Goal: Task Accomplishment & Management: Use online tool/utility

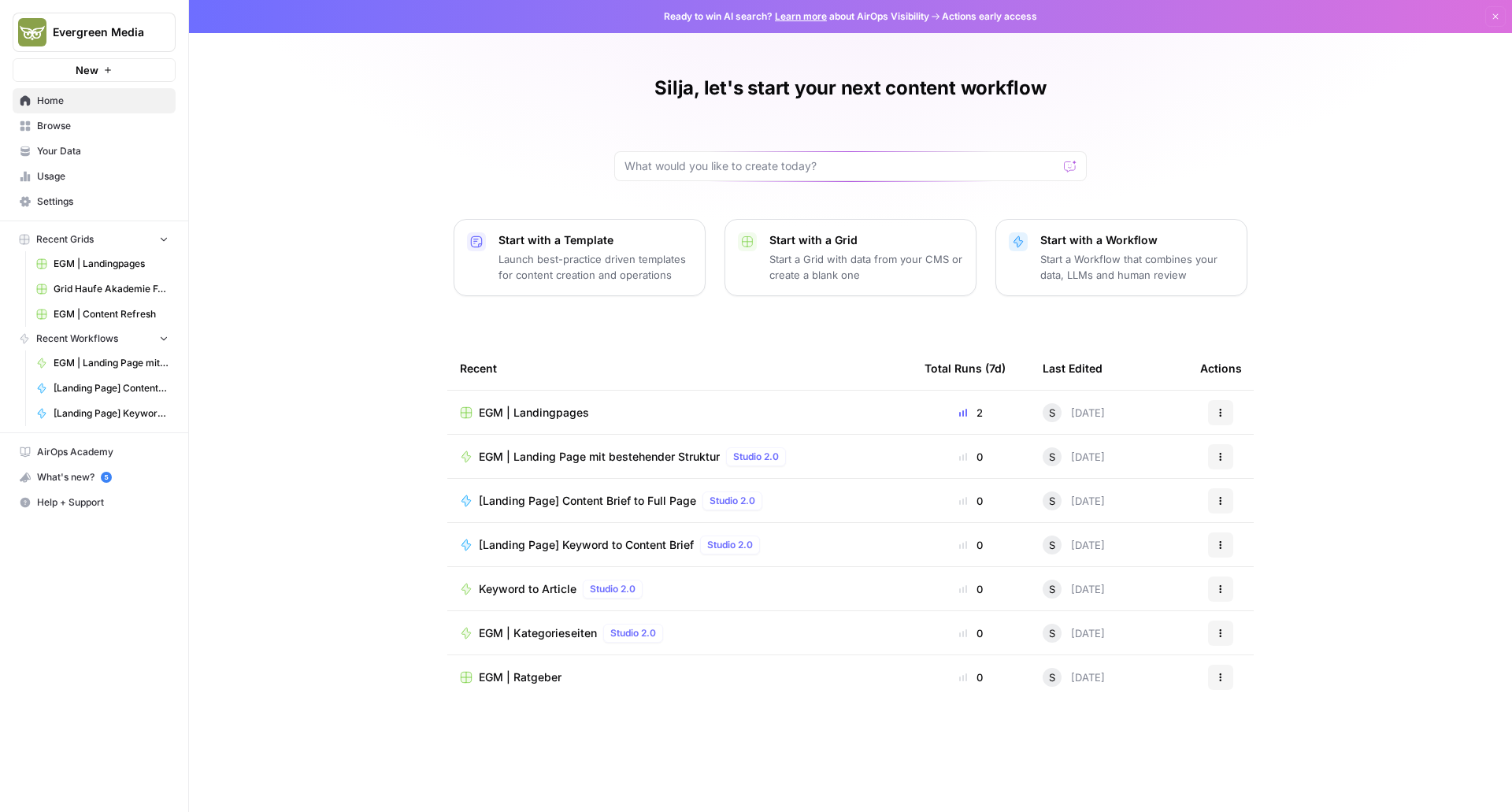
click at [530, 426] on td "EGM | Landingpages" at bounding box center [680, 412] width 465 height 44
click at [532, 408] on span "EGM | Landingpages" at bounding box center [534, 412] width 110 height 16
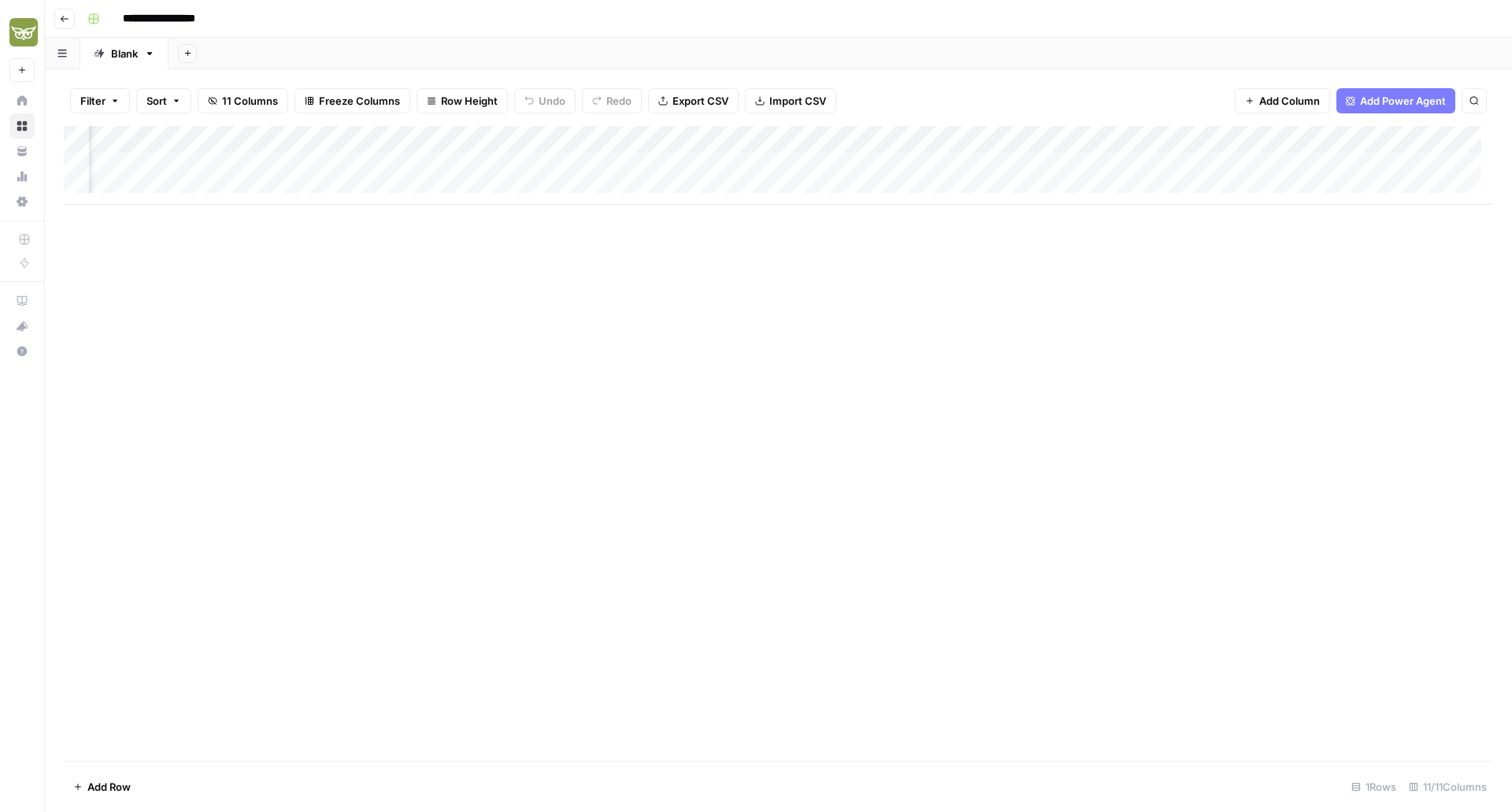
scroll to position [0, 255]
click at [1356, 162] on div "Add Column" at bounding box center [779, 166] width 1430 height 79
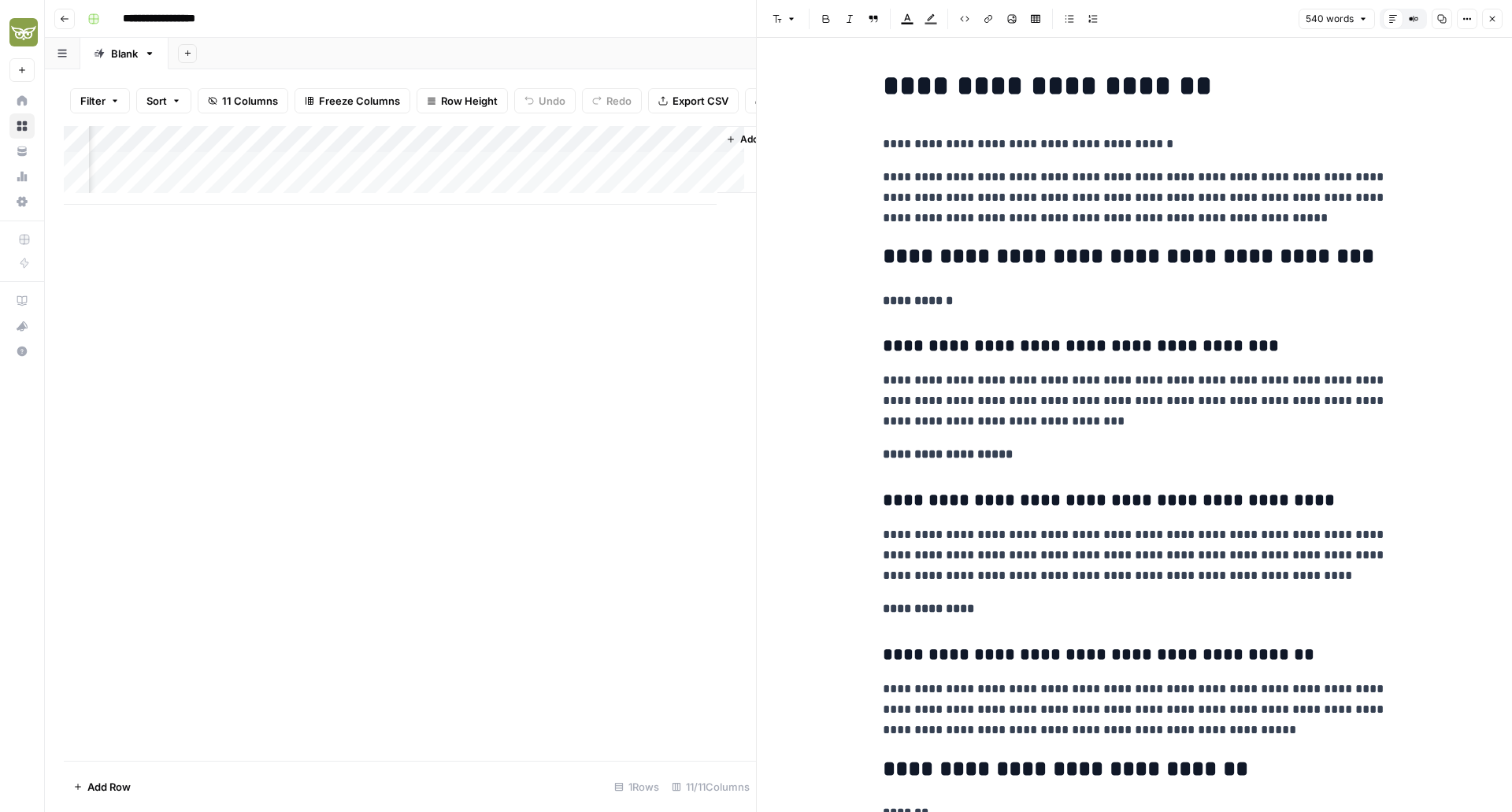
scroll to position [0, 992]
click at [481, 178] on div "Add Column" at bounding box center [410, 166] width 692 height 79
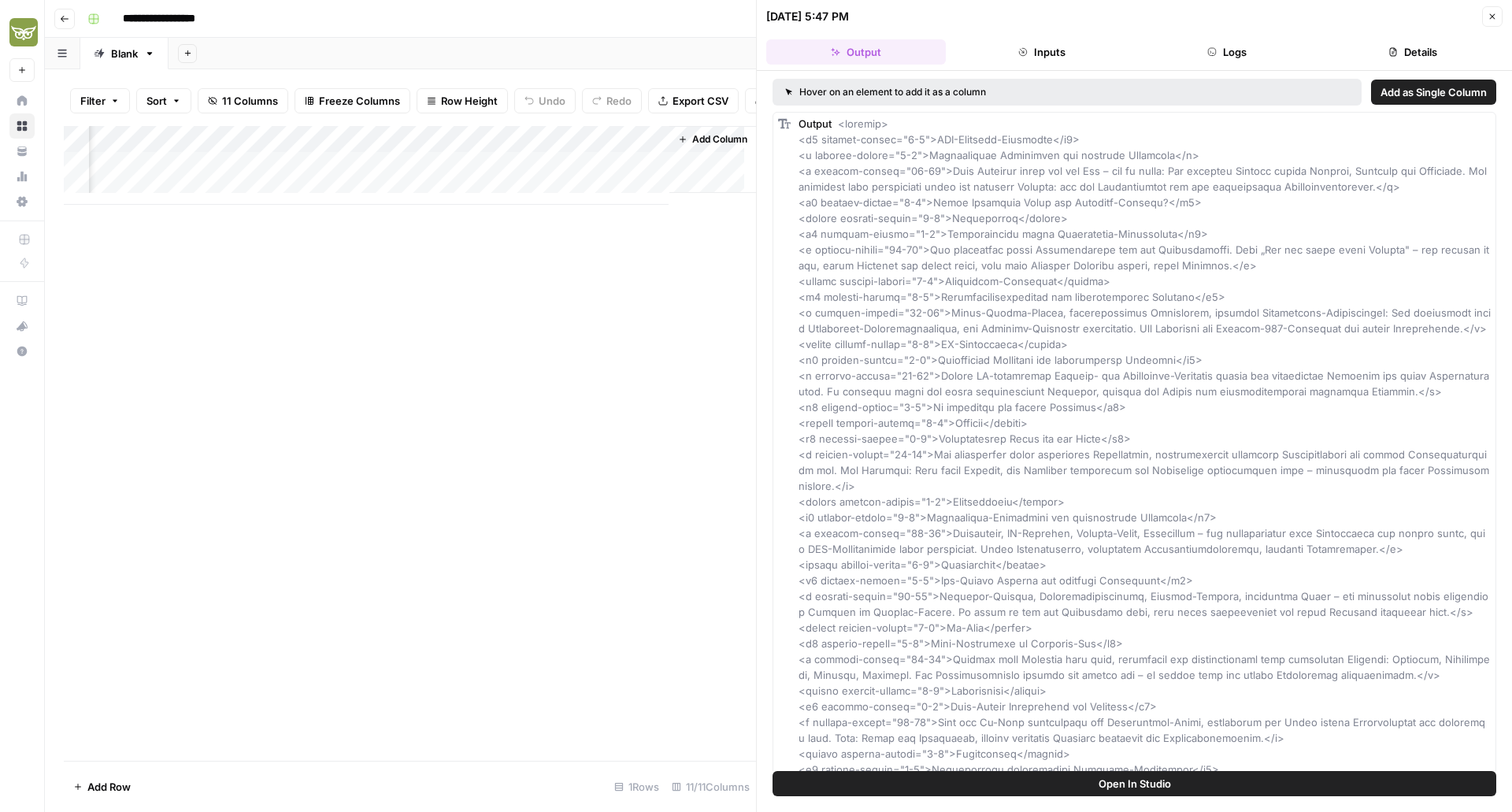
click at [1239, 62] on button "Logs" at bounding box center [1228, 52] width 180 height 25
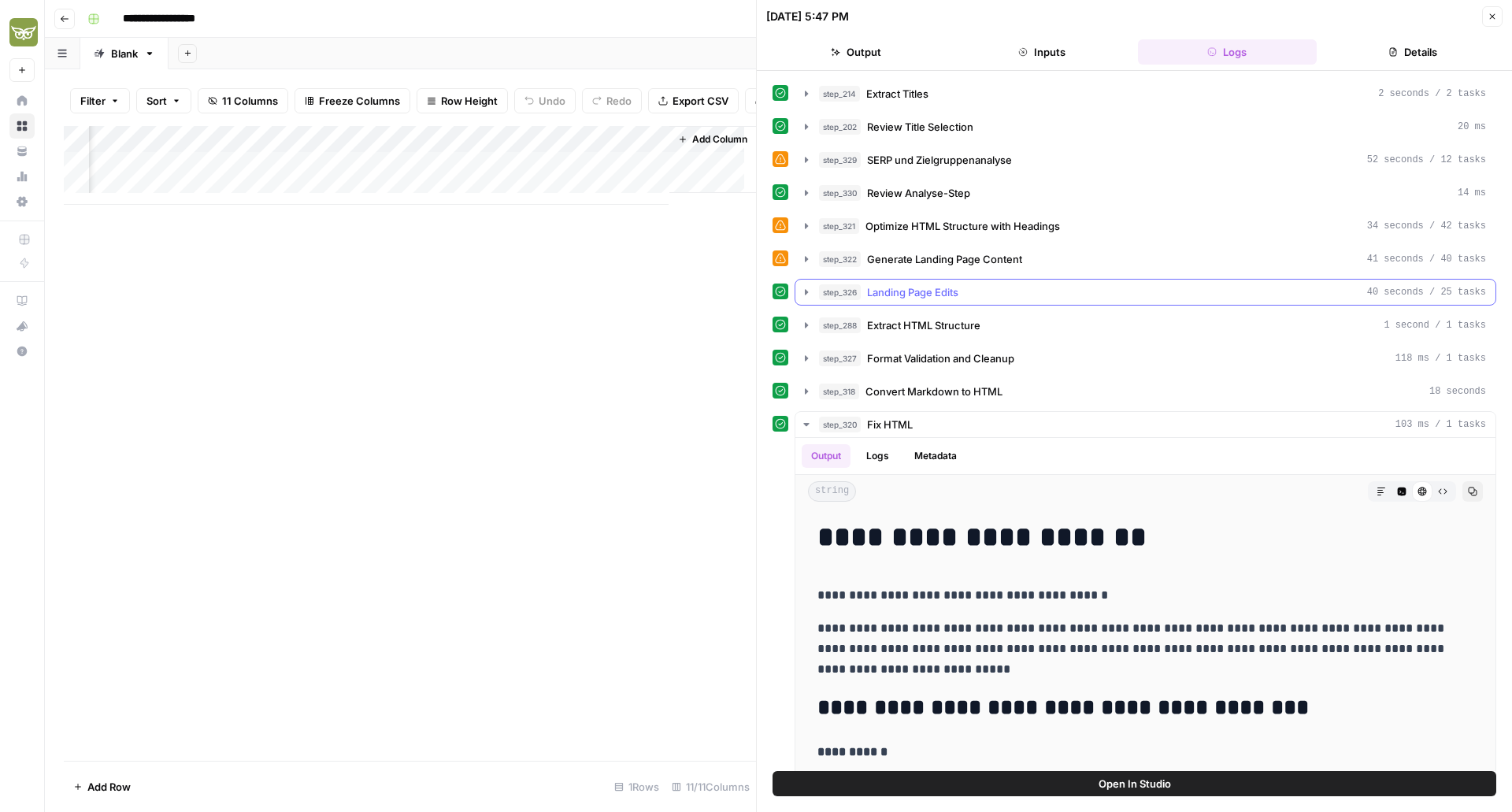
scroll to position [264, 0]
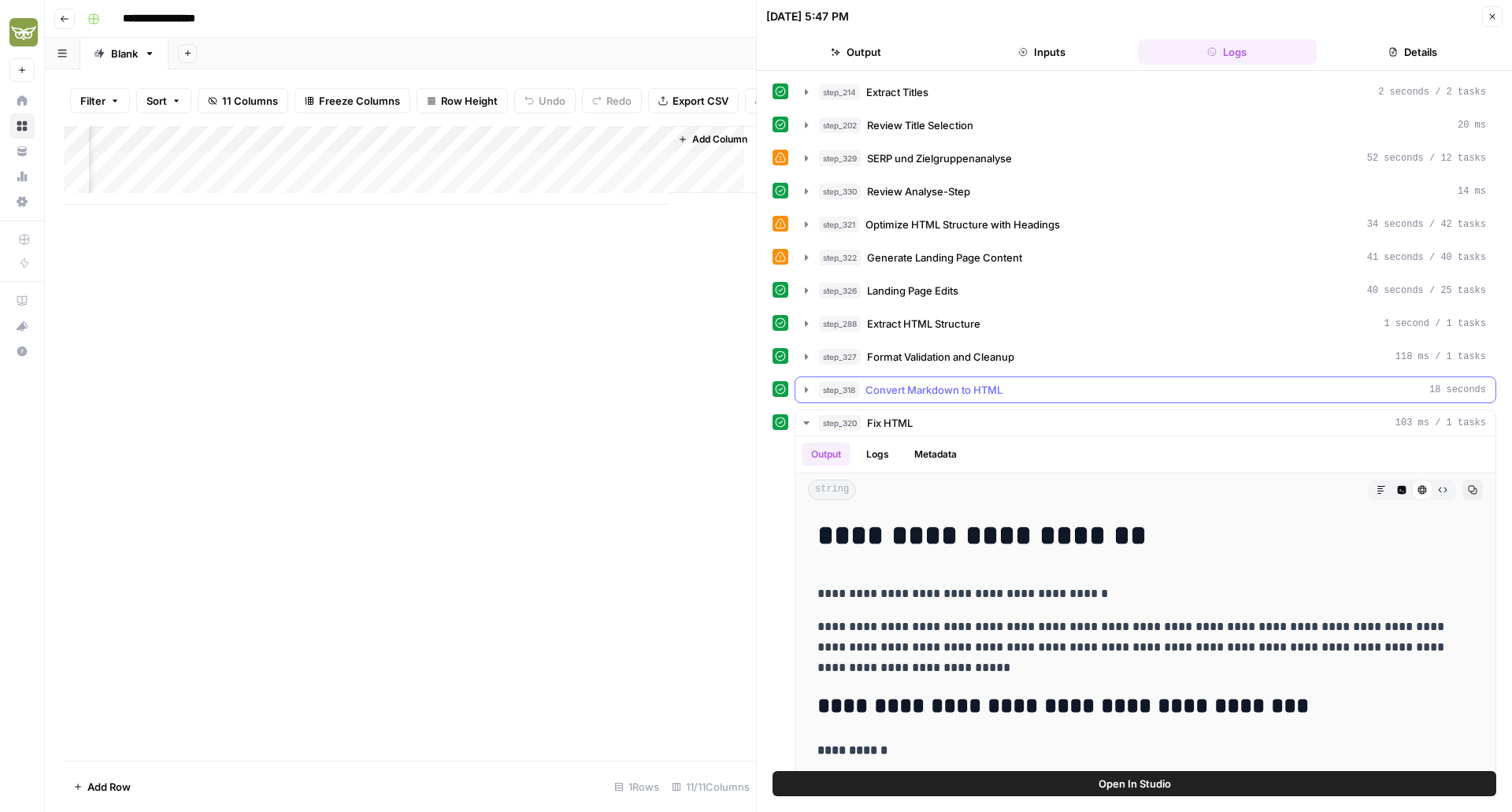
click at [805, 388] on icon "button" at bounding box center [807, 389] width 3 height 6
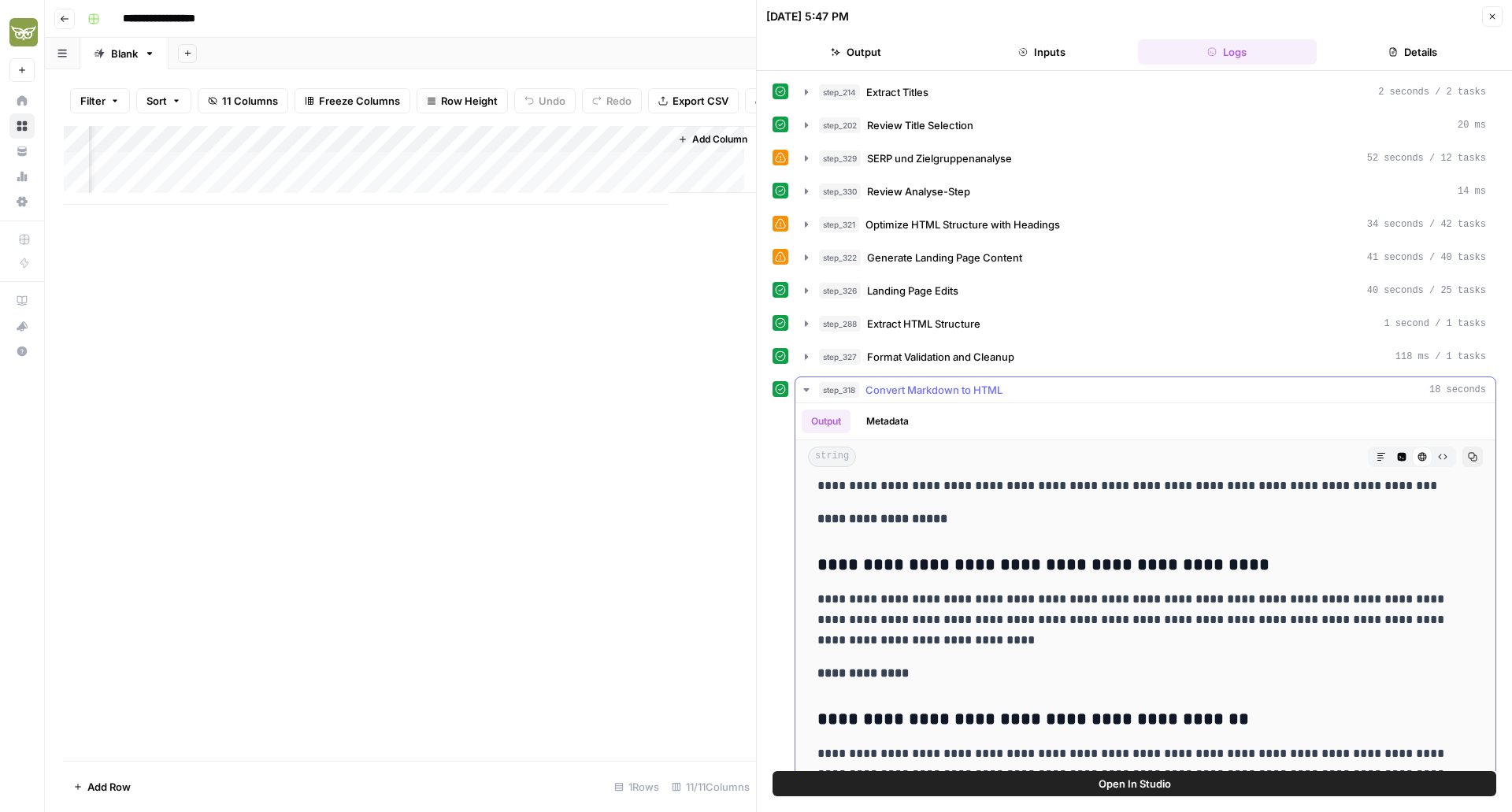
scroll to position [345, 0]
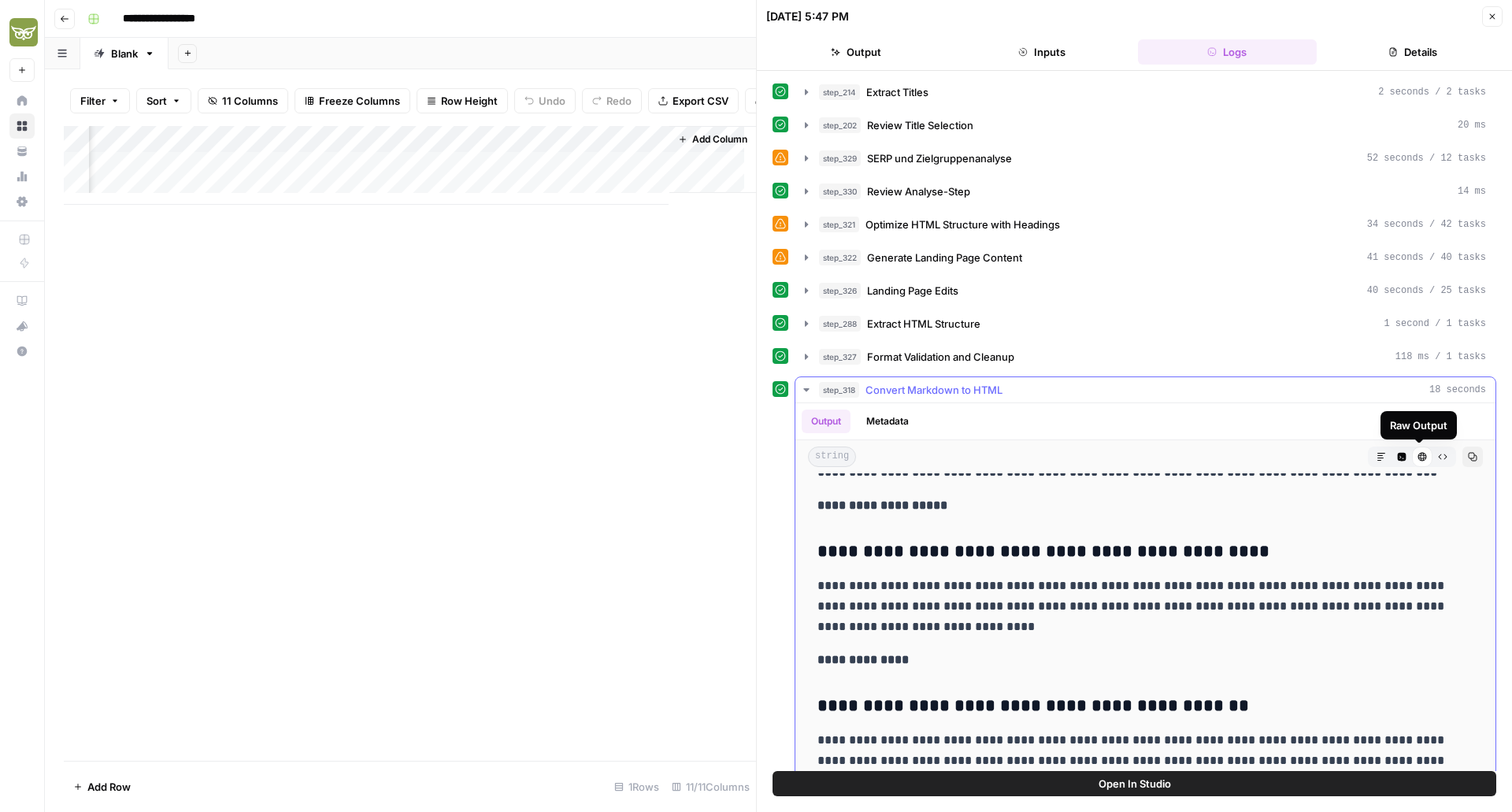
click at [1469, 456] on icon "button" at bounding box center [1473, 457] width 9 height 9
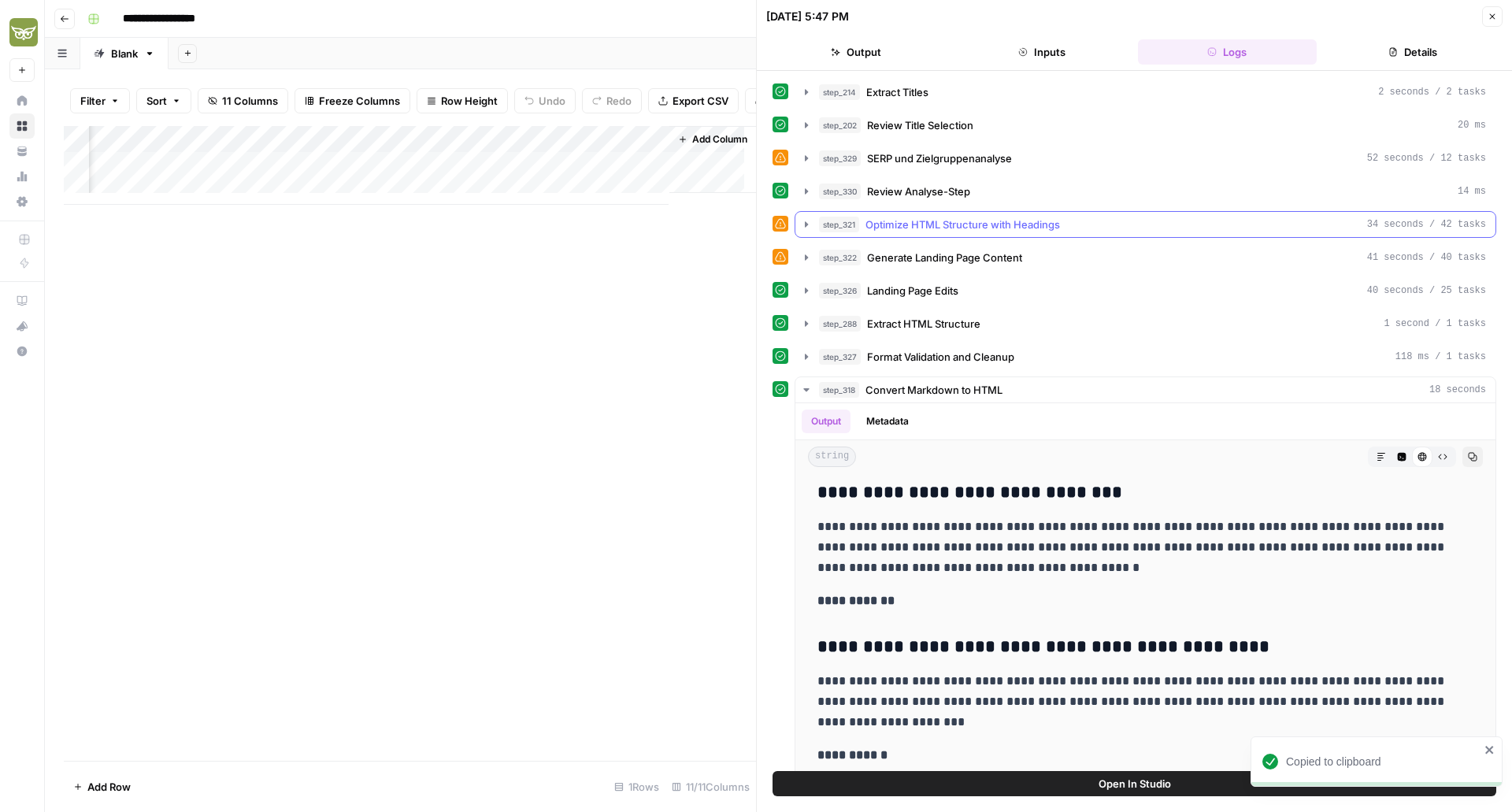
scroll to position [727, 0]
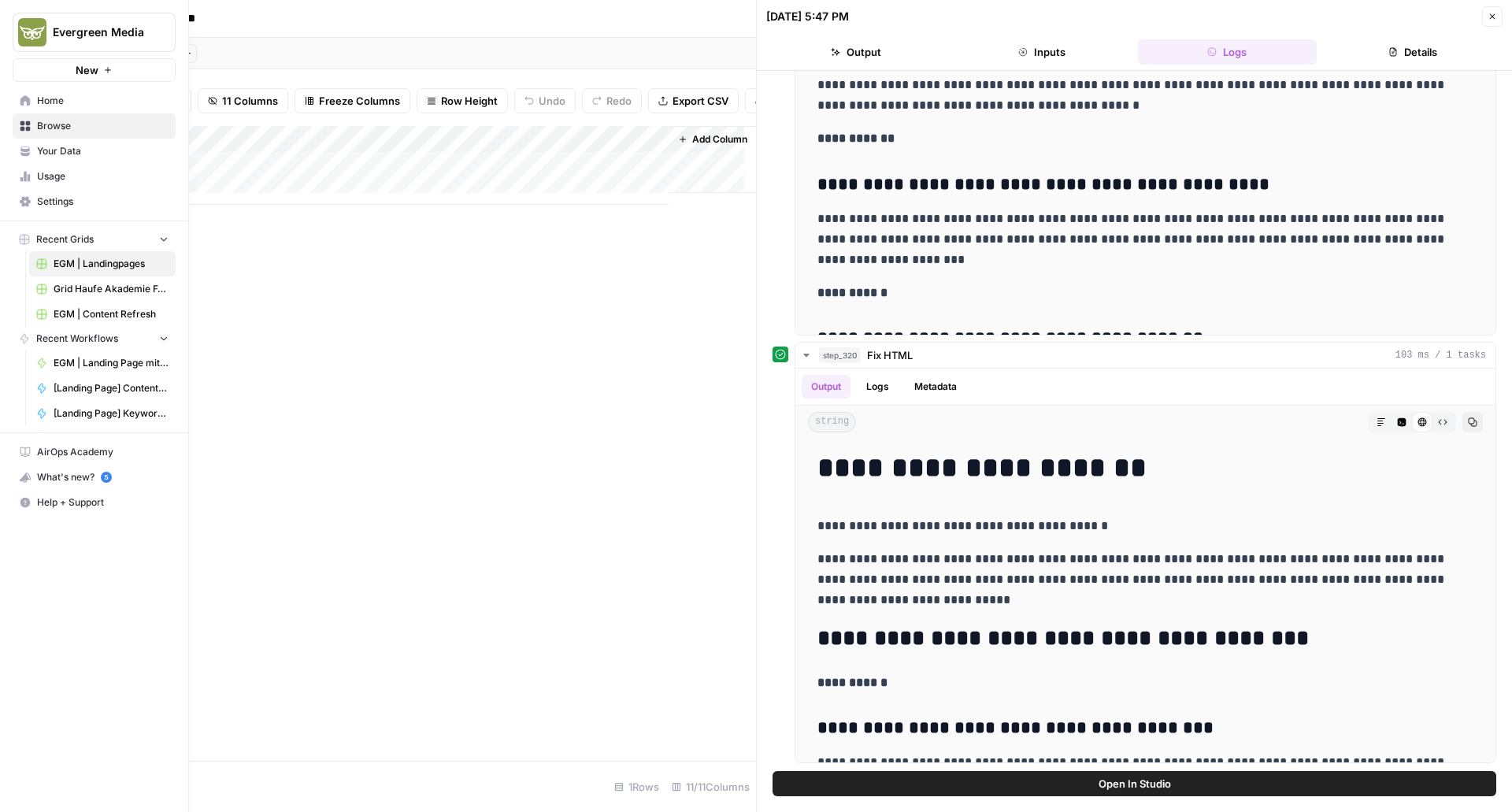
click at [73, 131] on span "Browse" at bounding box center [103, 126] width 131 height 14
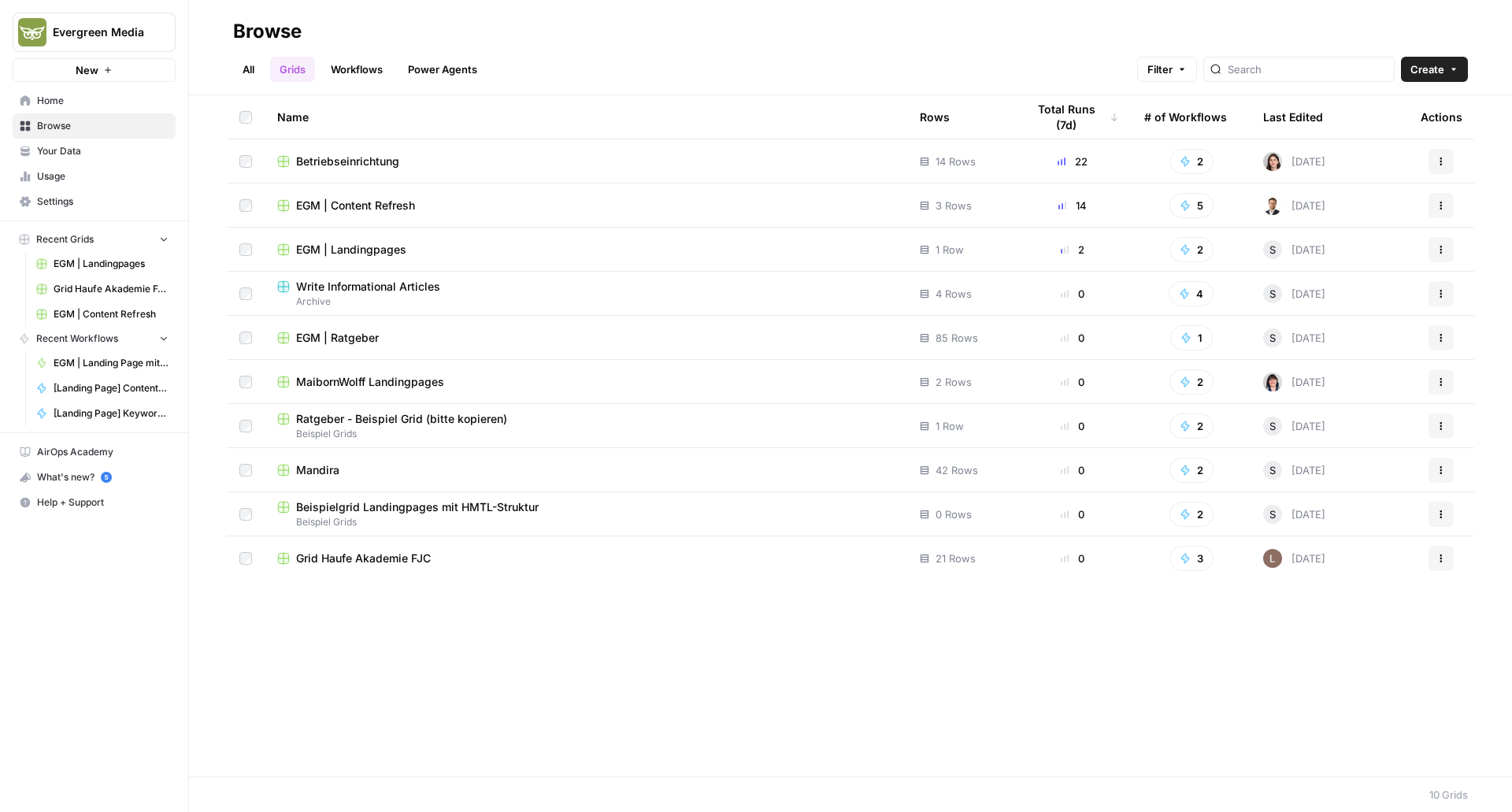
click at [362, 80] on link "Workflows" at bounding box center [357, 69] width 71 height 25
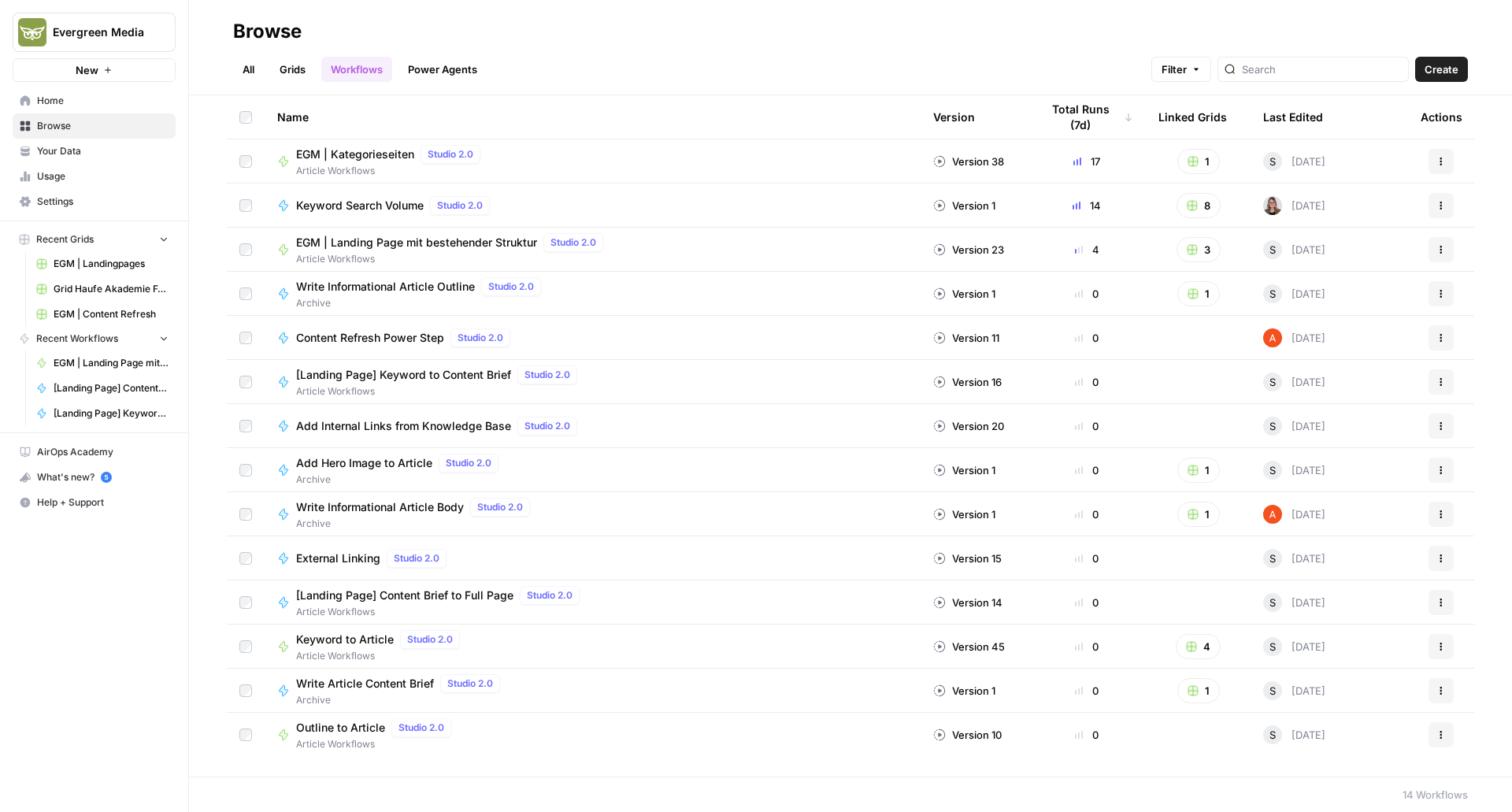
click at [342, 641] on span "Keyword to Article" at bounding box center [345, 640] width 98 height 16
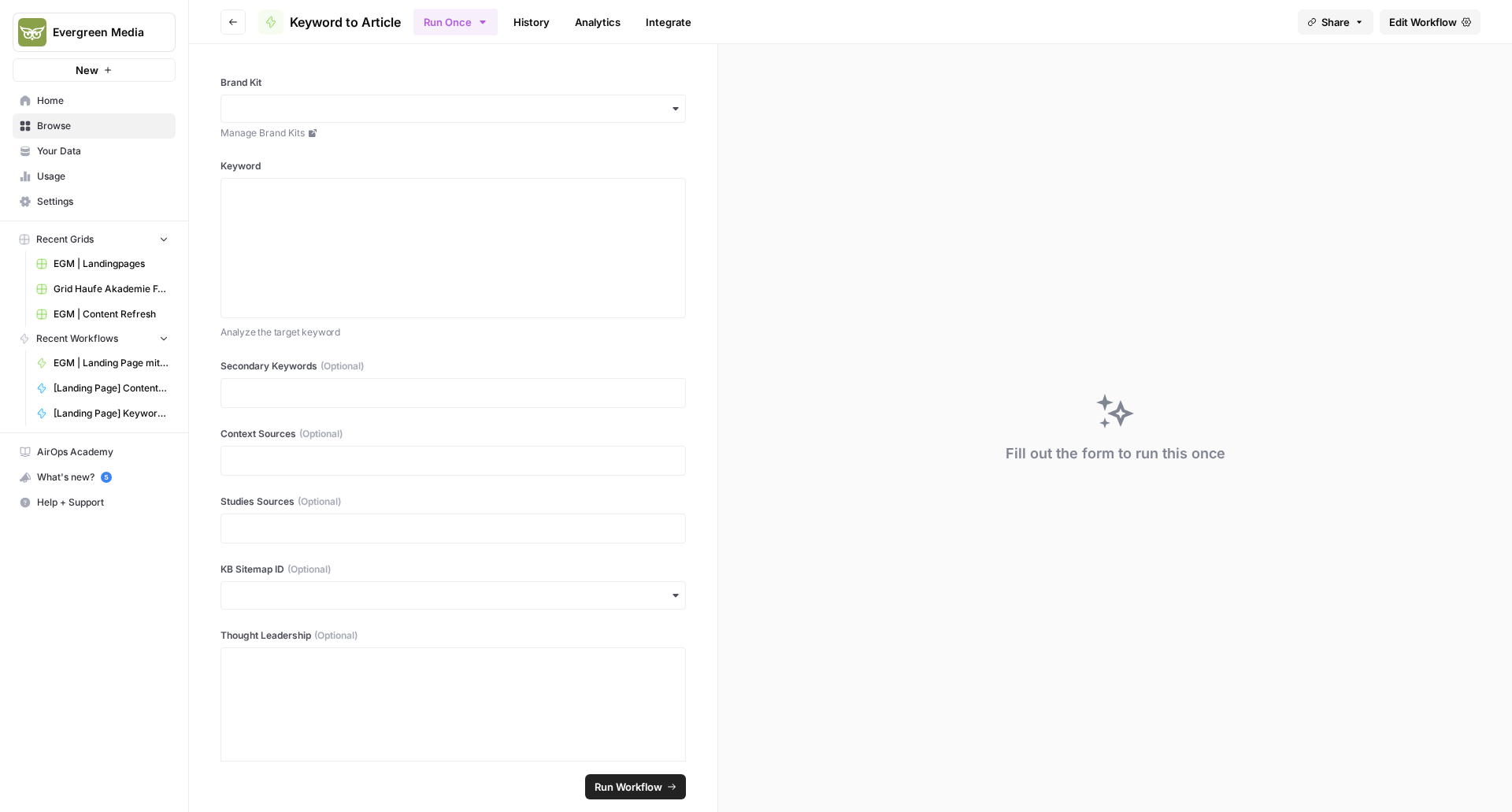
click at [1432, 12] on link "Edit Workflow" at bounding box center [1430, 22] width 101 height 25
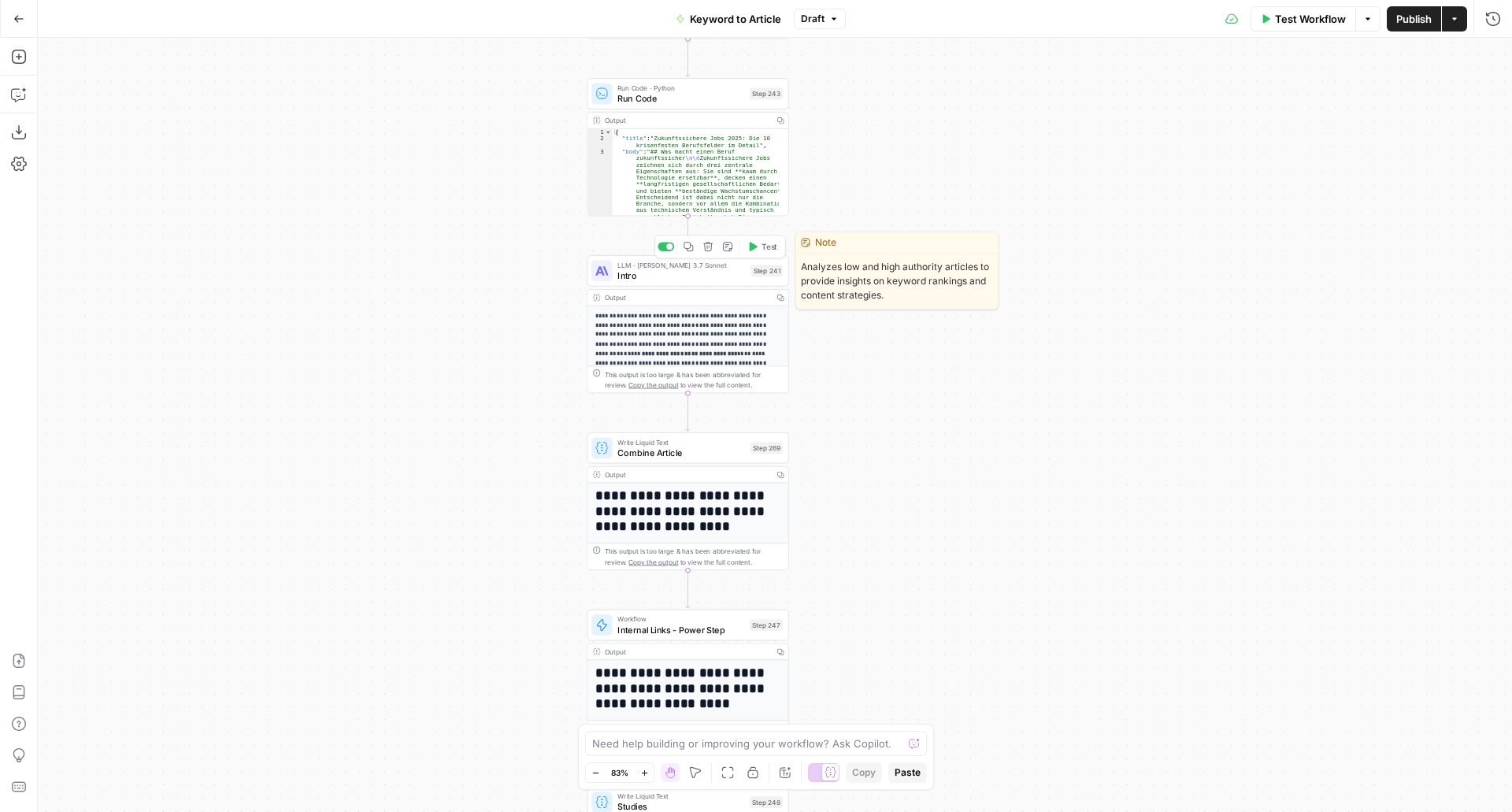
click at [701, 283] on div "LLM · Claude 3.7 Sonnet Intro Step 241 Copy step Delete step Edit Note Test" at bounding box center [688, 271] width 202 height 31
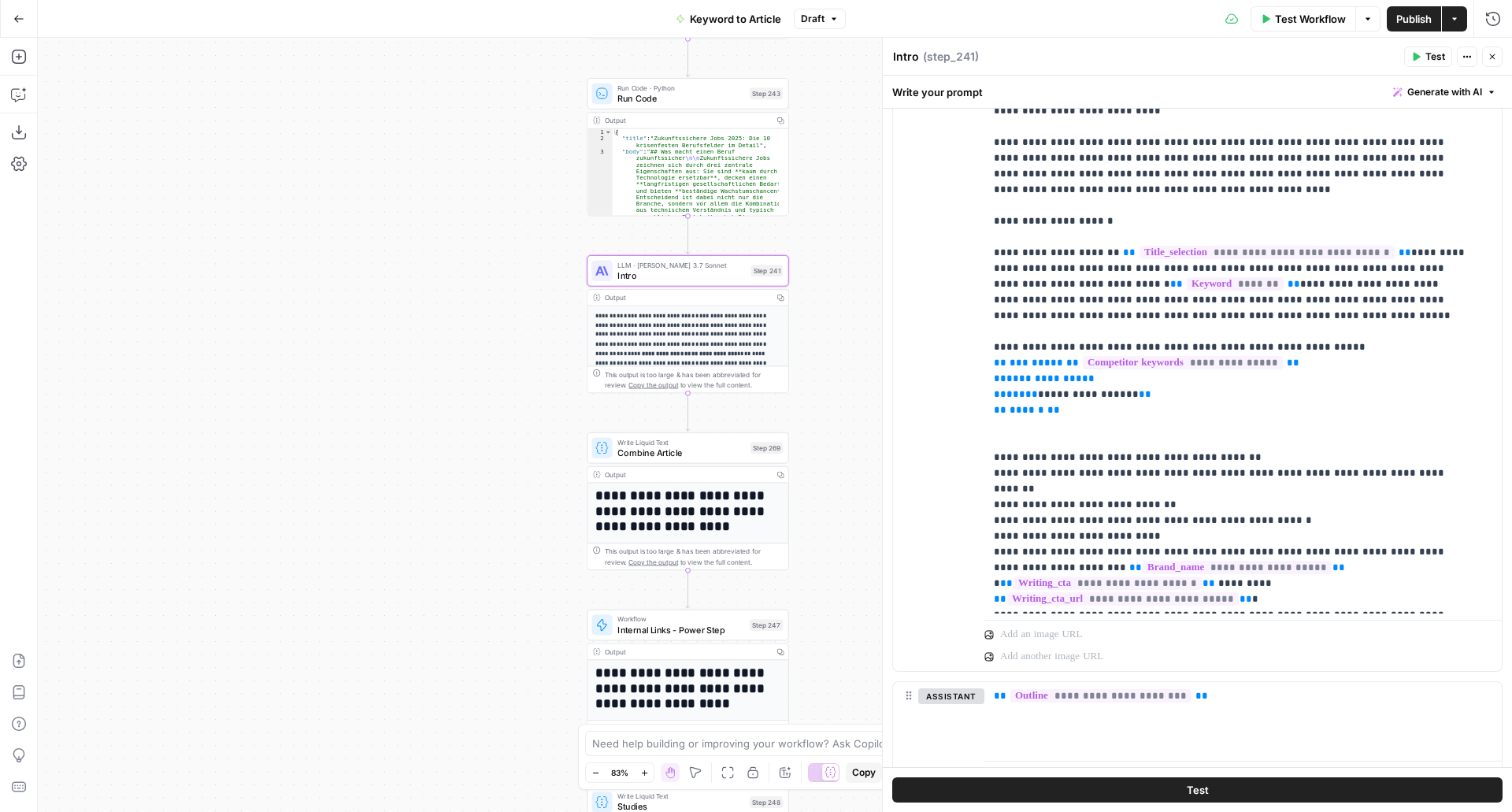
scroll to position [360, 0]
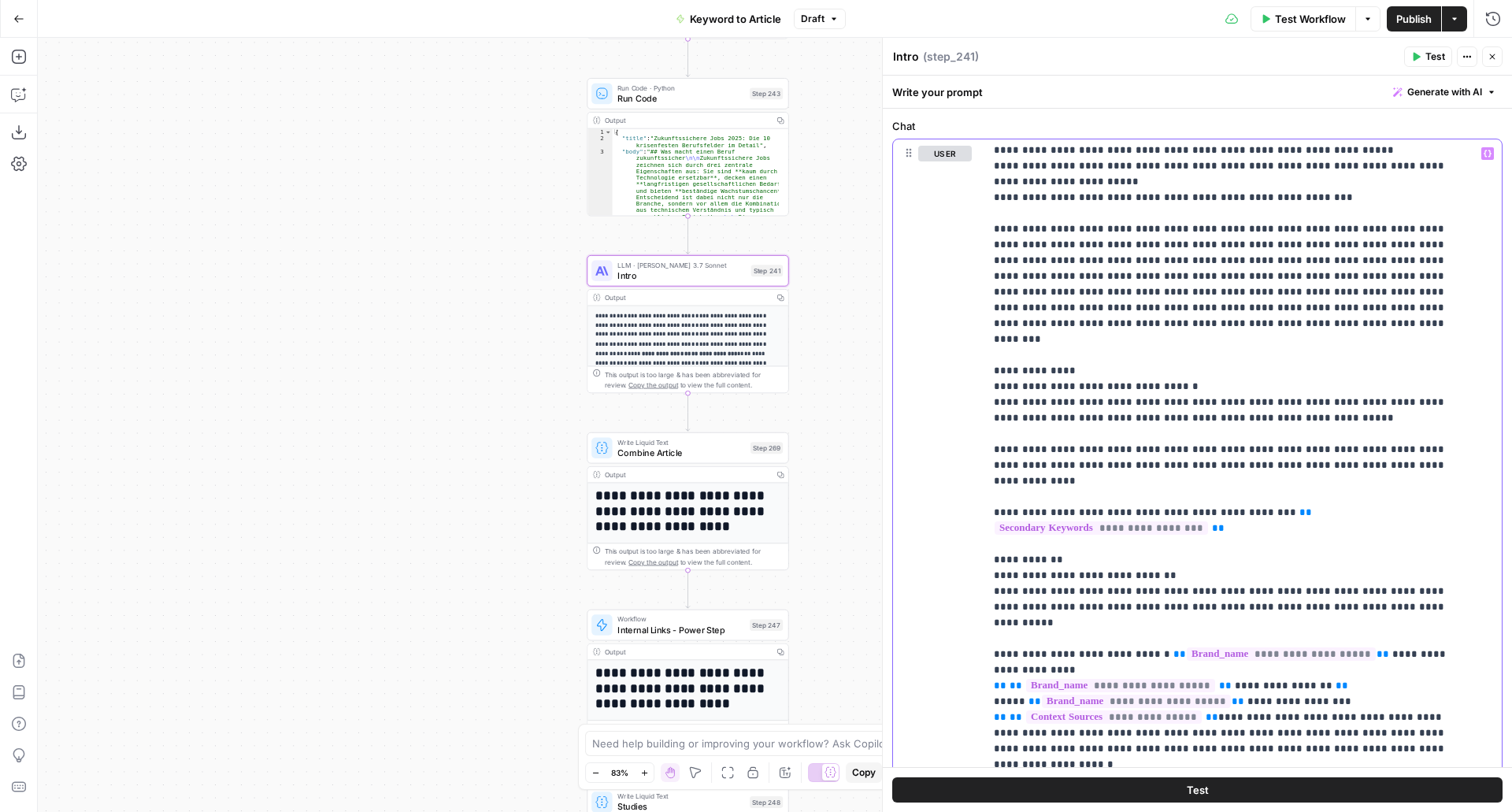
scroll to position [1719, 0]
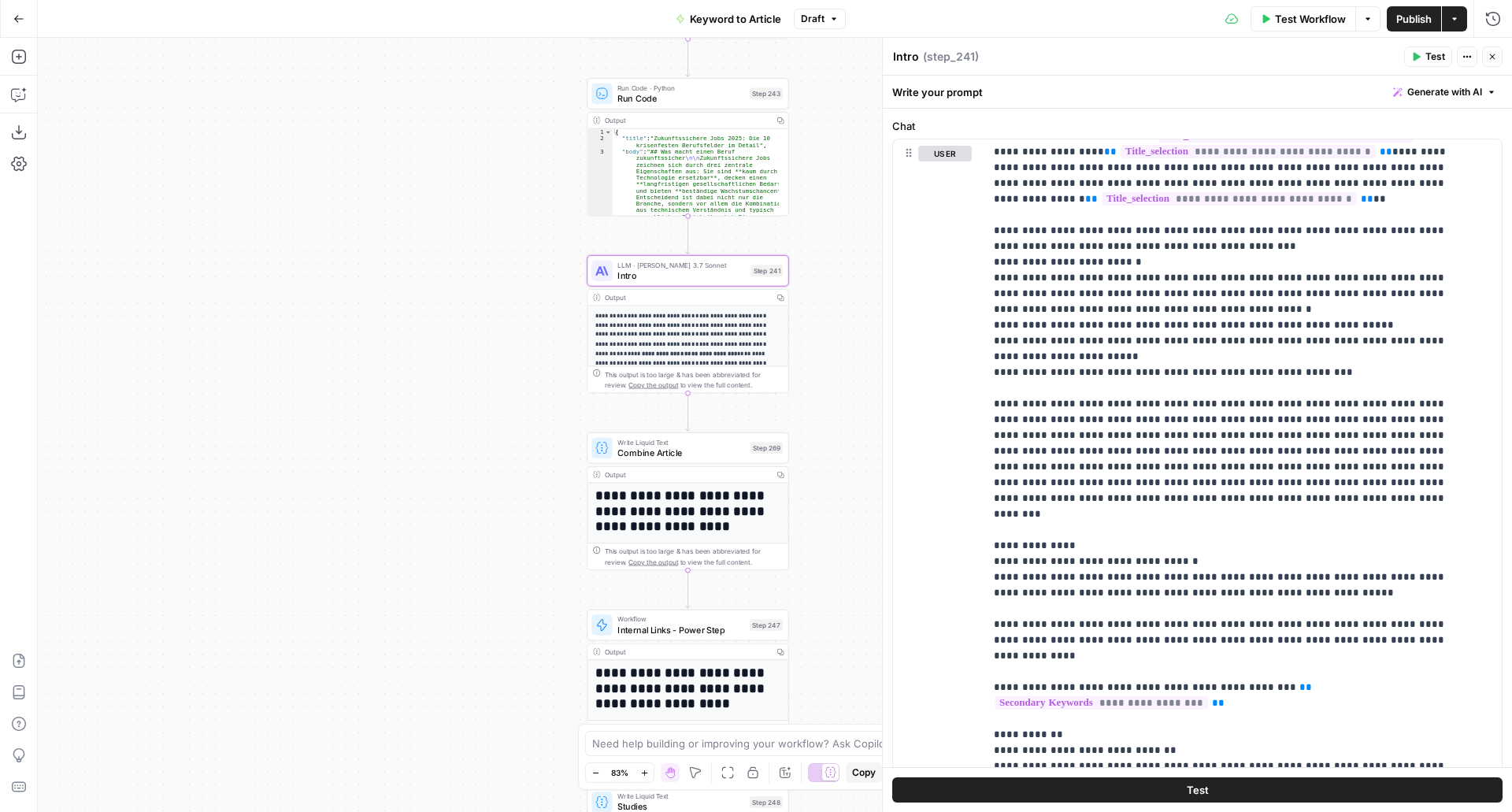
click at [6, 19] on button "Go Back" at bounding box center [19, 19] width 29 height 29
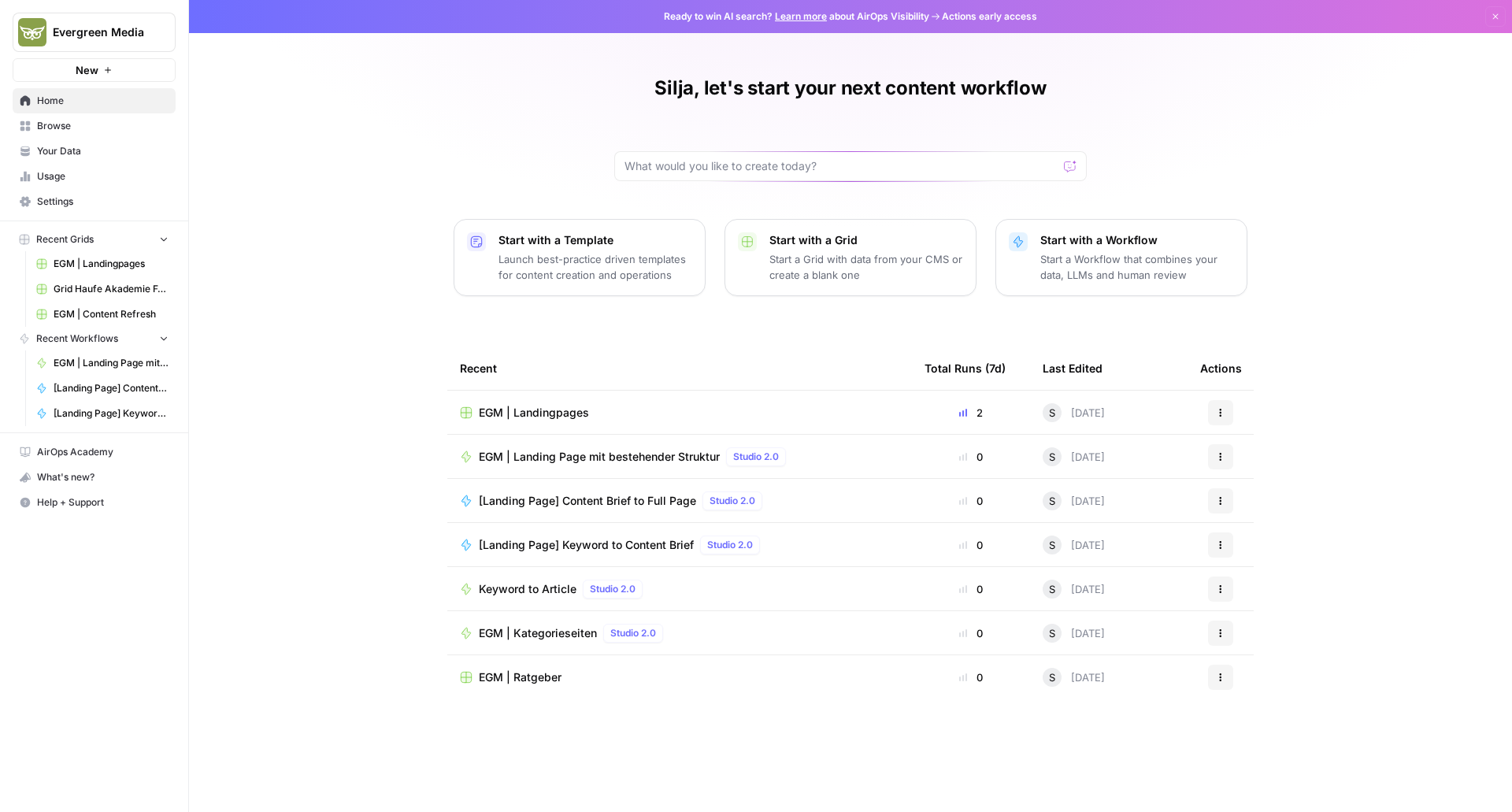
click at [48, 126] on span "Browse" at bounding box center [103, 126] width 131 height 14
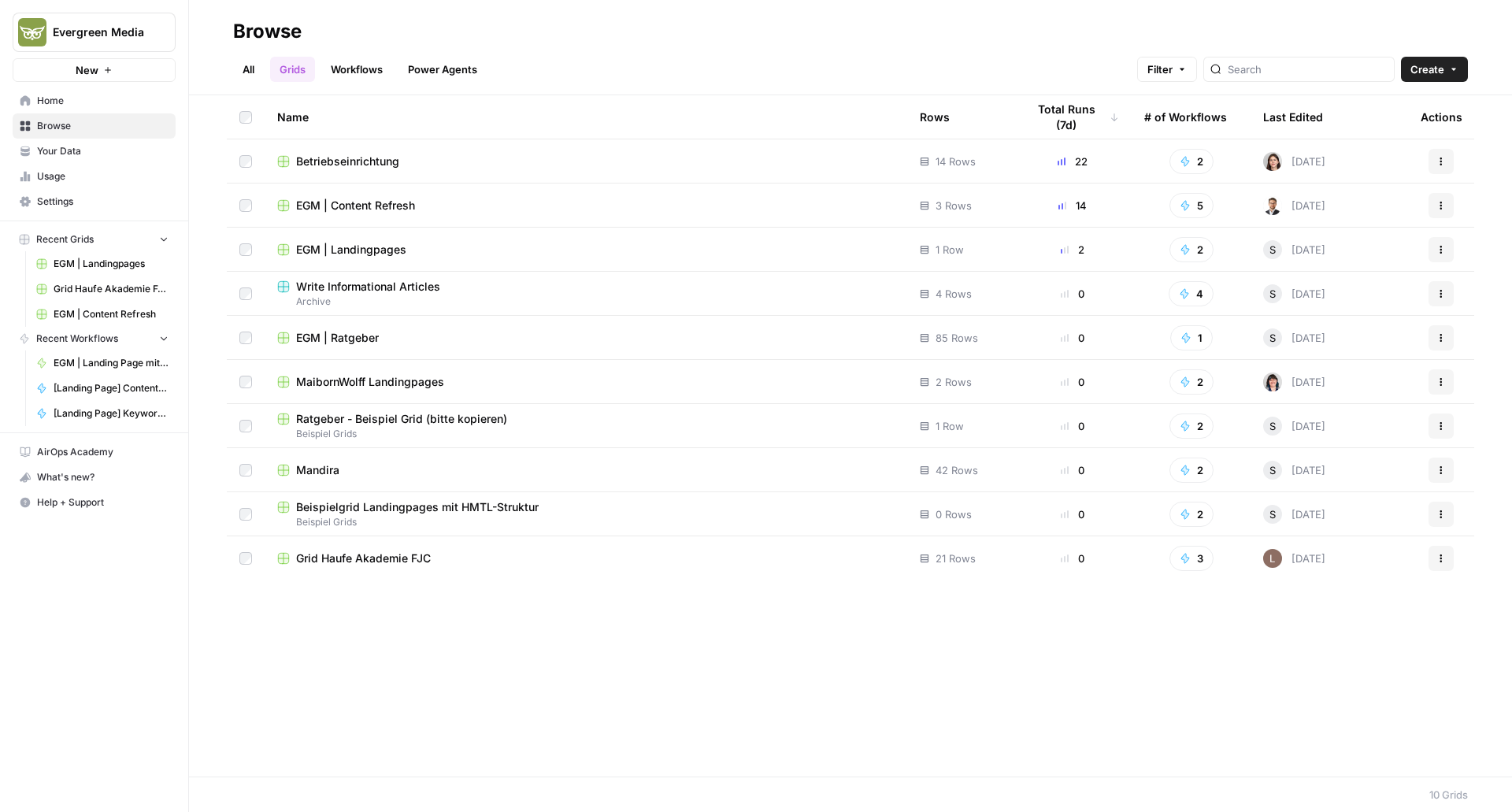
click at [106, 367] on span "EGM | Landing Page mit bestehender Struktur" at bounding box center [111, 363] width 115 height 14
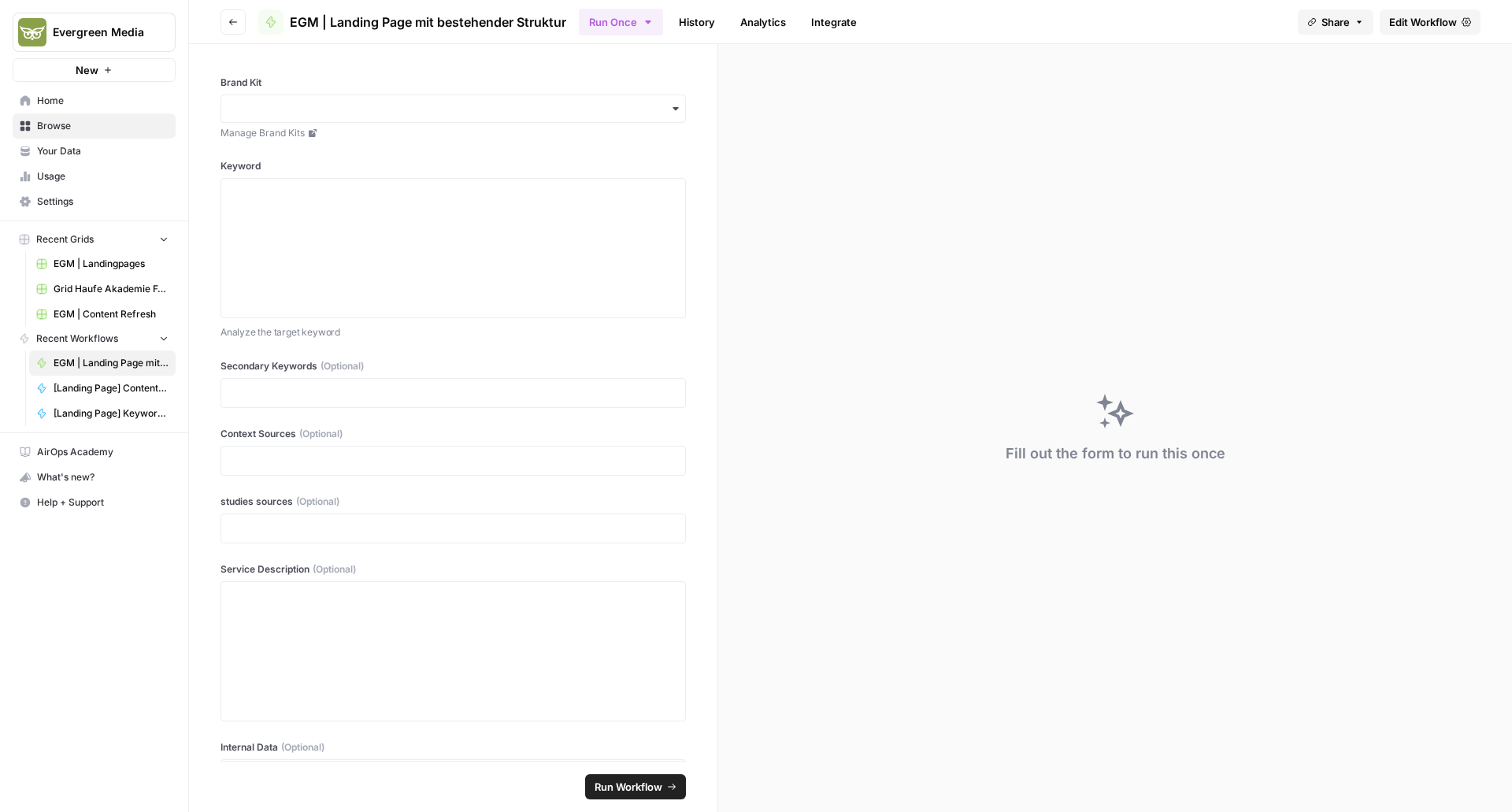
click at [1432, 14] on span "Edit Workflow" at bounding box center [1423, 21] width 68 height 16
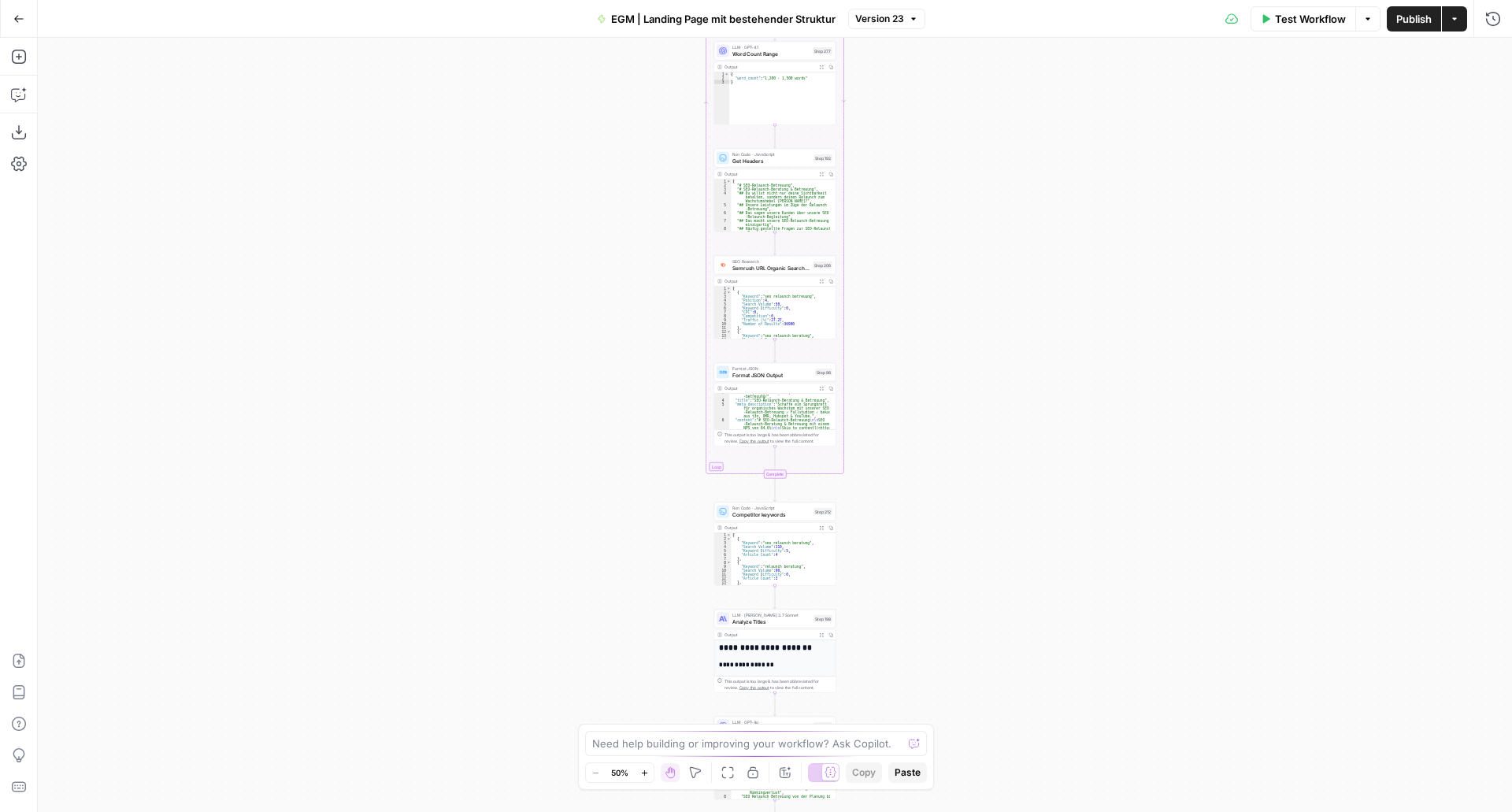
scroll to position [22, 0]
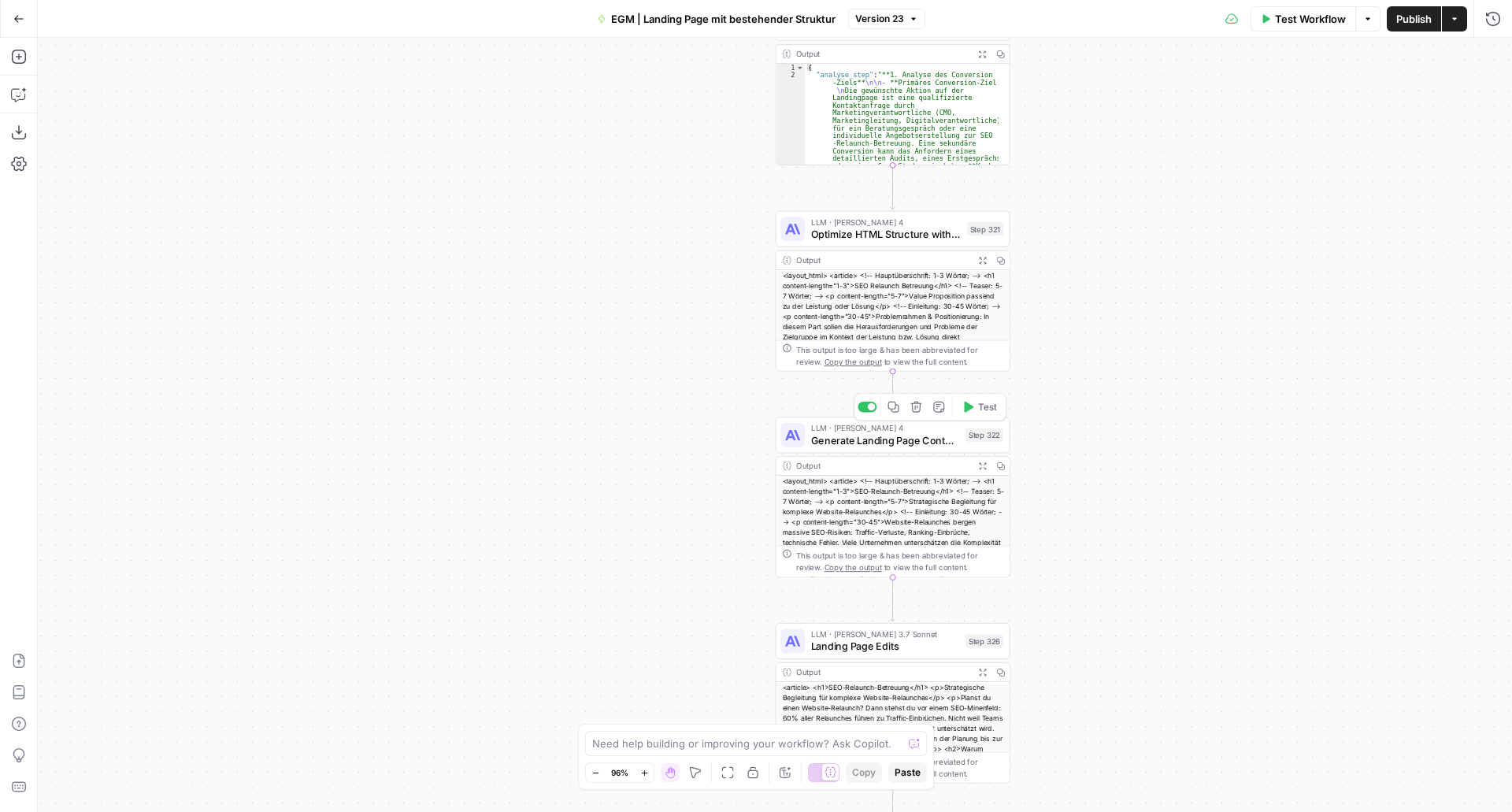
click at [848, 451] on div "LLM · Claude Sonnet 4 Generate Landing Page Content Step 322 Copy step Delete s…" at bounding box center [893, 435] width 235 height 36
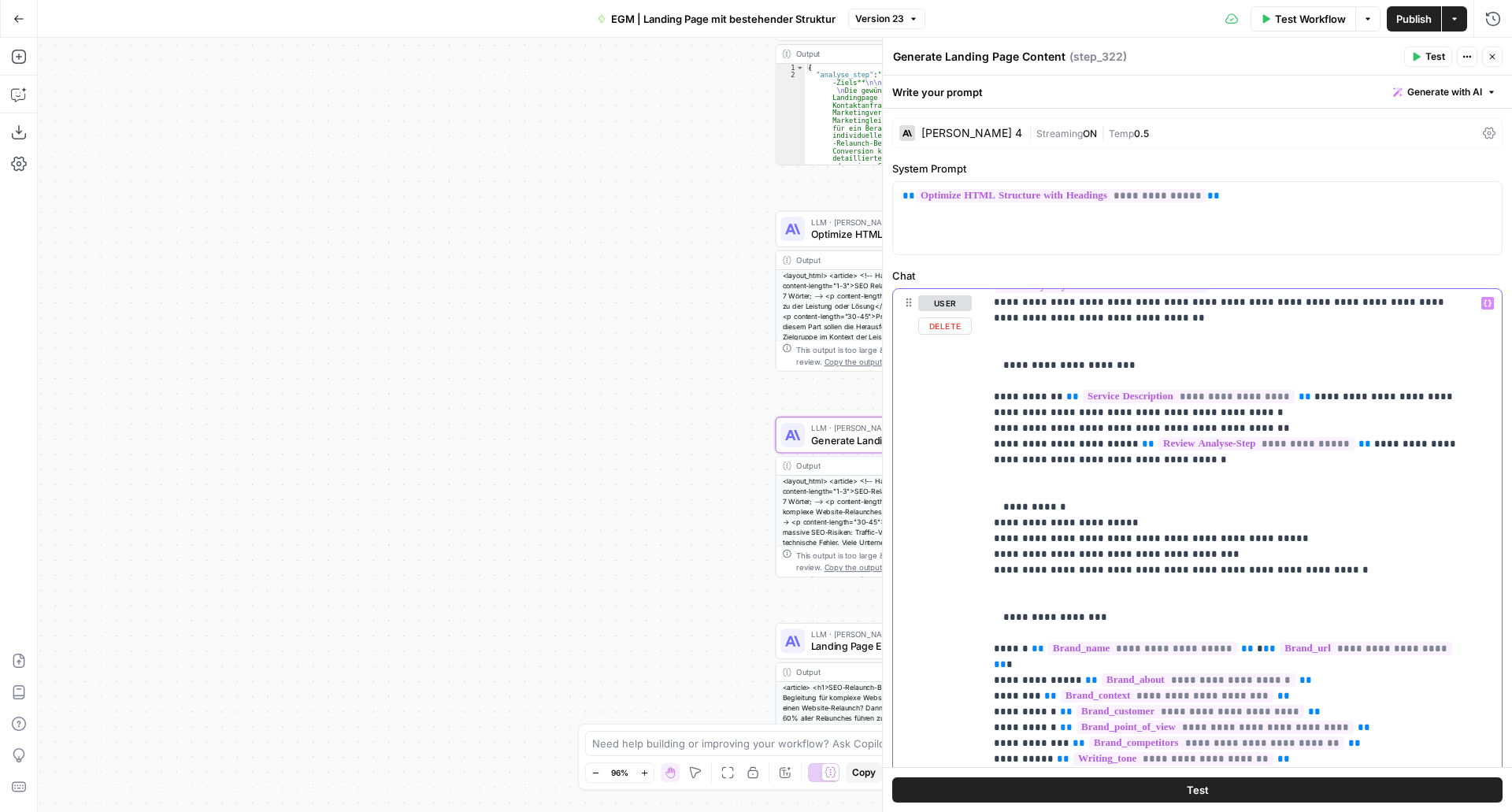
scroll to position [245, 0]
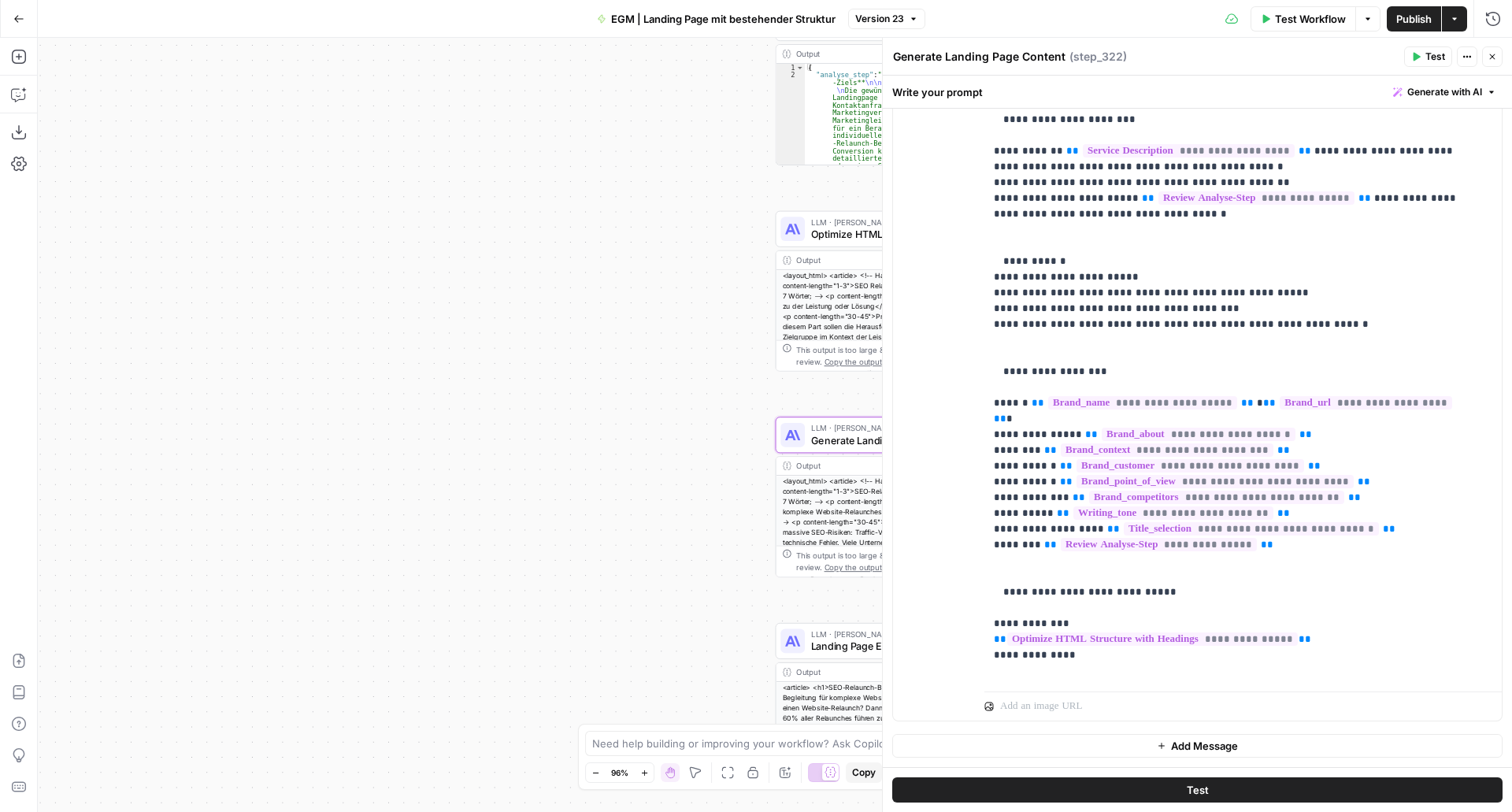
click at [1499, 59] on button "Close" at bounding box center [1492, 57] width 21 height 21
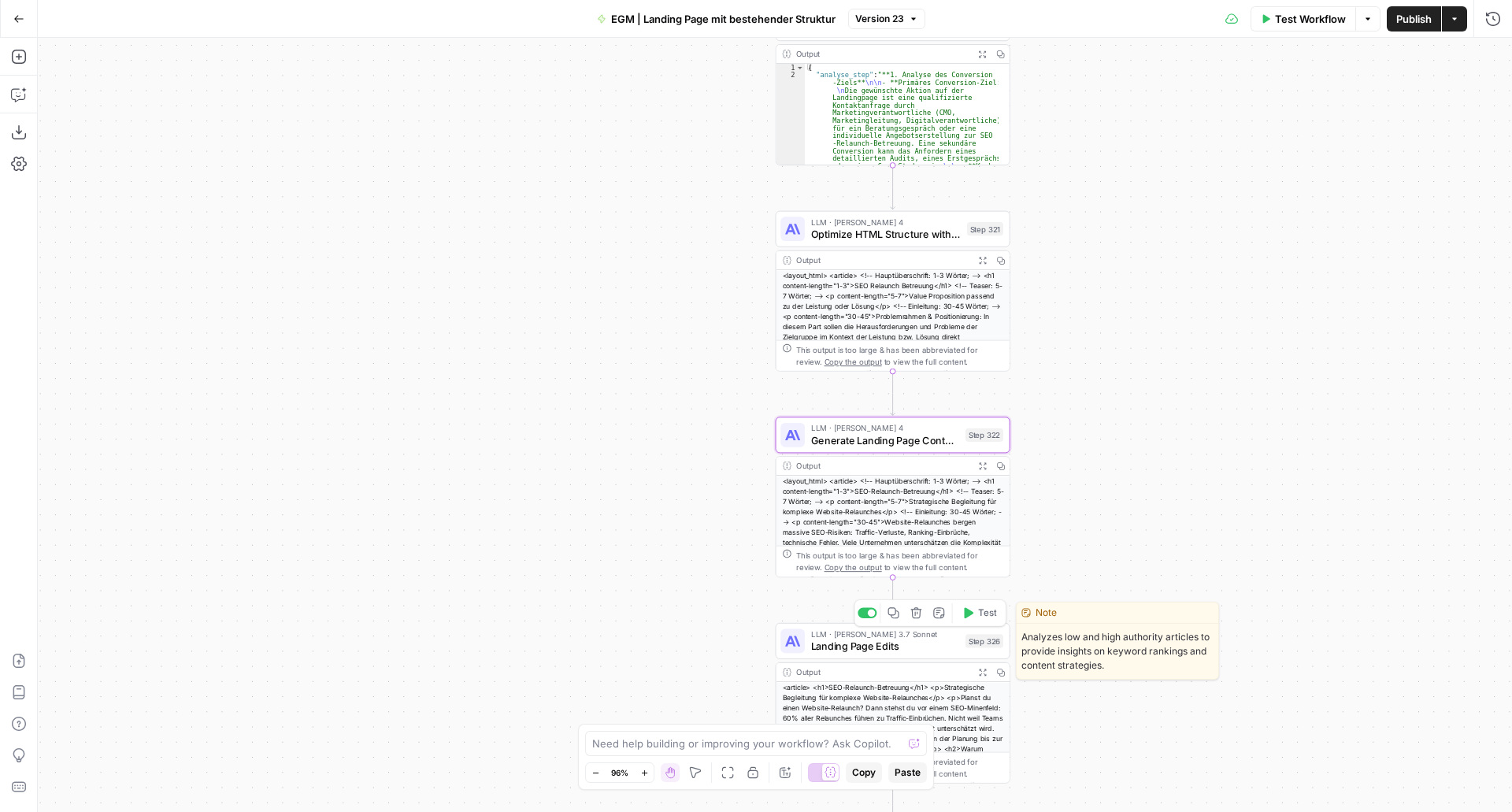
click at [841, 640] on span "Landing Page Edits" at bounding box center [885, 646] width 149 height 15
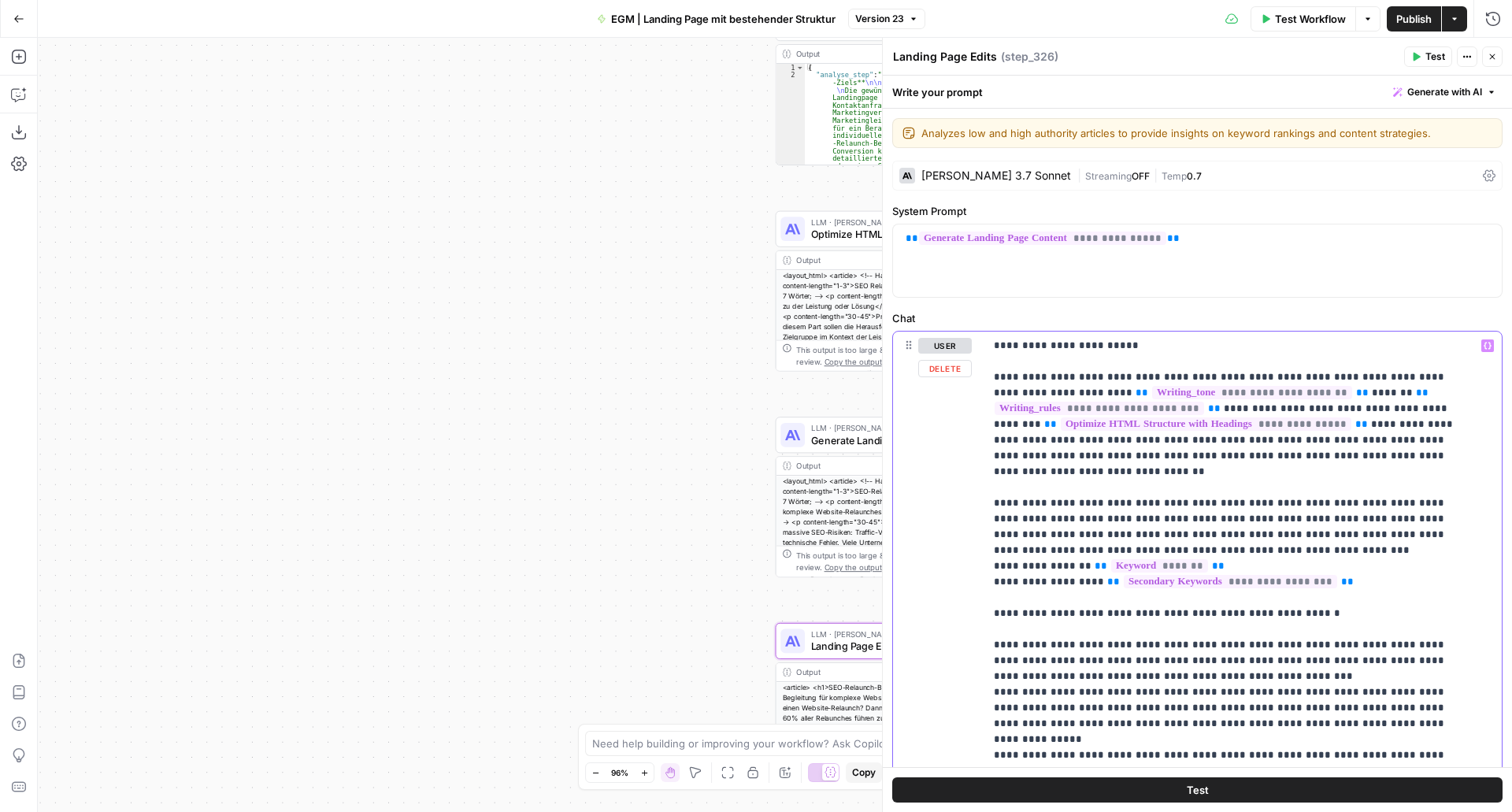
click at [1082, 499] on p "**********" at bounding box center [1231, 685] width 475 height 693
click at [1491, 58] on icon "button" at bounding box center [1493, 57] width 6 height 6
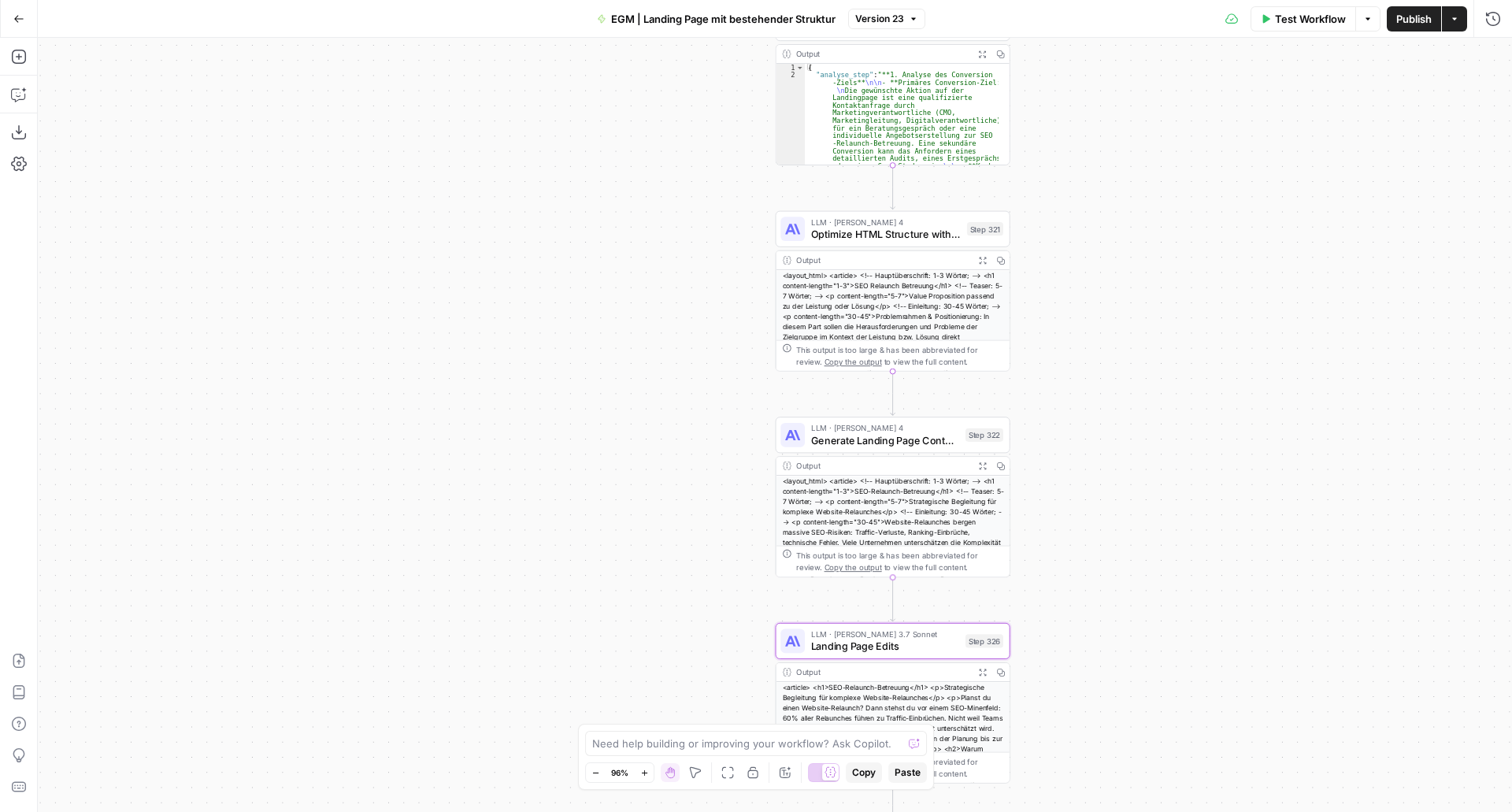
click at [848, 439] on span "Generate Landing Page Content" at bounding box center [885, 440] width 149 height 15
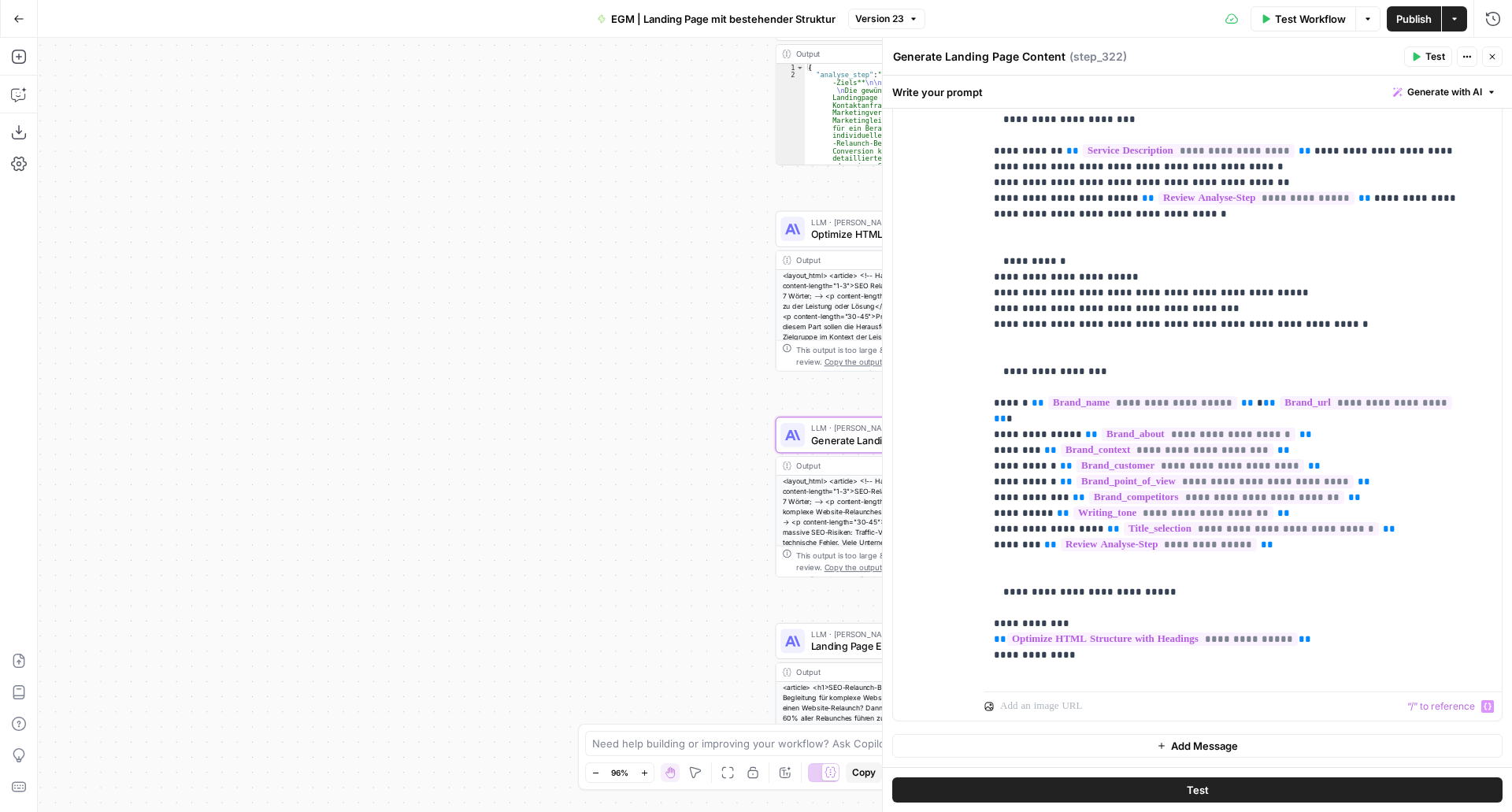
click at [1157, 744] on icon "button" at bounding box center [1162, 746] width 10 height 10
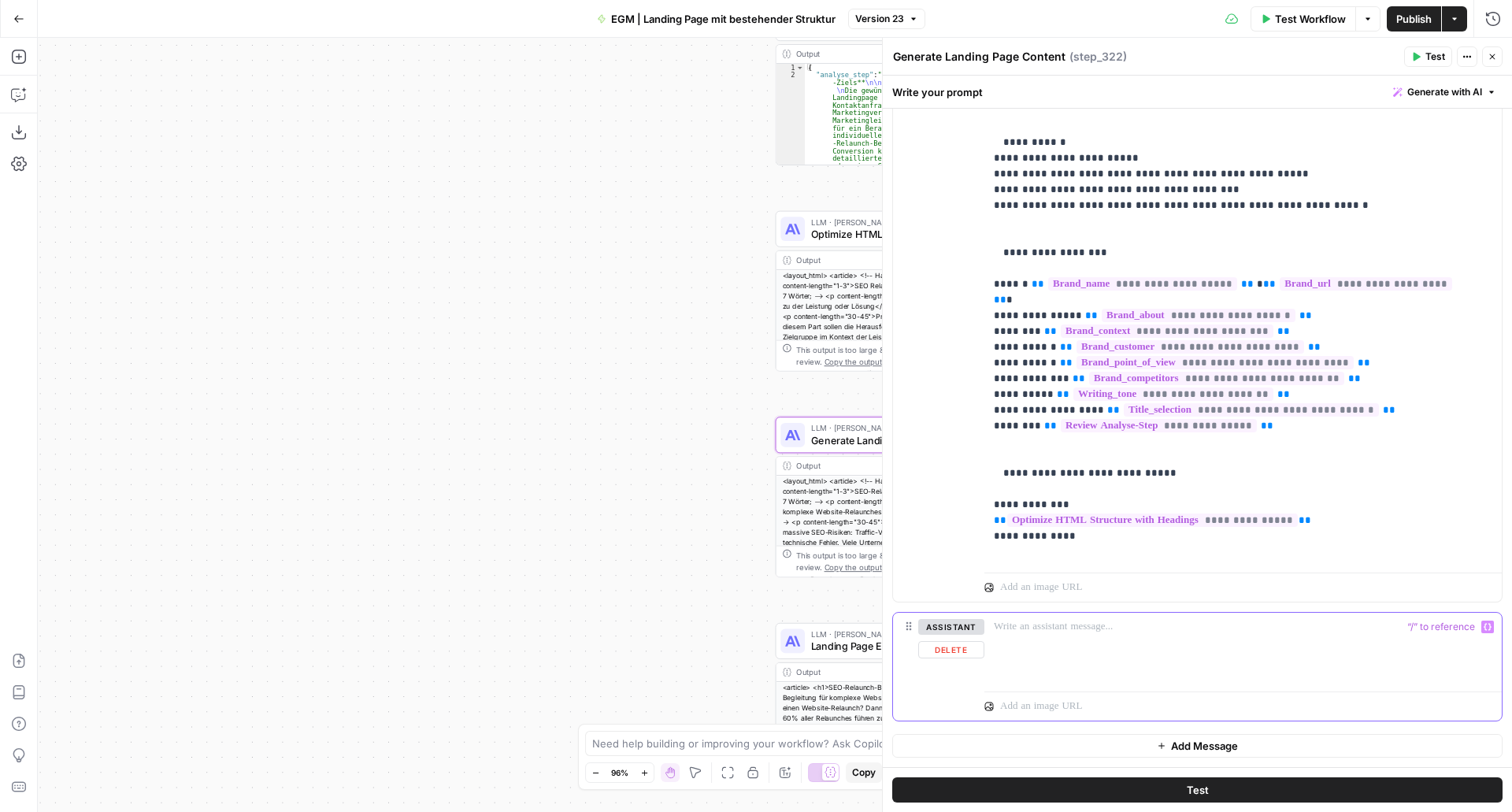
click at [1069, 620] on p at bounding box center [1243, 626] width 498 height 16
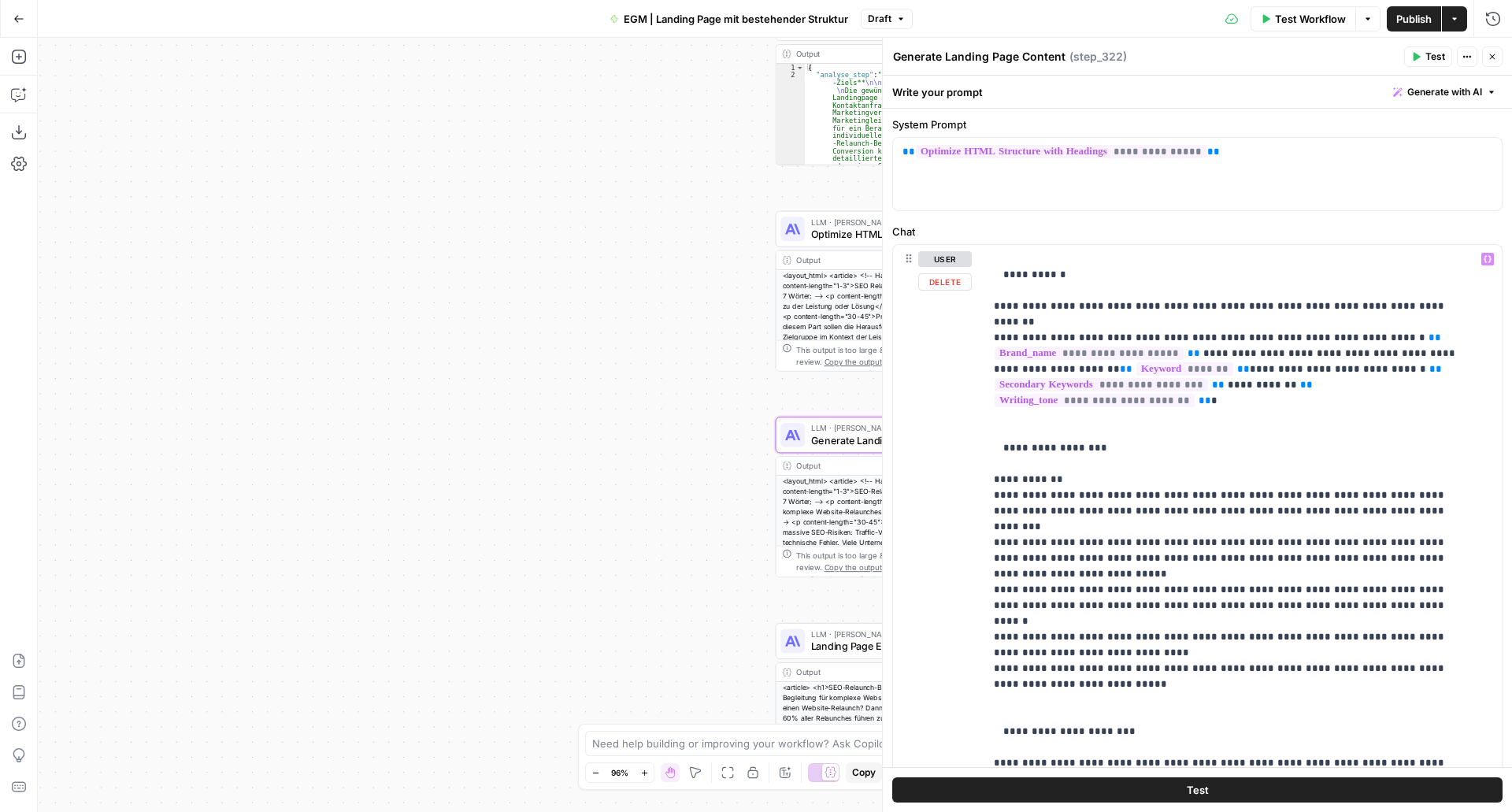
scroll to position [0, 0]
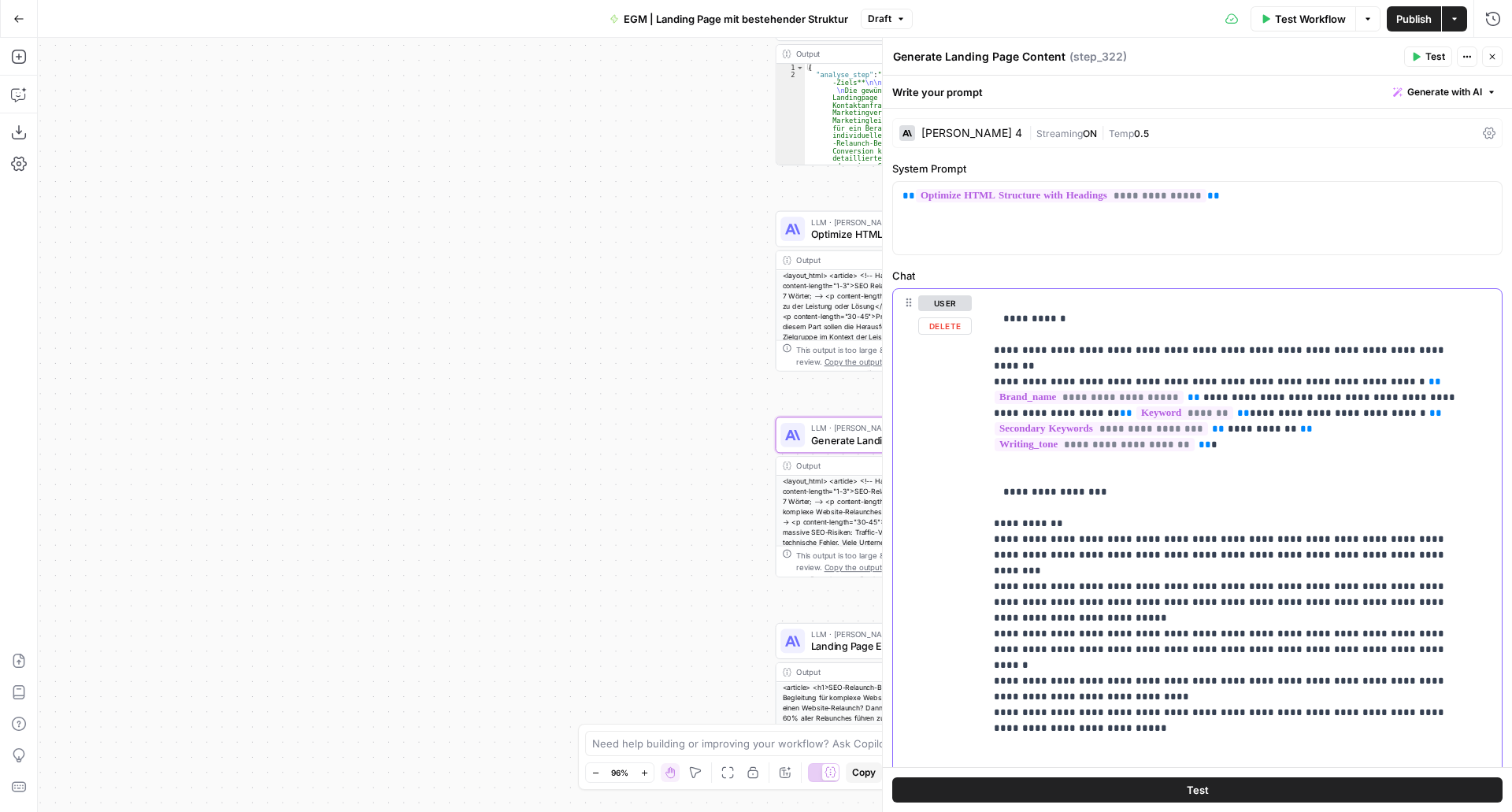
click at [956, 323] on button "Delete" at bounding box center [945, 326] width 53 height 17
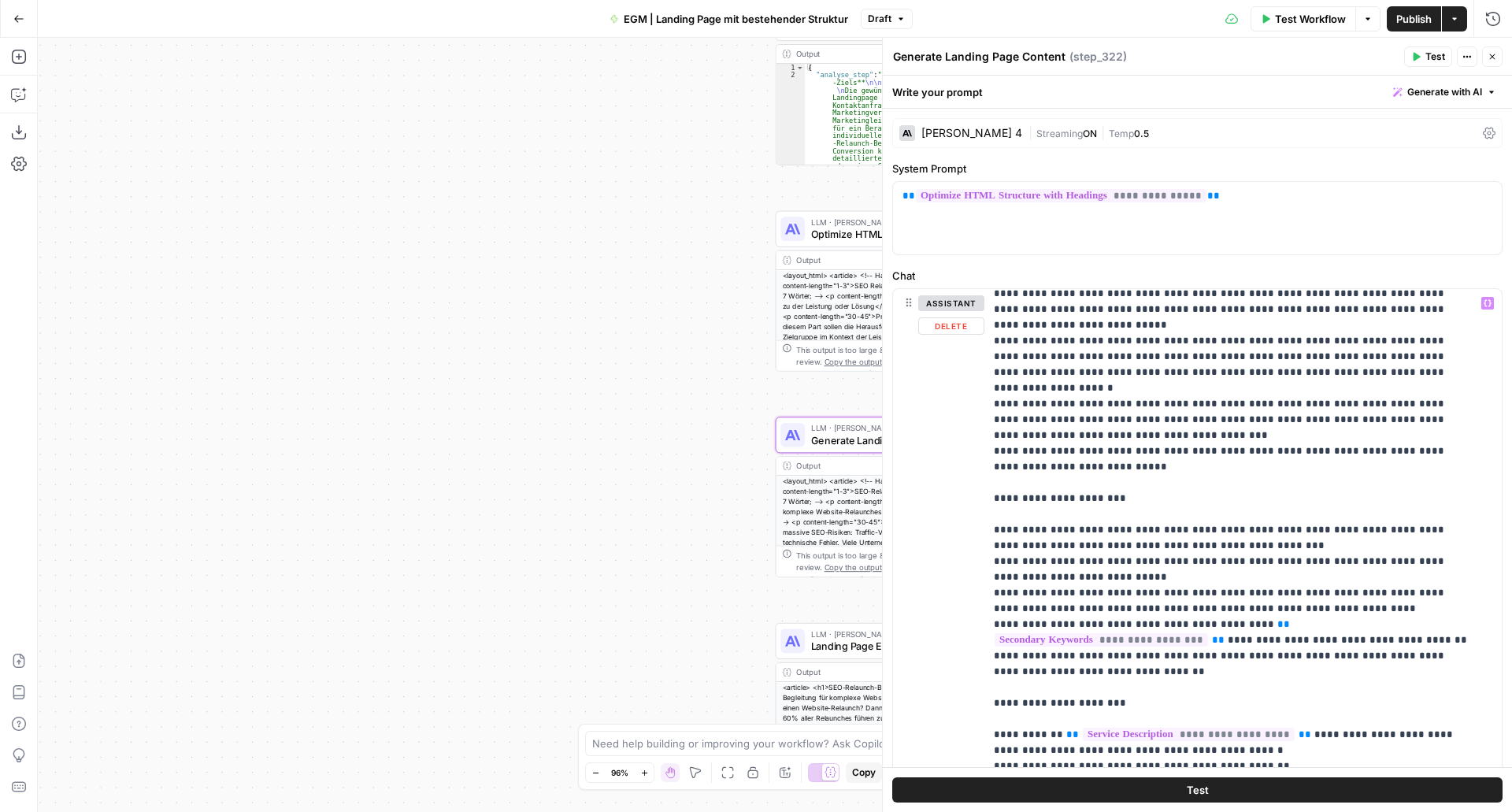
scroll to position [700, 0]
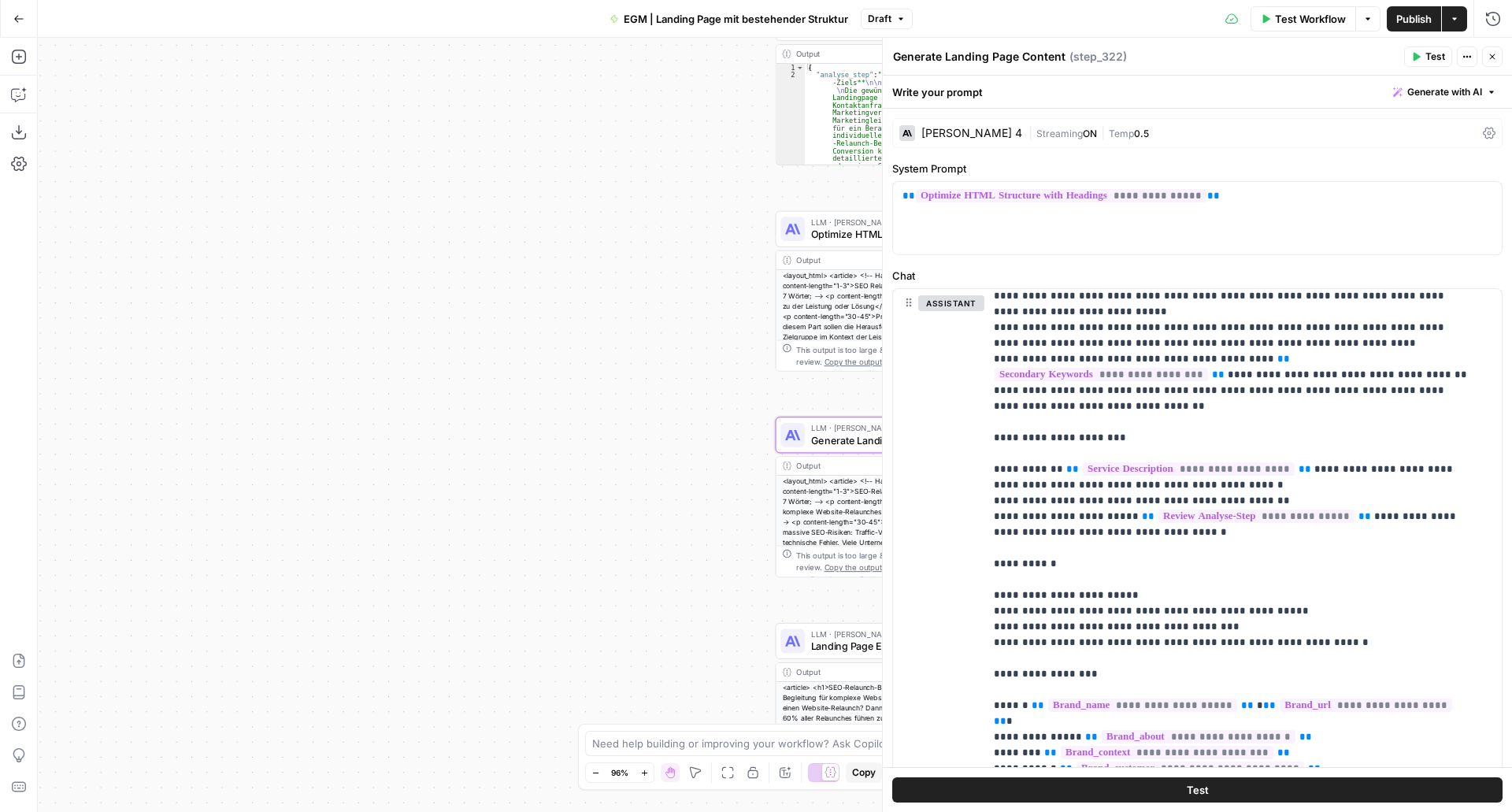
click at [1418, 57] on icon "button" at bounding box center [1417, 57] width 7 height 9
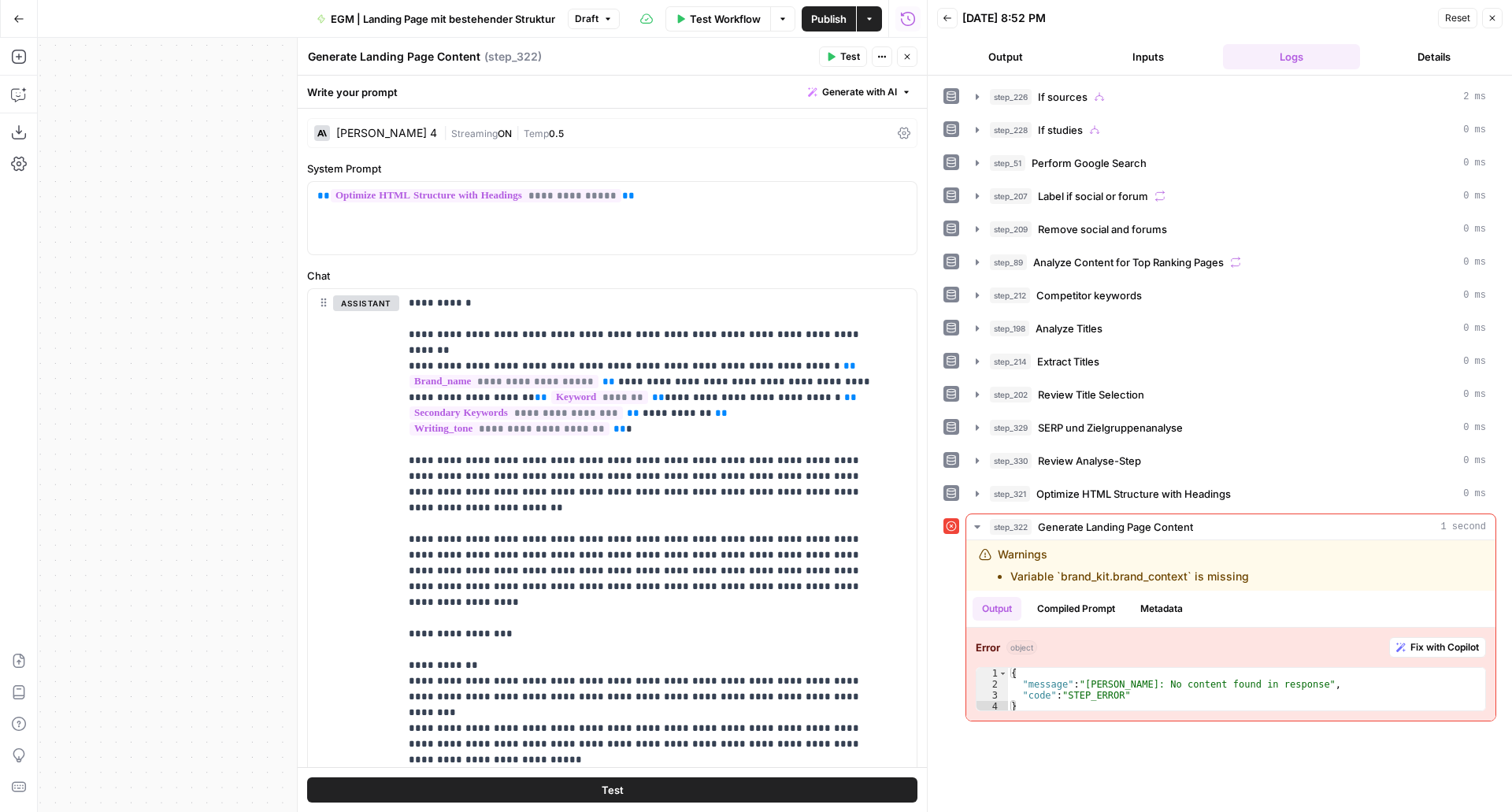
click at [836, 62] on button "Test" at bounding box center [843, 57] width 48 height 21
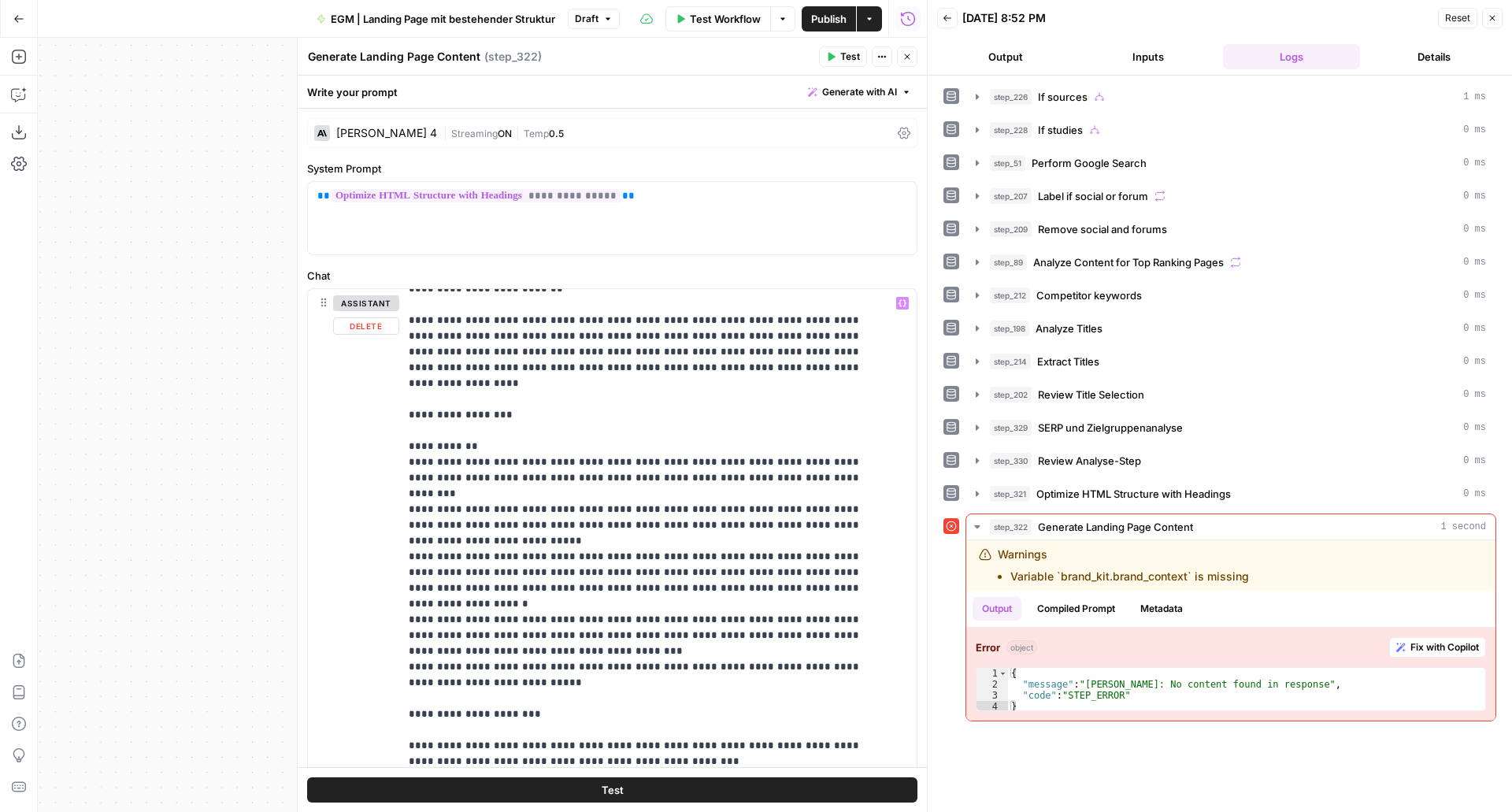
scroll to position [220, 0]
click at [1406, 654] on button "Fix with Copilot" at bounding box center [1438, 647] width 97 height 21
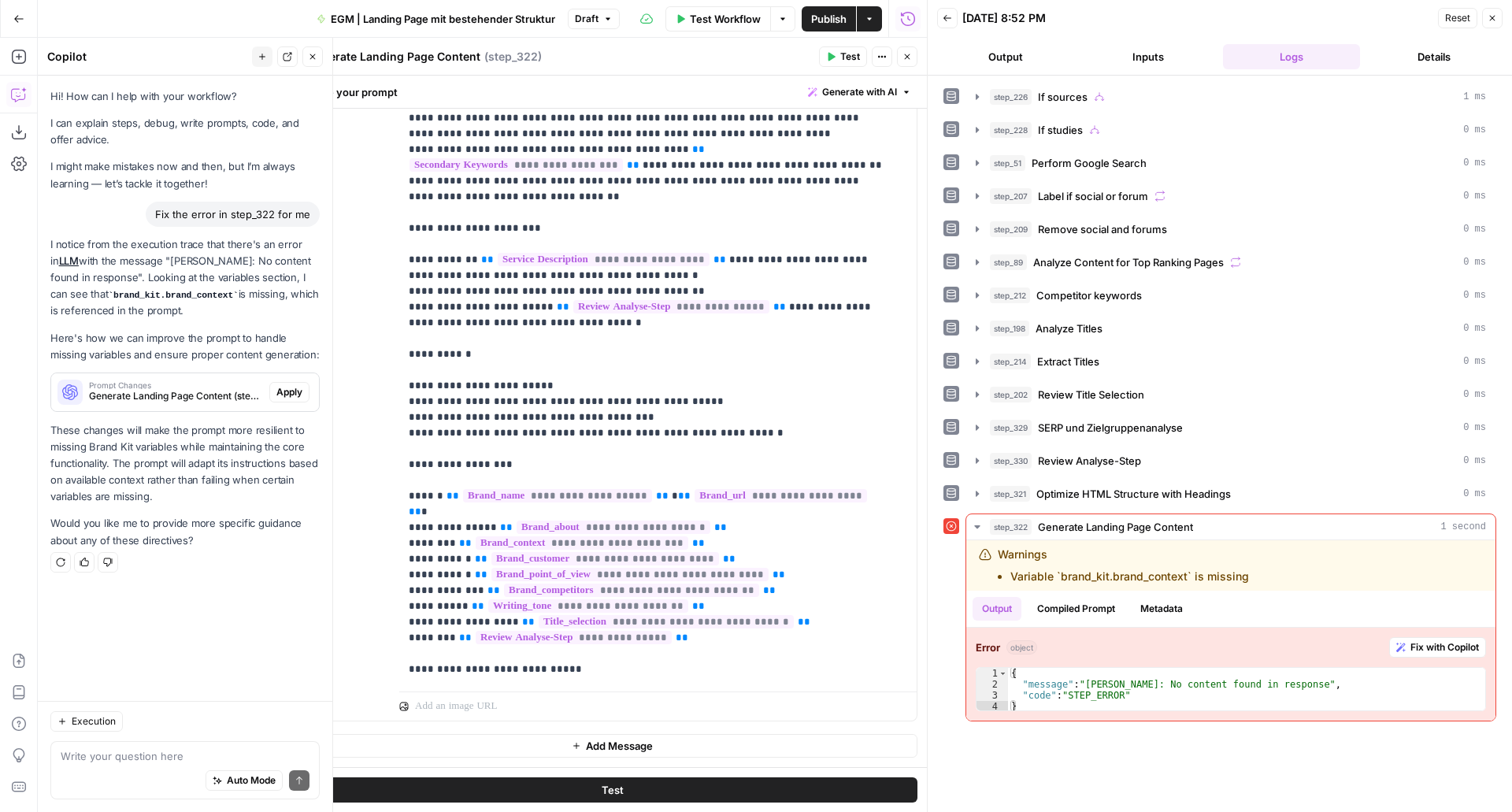
scroll to position [663, 0]
click at [608, 537] on span "**********" at bounding box center [582, 544] width 213 height 13
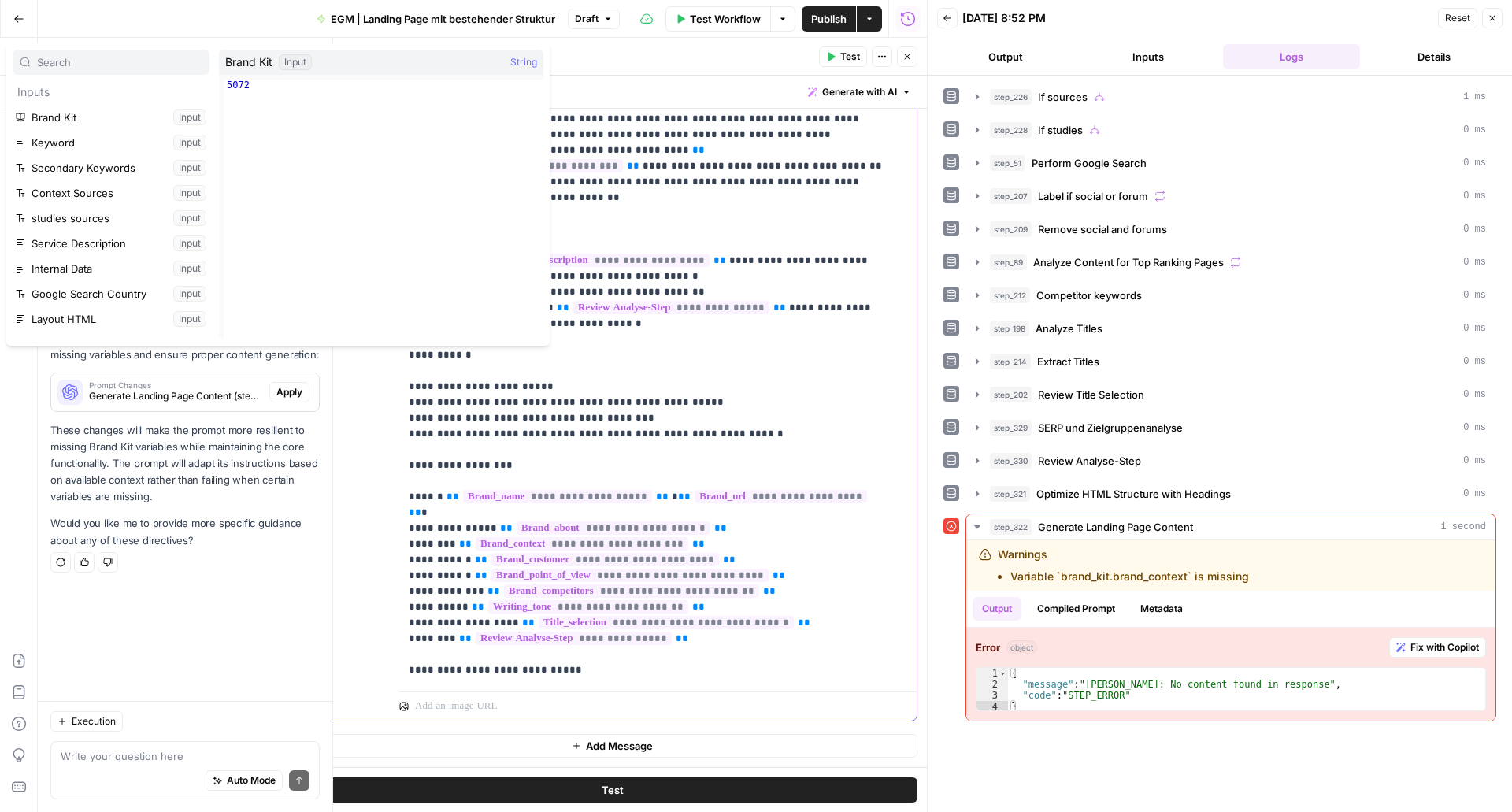
click at [671, 433] on p "**********" at bounding box center [646, 55] width 475 height 1339
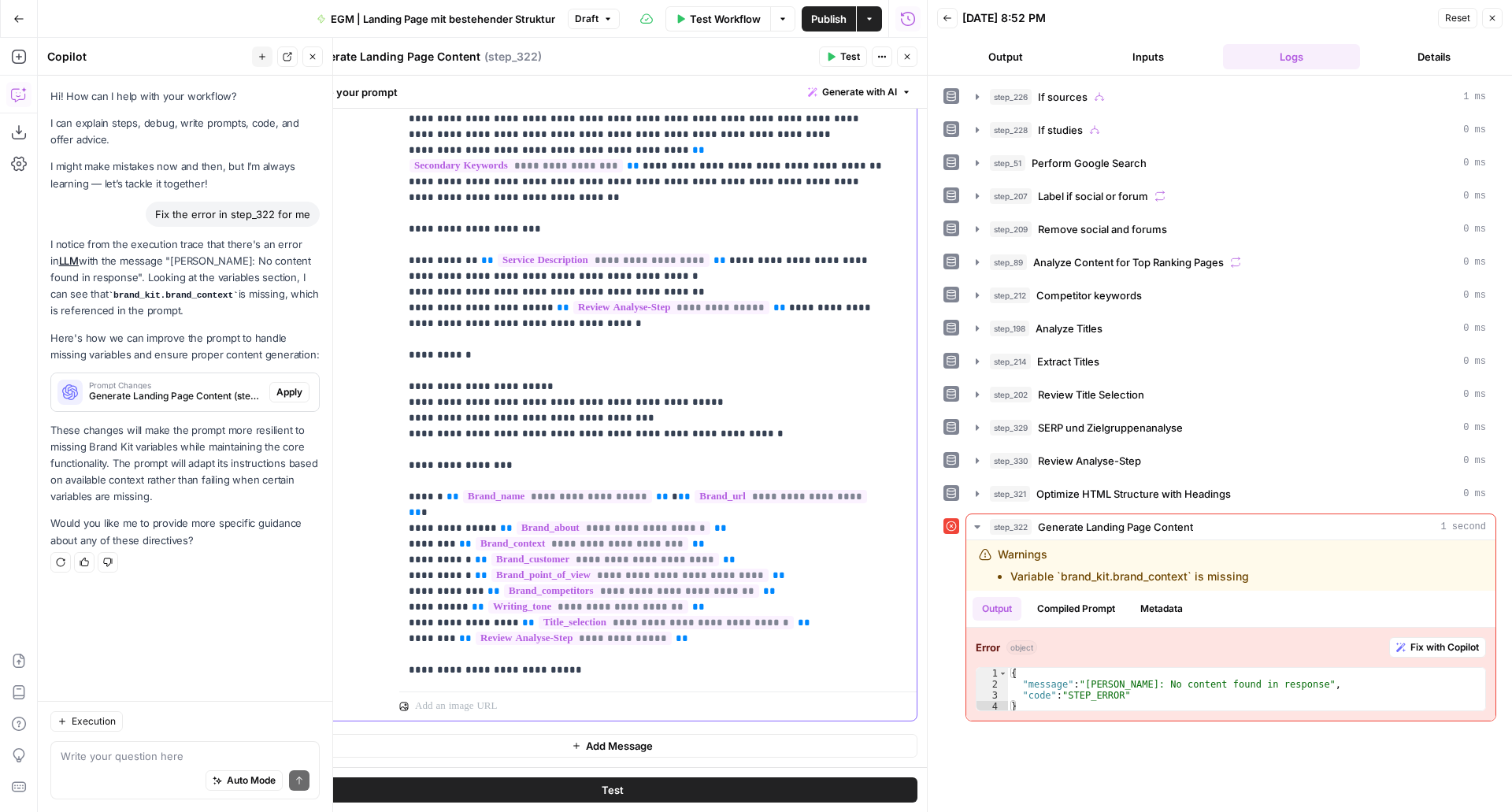
drag, startPoint x: 671, startPoint y: 433, endPoint x: 453, endPoint y: 434, distance: 218.0
click at [453, 434] on p "**********" at bounding box center [646, 55] width 475 height 1339
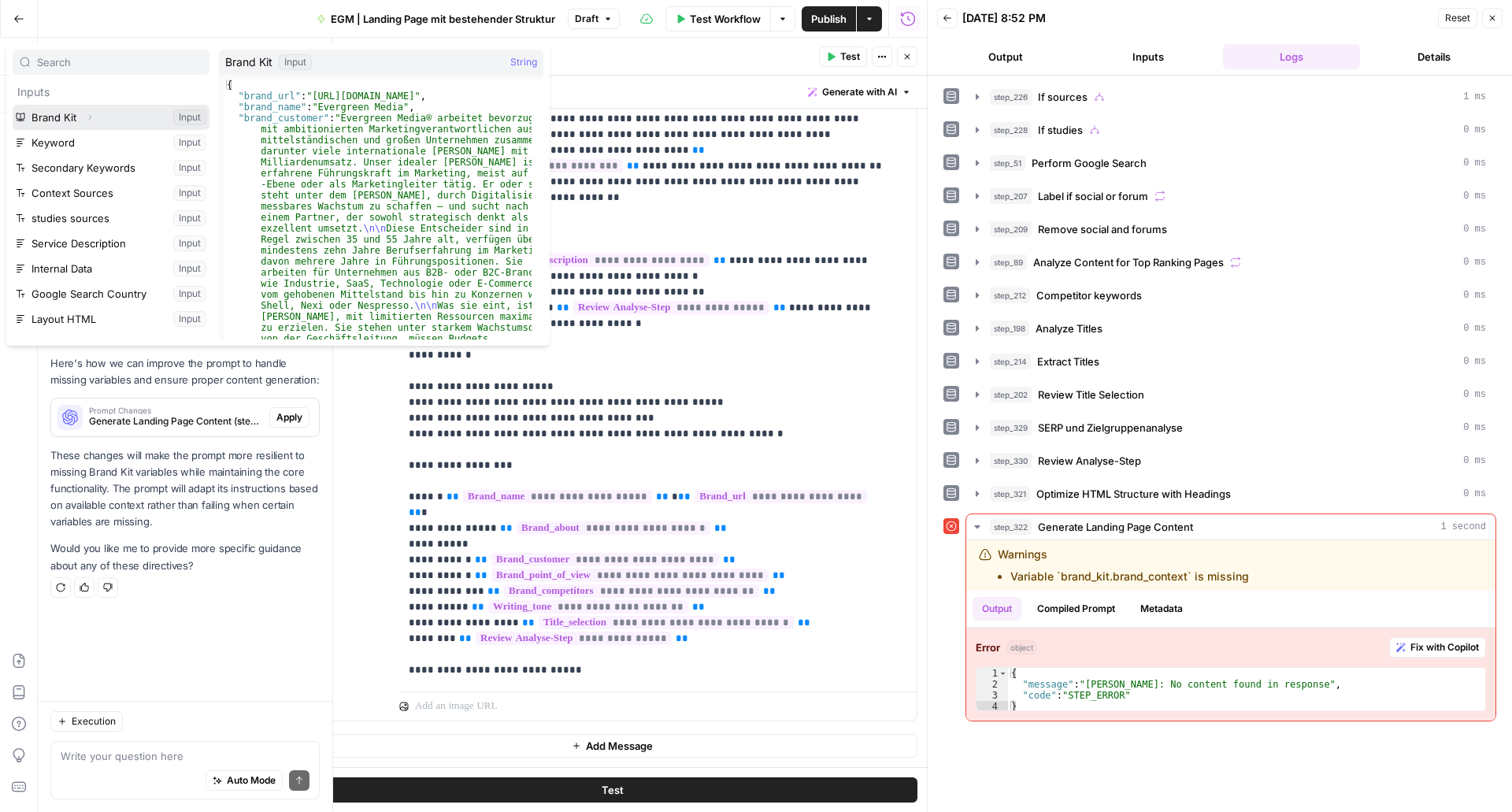
click at [88, 122] on span "button" at bounding box center [90, 117] width 10 height 10
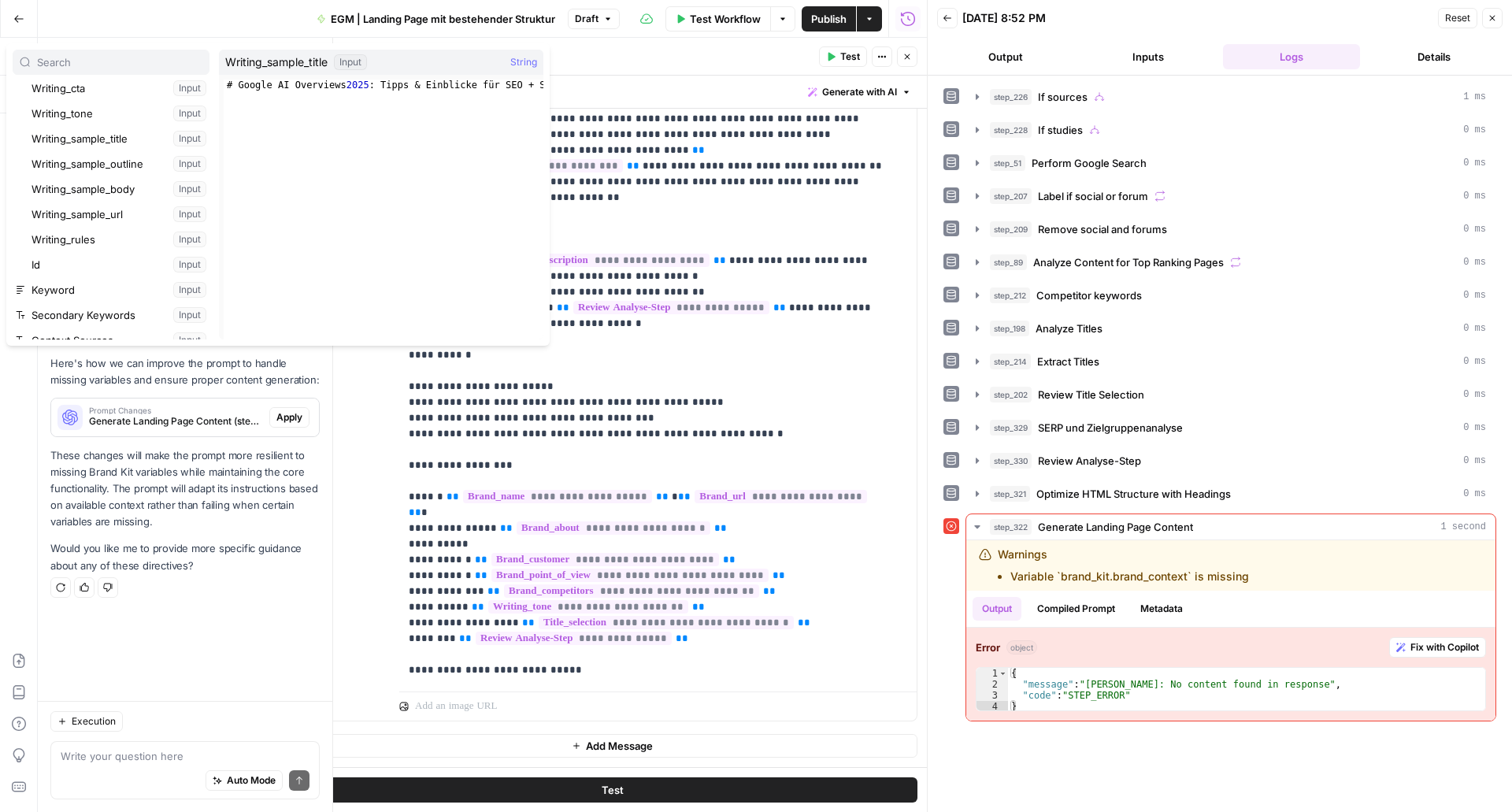
scroll to position [291, 0]
click at [469, 431] on p "**********" at bounding box center [646, 55] width 475 height 1339
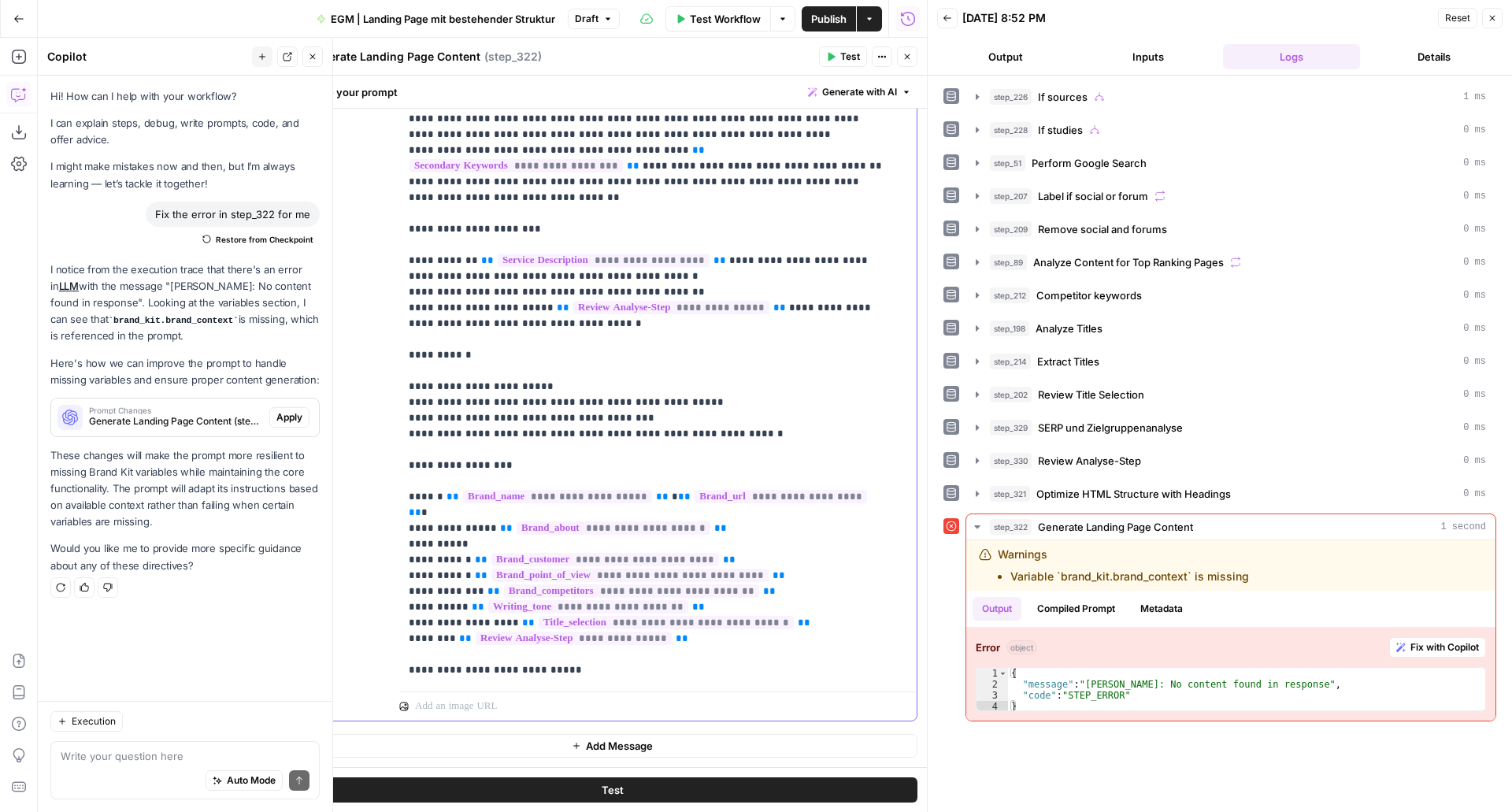
drag, startPoint x: 465, startPoint y: 431, endPoint x: 404, endPoint y: 431, distance: 61.0
click at [404, 431] on div "**********" at bounding box center [653, 365] width 506 height 642
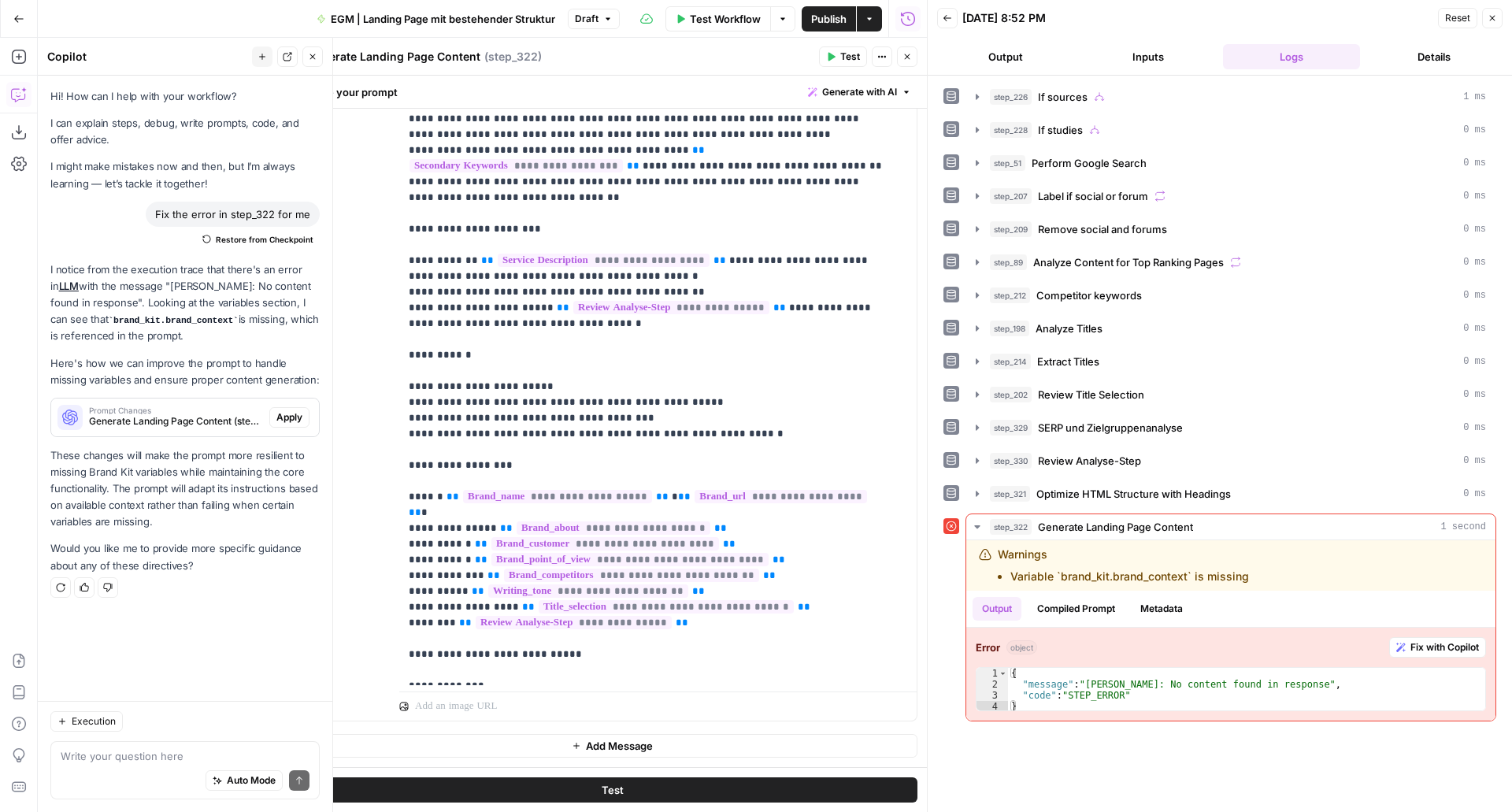
click at [853, 50] on span "Test" at bounding box center [850, 56] width 20 height 14
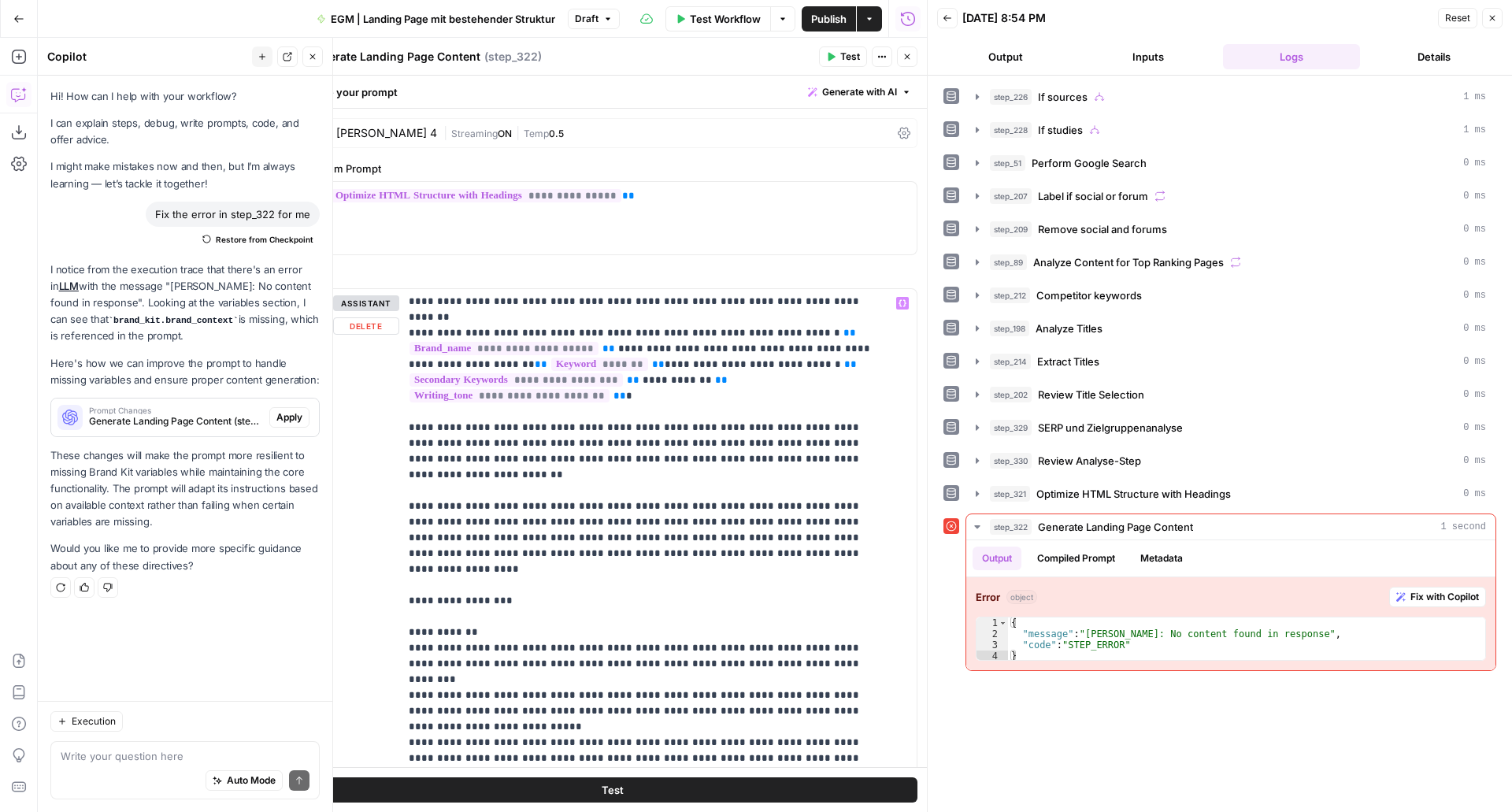
scroll to position [34, 0]
click at [845, 65] on button "Test" at bounding box center [843, 57] width 48 height 21
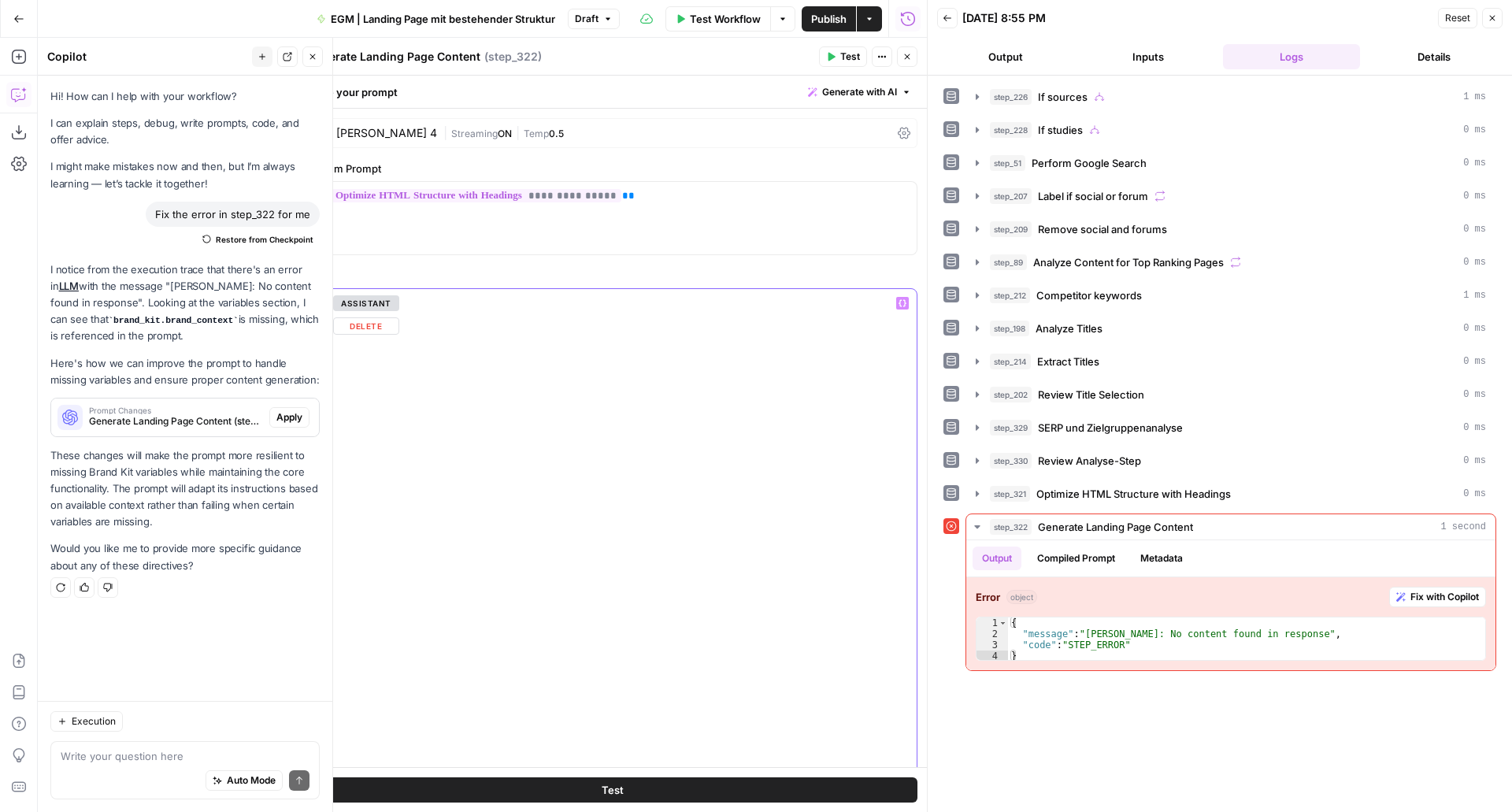
scroll to position [0, 0]
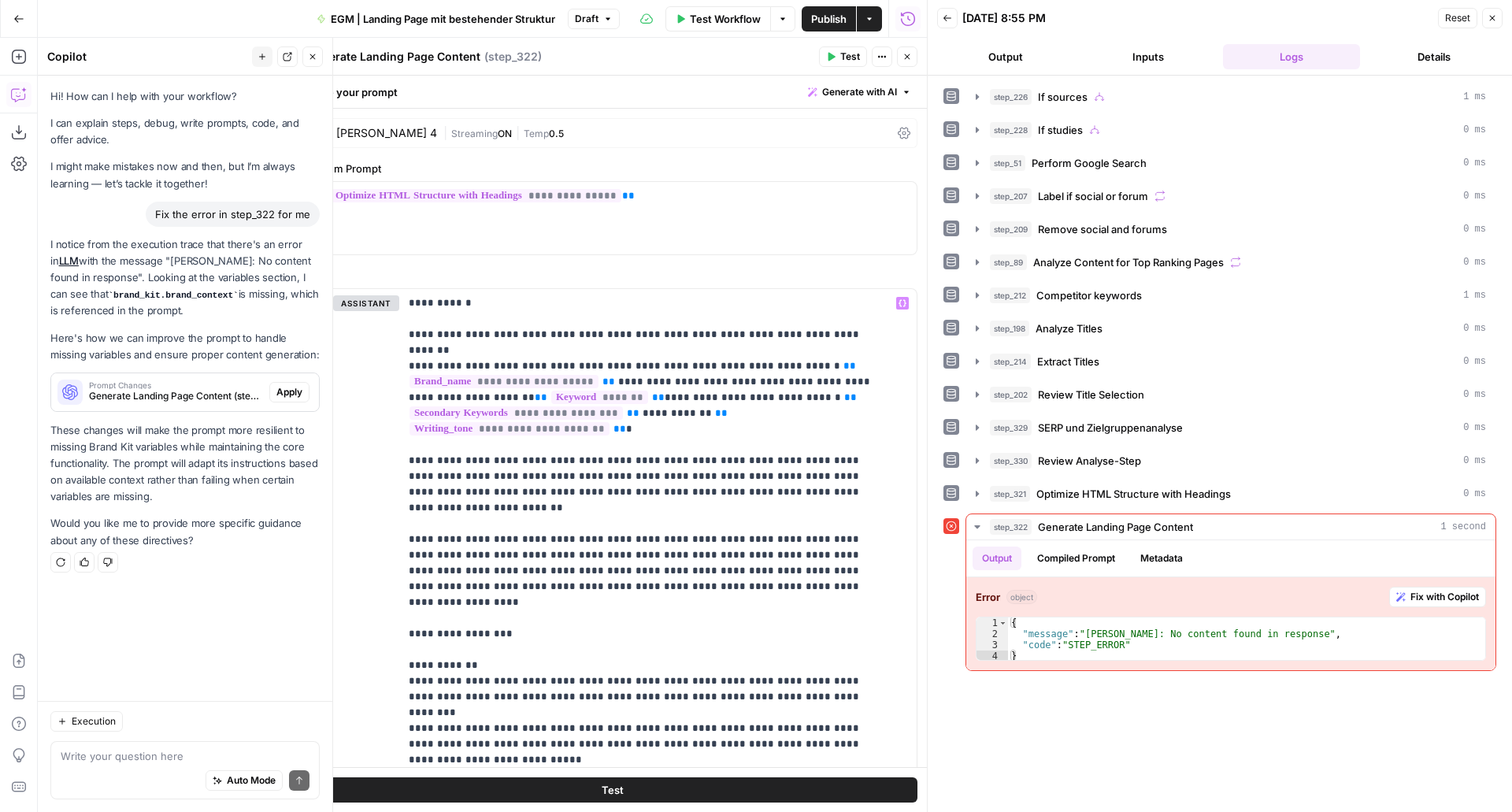
click at [852, 57] on span "Test" at bounding box center [850, 56] width 20 height 14
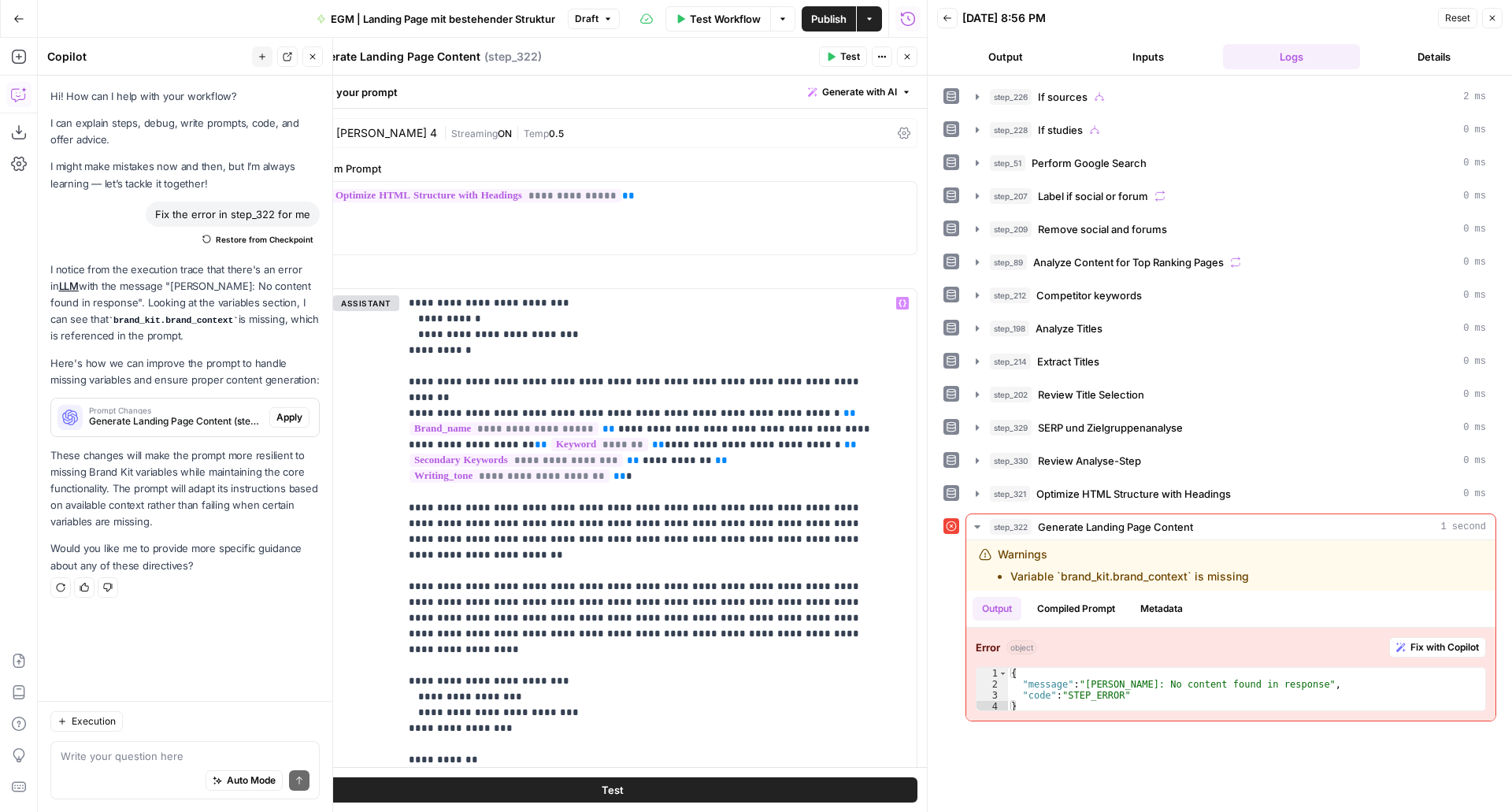
click at [836, 53] on button "Test" at bounding box center [843, 57] width 48 height 21
click at [1415, 642] on span "Fix with Copilot" at bounding box center [1445, 647] width 68 height 14
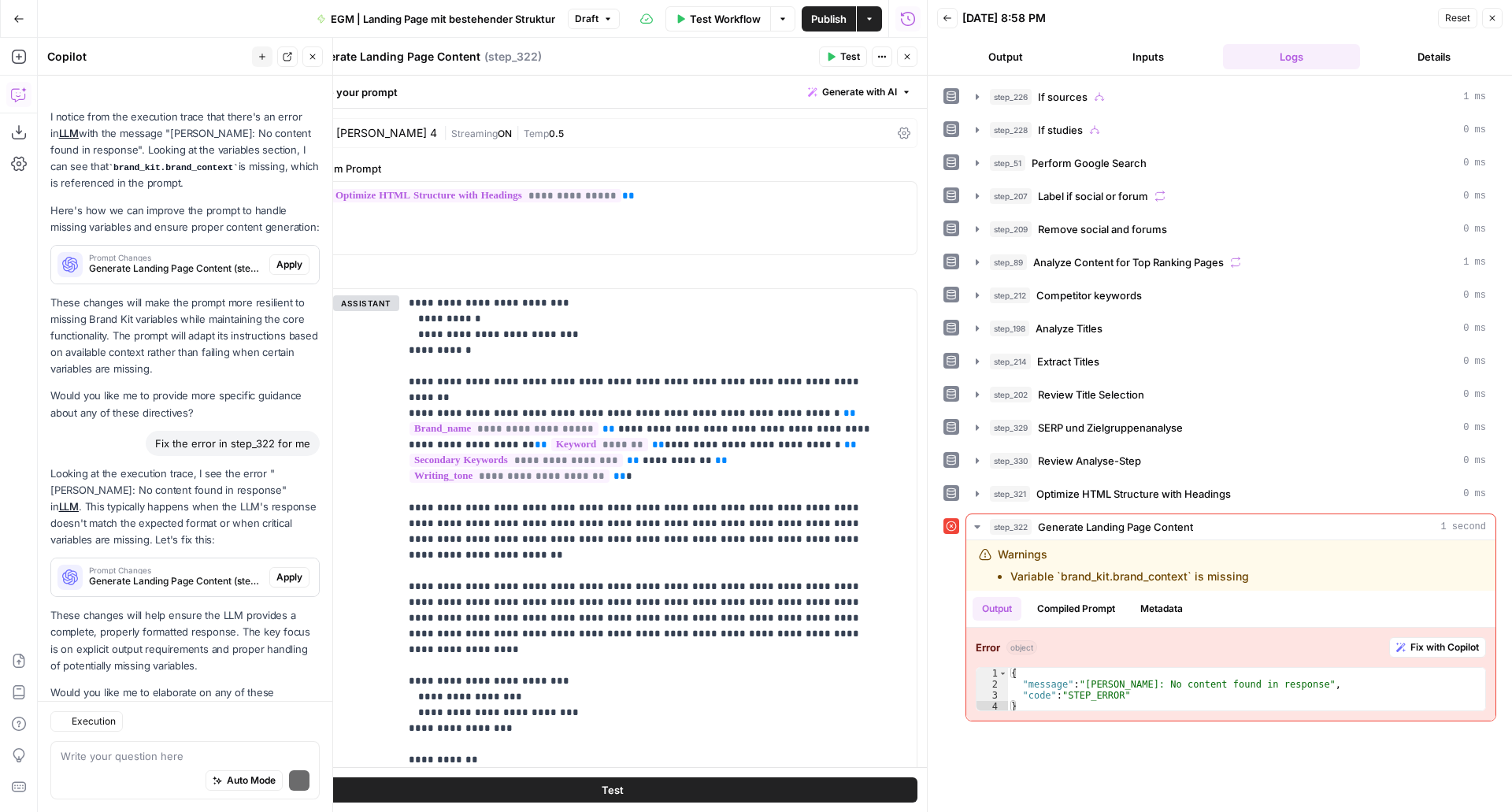
scroll to position [224, 0]
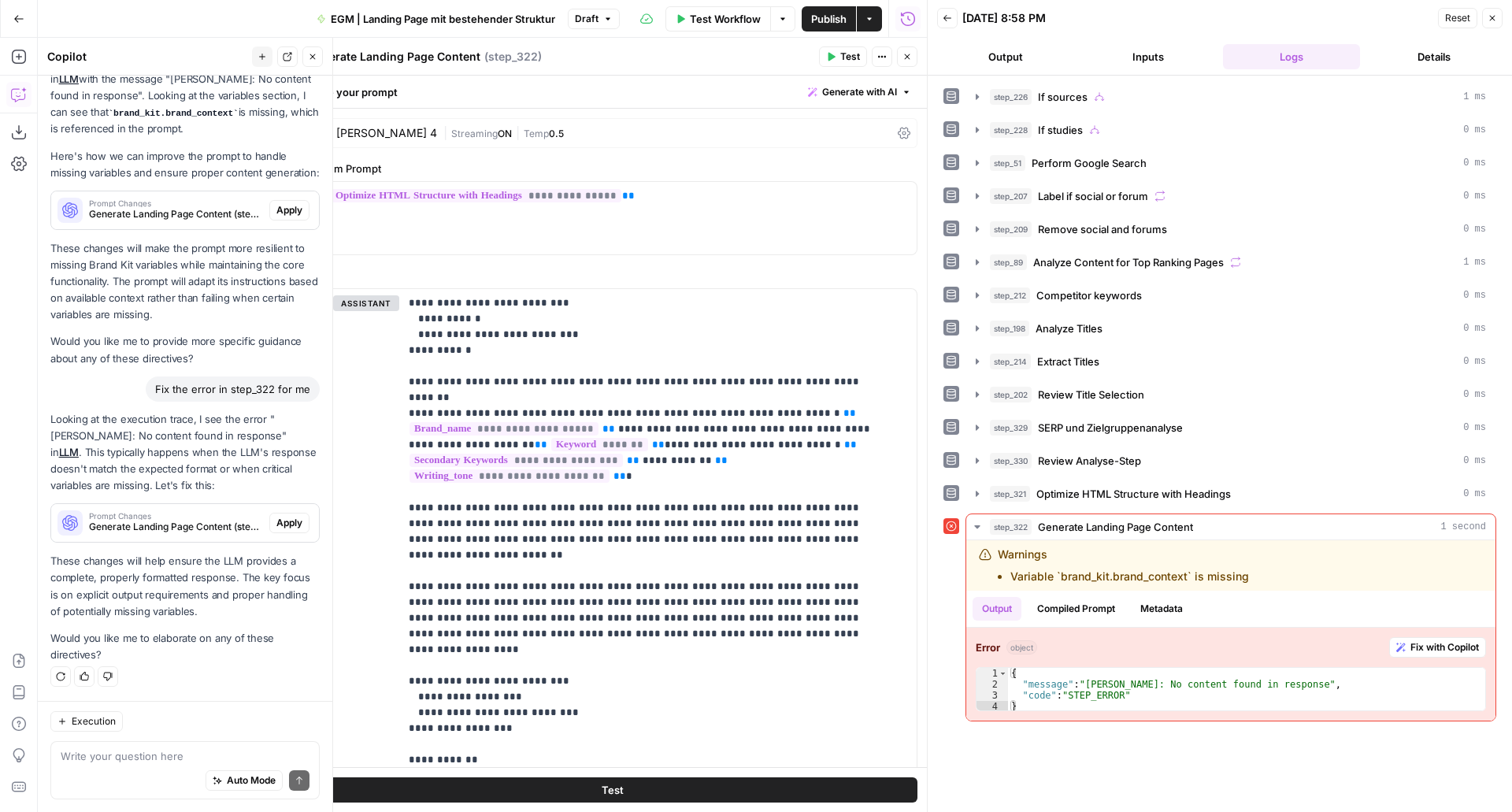
click at [280, 517] on span "Apply" at bounding box center [290, 523] width 26 height 14
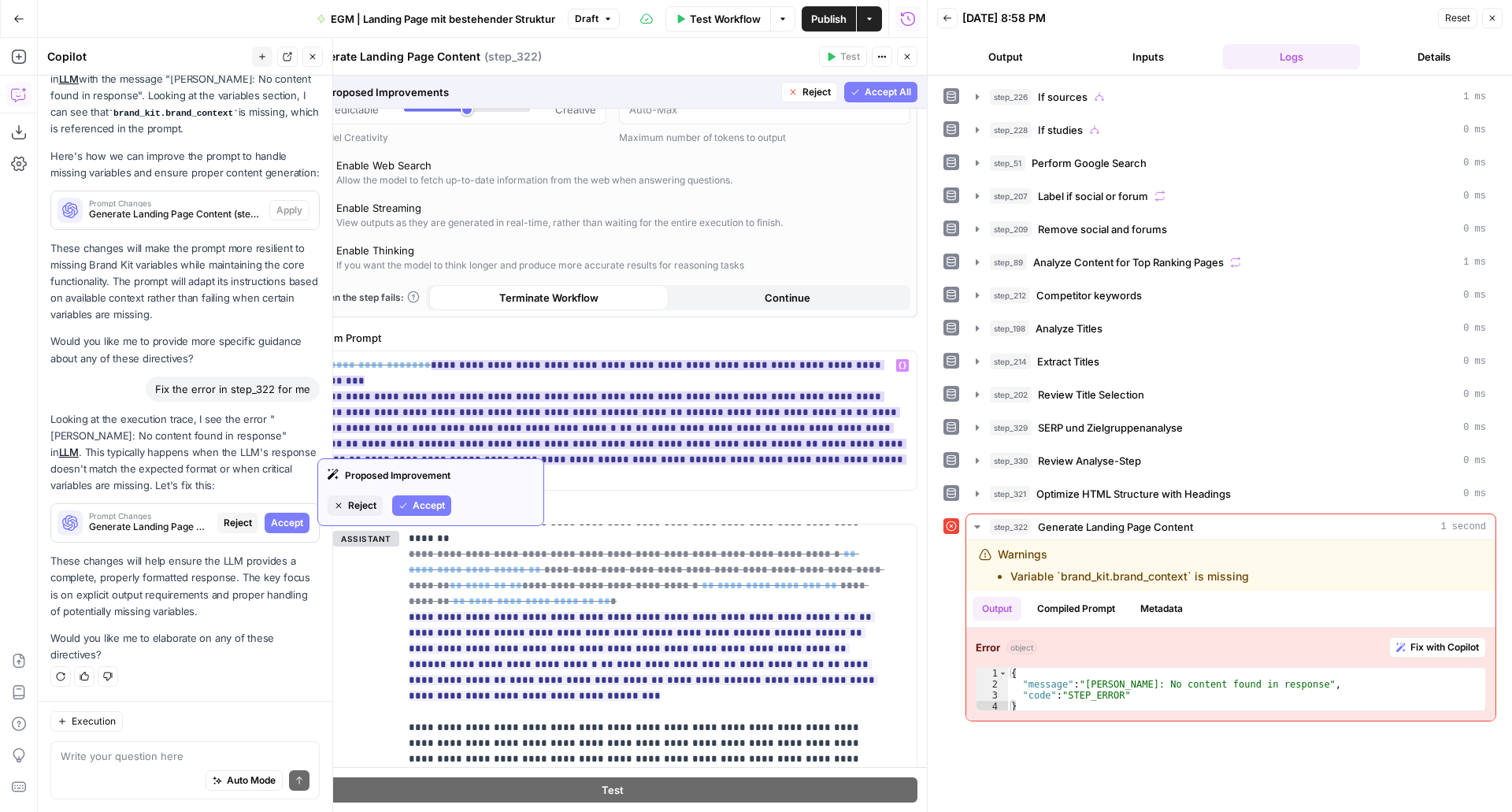
scroll to position [115, 0]
click at [424, 498] on span "Accept" at bounding box center [428, 502] width 32 height 14
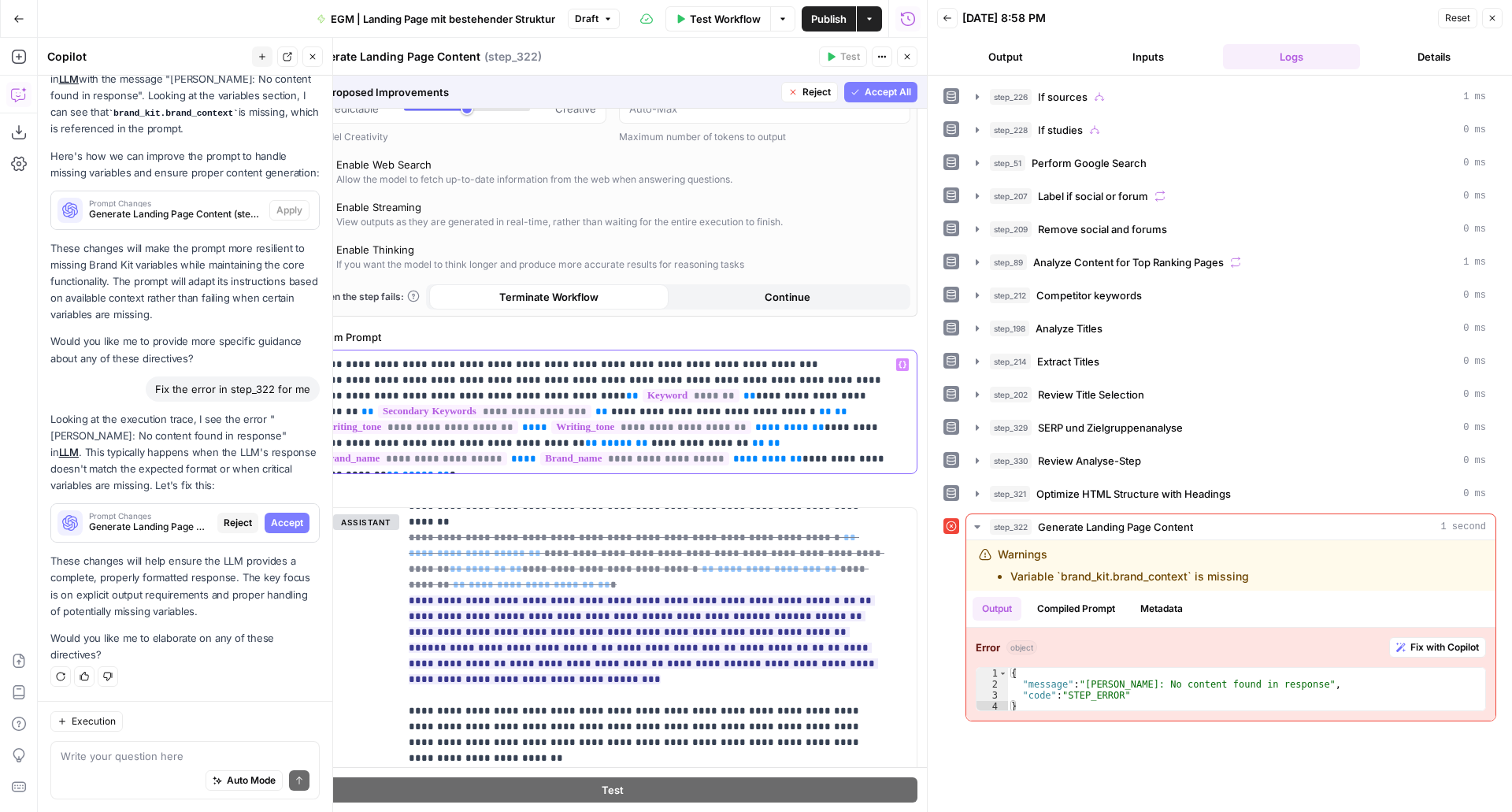
drag, startPoint x: 743, startPoint y: 380, endPoint x: 848, endPoint y: 378, distance: 105.0
click at [848, 378] on p "**********" at bounding box center [607, 412] width 578 height 110
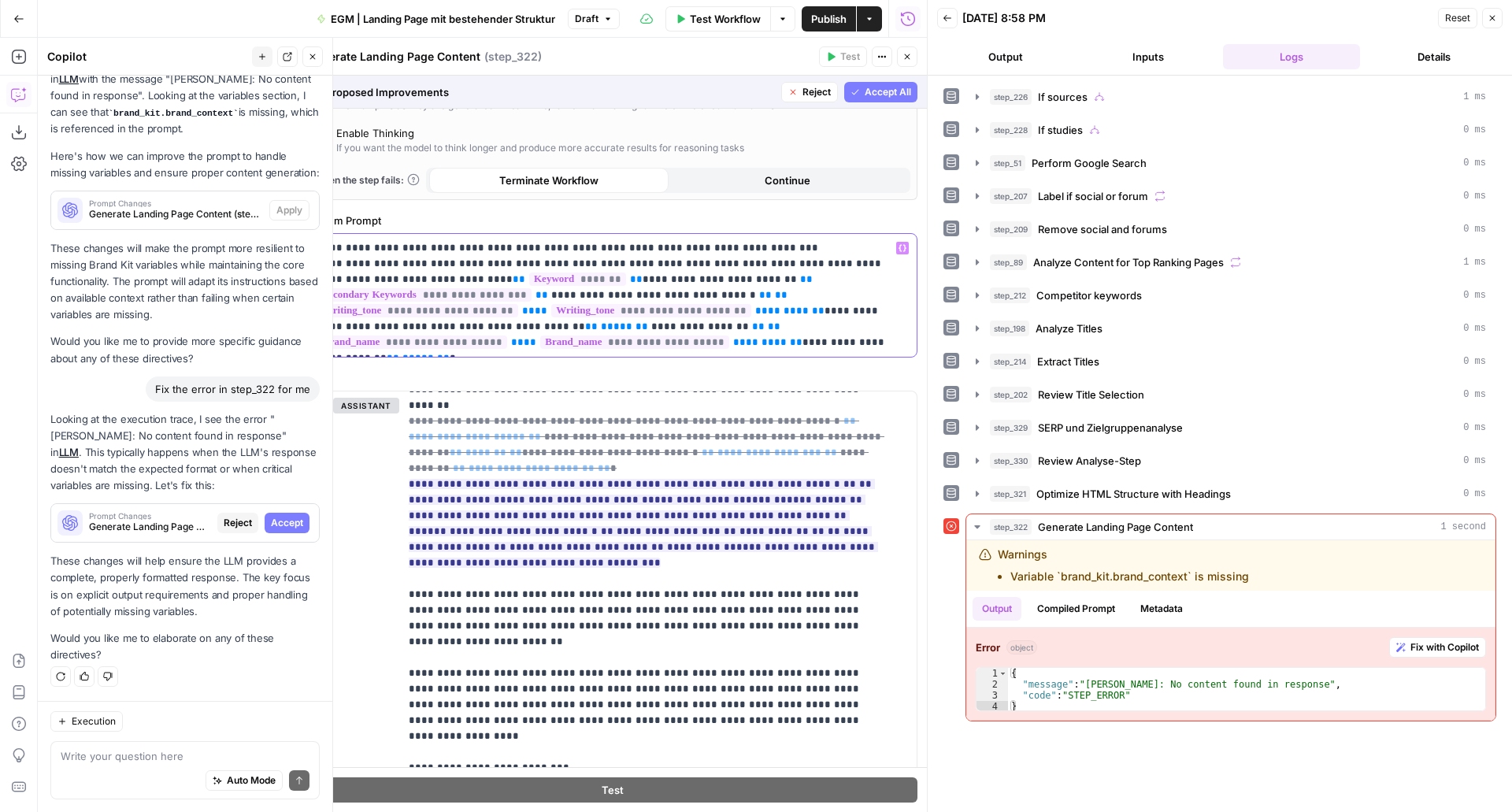
scroll to position [233, 0]
click at [738, 291] on p "**********" at bounding box center [607, 294] width 578 height 110
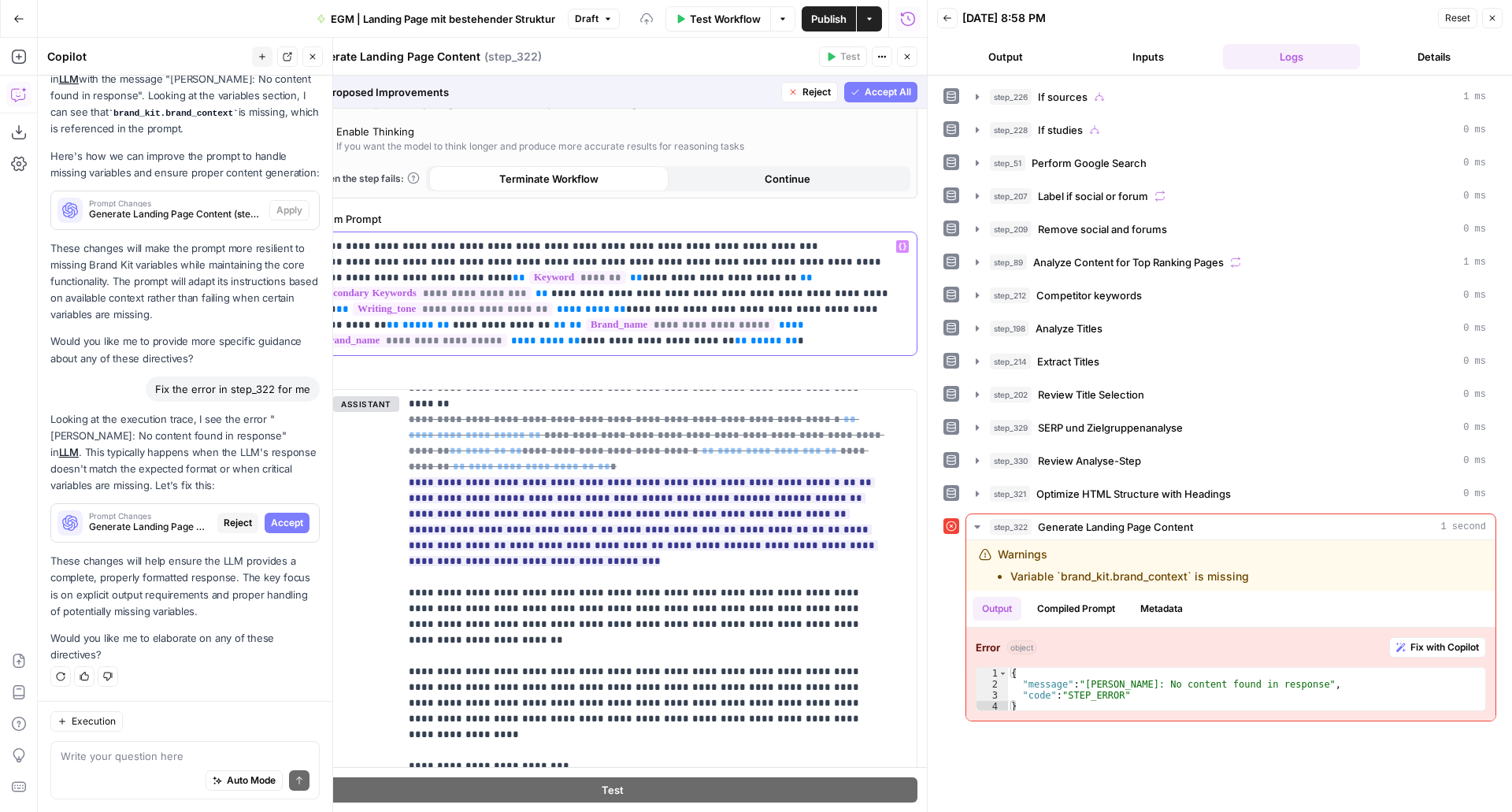
click at [614, 305] on span "**" at bounding box center [620, 309] width 12 height 10
drag, startPoint x: 710, startPoint y: 295, endPoint x: 842, endPoint y: 296, distance: 132.0
click at [842, 296] on p "**********" at bounding box center [607, 294] width 578 height 110
drag, startPoint x: 546, startPoint y: 311, endPoint x: 509, endPoint y: 311, distance: 37.0
click at [509, 311] on p "**********" at bounding box center [607, 294] width 578 height 110
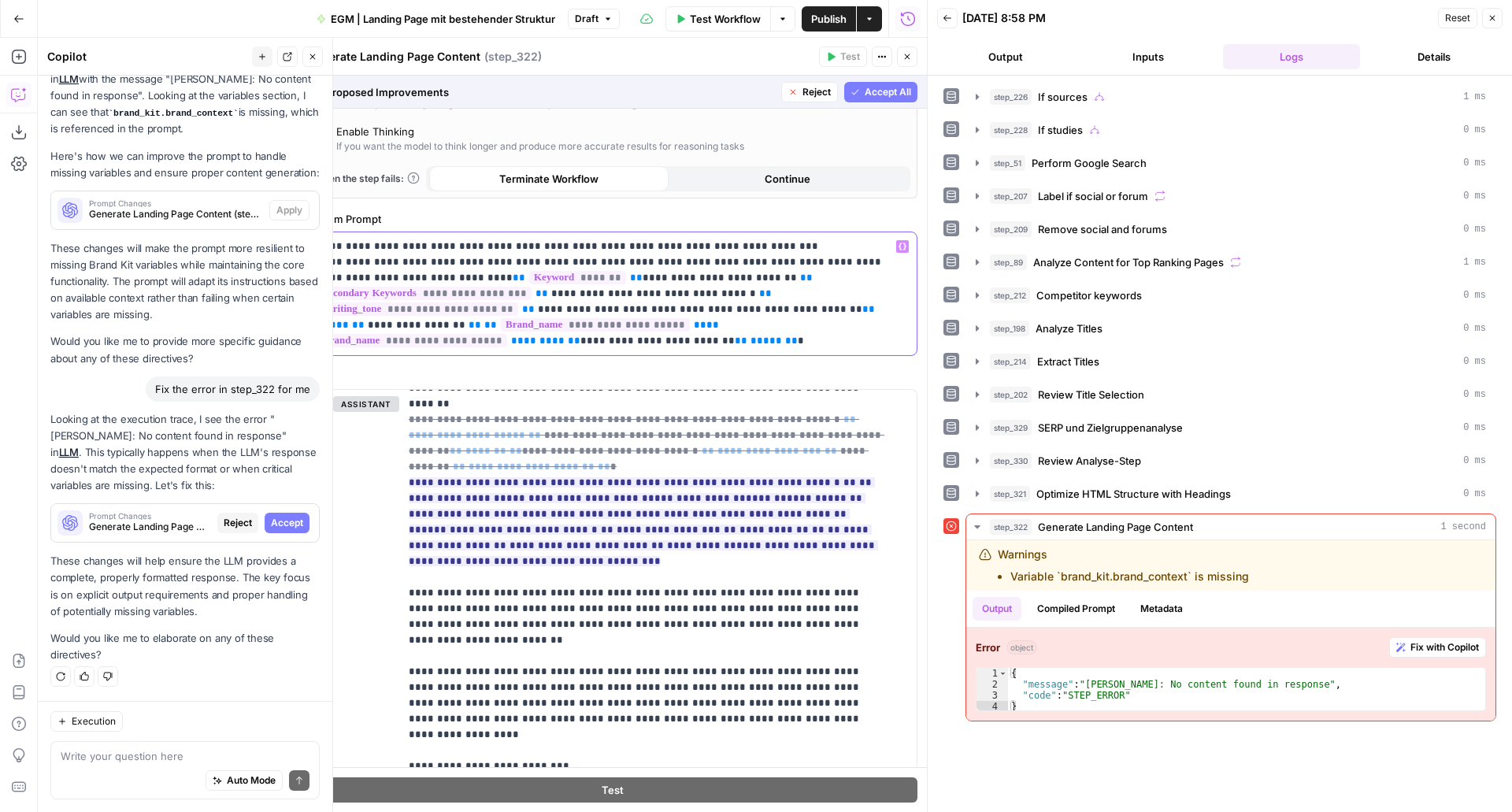
drag, startPoint x: 842, startPoint y: 309, endPoint x: 781, endPoint y: 311, distance: 61.0
click at [781, 311] on p "**********" at bounding box center [607, 294] width 578 height 110
click at [634, 326] on span "**" at bounding box center [639, 325] width 12 height 10
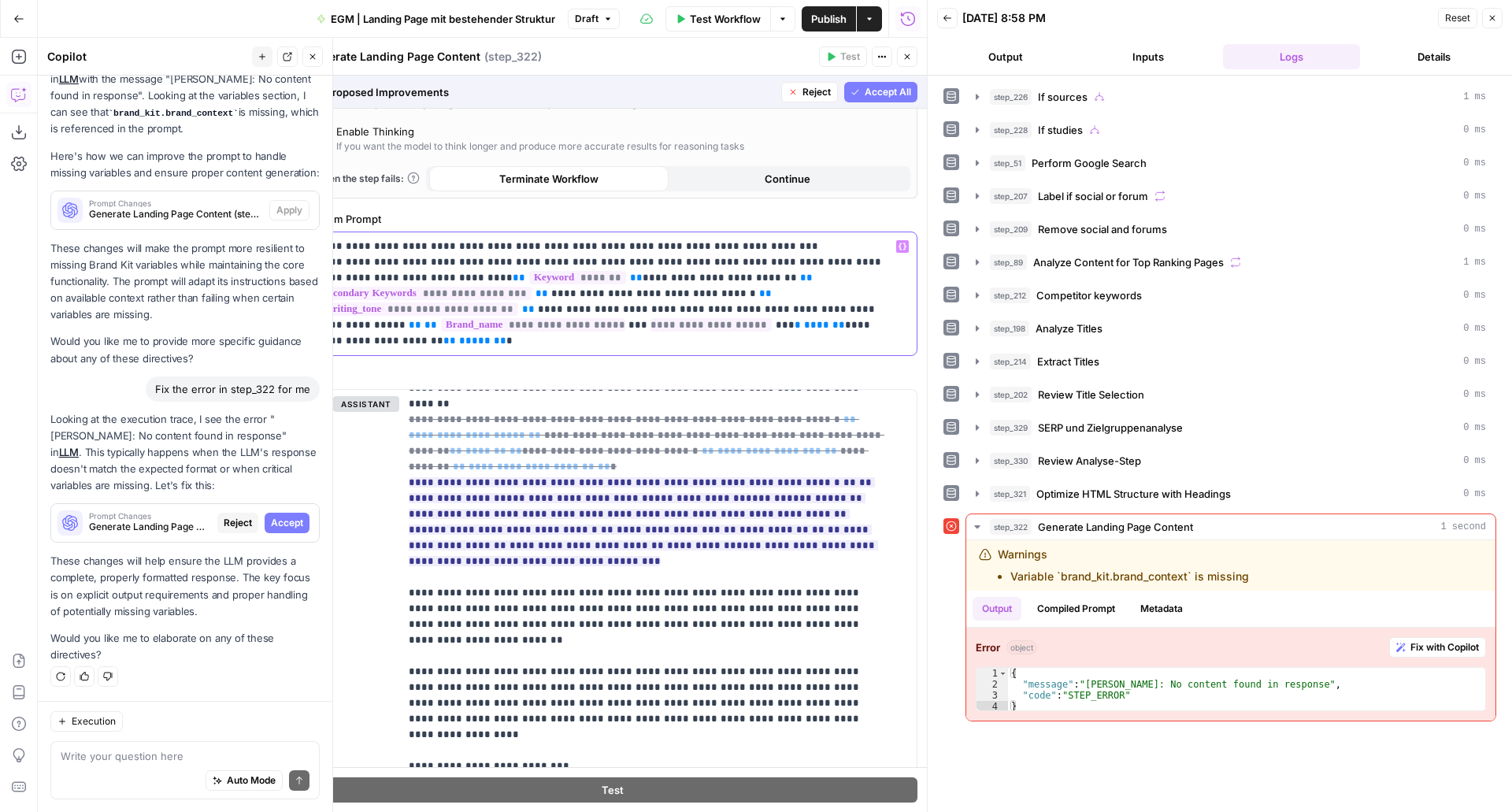
click at [341, 322] on p "**********" at bounding box center [607, 294] width 578 height 110
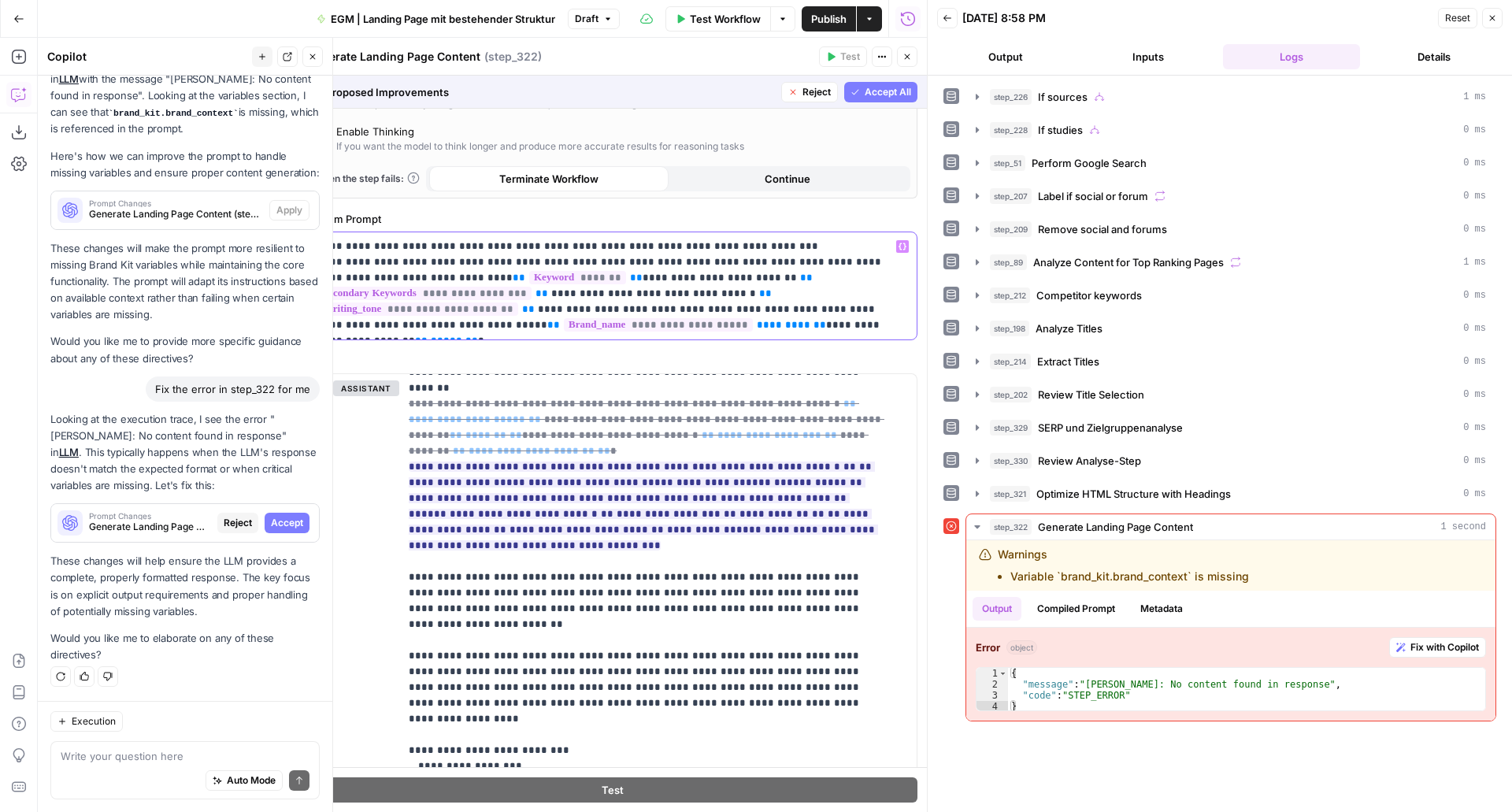
drag, startPoint x: 432, startPoint y: 323, endPoint x: 883, endPoint y: 308, distance: 451.2
click at [883, 308] on p "**********" at bounding box center [607, 286] width 578 height 94
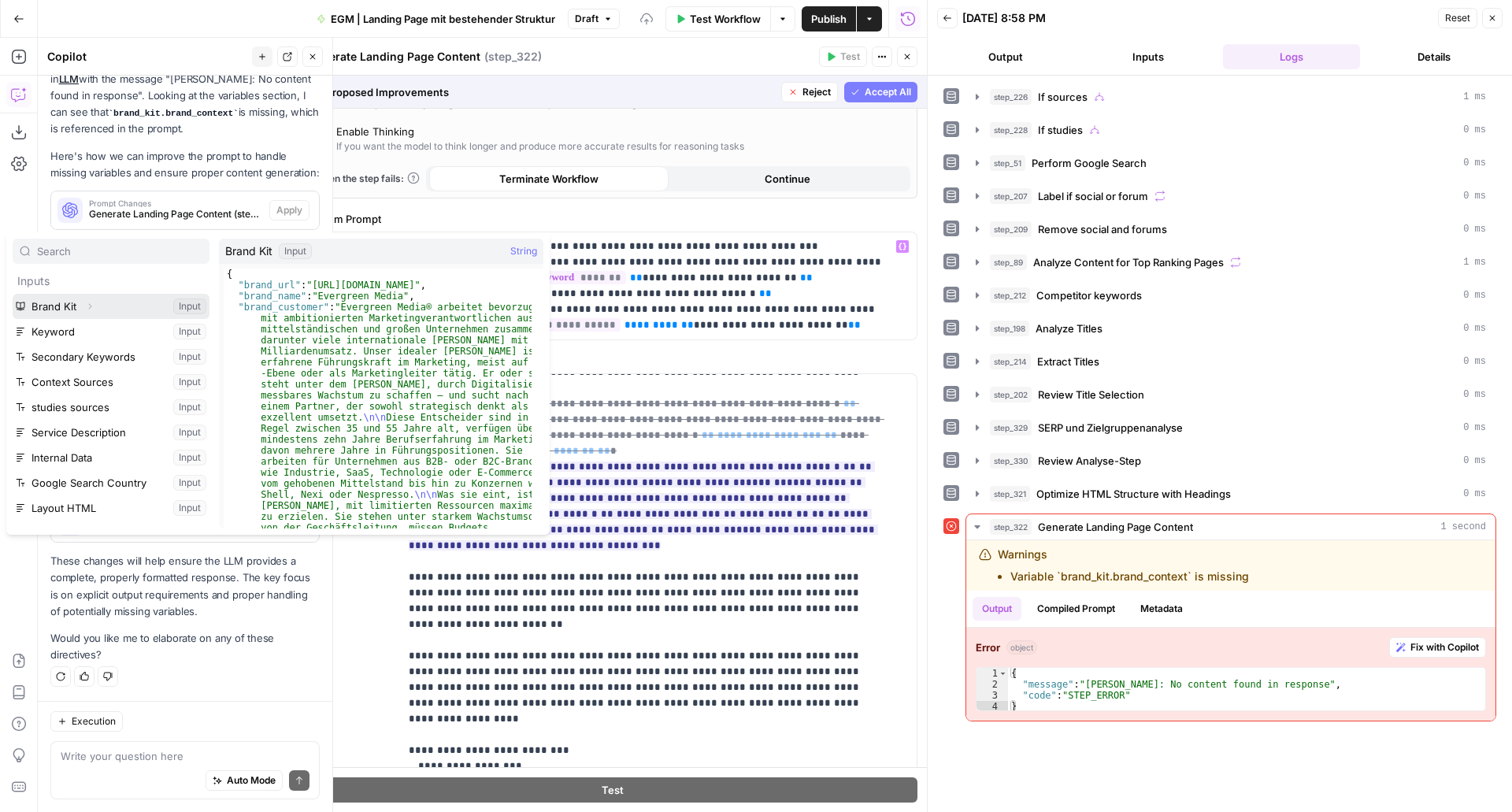
click at [85, 308] on icon "button" at bounding box center [90, 307] width 10 height 10
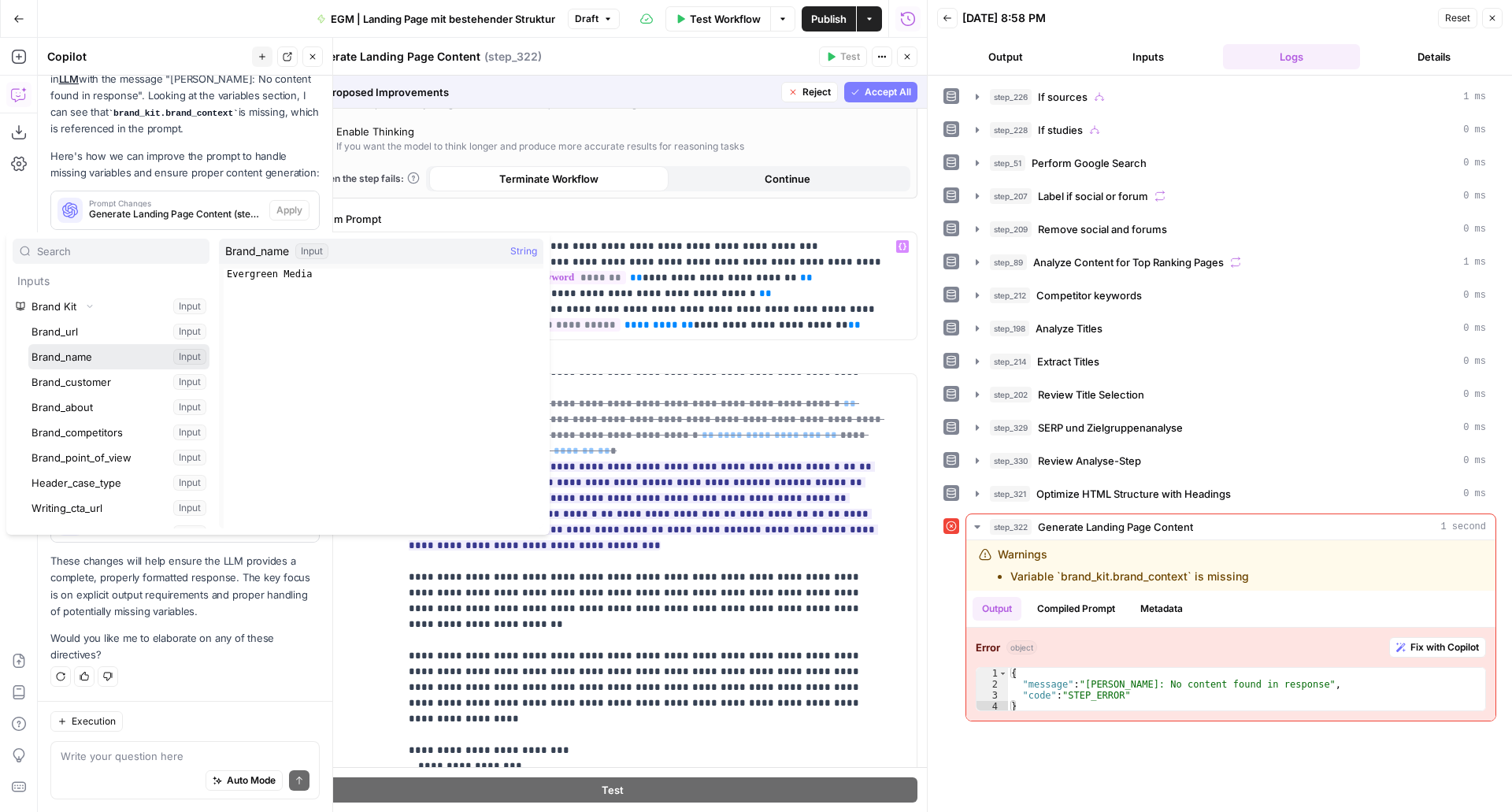
click at [82, 358] on button "Select variable Brand_name" at bounding box center [119, 356] width 181 height 25
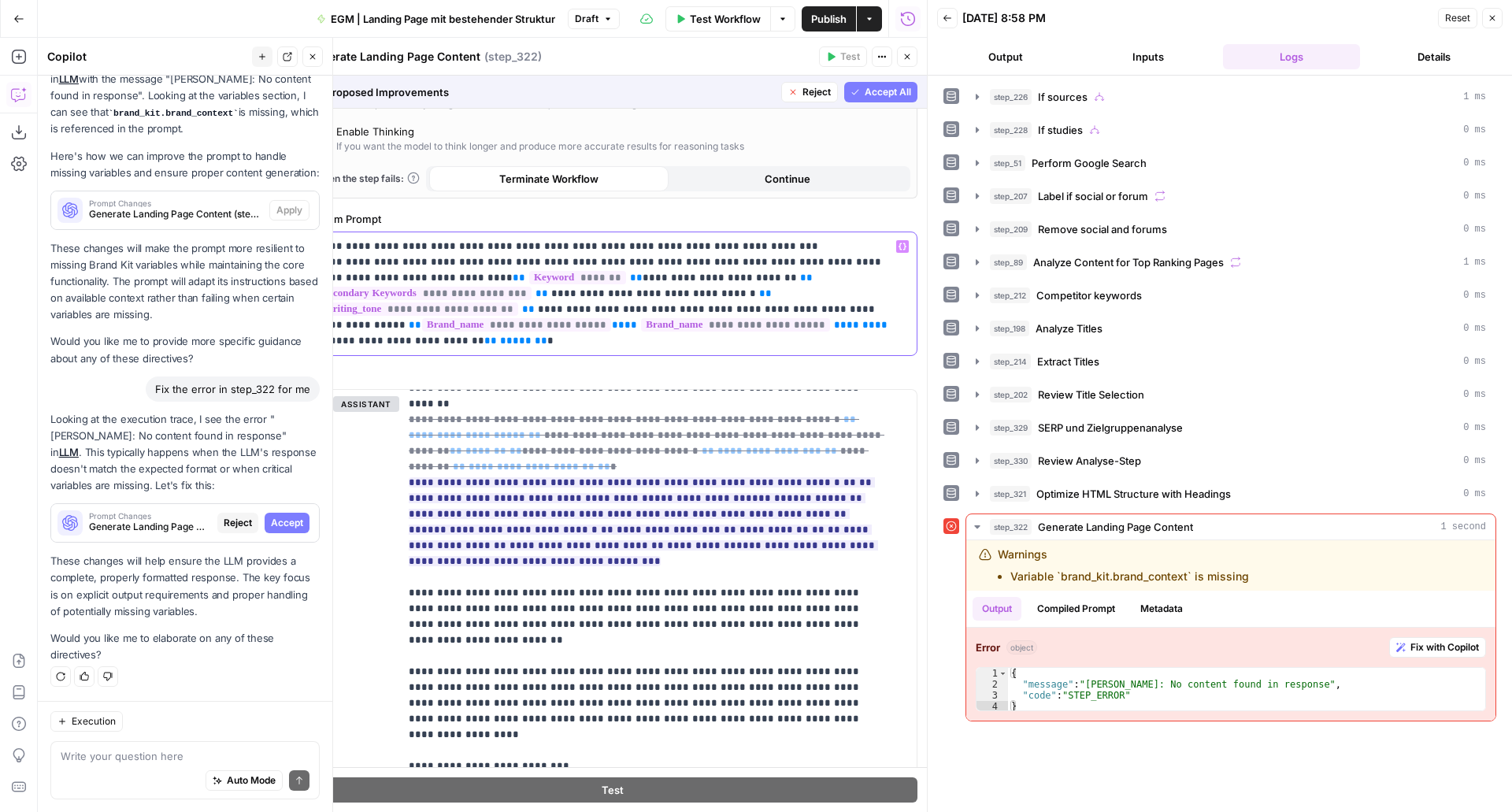
drag, startPoint x: 708, startPoint y: 320, endPoint x: 510, endPoint y: 324, distance: 198.0
click at [510, 324] on p "**********" at bounding box center [607, 294] width 578 height 110
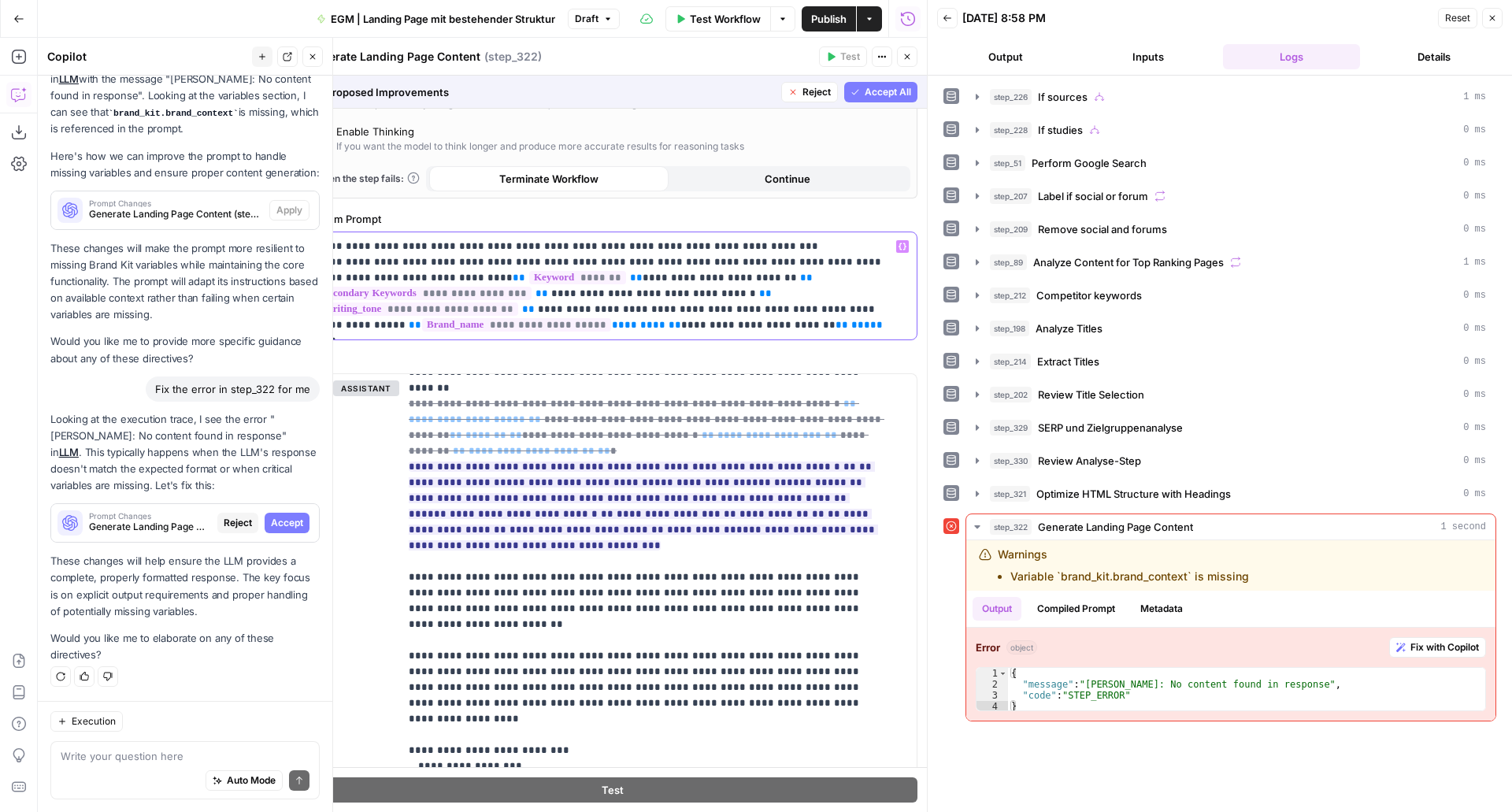
drag, startPoint x: 510, startPoint y: 324, endPoint x: 563, endPoint y: 331, distance: 53.5
click at [563, 331] on p "**********" at bounding box center [607, 286] width 578 height 94
drag, startPoint x: 717, startPoint y: 331, endPoint x: 646, endPoint y: 332, distance: 71.0
click at [646, 332] on p "**********" at bounding box center [607, 286] width 578 height 94
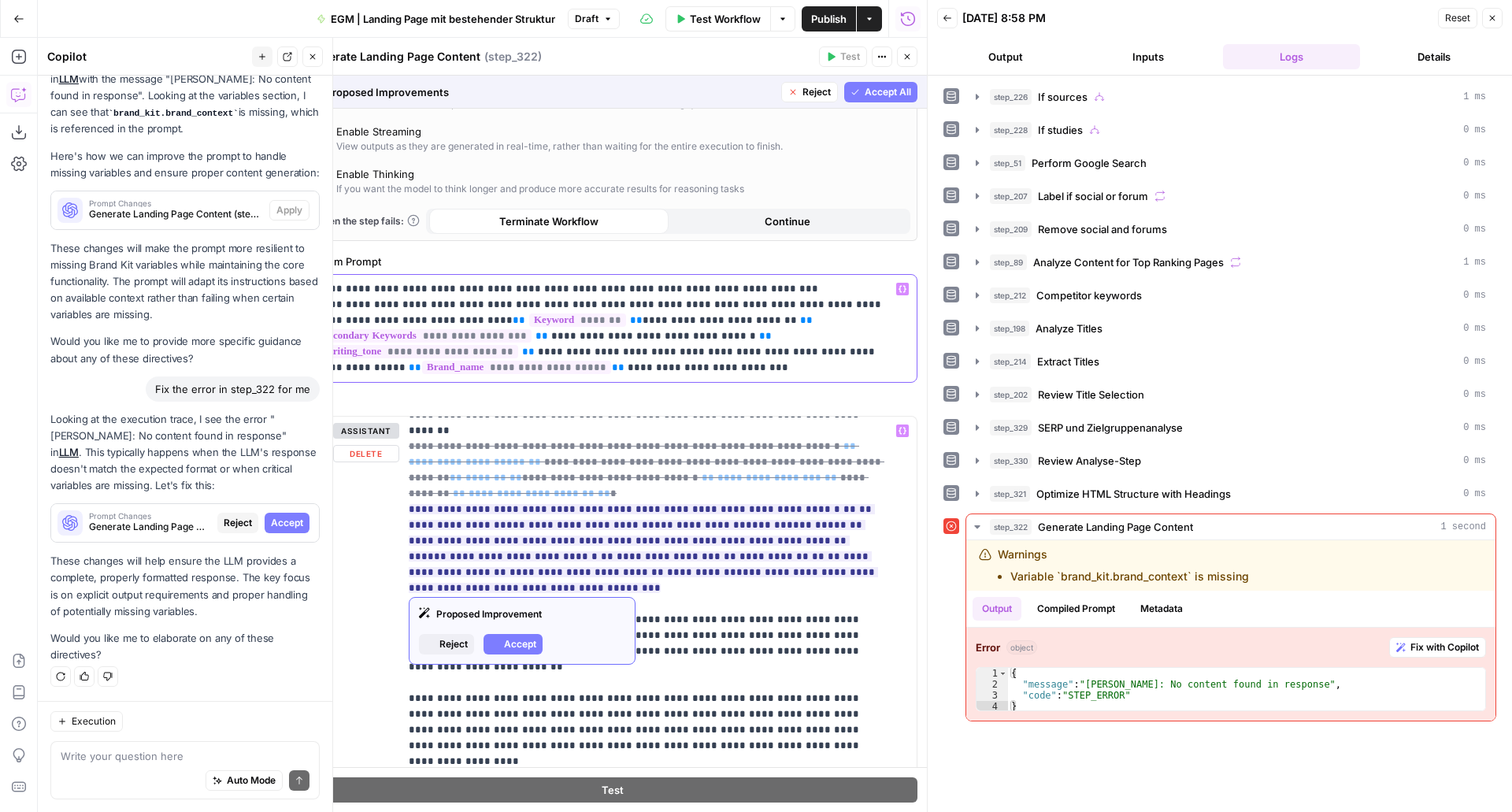
scroll to position [49, 0]
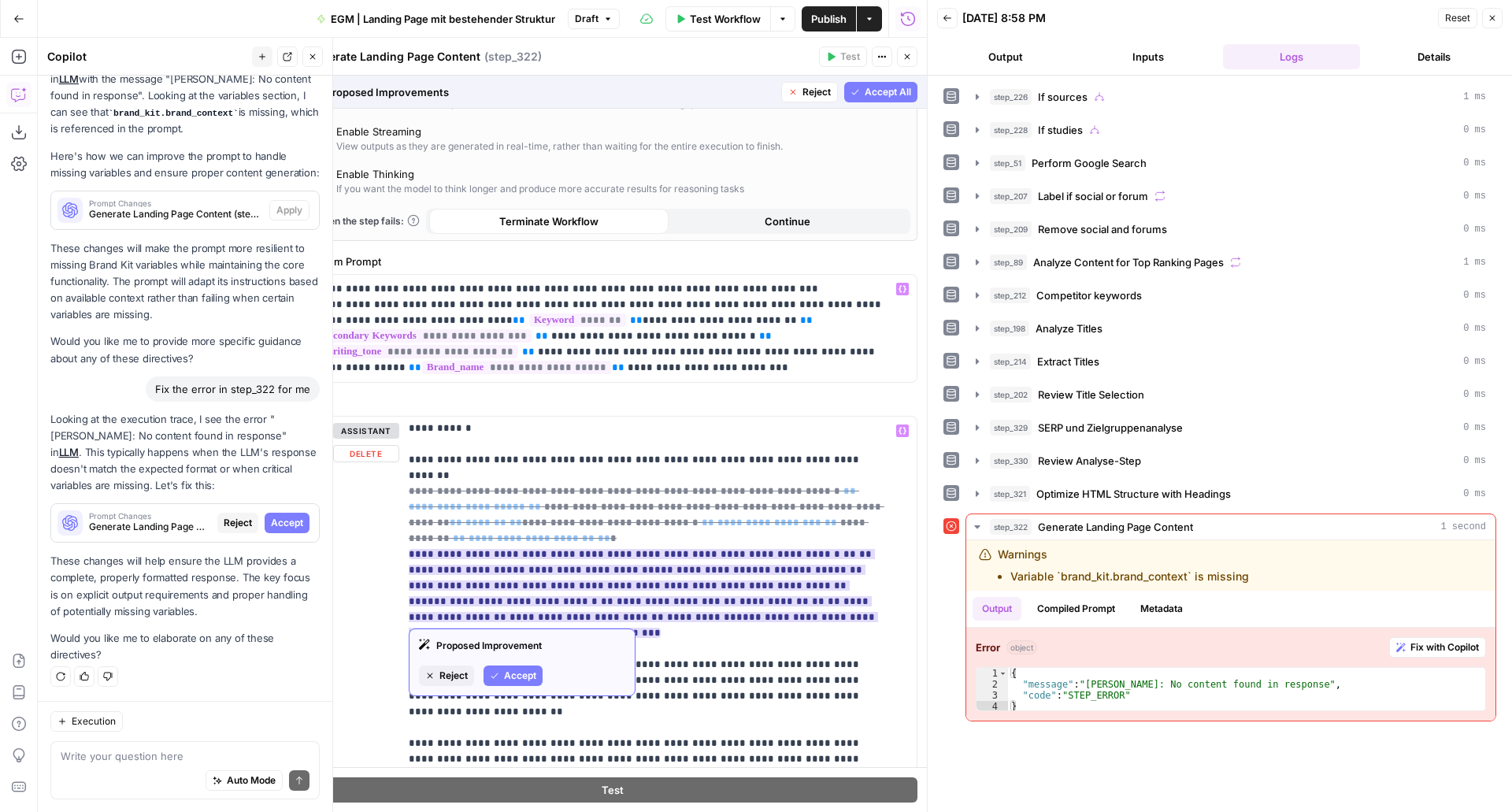
click at [511, 681] on span "Accept" at bounding box center [520, 676] width 32 height 14
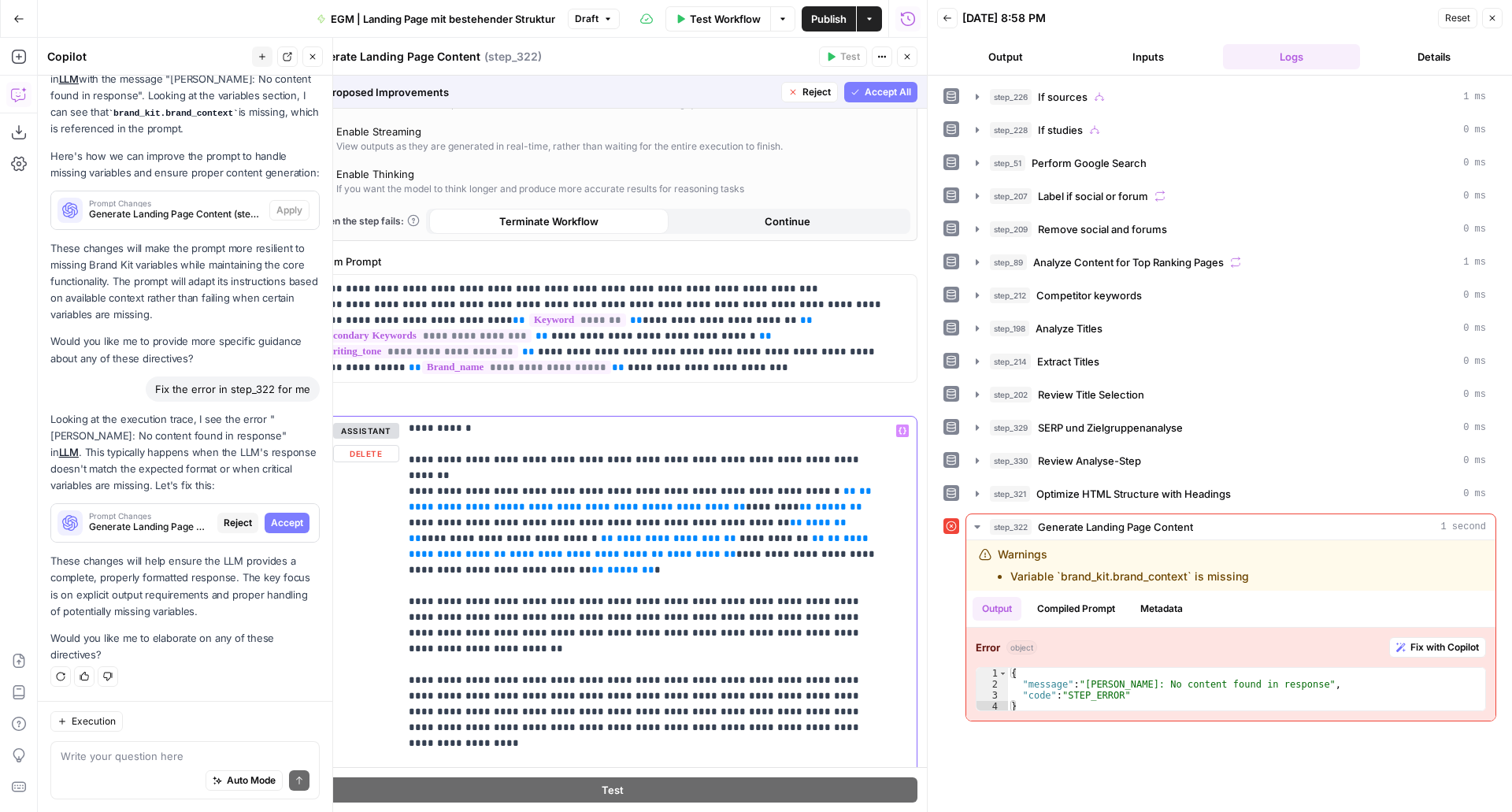
drag, startPoint x: 765, startPoint y: 475, endPoint x: 534, endPoint y: 497, distance: 232.0
drag, startPoint x: 580, startPoint y: 493, endPoint x: 528, endPoint y: 498, distance: 52.2
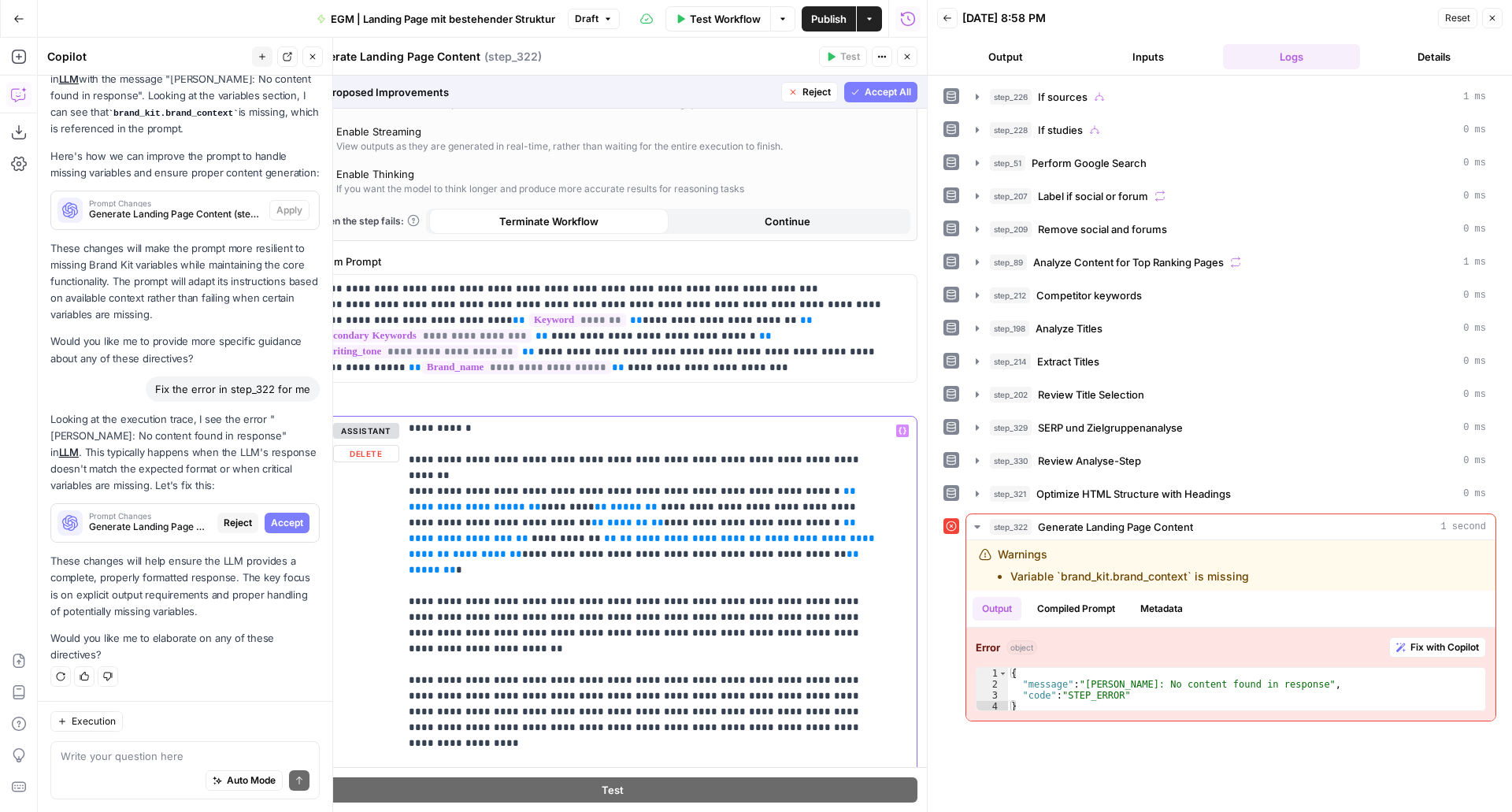
drag, startPoint x: 528, startPoint y: 496, endPoint x: 764, endPoint y: 476, distance: 236.8
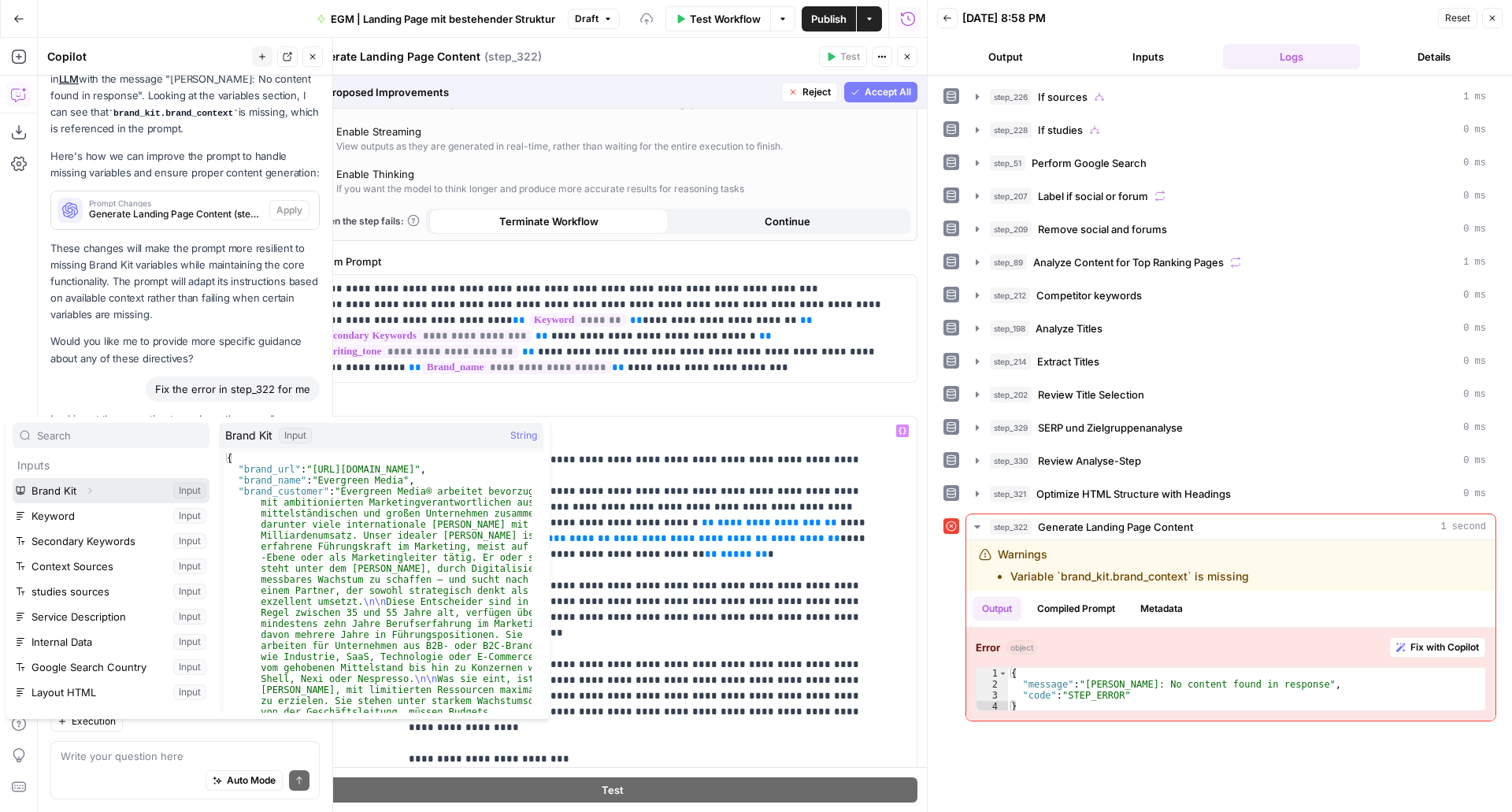
click at [84, 492] on button "Expand" at bounding box center [89, 490] width 21 height 21
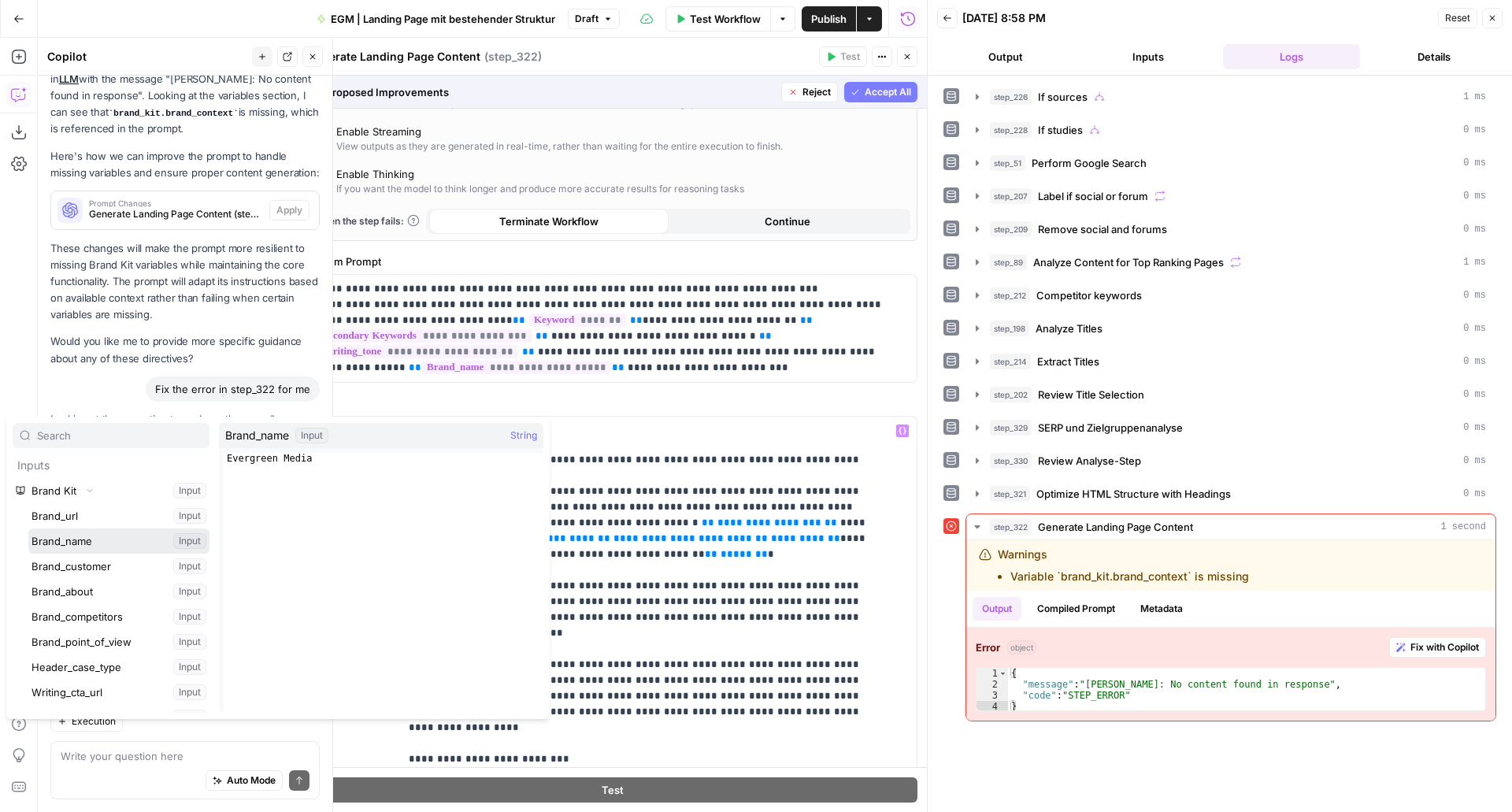
click at [80, 541] on button "Select variable Brand_name" at bounding box center [119, 541] width 181 height 25
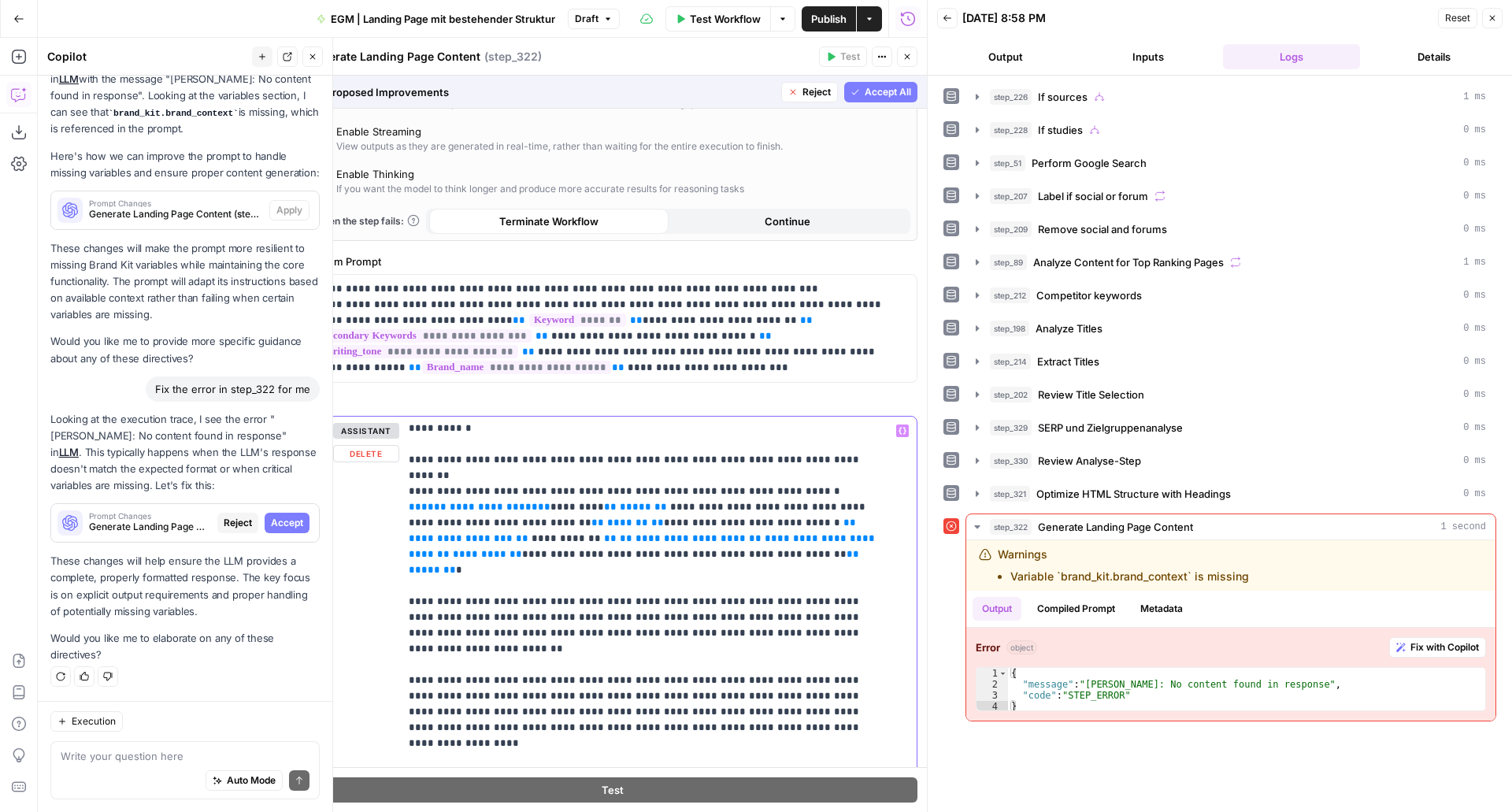
drag, startPoint x: 587, startPoint y: 492, endPoint x: 644, endPoint y: 493, distance: 57.0
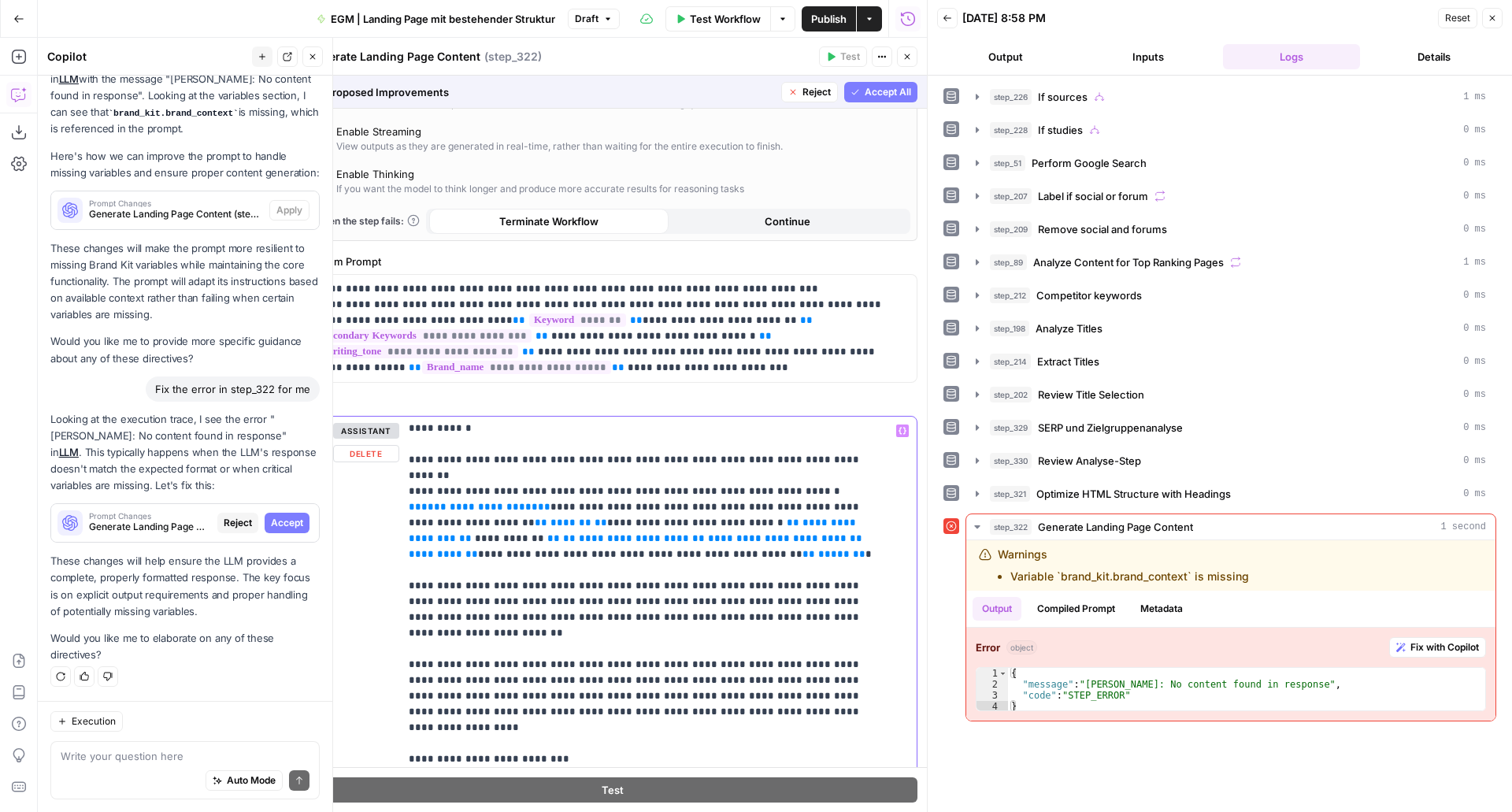
drag, startPoint x: 577, startPoint y: 522, endPoint x: 429, endPoint y: 525, distance: 148.0
drag, startPoint x: 559, startPoint y: 524, endPoint x: 616, endPoint y: 530, distance: 57.3
drag, startPoint x: 836, startPoint y: 524, endPoint x: 424, endPoint y: 543, distance: 412.4
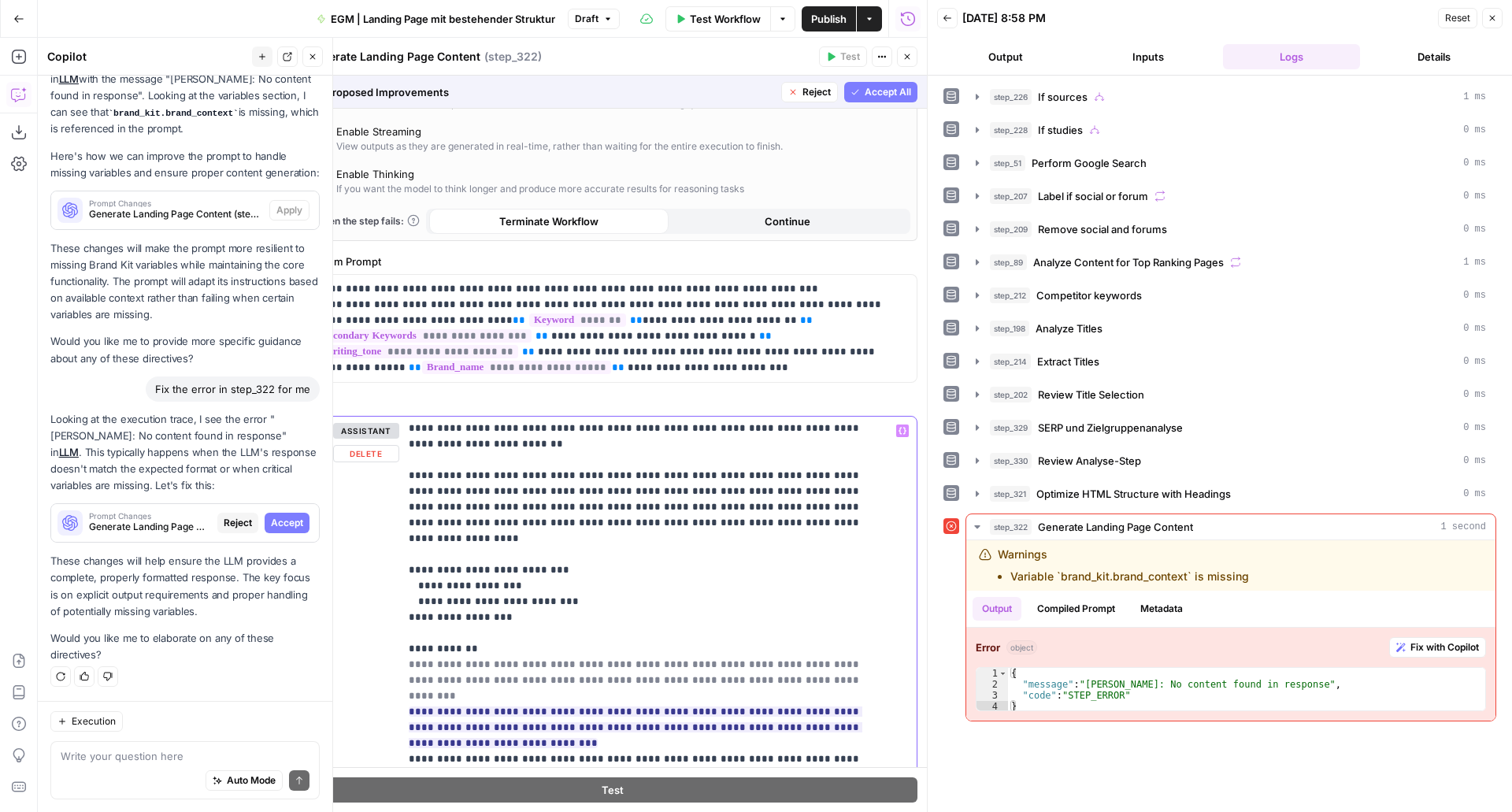
scroll to position [241, 0]
click at [502, 722] on button "Accept" at bounding box center [513, 722] width 59 height 21
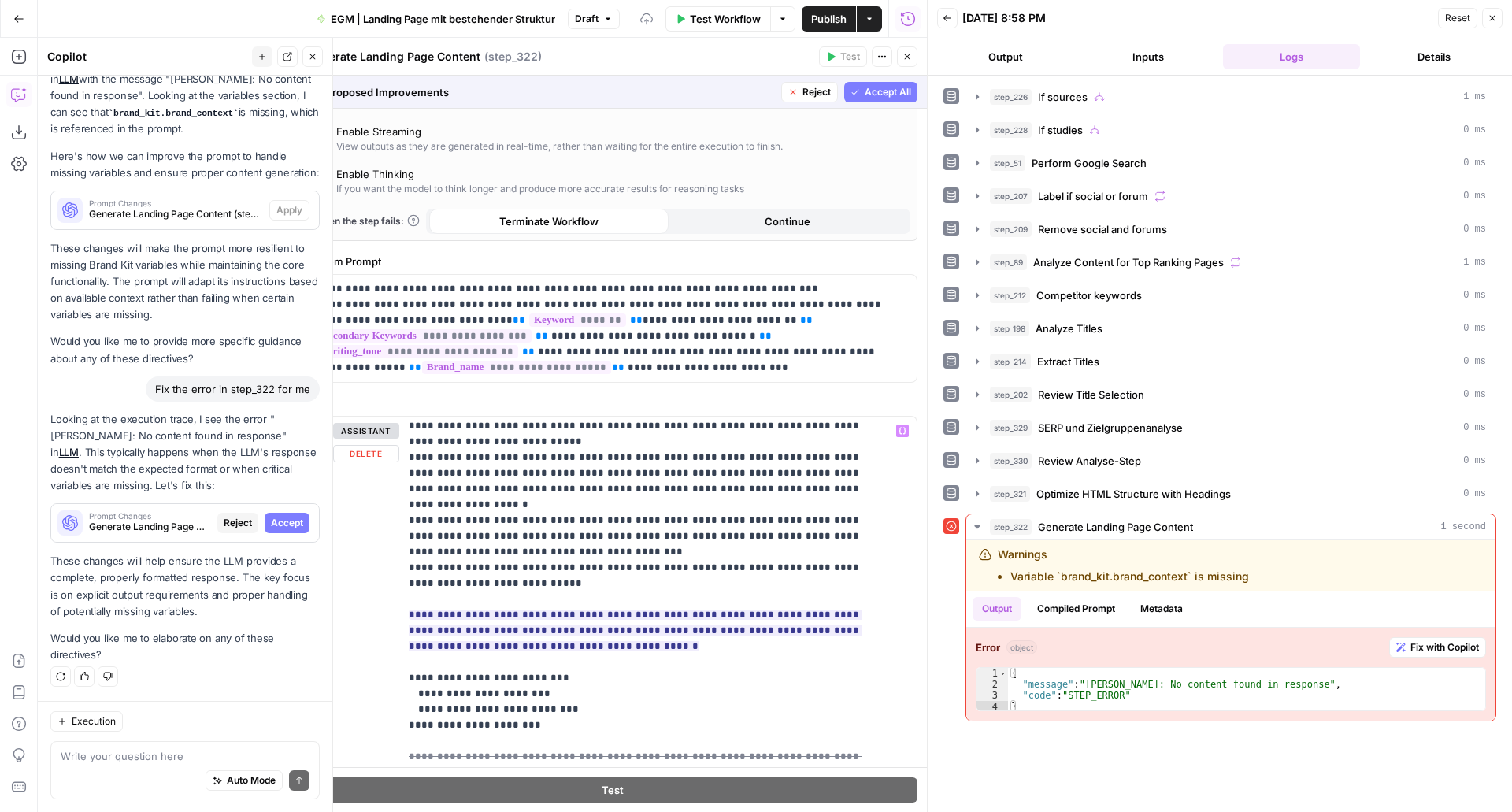
scroll to position [541, 0]
click at [489, 611] on button "Accept" at bounding box center [513, 609] width 59 height 21
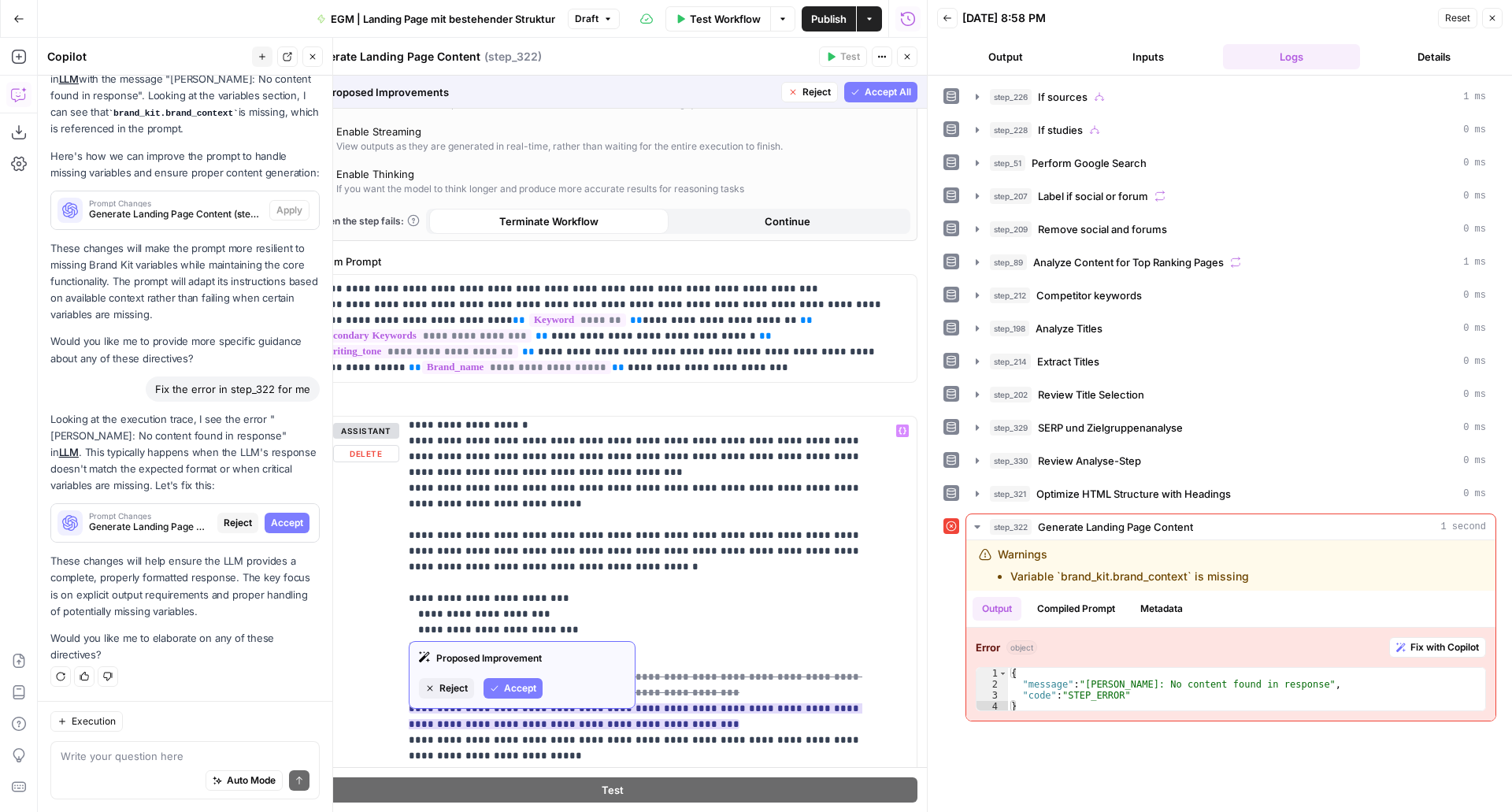
click at [539, 688] on button "Accept" at bounding box center [513, 688] width 59 height 21
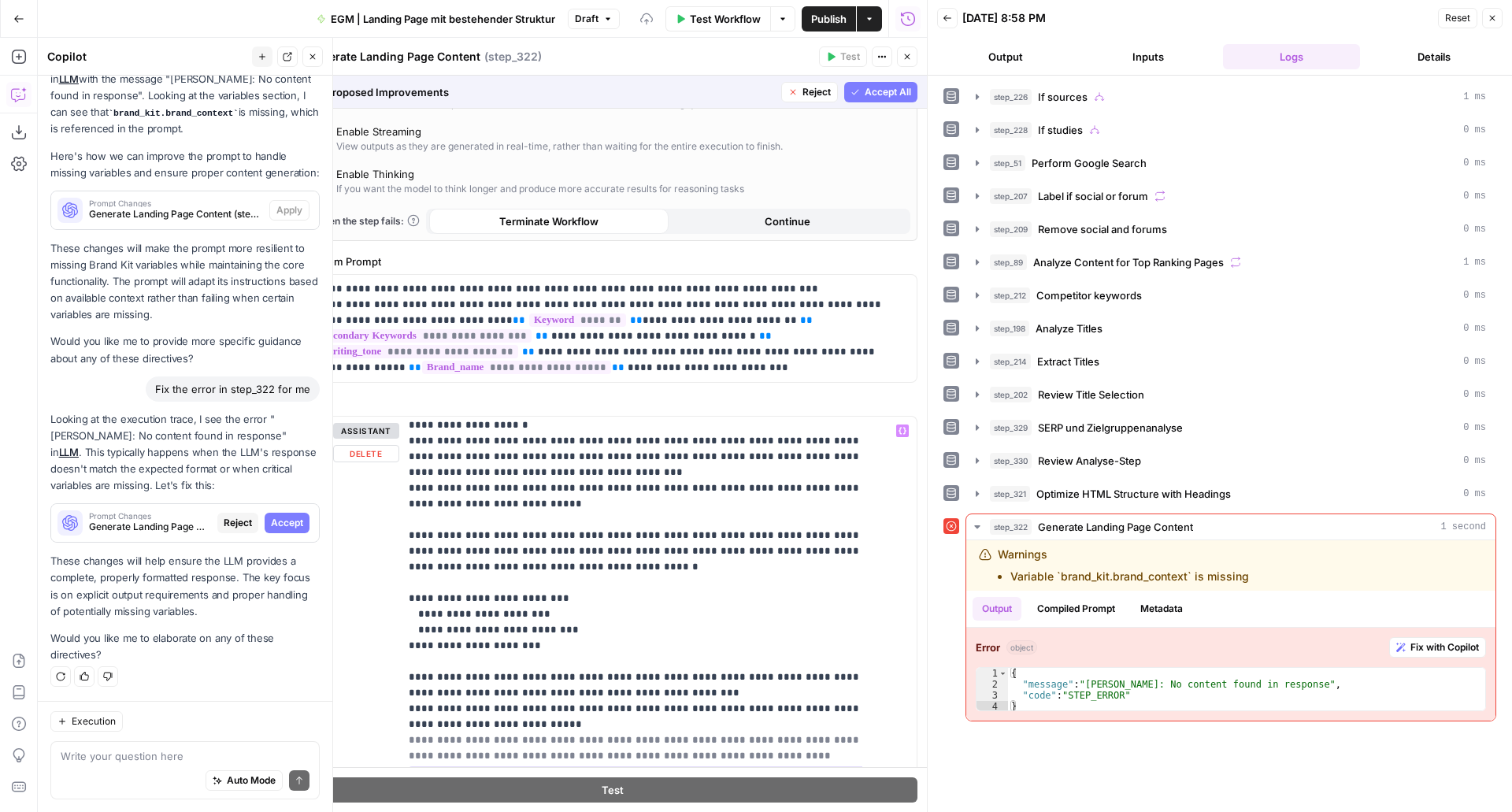
scroll to position [654, 0]
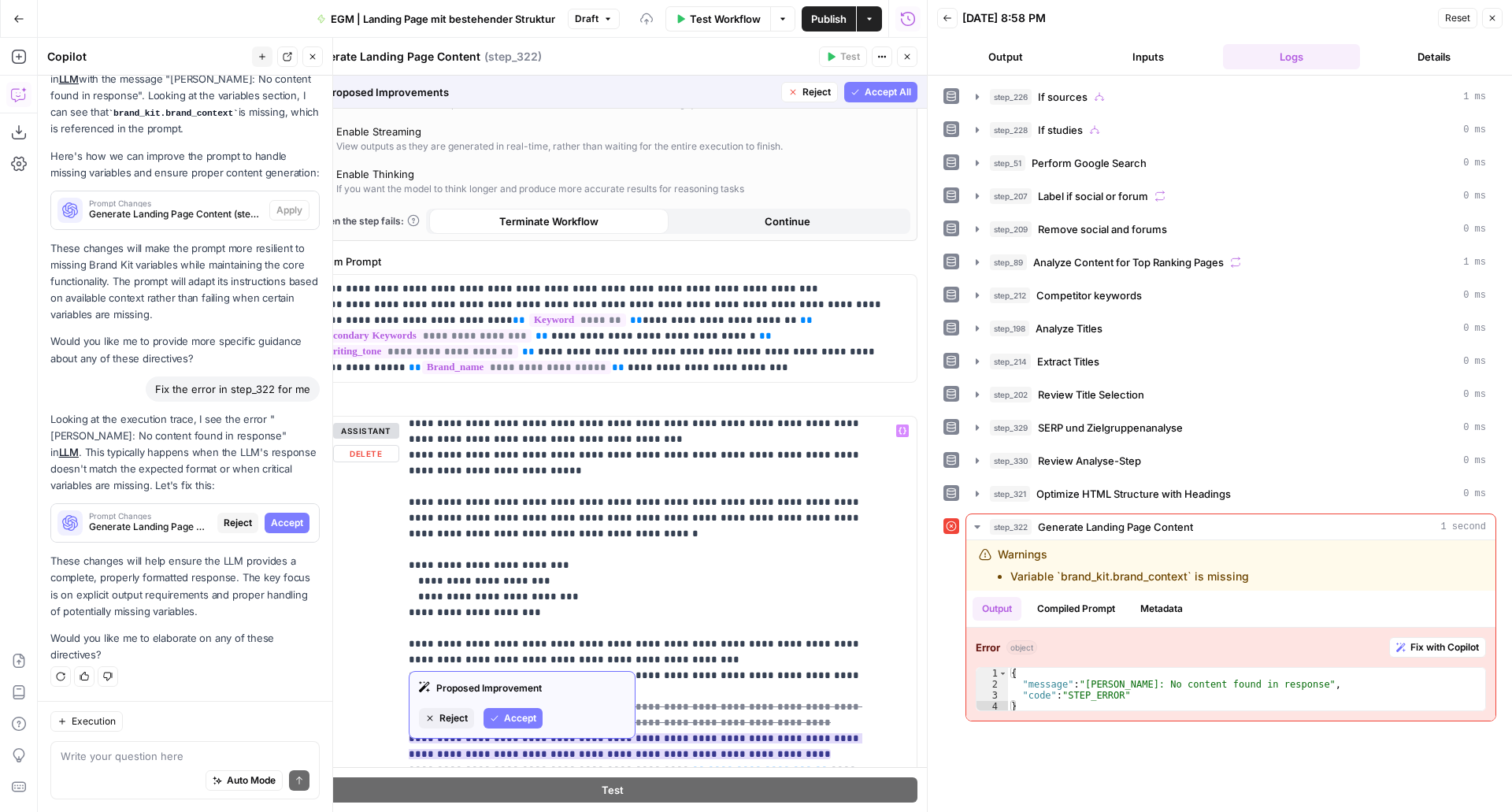
click at [514, 717] on span "Accept" at bounding box center [520, 718] width 32 height 14
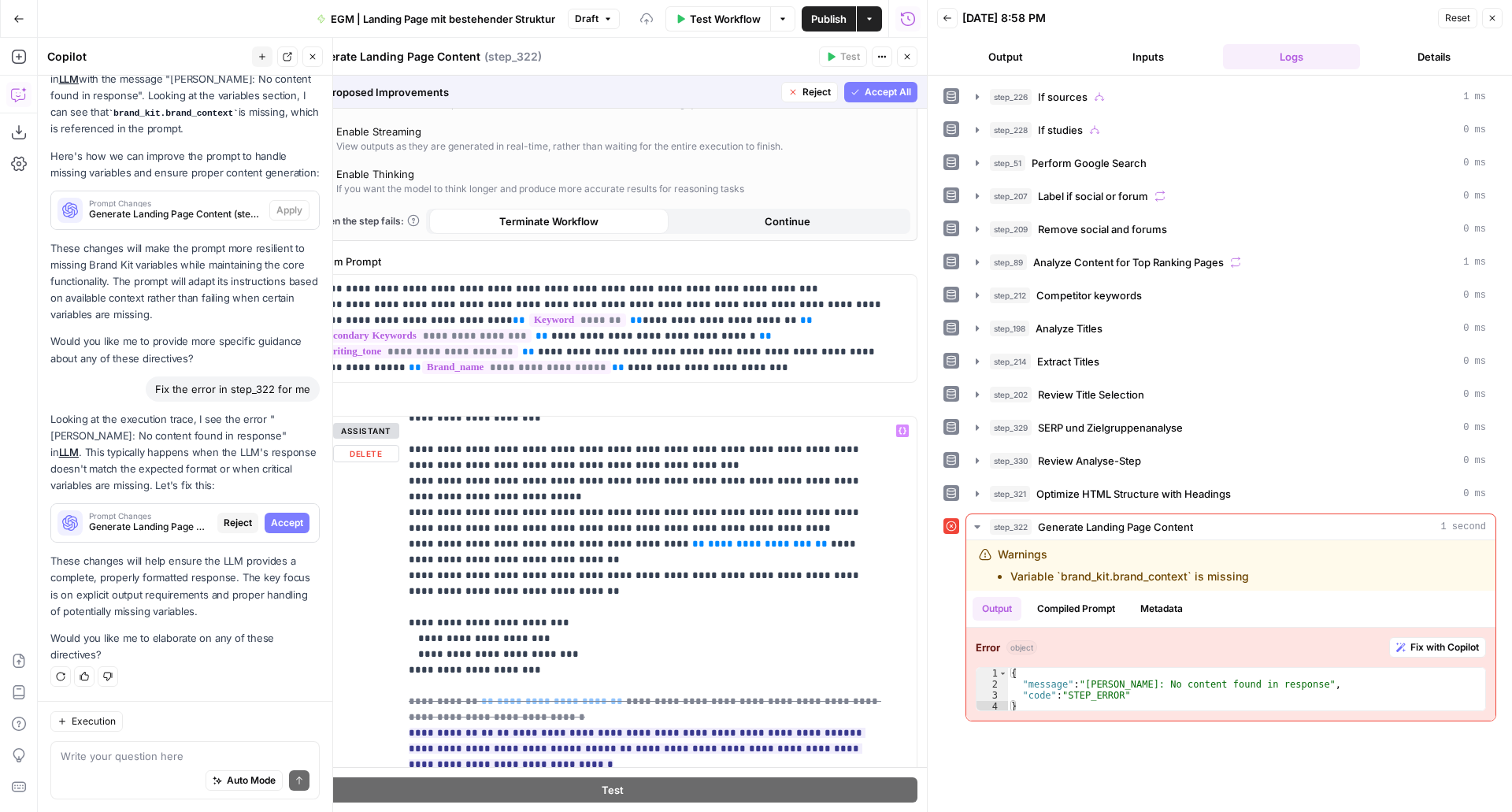
scroll to position [892, 0]
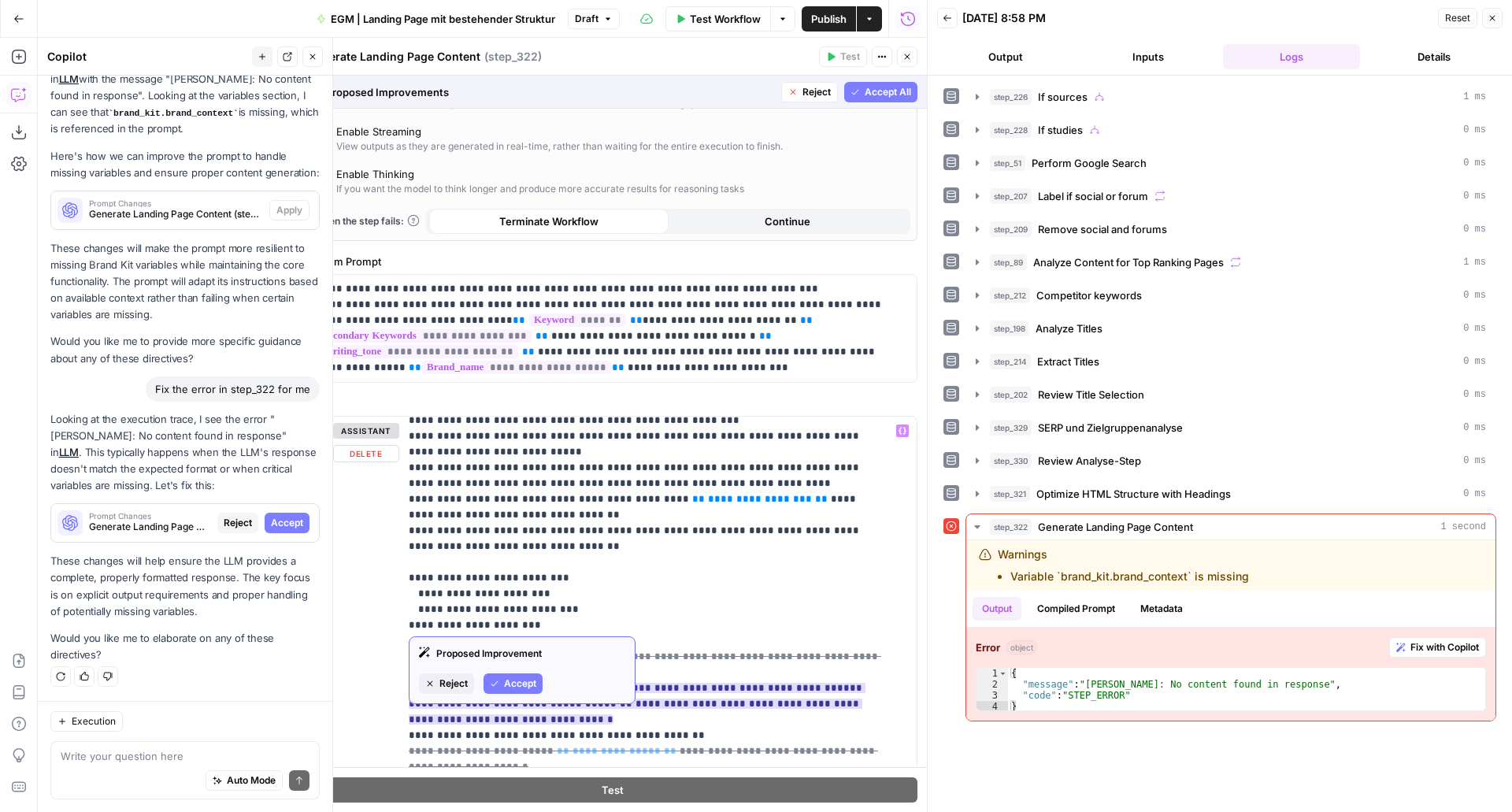
click at [516, 687] on span "Accept" at bounding box center [520, 683] width 32 height 14
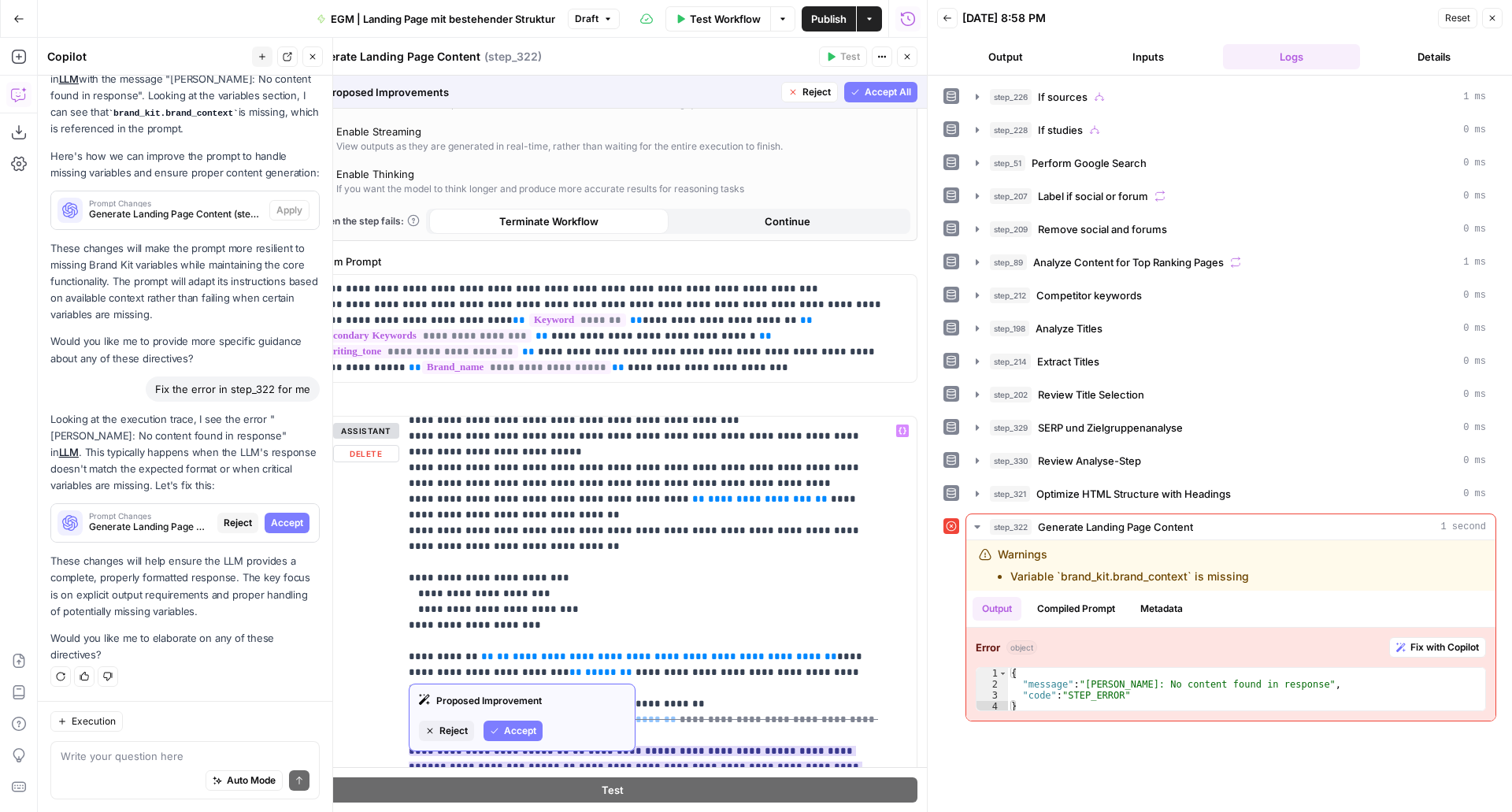
click at [521, 735] on span "Accept" at bounding box center [520, 731] width 32 height 14
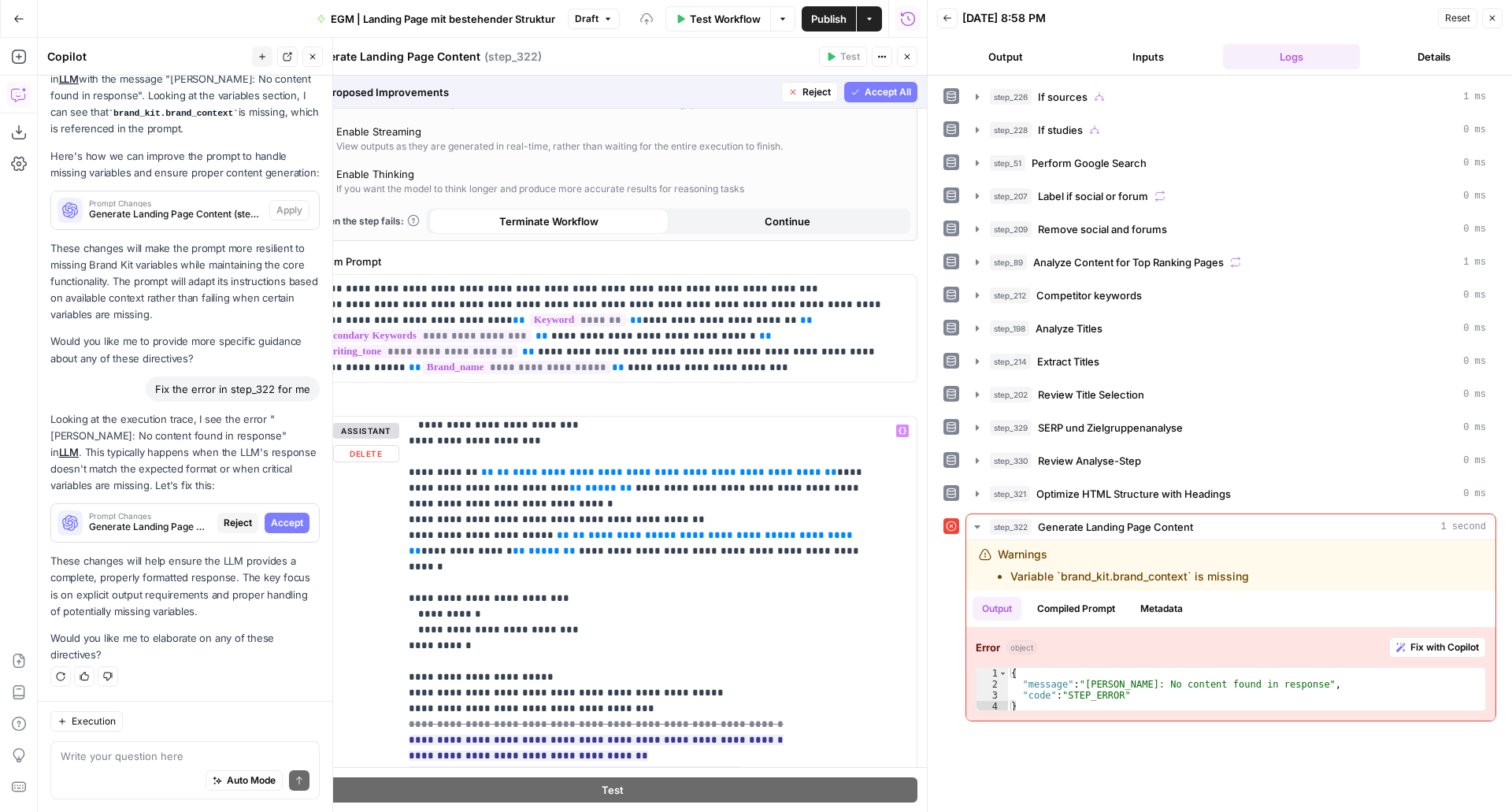
scroll to position [1081, 0]
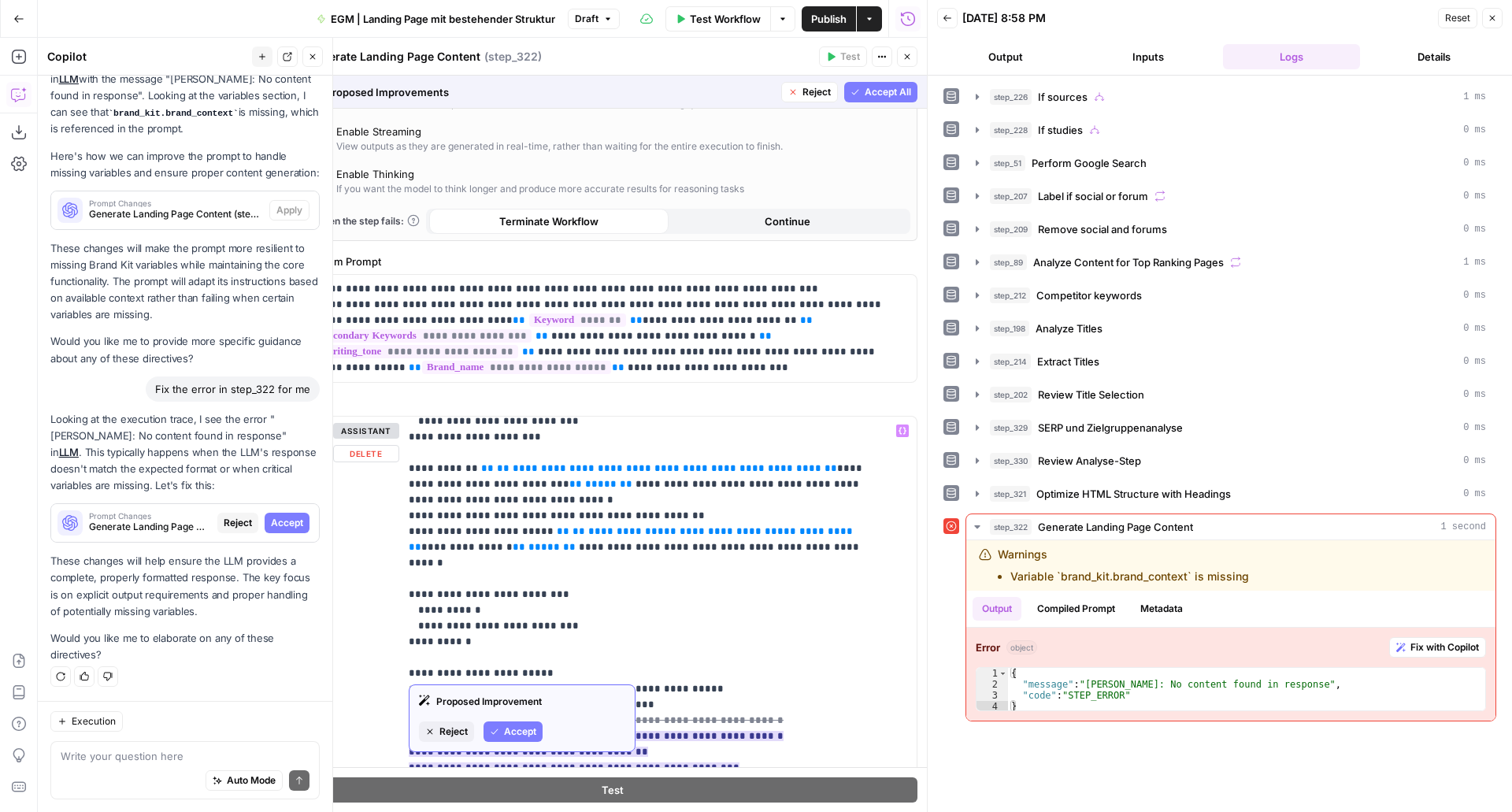
click at [529, 732] on span "Accept" at bounding box center [520, 732] width 32 height 14
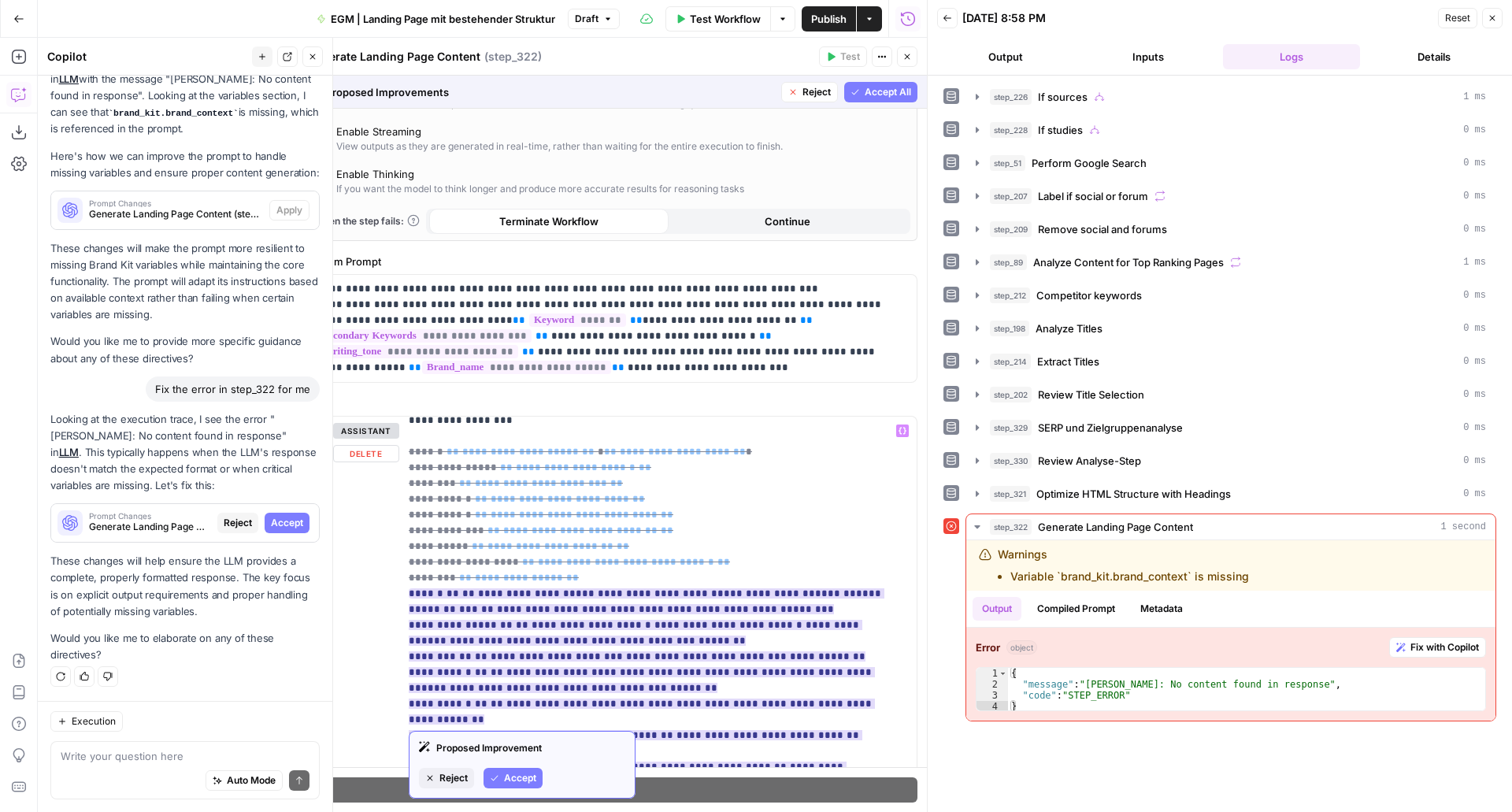
scroll to position [1508, 0]
click at [511, 779] on span "Accept" at bounding box center [520, 777] width 32 height 14
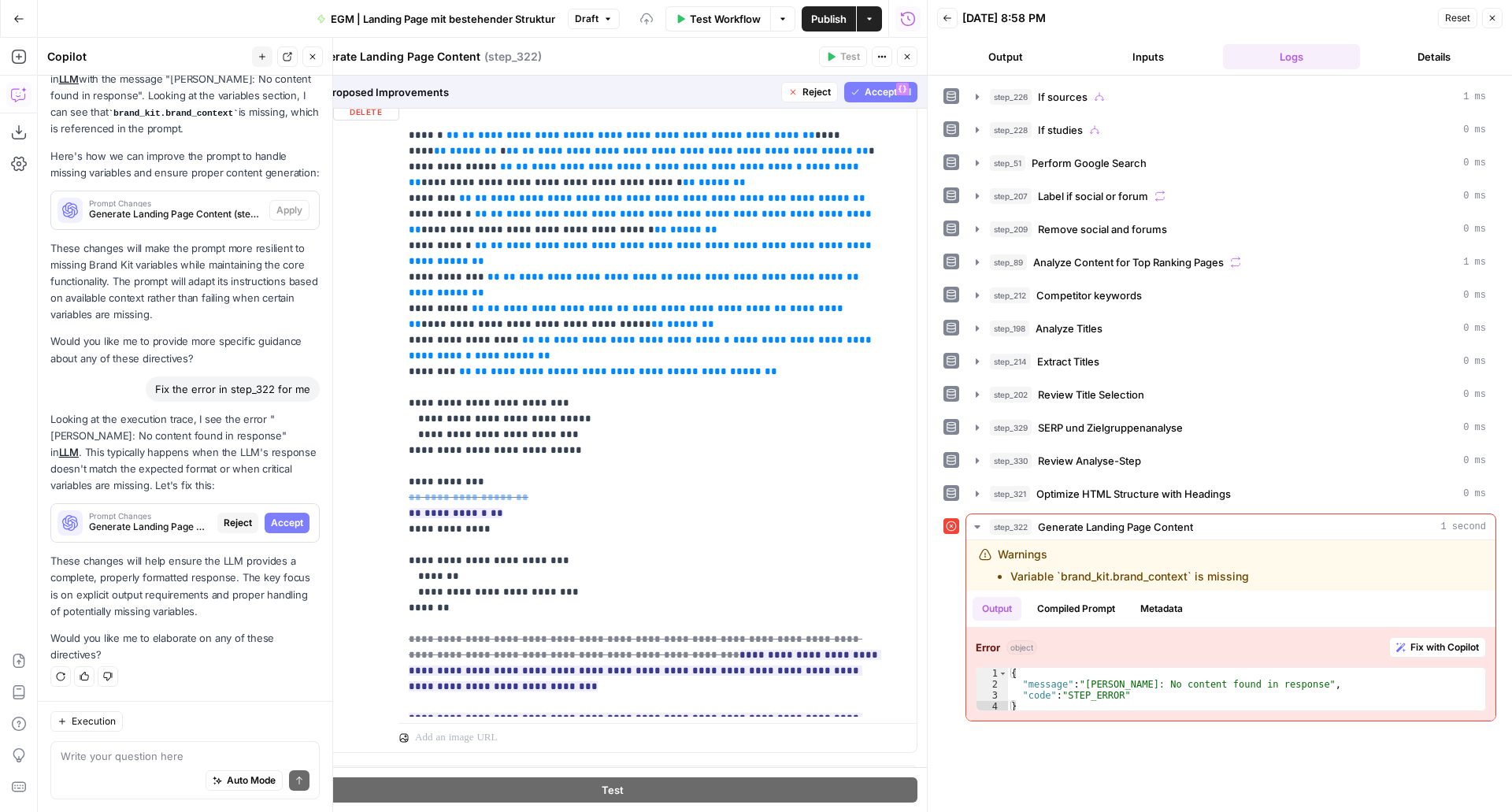
scroll to position [564, 0]
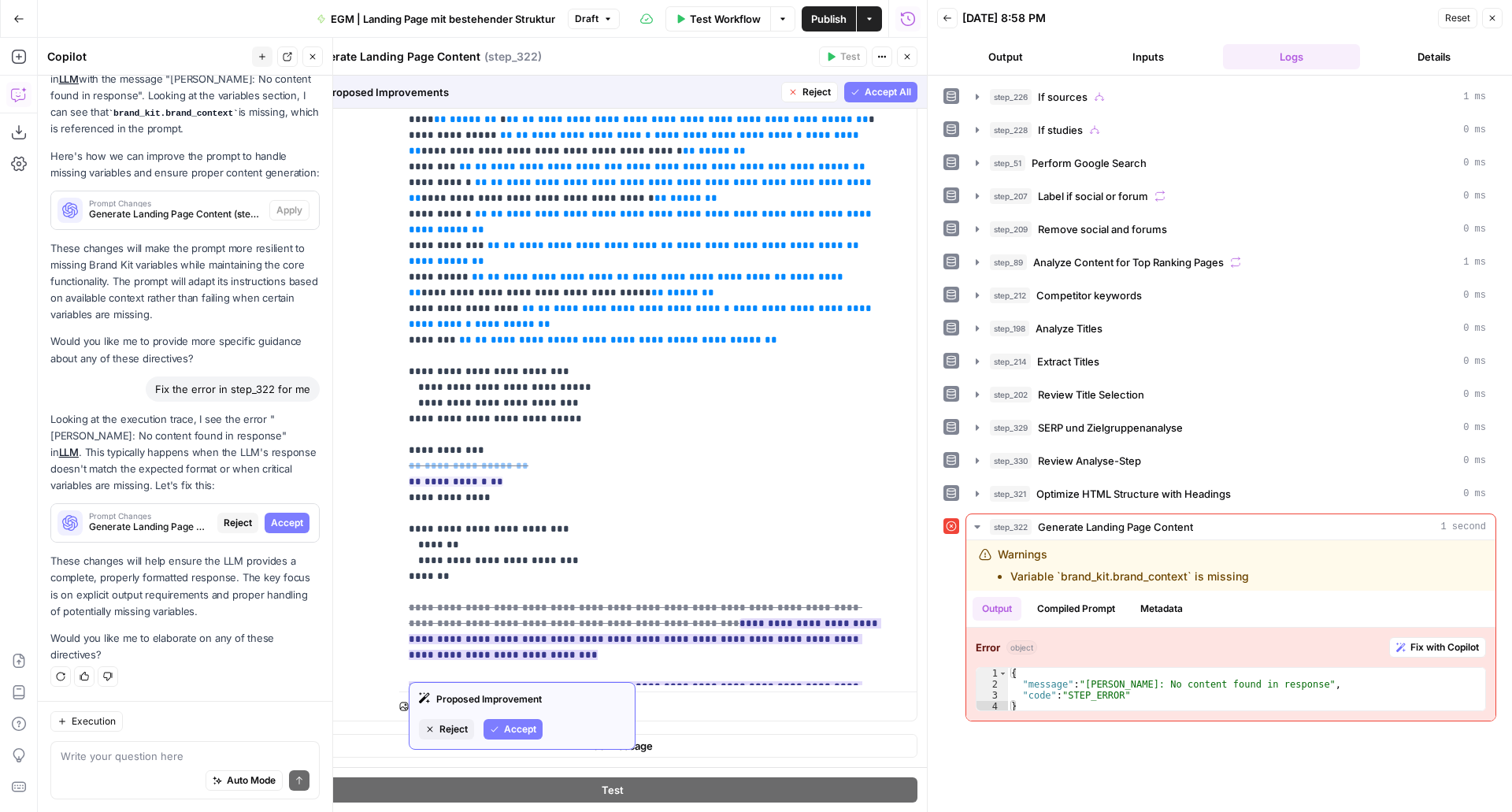
click at [515, 736] on span "Accept" at bounding box center [520, 729] width 32 height 14
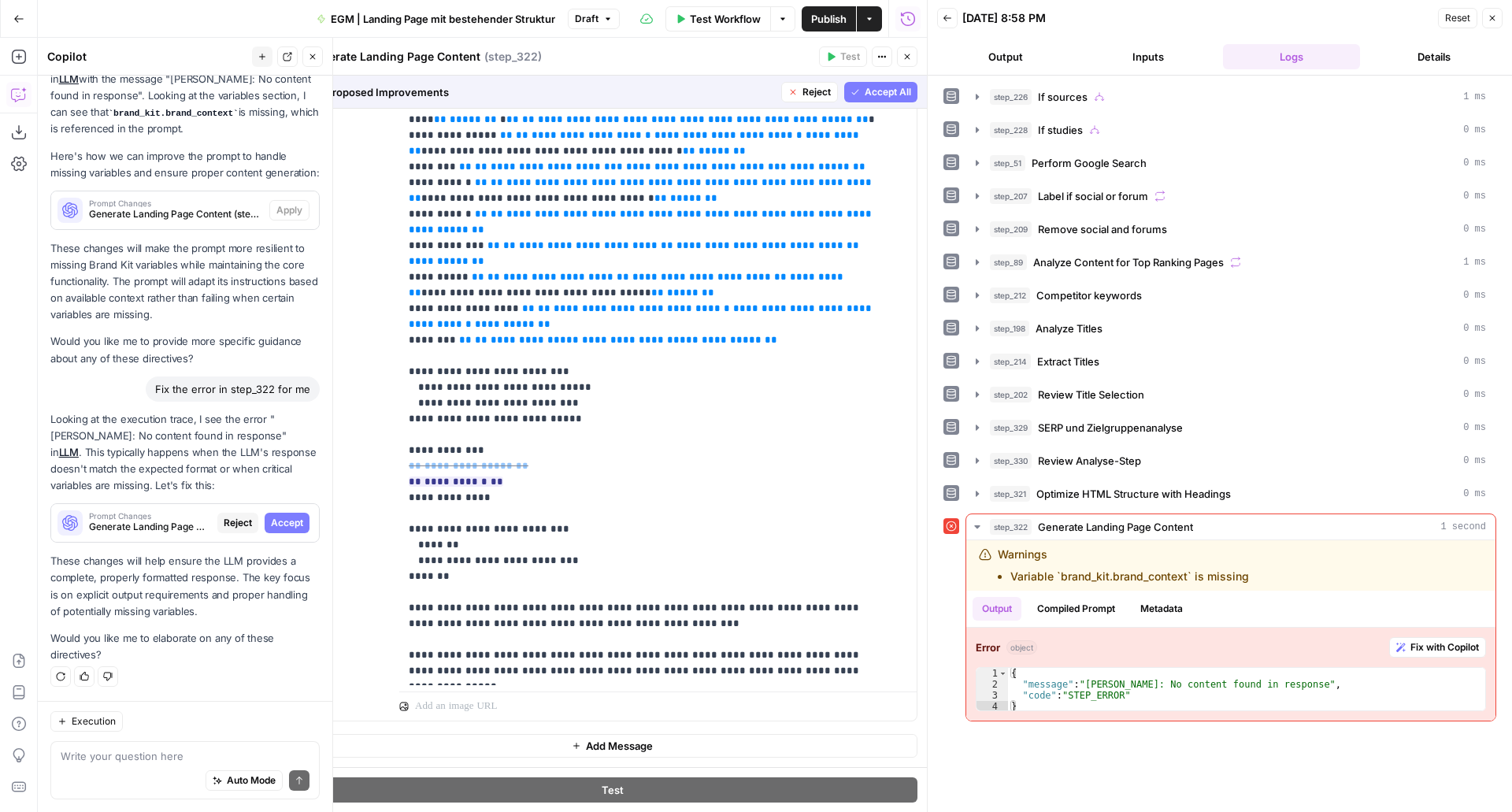
scroll to position [1466, 0]
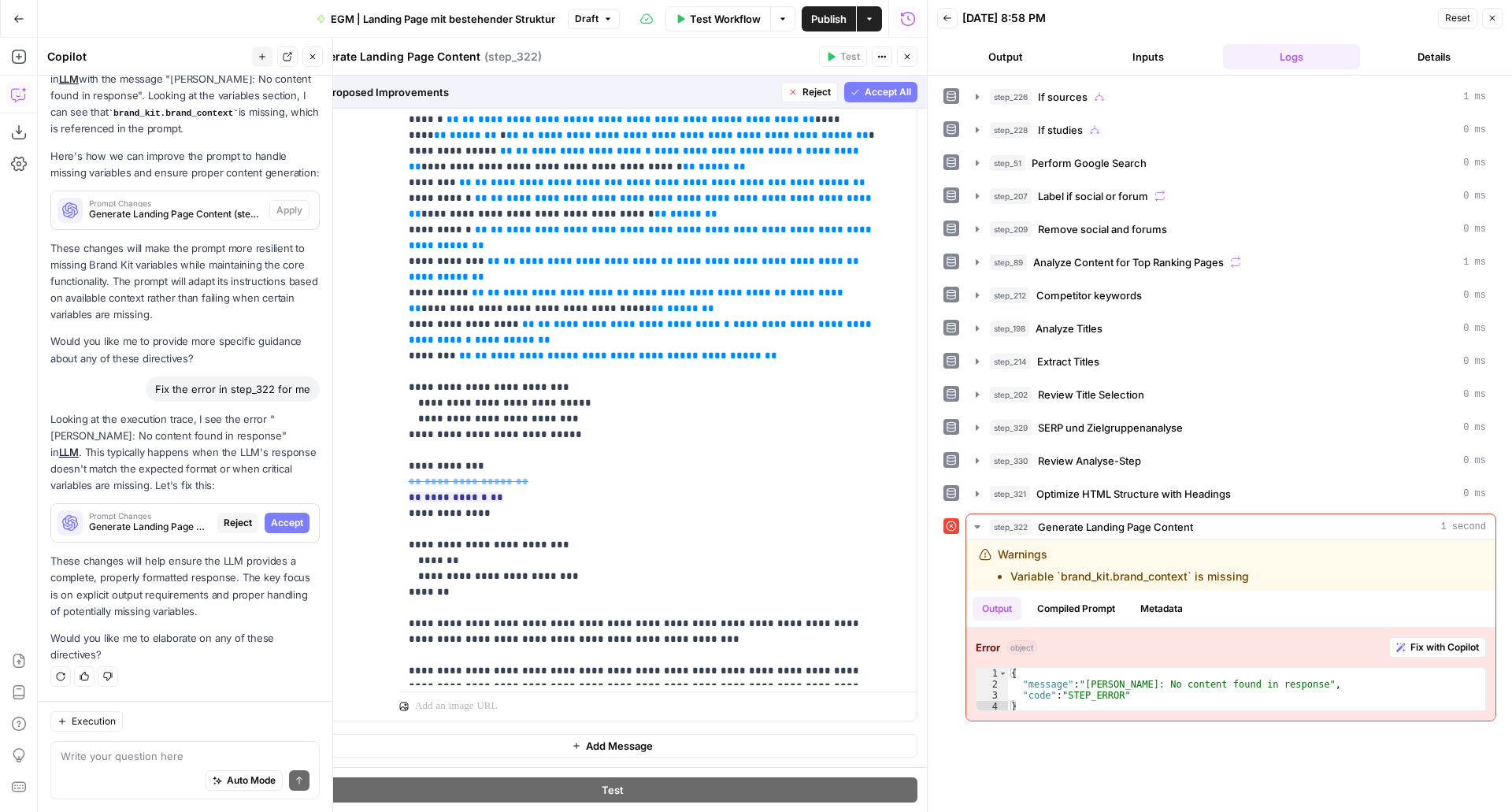
click at [803, 89] on span "Reject" at bounding box center [817, 92] width 29 height 14
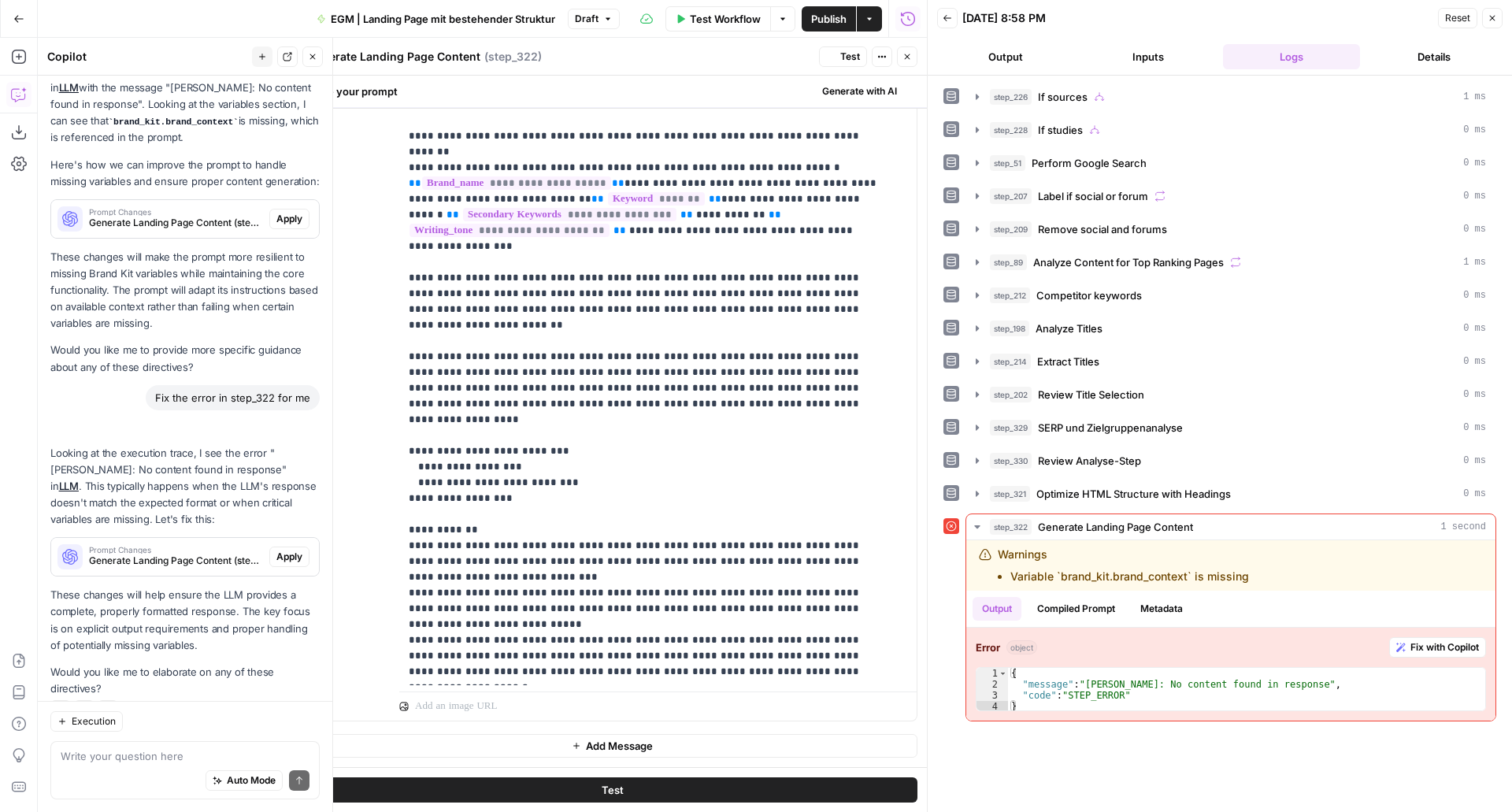
scroll to position [0, 0]
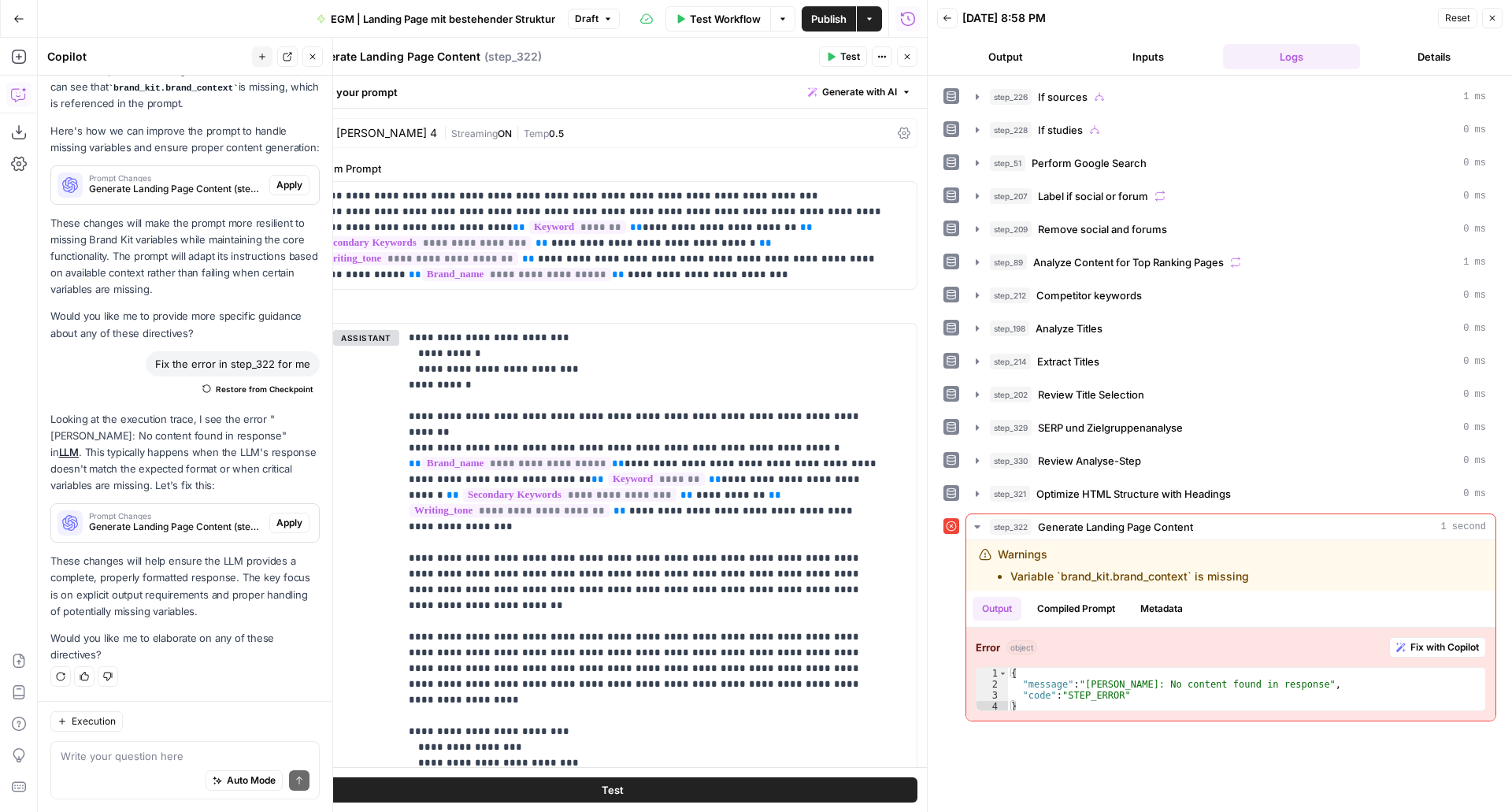
click at [841, 50] on span "Test" at bounding box center [850, 56] width 20 height 14
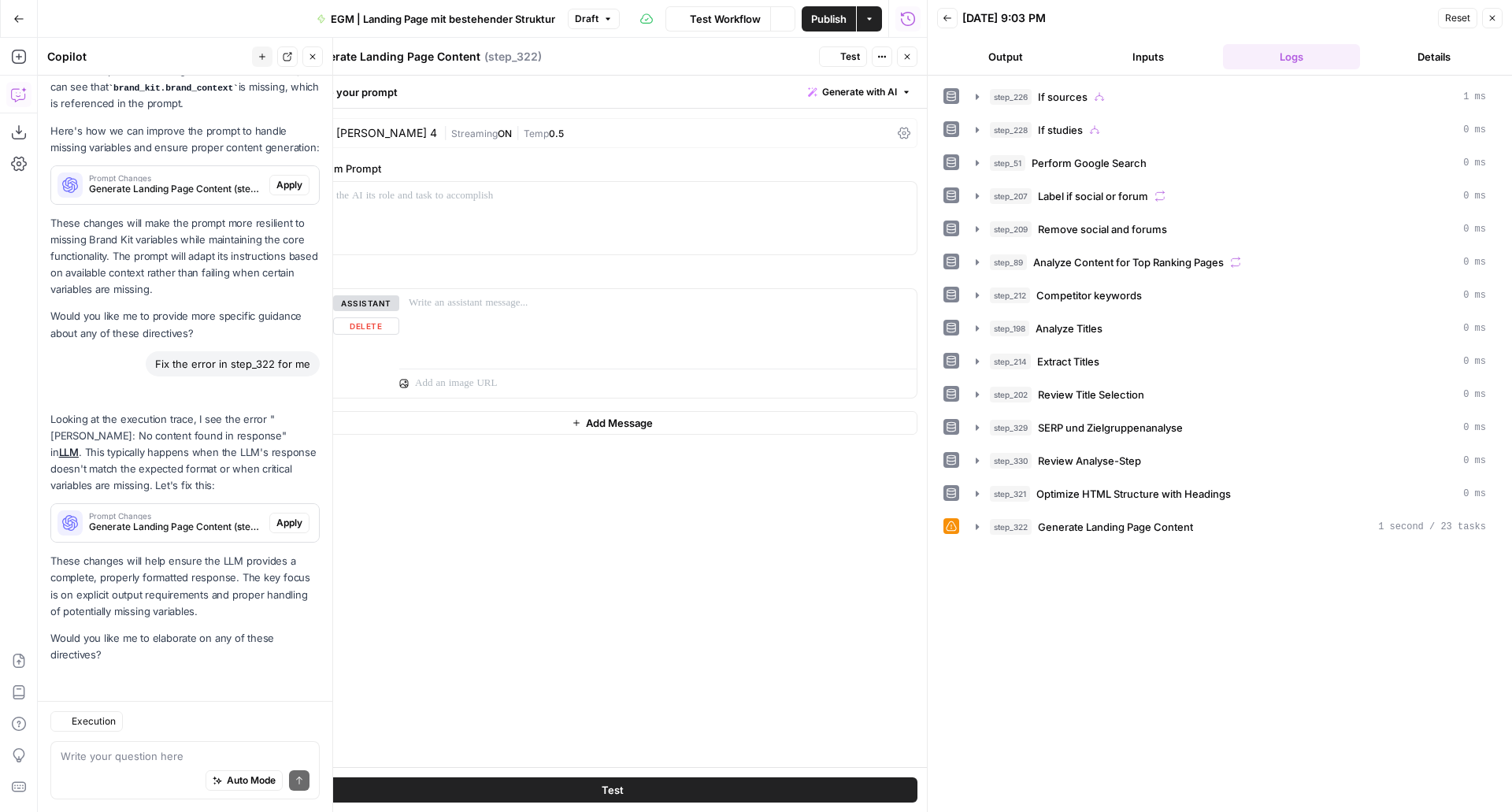
scroll to position [249, 0]
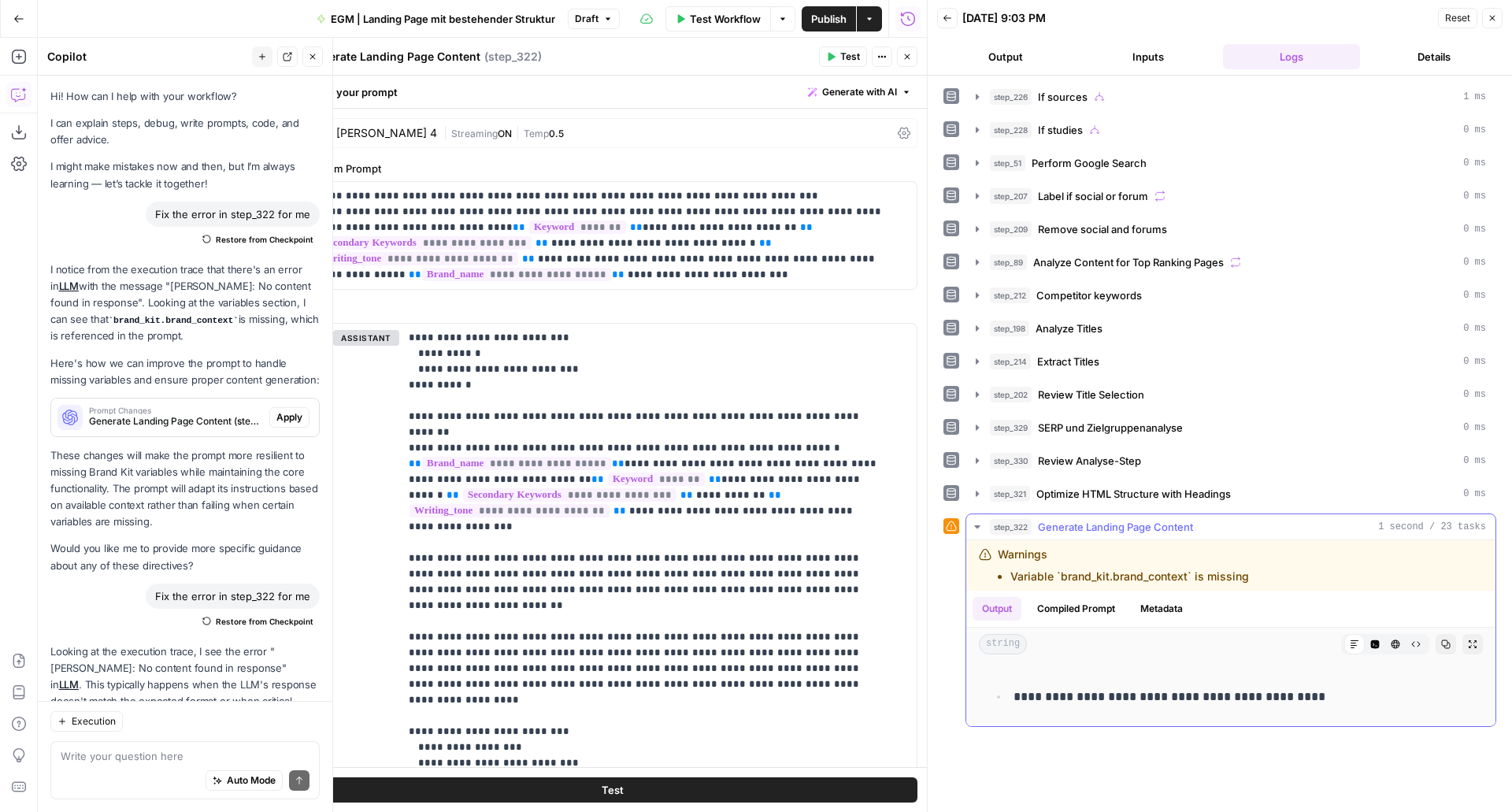
scroll to position [249, 0]
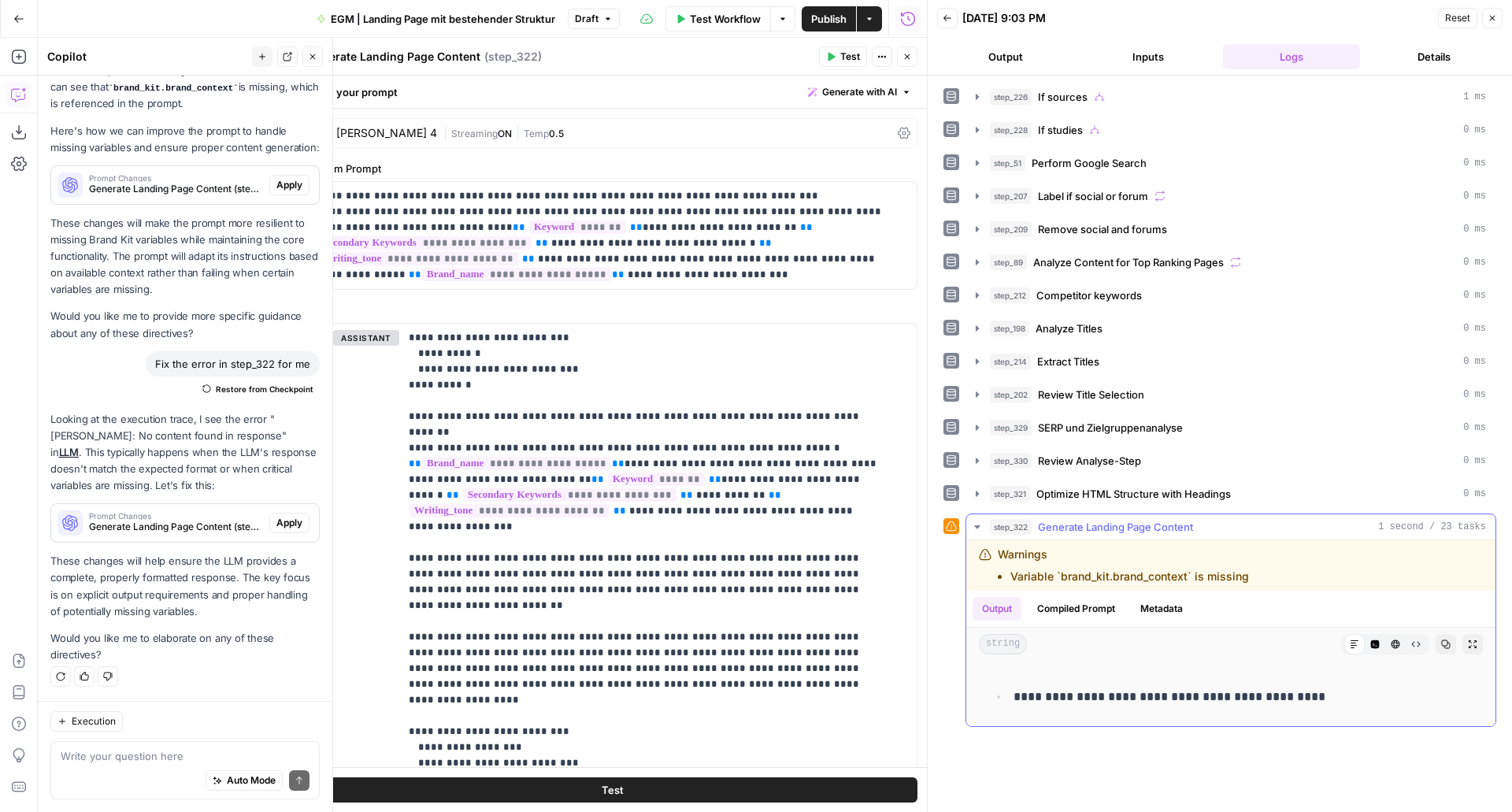
click at [983, 525] on icon "button" at bounding box center [977, 526] width 12 height 12
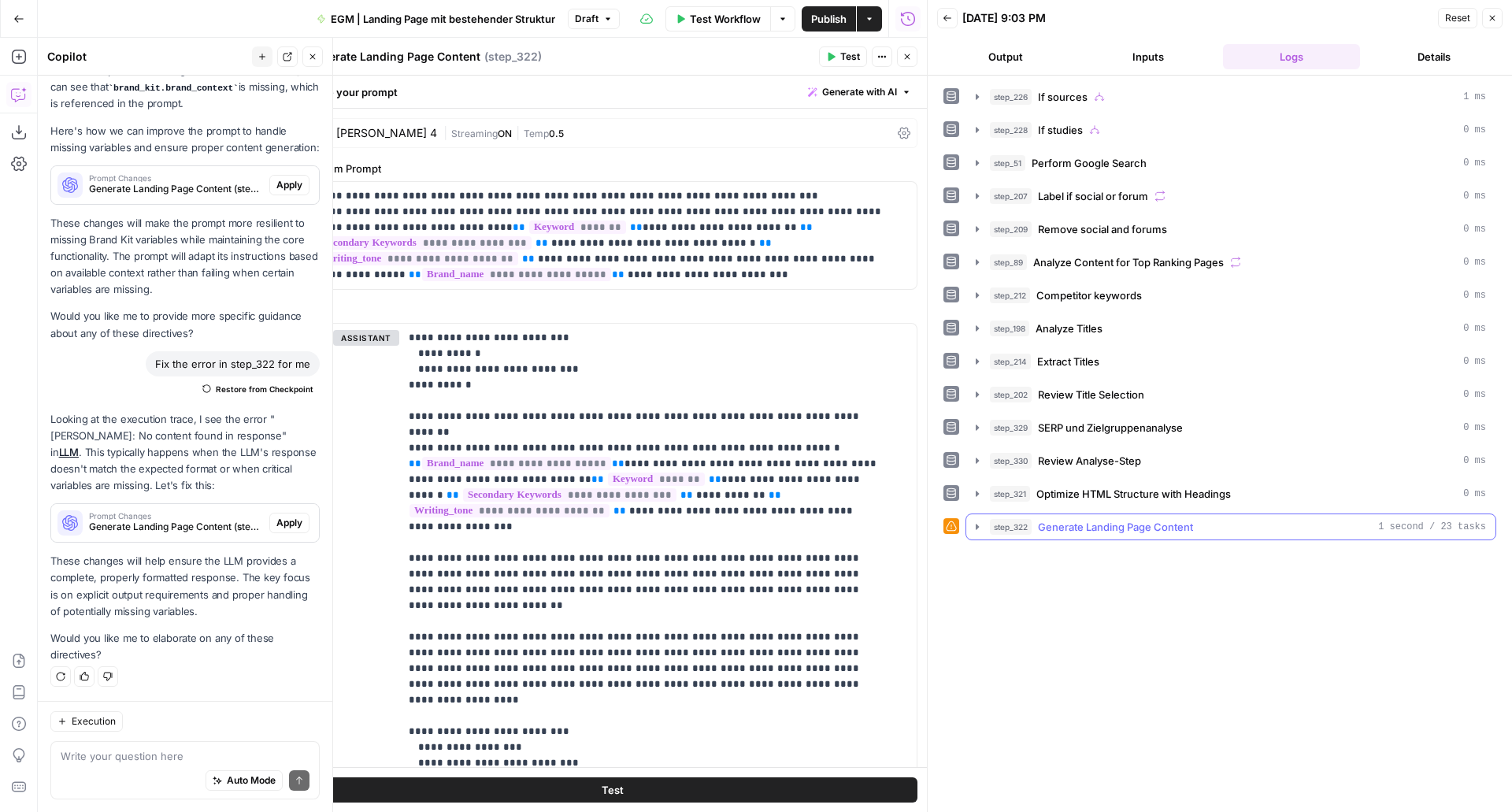
click at [975, 525] on icon "button" at bounding box center [977, 526] width 12 height 12
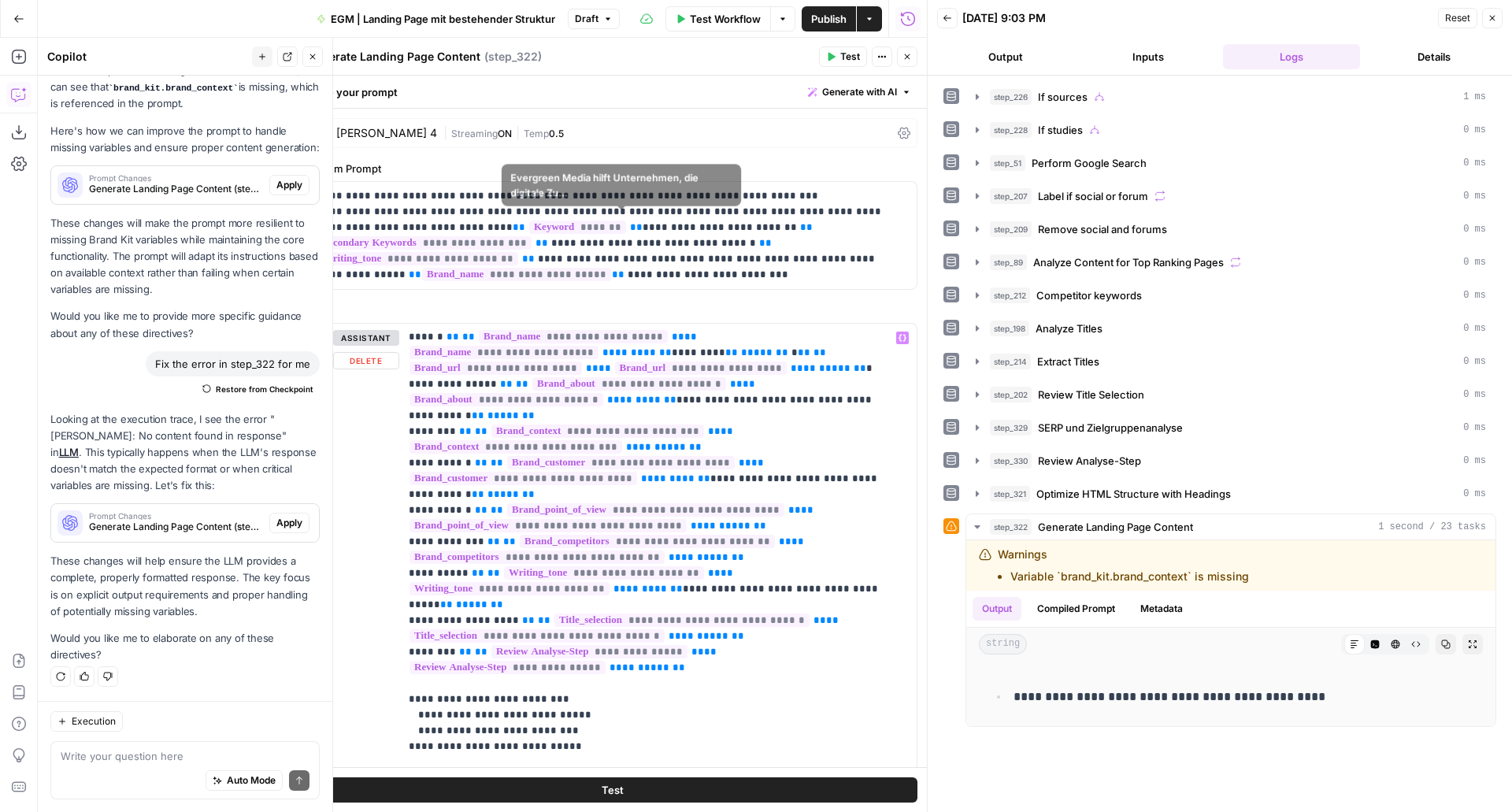
scroll to position [281, 0]
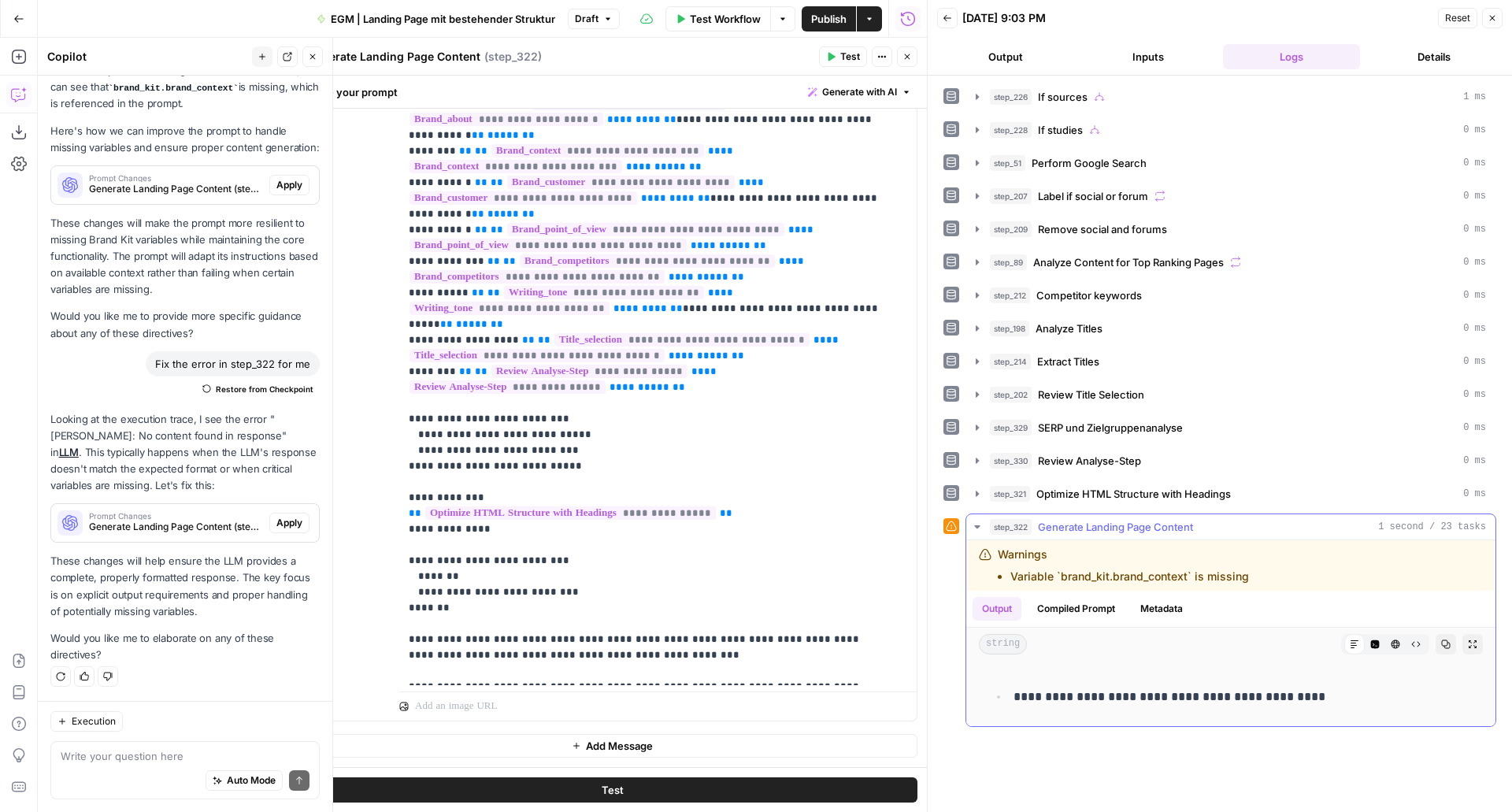
click at [1399, 645] on icon "button" at bounding box center [1396, 645] width 9 height 9
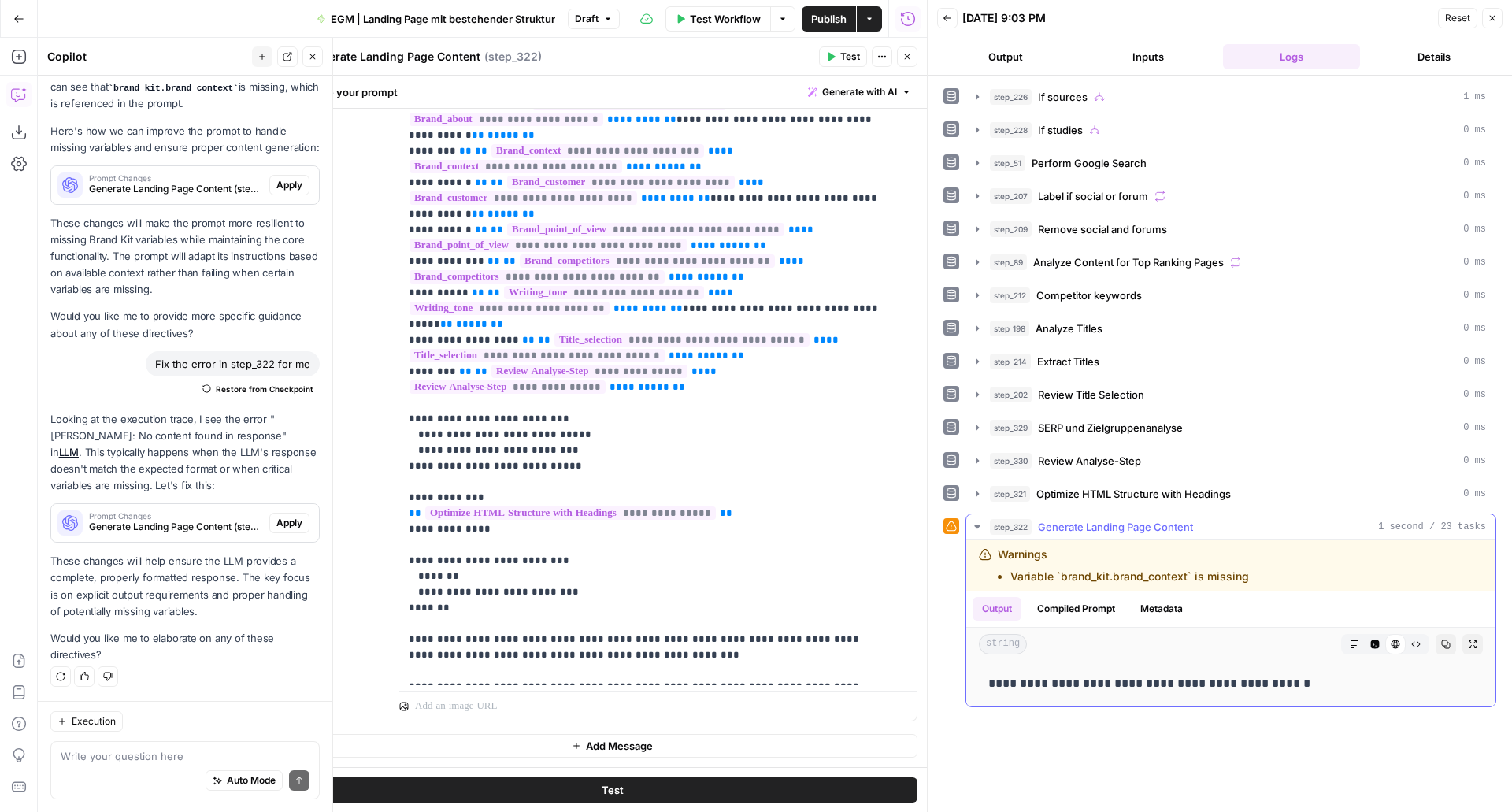
click at [1375, 646] on icon "button" at bounding box center [1376, 645] width 9 height 9
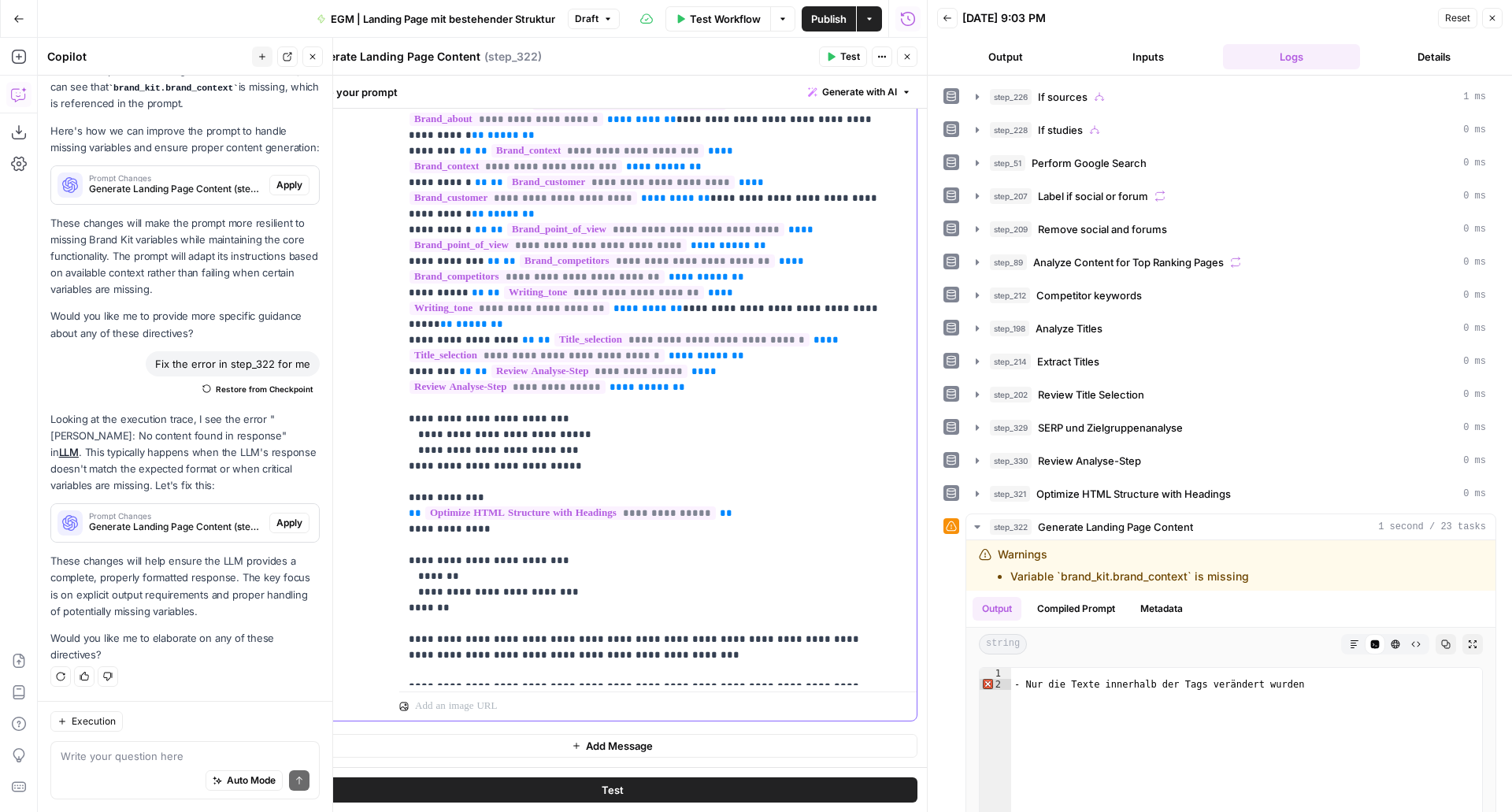
drag, startPoint x: 789, startPoint y: 671, endPoint x: 404, endPoint y: 508, distance: 418.1
click at [404, 508] on div "**********" at bounding box center [653, 365] width 506 height 642
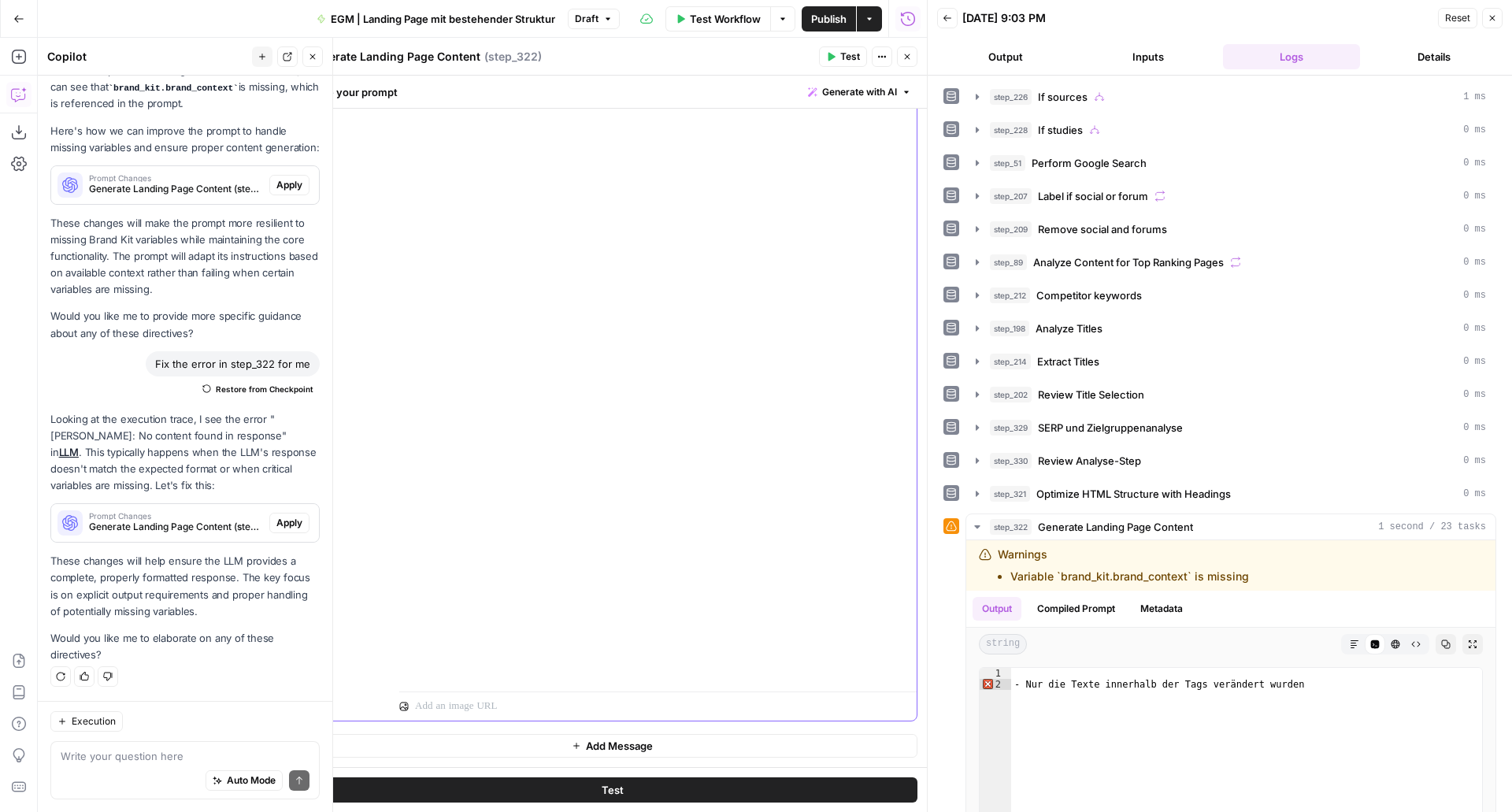
scroll to position [0, 0]
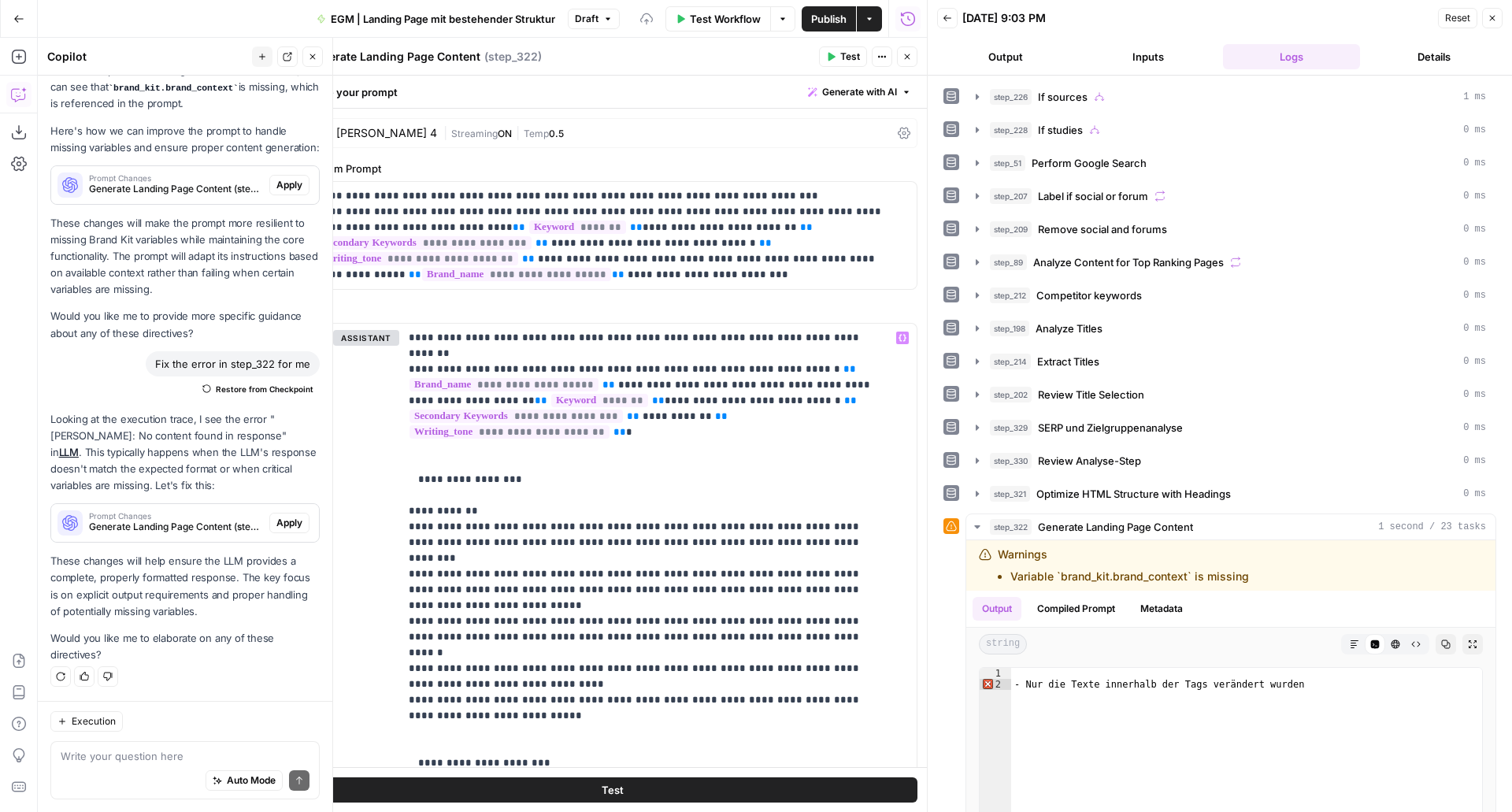
click at [600, 296] on div "**********" at bounding box center [612, 578] width 630 height 939
drag, startPoint x: 659, startPoint y: 279, endPoint x: 320, endPoint y: 193, distance: 349.7
click at [320, 193] on p "**********" at bounding box center [607, 235] width 578 height 94
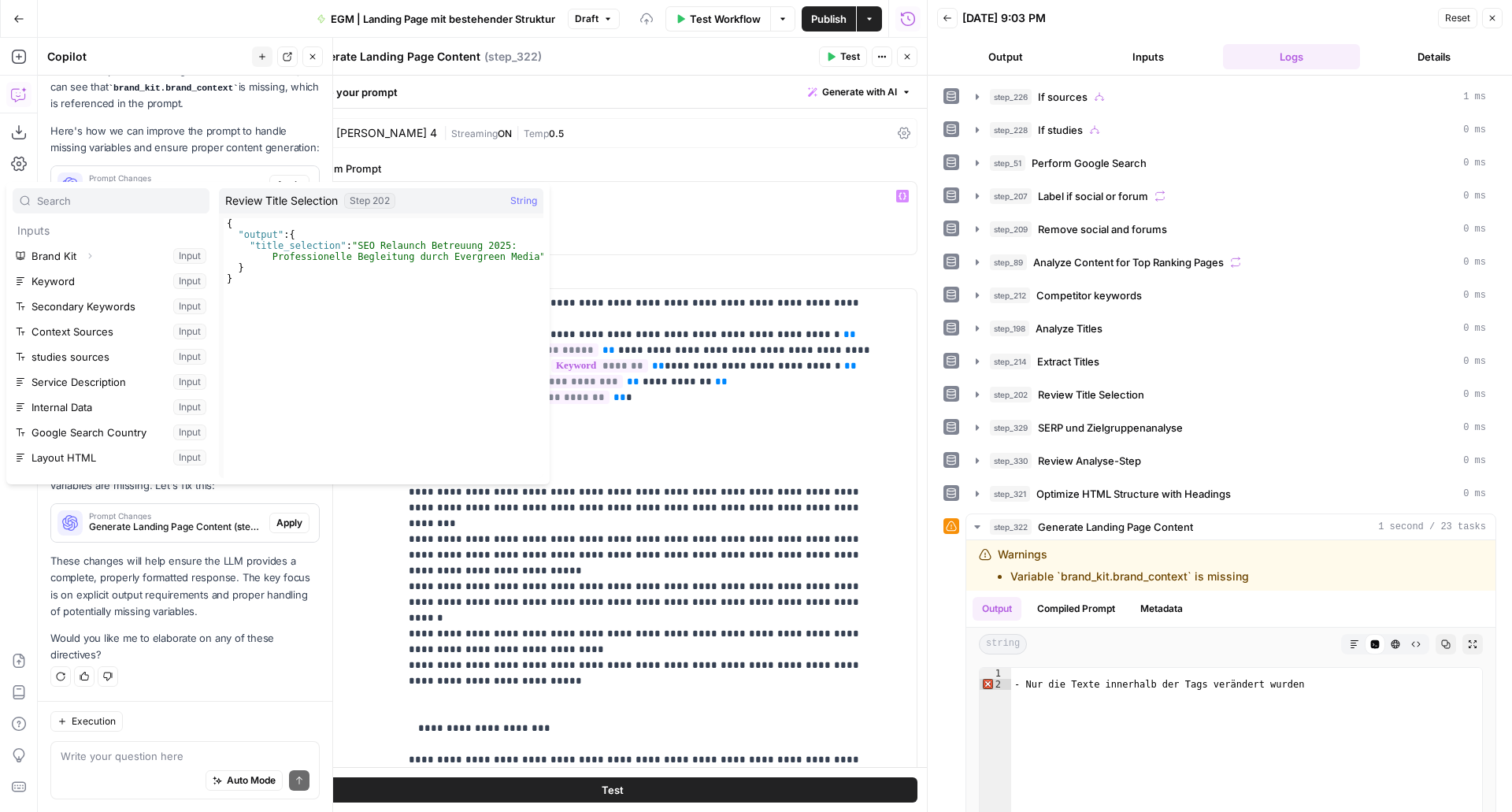
scroll to position [345, 0]
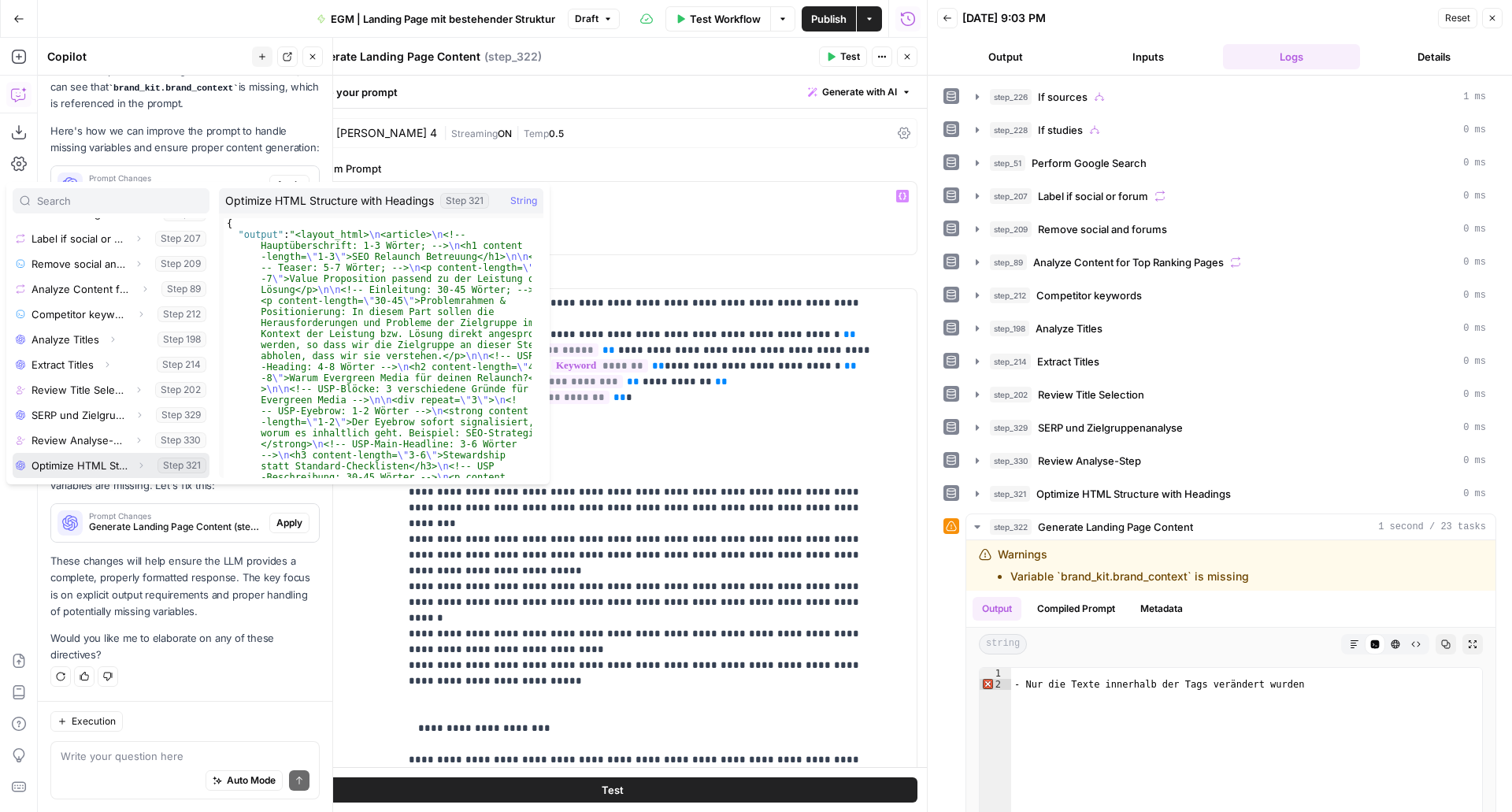
click at [66, 470] on button "Select variable Optimize HTML Structure with Headings" at bounding box center [111, 466] width 197 height 25
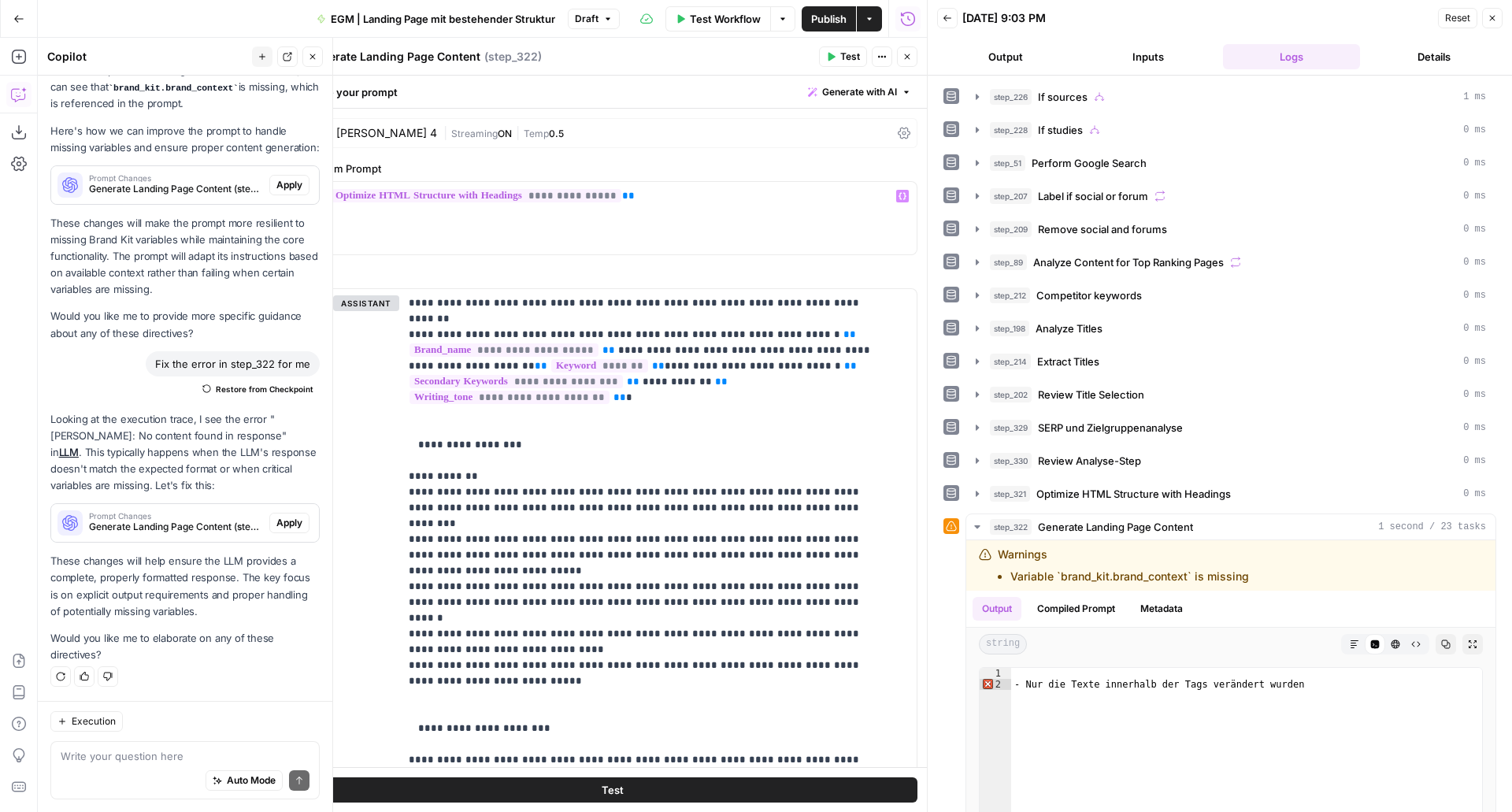
click at [836, 62] on button "Test" at bounding box center [843, 57] width 48 height 21
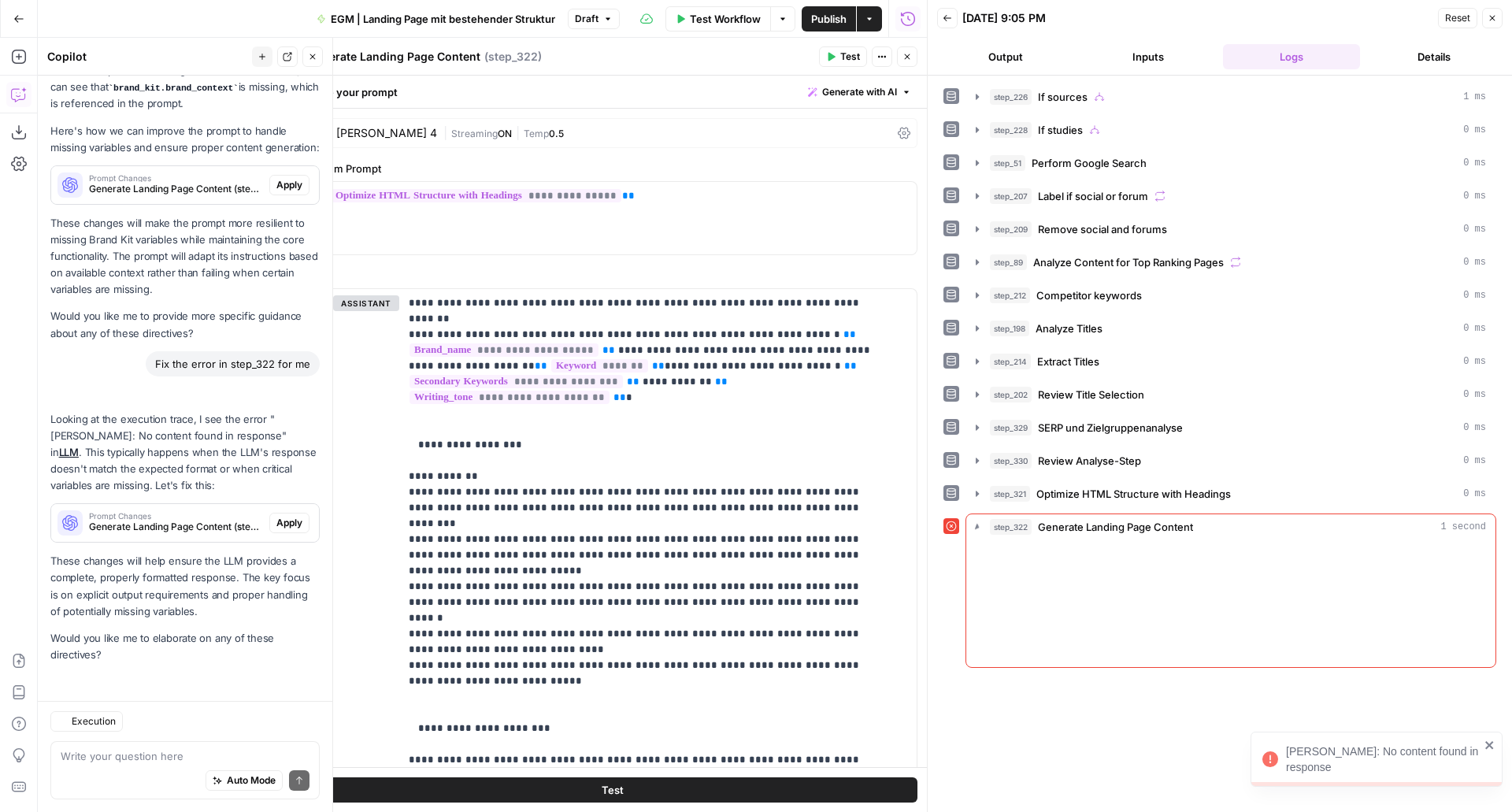
scroll to position [249, 0]
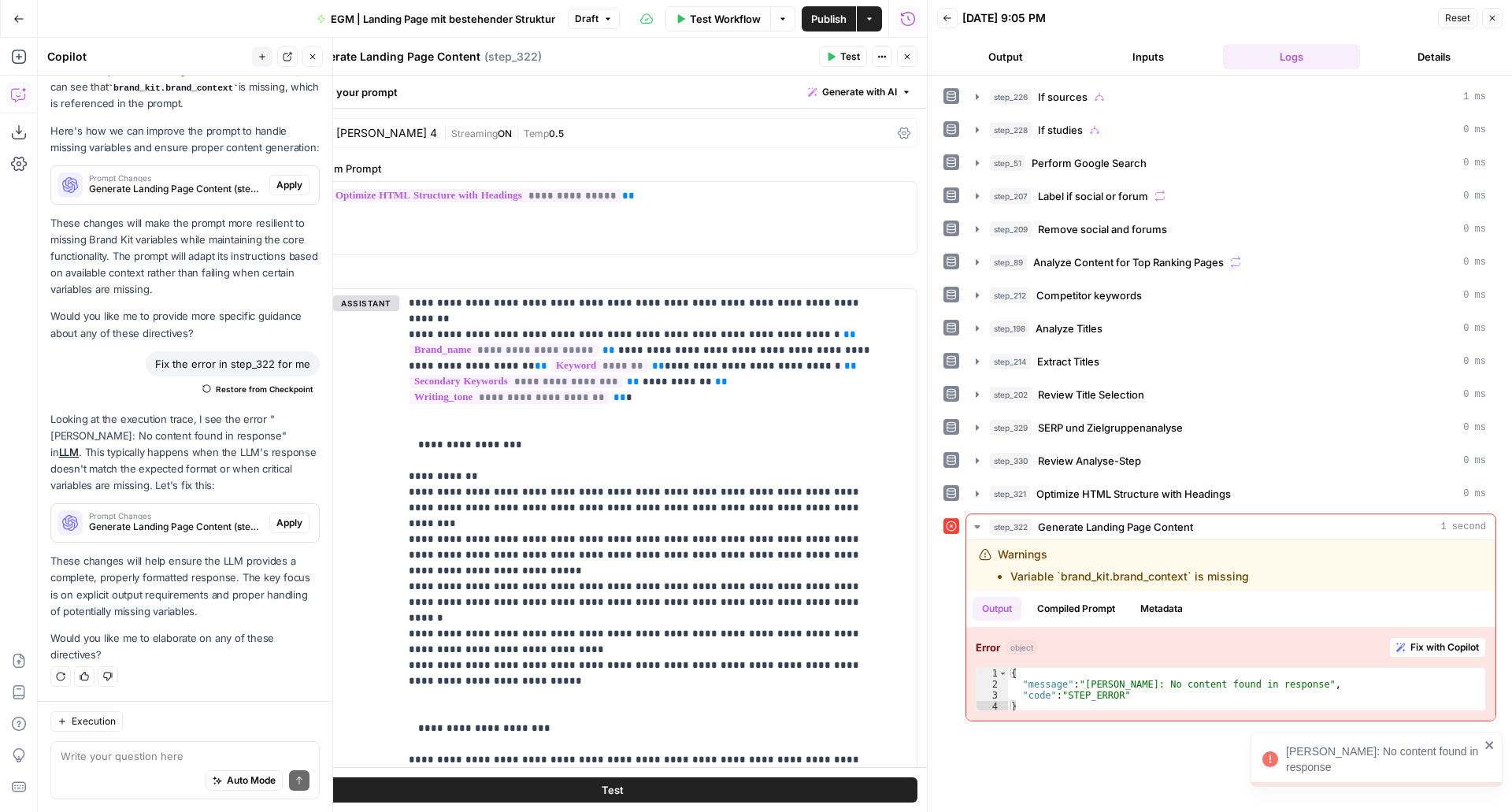
click at [368, 138] on div "[PERSON_NAME] 4" at bounding box center [387, 132] width 101 height 11
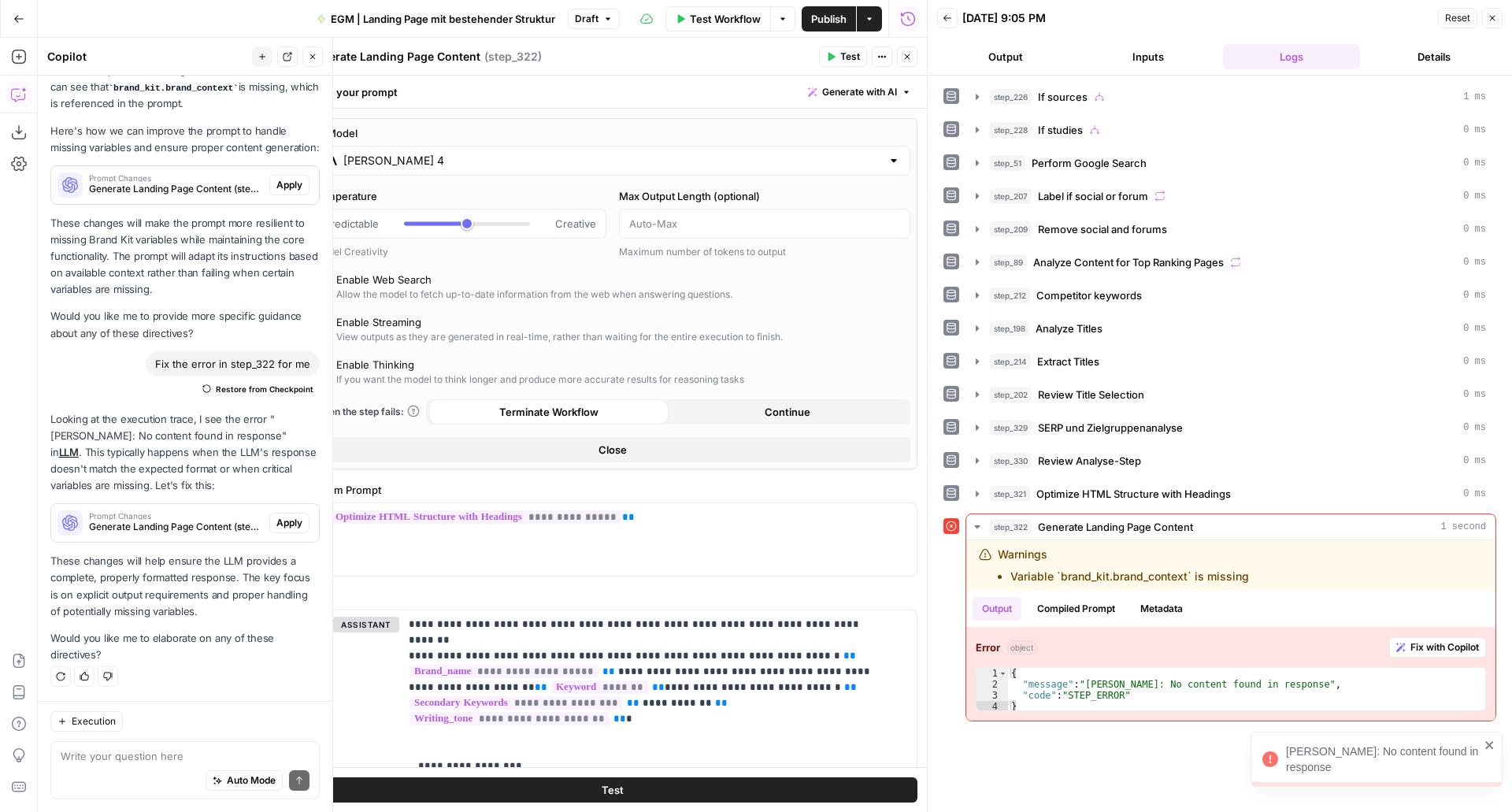
click at [383, 166] on input "[PERSON_NAME] 4" at bounding box center [612, 160] width 538 height 16
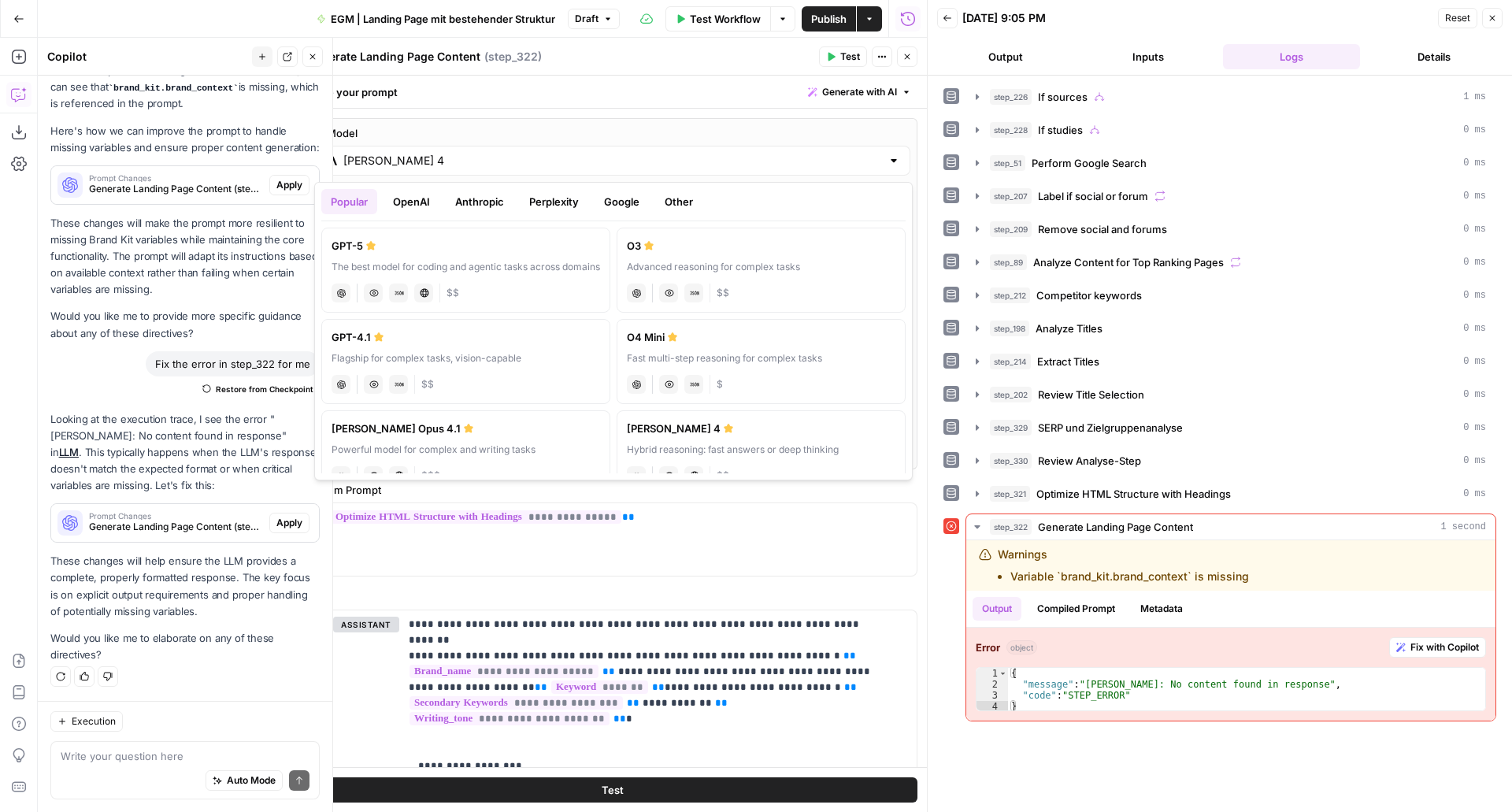
click at [419, 206] on button "OpenAI" at bounding box center [411, 201] width 56 height 25
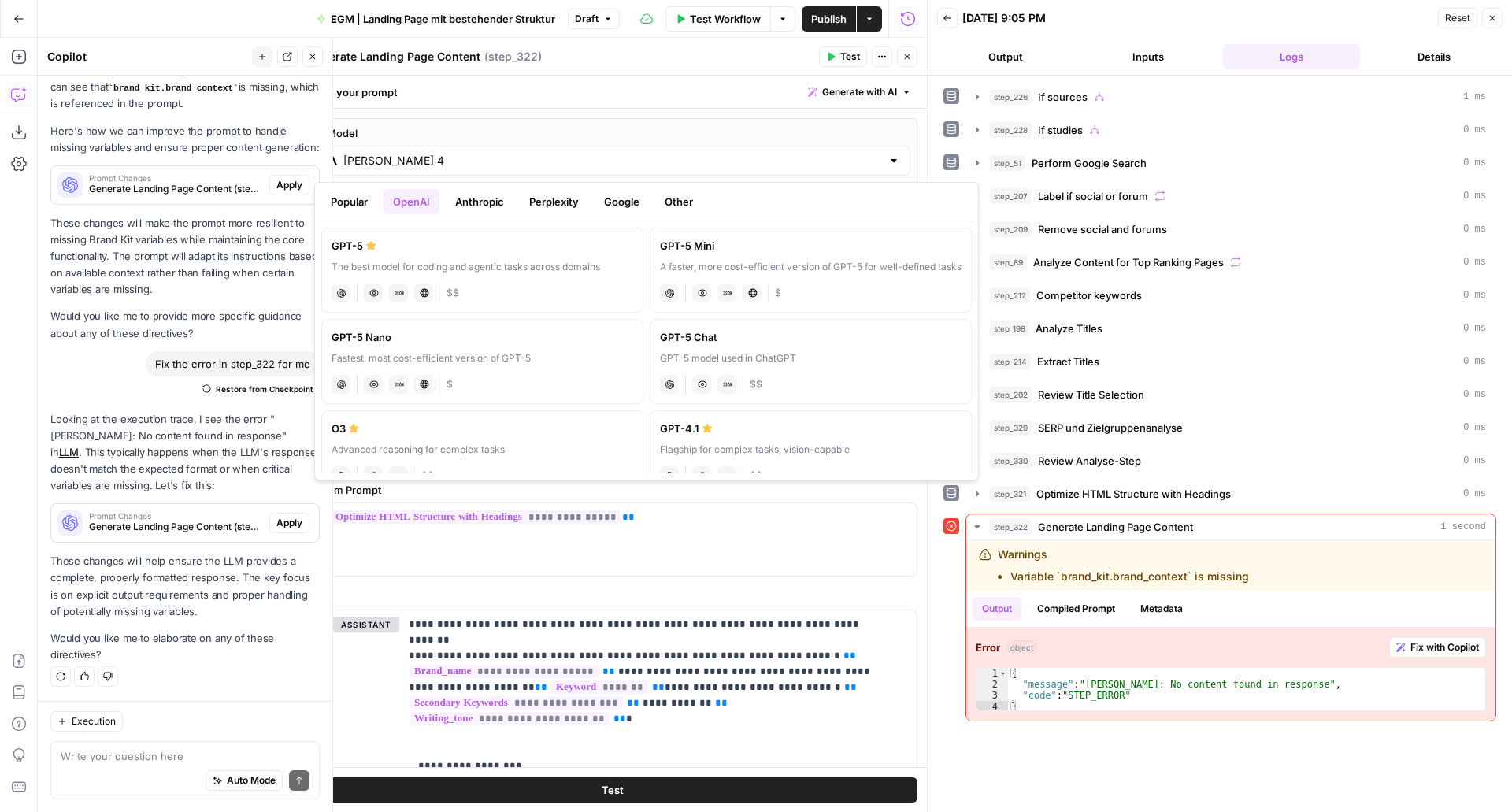
click at [358, 210] on button "Popular" at bounding box center [350, 201] width 56 height 25
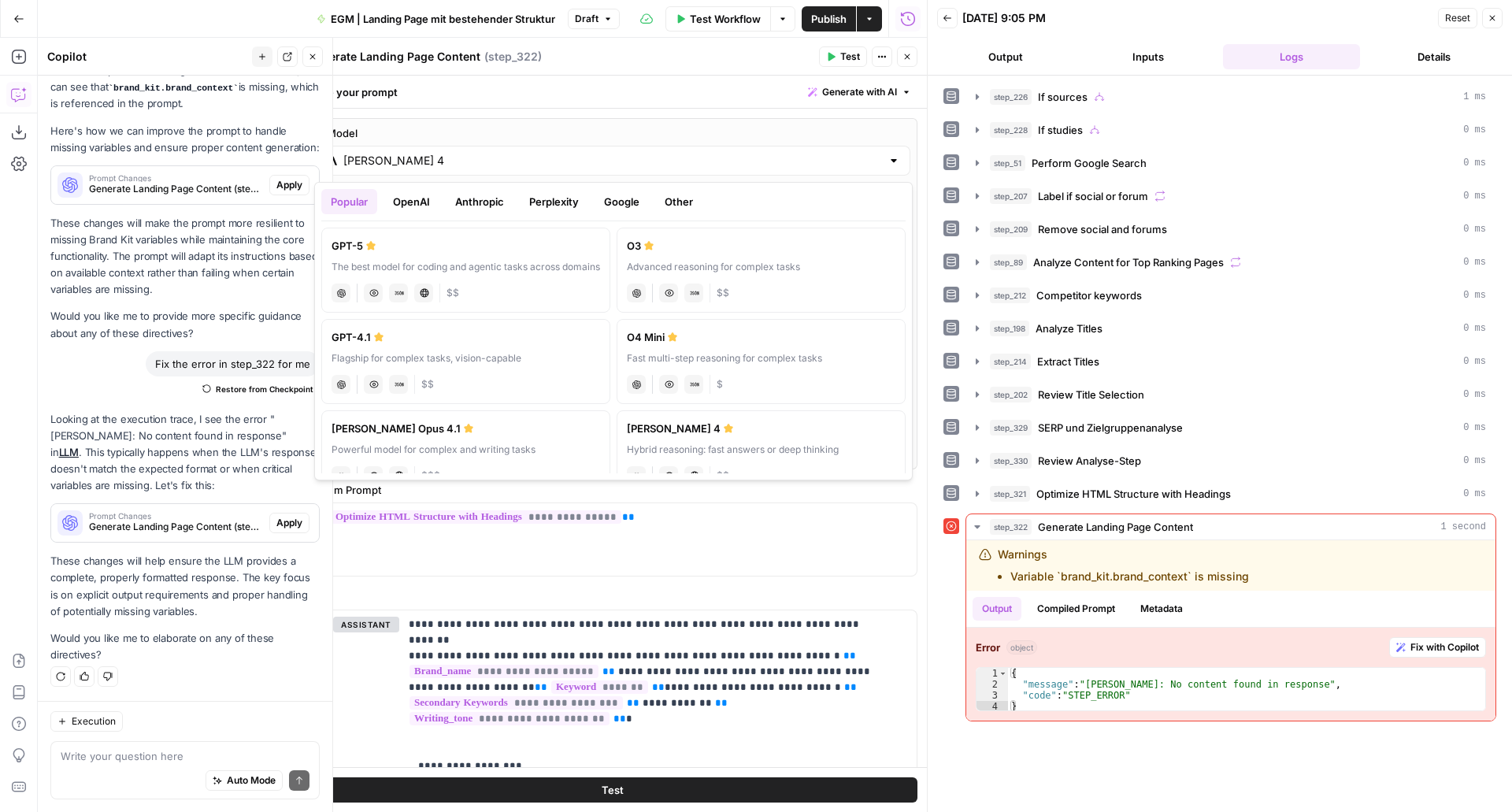
click at [414, 260] on div "The best model for coding and agentic tasks across domains" at bounding box center [465, 267] width 268 height 14
type input "GPT-5"
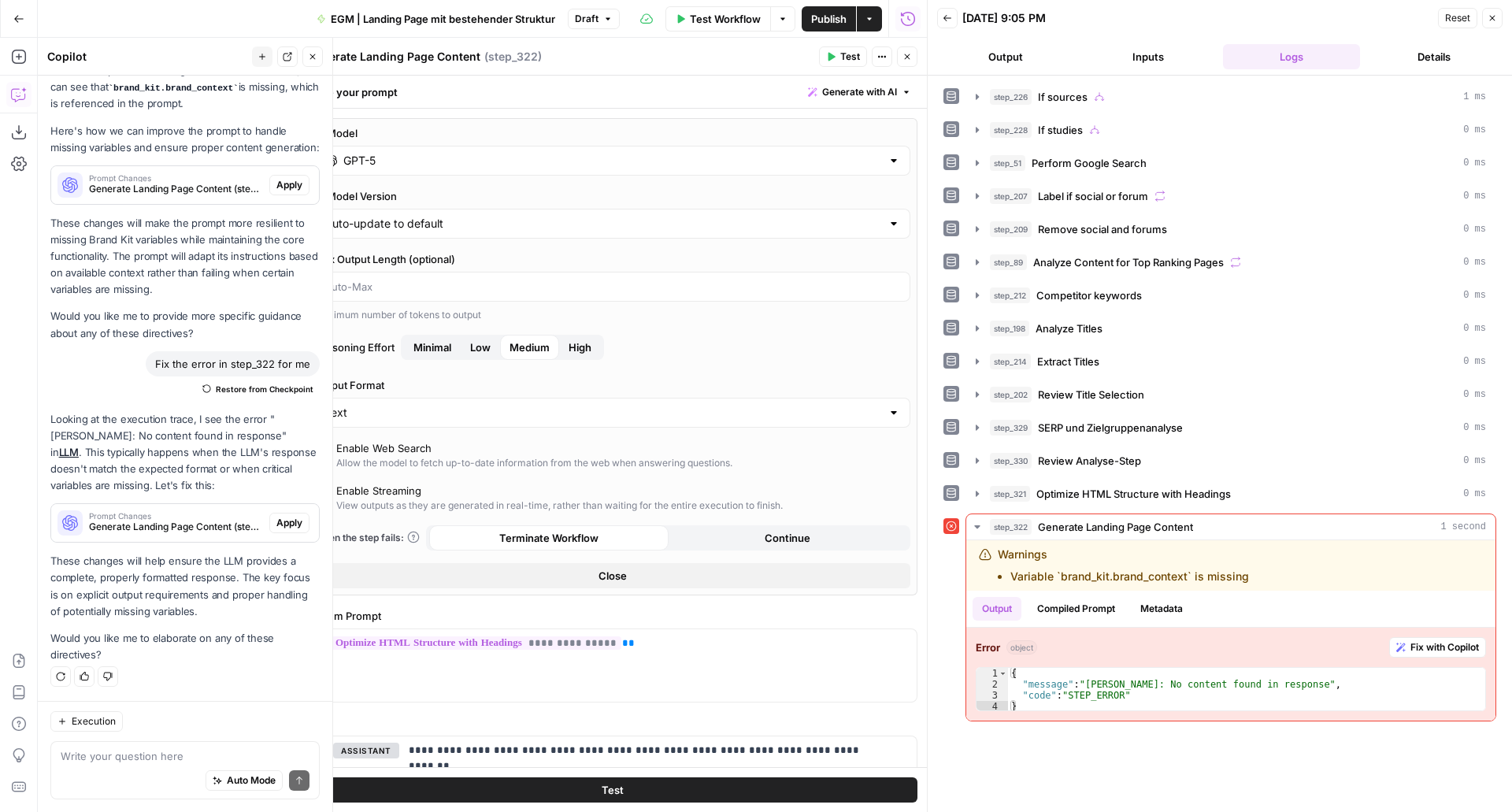
click at [855, 53] on span "Test" at bounding box center [850, 56] width 20 height 14
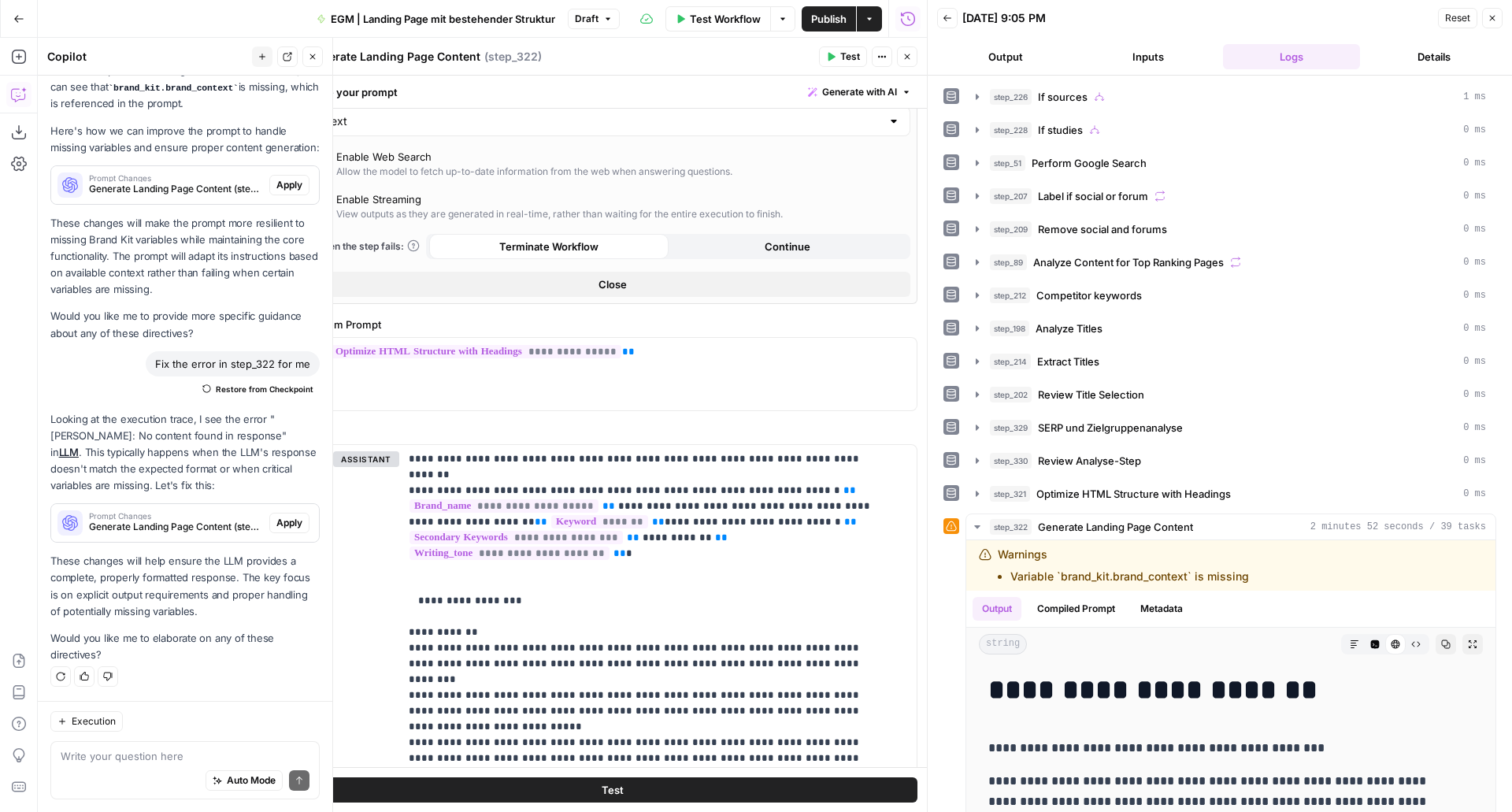
scroll to position [292, 0]
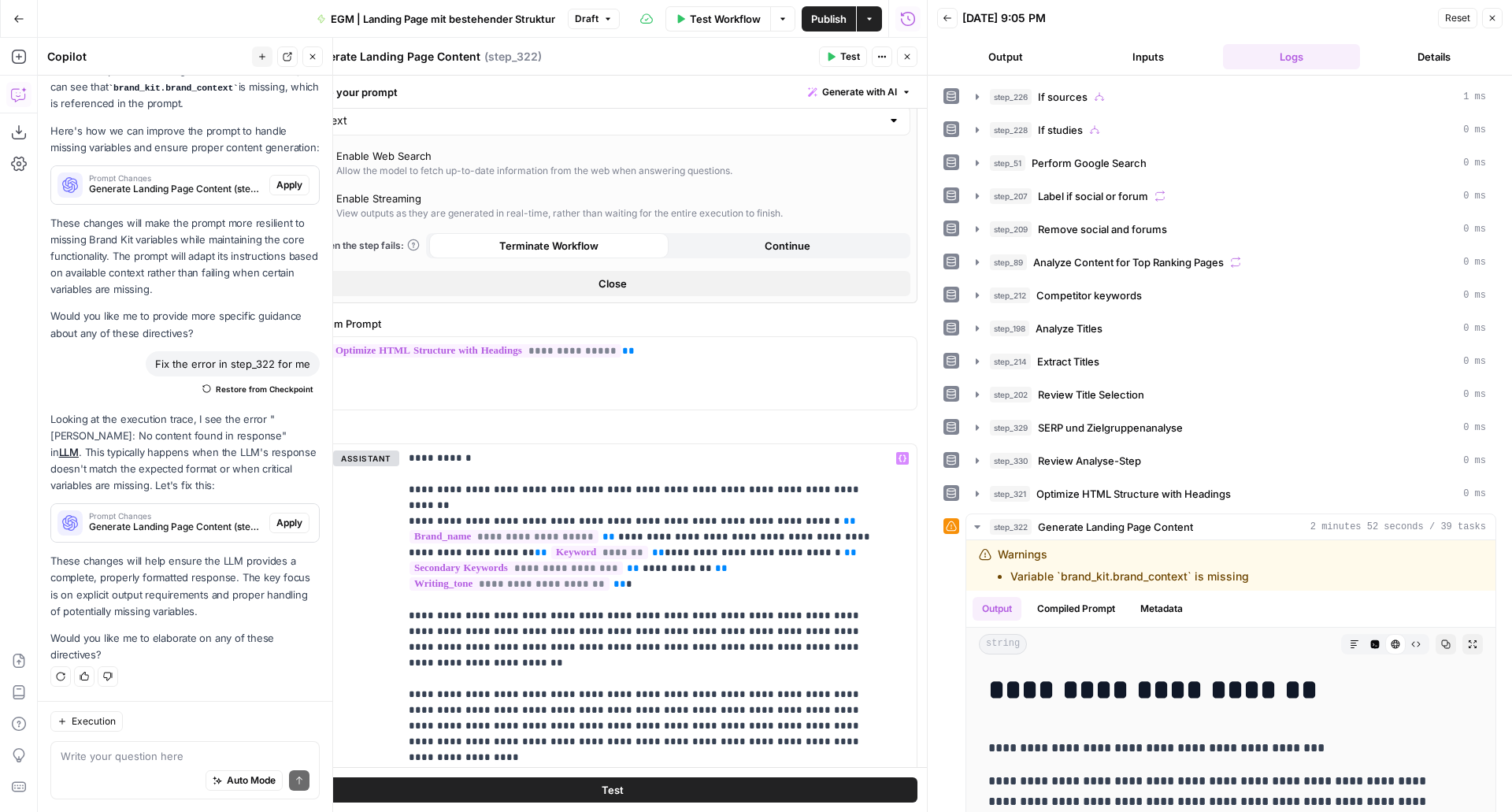
click at [835, 57] on icon "button" at bounding box center [832, 57] width 7 height 9
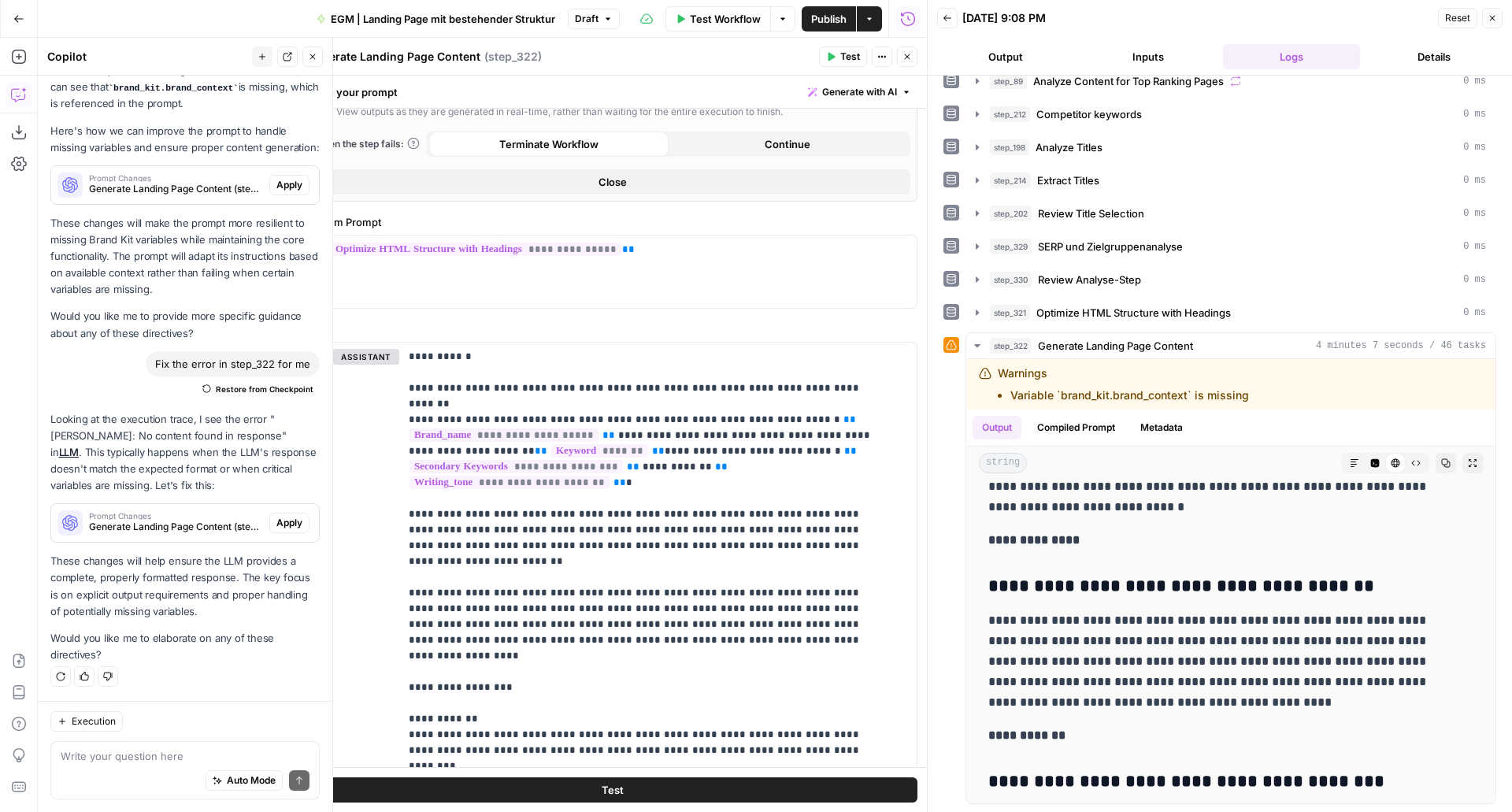
scroll to position [132, 0]
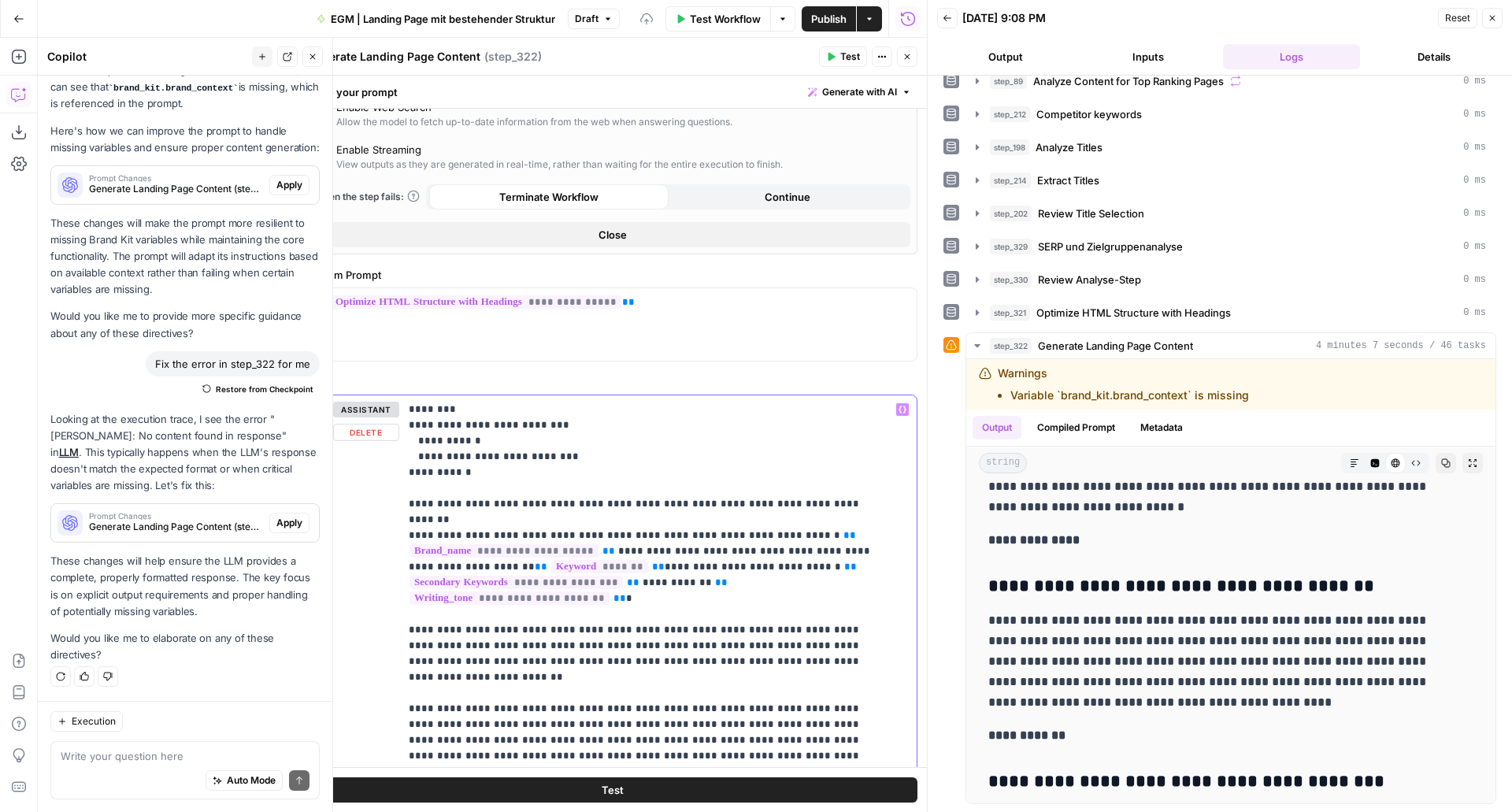
scroll to position [341, 0]
click at [428, 400] on div "**********" at bounding box center [653, 718] width 506 height 642
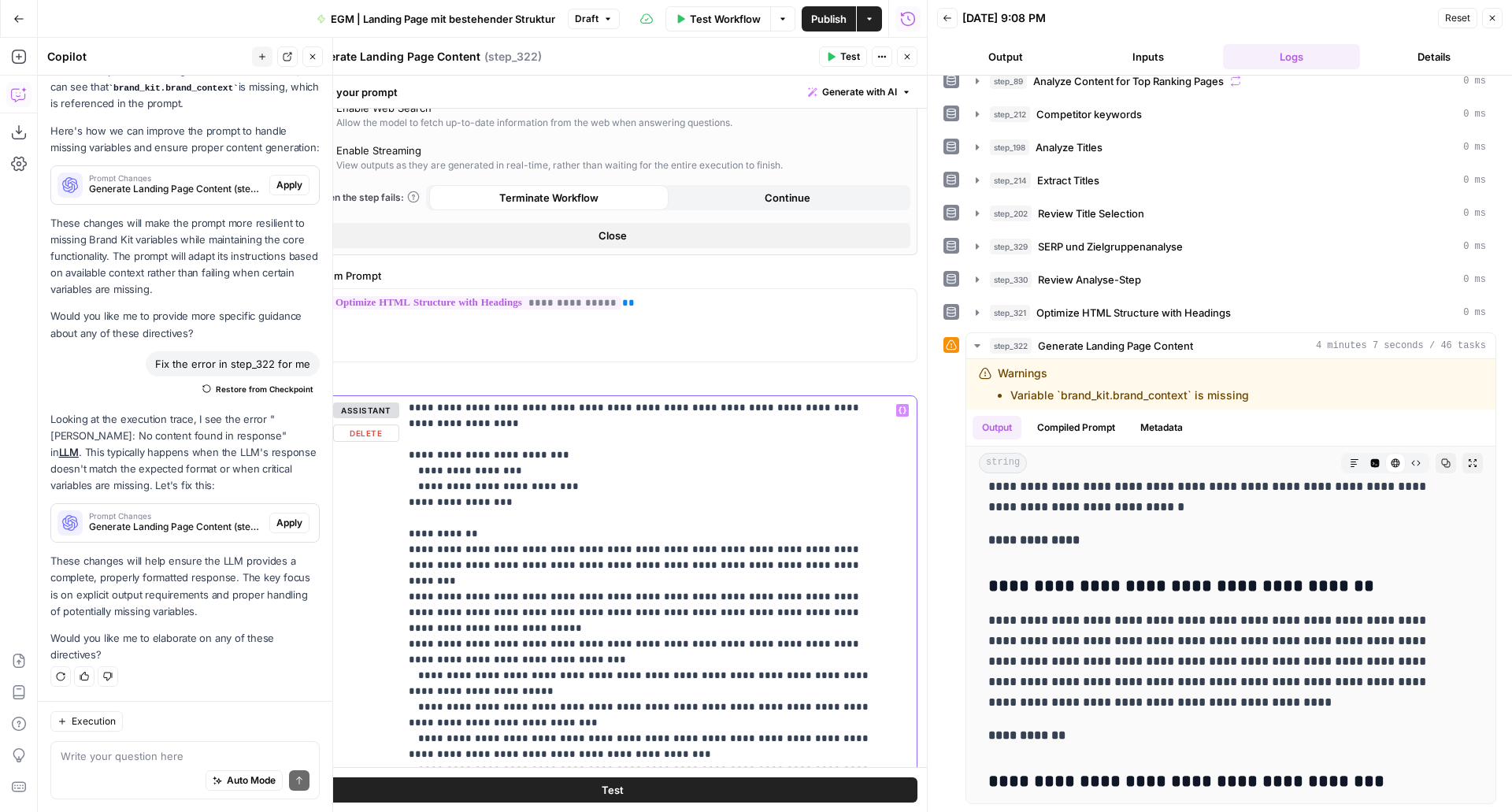
scroll to position [0, 0]
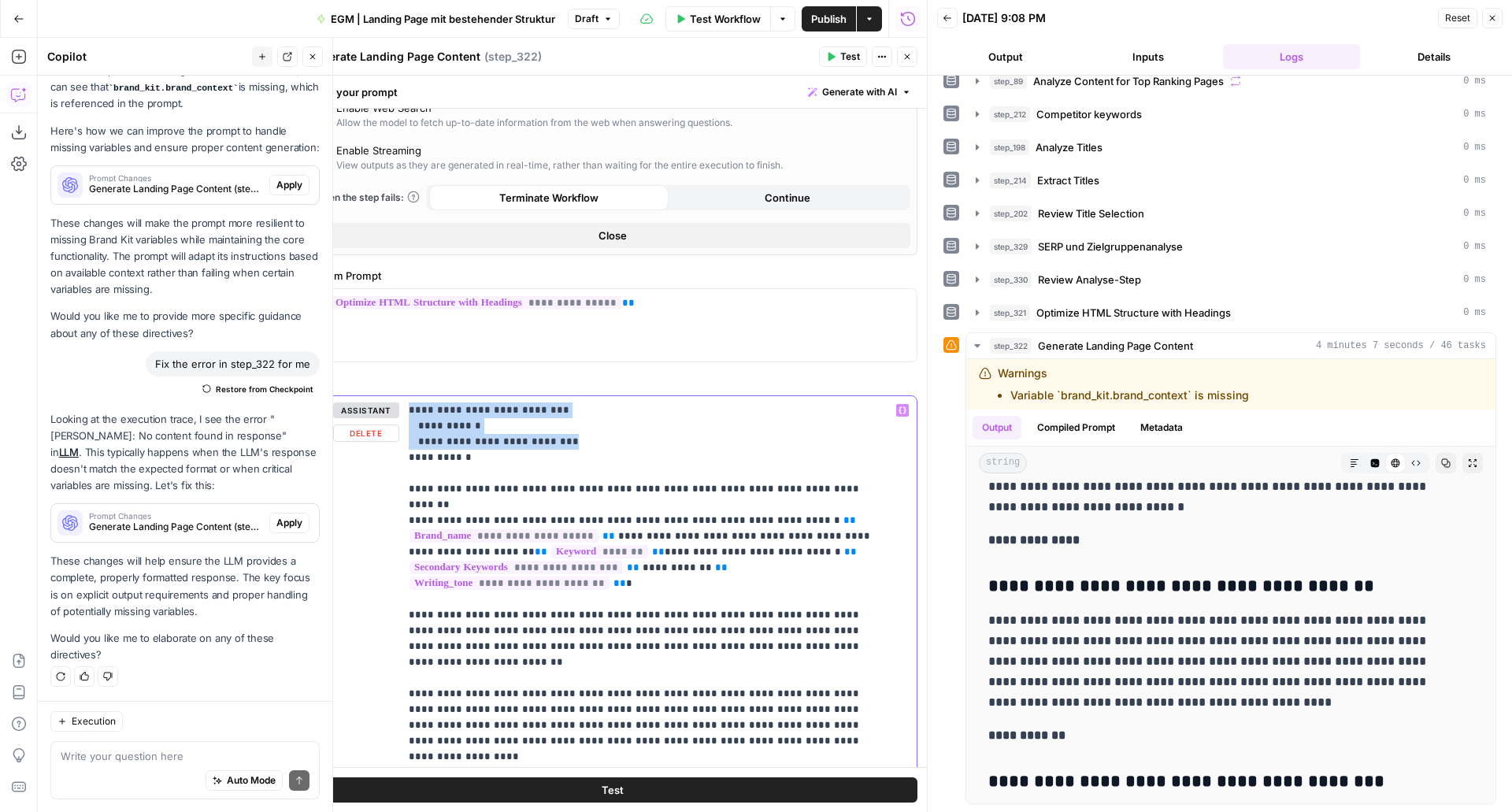
drag, startPoint x: 516, startPoint y: 442, endPoint x: 404, endPoint y: 411, distance: 116.2
click at [404, 411] on div "**********" at bounding box center [653, 718] width 506 height 642
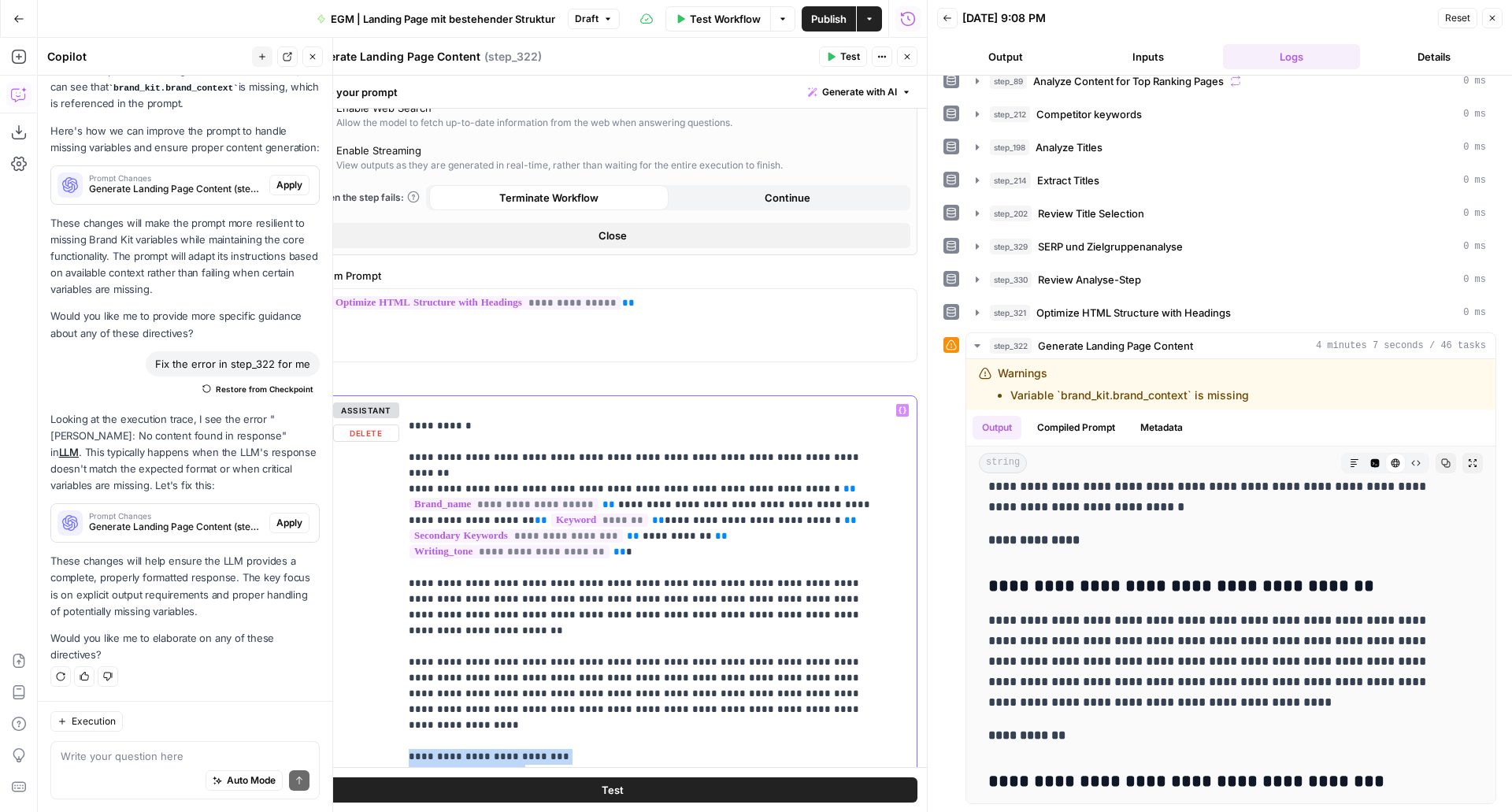
drag, startPoint x: 471, startPoint y: 737, endPoint x: 406, endPoint y: 706, distance: 72.0
click at [406, 706] on div "**********" at bounding box center [653, 718] width 506 height 642
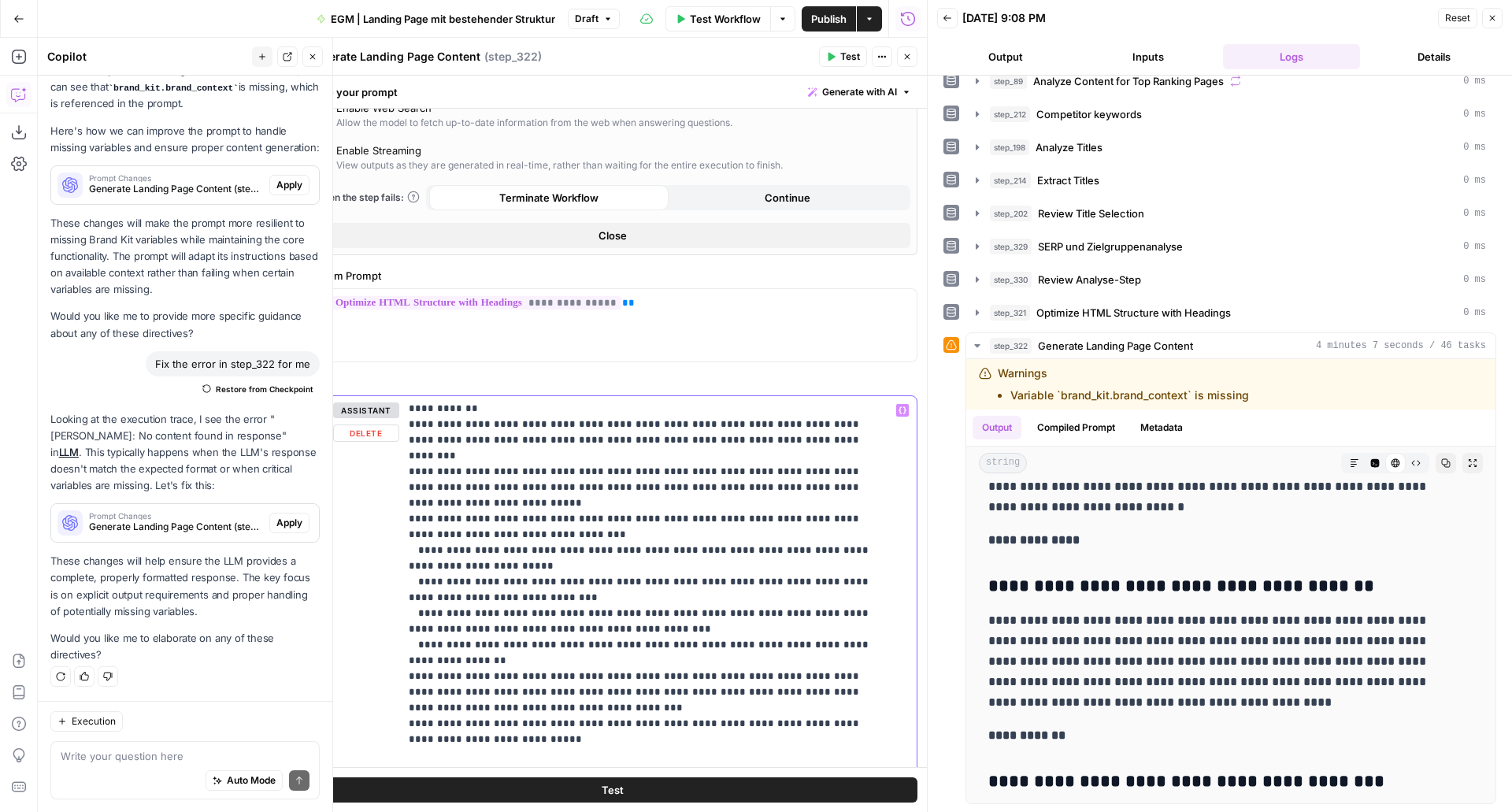
scroll to position [512, 0]
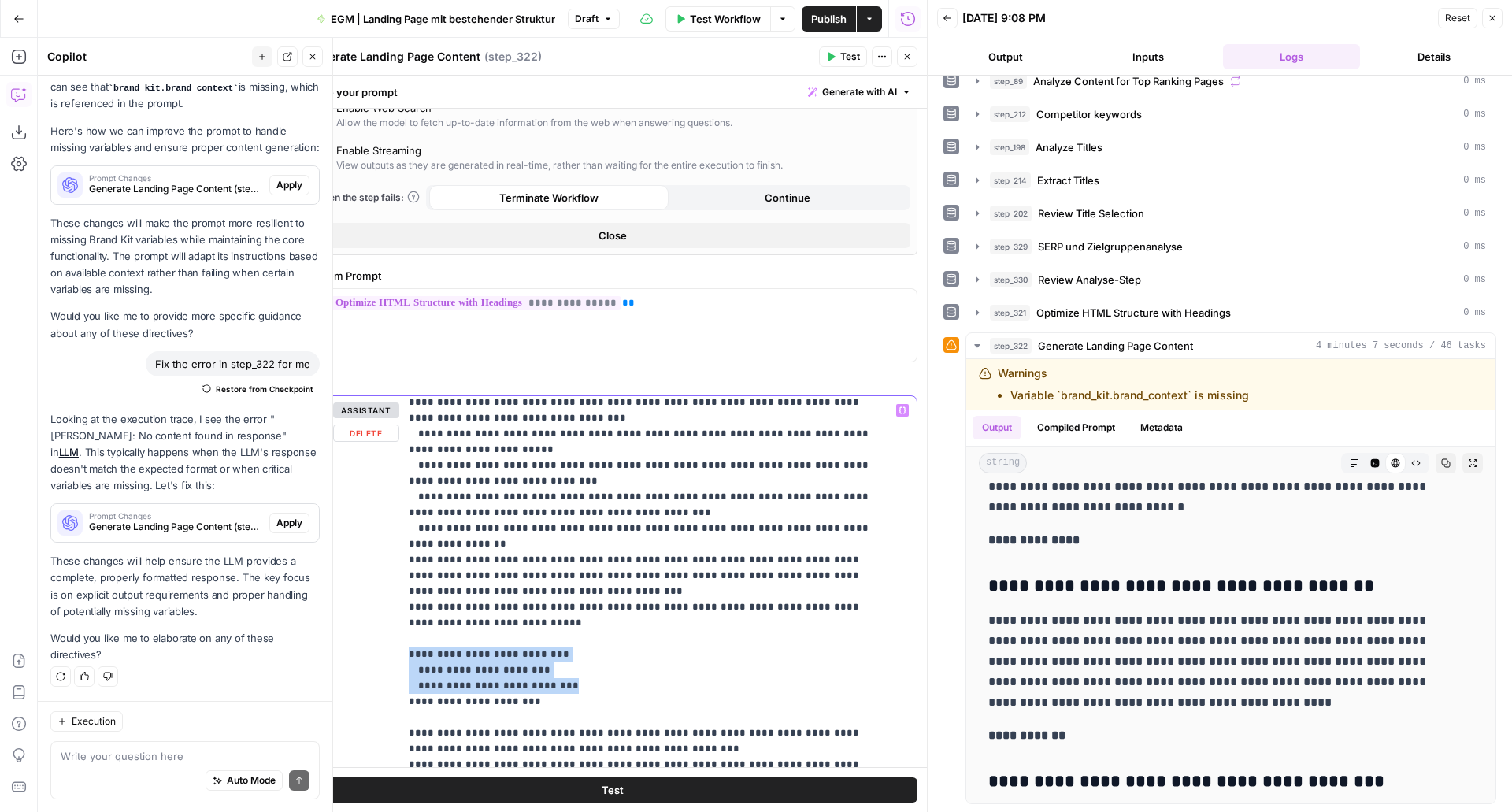
drag, startPoint x: 625, startPoint y: 609, endPoint x: 397, endPoint y: 581, distance: 229.7
click at [397, 581] on div "**********" at bounding box center [612, 735] width 609 height 677
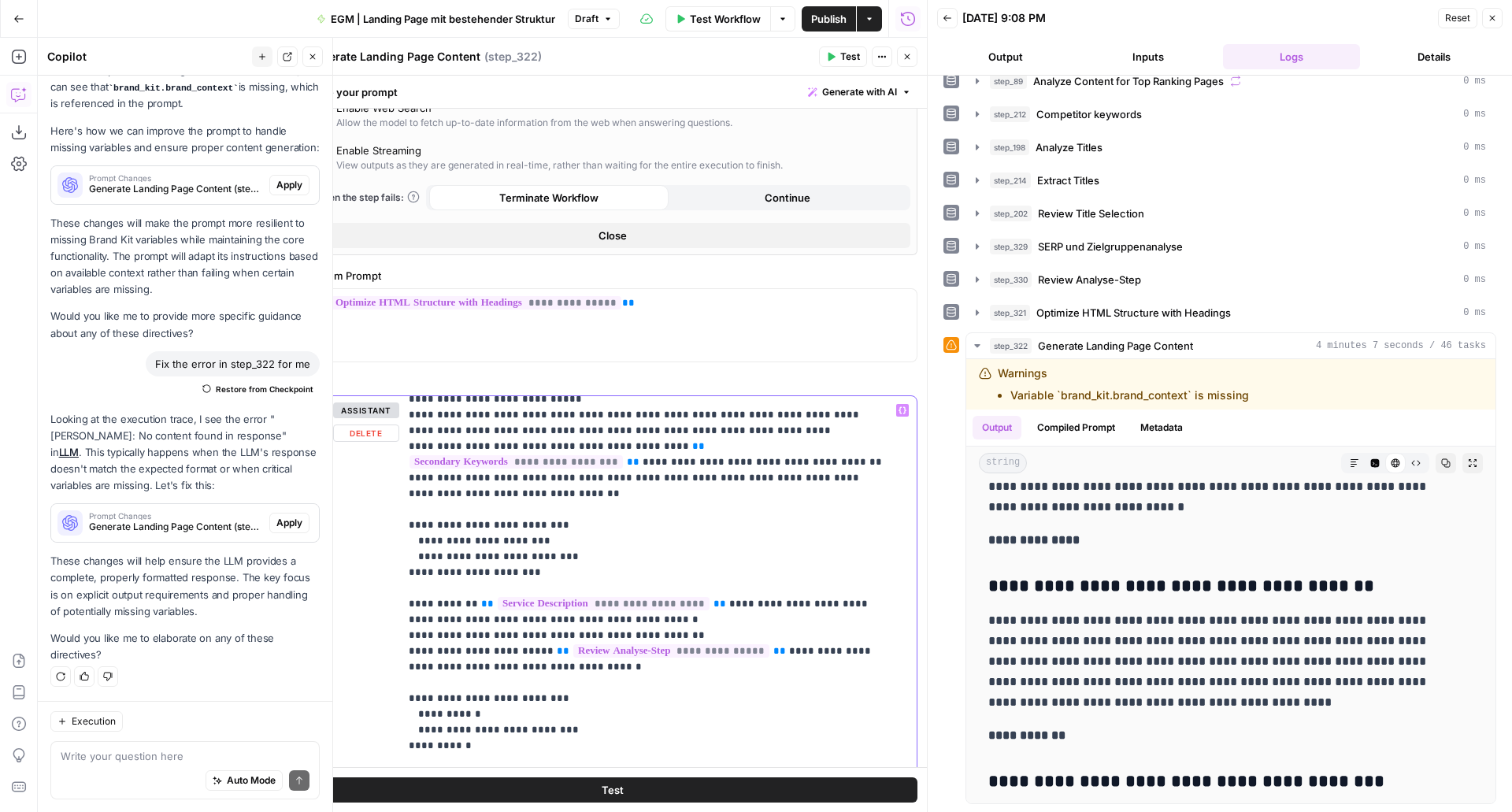
scroll to position [863, 0]
drag, startPoint x: 610, startPoint y: 474, endPoint x: 405, endPoint y: 447, distance: 206.8
click at [405, 447] on div "**********" at bounding box center [653, 718] width 506 height 642
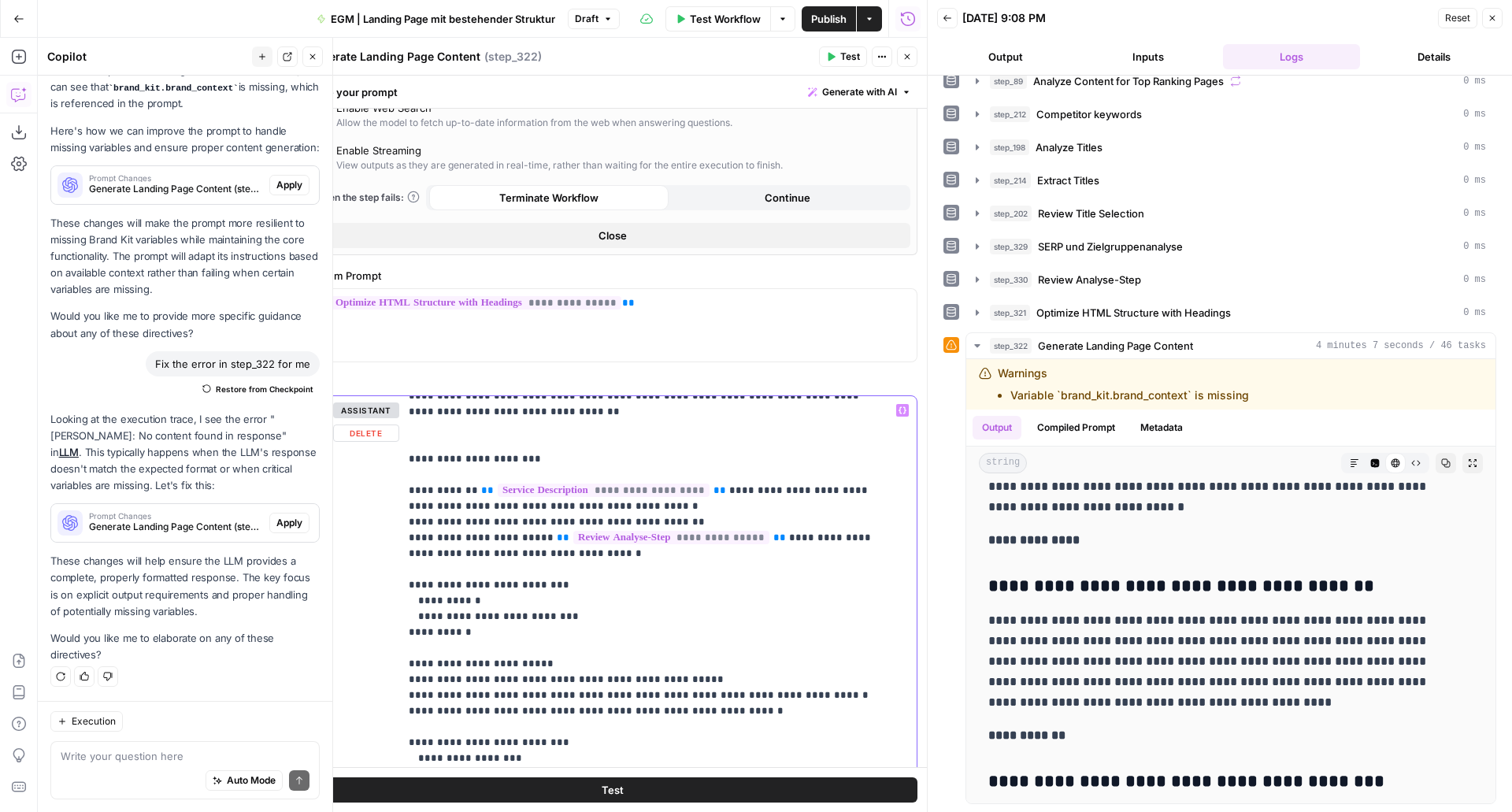
scroll to position [945, 0]
drag, startPoint x: 618, startPoint y: 535, endPoint x: 400, endPoint y: 514, distance: 219.0
click at [400, 514] on div "**********" at bounding box center [653, 718] width 506 height 642
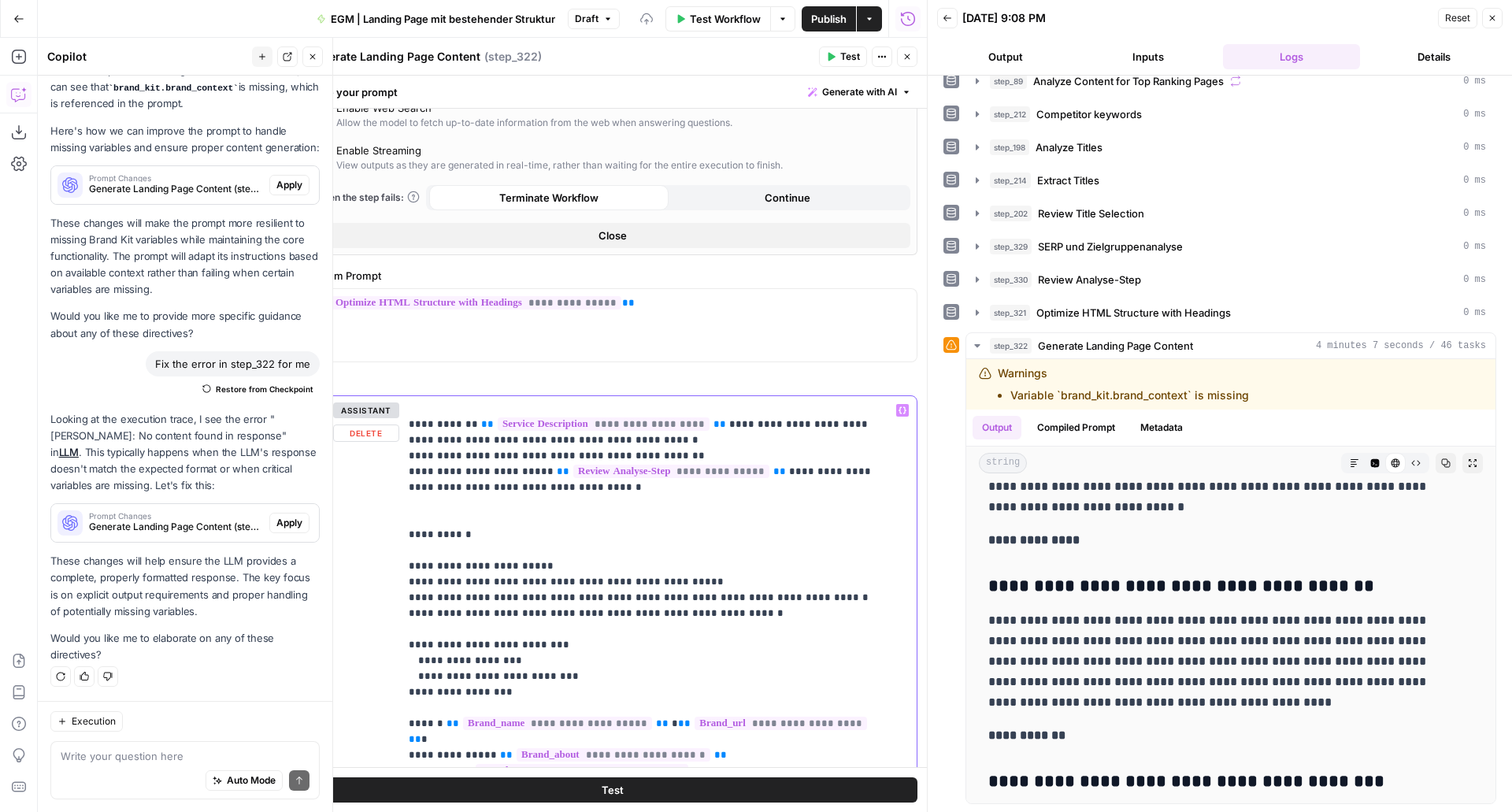
scroll to position [1012, 0]
drag, startPoint x: 627, startPoint y: 584, endPoint x: 465, endPoint y: 575, distance: 162.2
click at [465, 575] on p "**********" at bounding box center [646, 233] width 475 height 1686
drag, startPoint x: 621, startPoint y: 602, endPoint x: 401, endPoint y: 567, distance: 222.8
click at [401, 567] on div "**********" at bounding box center [653, 718] width 506 height 642
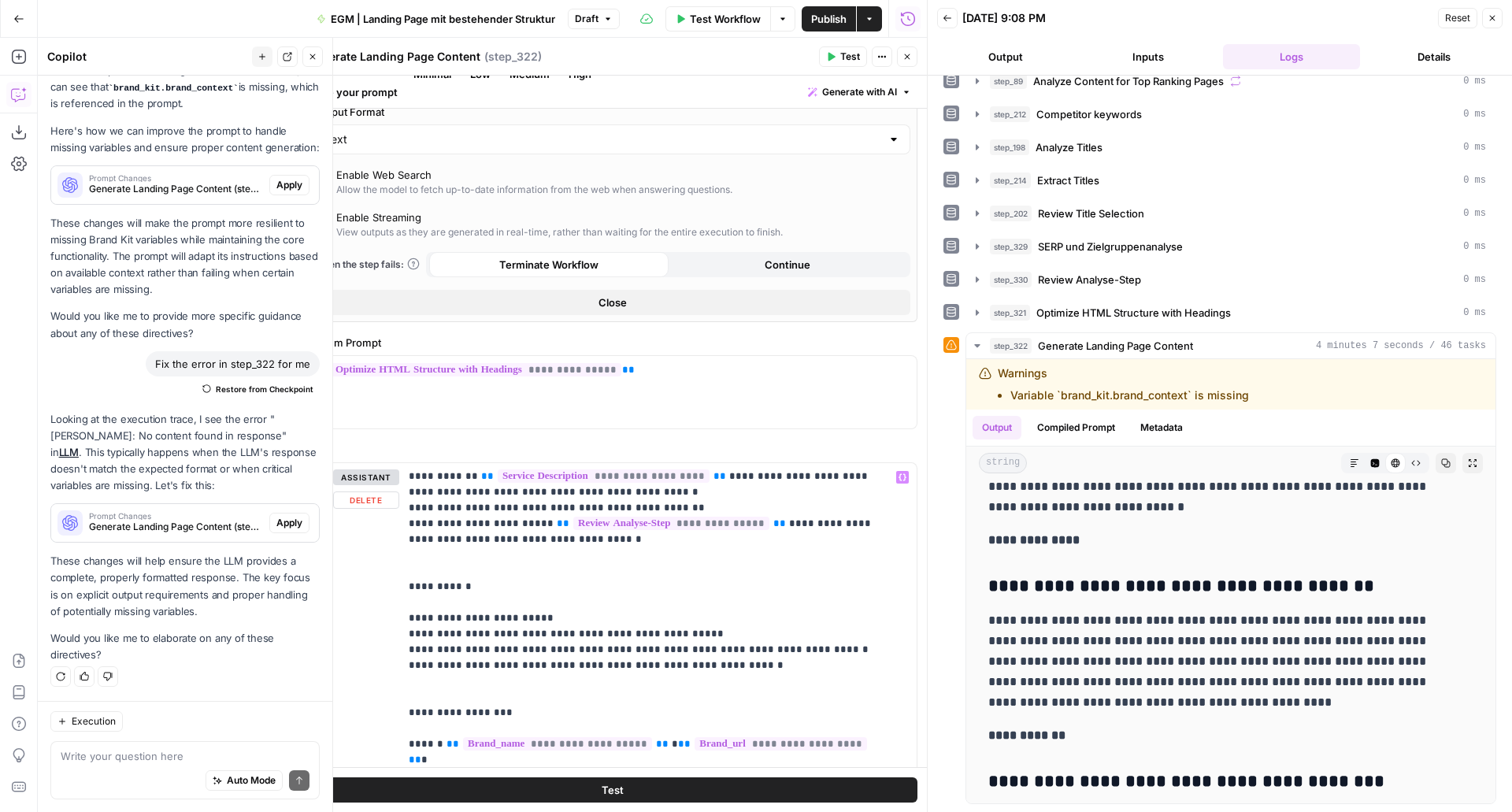
scroll to position [693, 0]
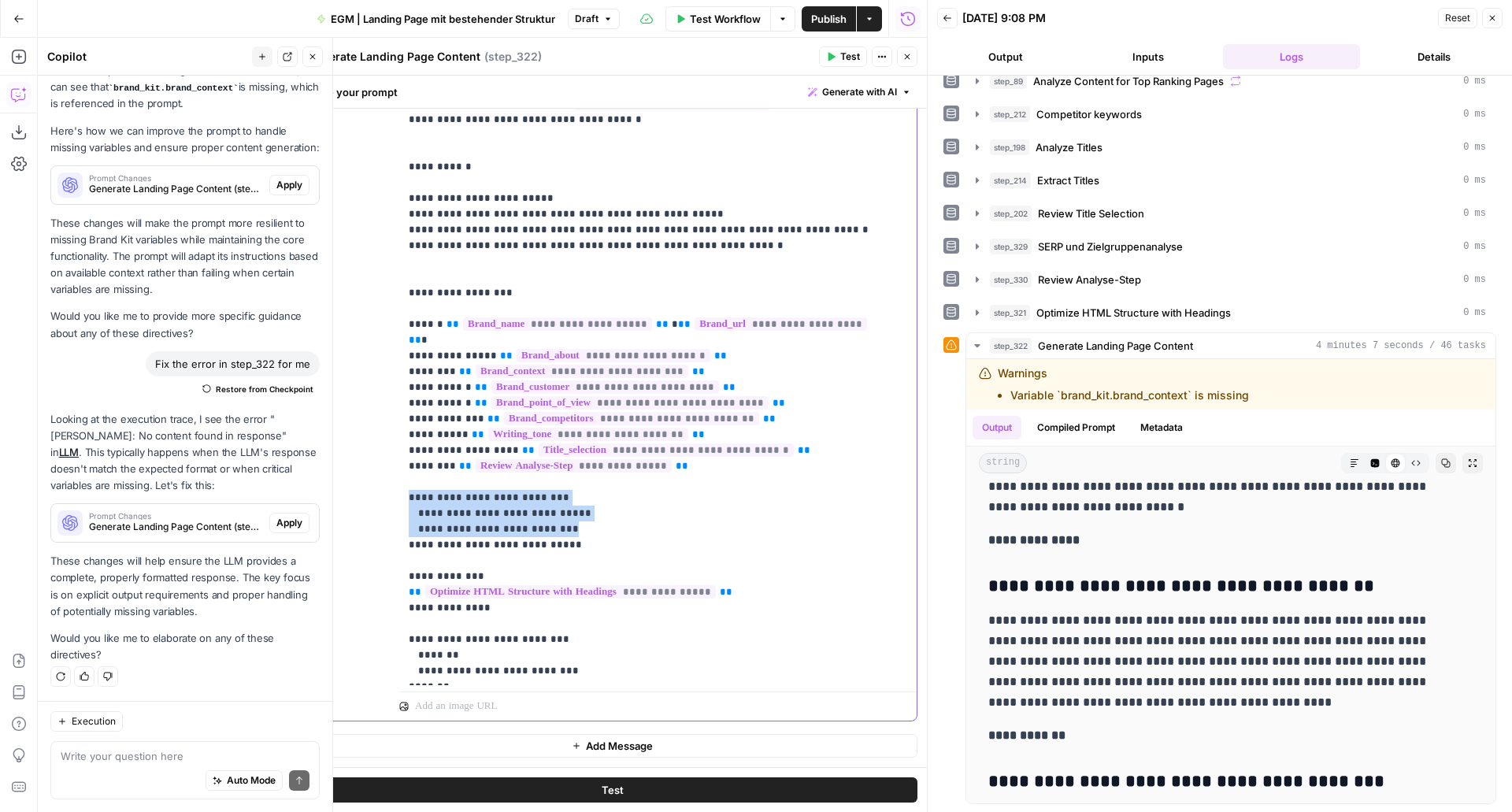
drag, startPoint x: 600, startPoint y: 435, endPoint x: 383, endPoint y: 404, distance: 219.2
click at [383, 404] on div "**********" at bounding box center [612, 382] width 609 height 677
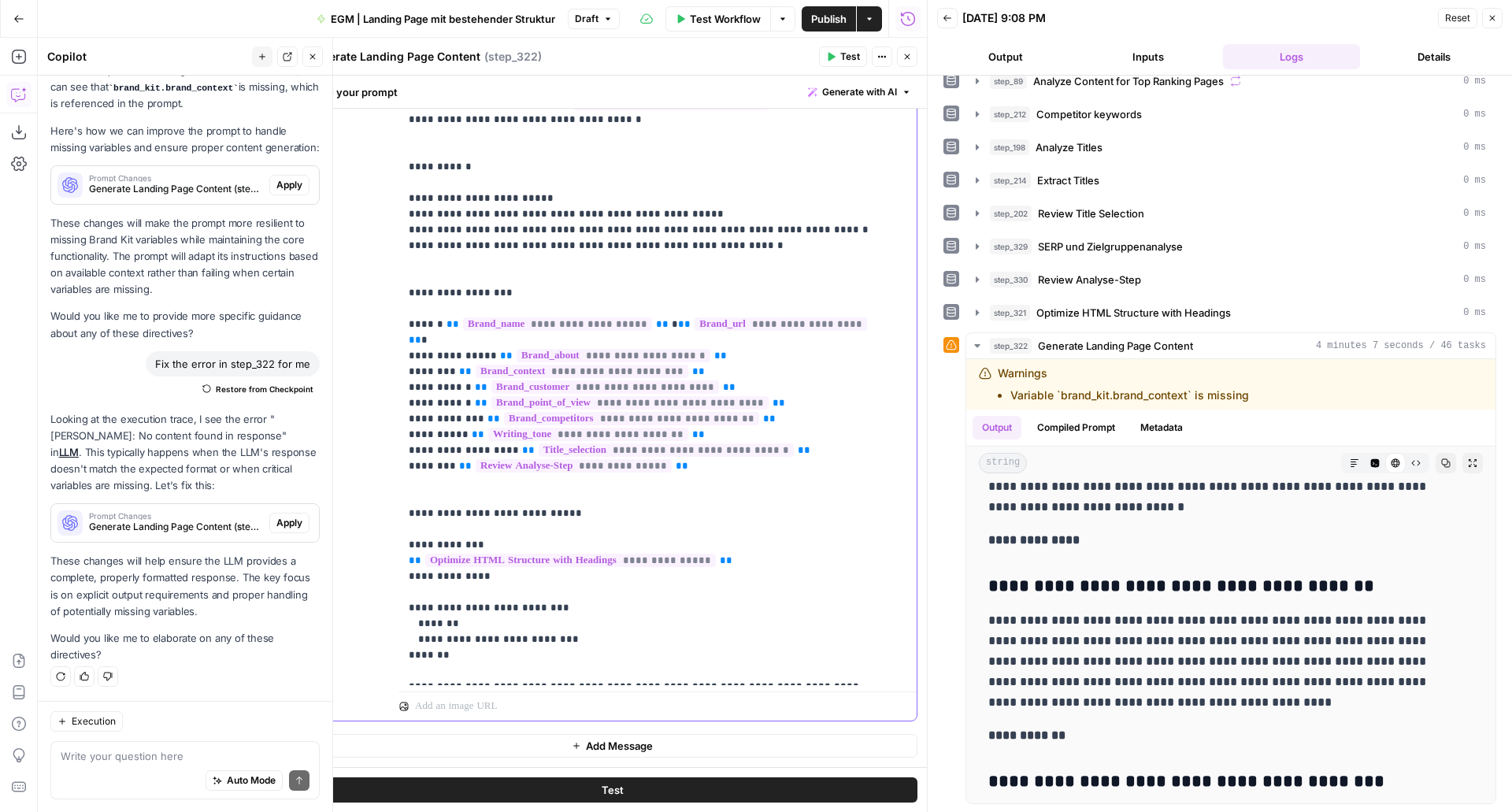
scroll to position [993, 0]
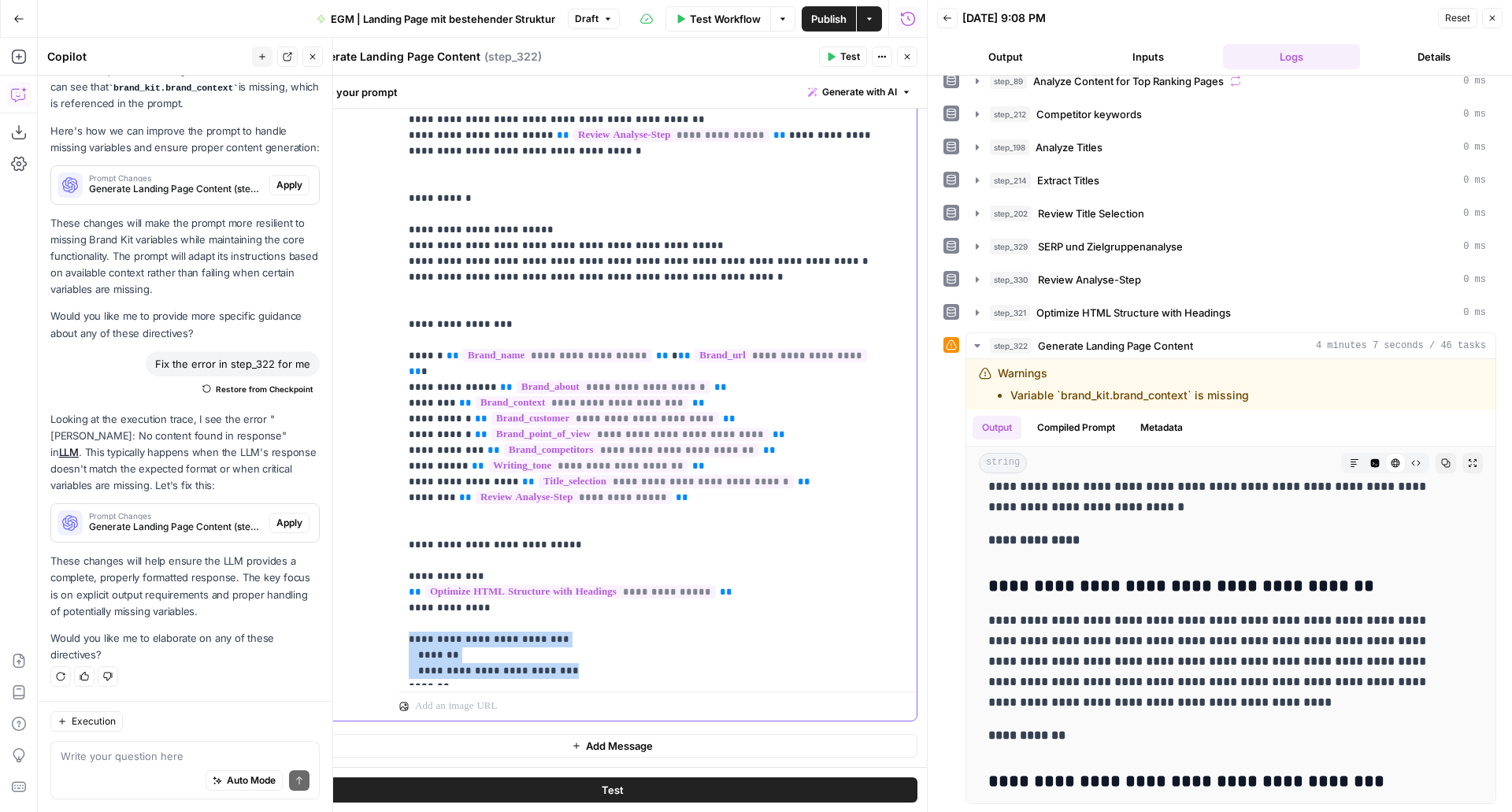
drag, startPoint x: 610, startPoint y: 584, endPoint x: 407, endPoint y: 550, distance: 205.8
click at [407, 550] on div "**********" at bounding box center [653, 365] width 506 height 642
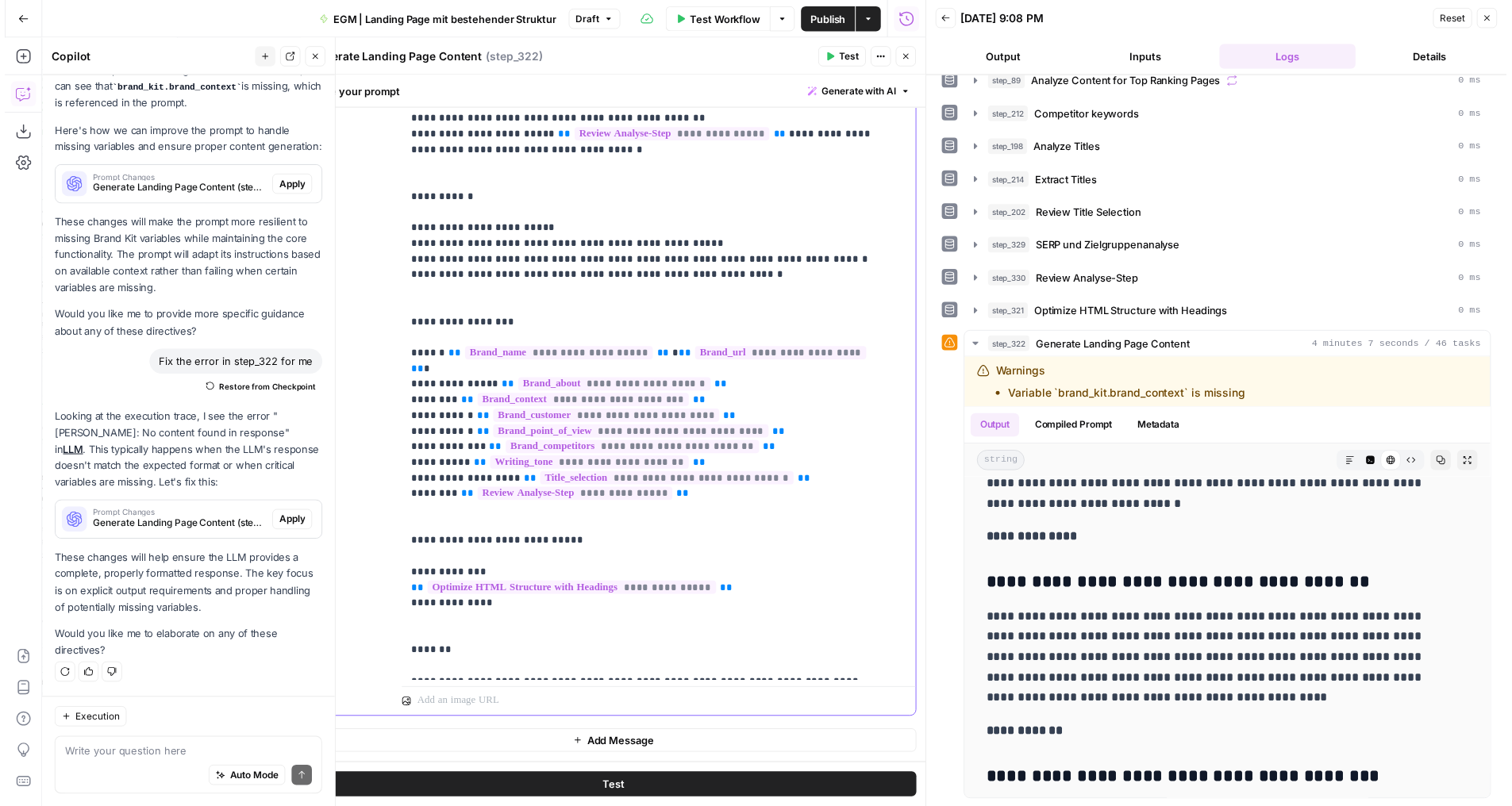
scroll to position [969, 0]
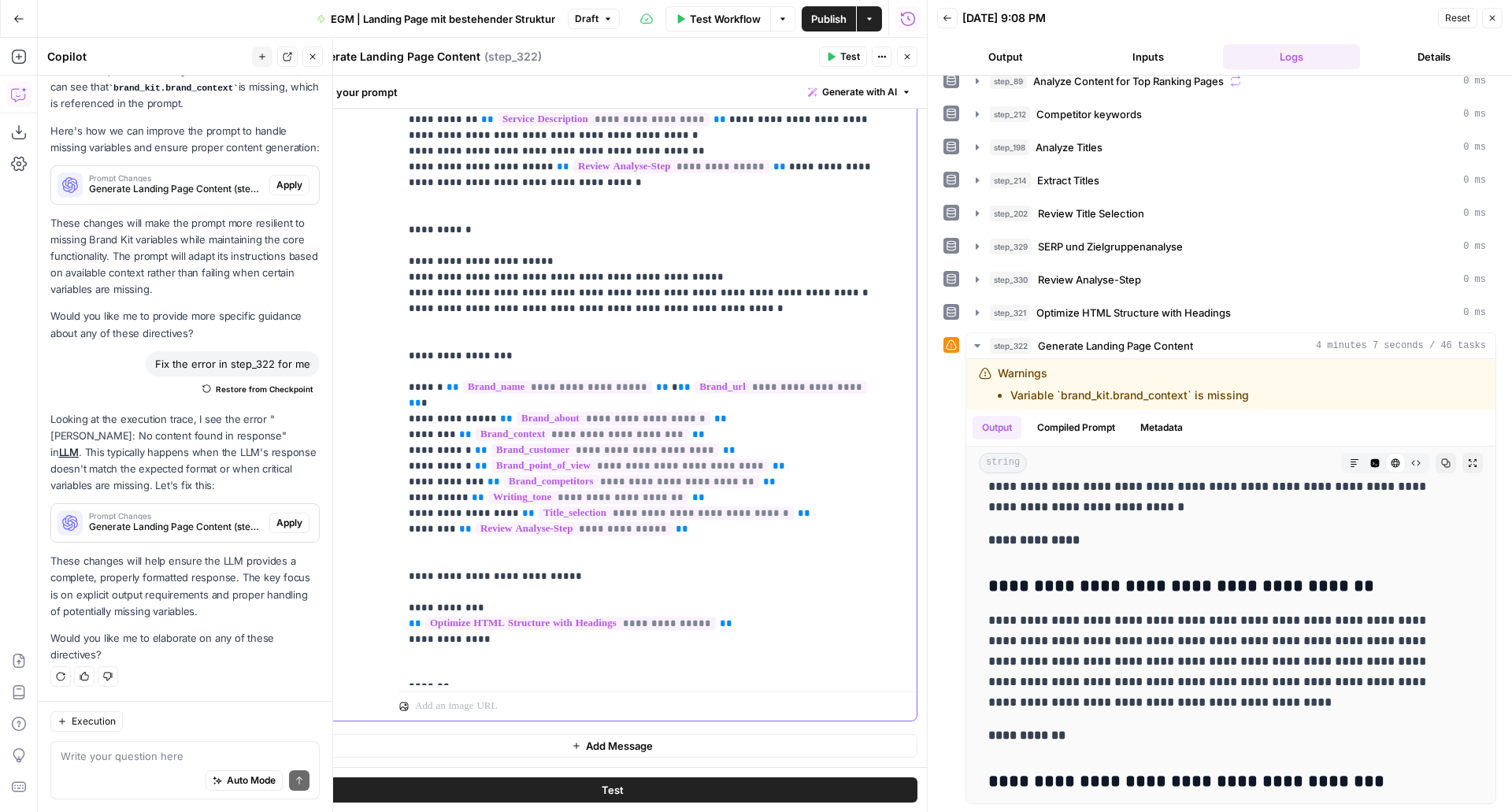
drag, startPoint x: 424, startPoint y: 655, endPoint x: 398, endPoint y: 657, distance: 26.1
click at [398, 657] on div "**********" at bounding box center [612, 382] width 609 height 677
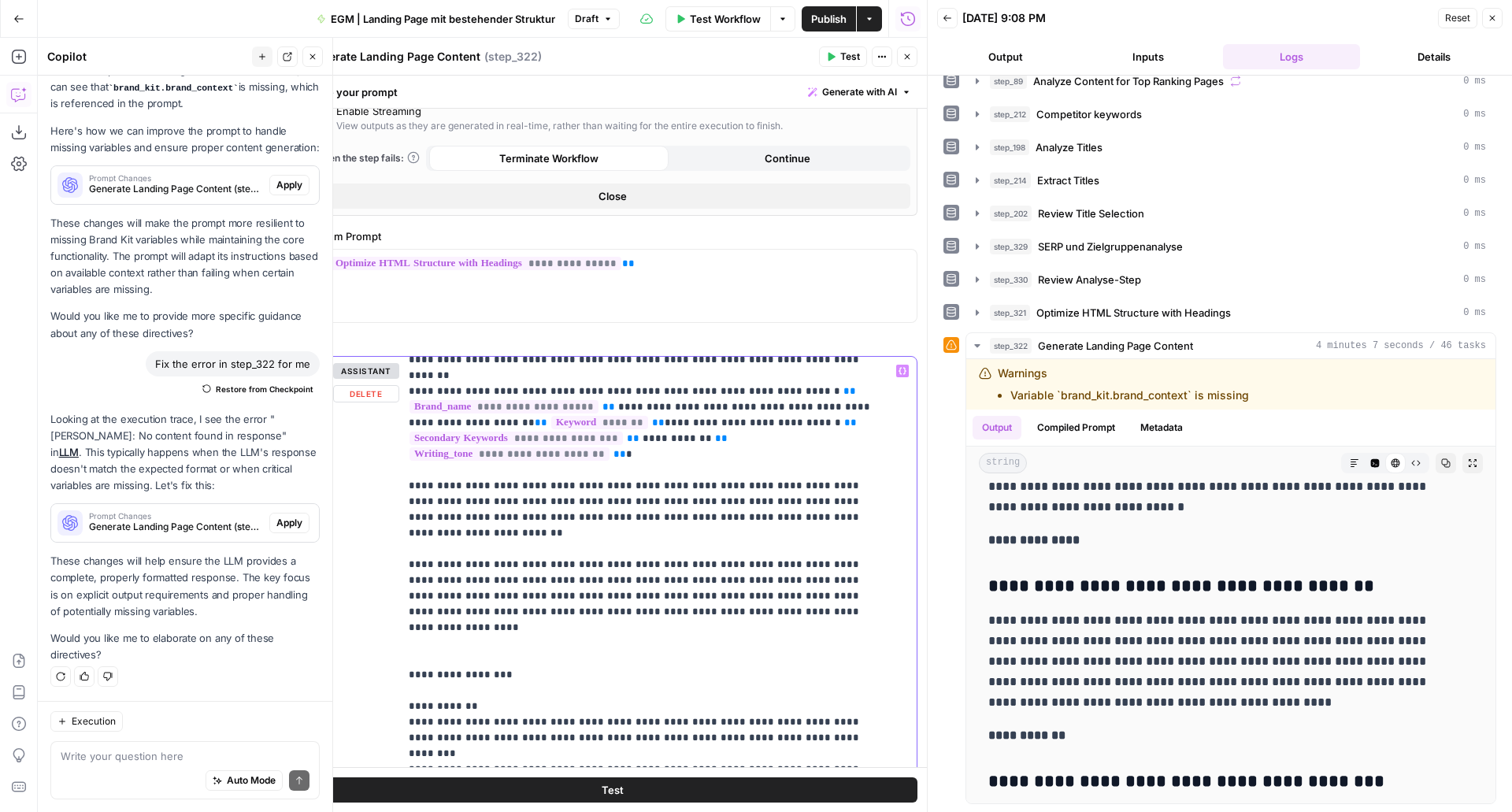
scroll to position [0, 0]
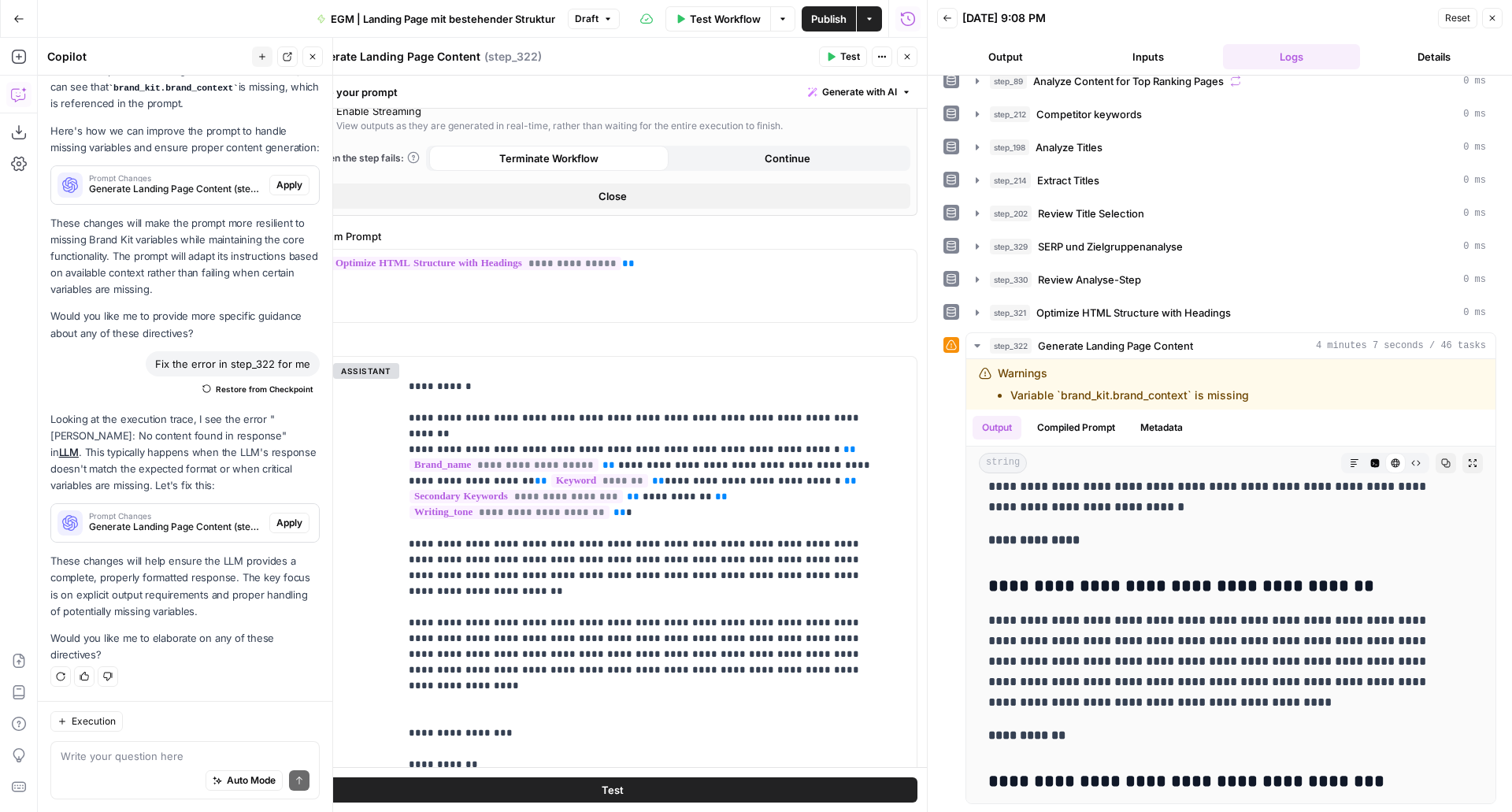
click at [614, 204] on button "Close" at bounding box center [612, 196] width 596 height 25
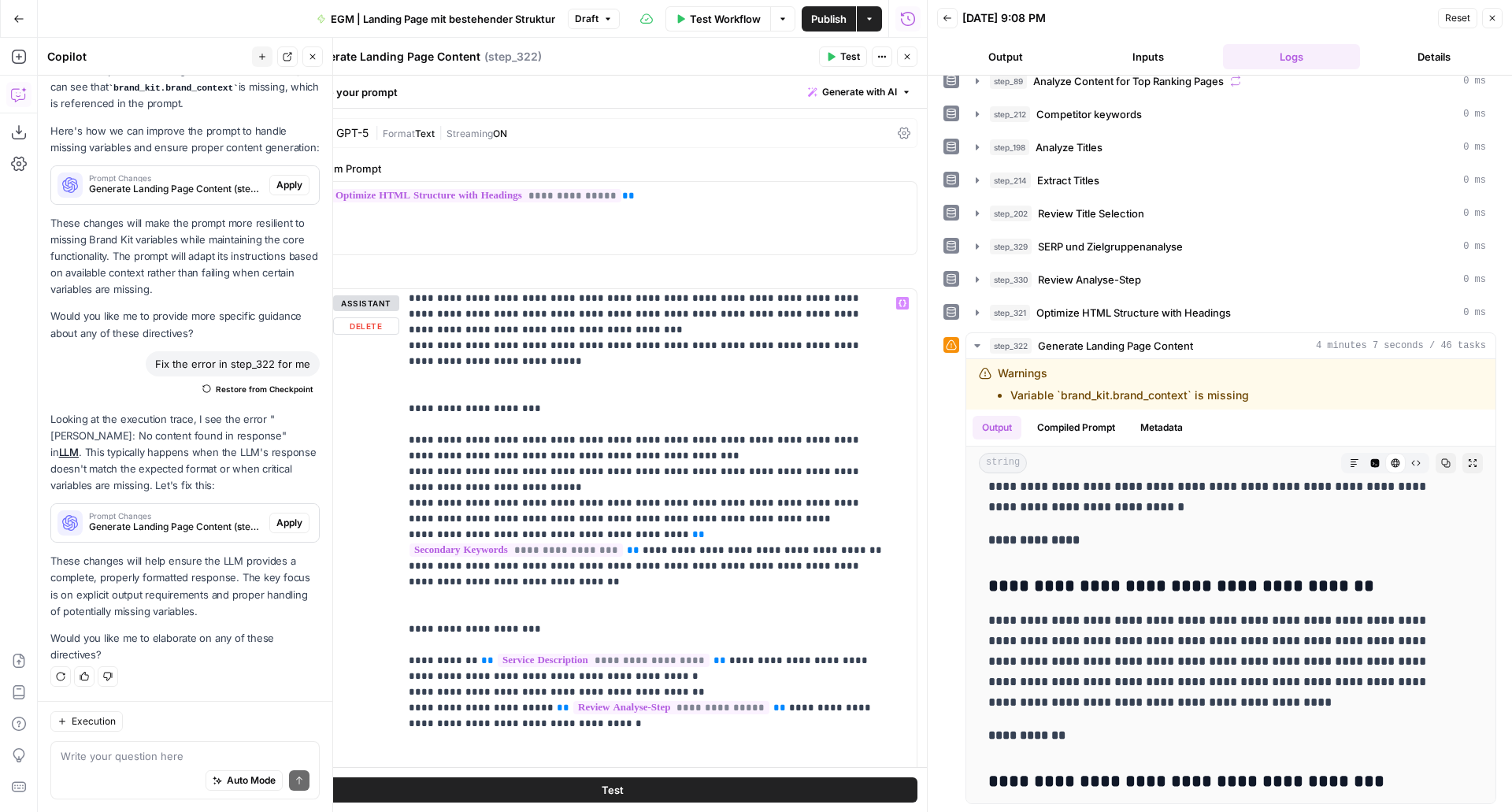
scroll to position [667, 0]
click at [644, 501] on p "**********" at bounding box center [646, 424] width 475 height 1591
click at [598, 501] on p "**********" at bounding box center [646, 424] width 475 height 1591
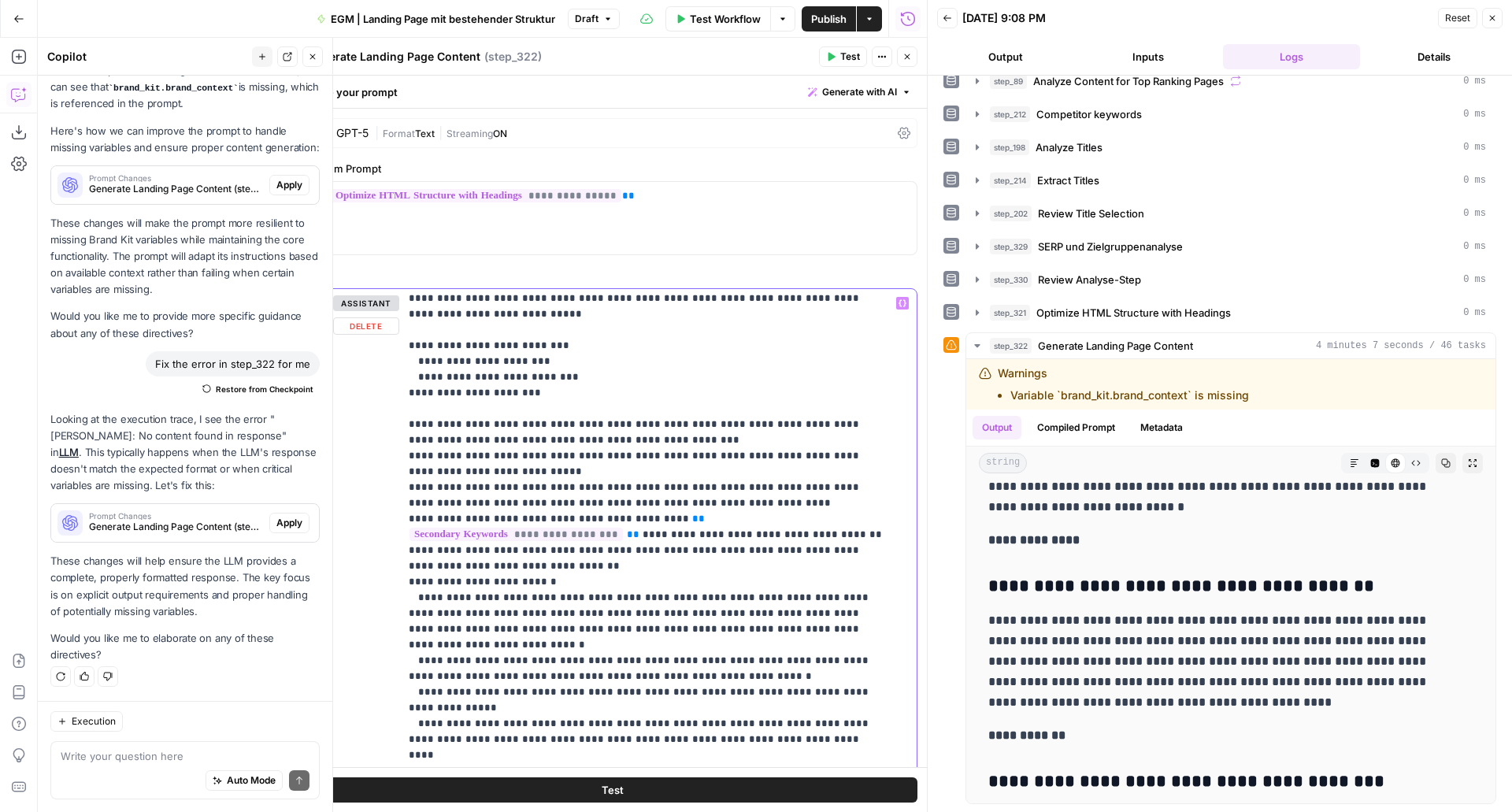
scroll to position [778, 0]
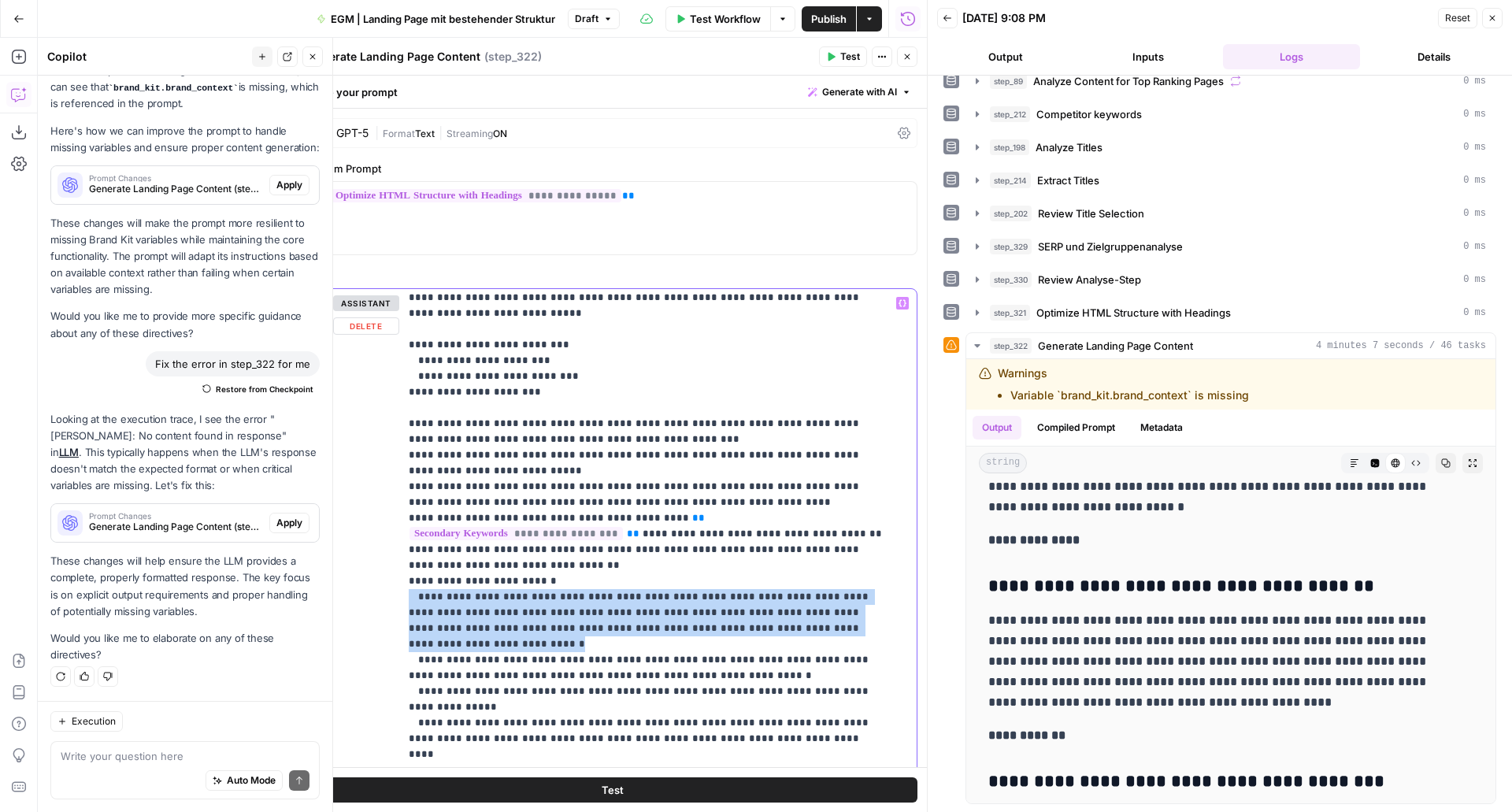
drag, startPoint x: 883, startPoint y: 552, endPoint x: 392, endPoint y: 521, distance: 492.0
click at [392, 521] on div "**********" at bounding box center [612, 627] width 609 height 677
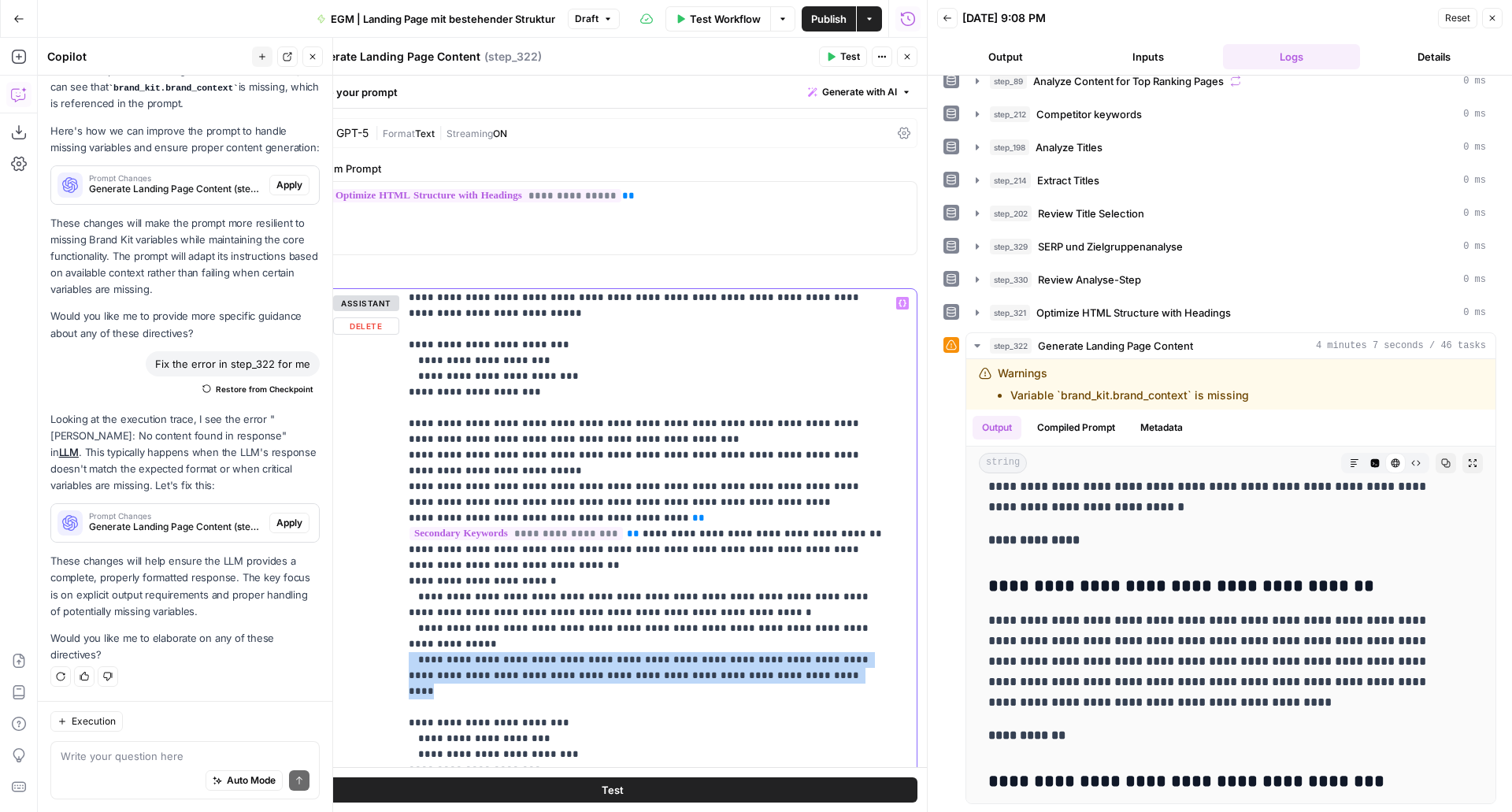
drag, startPoint x: 783, startPoint y: 588, endPoint x: 396, endPoint y: 571, distance: 387.4
click at [396, 571] on div "**********" at bounding box center [612, 627] width 609 height 677
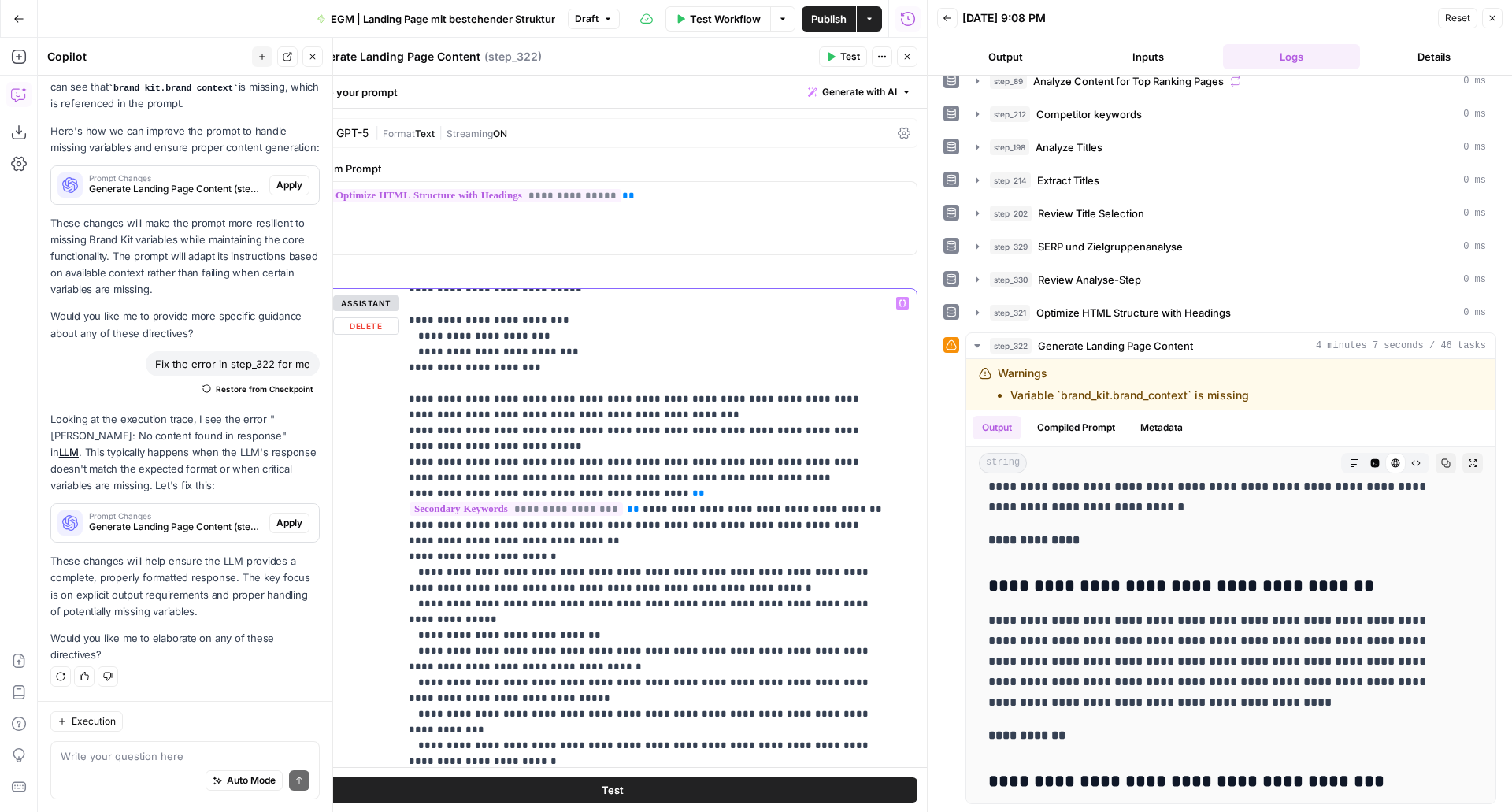
scroll to position [803, 0]
click at [569, 461] on p "**********" at bounding box center [646, 509] width 475 height 2033
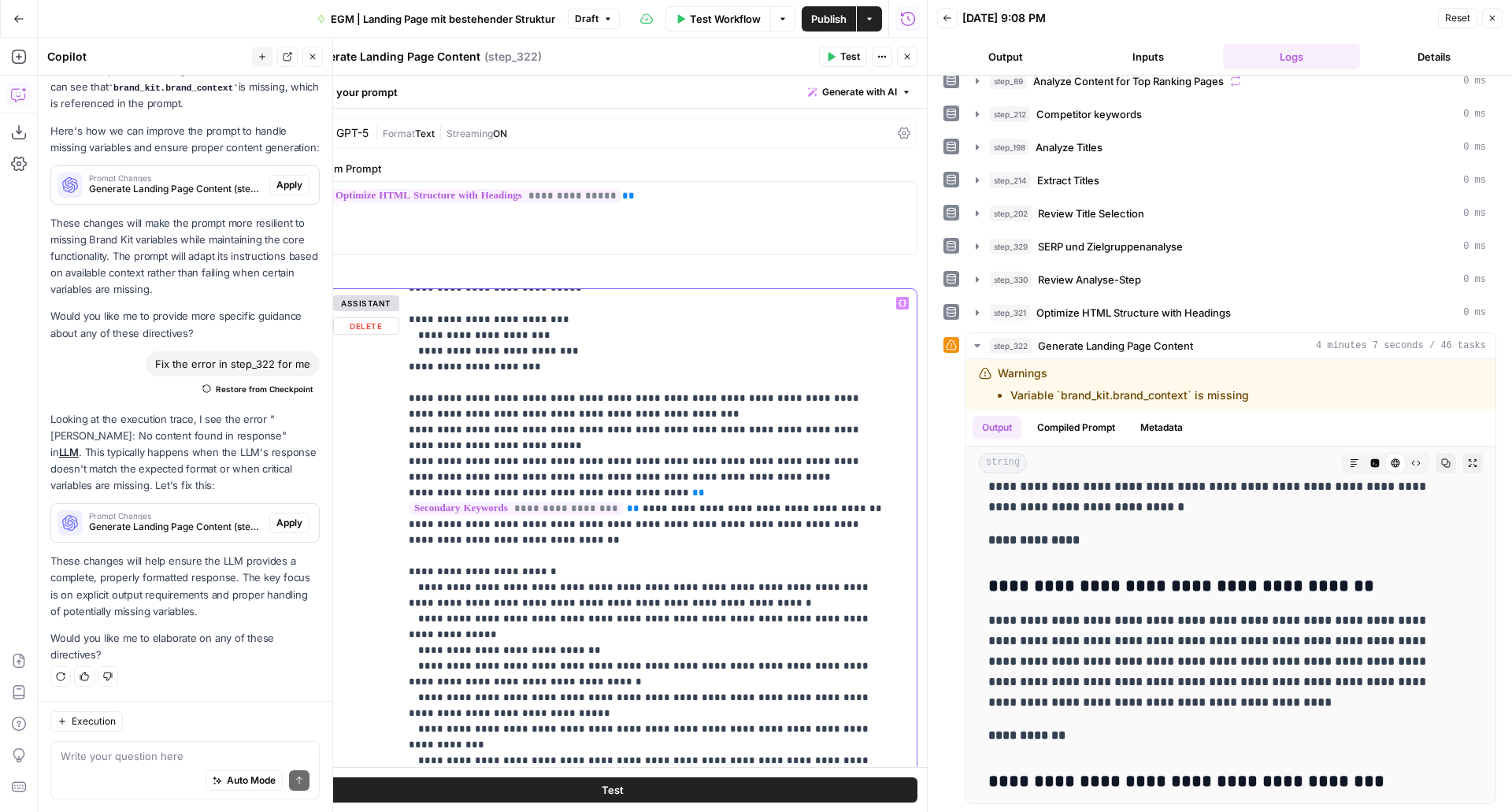
click at [876, 546] on p "**********" at bounding box center [646, 516] width 475 height 2048
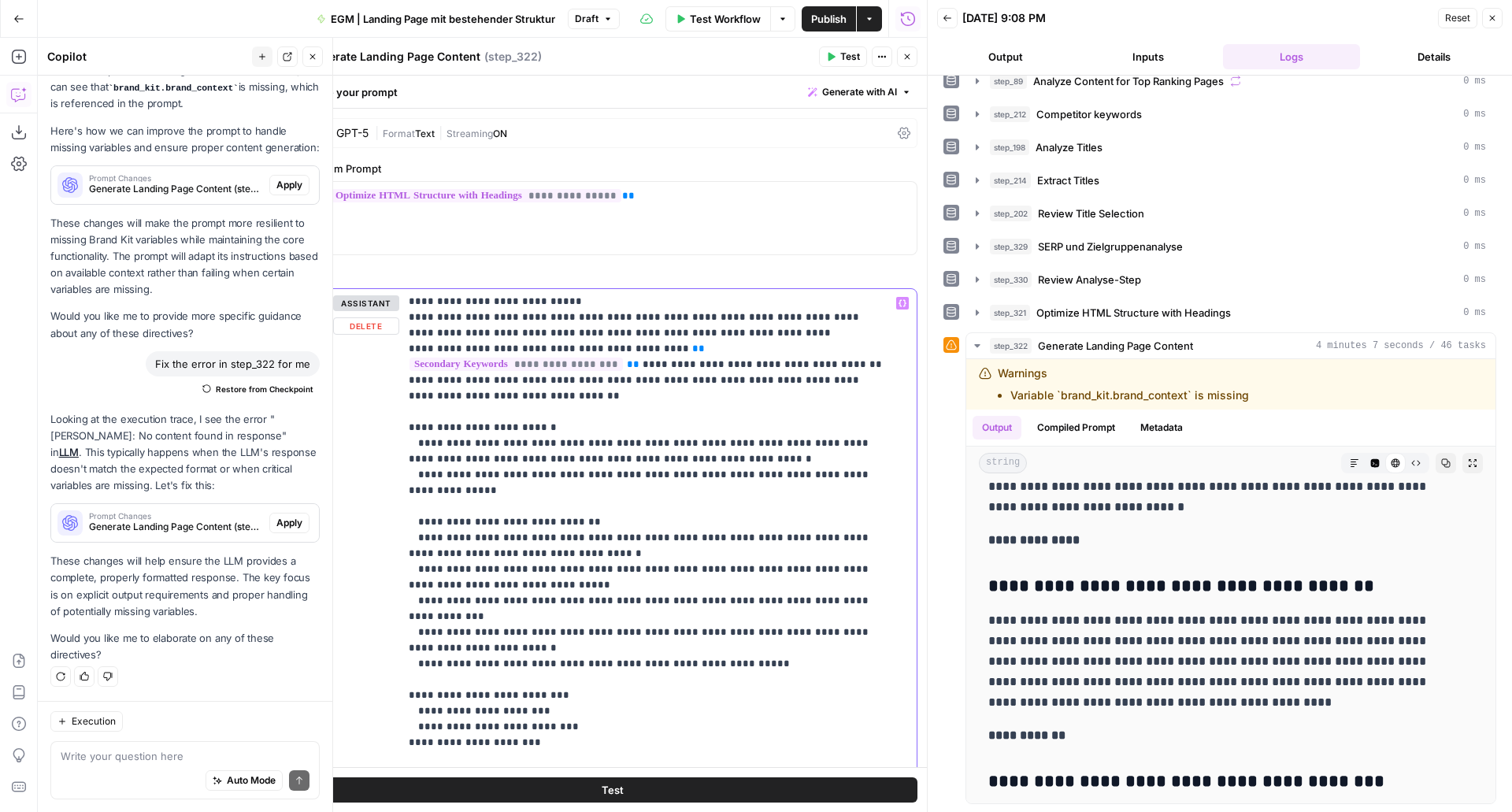
scroll to position [947, 0]
drag, startPoint x: 882, startPoint y: 500, endPoint x: 384, endPoint y: 512, distance: 498.1
click at [384, 512] on div "**********" at bounding box center [612, 627] width 609 height 677
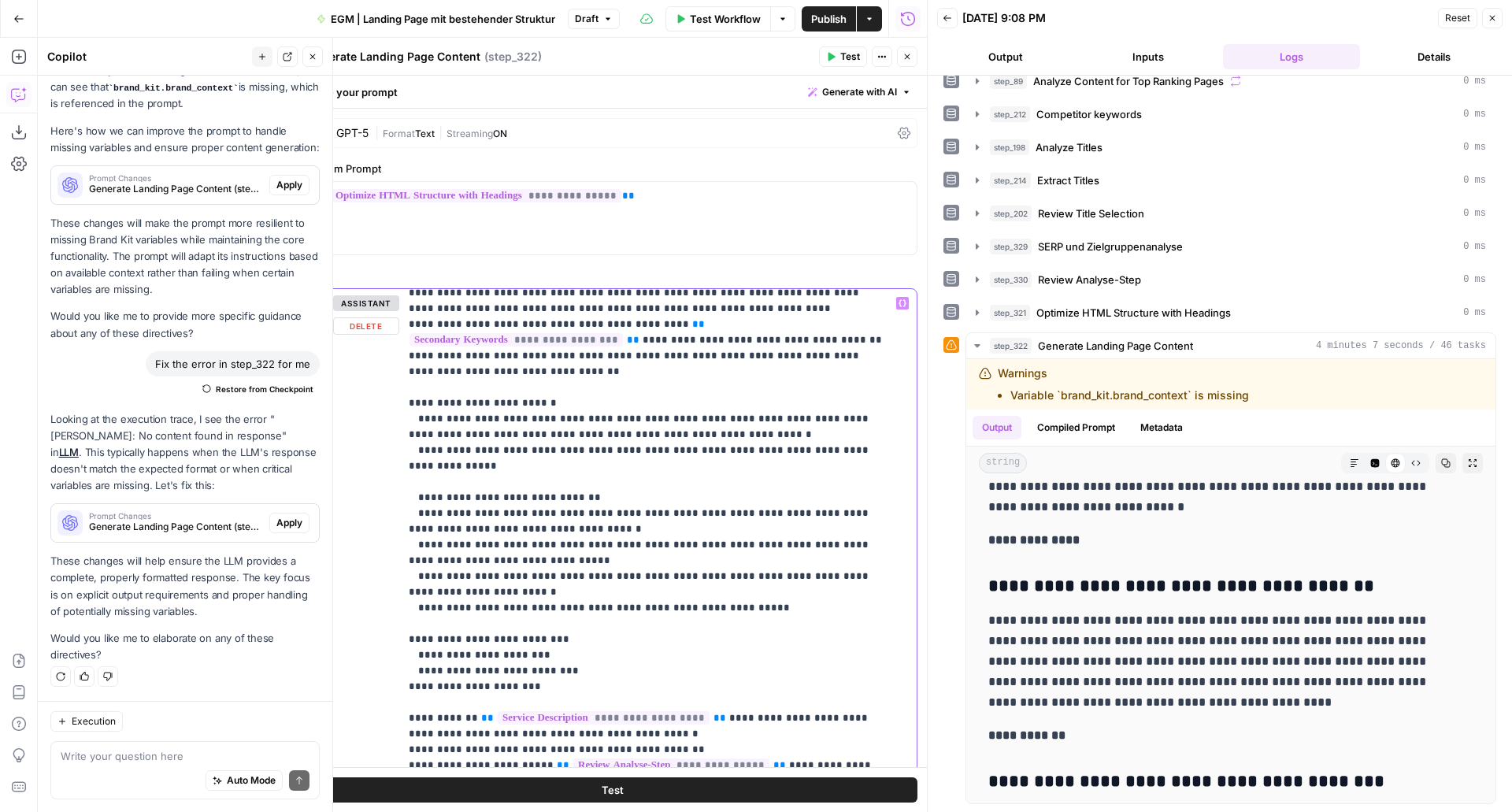
scroll to position [972, 0]
click at [726, 480] on p "**********" at bounding box center [646, 347] width 475 height 2048
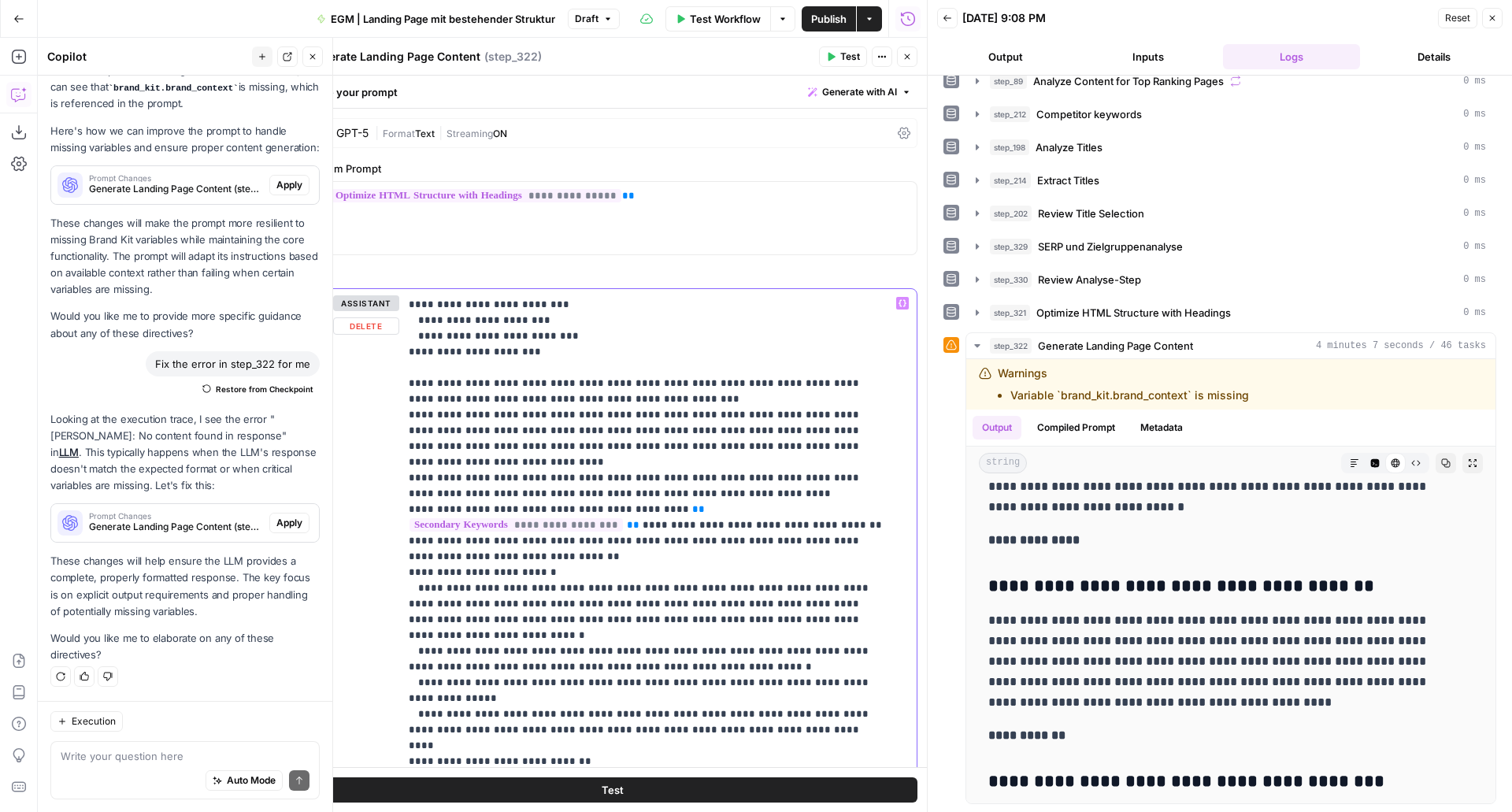
scroll to position [819, 0]
click at [563, 503] on p "**********" at bounding box center [646, 540] width 475 height 2127
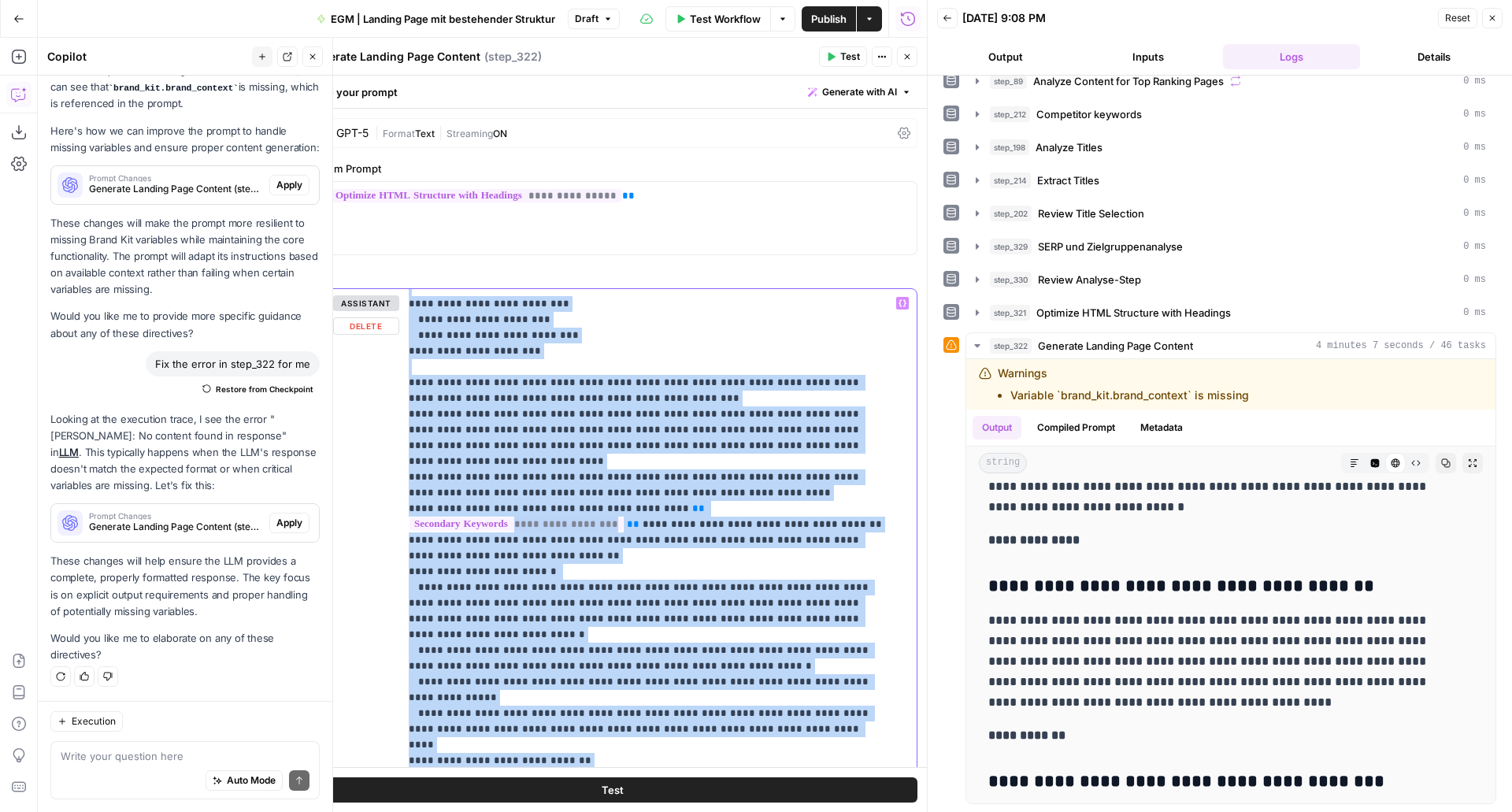
click at [563, 503] on p "**********" at bounding box center [646, 540] width 475 height 2127
click at [637, 512] on p "**********" at bounding box center [646, 540] width 475 height 2127
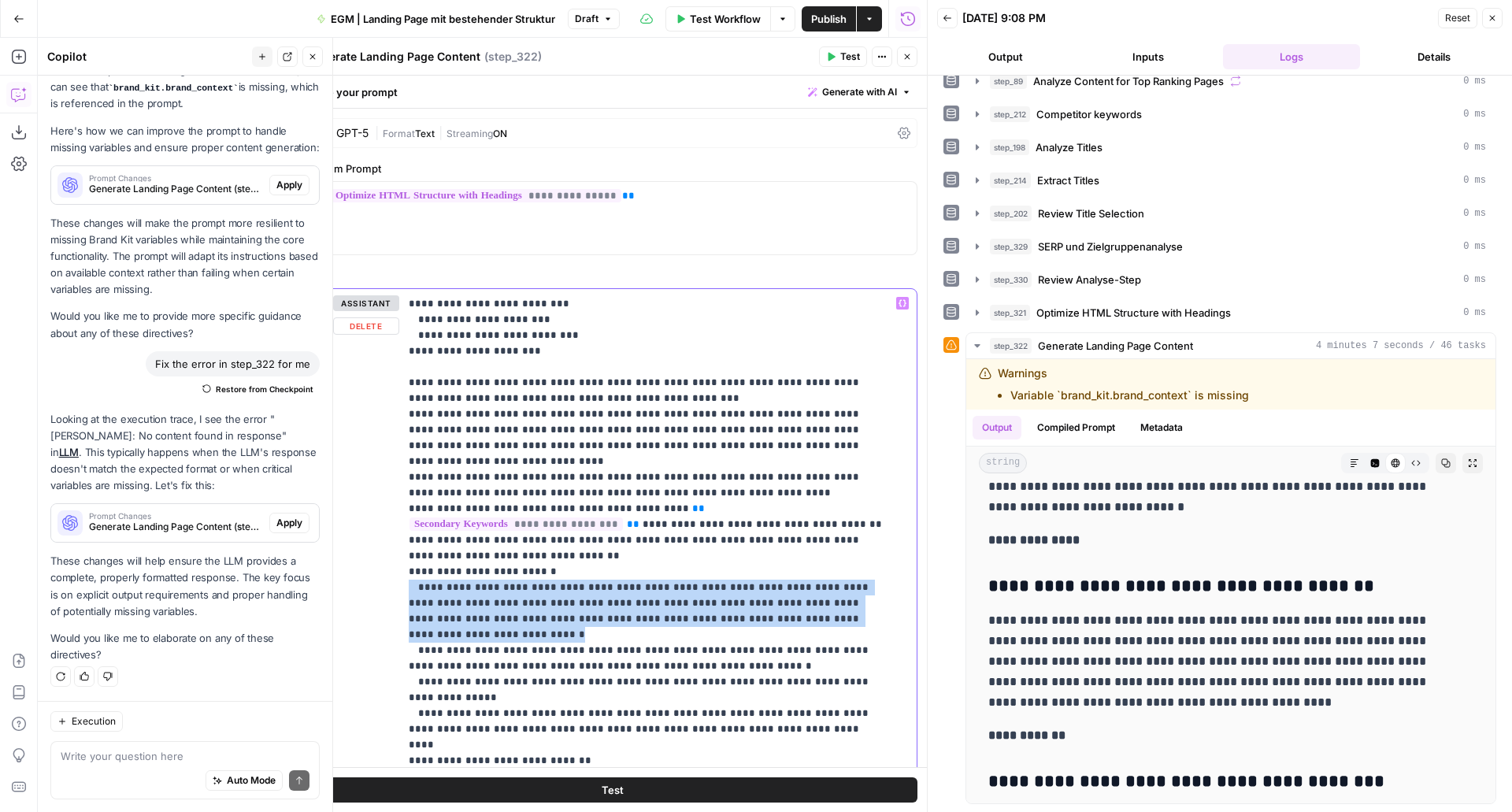
drag, startPoint x: 883, startPoint y: 525, endPoint x: 401, endPoint y: 498, distance: 482.8
click at [401, 498] on div "**********" at bounding box center [653, 610] width 506 height 642
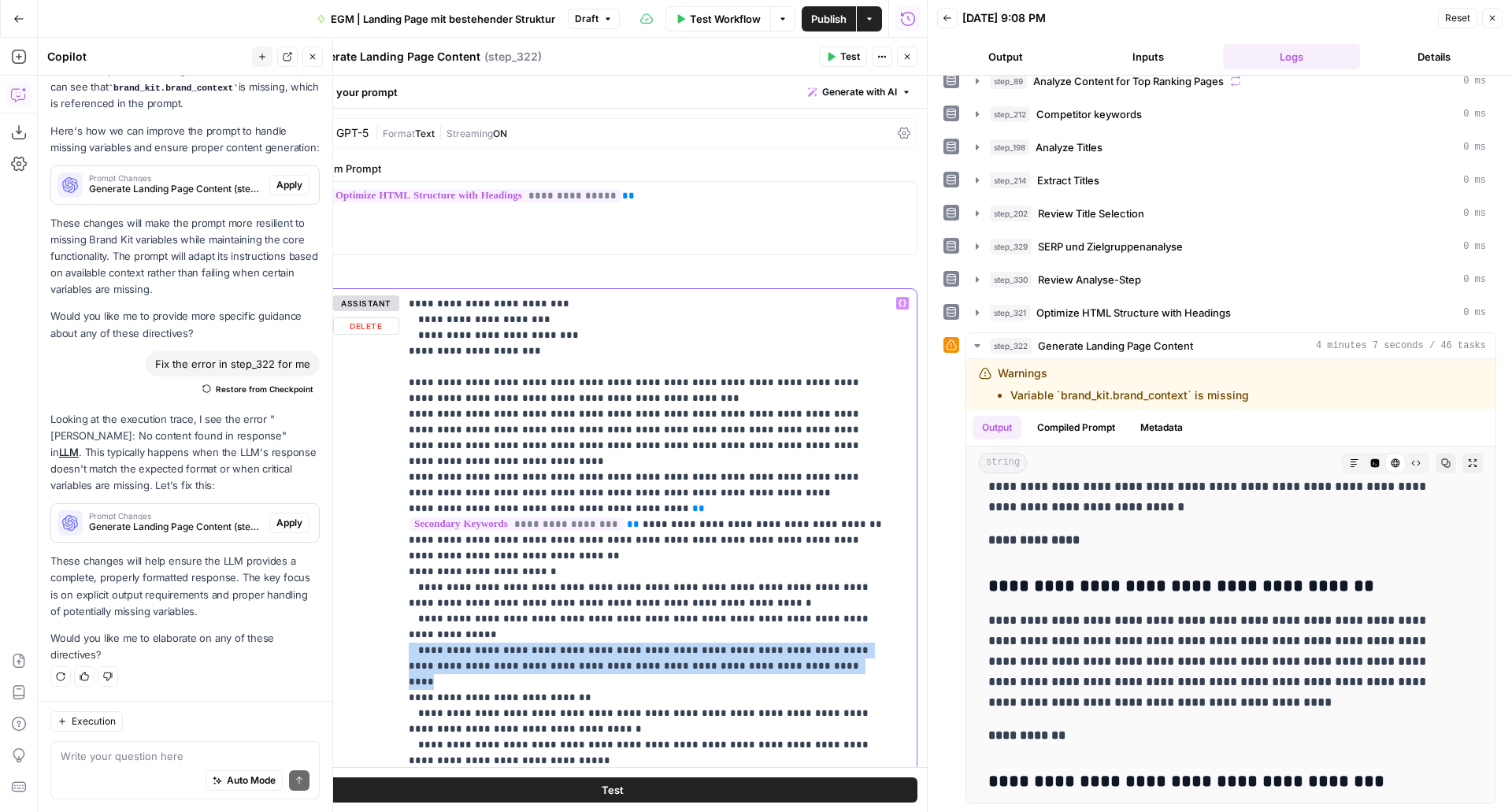
drag, startPoint x: 777, startPoint y: 558, endPoint x: 401, endPoint y: 539, distance: 376.5
click at [401, 539] on div "**********" at bounding box center [653, 610] width 506 height 642
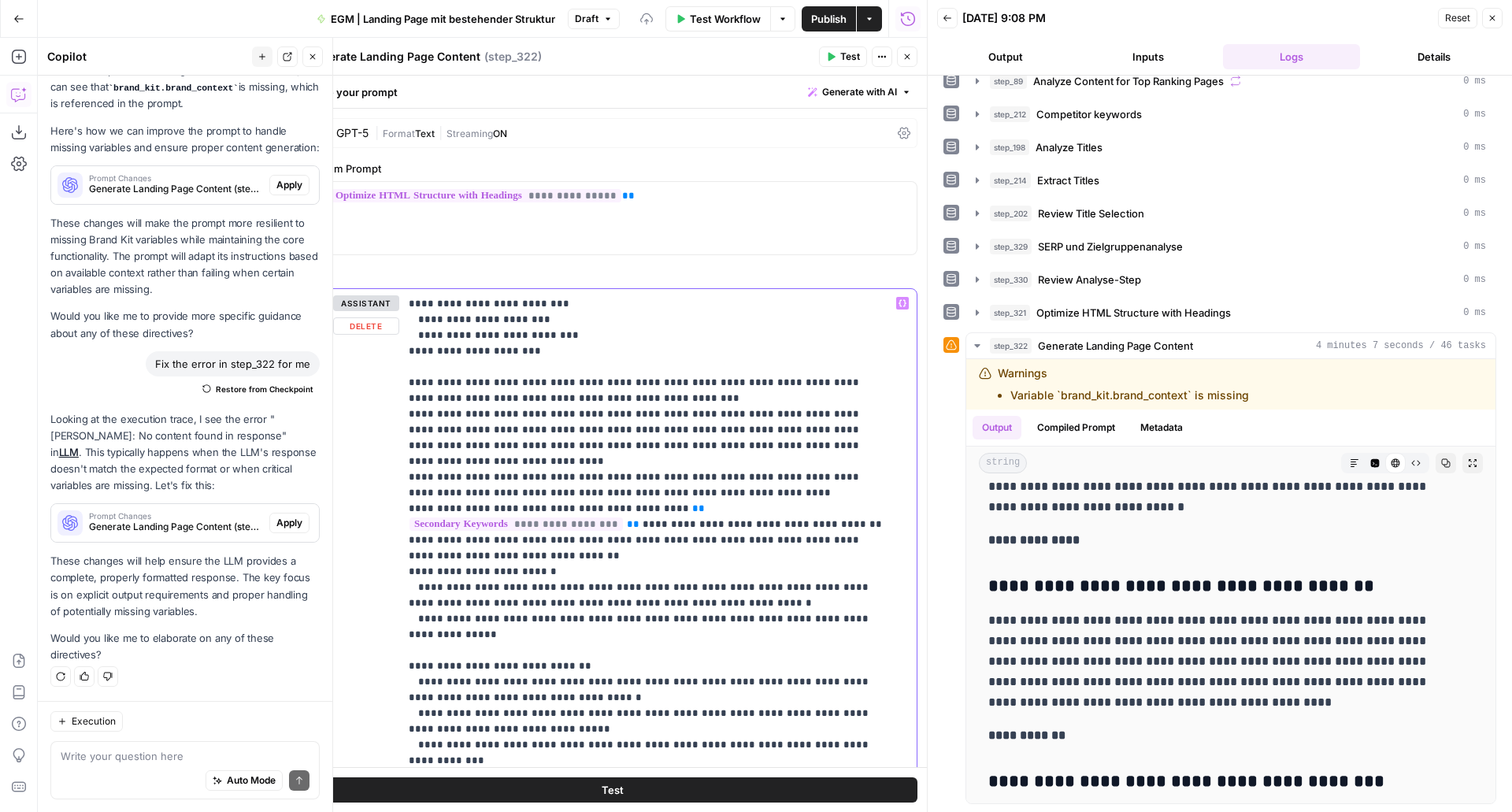
click at [404, 479] on div "**********" at bounding box center [653, 610] width 506 height 642
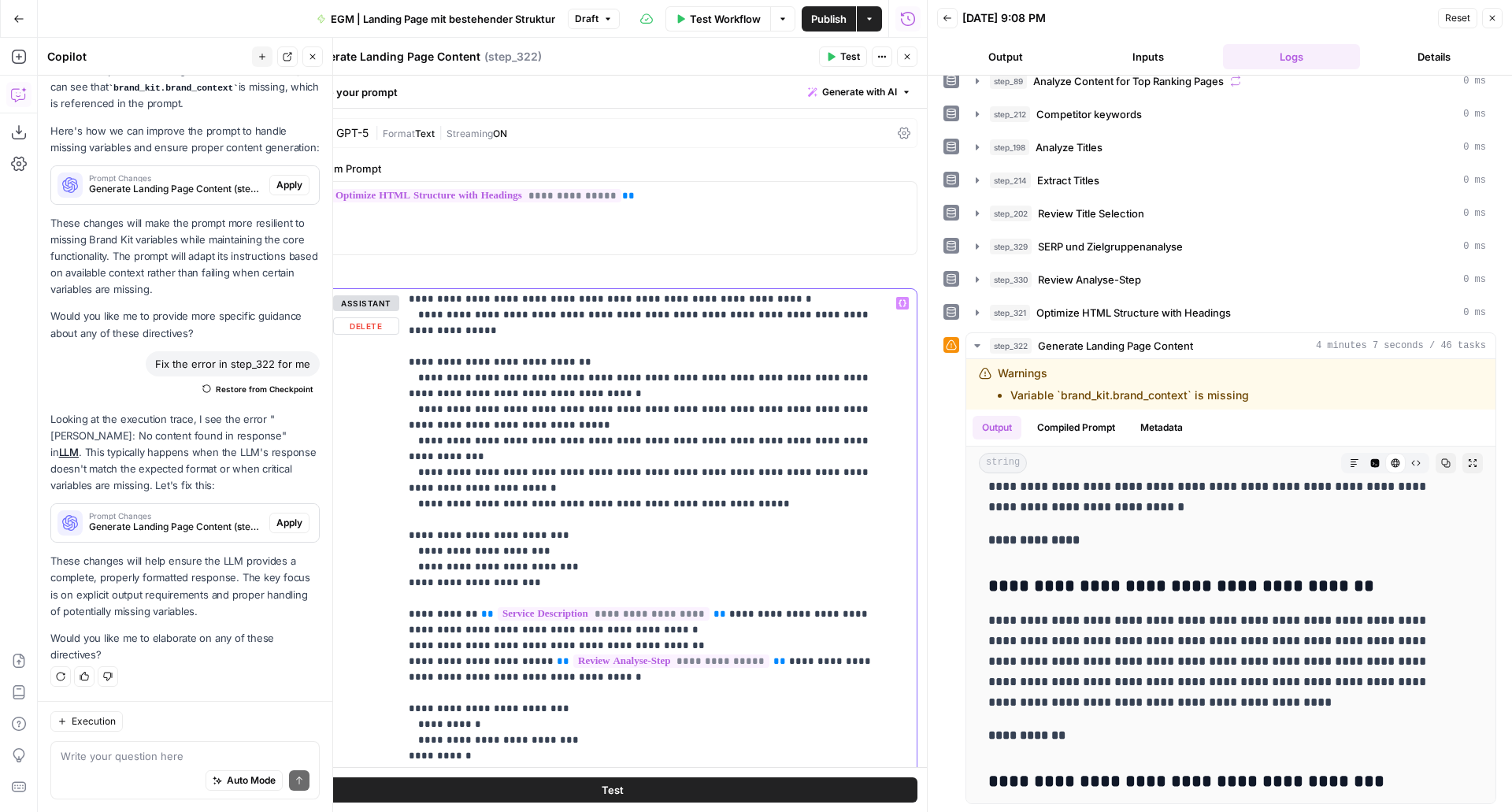
scroll to position [1145, 0]
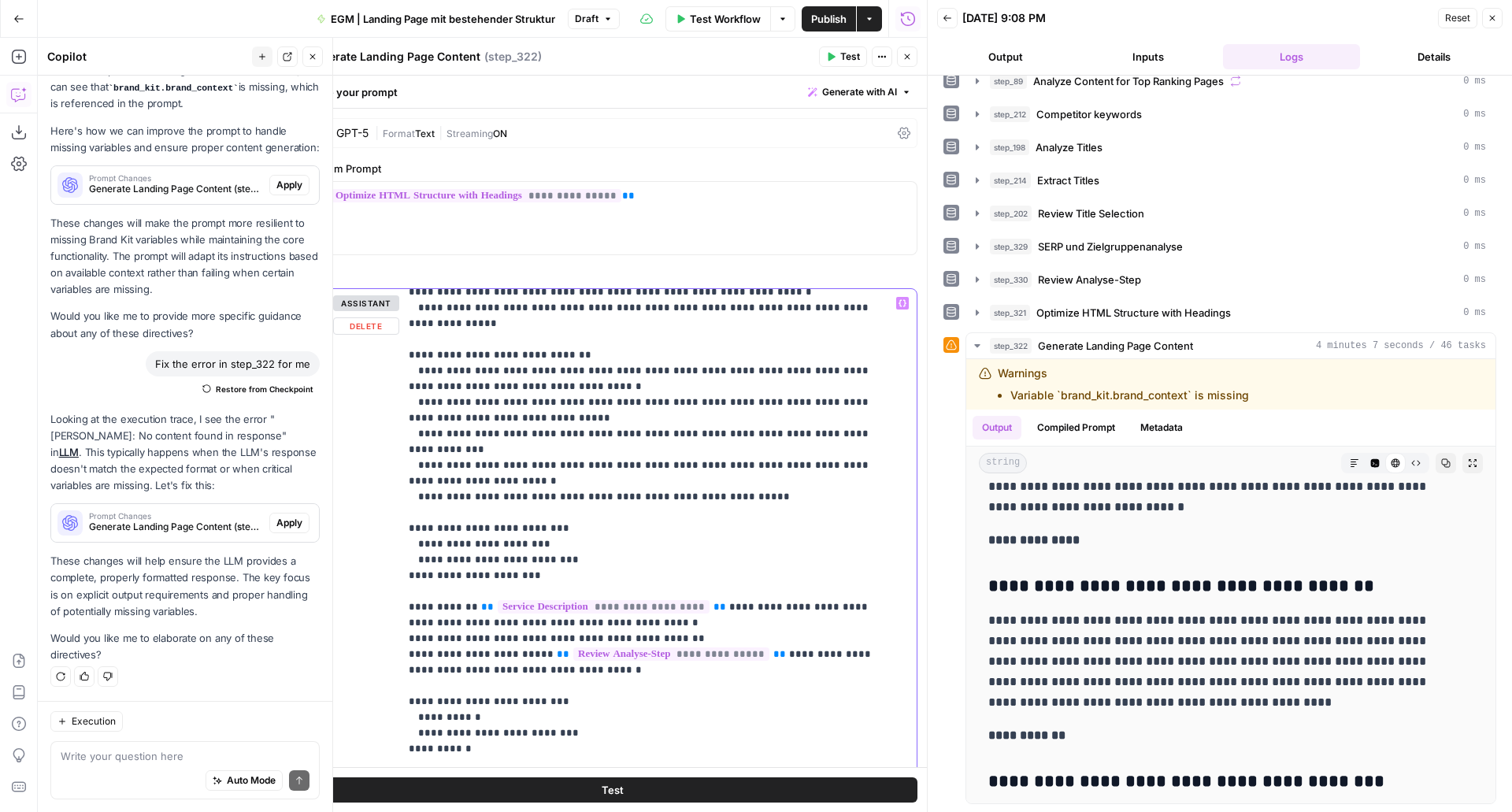
click at [536, 438] on p "**********" at bounding box center [646, 190] width 475 height 2080
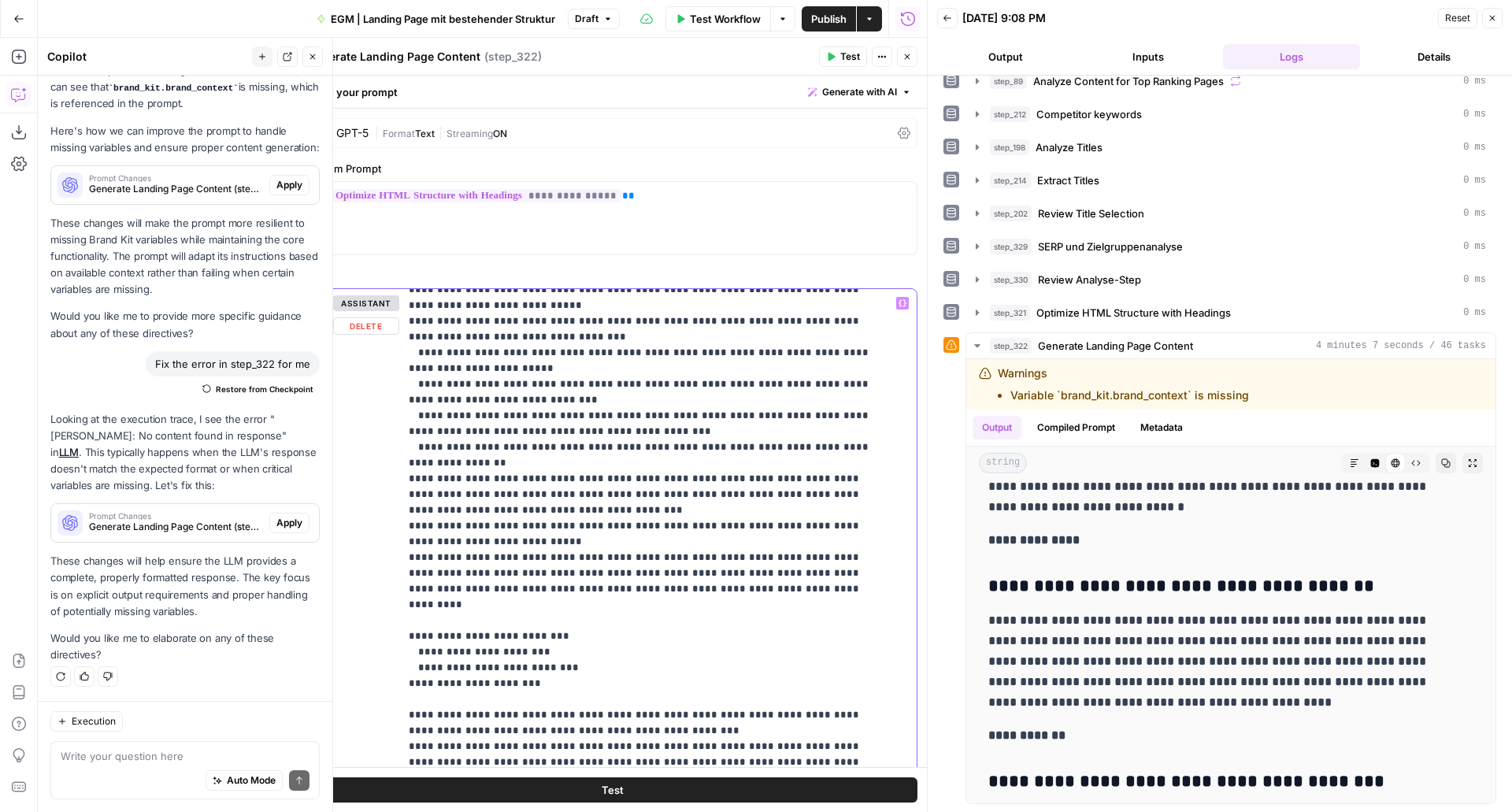
scroll to position [1088, 0]
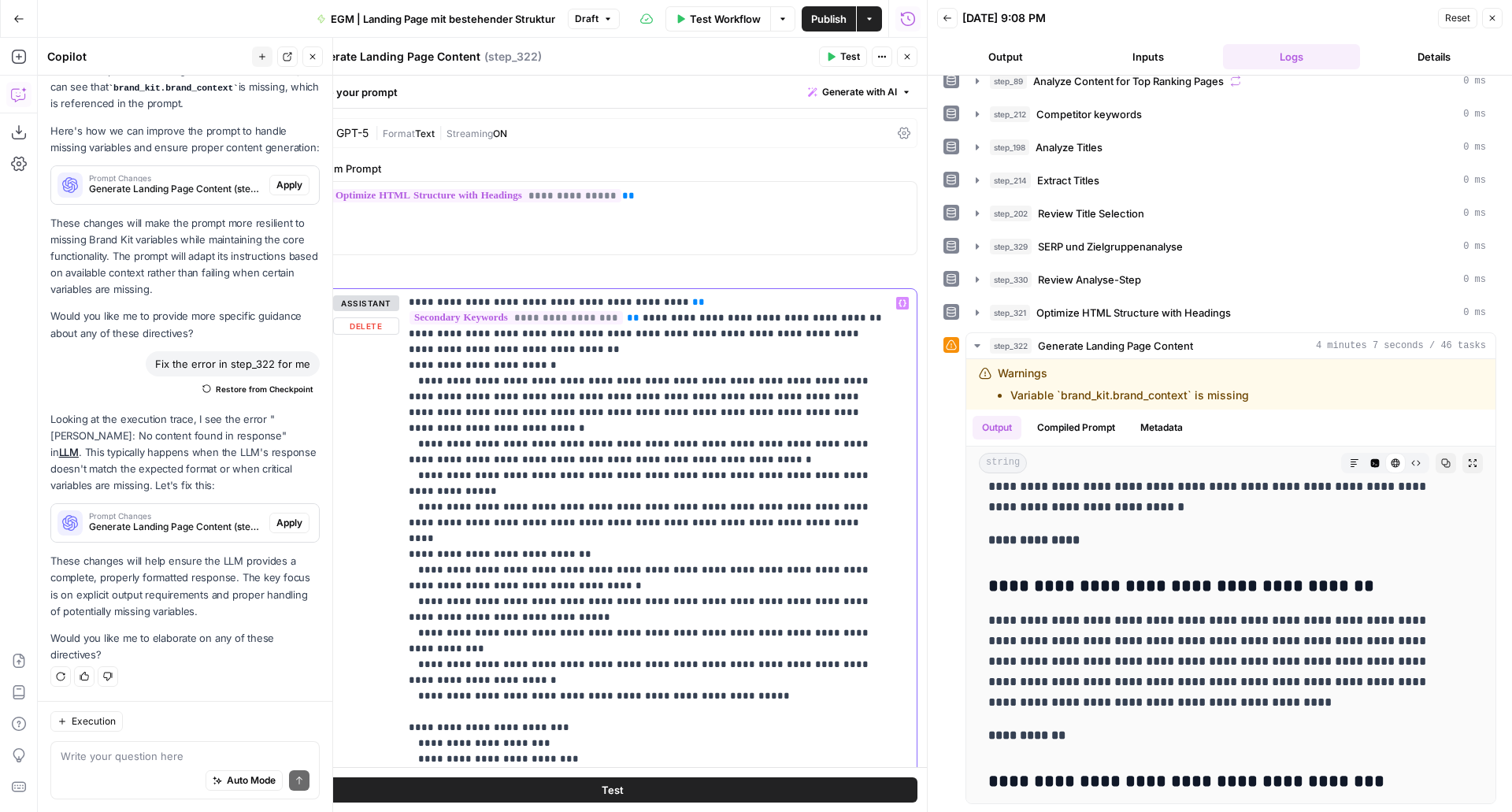
click at [615, 424] on p "**********" at bounding box center [646, 295] width 475 height 2175
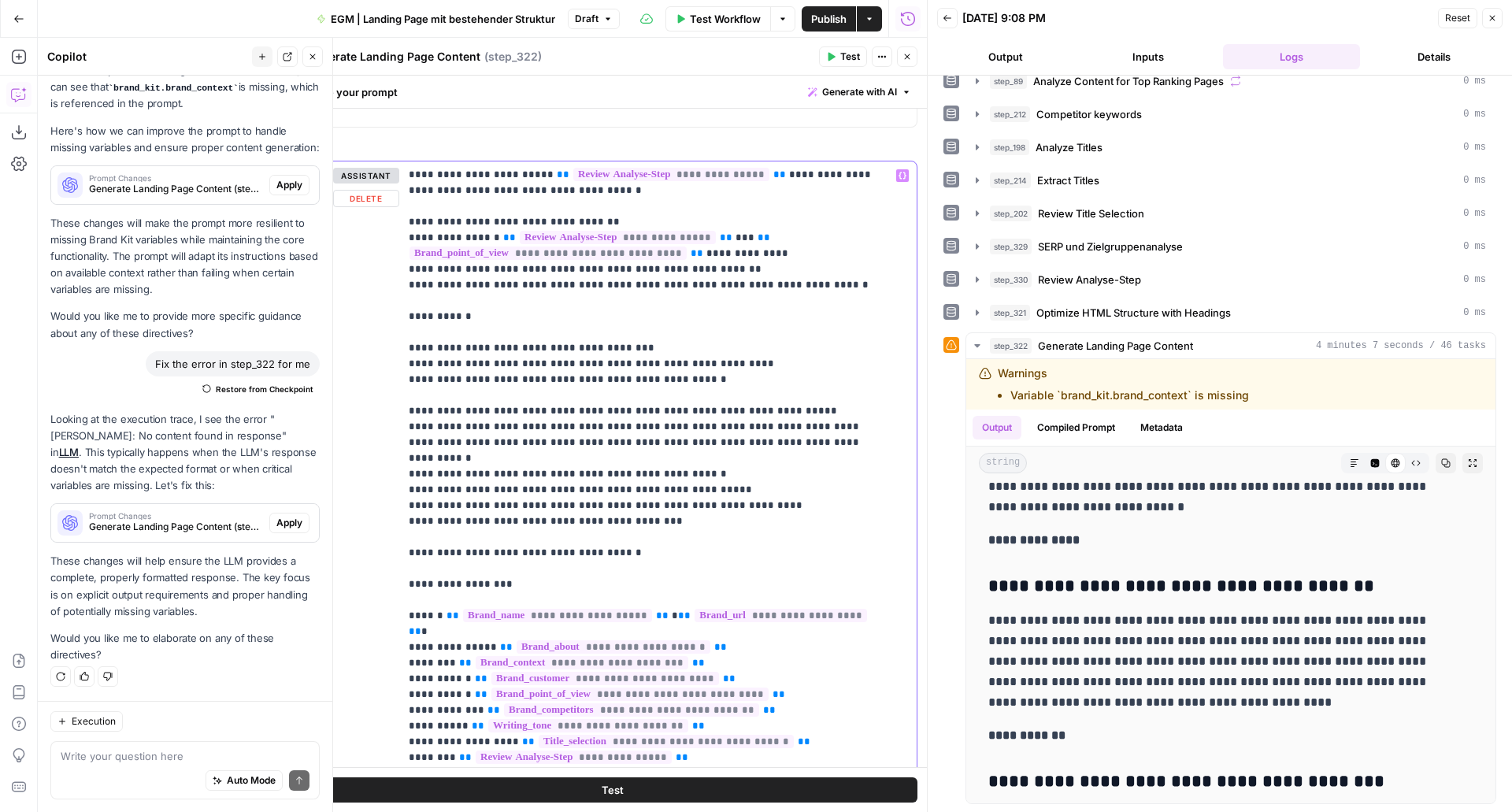
scroll to position [245, 0]
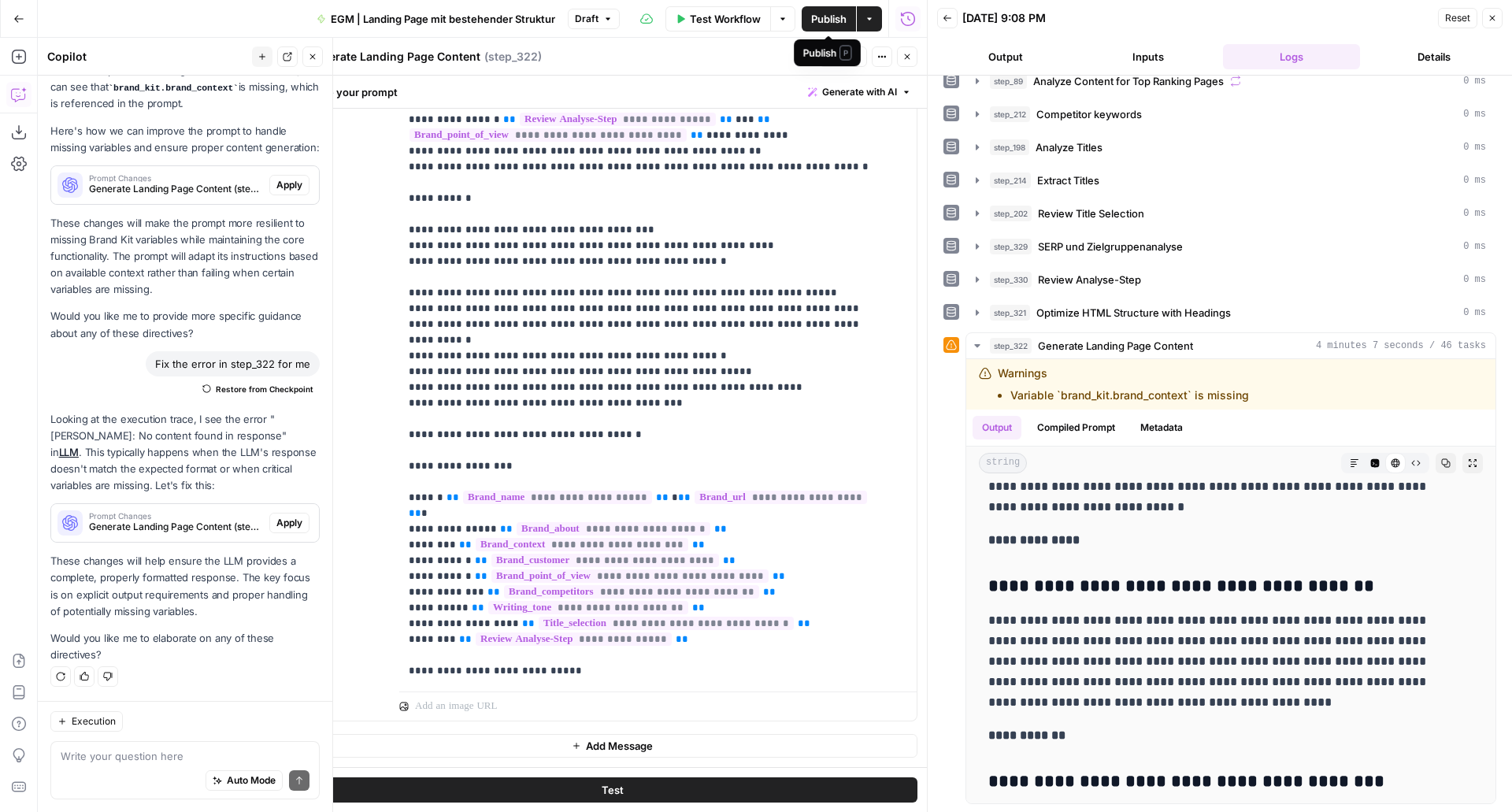
click at [832, 55] on div "Publish P" at bounding box center [827, 53] width 48 height 15
click at [850, 53] on span "Test" at bounding box center [850, 56] width 20 height 14
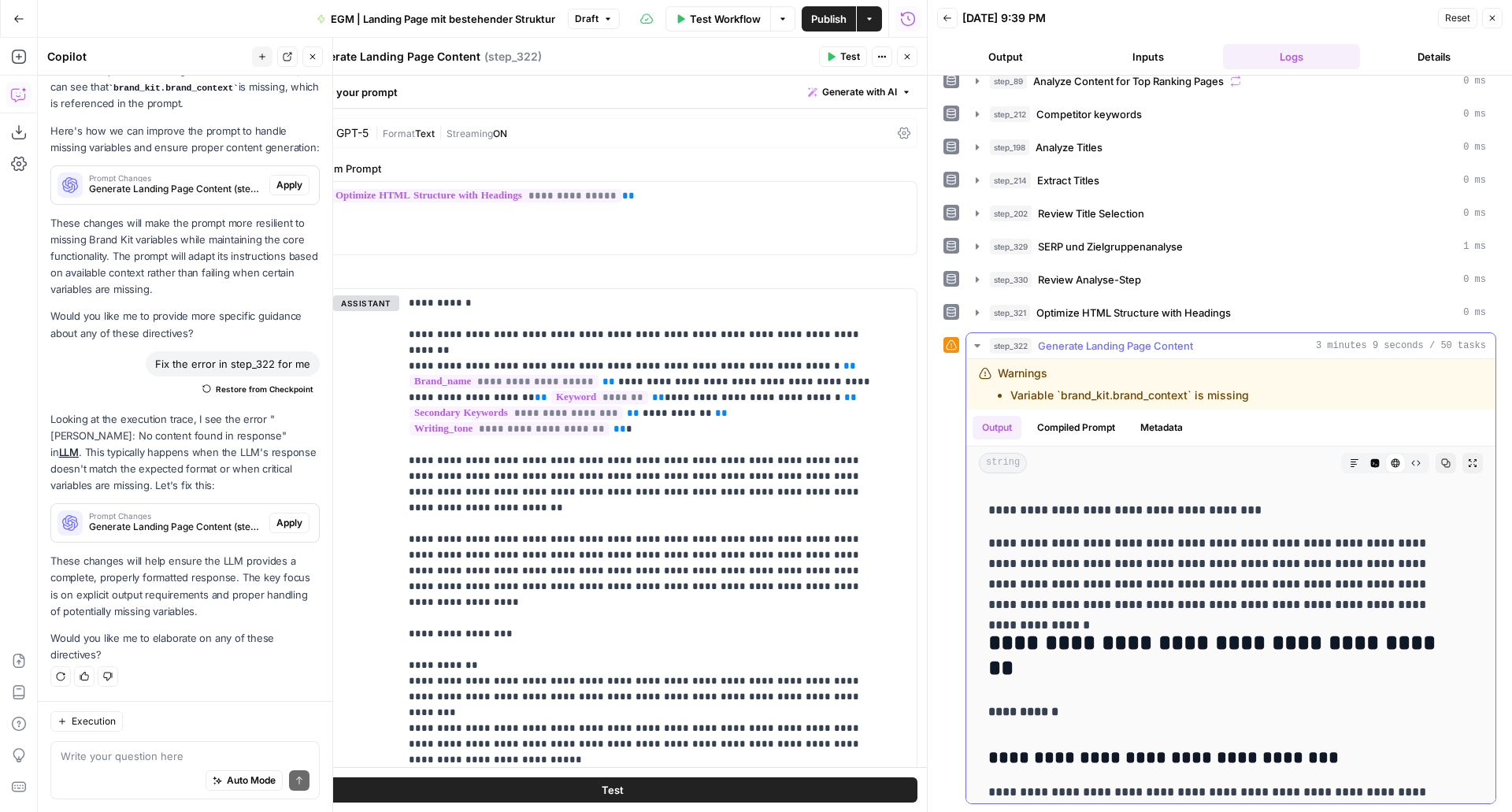
scroll to position [56, 0]
click at [1441, 461] on icon "button" at bounding box center [1446, 463] width 10 height 10
click at [536, 406] on span "**********" at bounding box center [516, 413] width 213 height 13
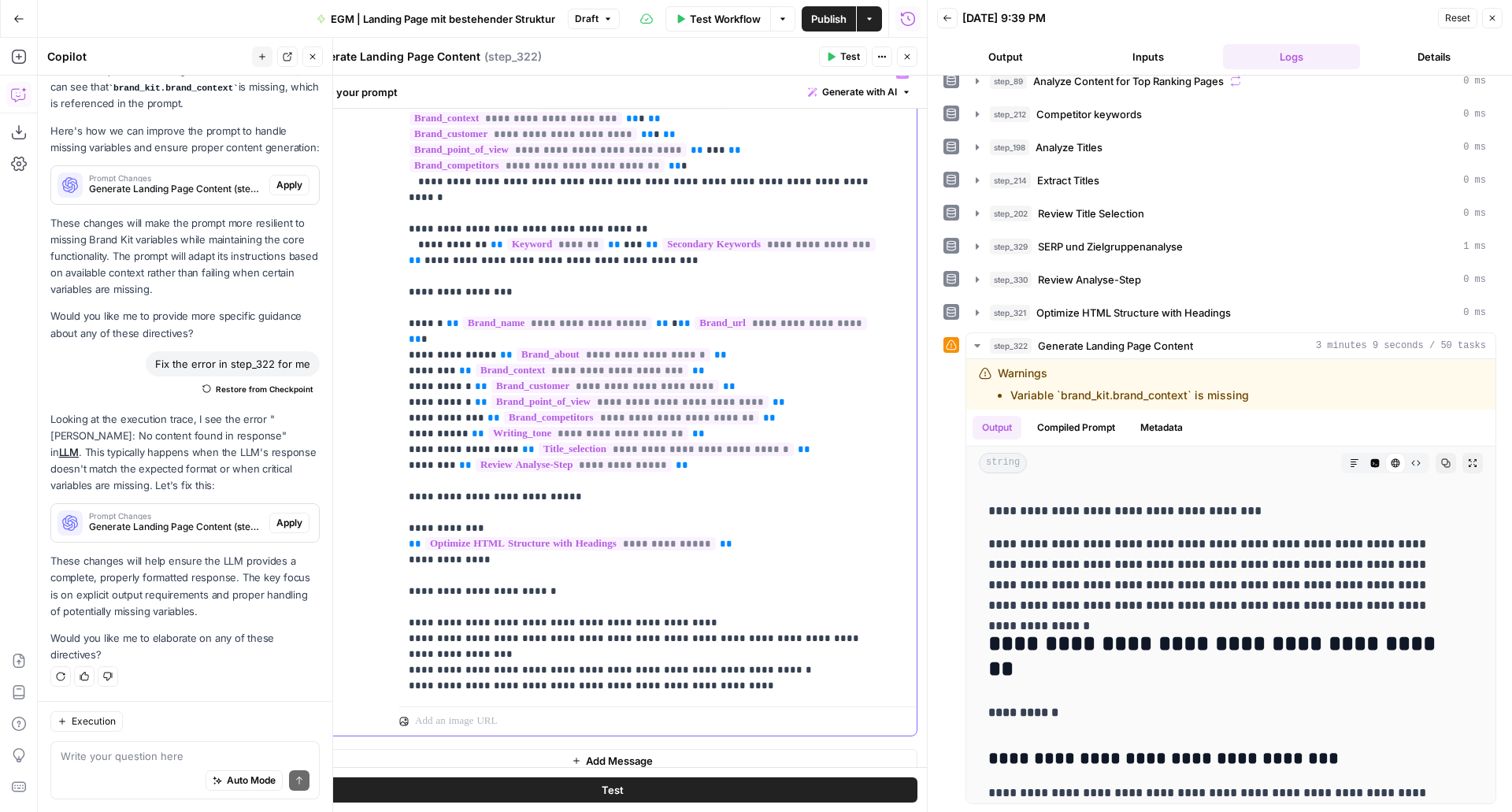
scroll to position [245, 0]
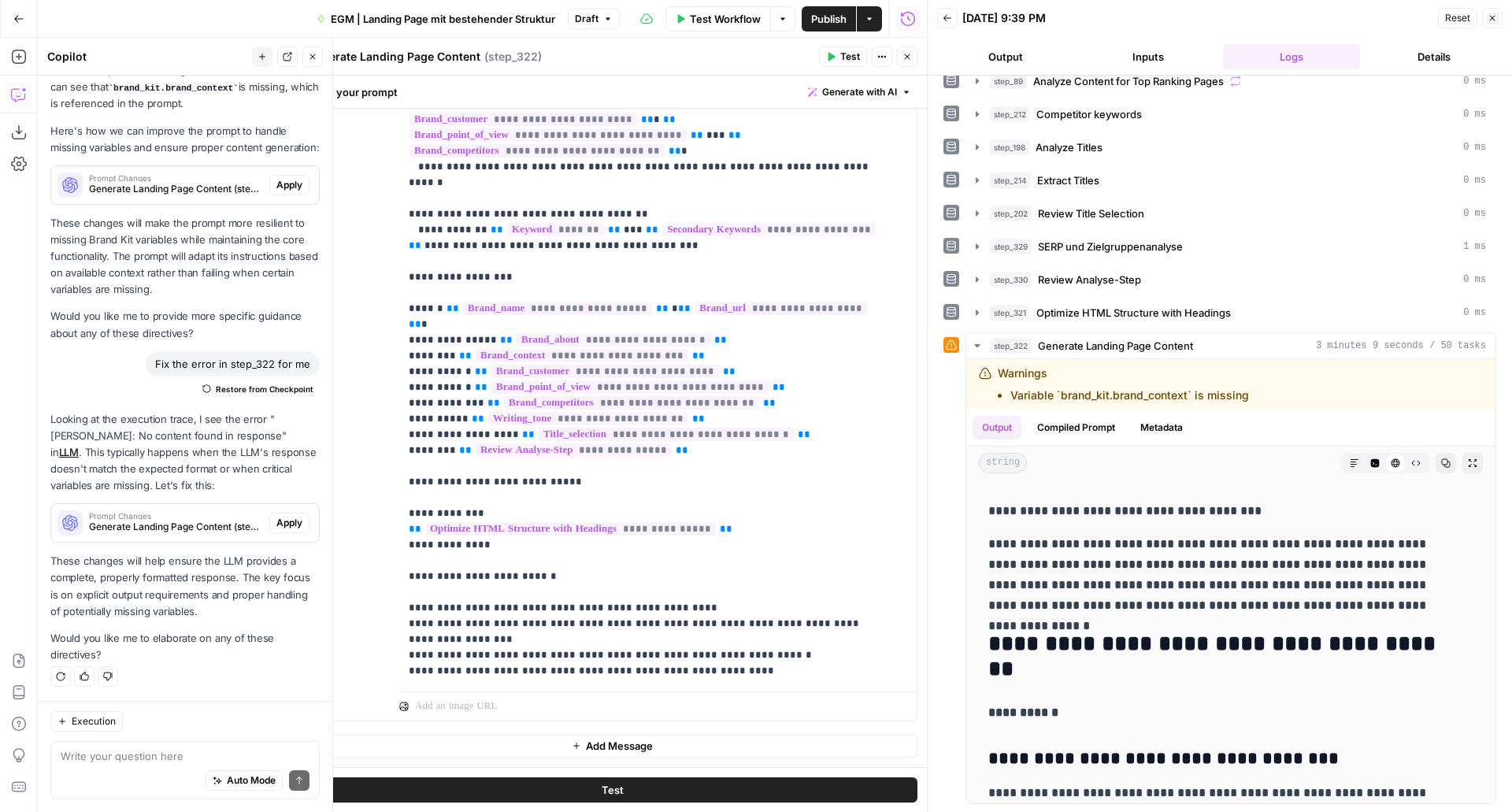
click at [836, 53] on icon "button" at bounding box center [832, 57] width 10 height 10
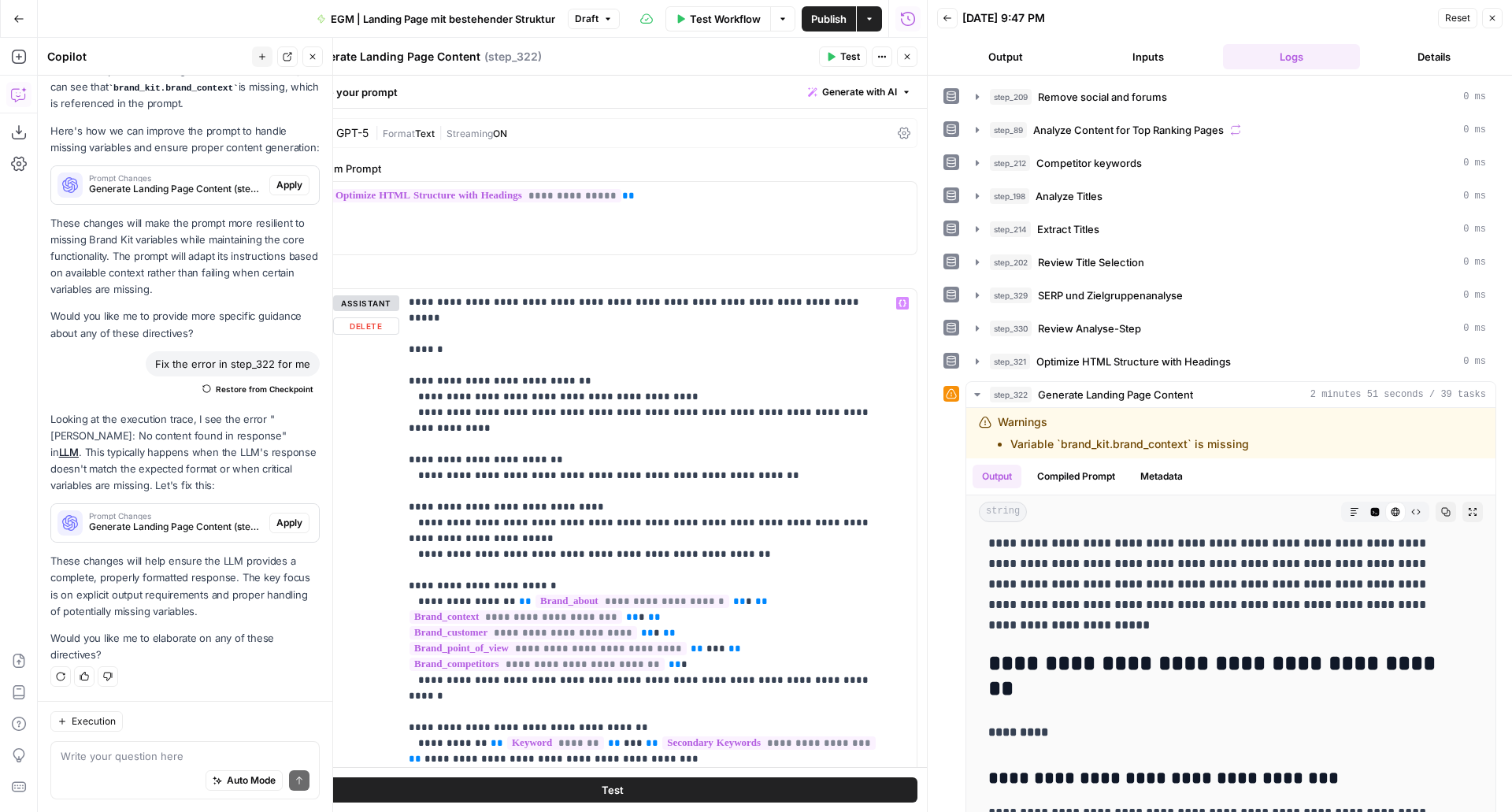
scroll to position [349, 0]
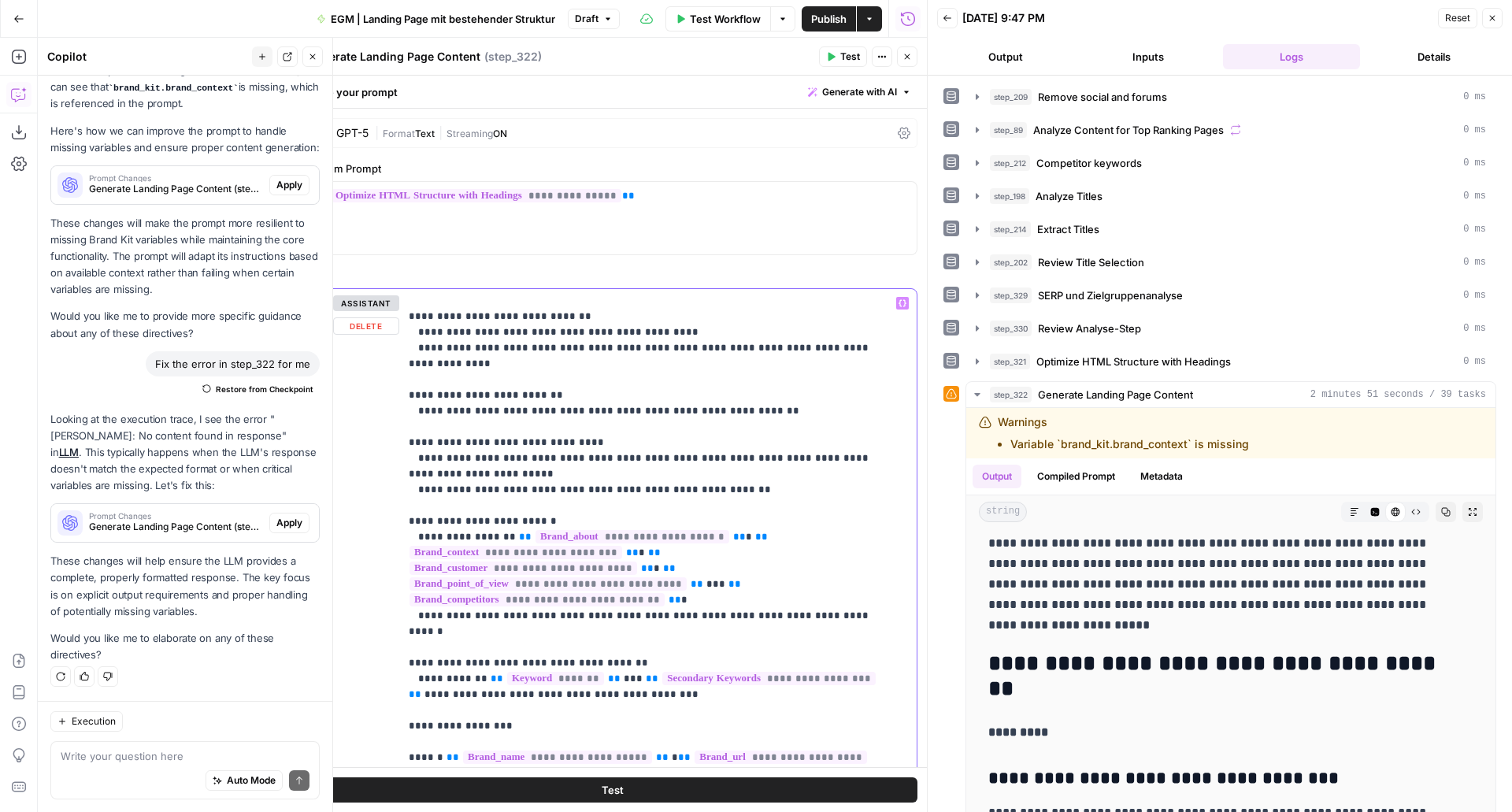
click at [653, 617] on p "**********" at bounding box center [646, 530] width 475 height 1166
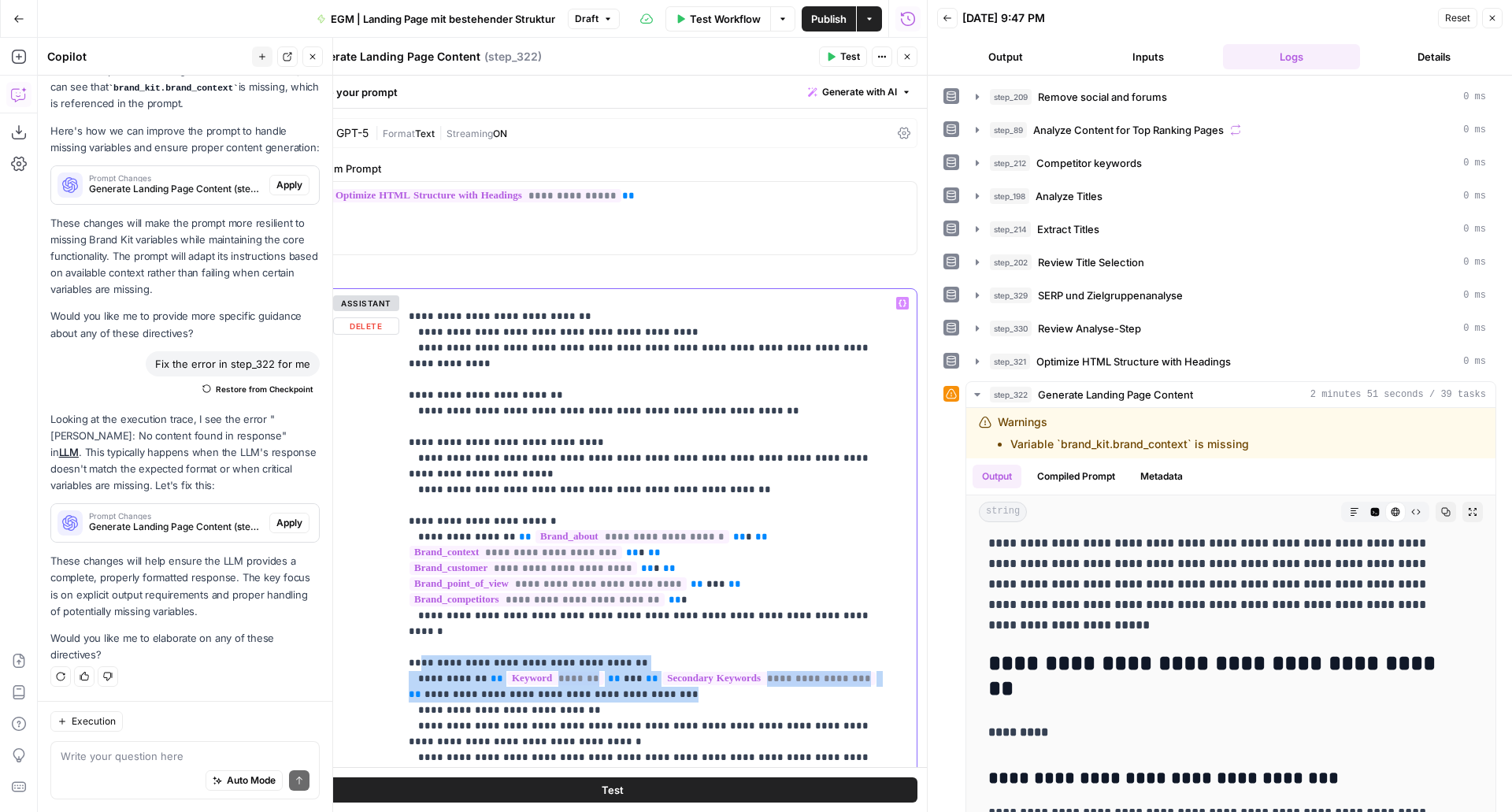
drag, startPoint x: 419, startPoint y: 580, endPoint x: 629, endPoint y: 616, distance: 213.1
click at [629, 616] on p "**********" at bounding box center [646, 600] width 475 height 1308
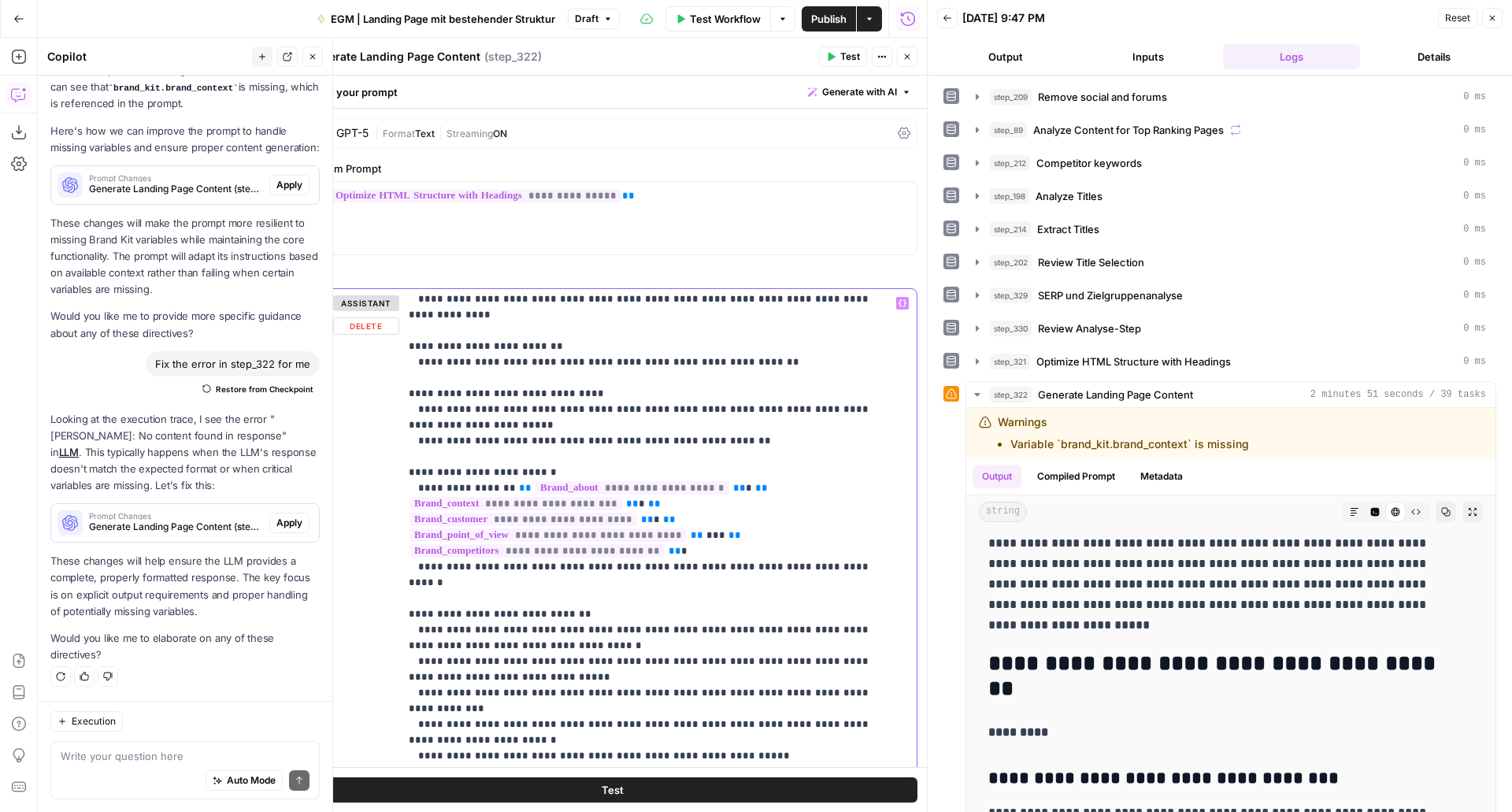
scroll to position [399, 0]
click at [630, 616] on p "**********" at bounding box center [646, 526] width 475 height 1260
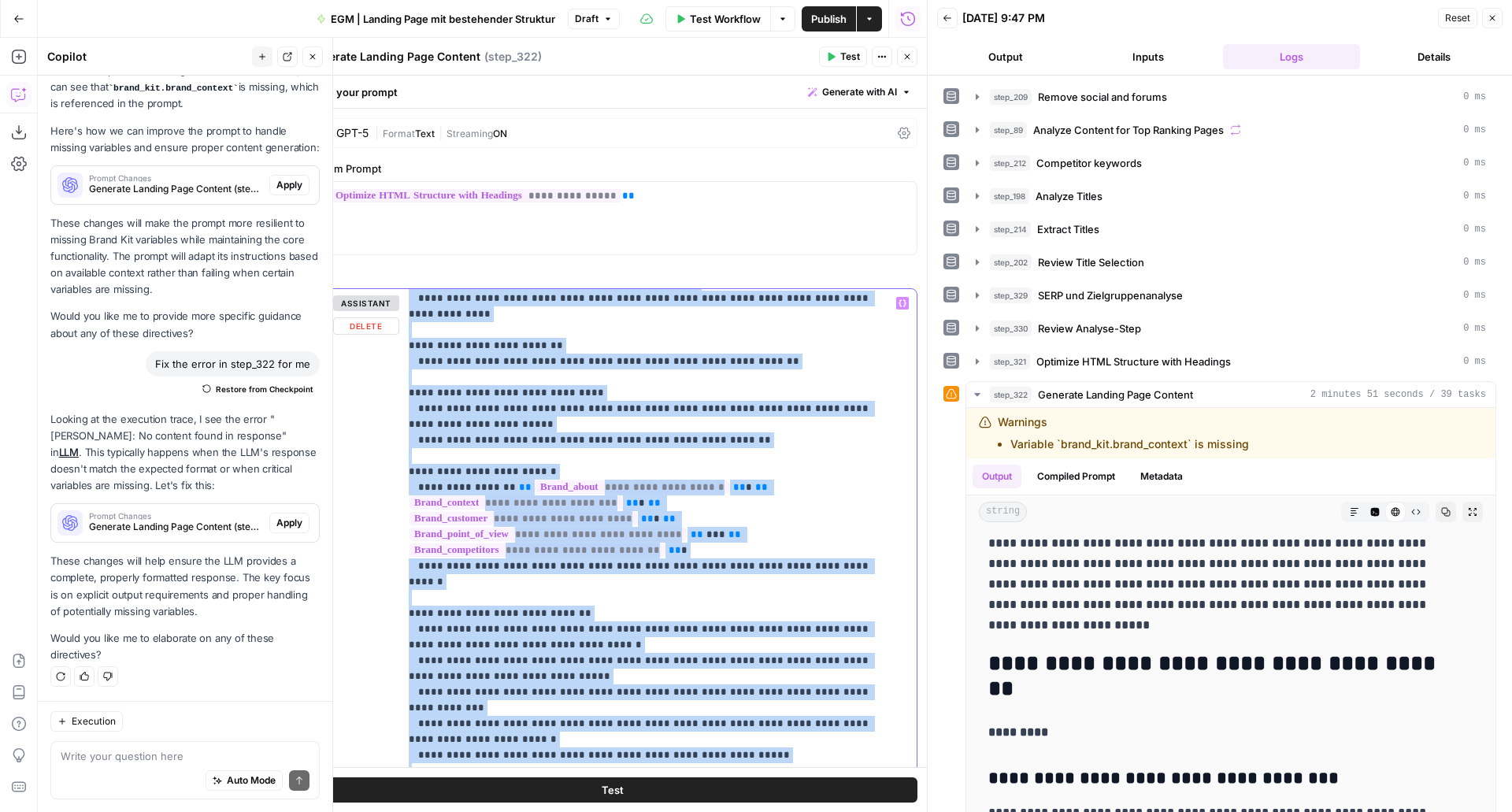
click at [630, 616] on p "**********" at bounding box center [646, 526] width 475 height 1260
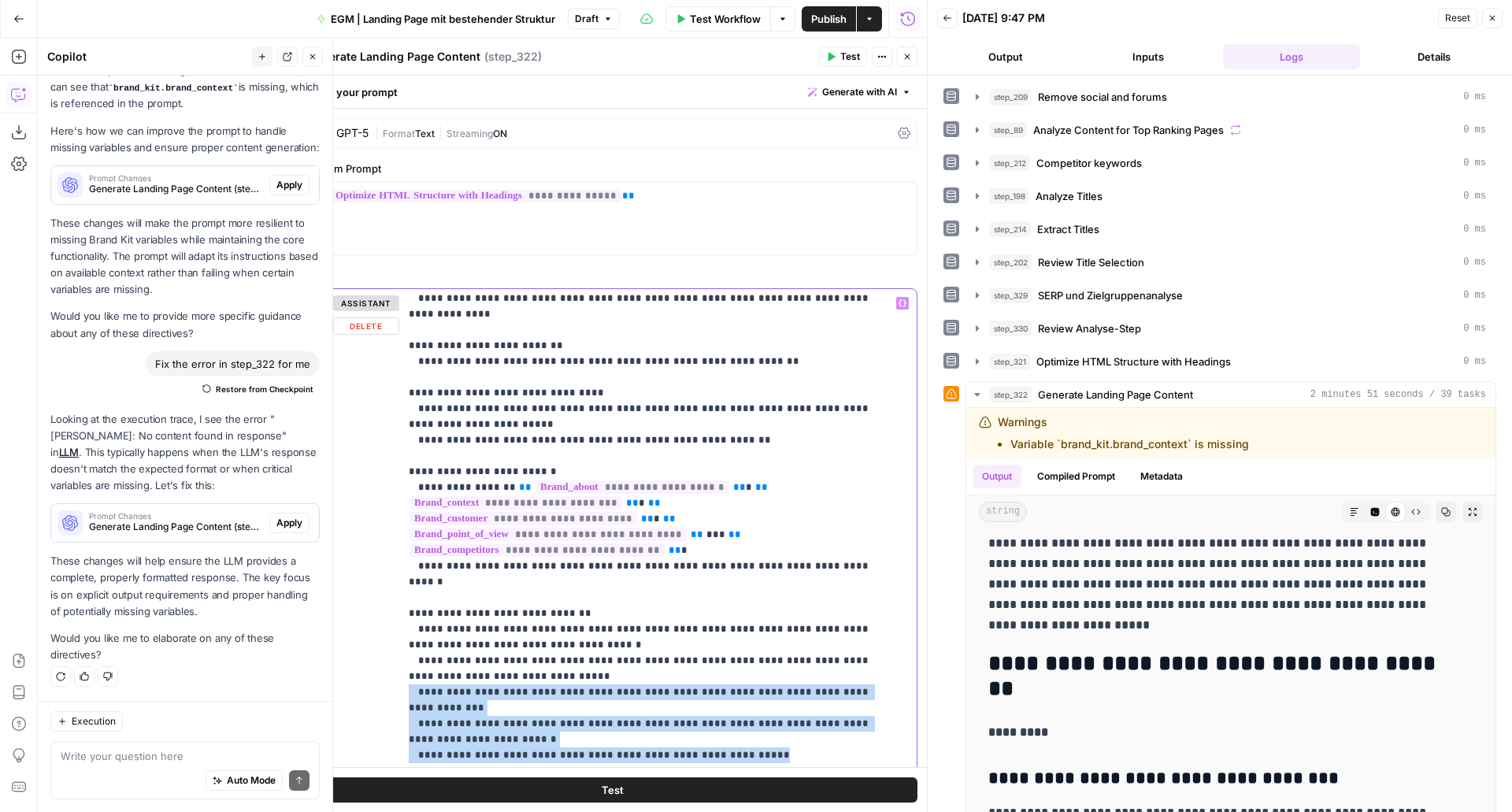
drag, startPoint x: 778, startPoint y: 658, endPoint x: 405, endPoint y: 614, distance: 375.6
click at [405, 614] on div "**********" at bounding box center [653, 610] width 506 height 642
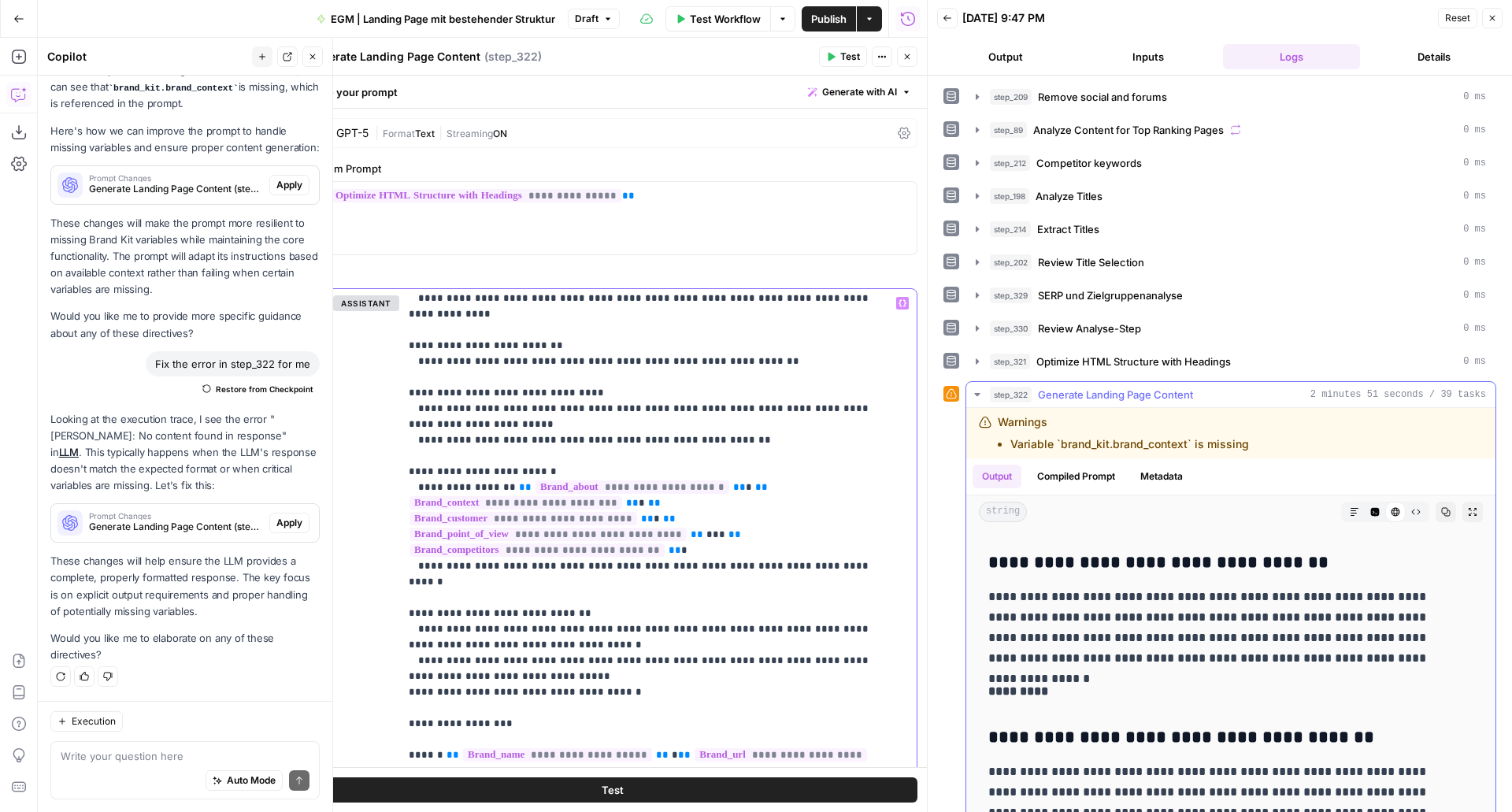
scroll to position [1113, 0]
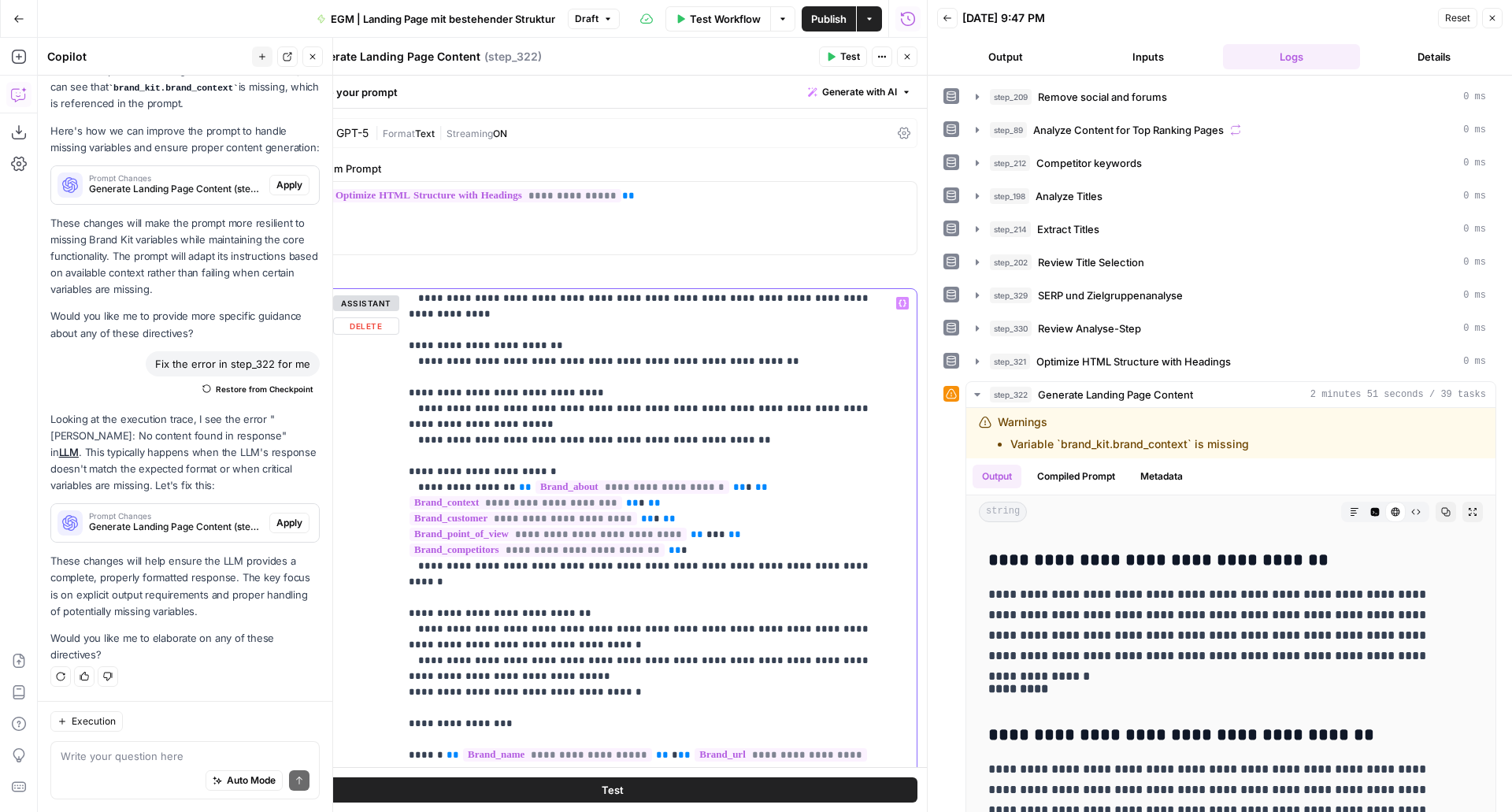
click at [535, 426] on p "**********" at bounding box center [646, 503] width 475 height 1213
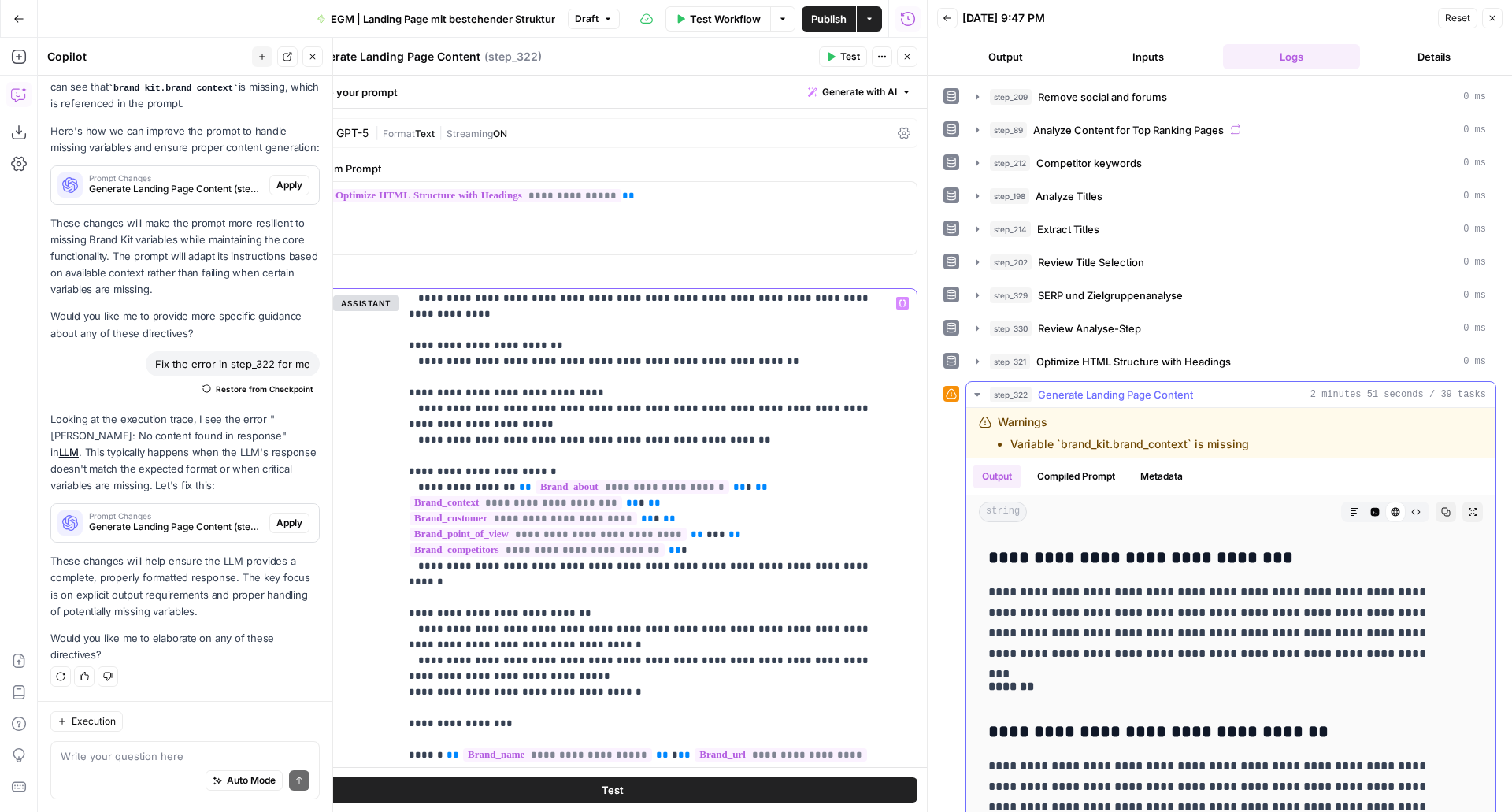
scroll to position [941, 0]
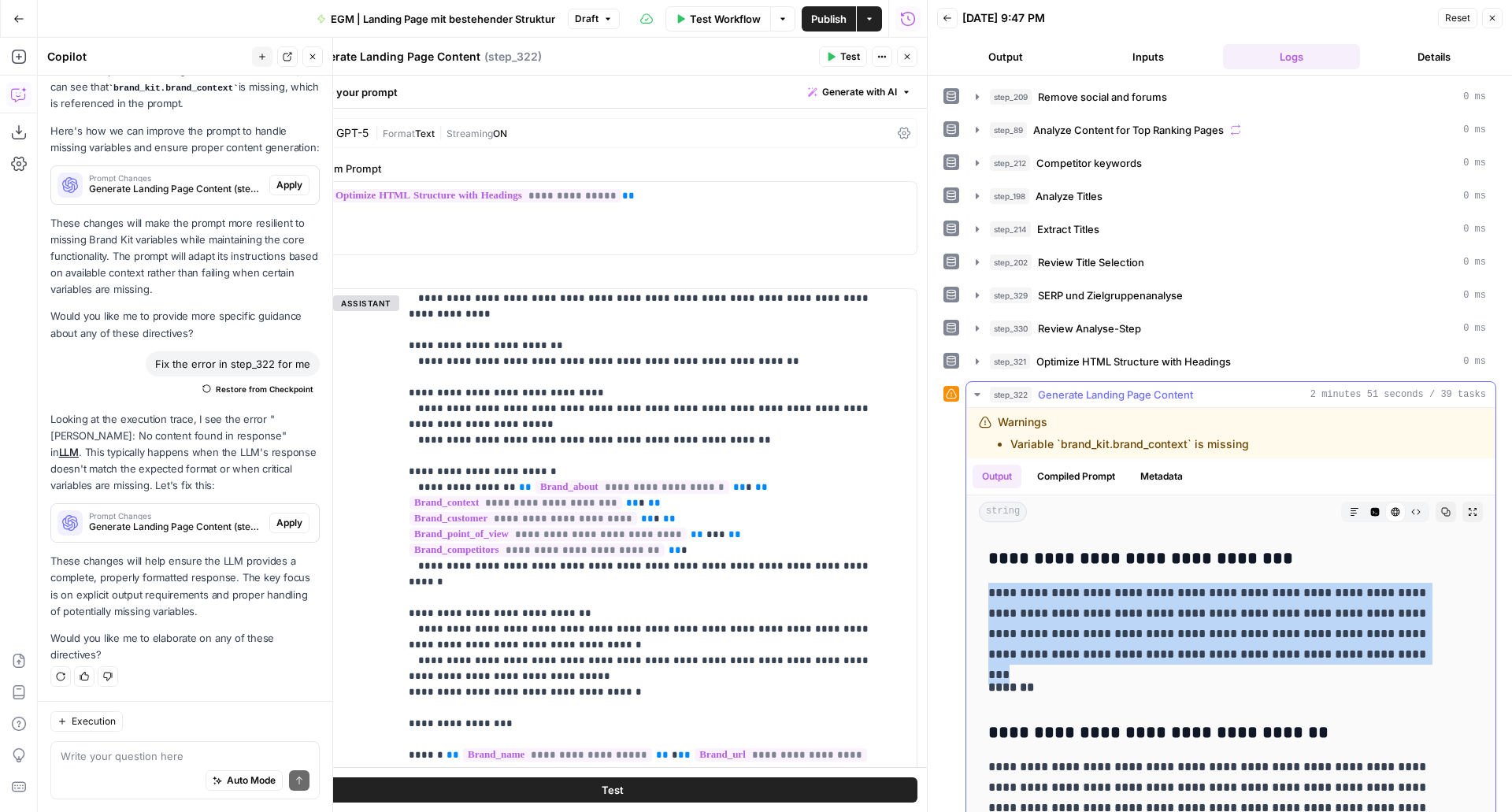
drag, startPoint x: 1319, startPoint y: 659, endPoint x: 985, endPoint y: 598, distance: 339.5
copy p "**********"
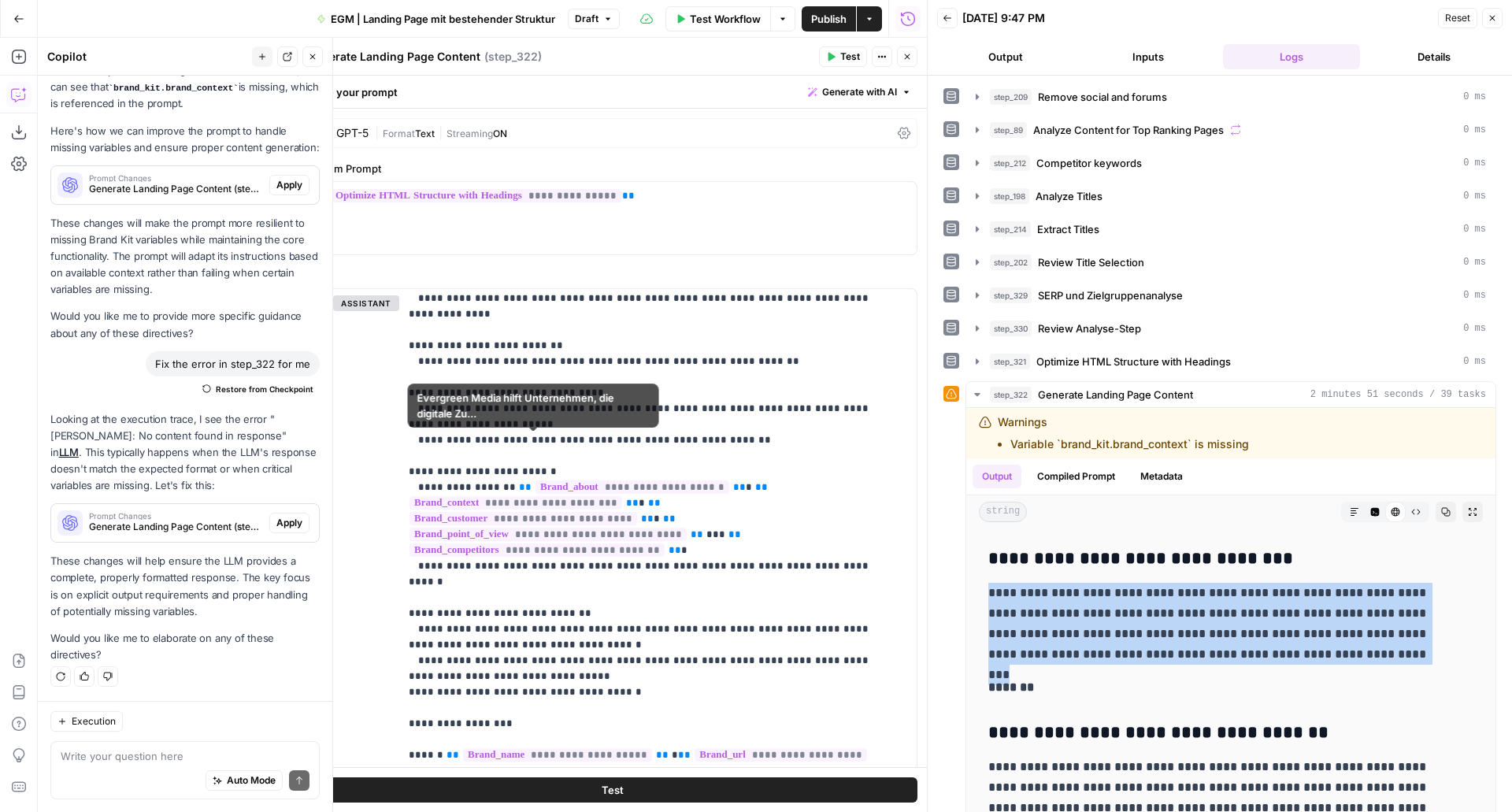
scroll to position [509, 0]
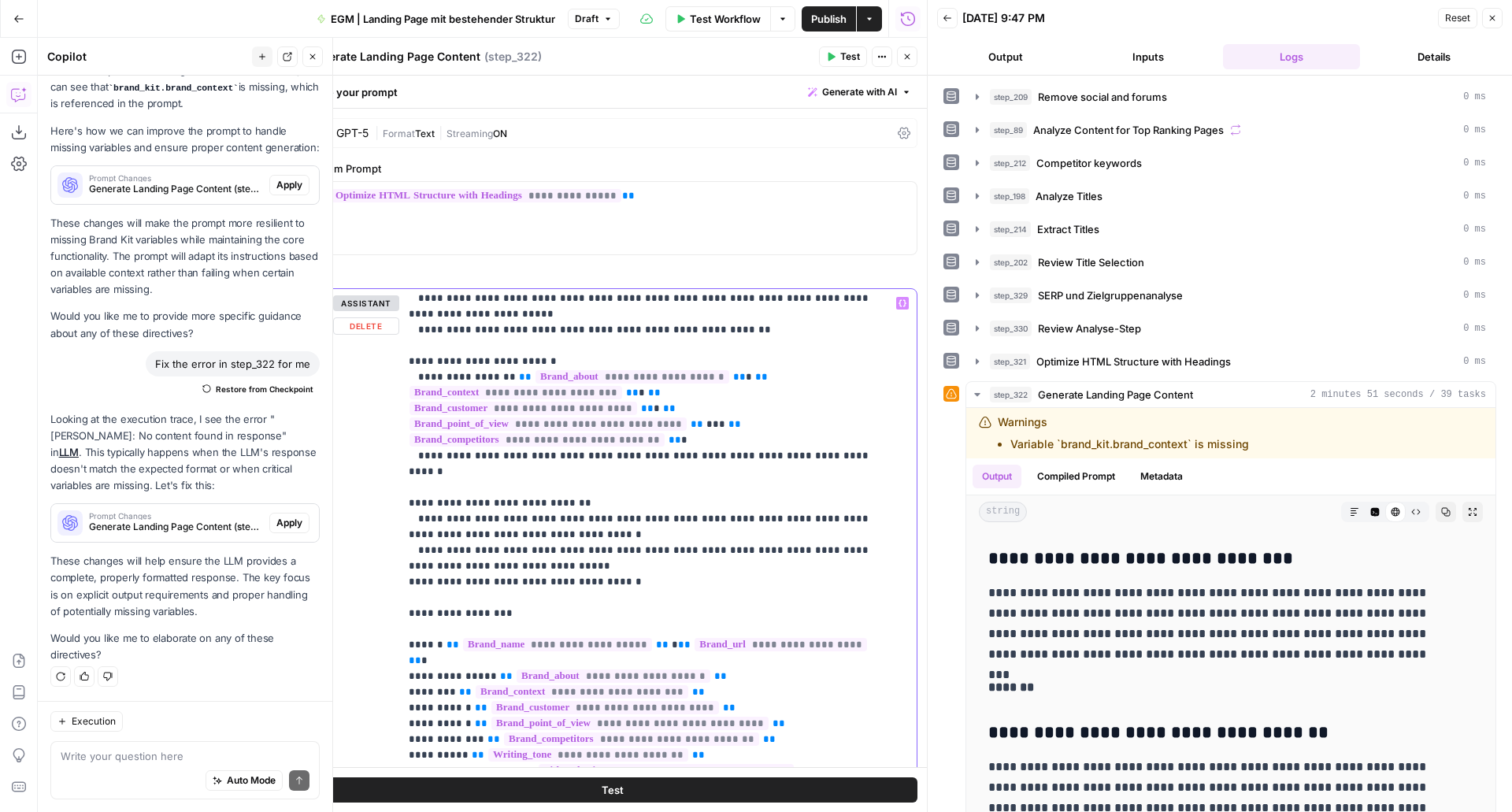
click at [612, 502] on p "**********" at bounding box center [646, 393] width 475 height 1213
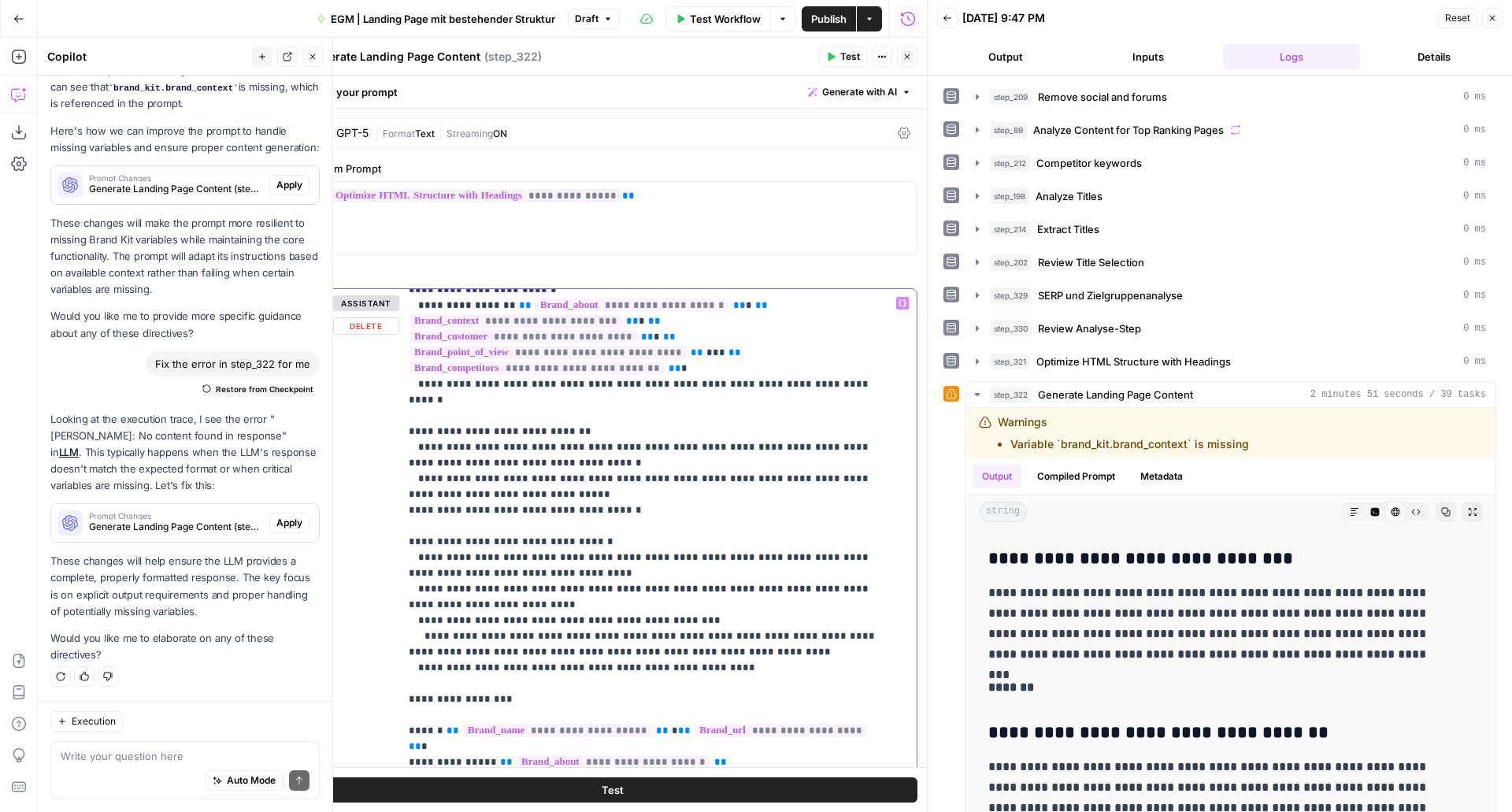
scroll to position [584, 0]
click at [850, 57] on span "Test" at bounding box center [850, 56] width 20 height 14
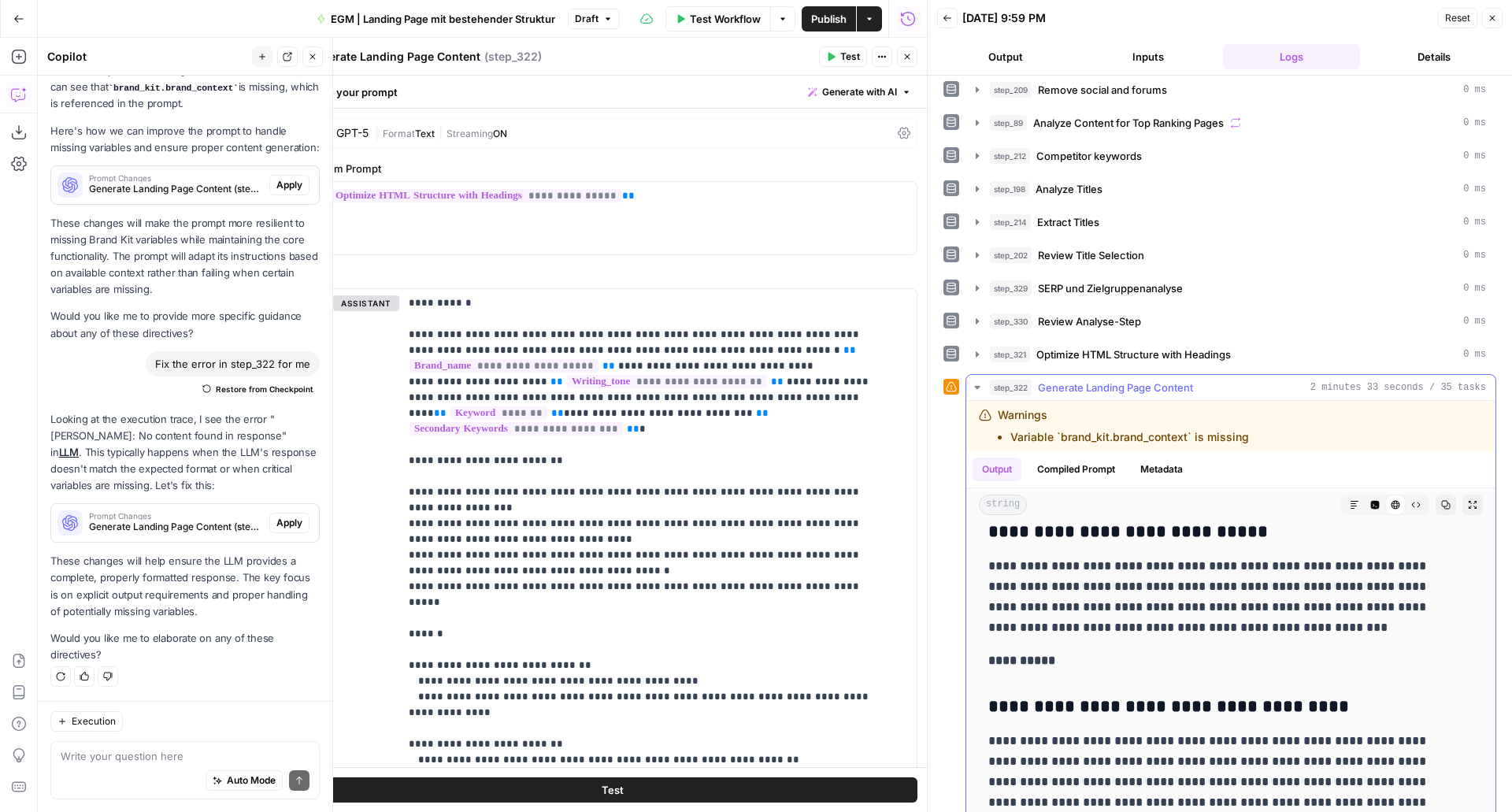
scroll to position [1525, 0]
click at [1053, 567] on p "**********" at bounding box center [1219, 598] width 461 height 82
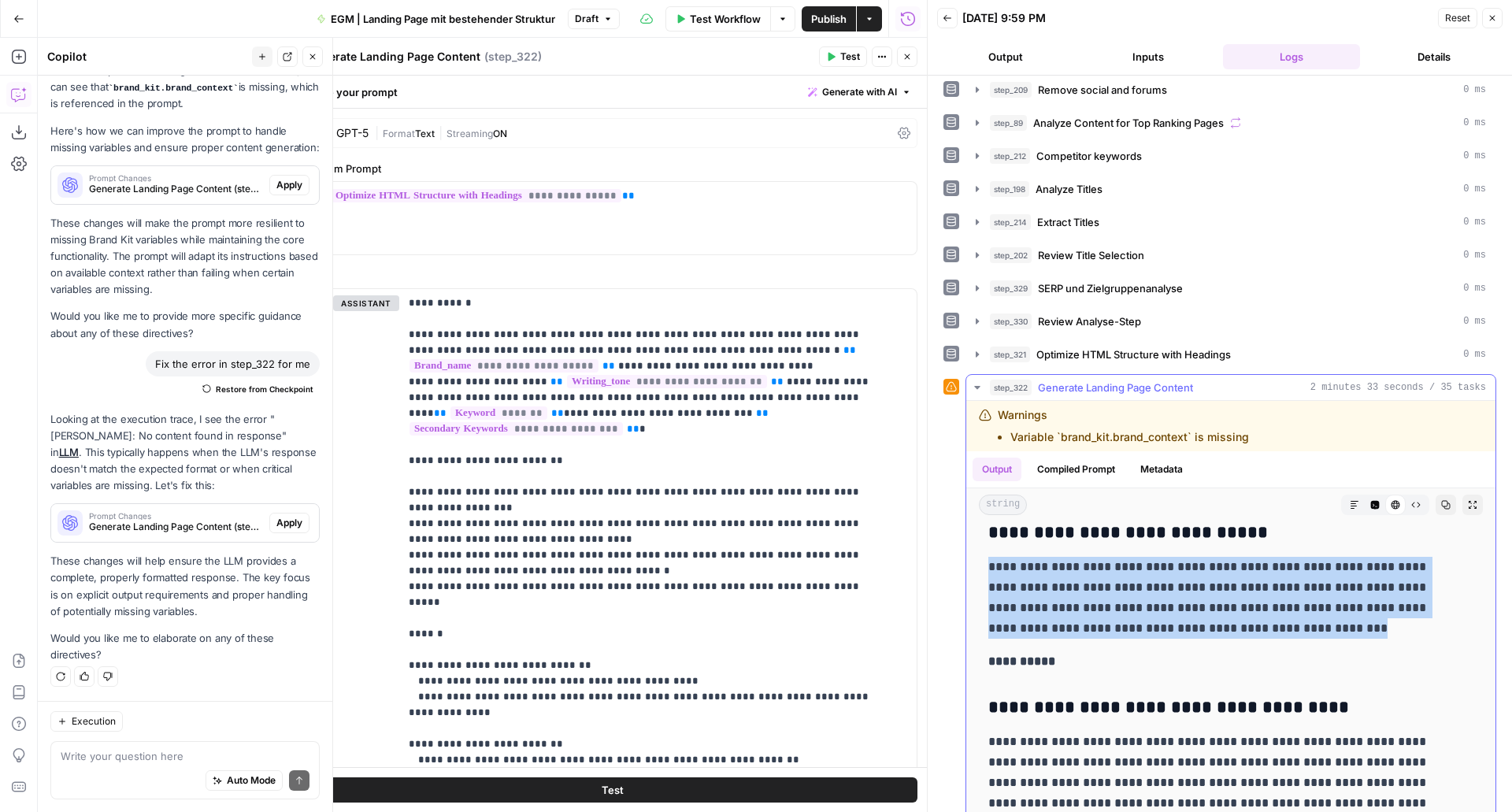
click at [1053, 567] on p "**********" at bounding box center [1219, 598] width 461 height 82
copy p "**********"
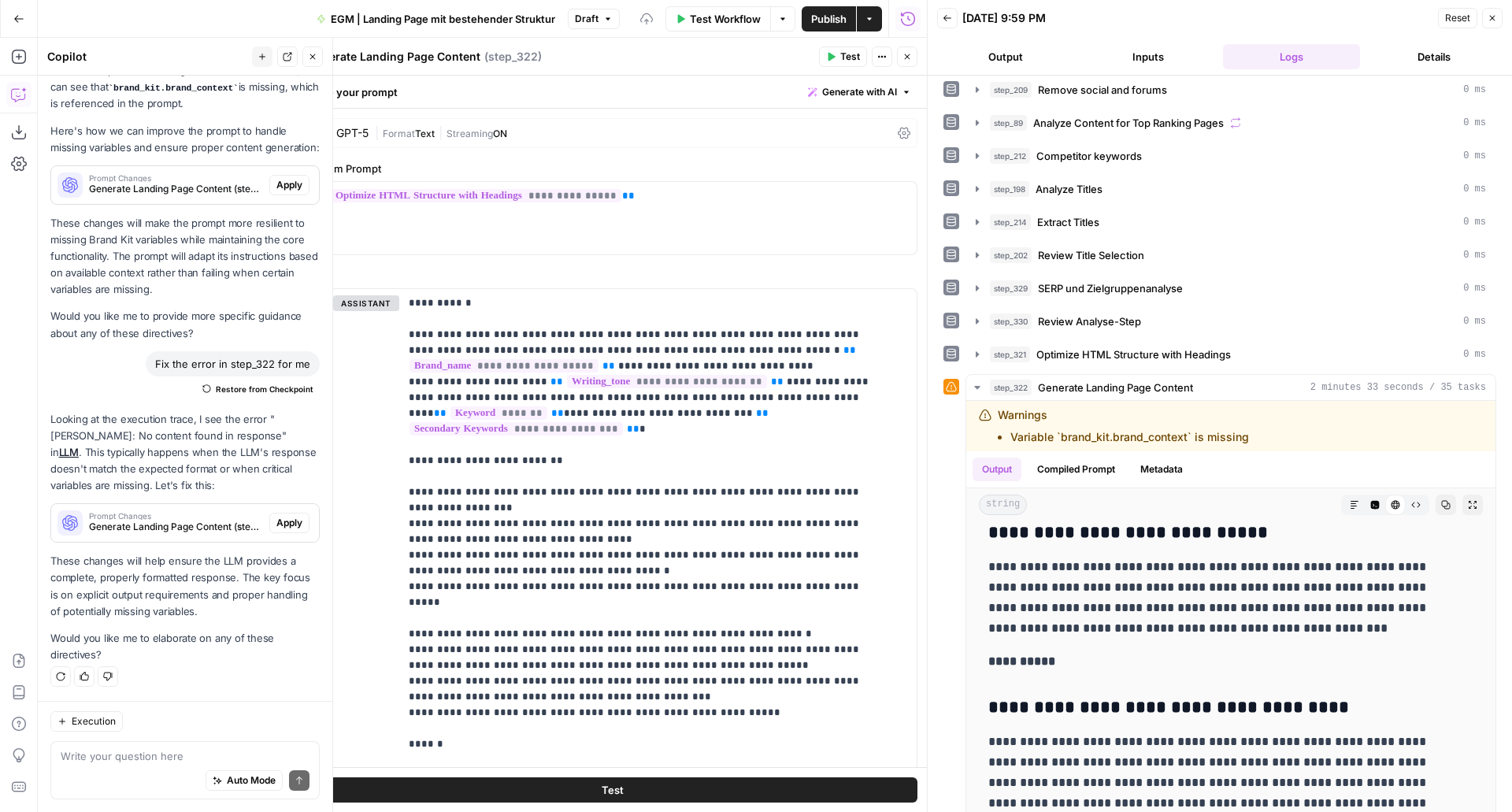
click at [841, 56] on span "Test" at bounding box center [850, 56] width 20 height 14
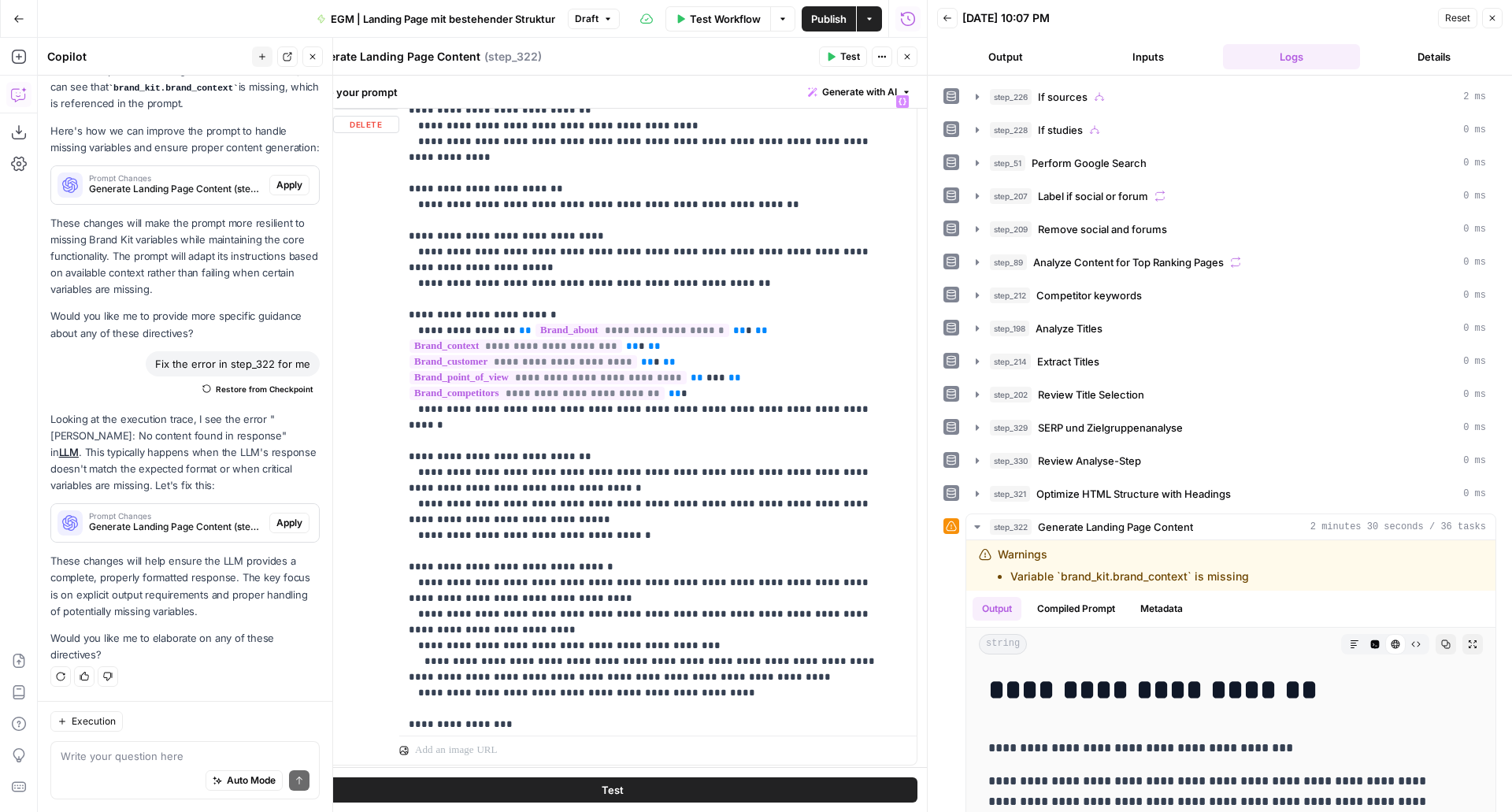
scroll to position [429, 0]
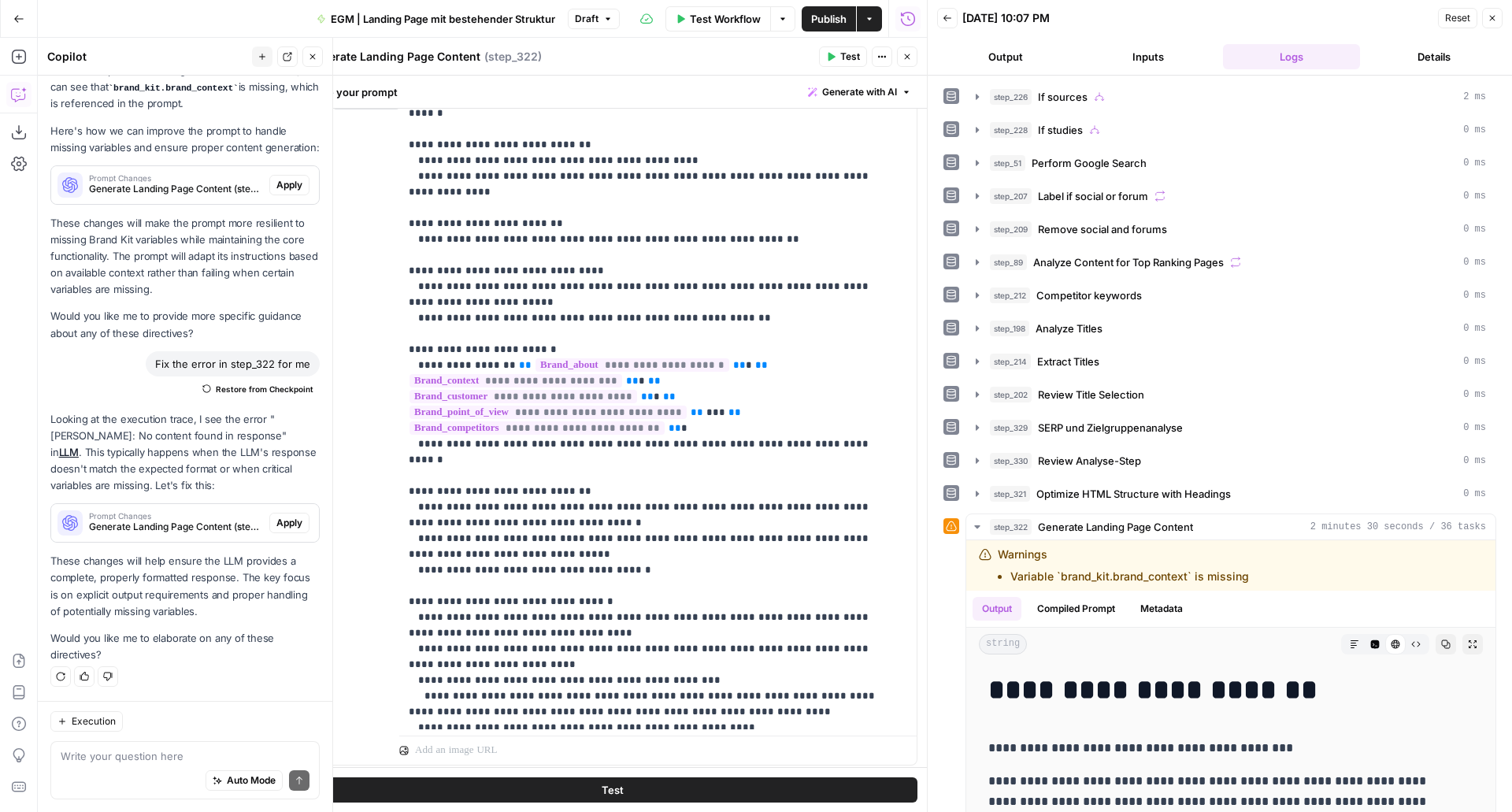
click at [906, 59] on icon "button" at bounding box center [908, 57] width 10 height 10
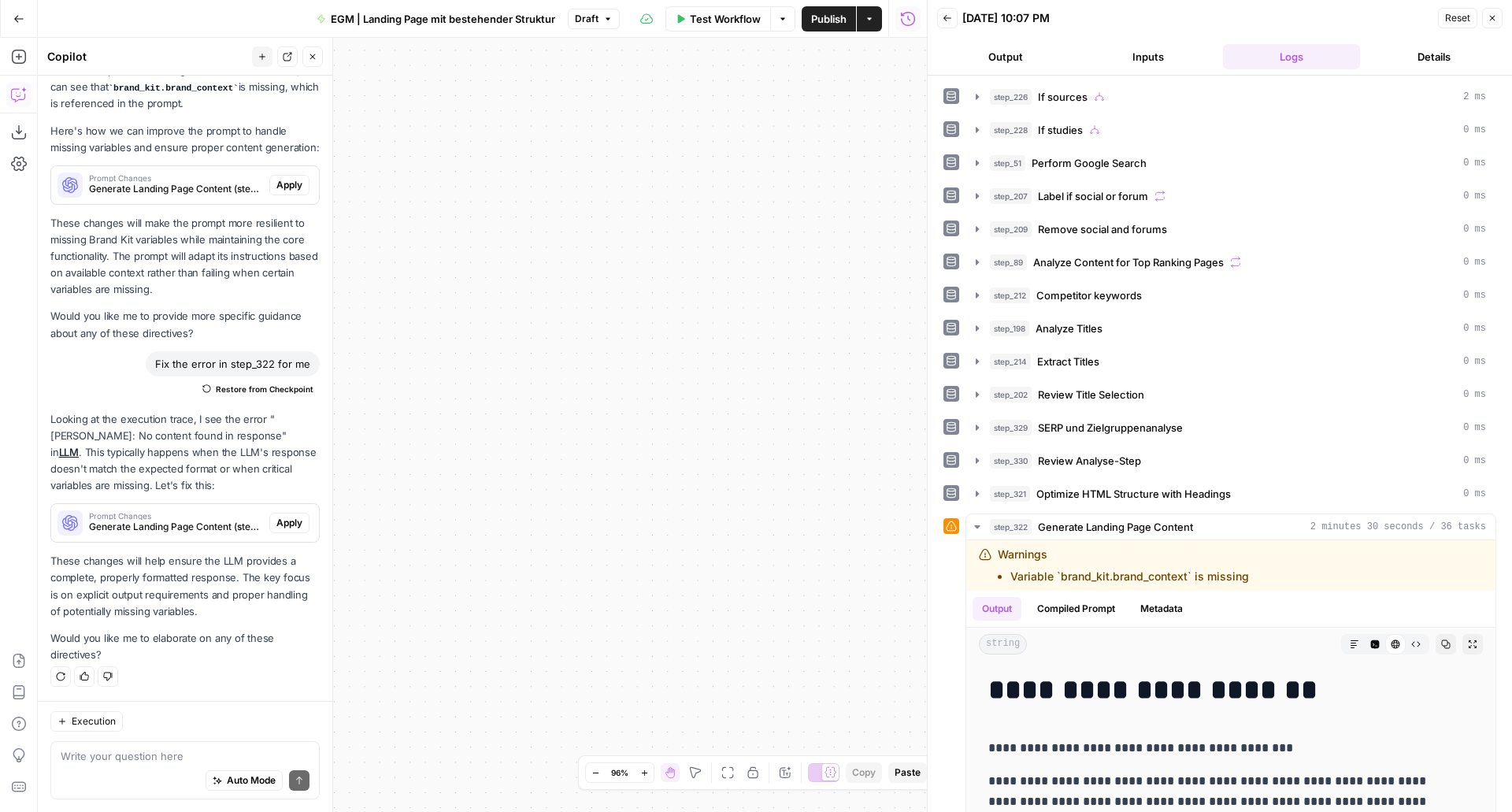
scroll to position [249, 0]
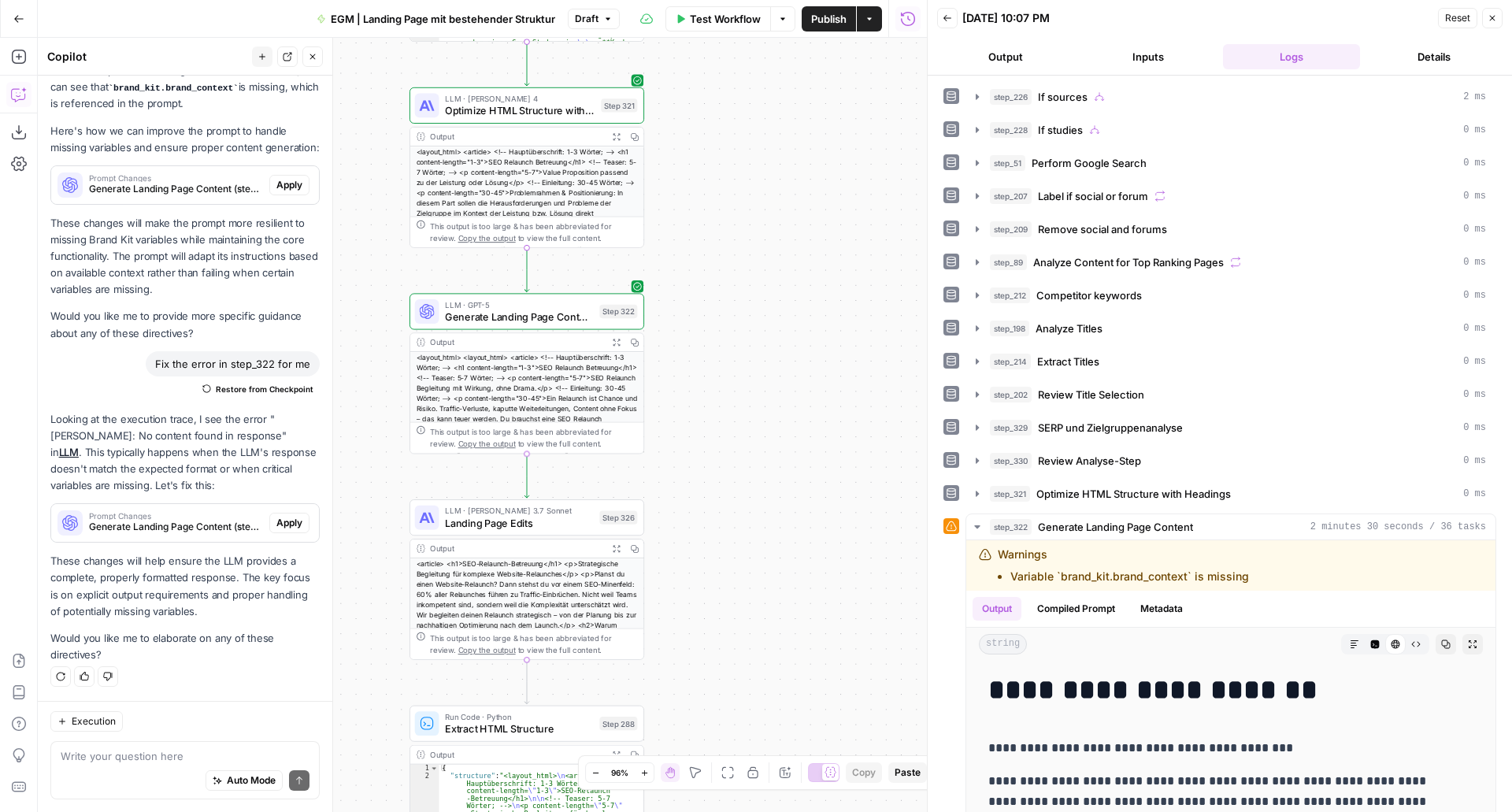
click at [507, 524] on span "Landing Page Edits" at bounding box center [519, 523] width 149 height 15
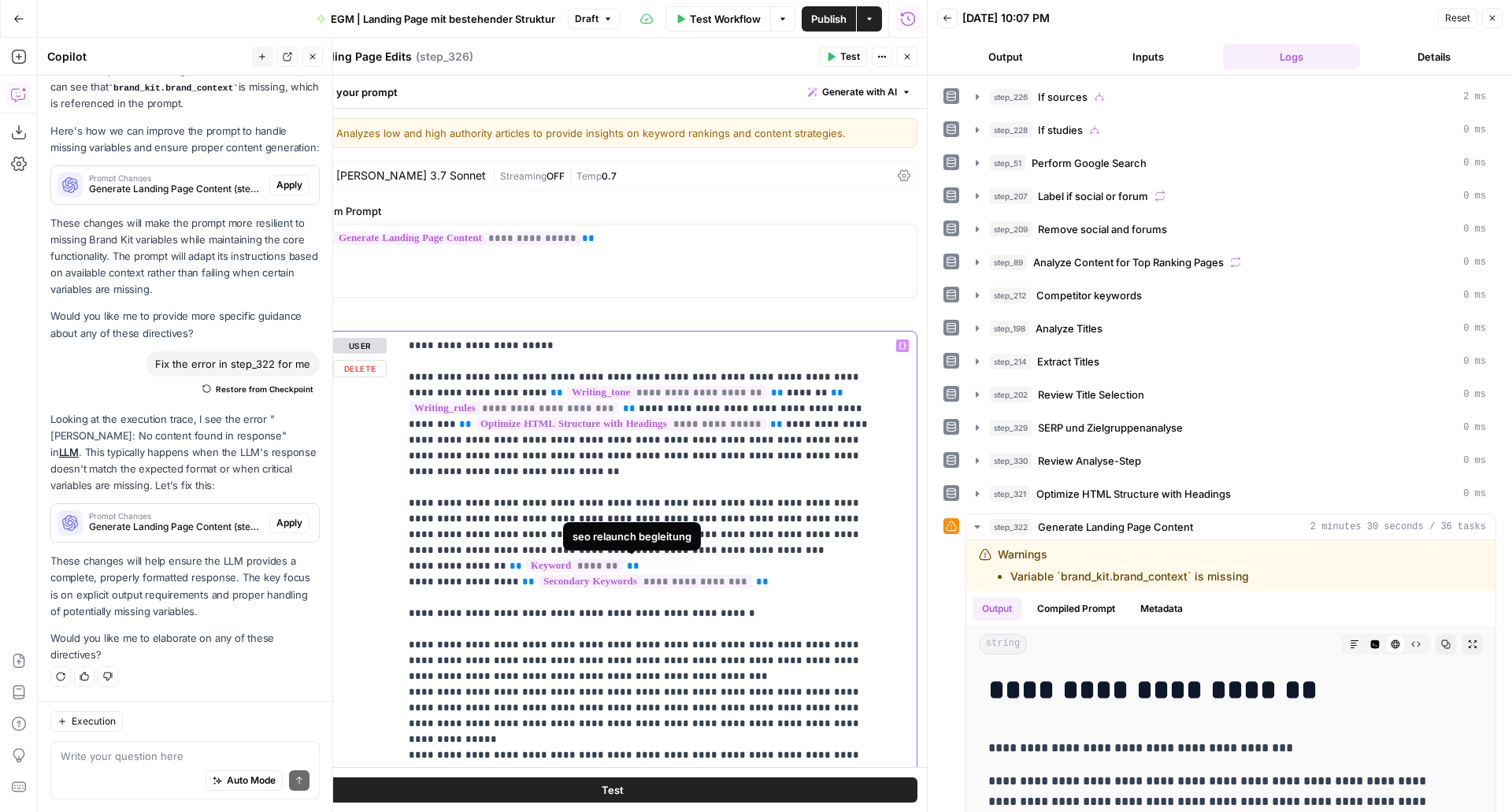
click at [538, 576] on span "**********" at bounding box center [645, 582] width 213 height 13
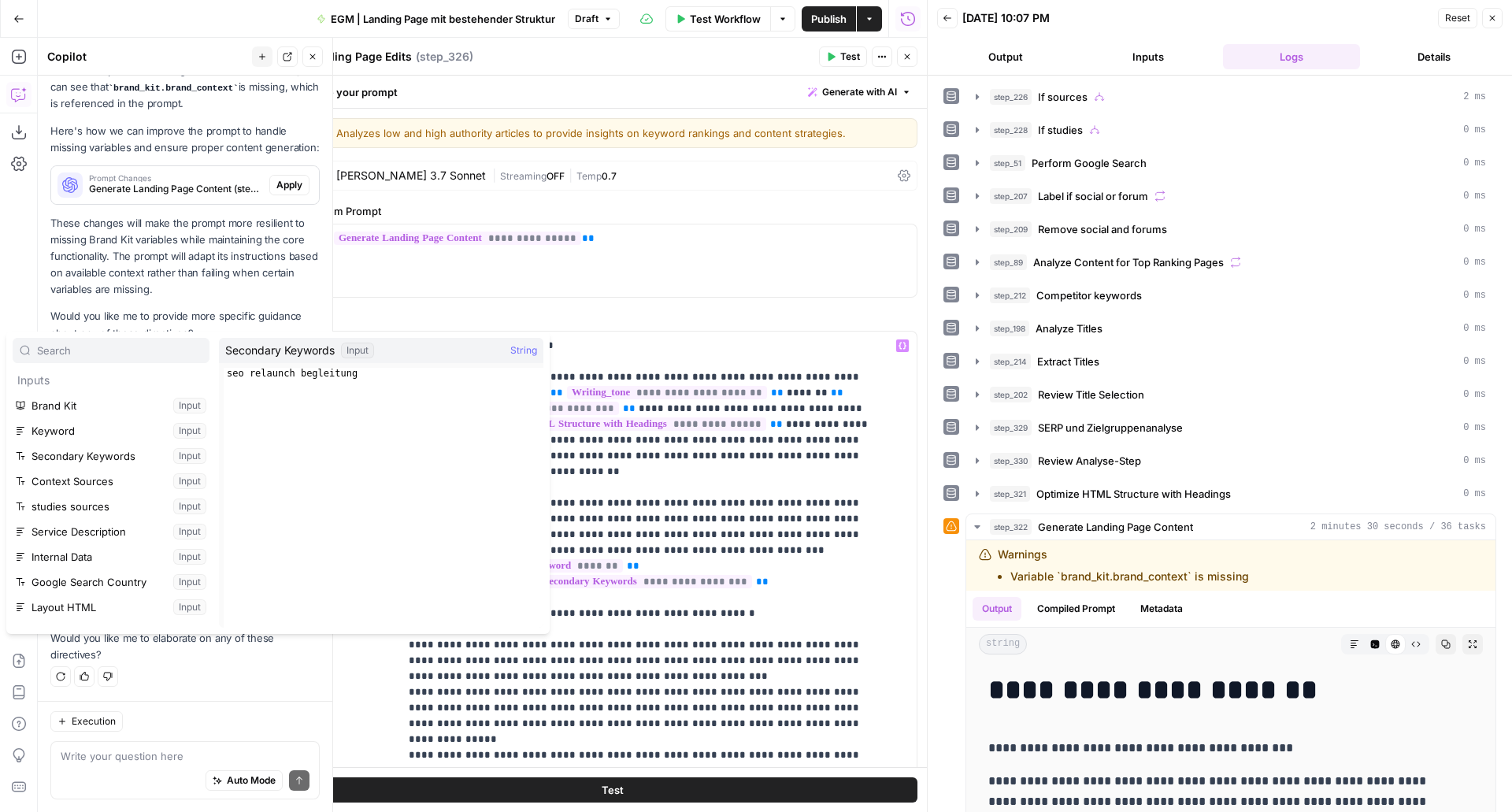
type textarea "**********"
click at [525, 590] on div "seo relaunch begleitung" at bounding box center [384, 509] width 320 height 282
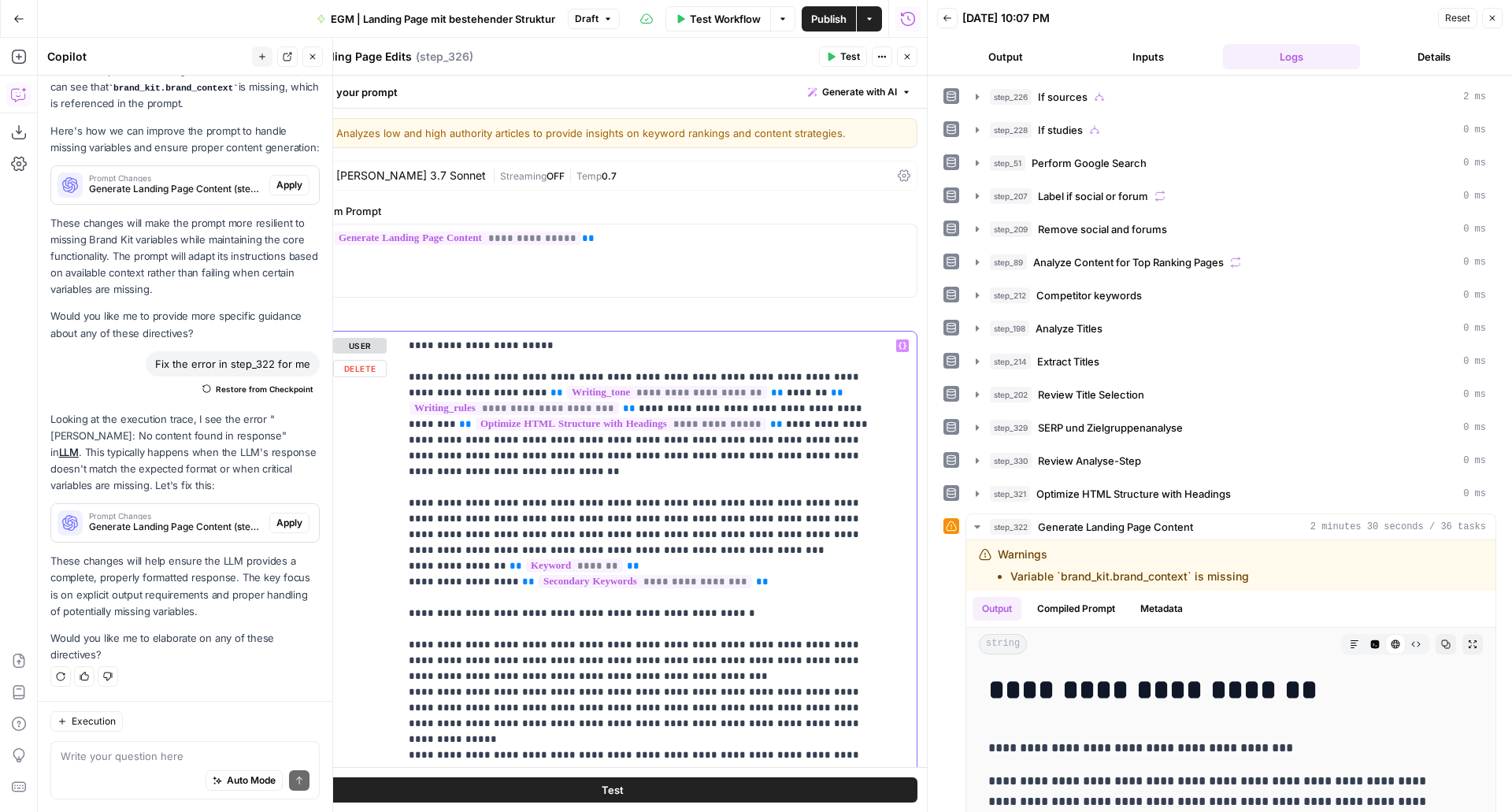
click at [608, 599] on p "**********" at bounding box center [646, 685] width 475 height 693
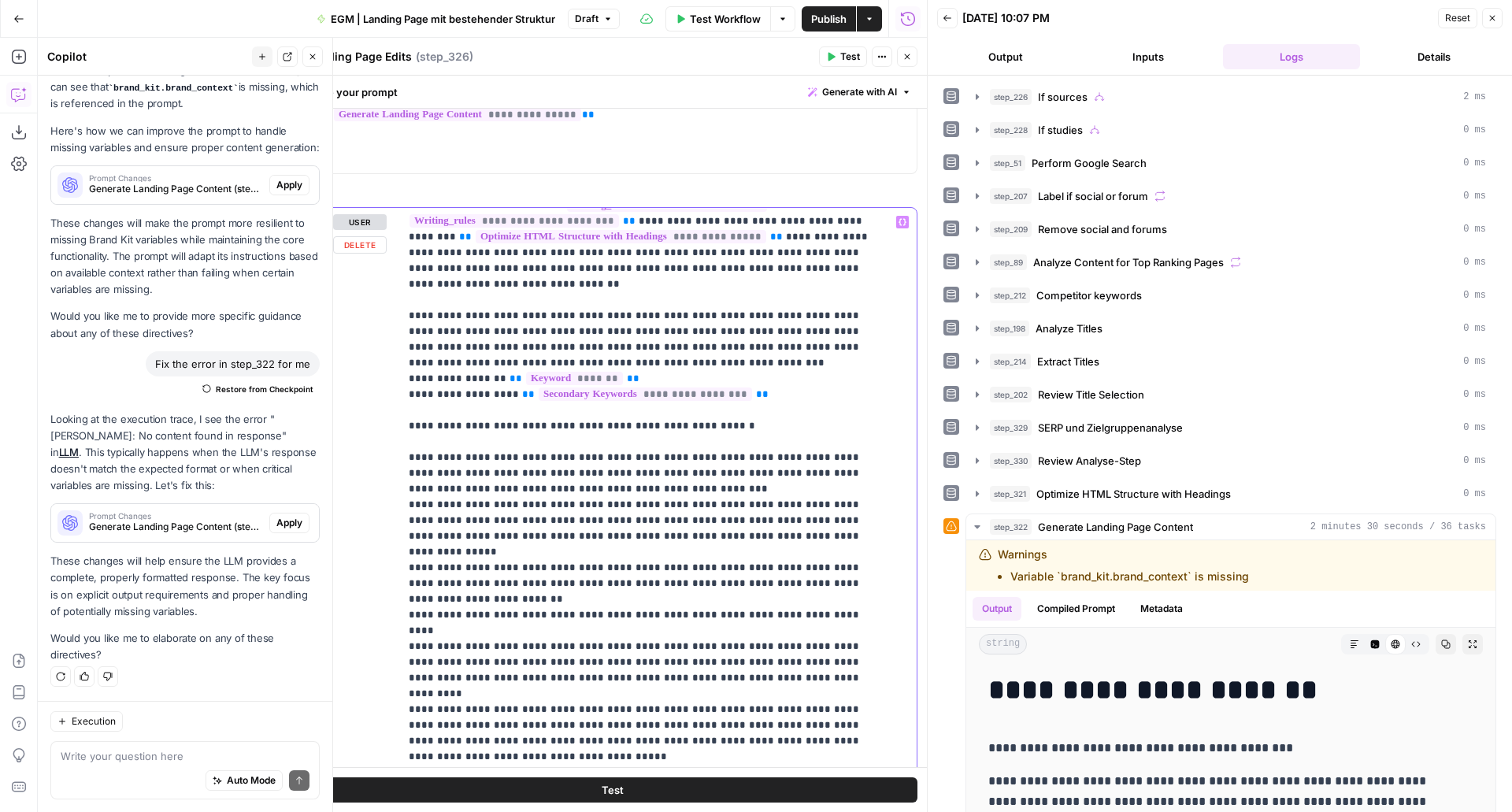
scroll to position [288, 0]
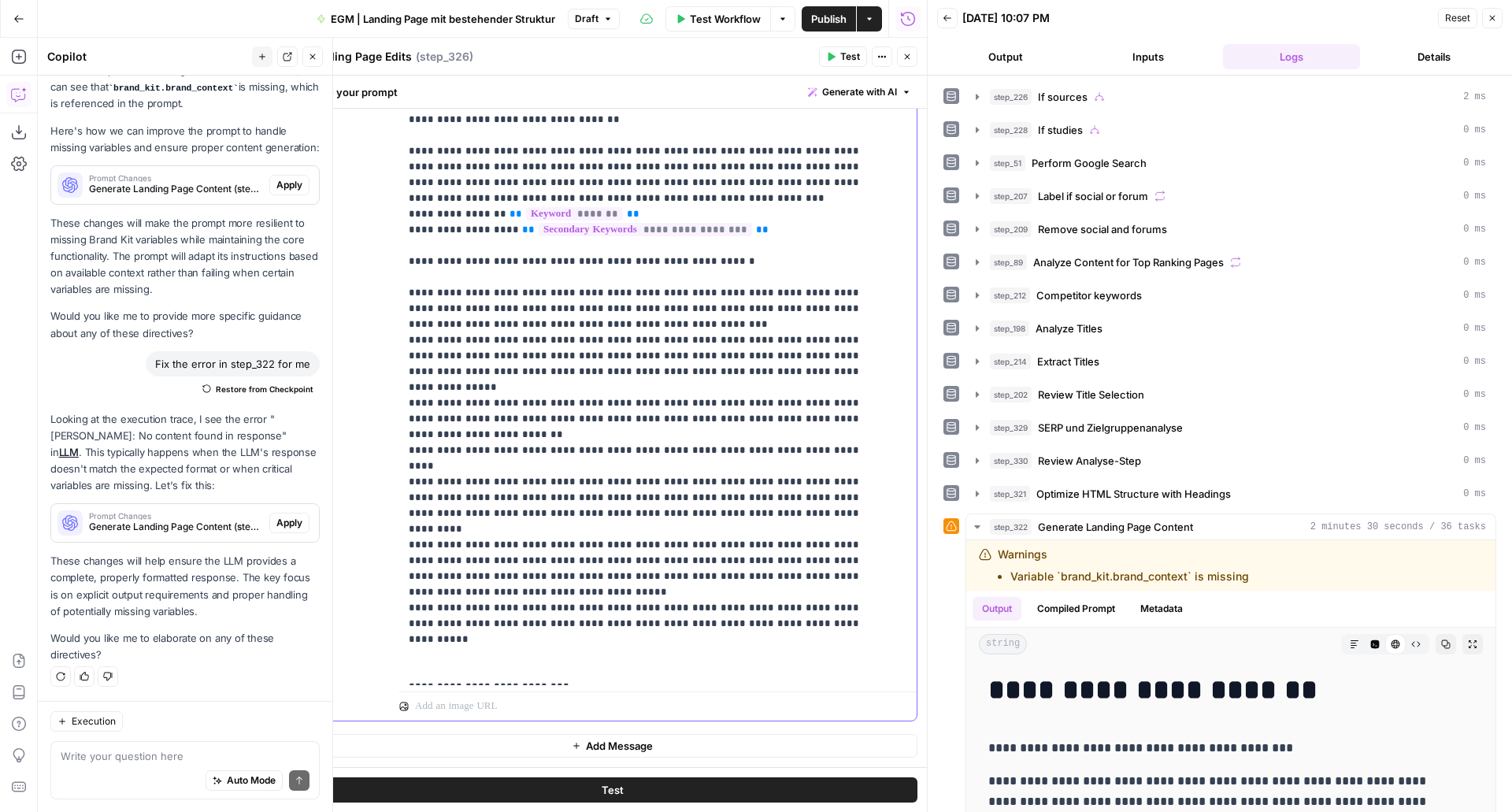
click at [660, 585] on p "**********" at bounding box center [646, 333] width 475 height 693
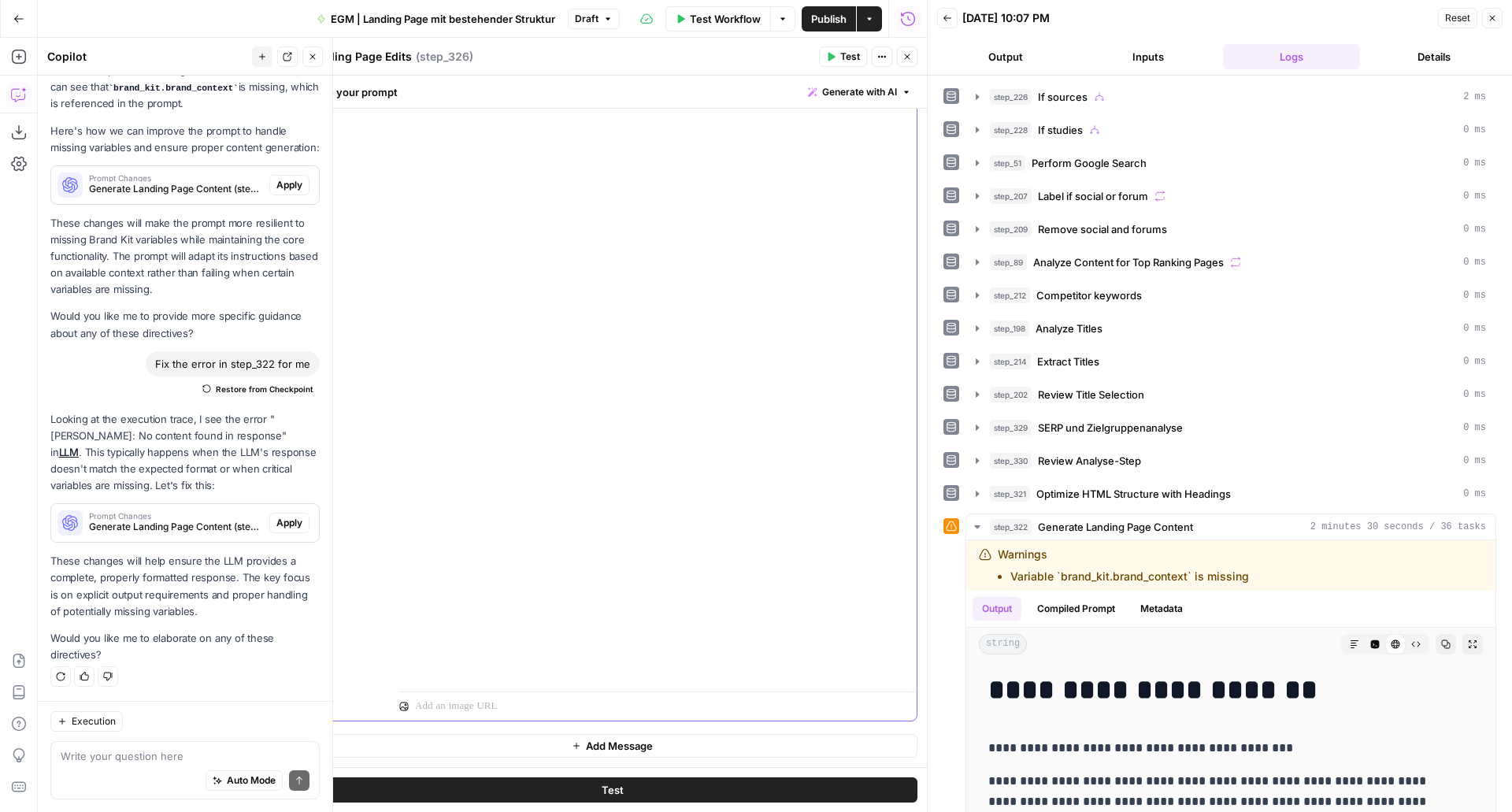
scroll to position [0, 0]
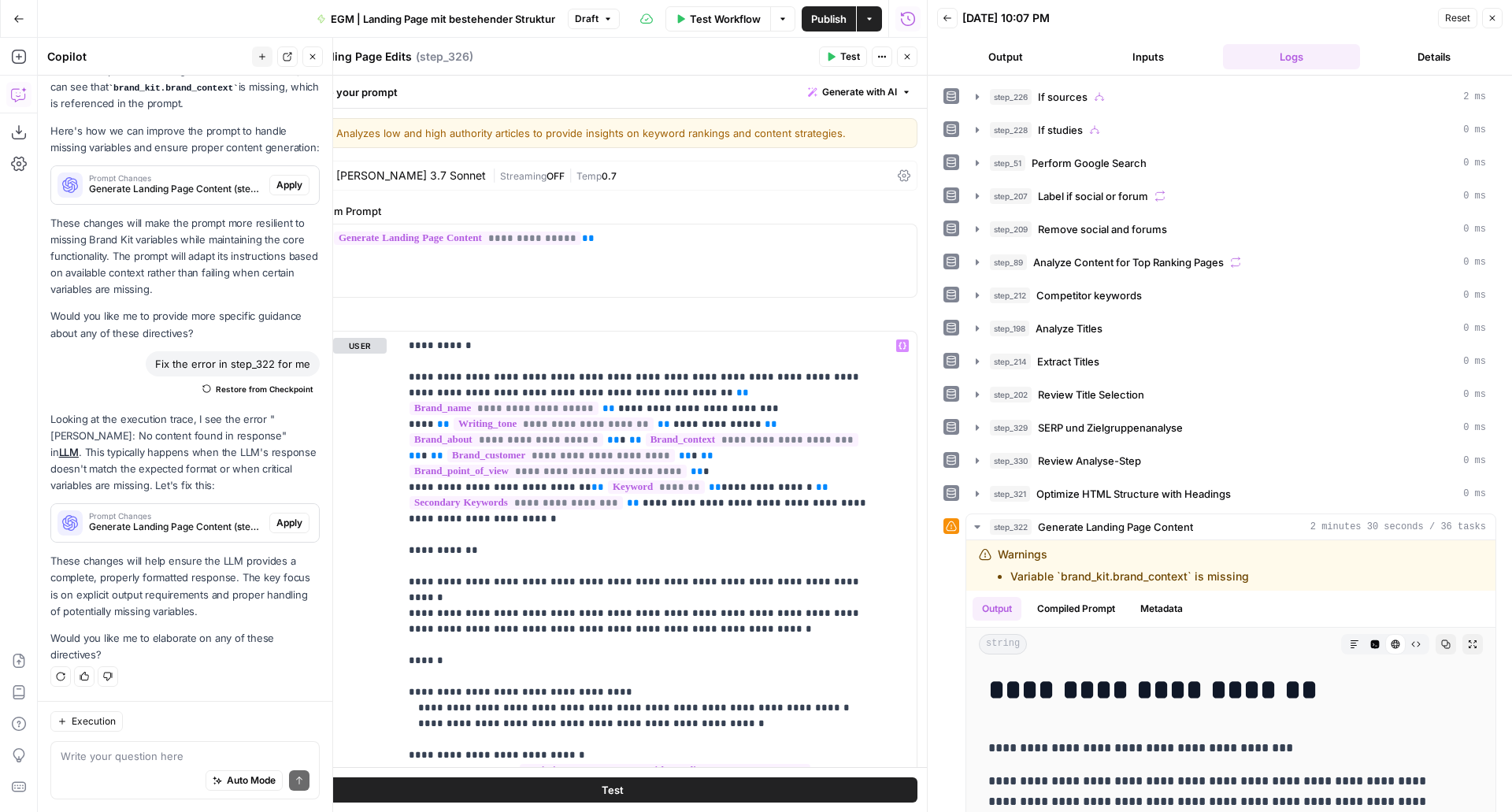
click at [712, 7] on button "Test Workflow" at bounding box center [718, 19] width 106 height 25
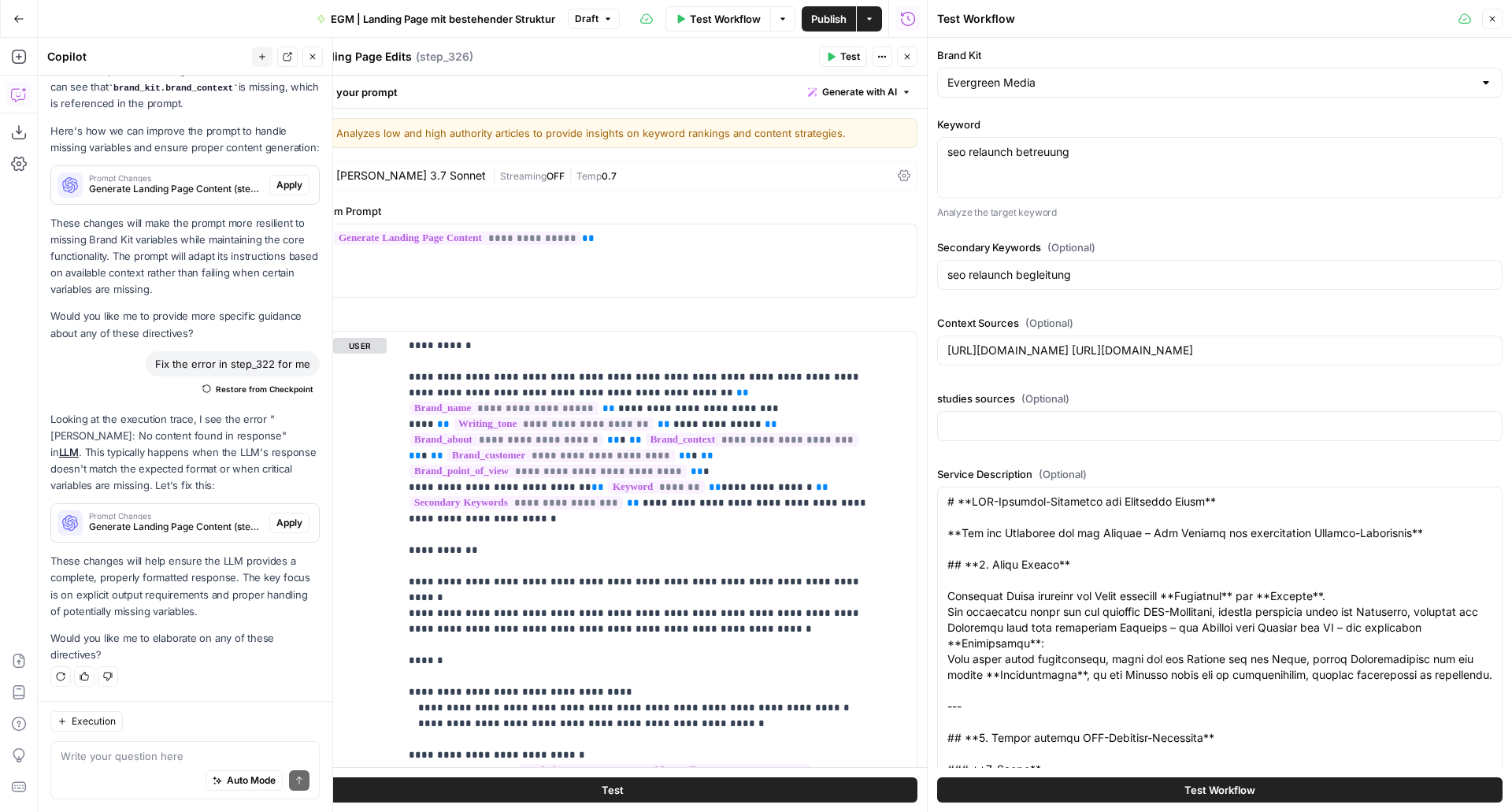
click at [1071, 783] on button "Test Workflow" at bounding box center [1220, 790] width 566 height 25
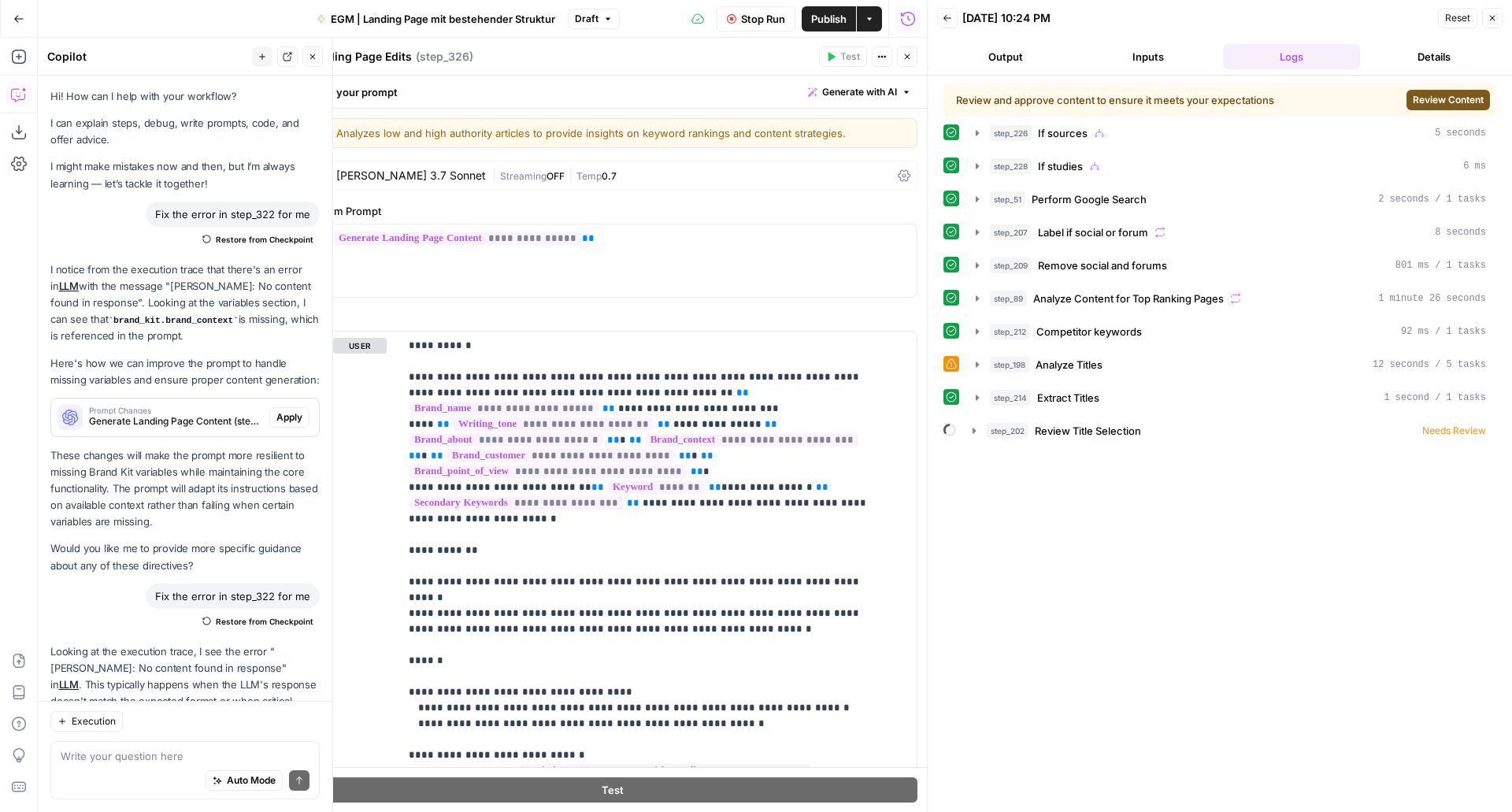
scroll to position [249, 0]
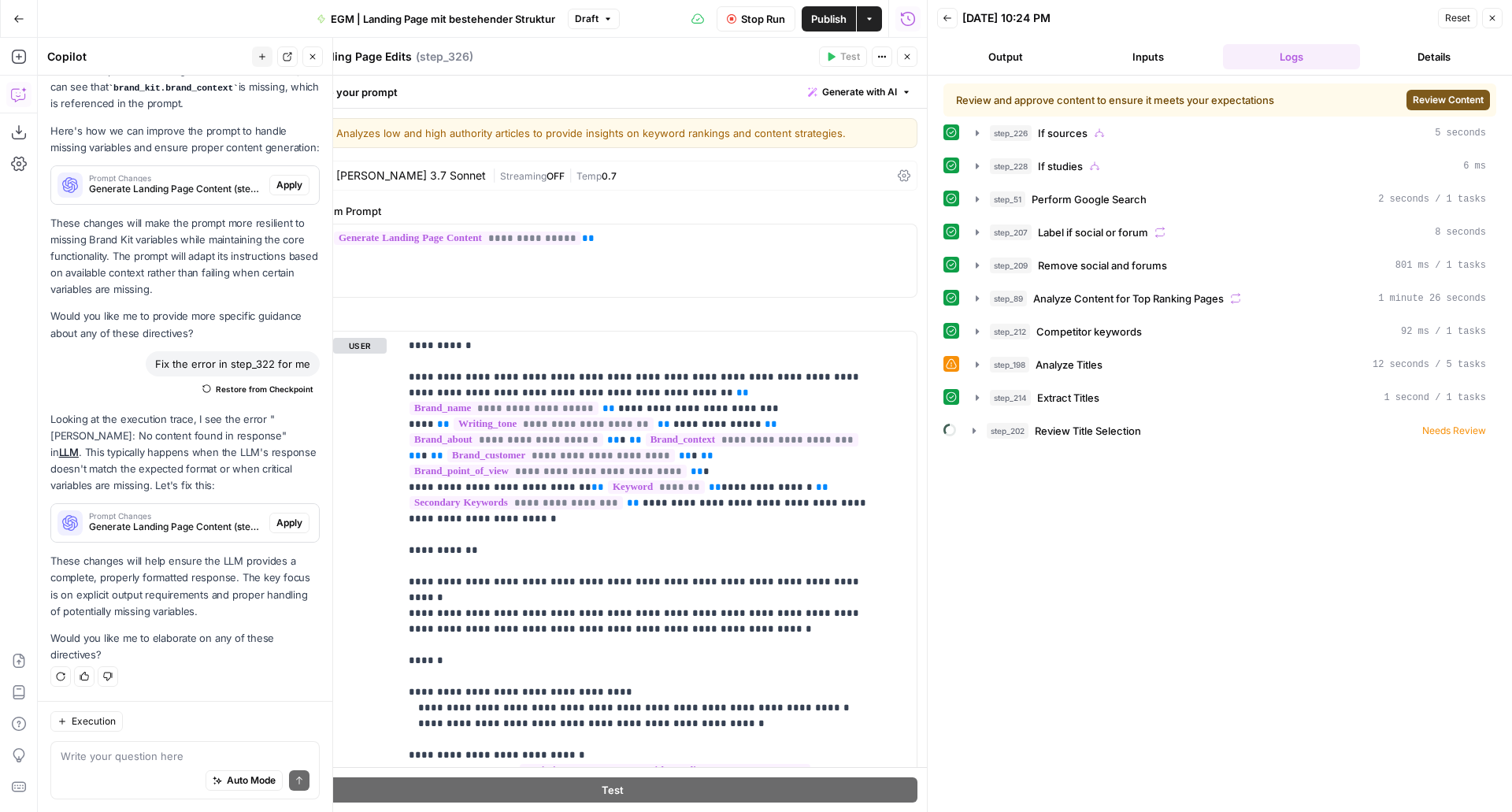
click at [1459, 104] on span "Review Content" at bounding box center [1449, 99] width 71 height 14
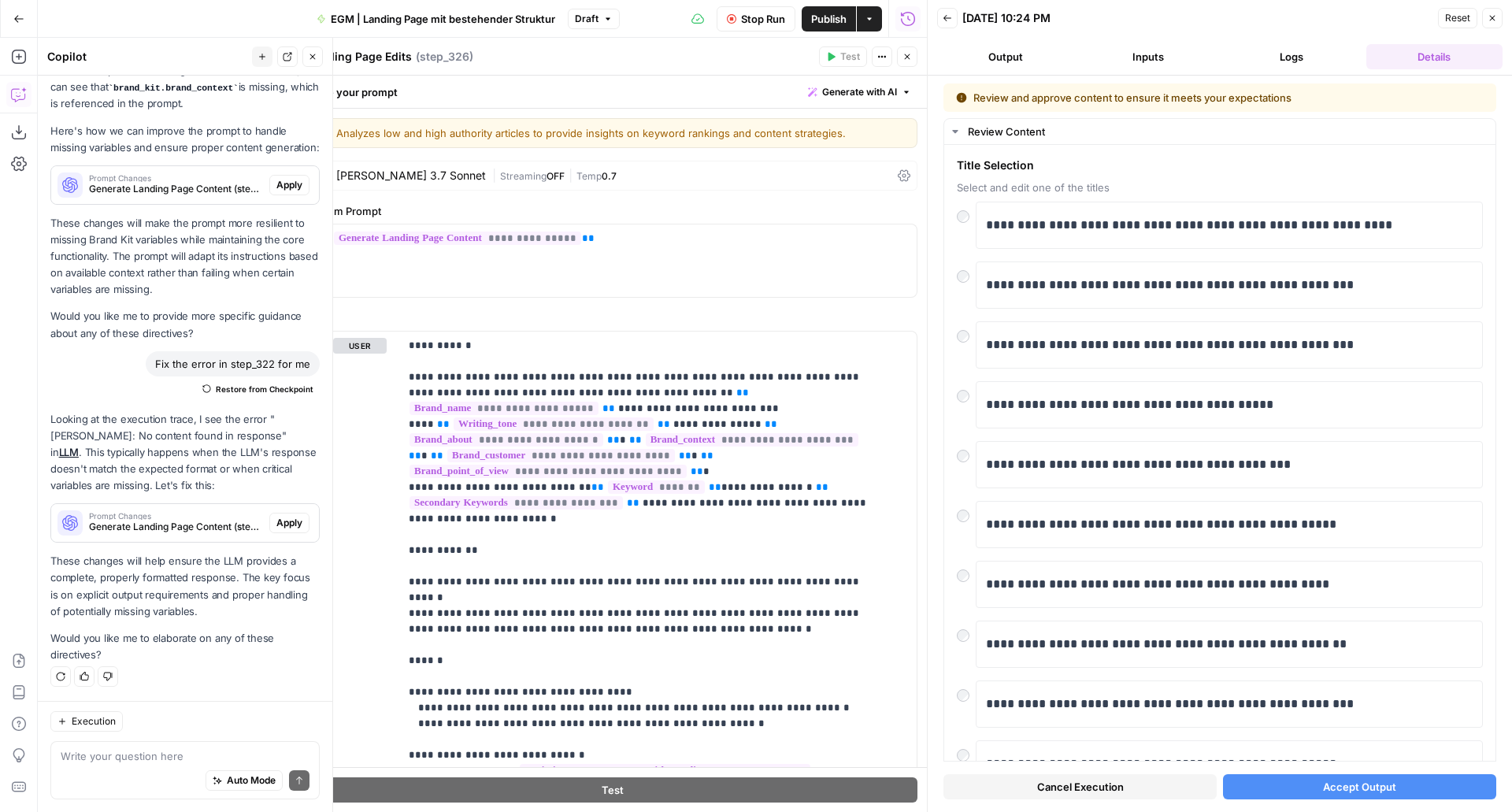
click at [1313, 788] on button "Accept Output" at bounding box center [1359, 787] width 273 height 25
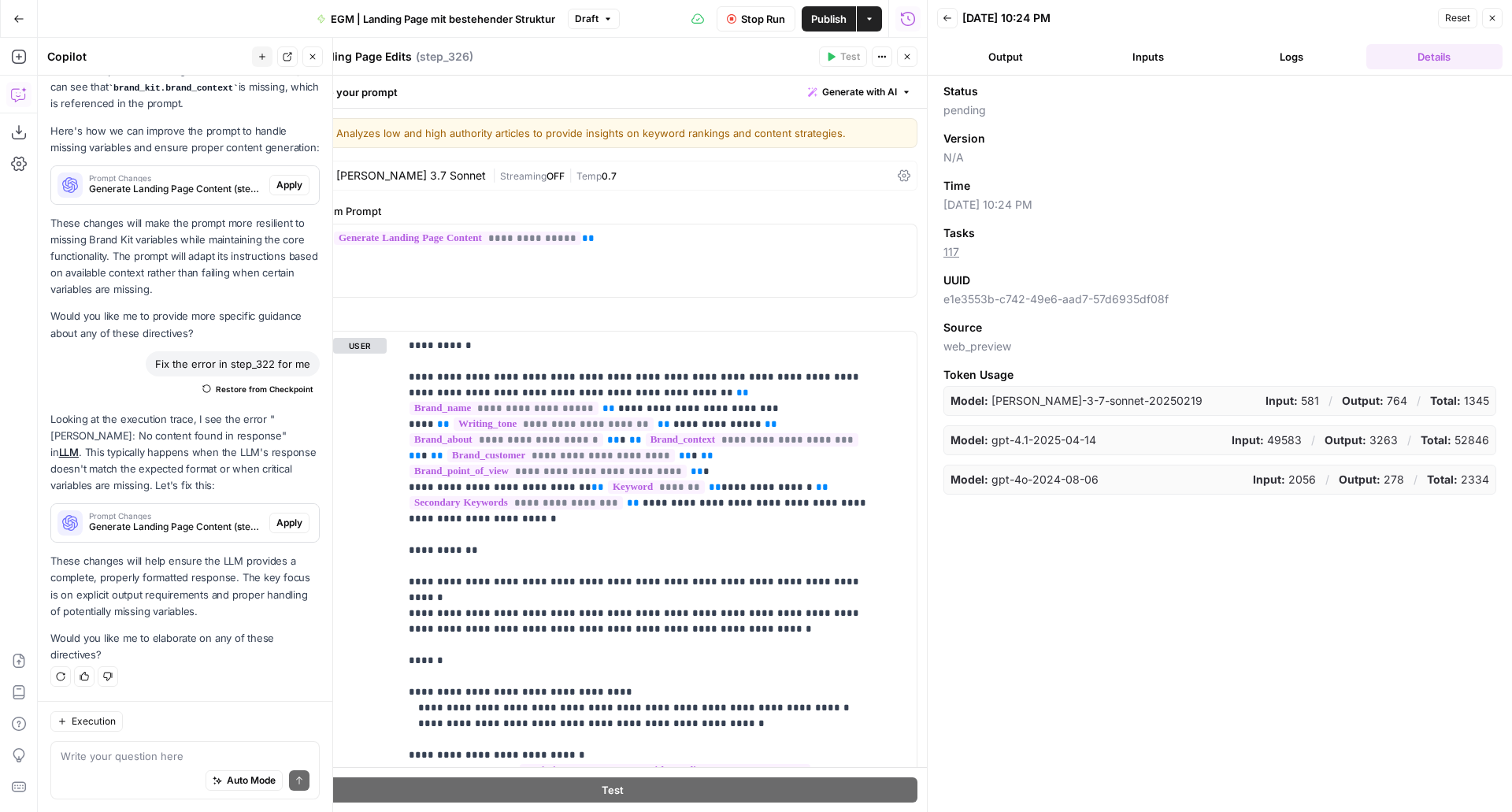
click at [1294, 57] on button "Logs" at bounding box center [1291, 57] width 137 height 25
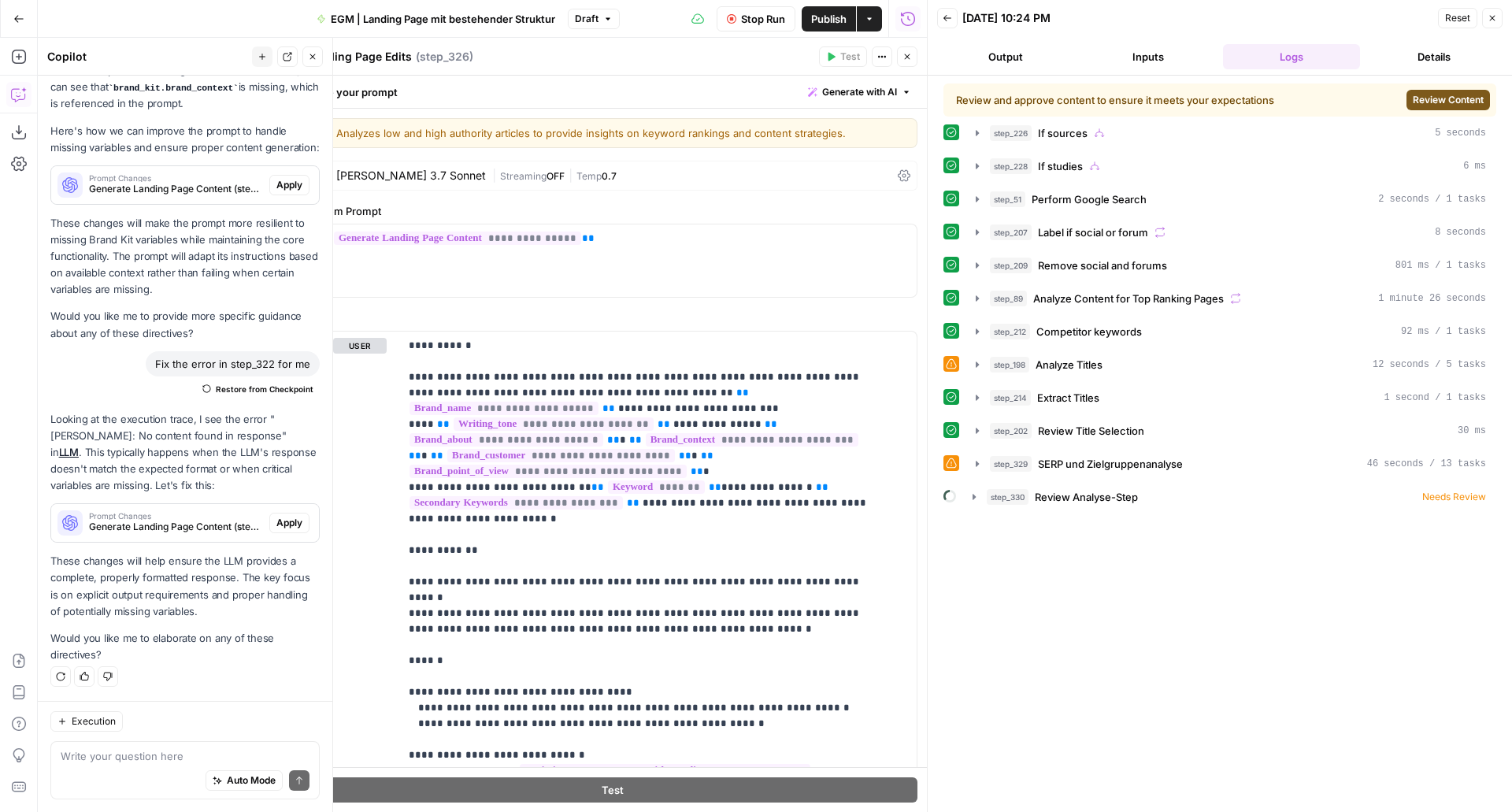
click at [1465, 98] on span "Review Content" at bounding box center [1449, 99] width 71 height 14
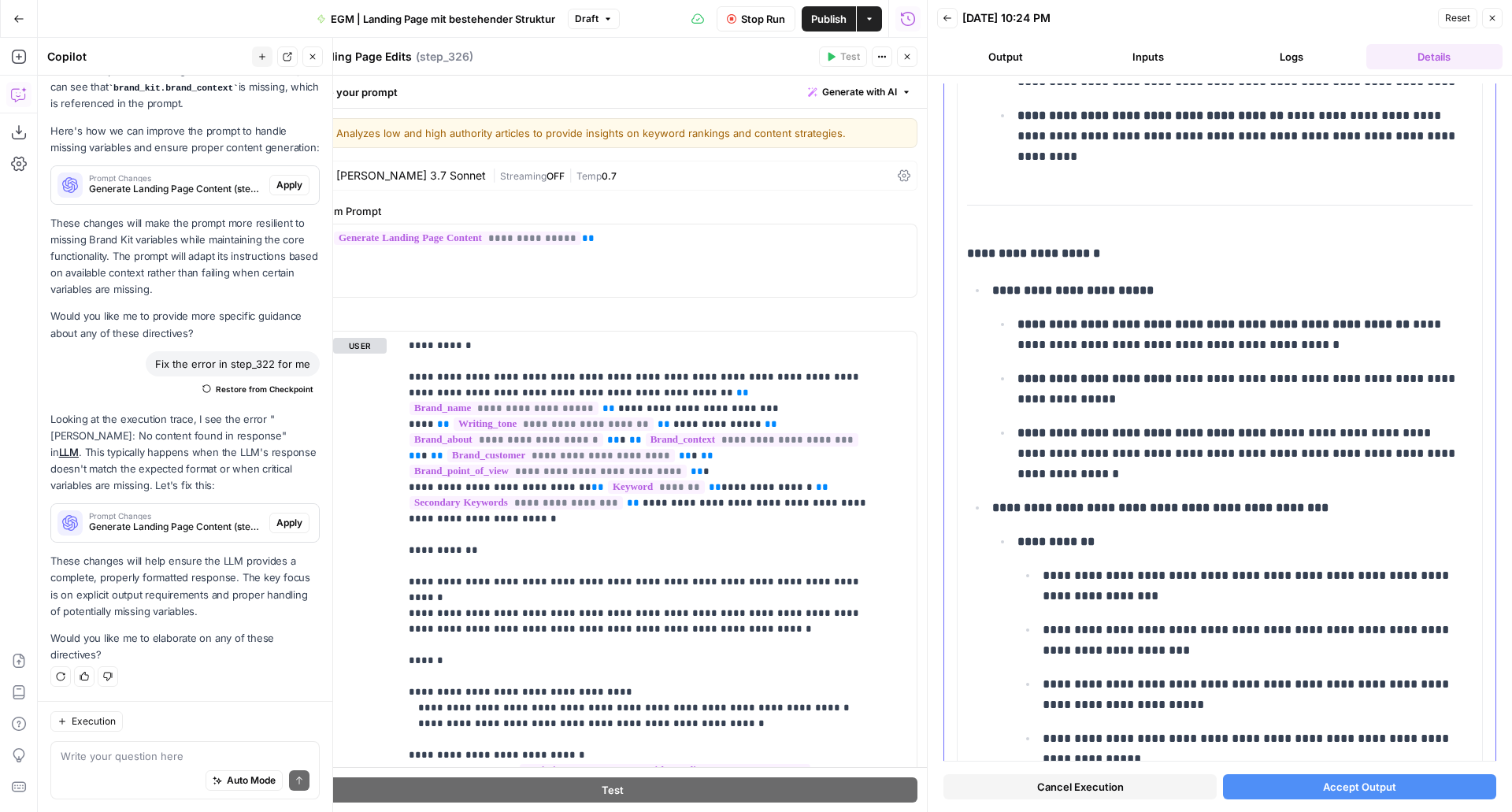
scroll to position [651, 0]
click at [1355, 786] on span "Accept Output" at bounding box center [1359, 787] width 73 height 16
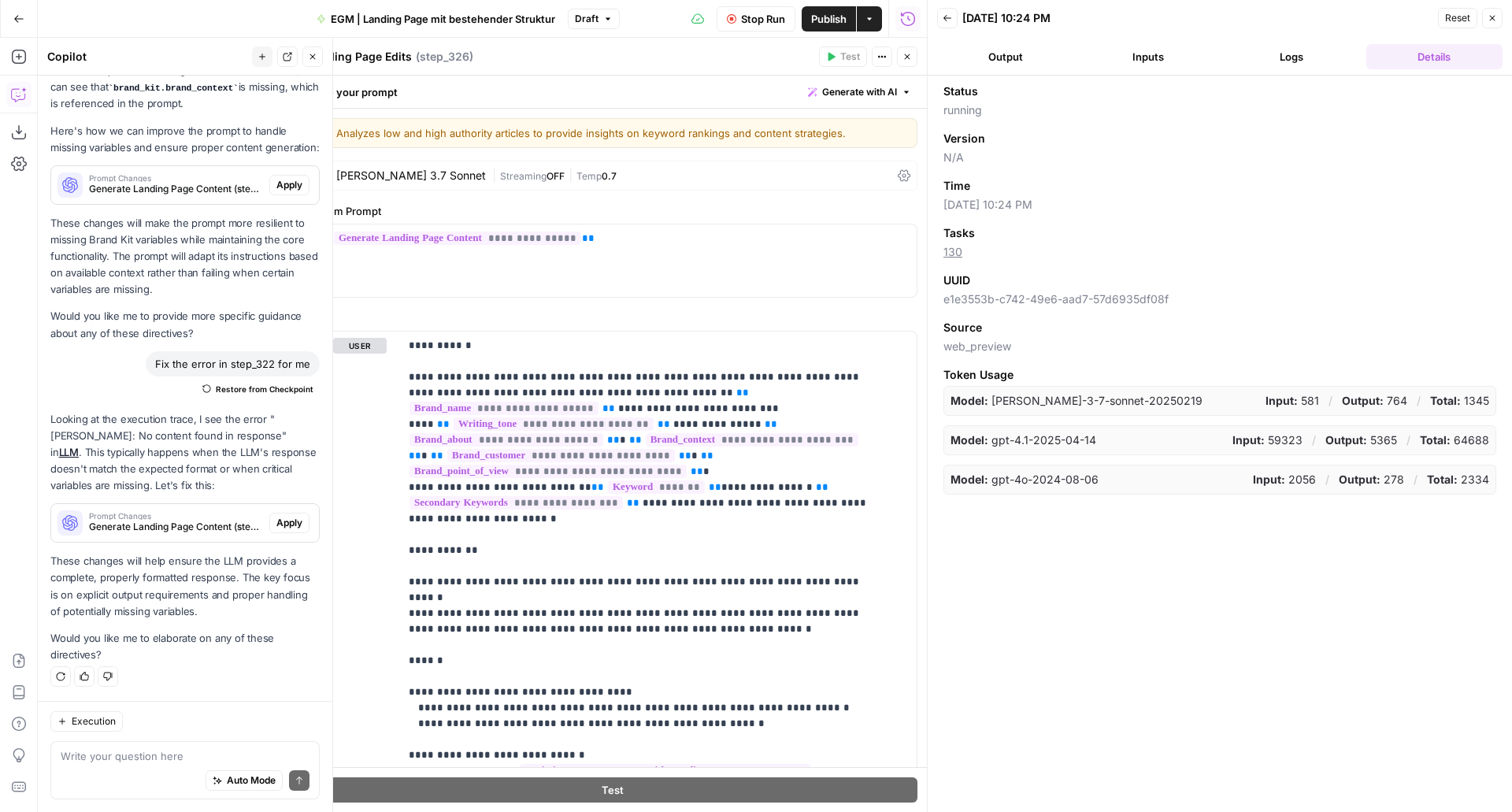
click at [1291, 68] on button "Logs" at bounding box center [1291, 57] width 137 height 25
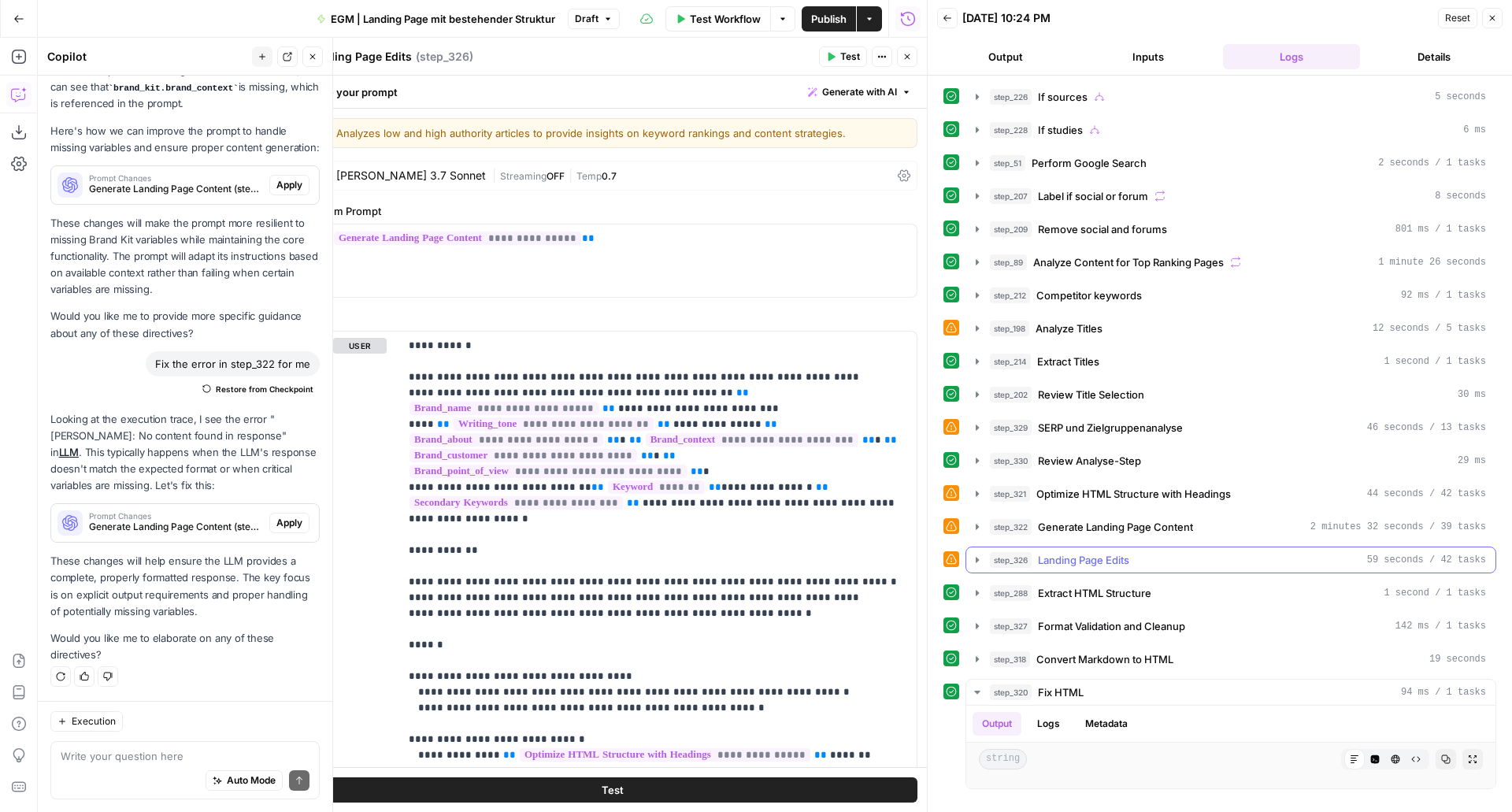
scroll to position [249, 0]
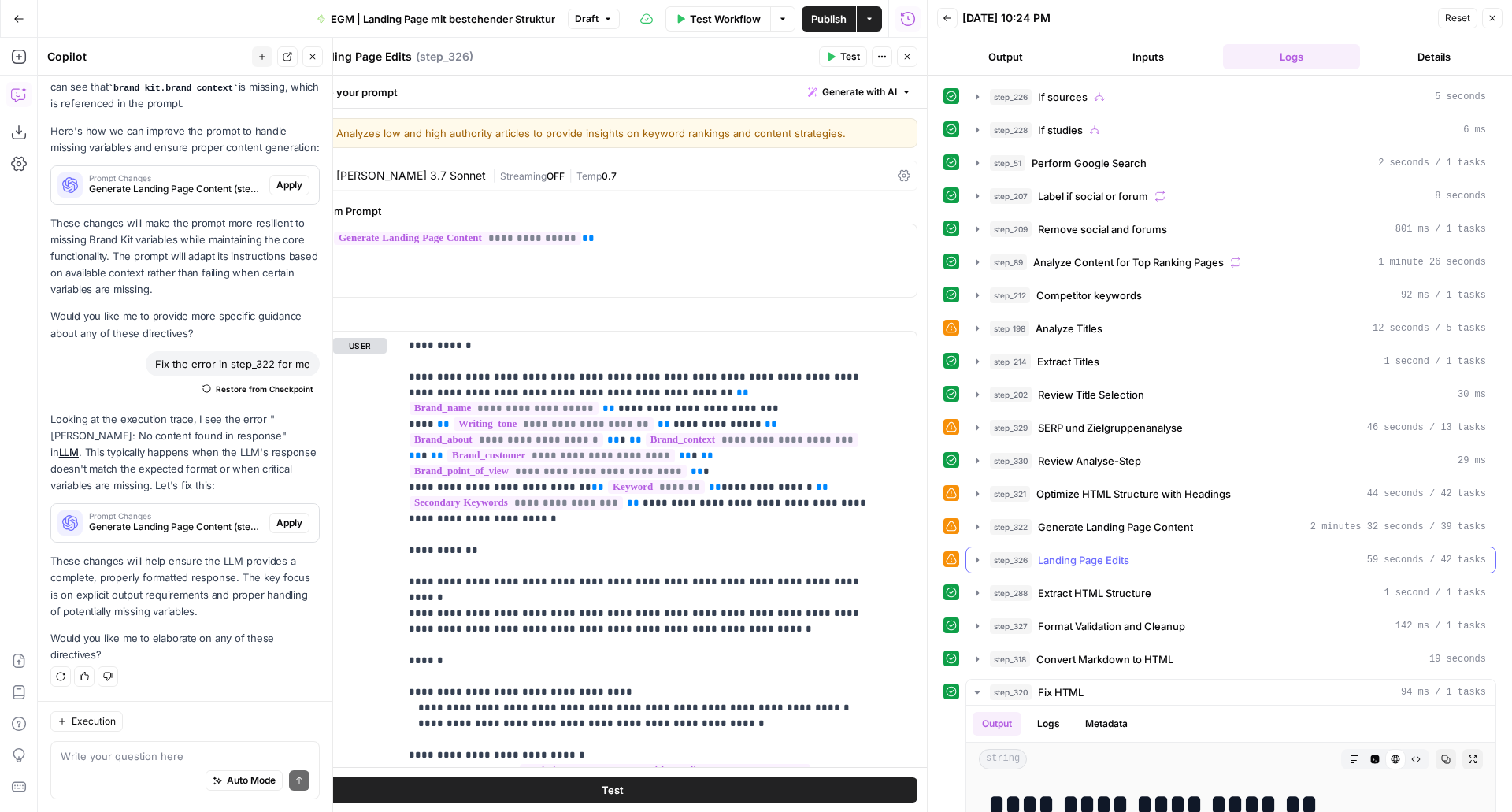
click at [1088, 573] on div "step_326 Landing Page Edits 59 seconds / 42 tasks" at bounding box center [1230, 560] width 531 height 27
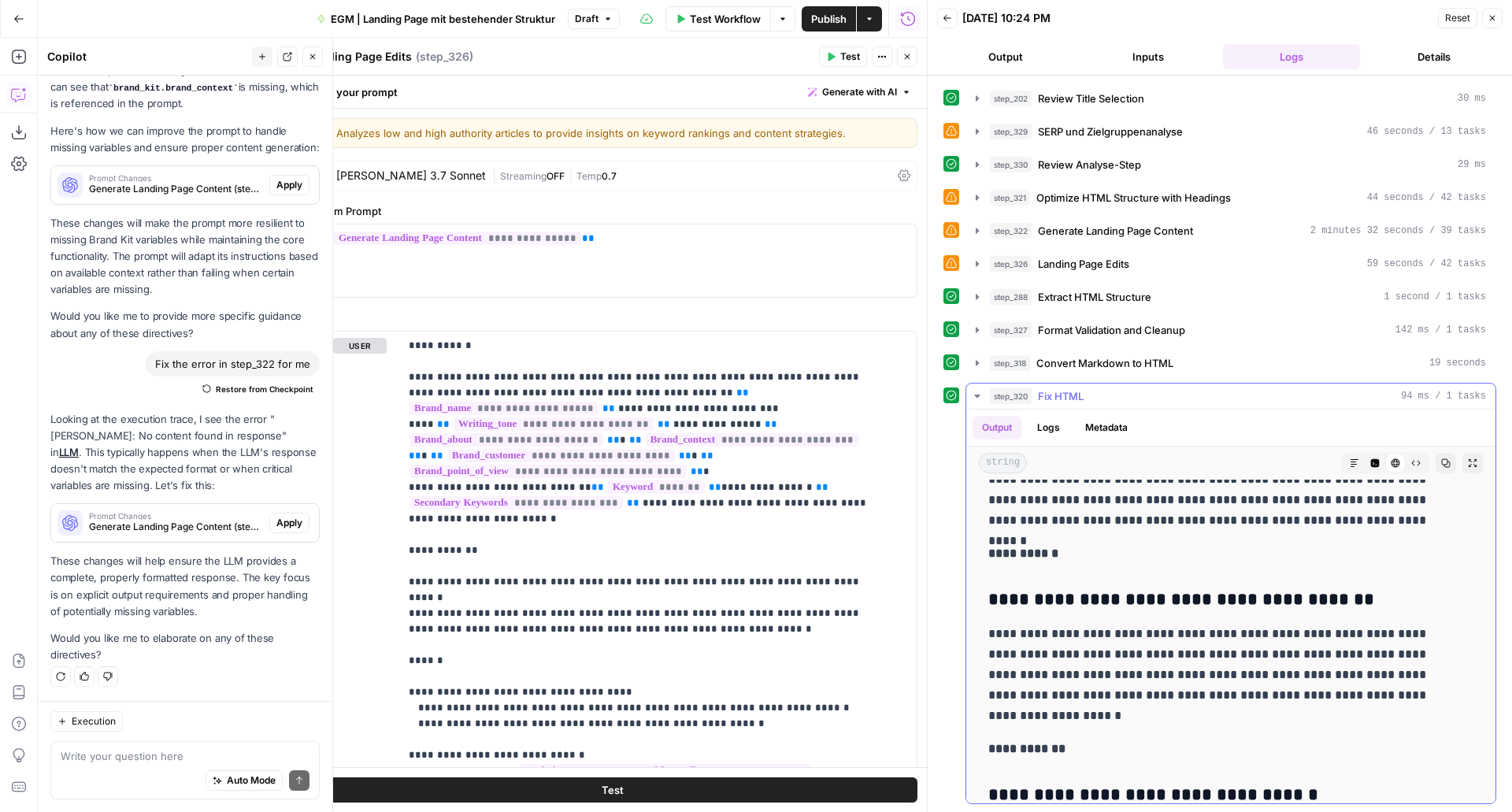
scroll to position [389, 0]
click at [1436, 456] on button "Copy" at bounding box center [1446, 463] width 21 height 21
click at [727, 11] on span "Test Workflow" at bounding box center [726, 18] width 71 height 16
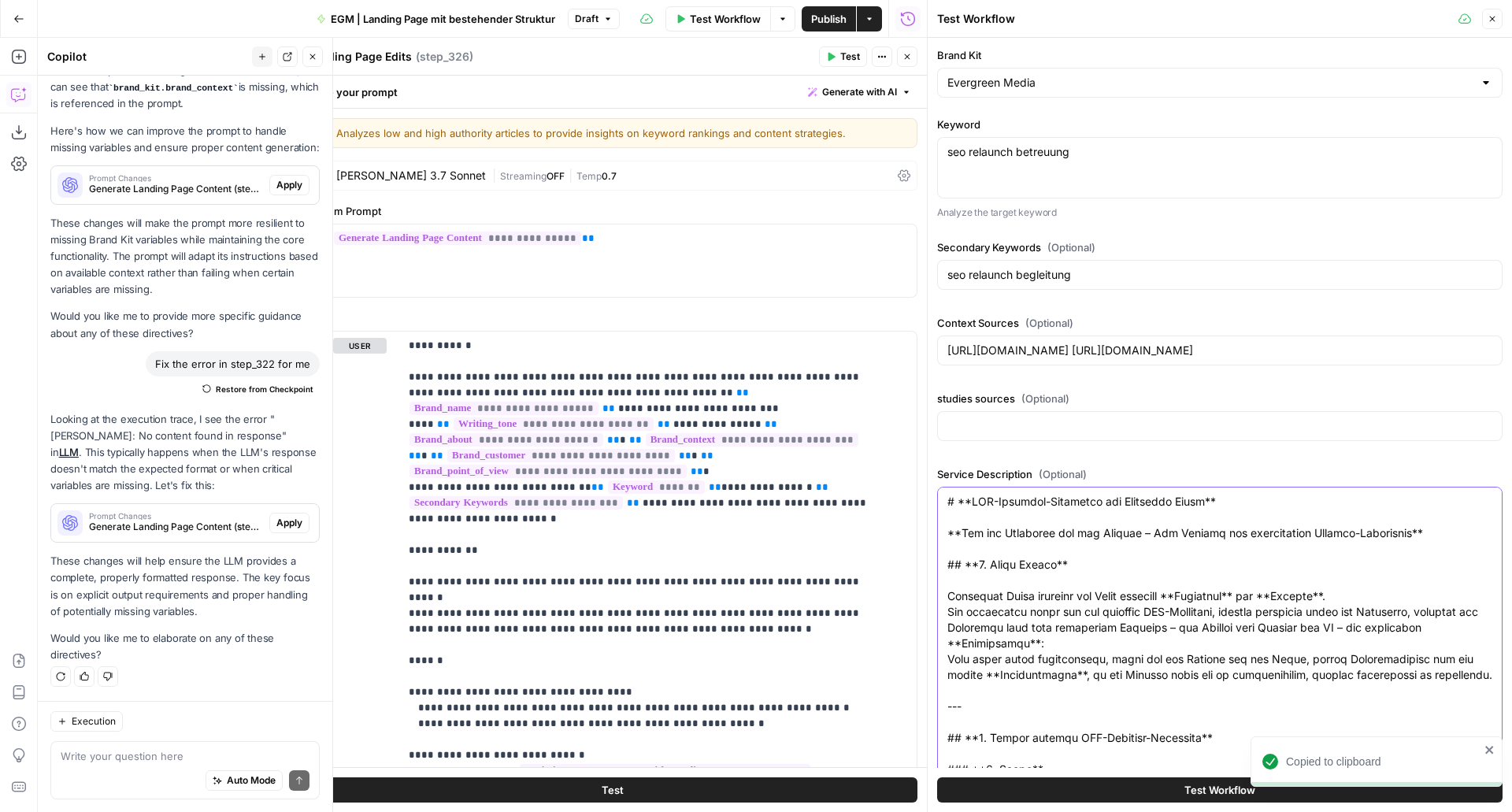
click at [1500, 23] on button "Close" at bounding box center [1492, 19] width 21 height 21
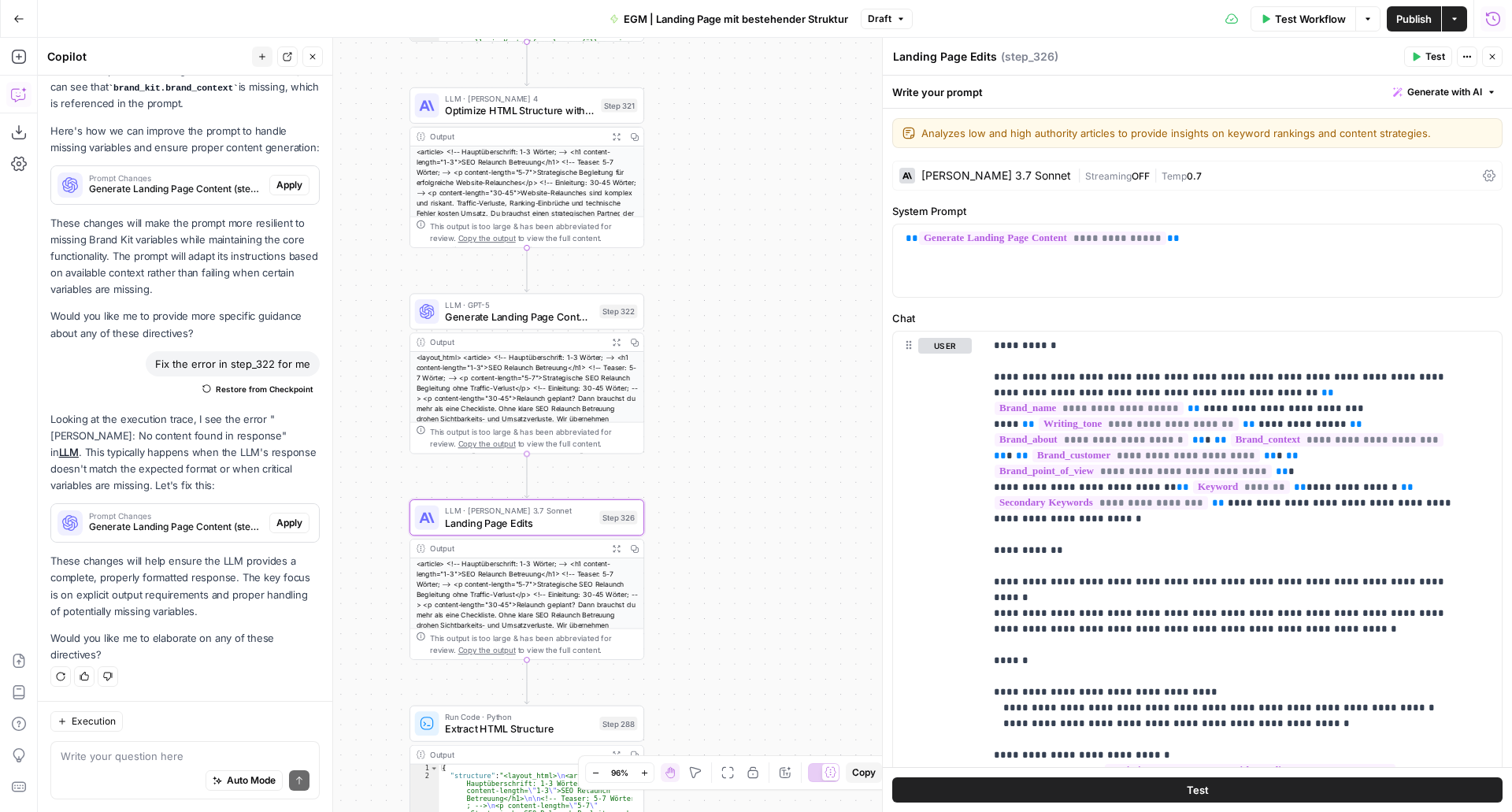
click at [1501, 21] on icon "button" at bounding box center [1493, 18] width 16 height 16
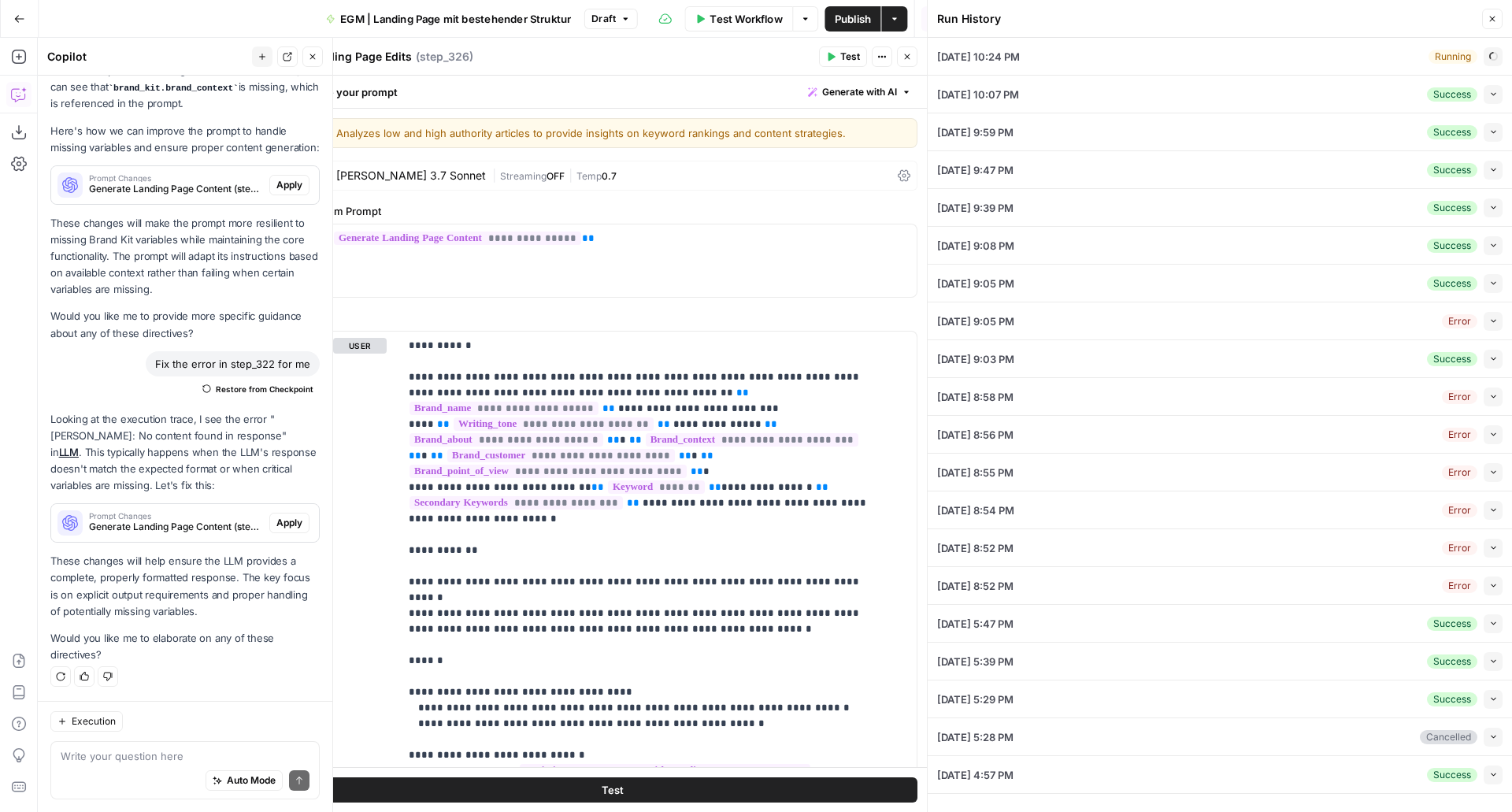
type input "Evergreen Media"
type input "seo relaunch begleitung"
type input "https://www.evergreen.media/relaunch-betreuung/ https://www.panpan.digital/en/s…"
type input "Germany"
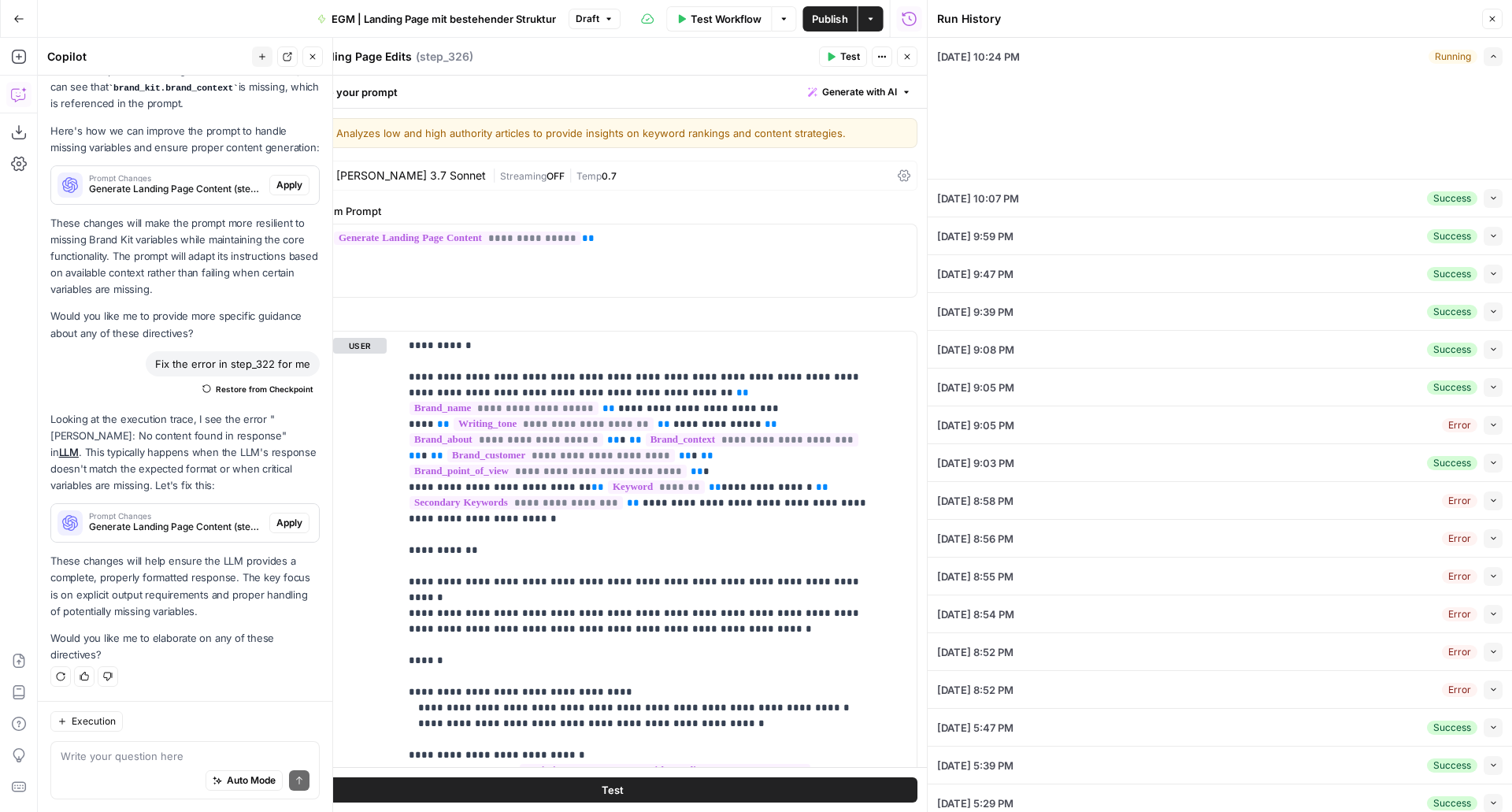
type textarea "seo relaunch betreuung"
type textarea "# **SEO-Relaunch-Betreuung bei Evergreen Media** **Von der Strategie bis zur Wi…"
type textarea "<article> <!-- Hauptüberschrift: 1-3 Wörter; --> <h1 content-length="1-3">Leist…"
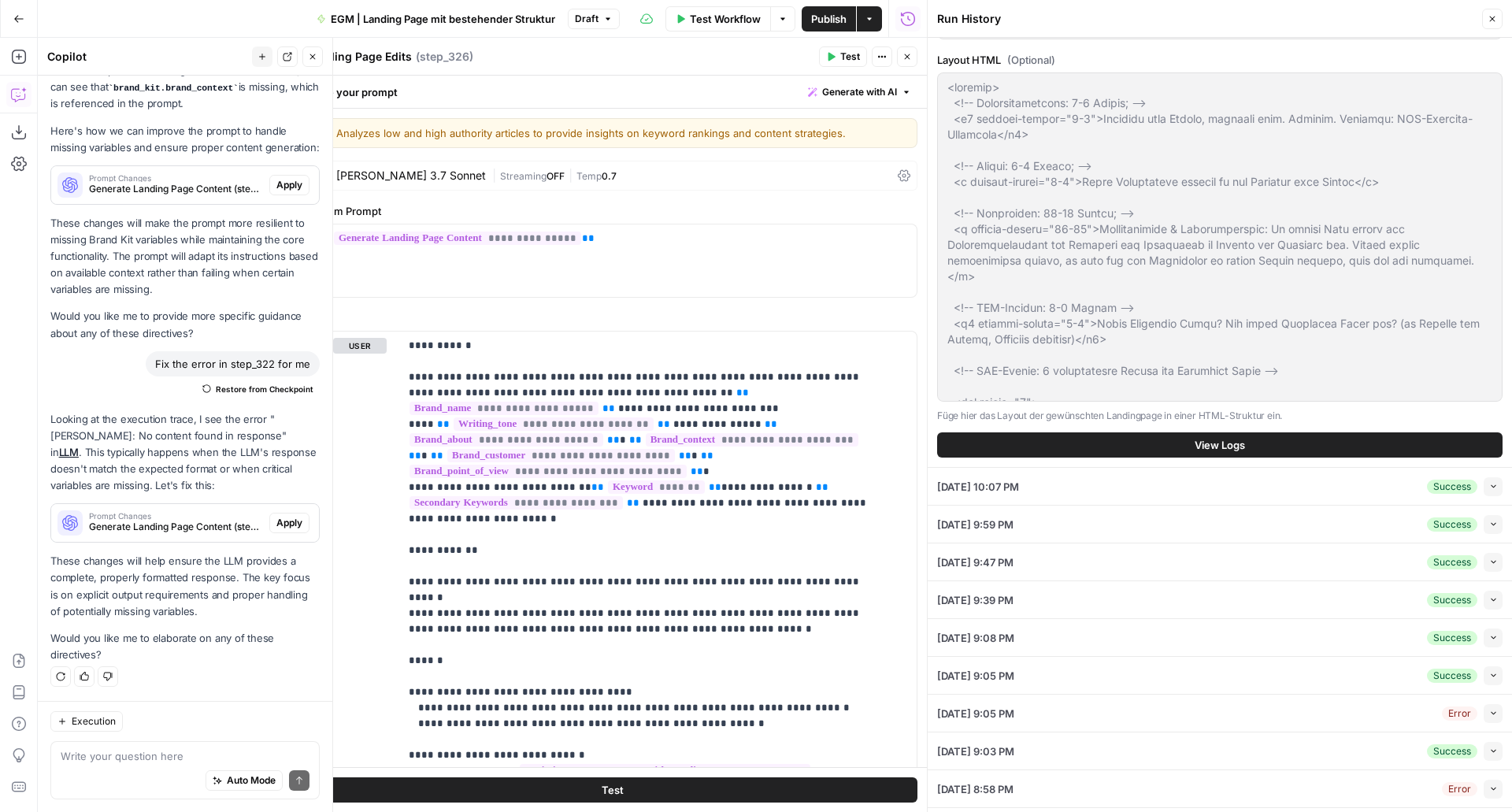
scroll to position [172, 0]
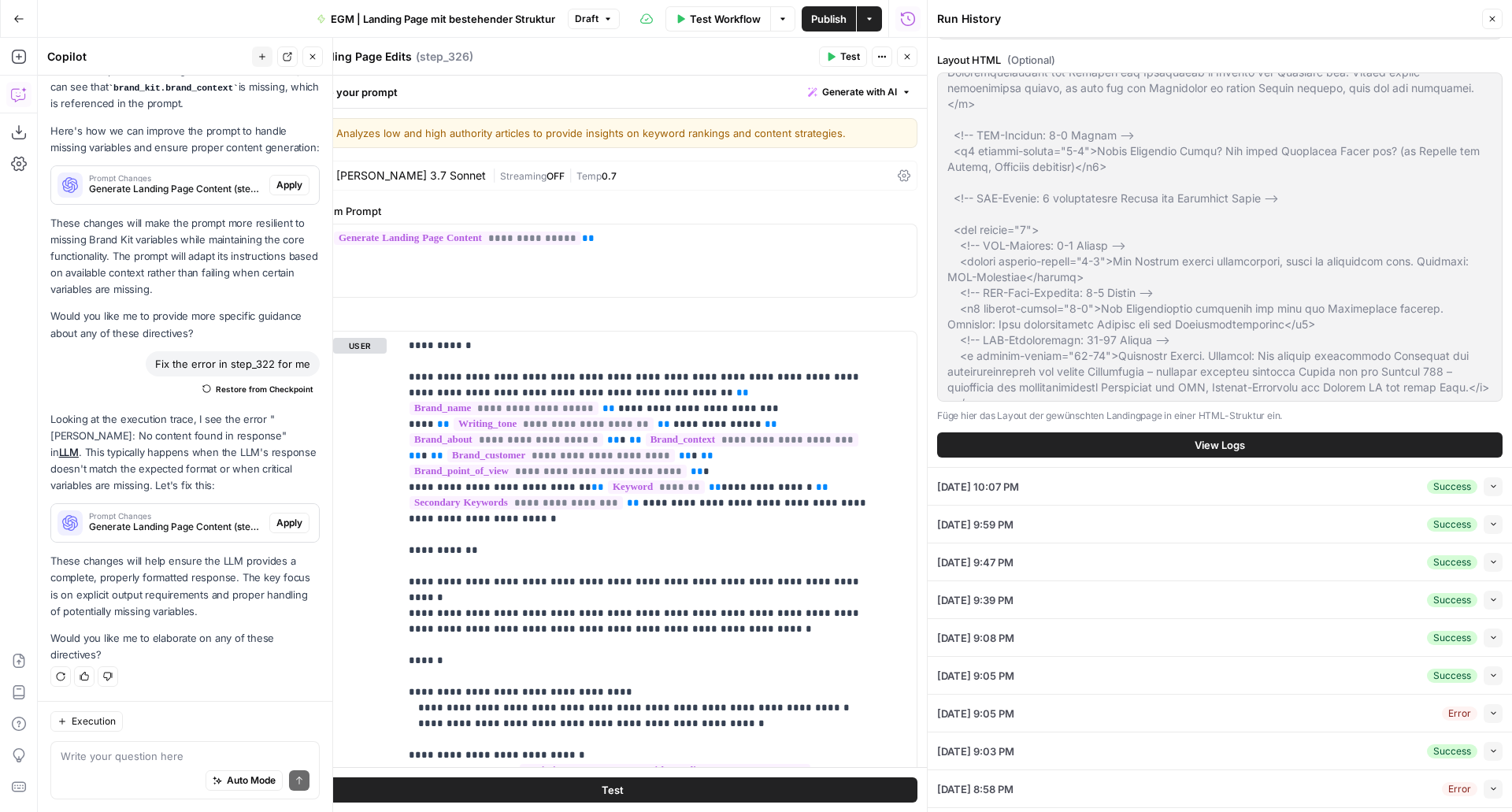
click at [1169, 434] on button "View Logs" at bounding box center [1220, 445] width 566 height 25
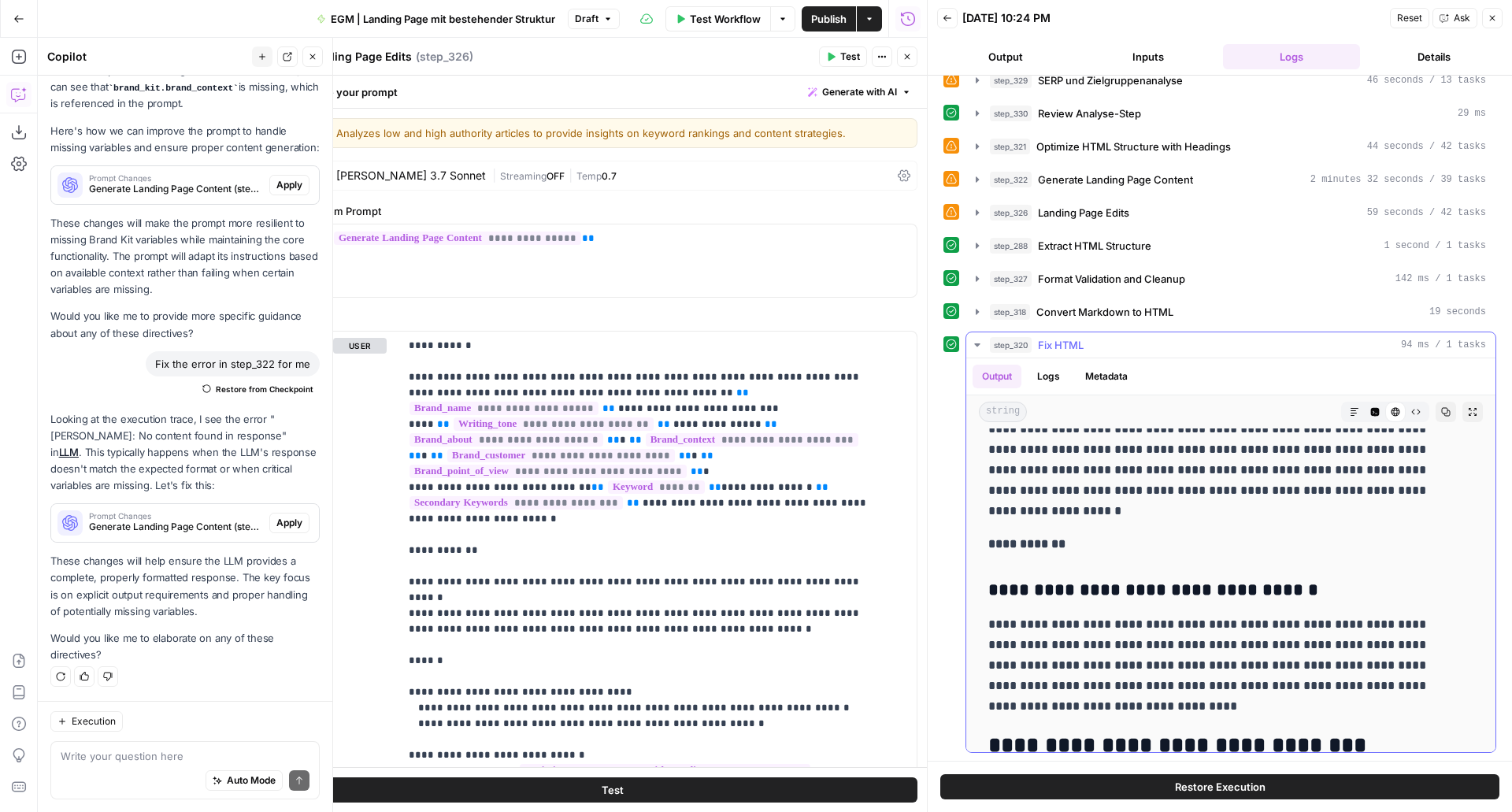
scroll to position [555, 0]
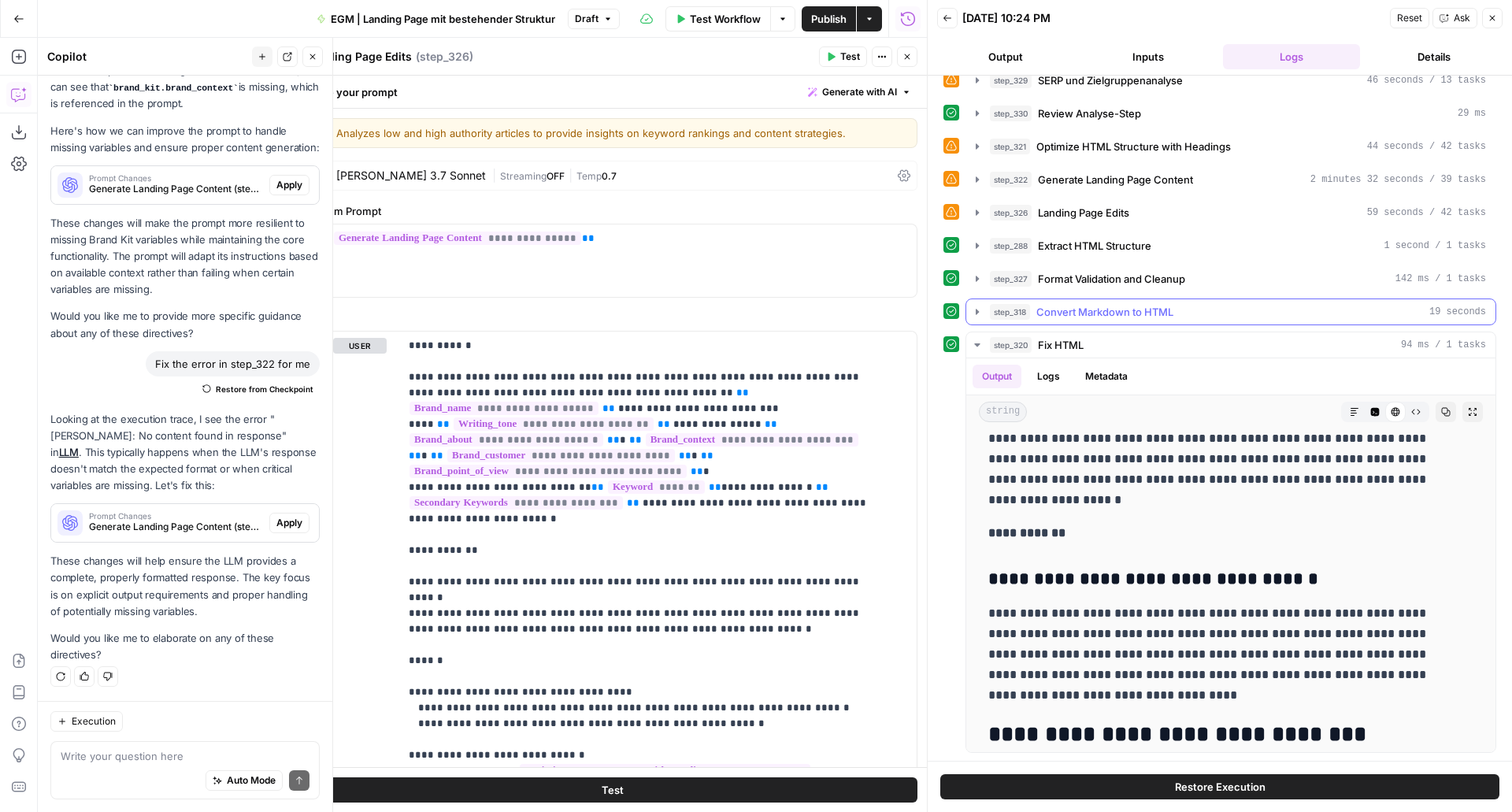
click at [978, 310] on icon "button" at bounding box center [978, 311] width 3 height 6
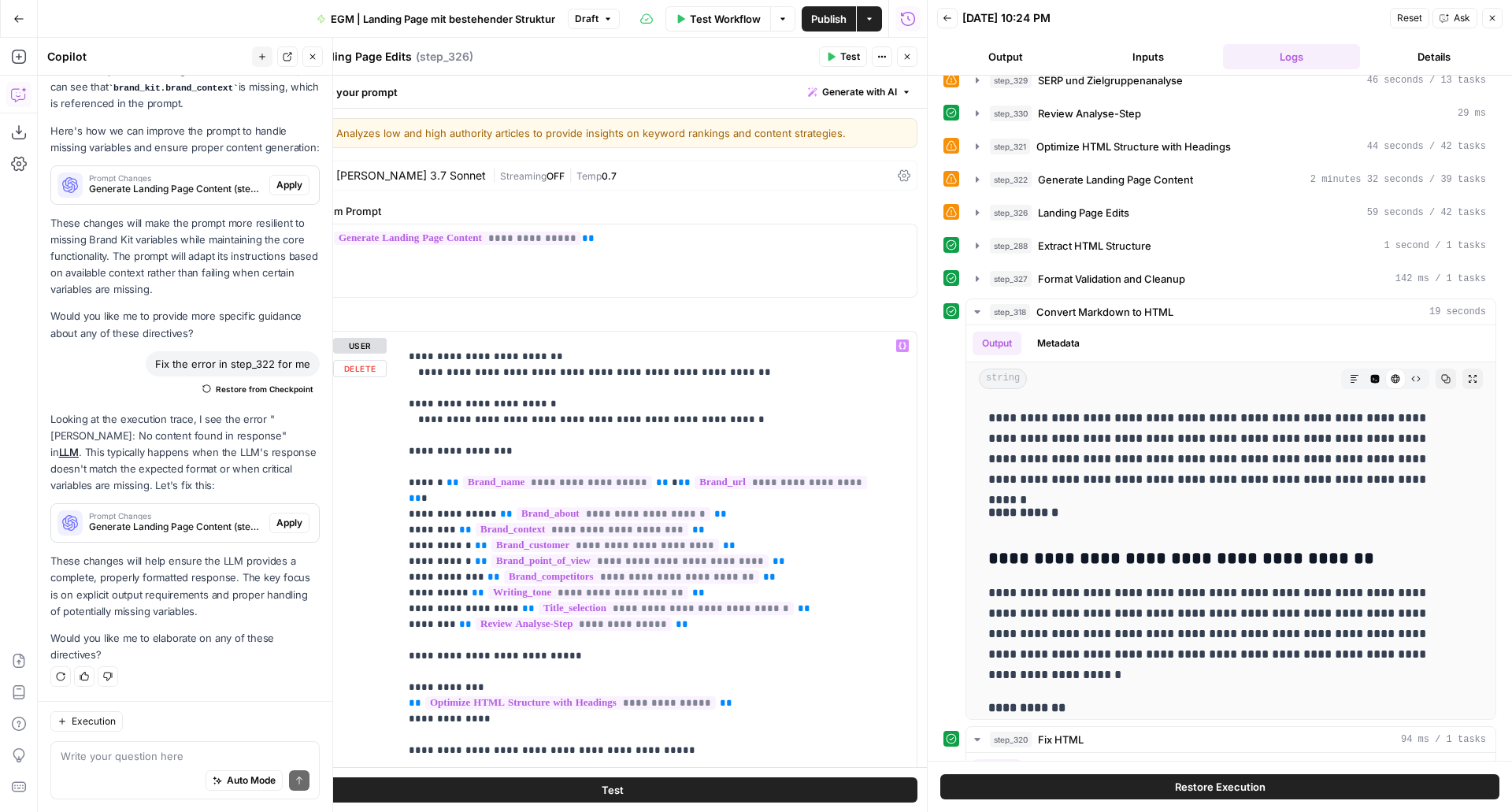
scroll to position [647, 0]
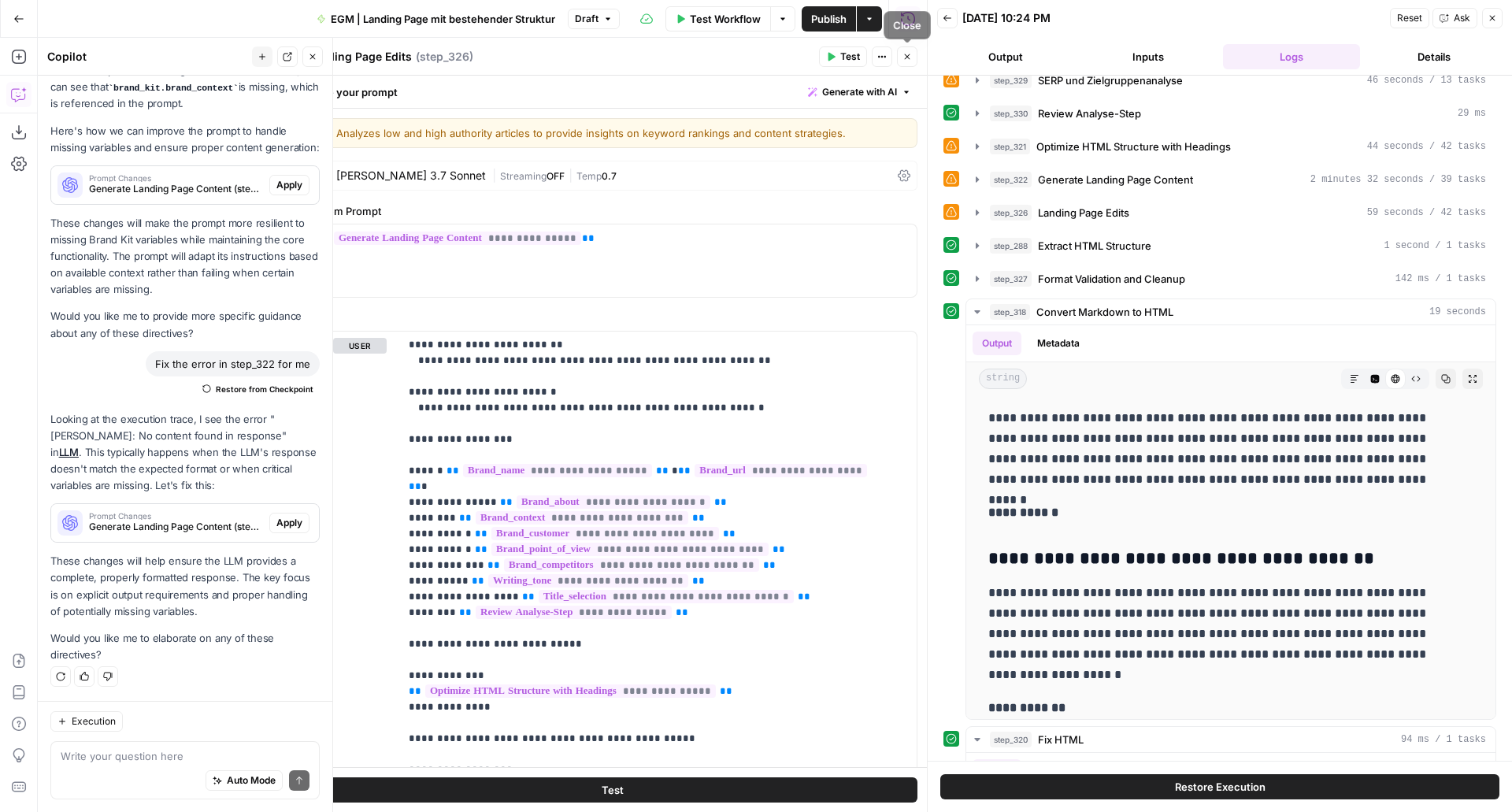
click at [900, 60] on button "Close" at bounding box center [907, 57] width 21 height 21
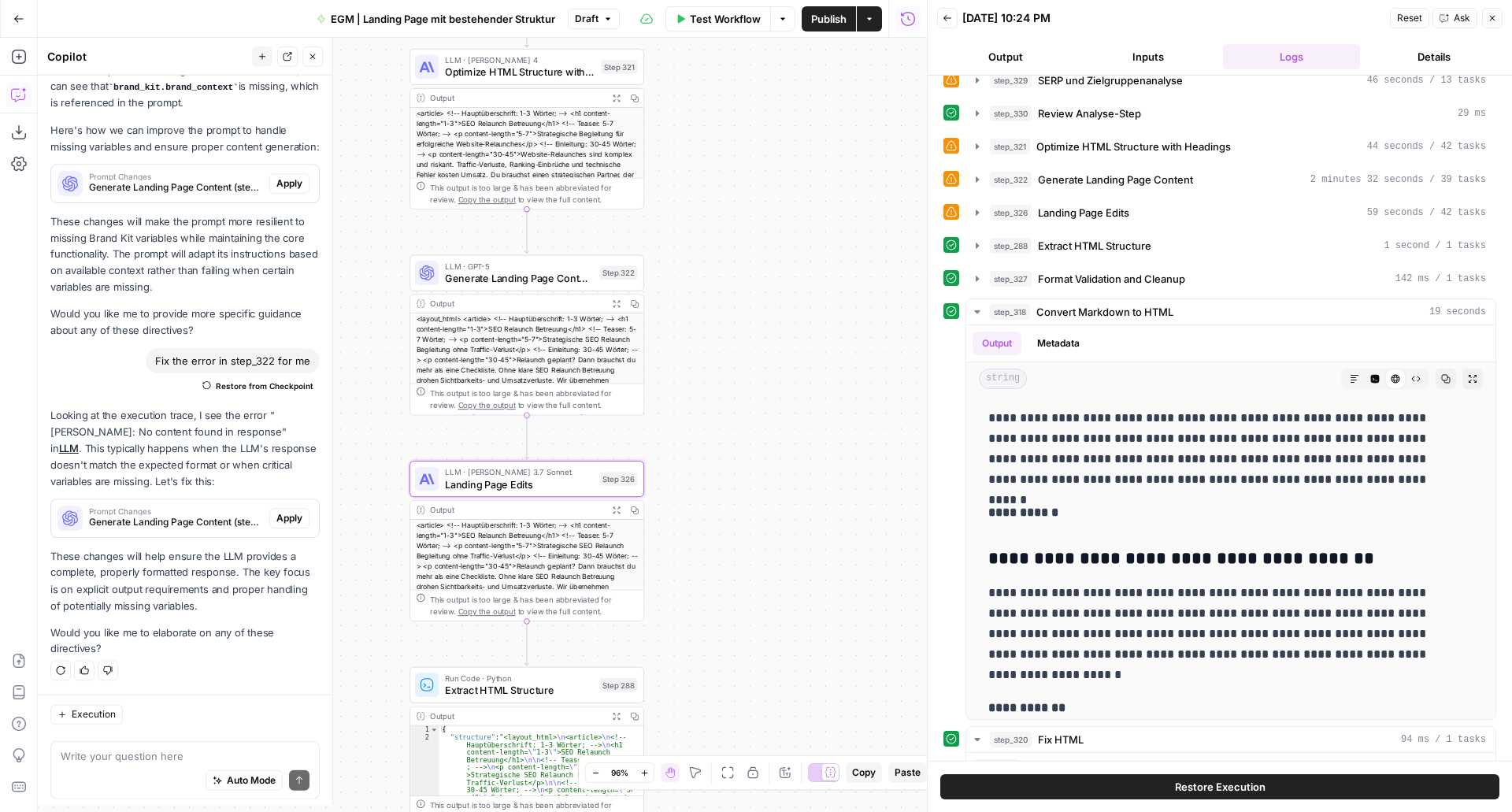
scroll to position [249, 0]
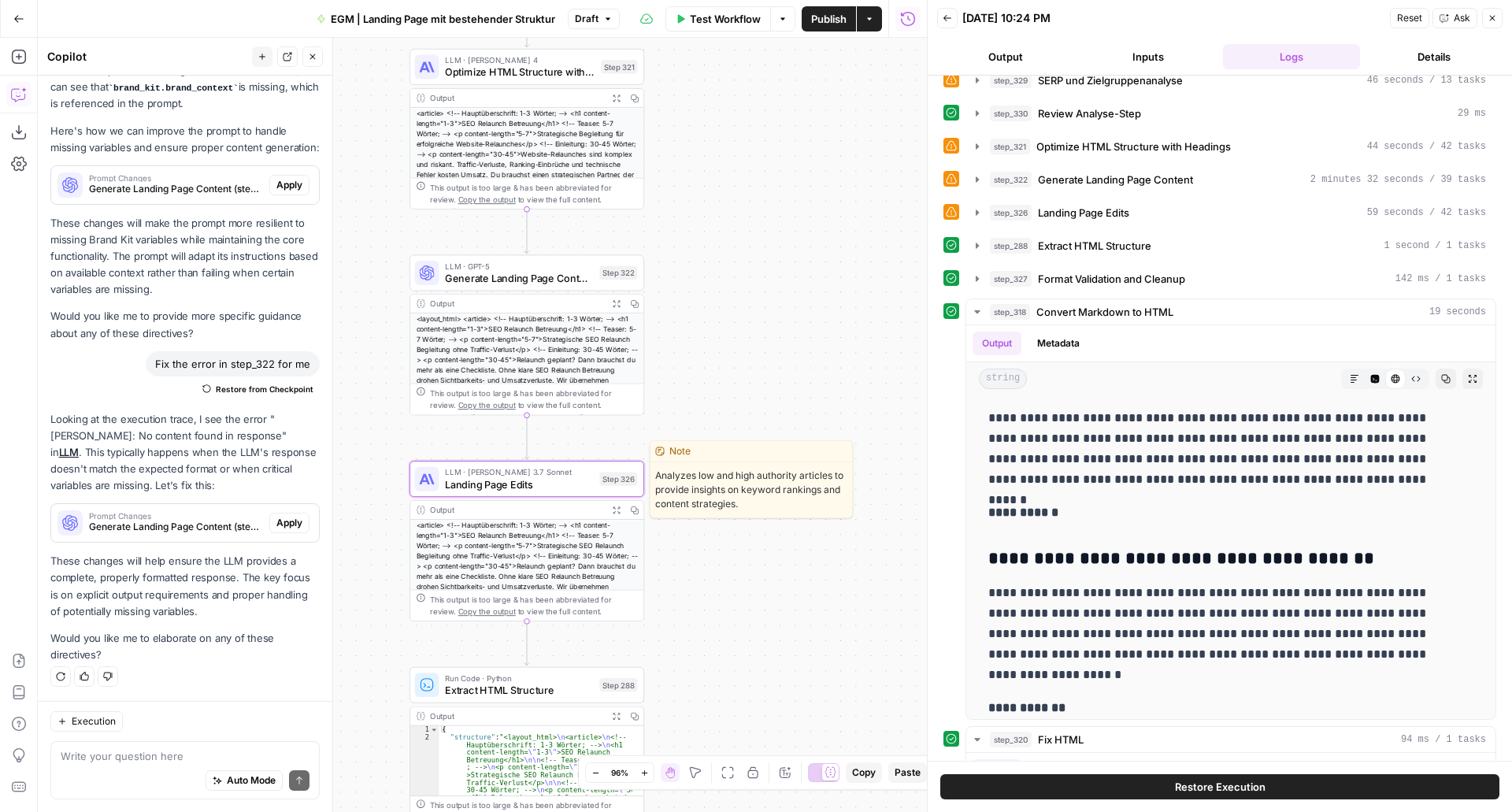
click at [570, 493] on div "LLM · Claude 3.7 Sonnet Landing Page Edits Step 326 Copy step Delete step Edit …" at bounding box center [527, 479] width 235 height 36
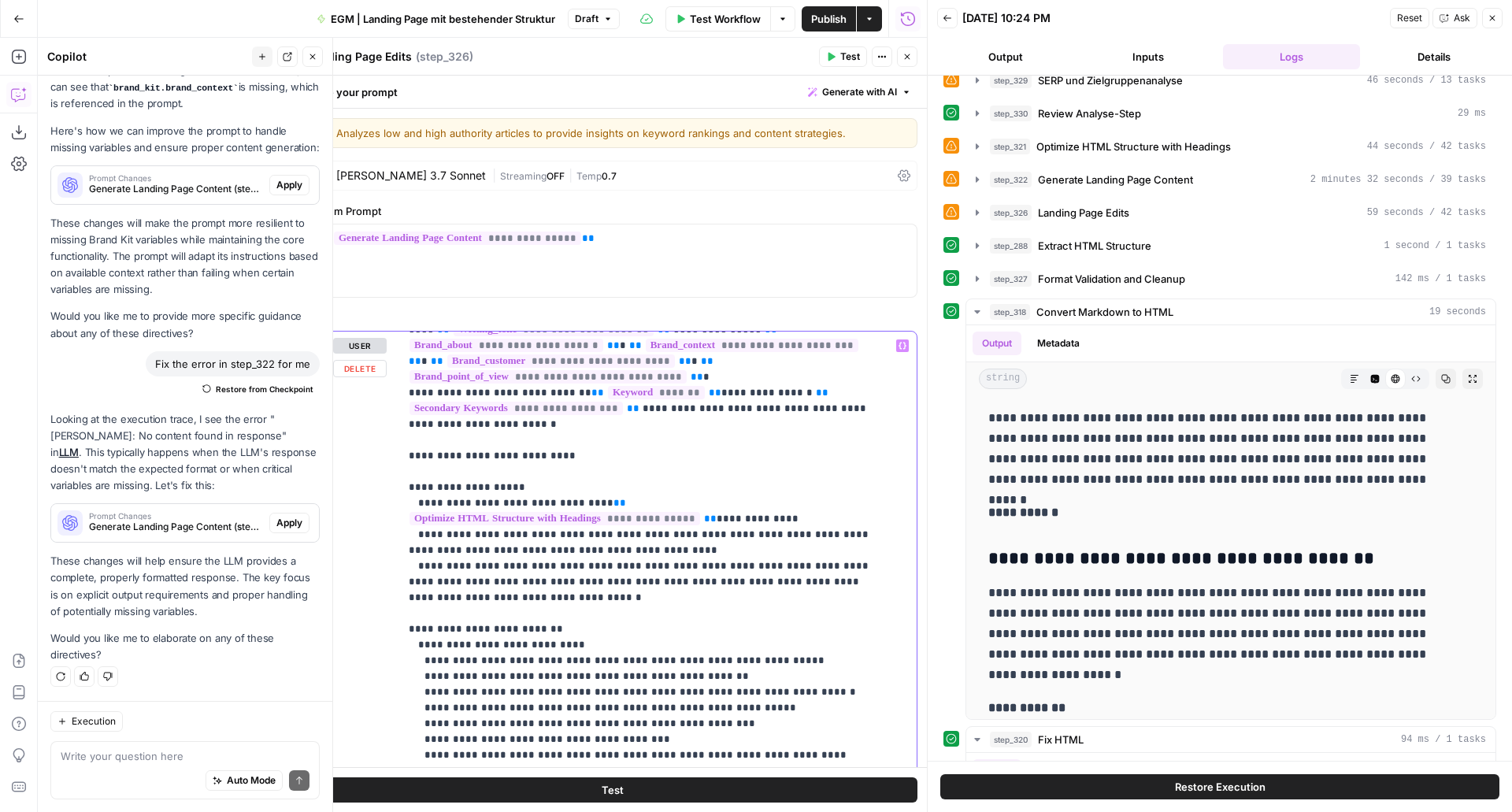
scroll to position [117, 0]
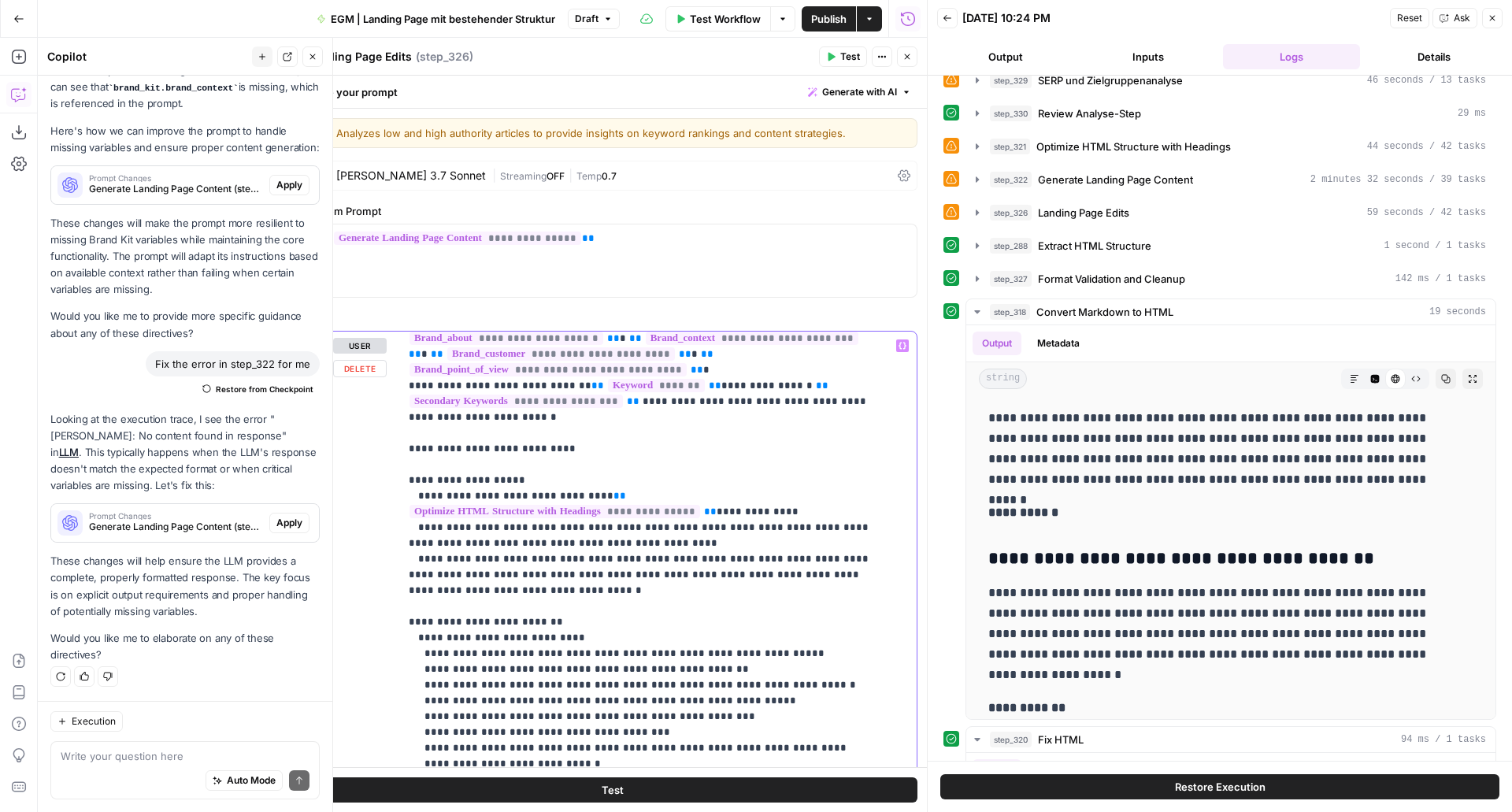
drag, startPoint x: 584, startPoint y: 478, endPoint x: 419, endPoint y: 498, distance: 166.2
click at [419, 498] on p "**********" at bounding box center [646, 717] width 475 height 993
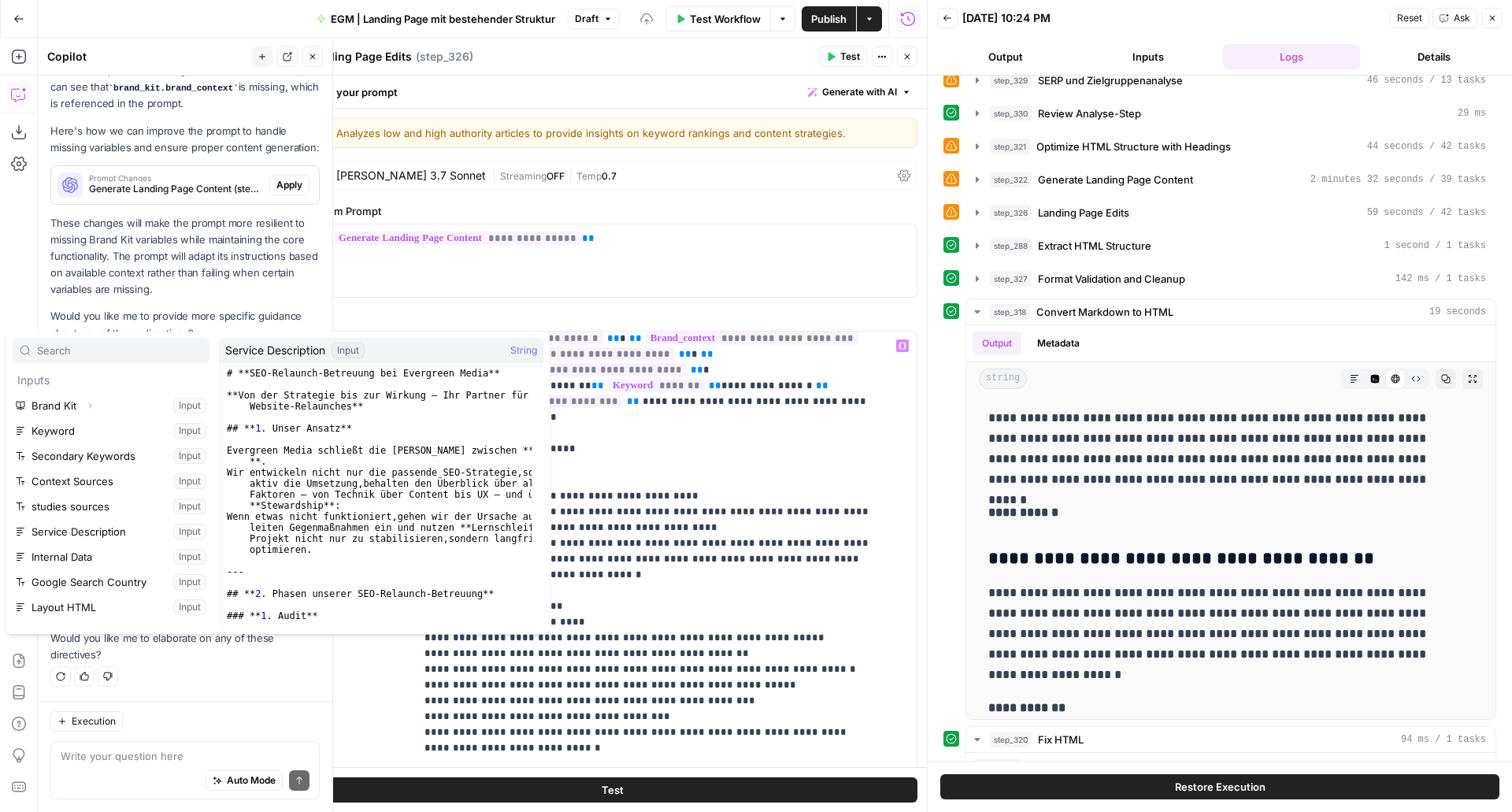
scroll to position [261, 0]
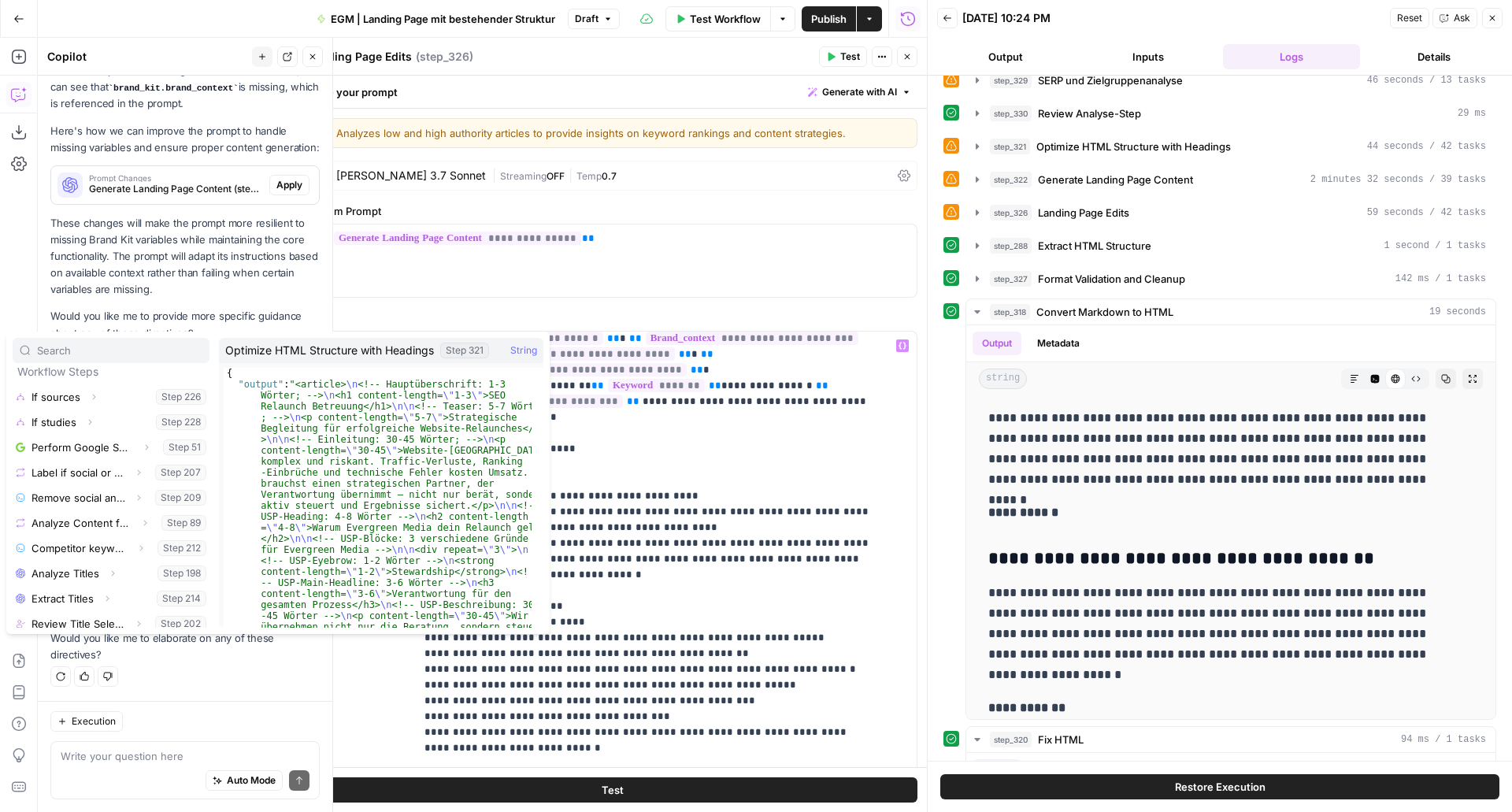
click at [76, 712] on button "Select variable Generate Landing Page Content" at bounding box center [111, 724] width 197 height 25
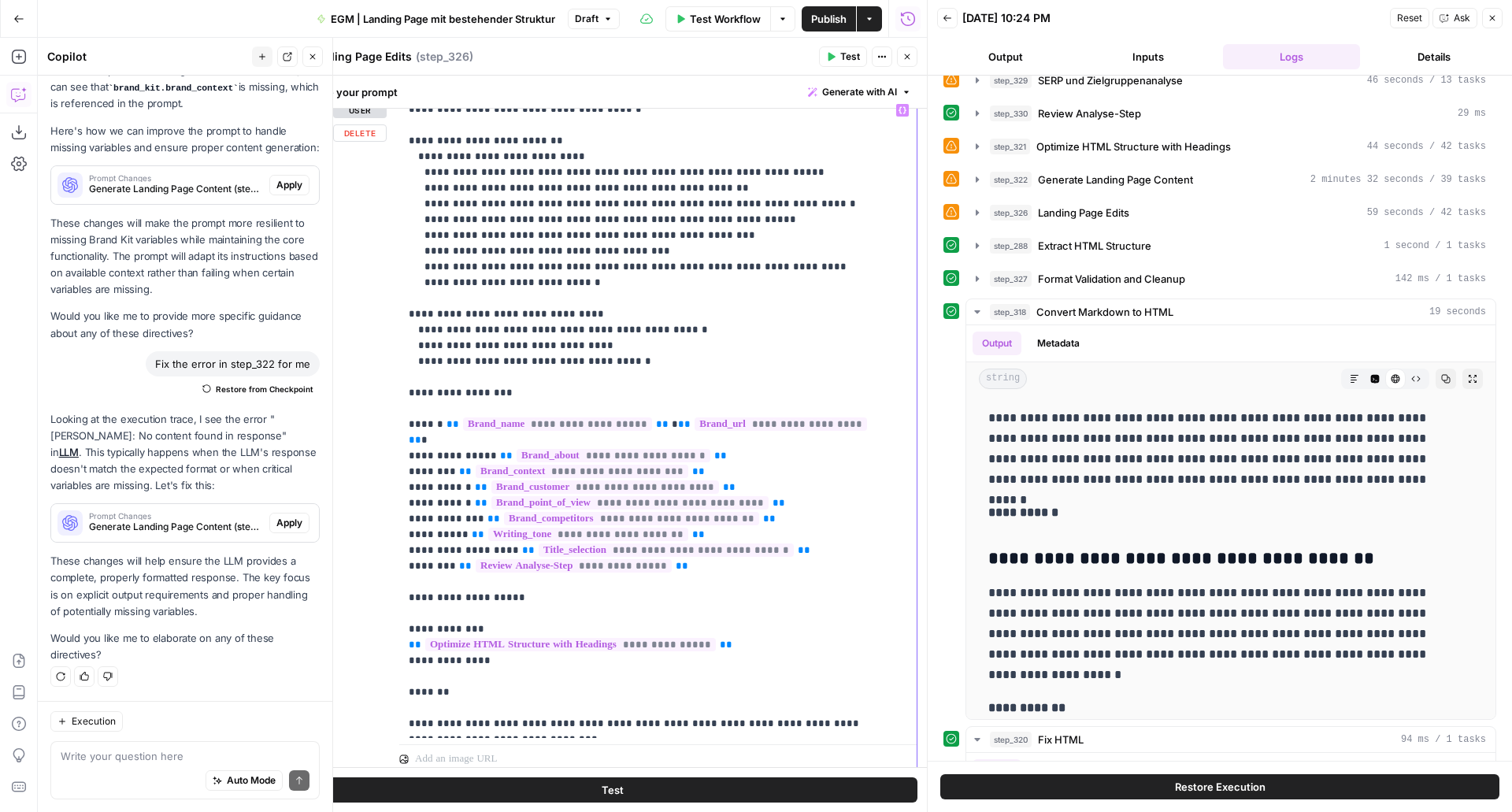
scroll to position [259, 0]
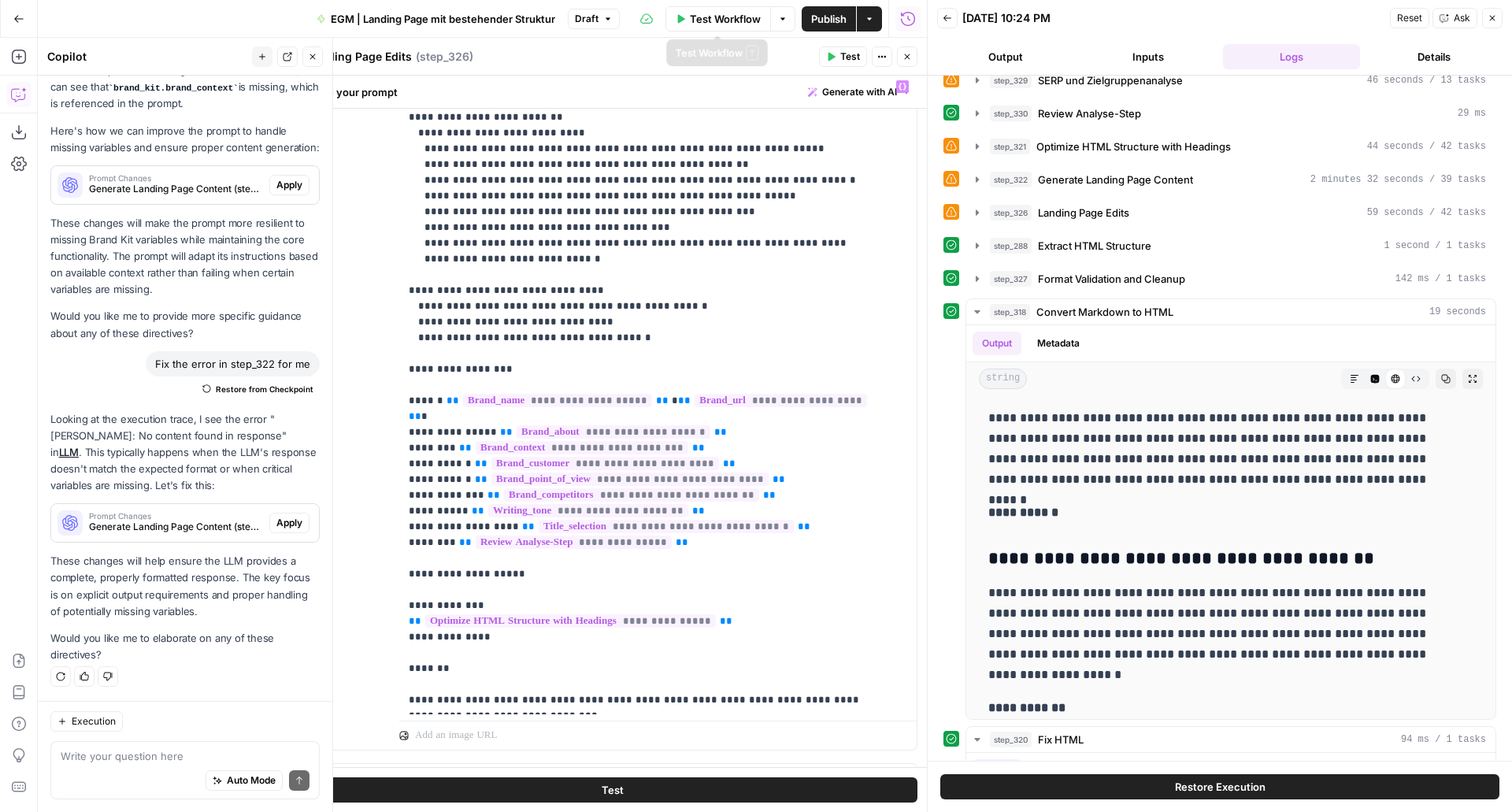
click at [731, 25] on span "Test Workflow" at bounding box center [726, 18] width 71 height 16
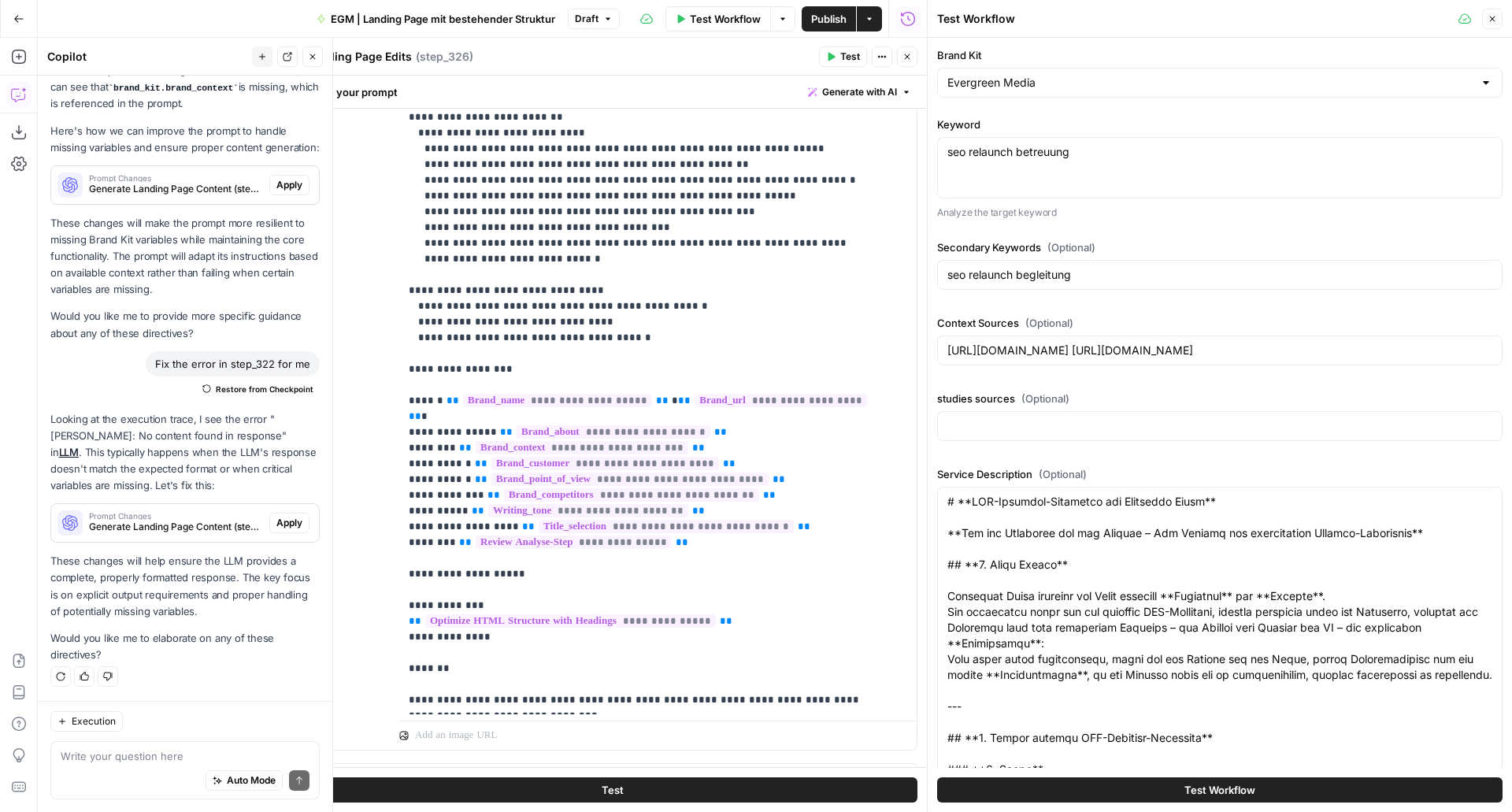
click at [838, 54] on button "Test" at bounding box center [843, 57] width 48 height 21
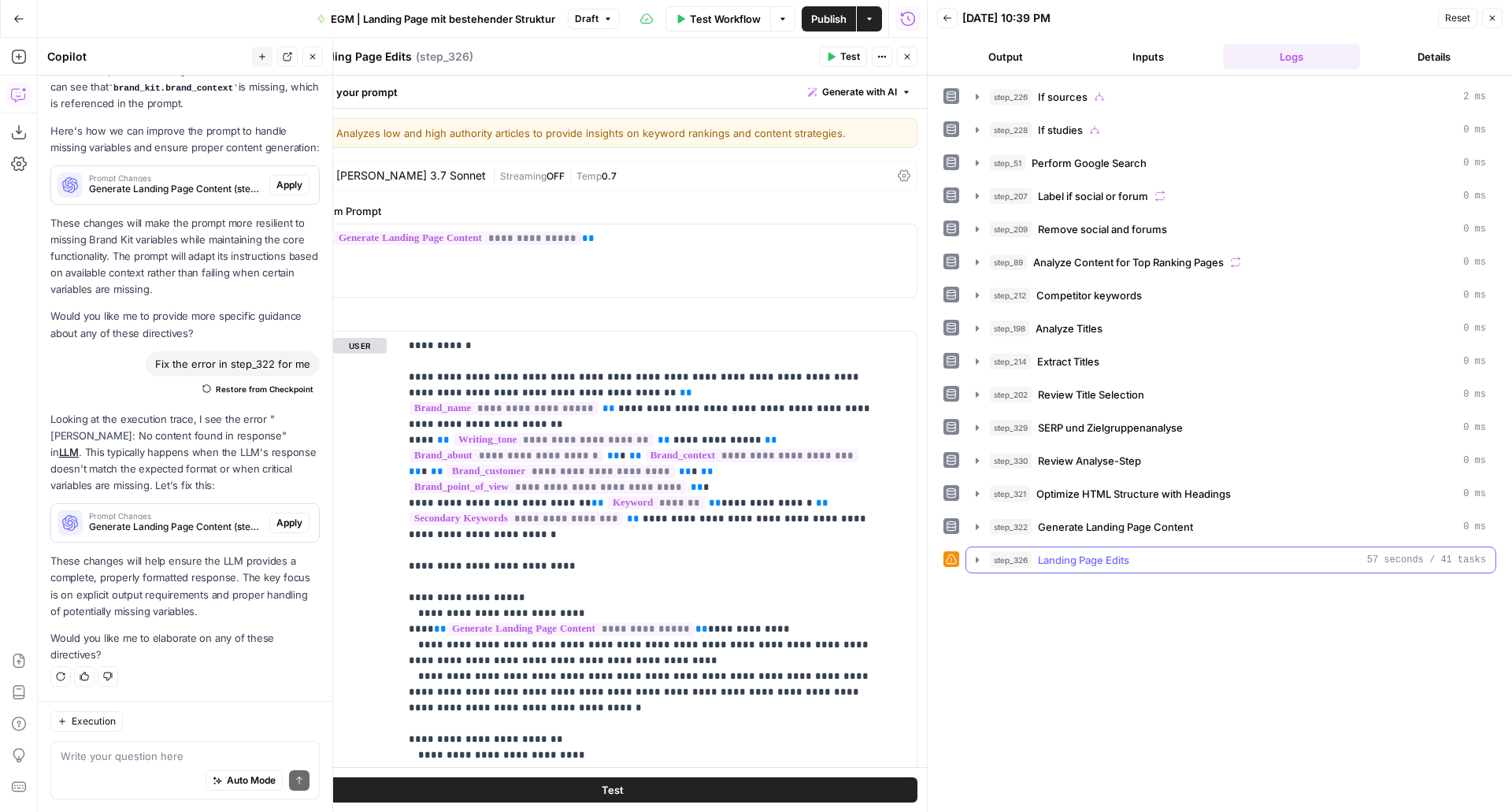
click at [978, 562] on icon "button" at bounding box center [977, 560] width 12 height 12
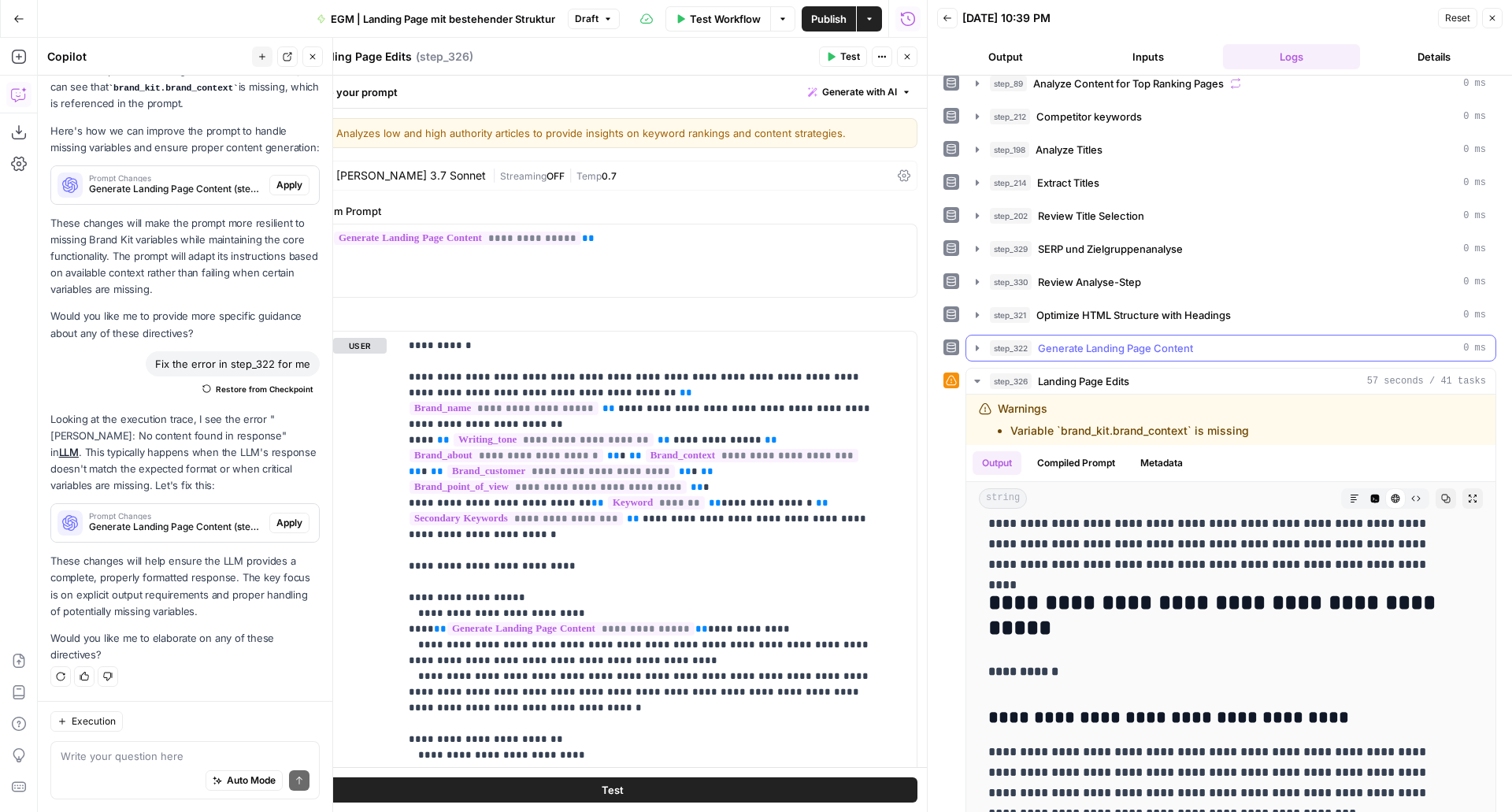
scroll to position [180, 0]
click at [978, 342] on icon "button" at bounding box center [977, 347] width 12 height 12
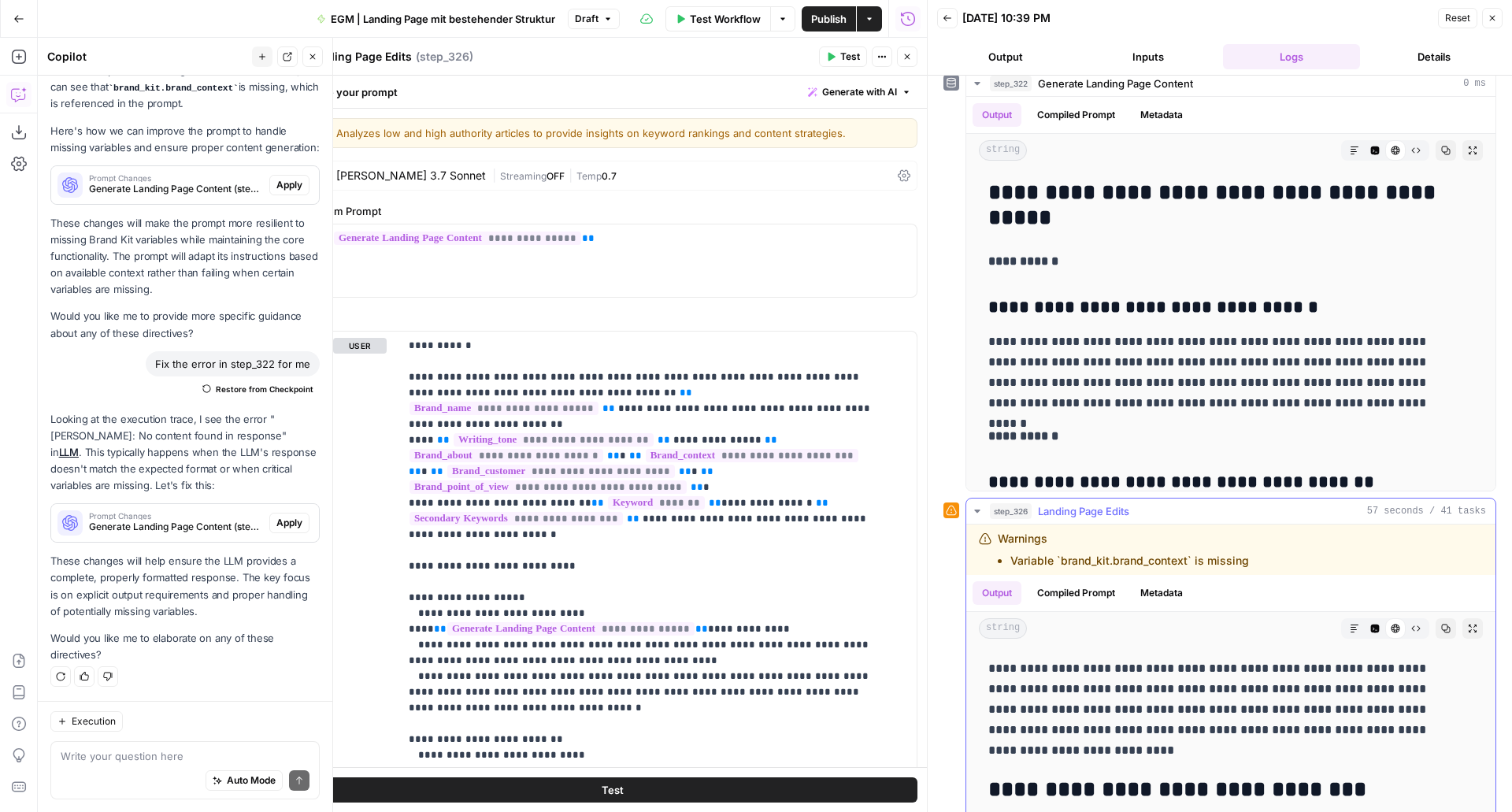
scroll to position [696, 0]
click at [1436, 631] on button "Copy" at bounding box center [1446, 628] width 21 height 21
click at [484, 480] on span "**********" at bounding box center [548, 487] width 277 height 13
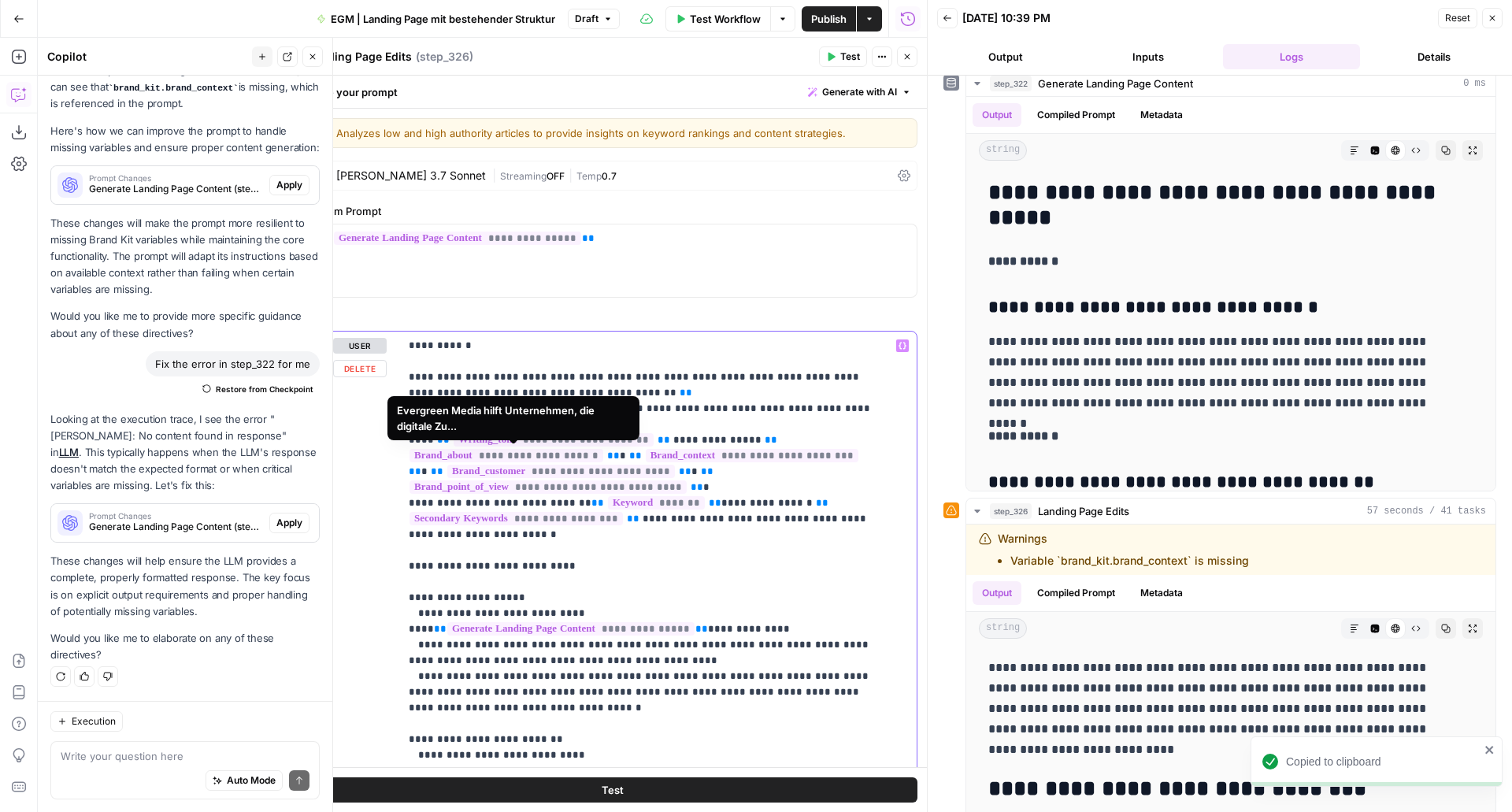
click at [619, 514] on p "**********" at bounding box center [646, 827] width 475 height 977
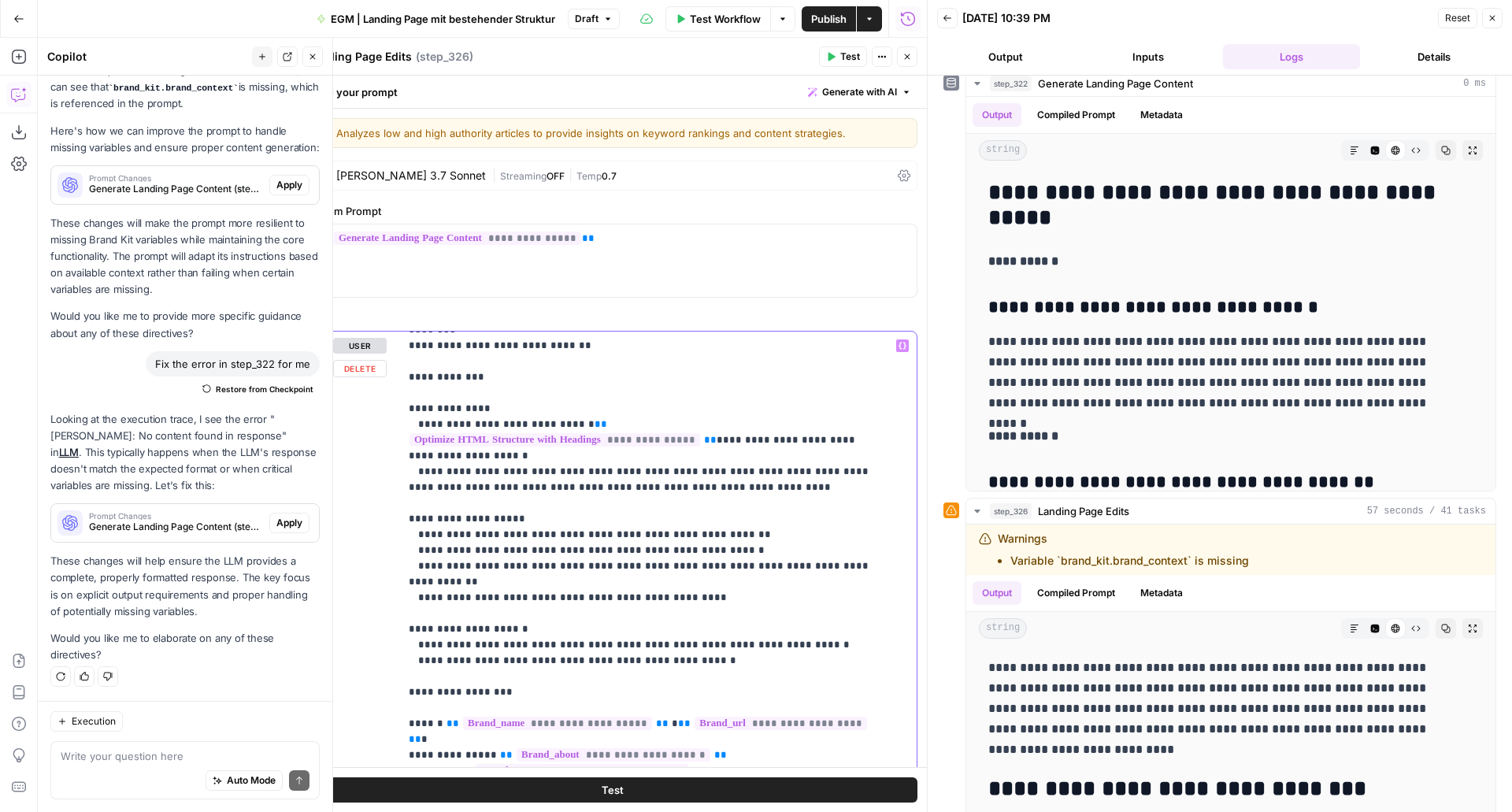
scroll to position [584, 0]
drag, startPoint x: 578, startPoint y: 378, endPoint x: 419, endPoint y: 397, distance: 160.1
click at [419, 397] on p "**********" at bounding box center [646, 361] width 475 height 1213
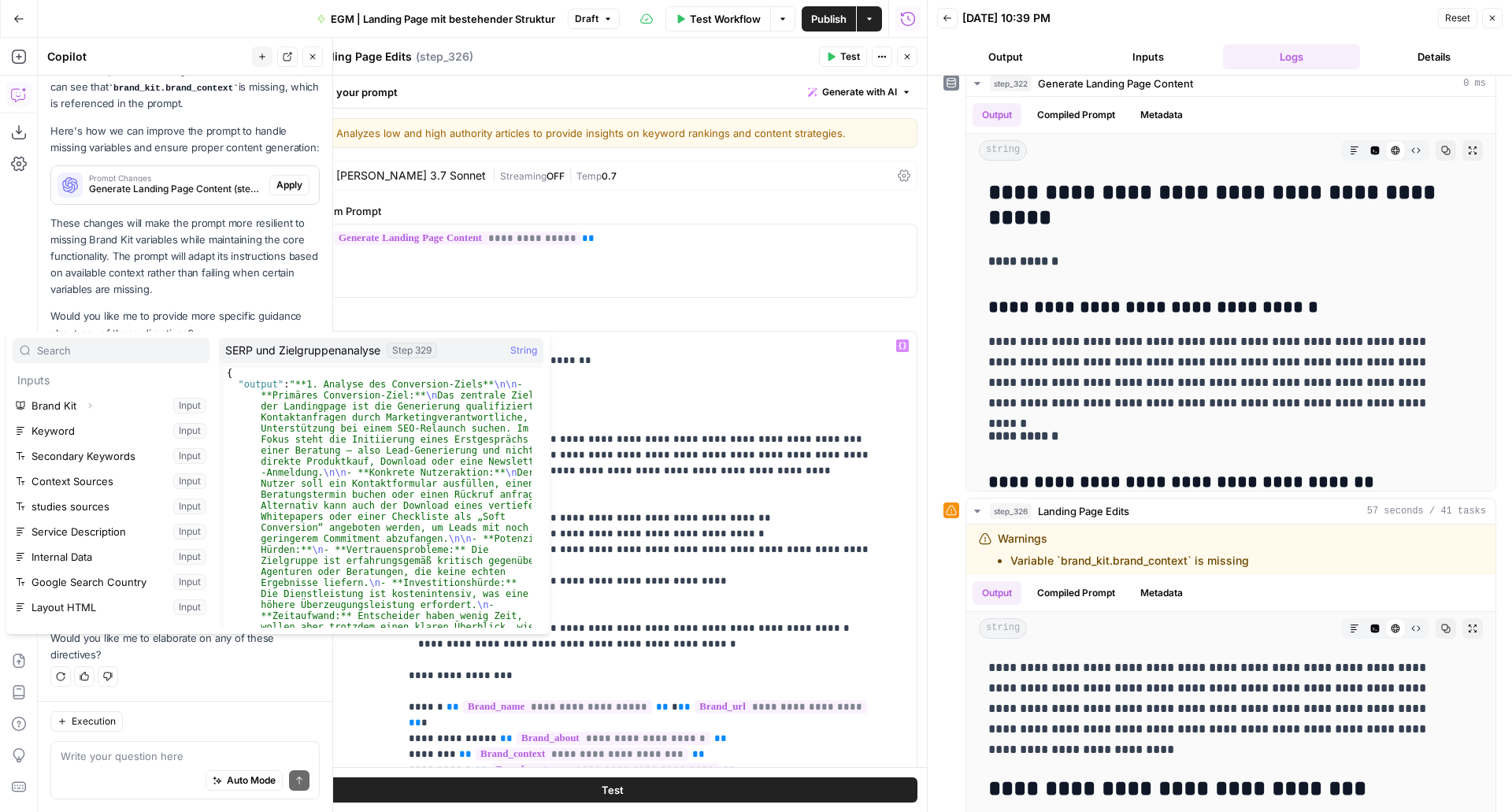
scroll to position [370, 0]
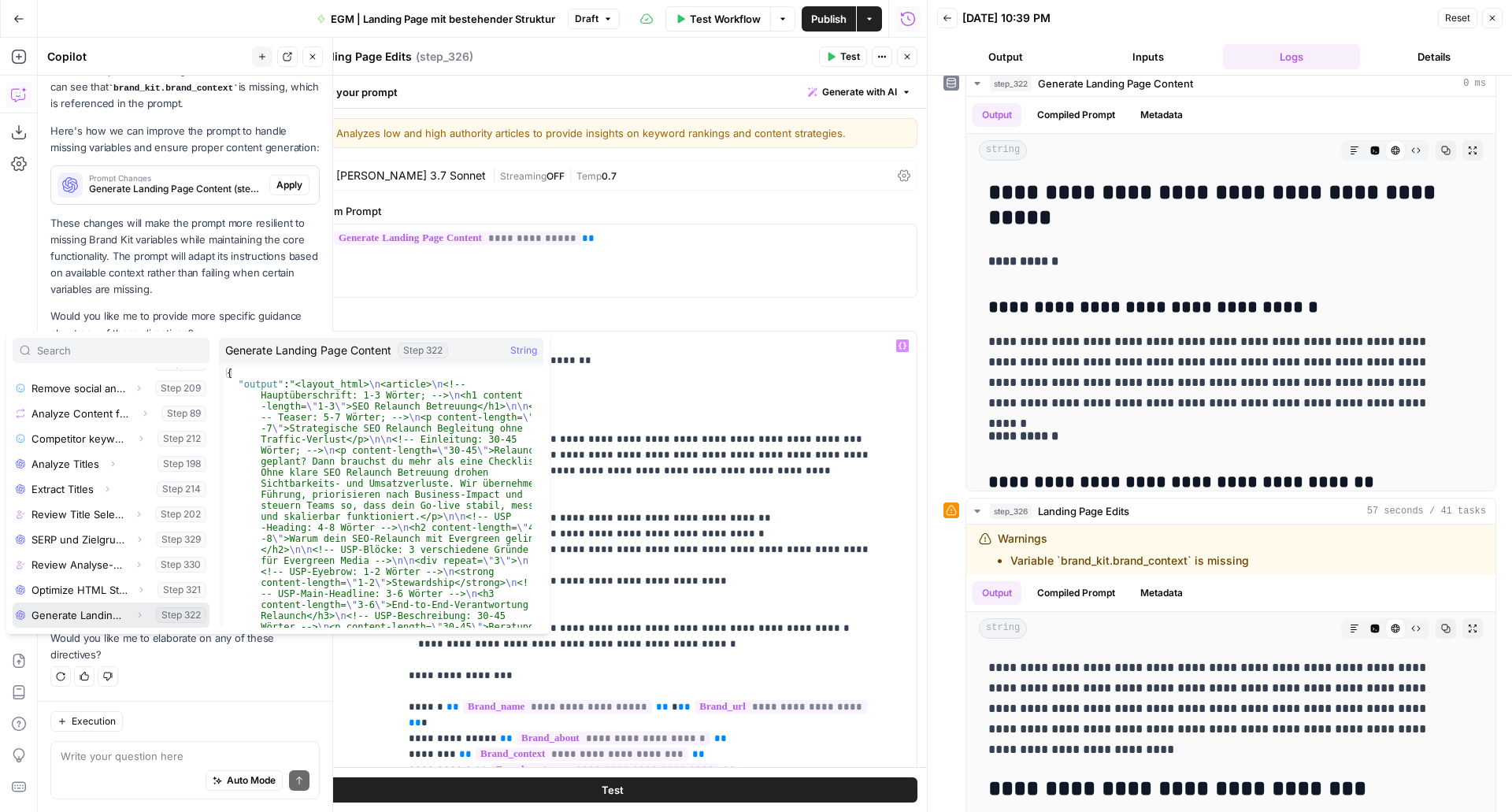
click at [94, 612] on button "Select variable Generate Landing Page Content" at bounding box center [111, 615] width 197 height 25
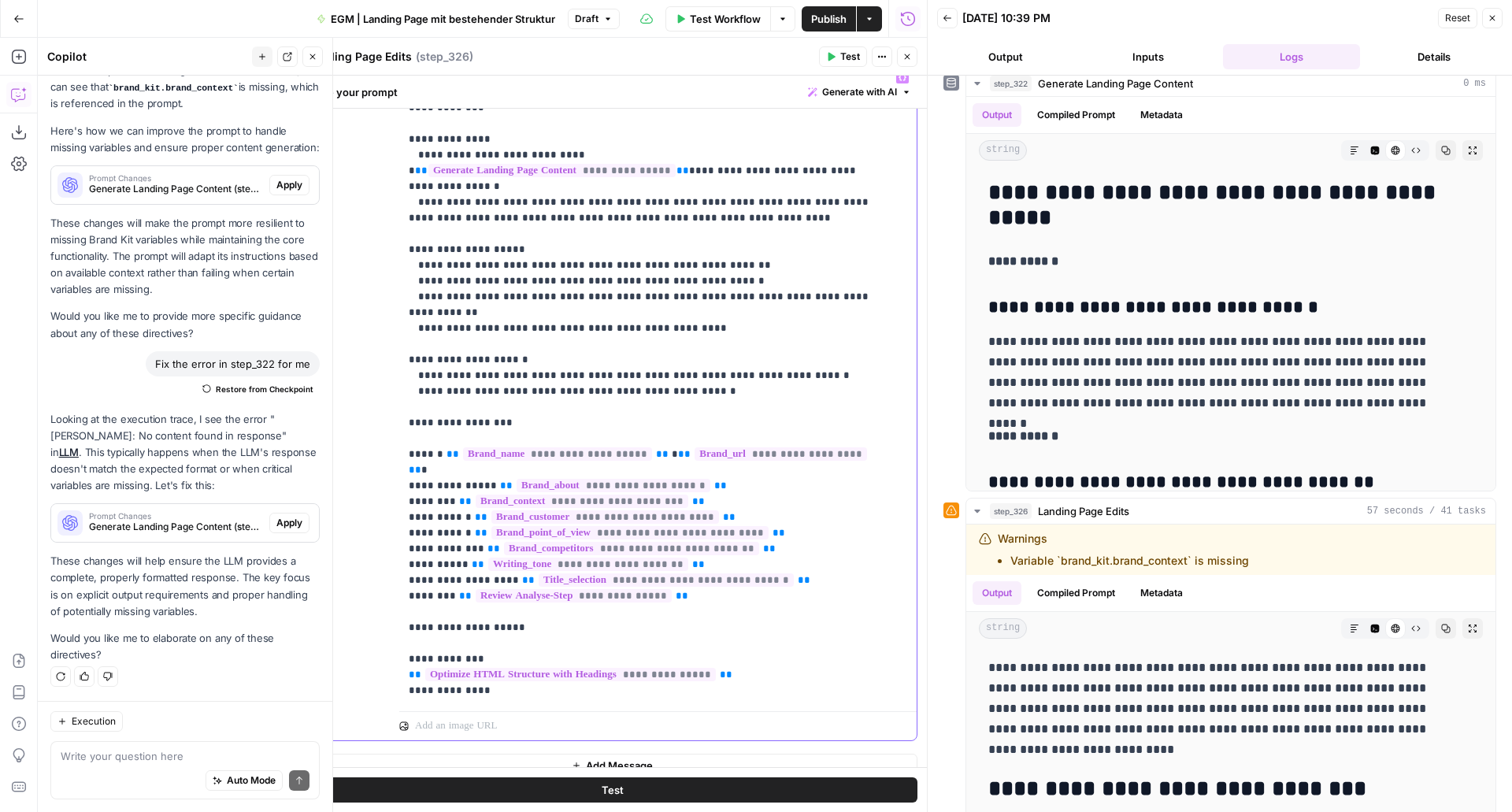
scroll to position [288, 0]
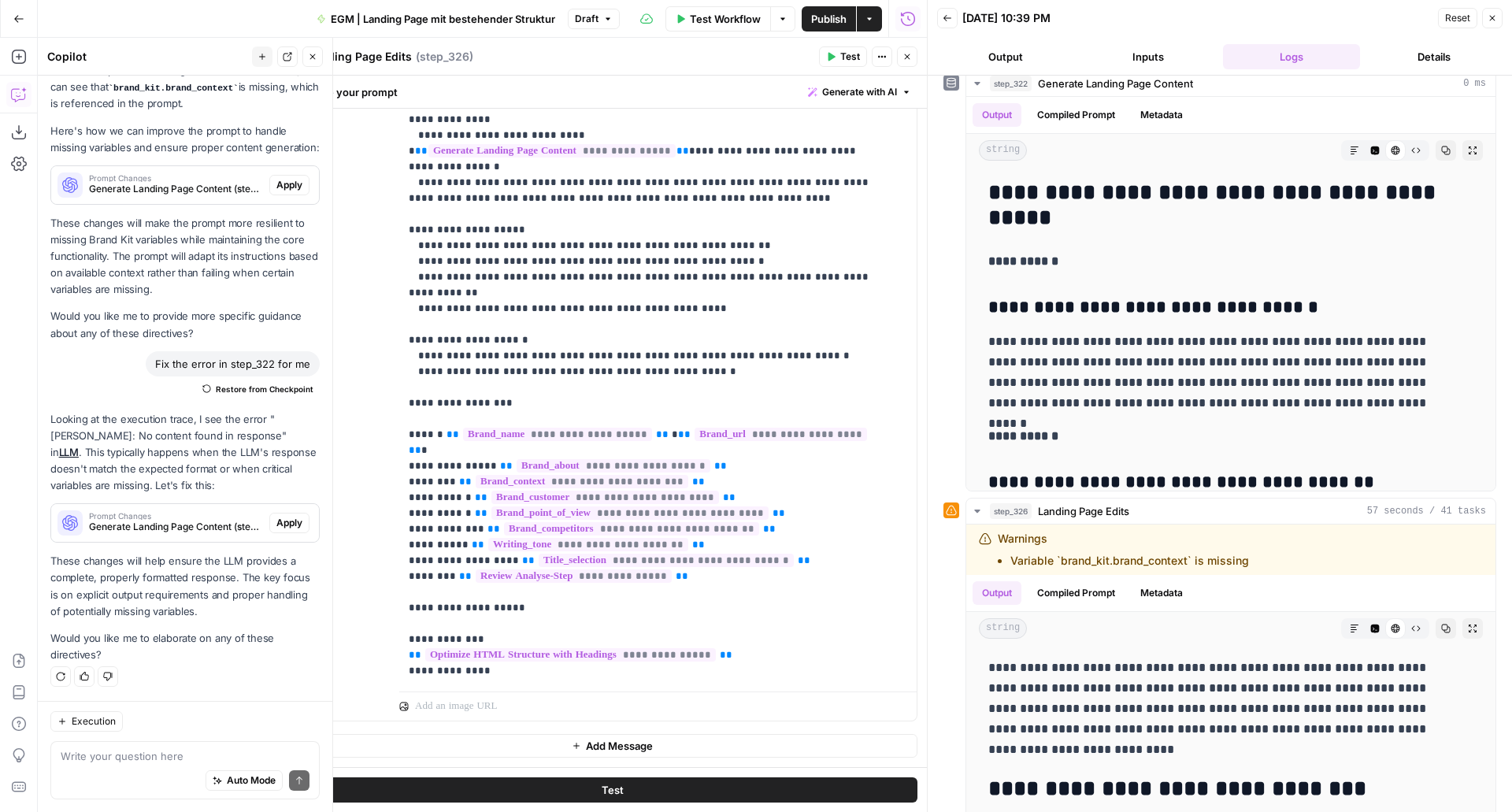
click at [835, 49] on button "Test" at bounding box center [843, 57] width 48 height 21
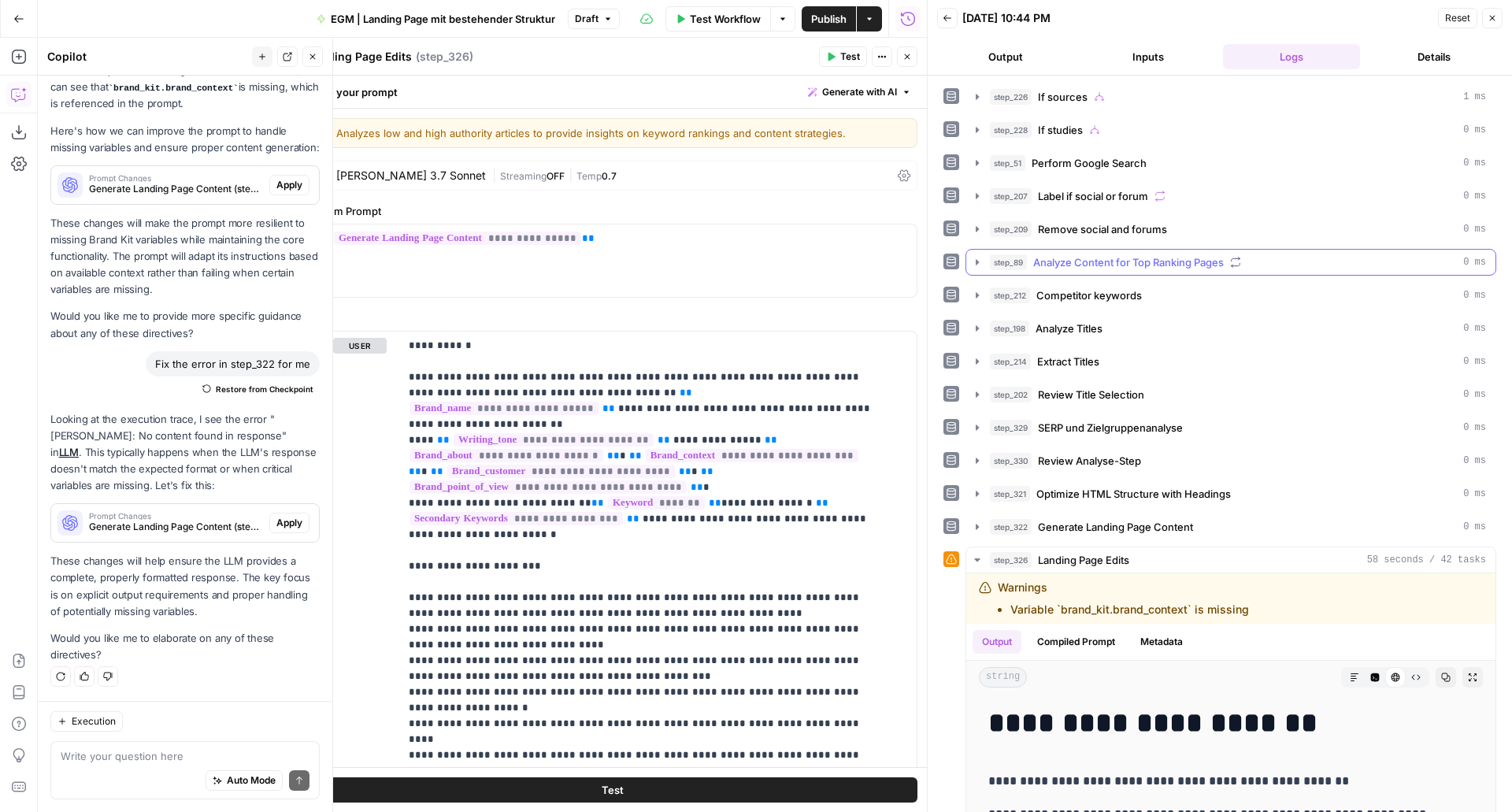
scroll to position [173, 0]
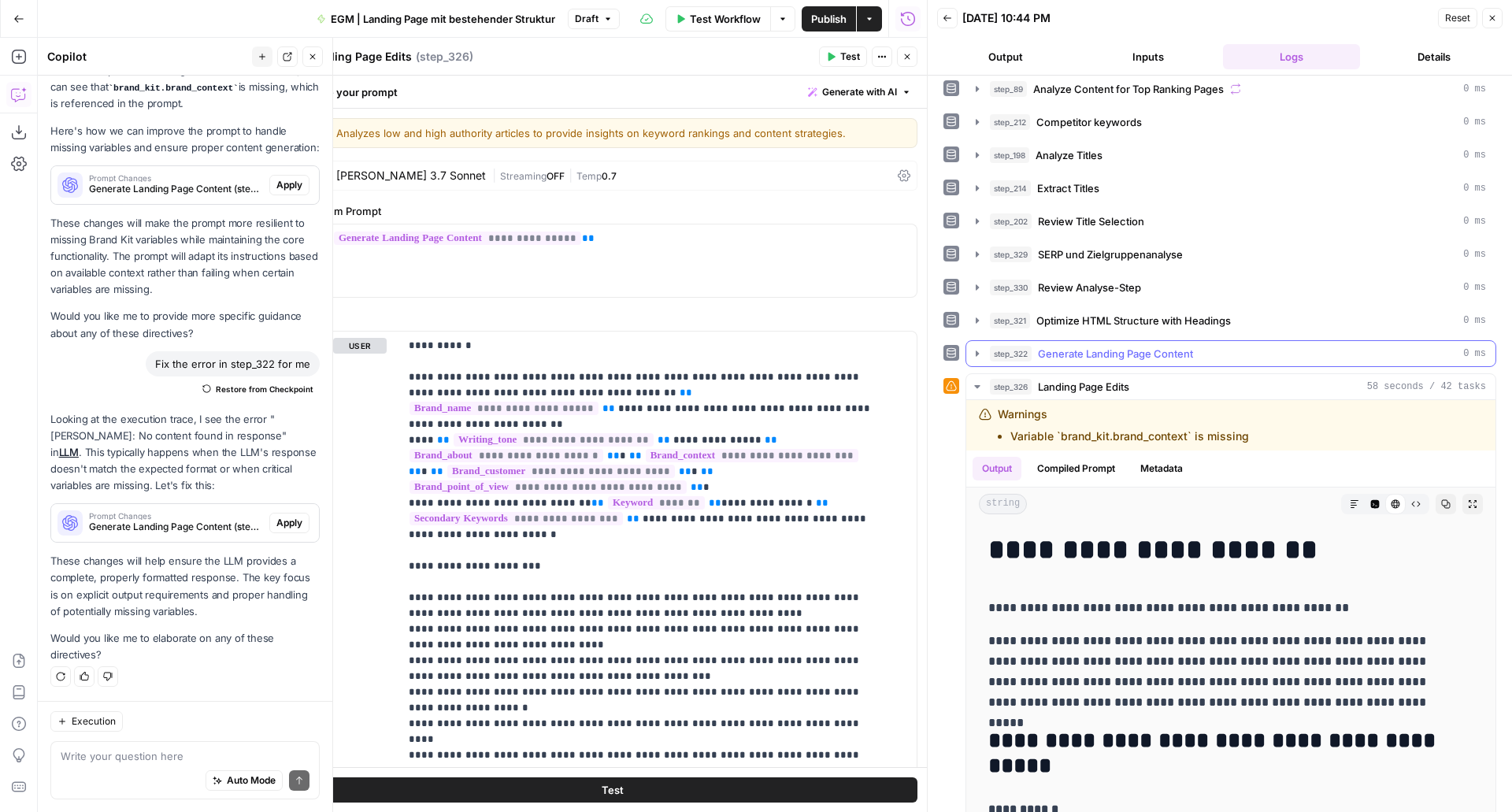
click at [1048, 346] on span "Generate Landing Page Content" at bounding box center [1116, 353] width 155 height 16
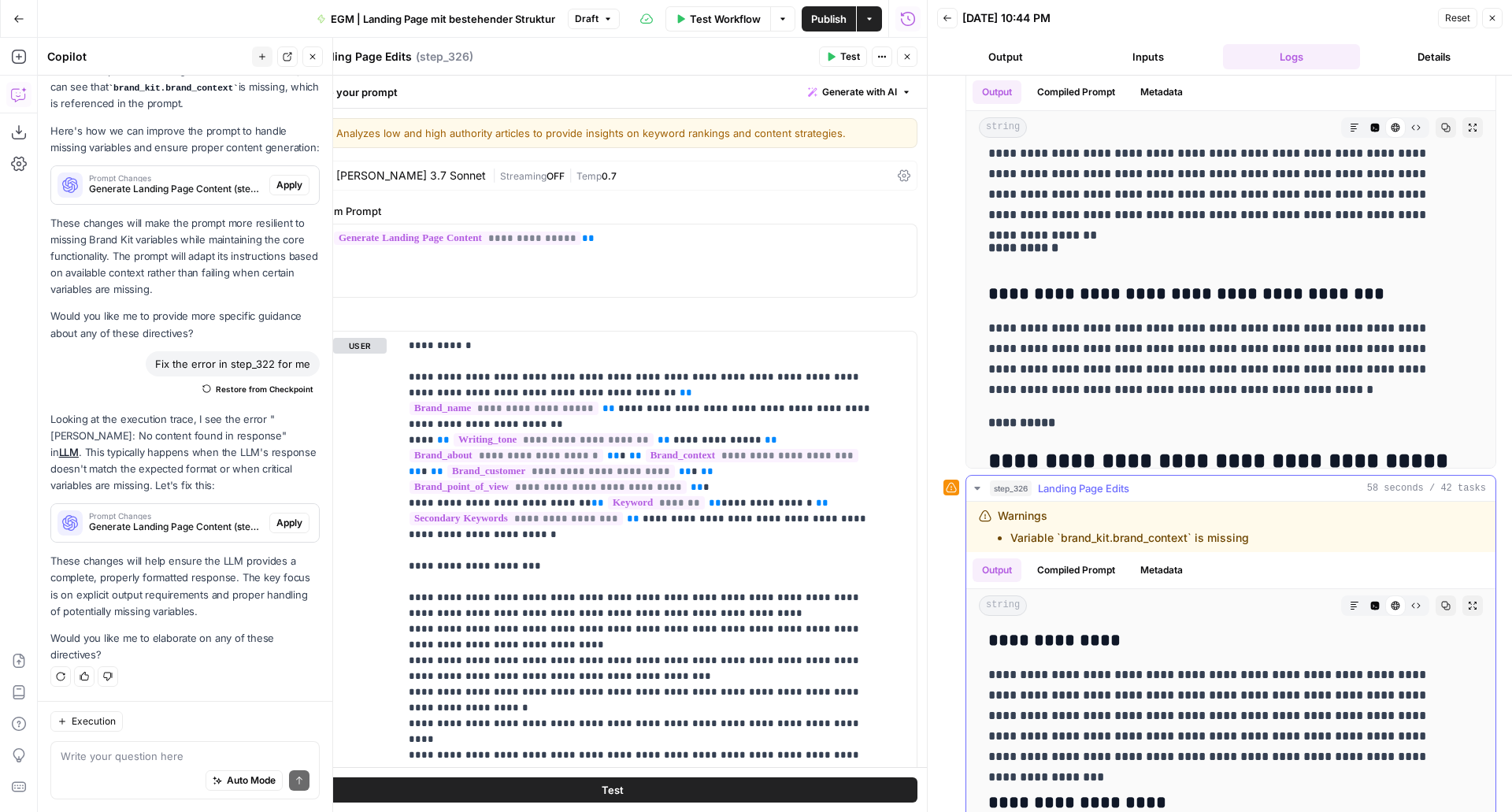
scroll to position [2104, 0]
click at [1152, 49] on button "Inputs" at bounding box center [1149, 57] width 137 height 25
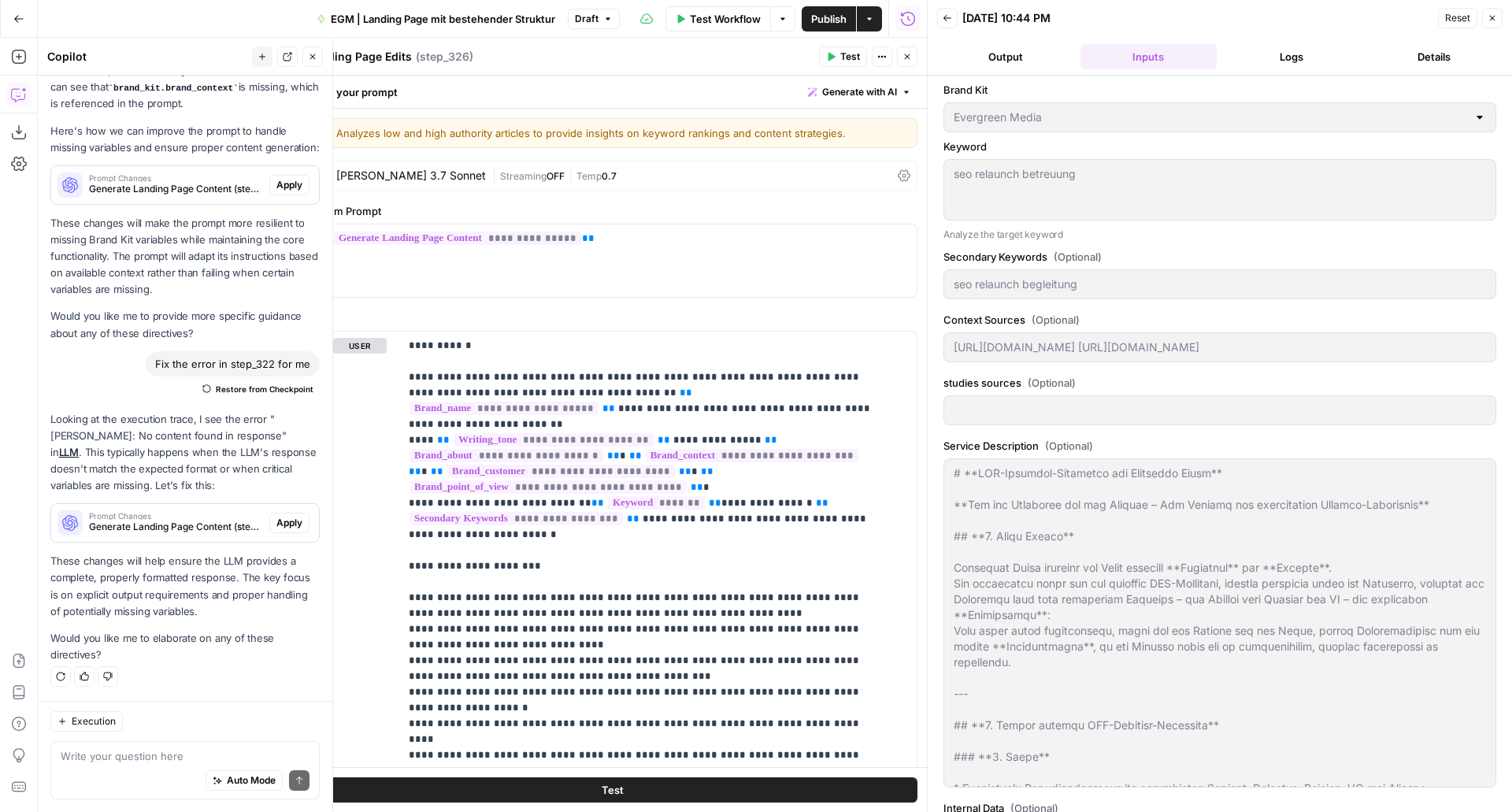
scroll to position [0, 0]
click at [1272, 63] on button "Logs" at bounding box center [1291, 57] width 137 height 25
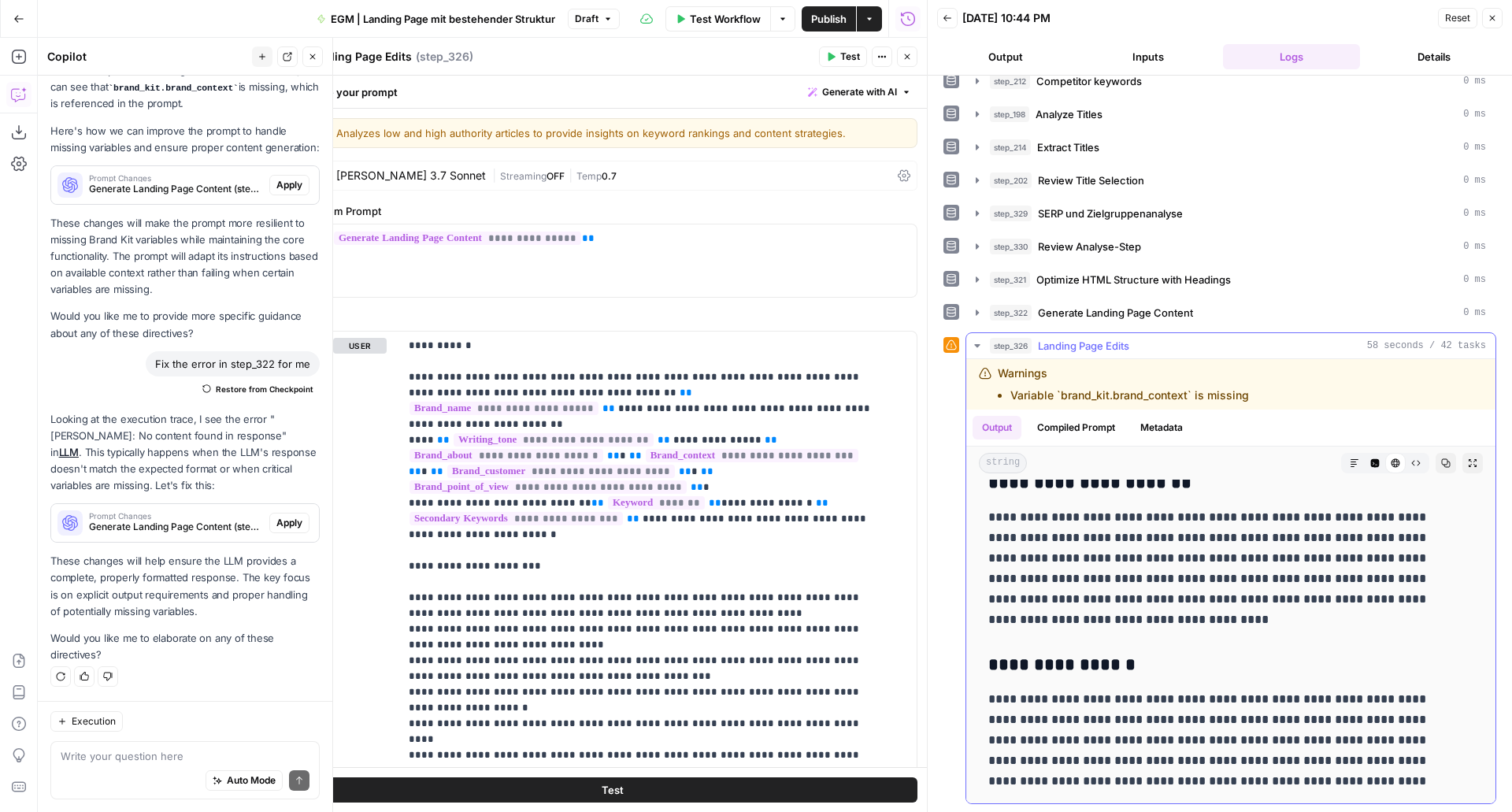
scroll to position [3013, 0]
click at [828, 9] on button "Publish" at bounding box center [829, 19] width 54 height 25
click at [25, 14] on button "Go Back" at bounding box center [19, 19] width 29 height 29
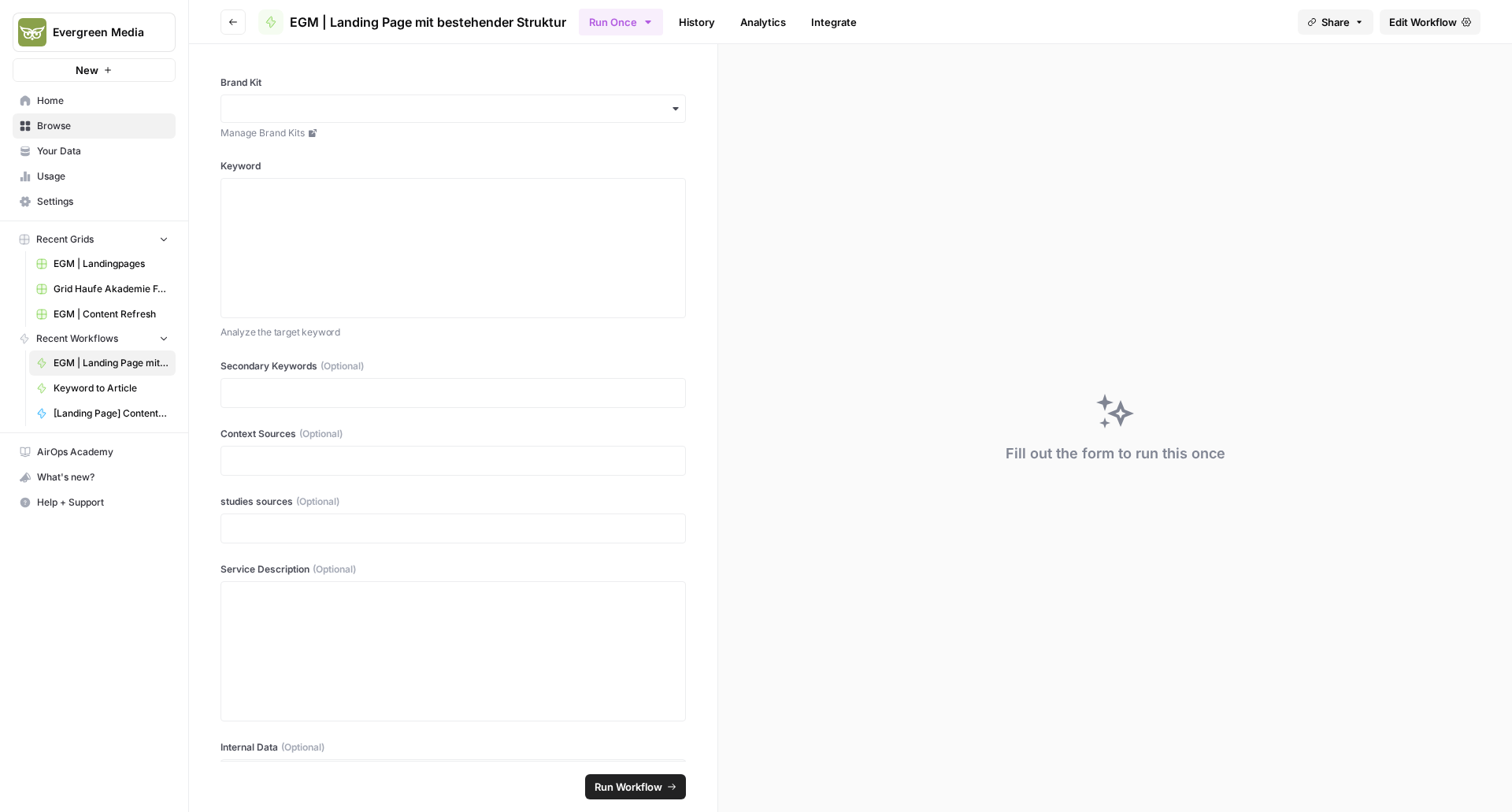
click at [89, 133] on link "Browse" at bounding box center [94, 126] width 163 height 25
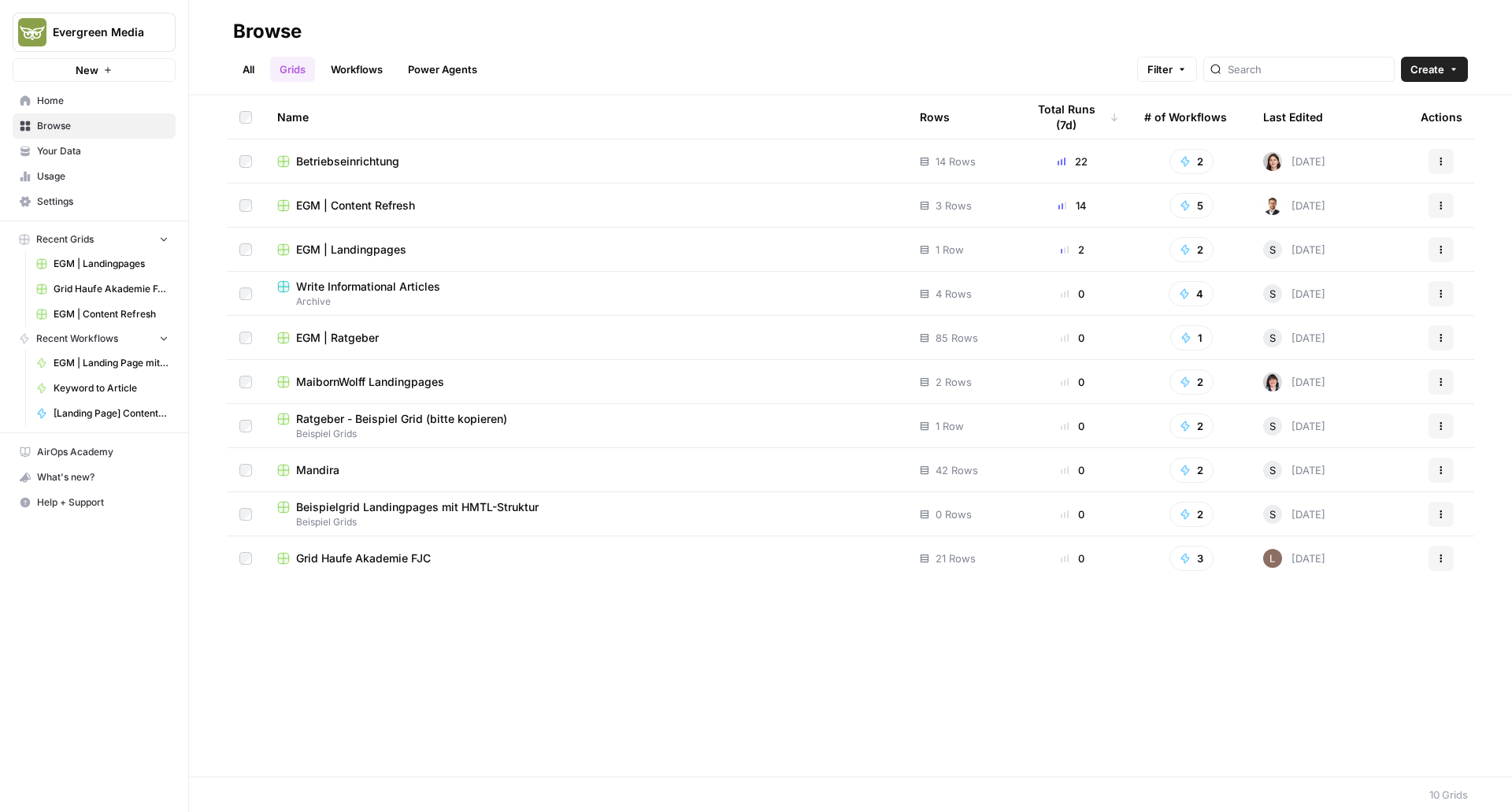
click at [358, 257] on span "EGM | Landingpages" at bounding box center [351, 250] width 110 height 16
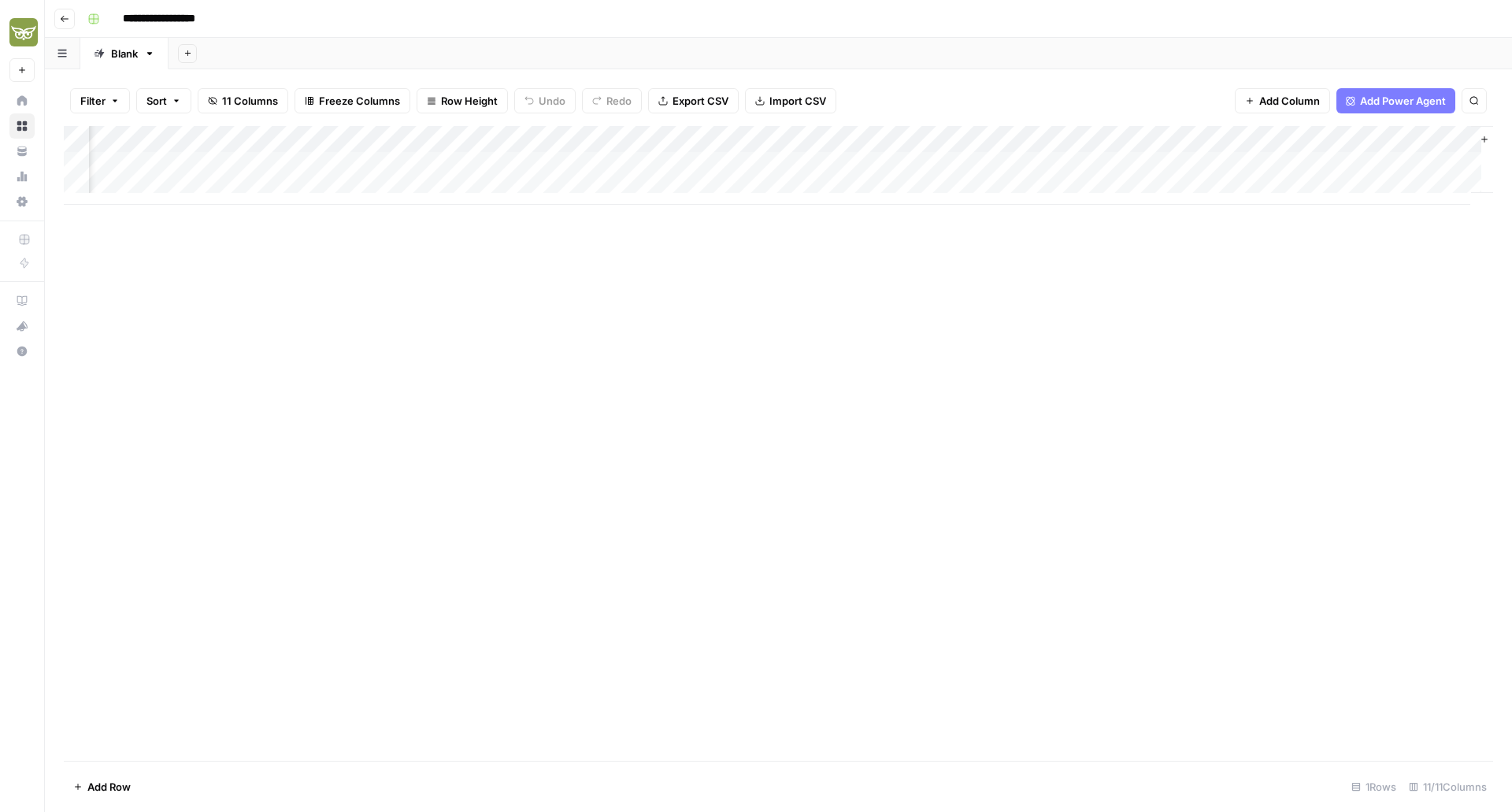
scroll to position [0, 255]
click at [1359, 167] on div "Add Column" at bounding box center [779, 166] width 1430 height 79
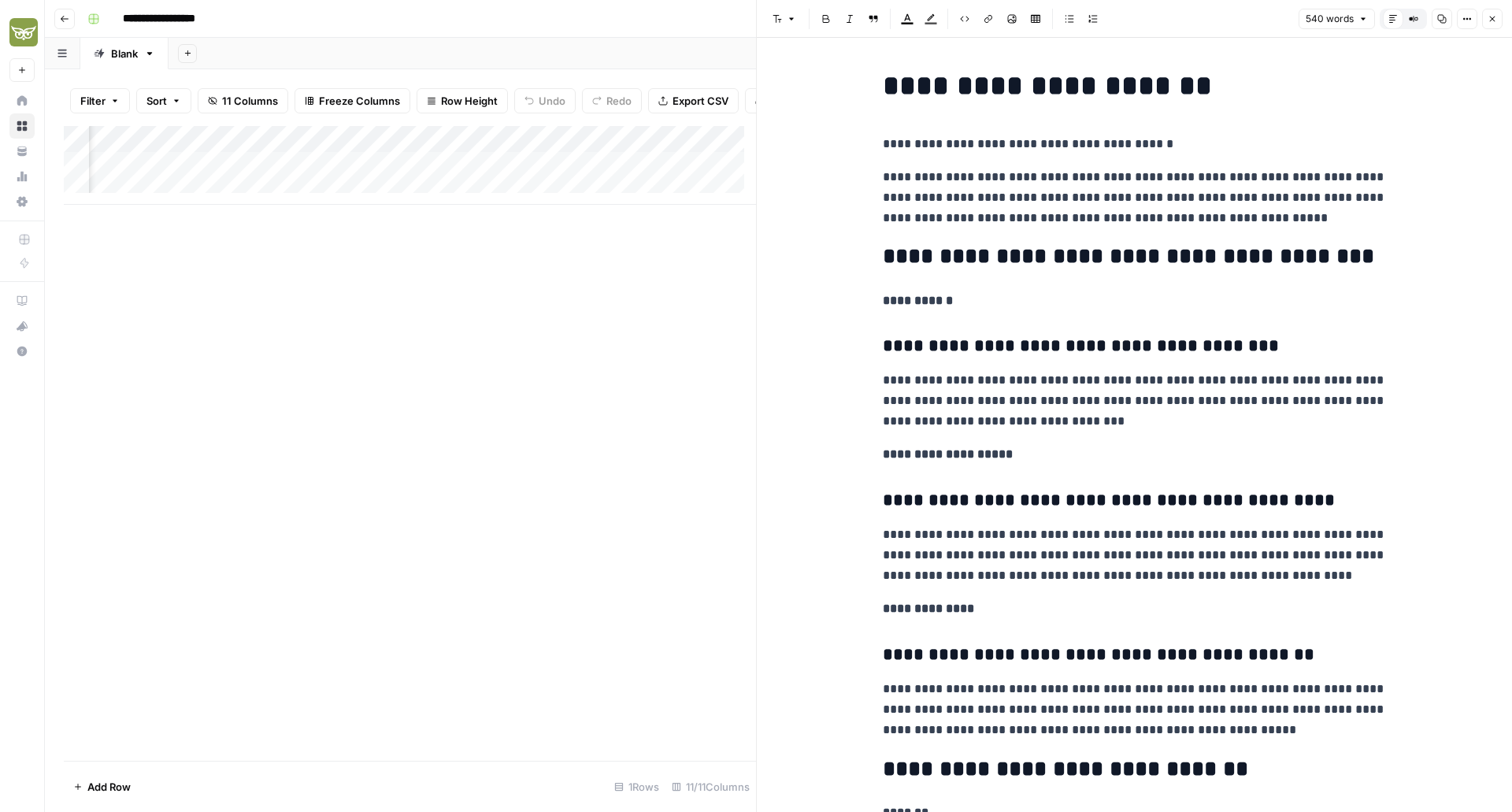
scroll to position [0, 992]
click at [495, 175] on div "Add Column" at bounding box center [410, 166] width 692 height 79
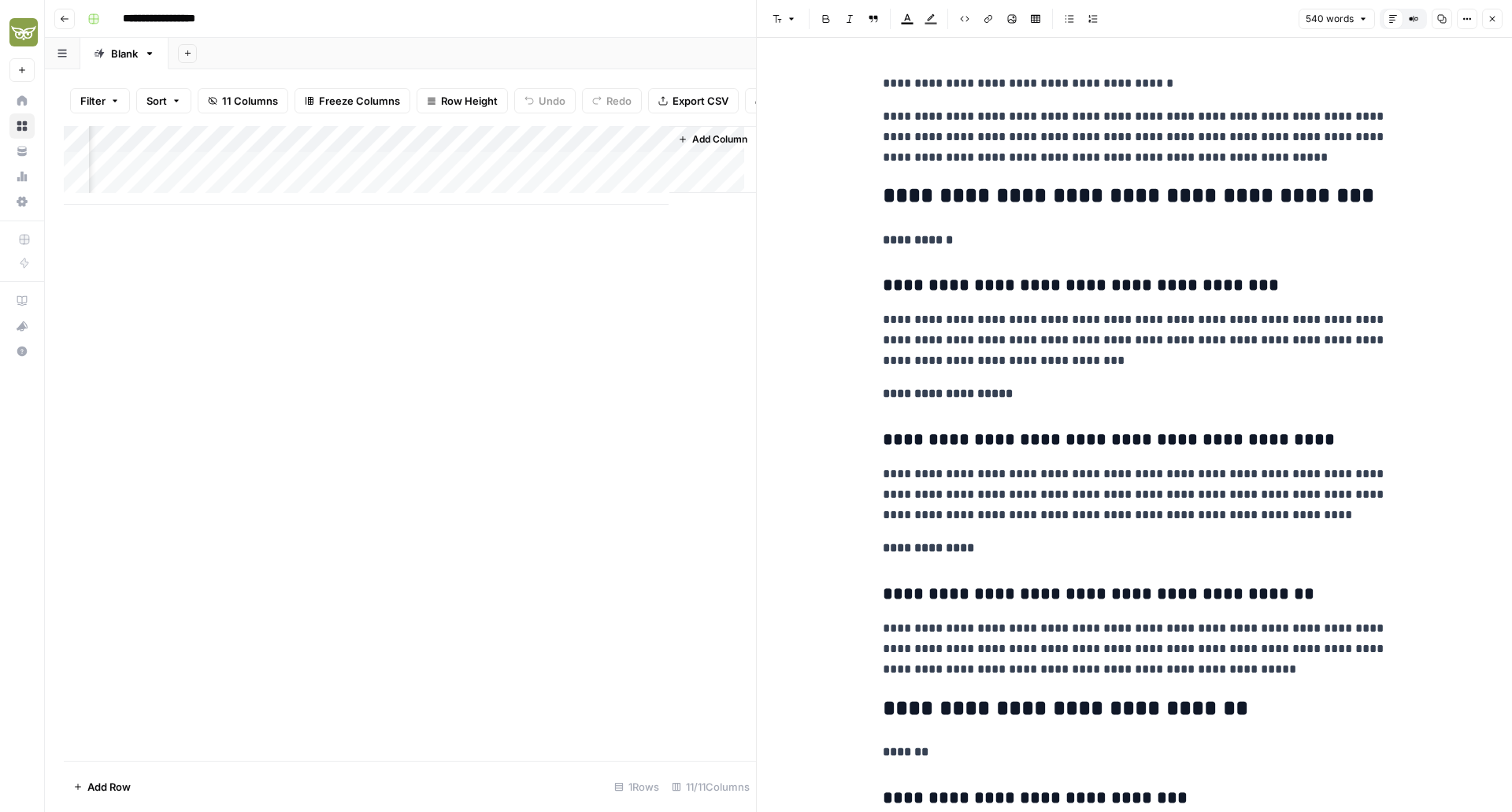
scroll to position [63, 0]
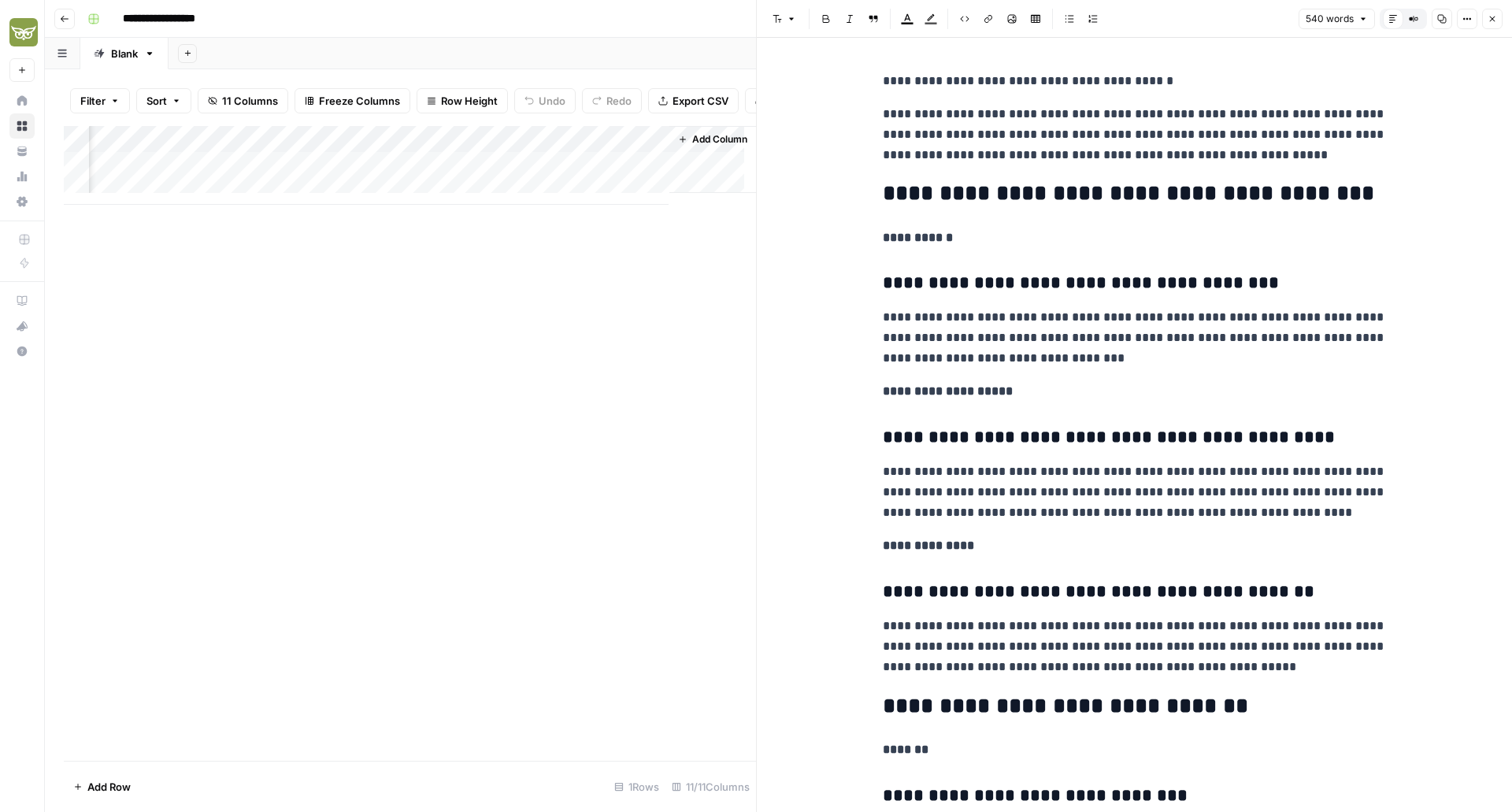
click at [1494, 18] on icon "button" at bounding box center [1493, 19] width 10 height 10
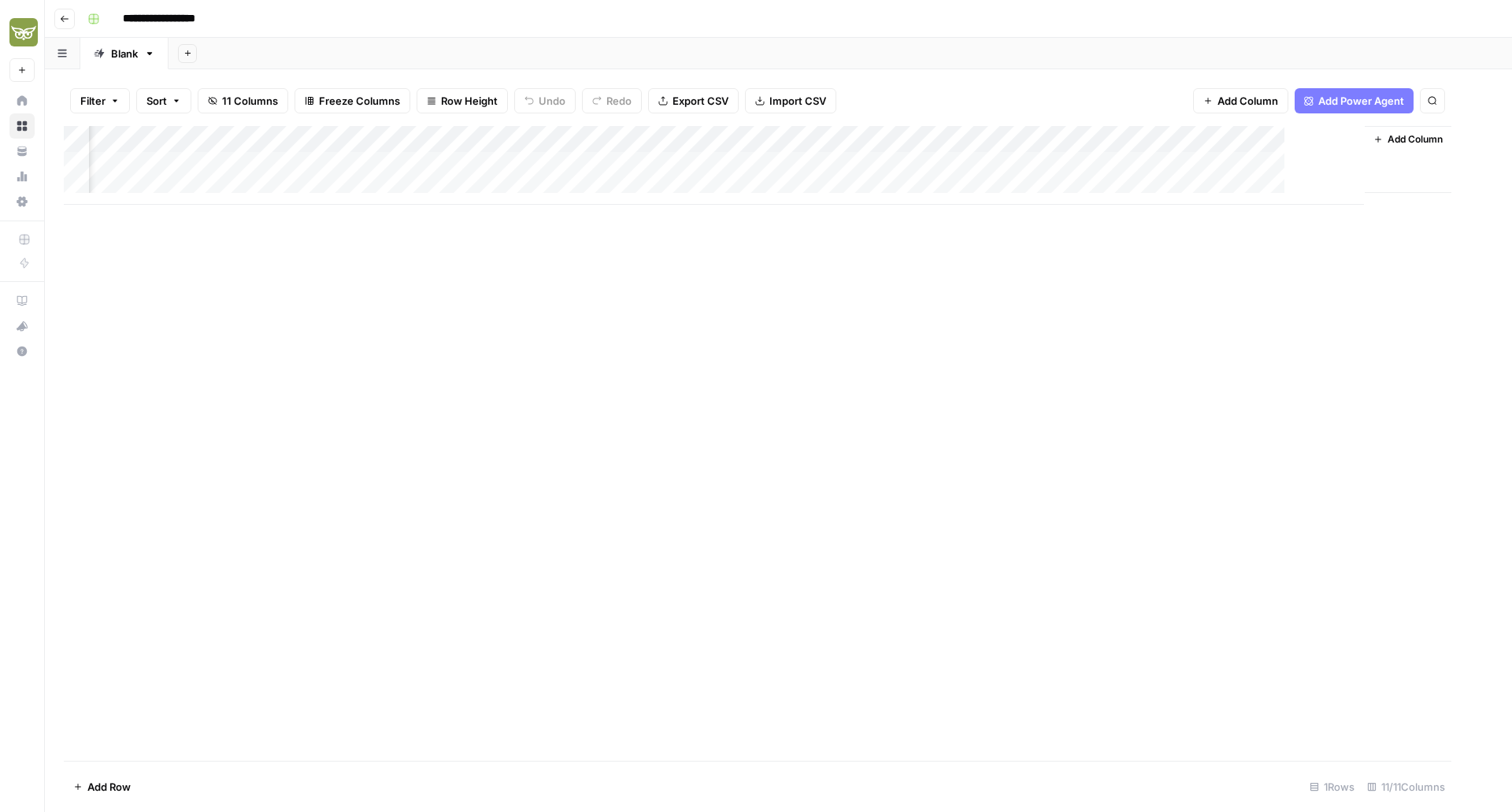
scroll to position [0, 236]
click at [1253, 164] on div "Add Column" at bounding box center [779, 166] width 1430 height 79
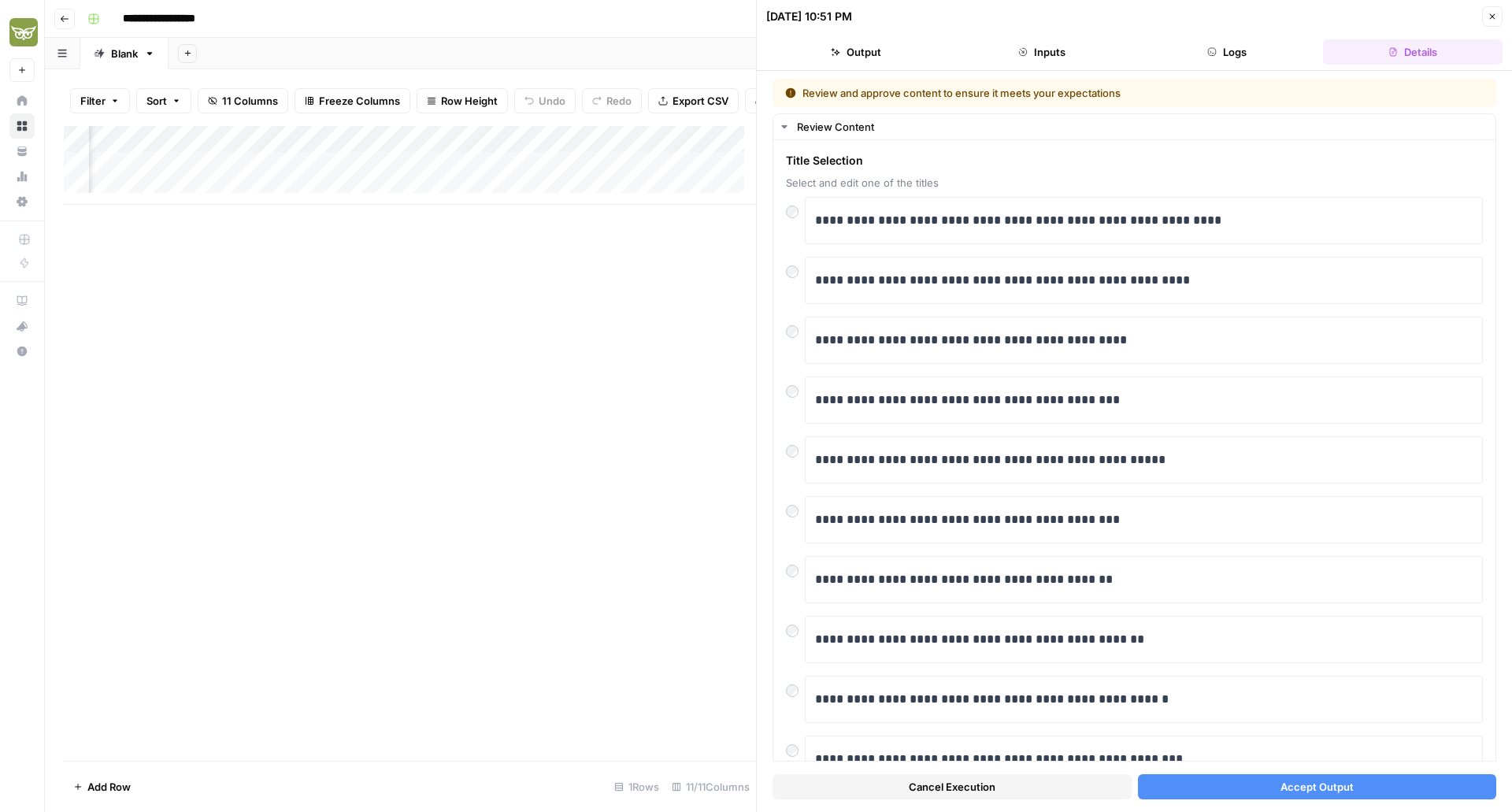
click at [1223, 789] on button "Accept Output" at bounding box center [1318, 787] width 360 height 25
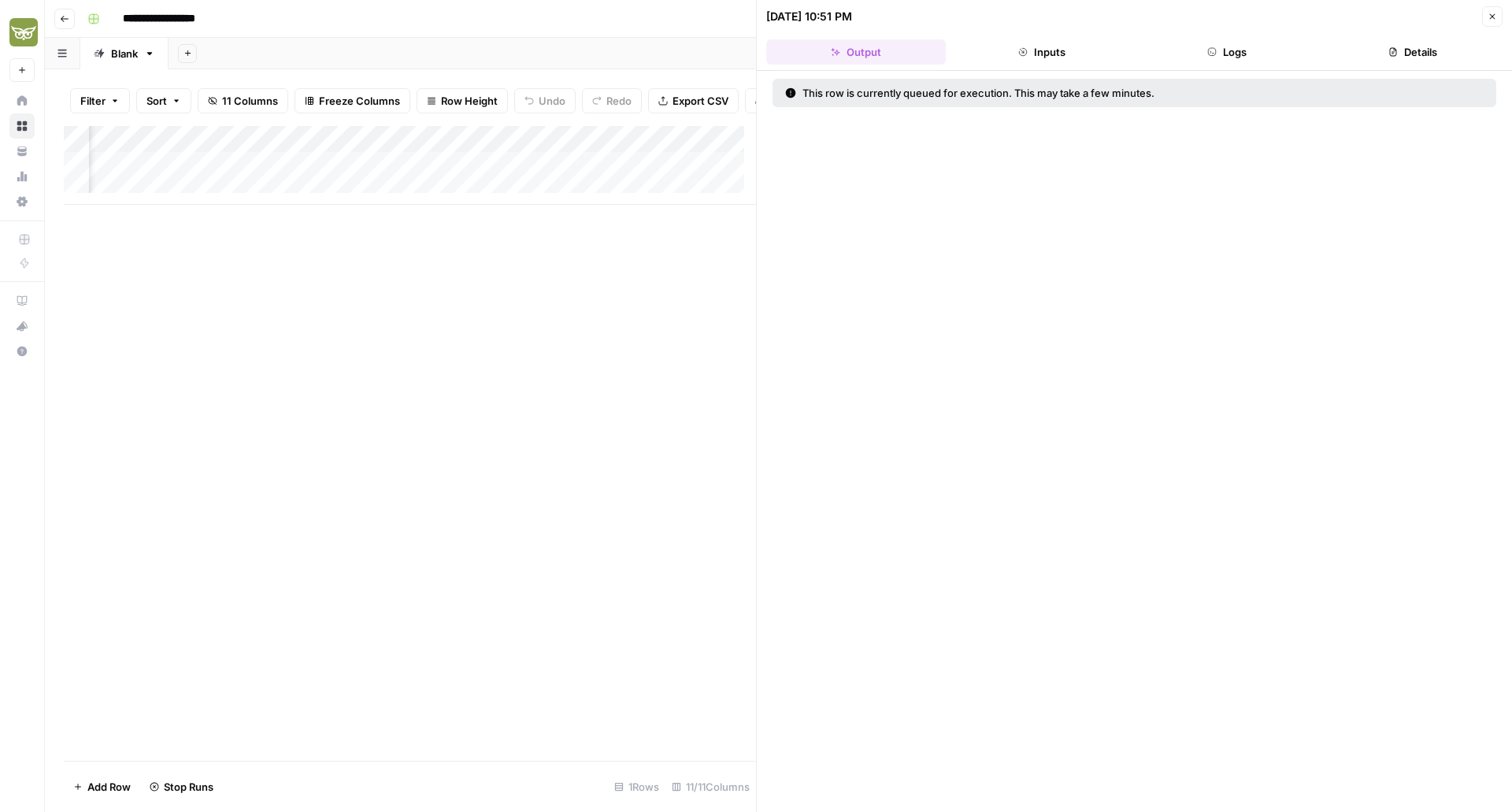
click at [1491, 12] on icon "button" at bounding box center [1493, 16] width 10 height 10
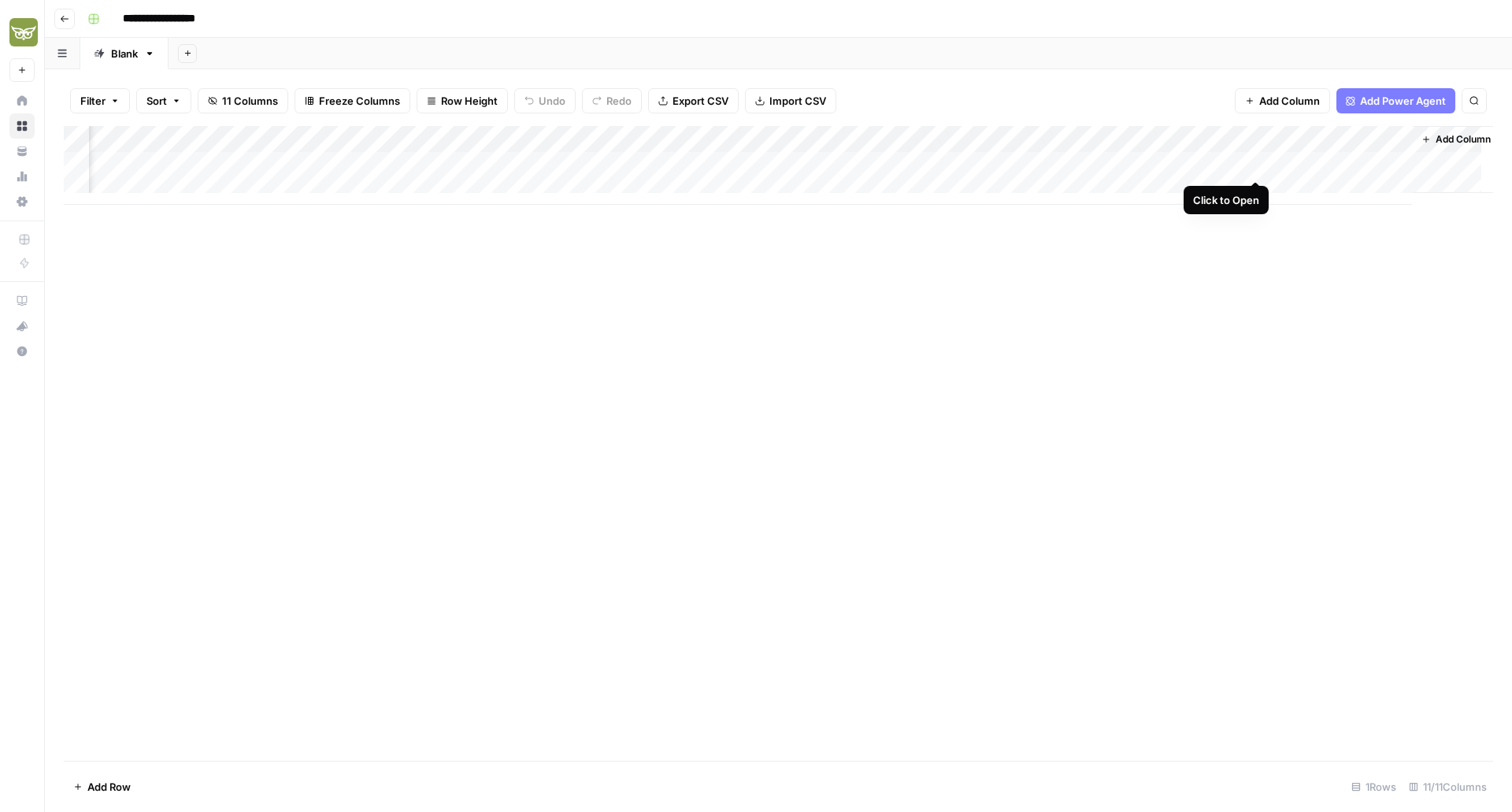
click at [1253, 166] on div "Add Column" at bounding box center [779, 166] width 1430 height 79
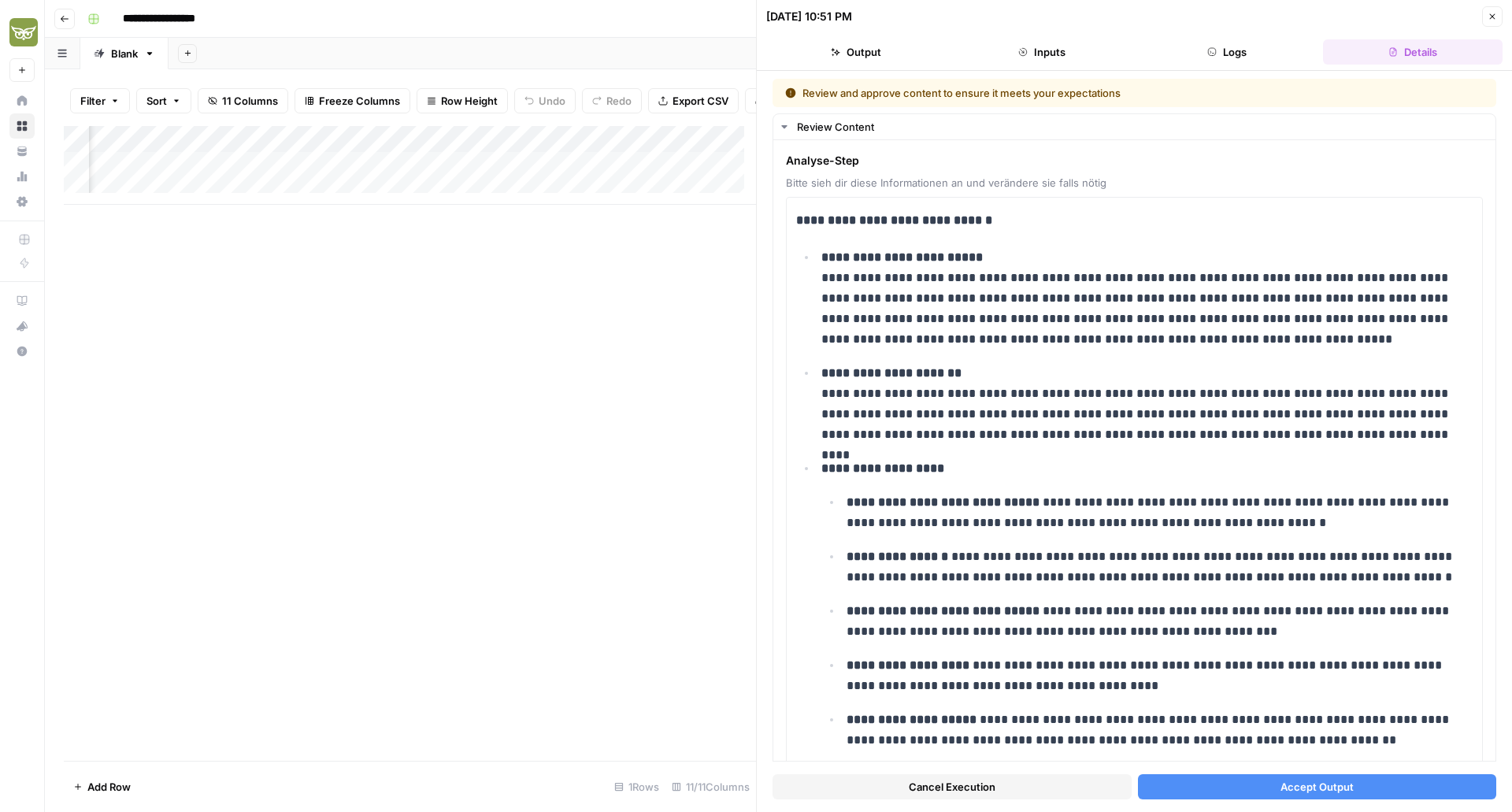
click at [1202, 777] on button "Accept Output" at bounding box center [1318, 787] width 360 height 25
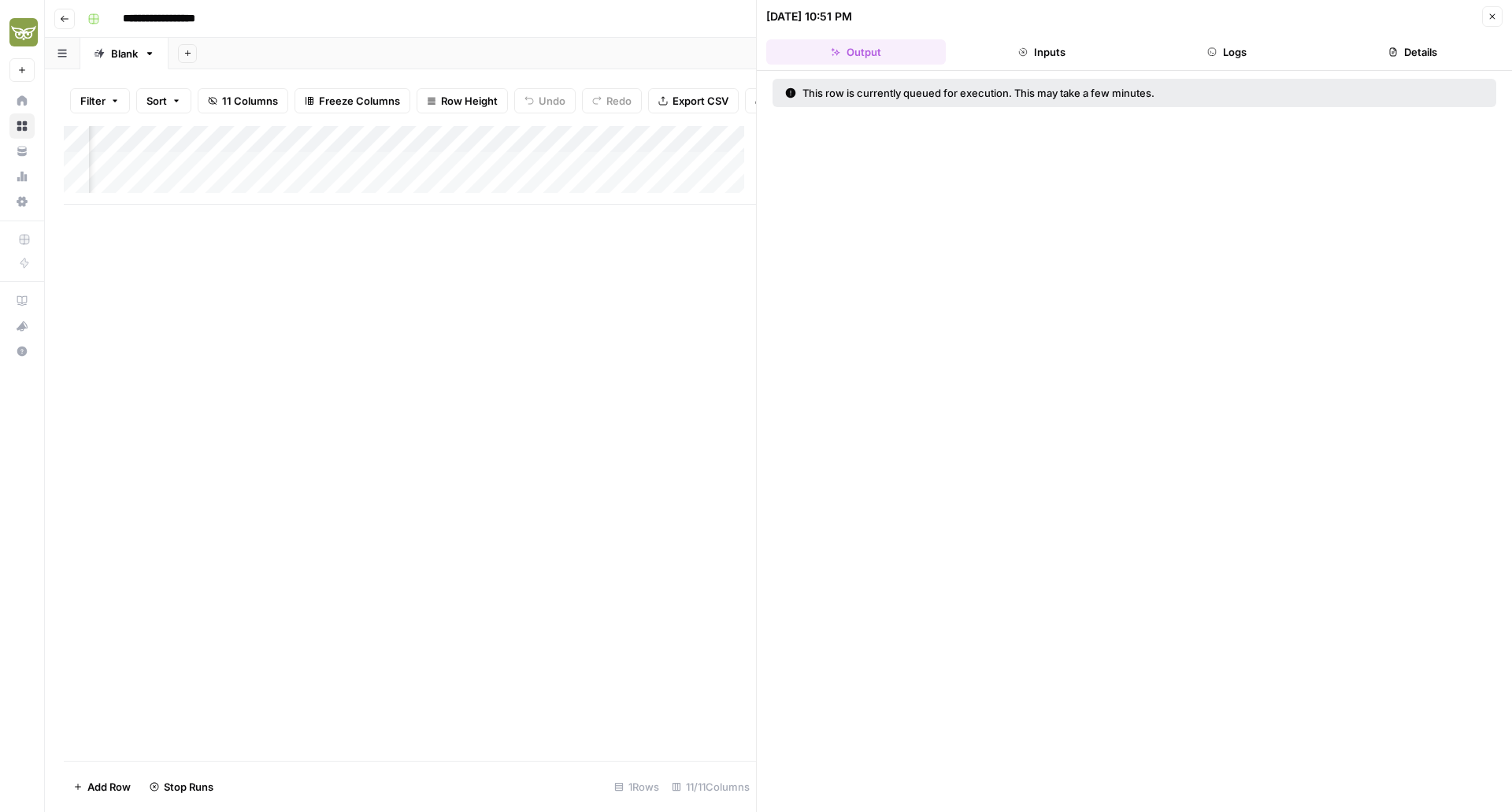
click at [1496, 11] on button "Close" at bounding box center [1492, 16] width 21 height 21
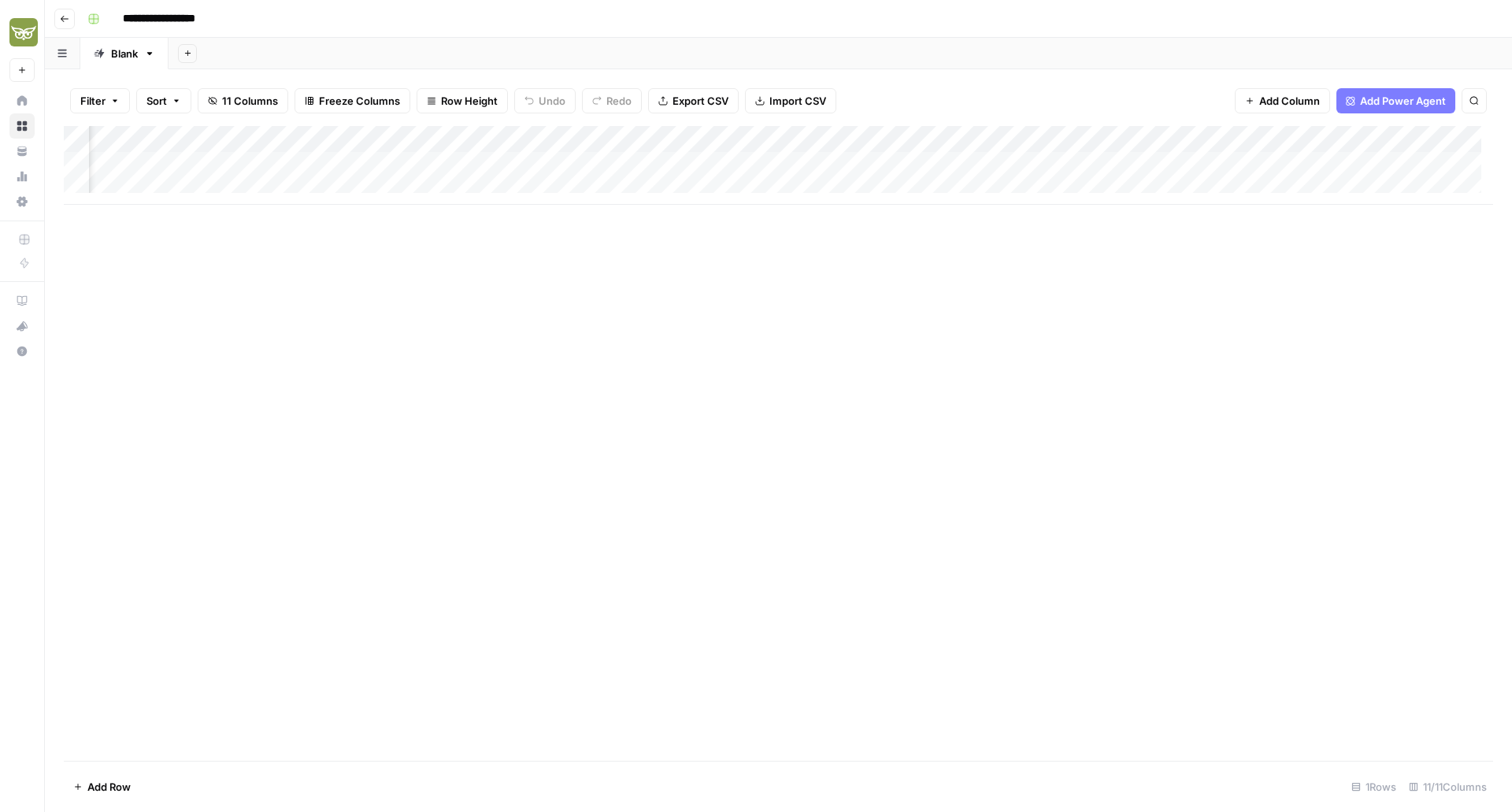
scroll to position [0, 236]
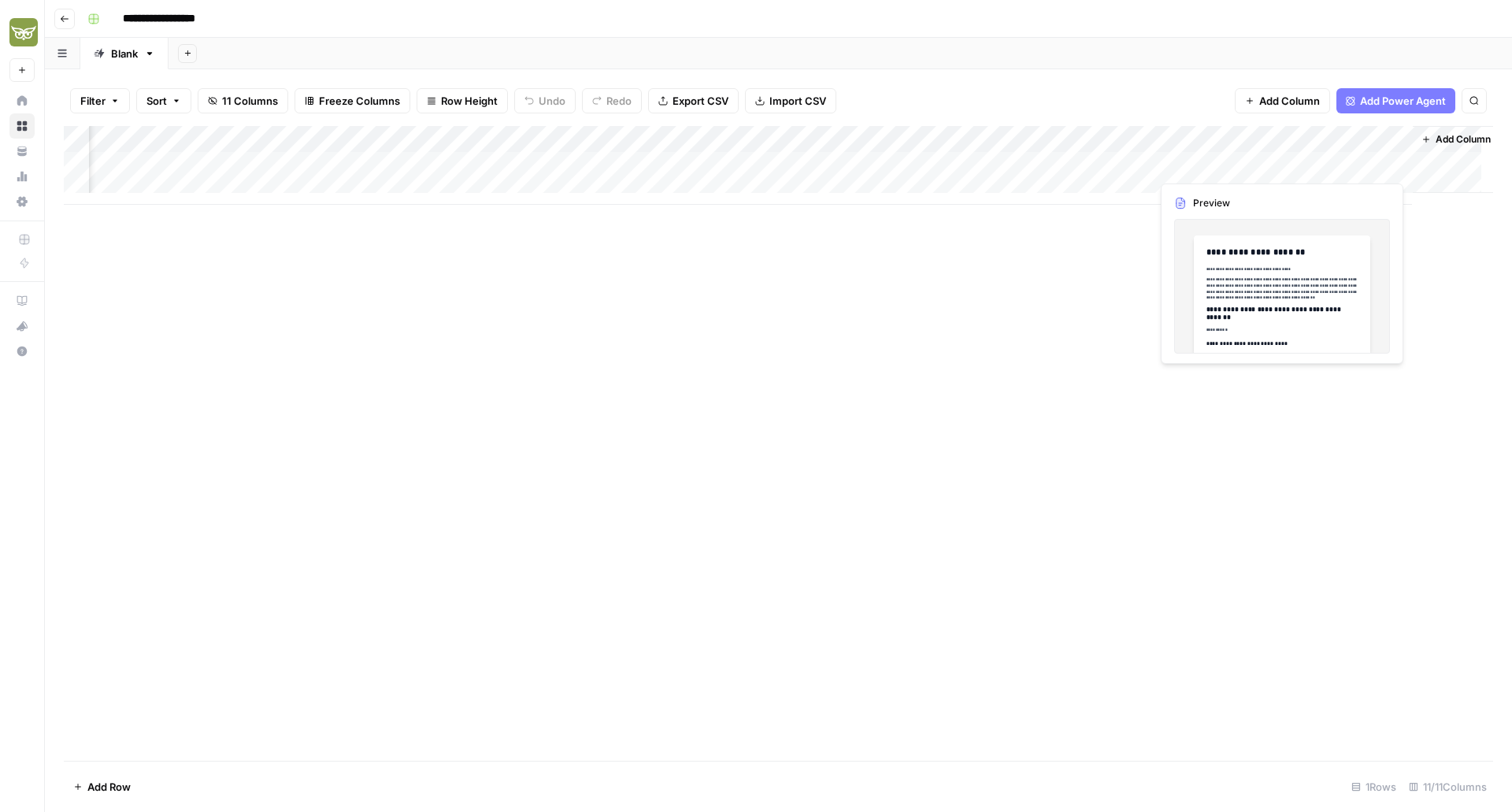
click at [1394, 166] on div "Add Column" at bounding box center [779, 166] width 1430 height 79
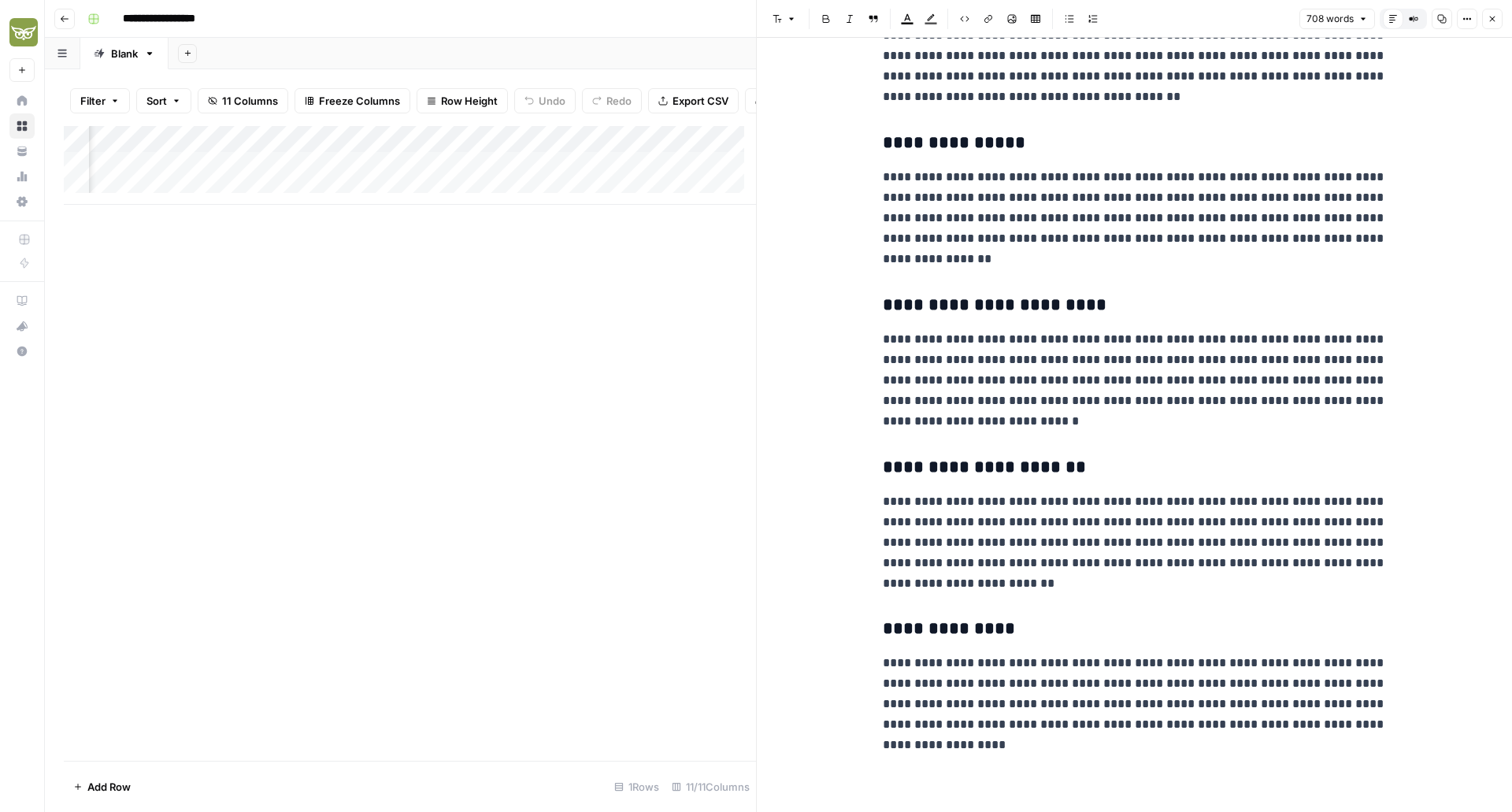
scroll to position [0, 530]
click at [360, 177] on div "Add Column" at bounding box center [410, 166] width 692 height 79
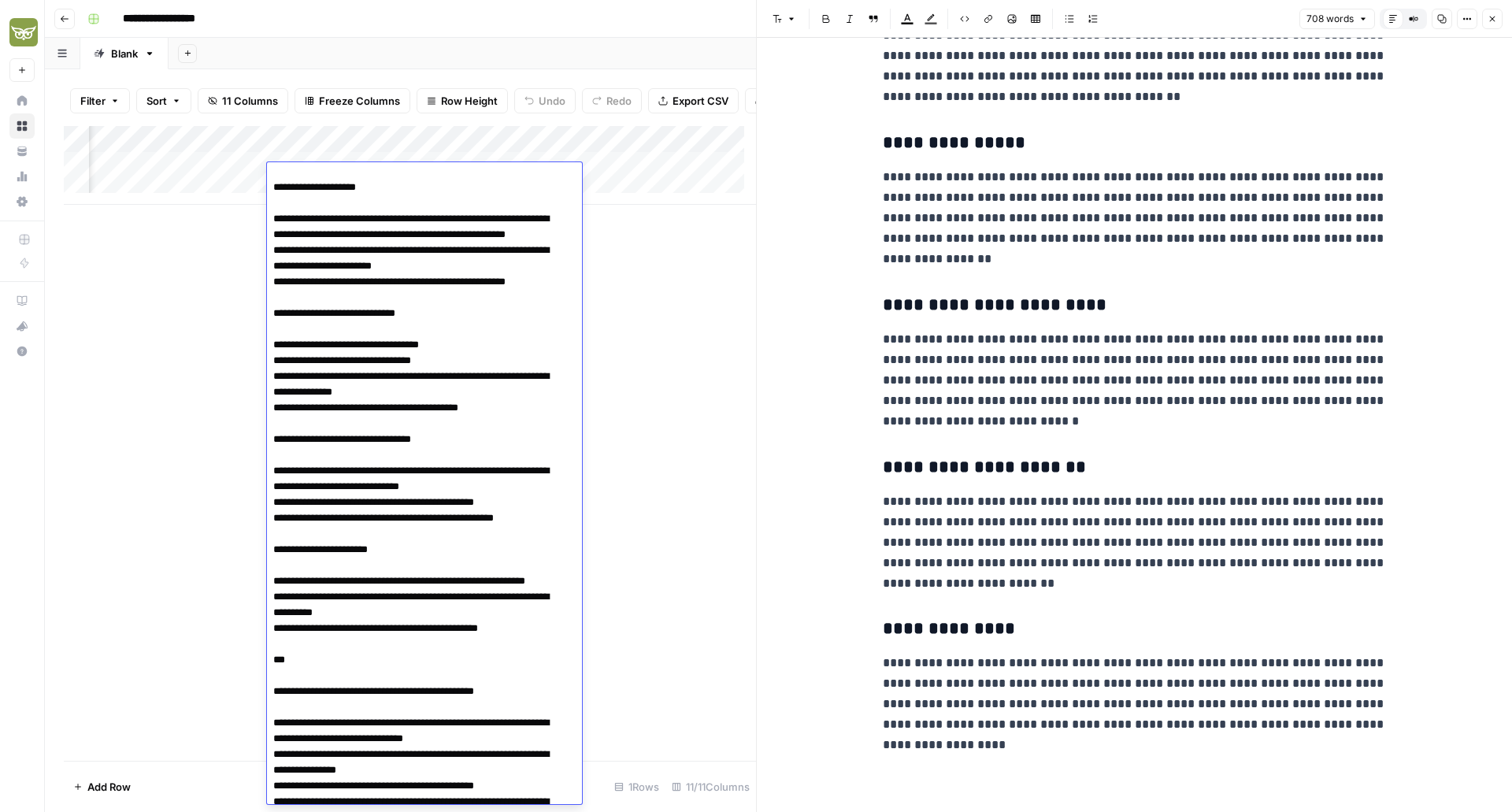
scroll to position [575, 0]
click at [674, 438] on div "Add Column" at bounding box center [410, 443] width 692 height 635
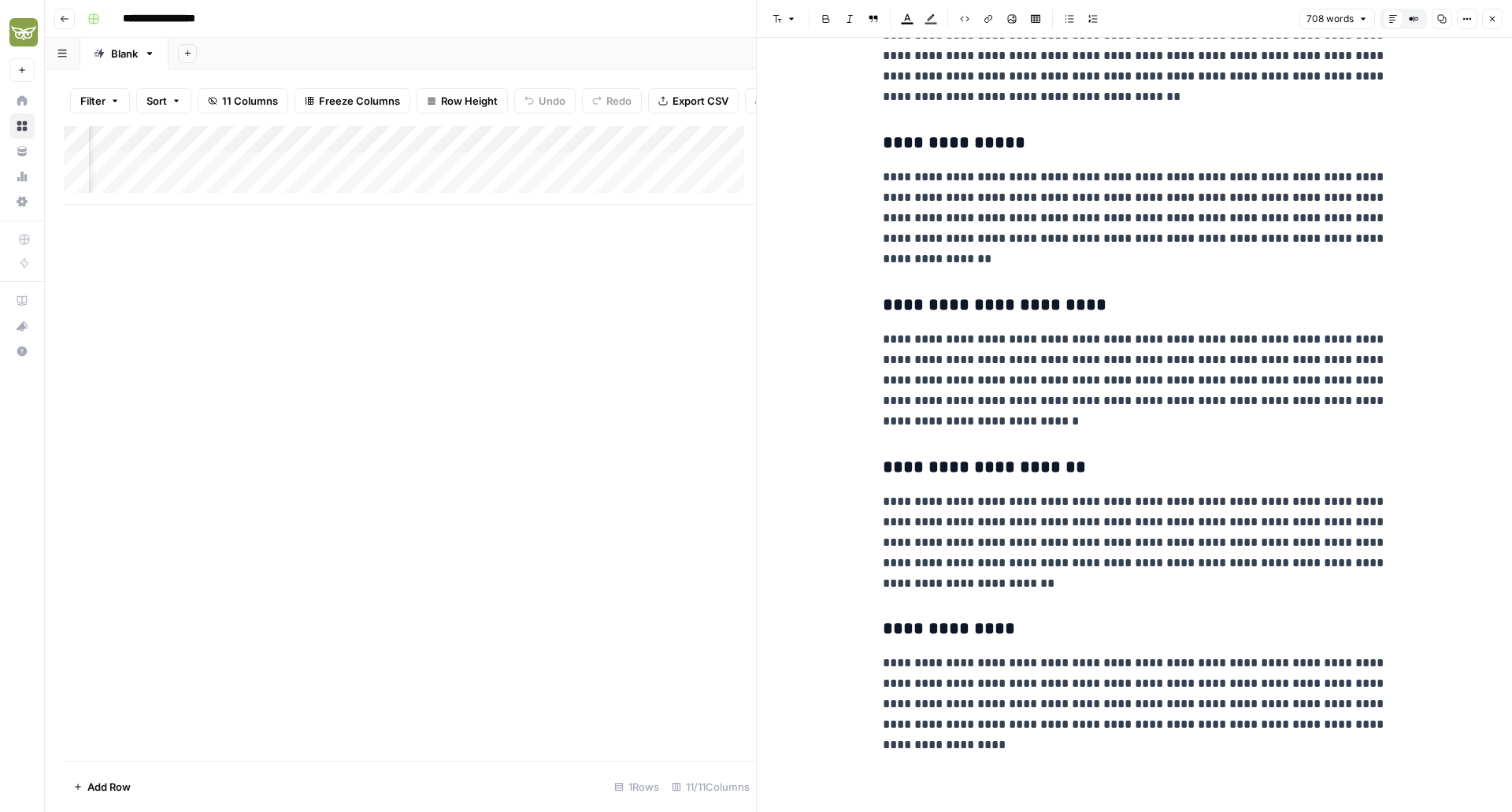
click at [993, 470] on h3 "**********" at bounding box center [1135, 468] width 504 height 22
click at [1446, 12] on button "Copy" at bounding box center [1442, 19] width 21 height 21
click at [318, 172] on div "Add Column" at bounding box center [410, 166] width 692 height 79
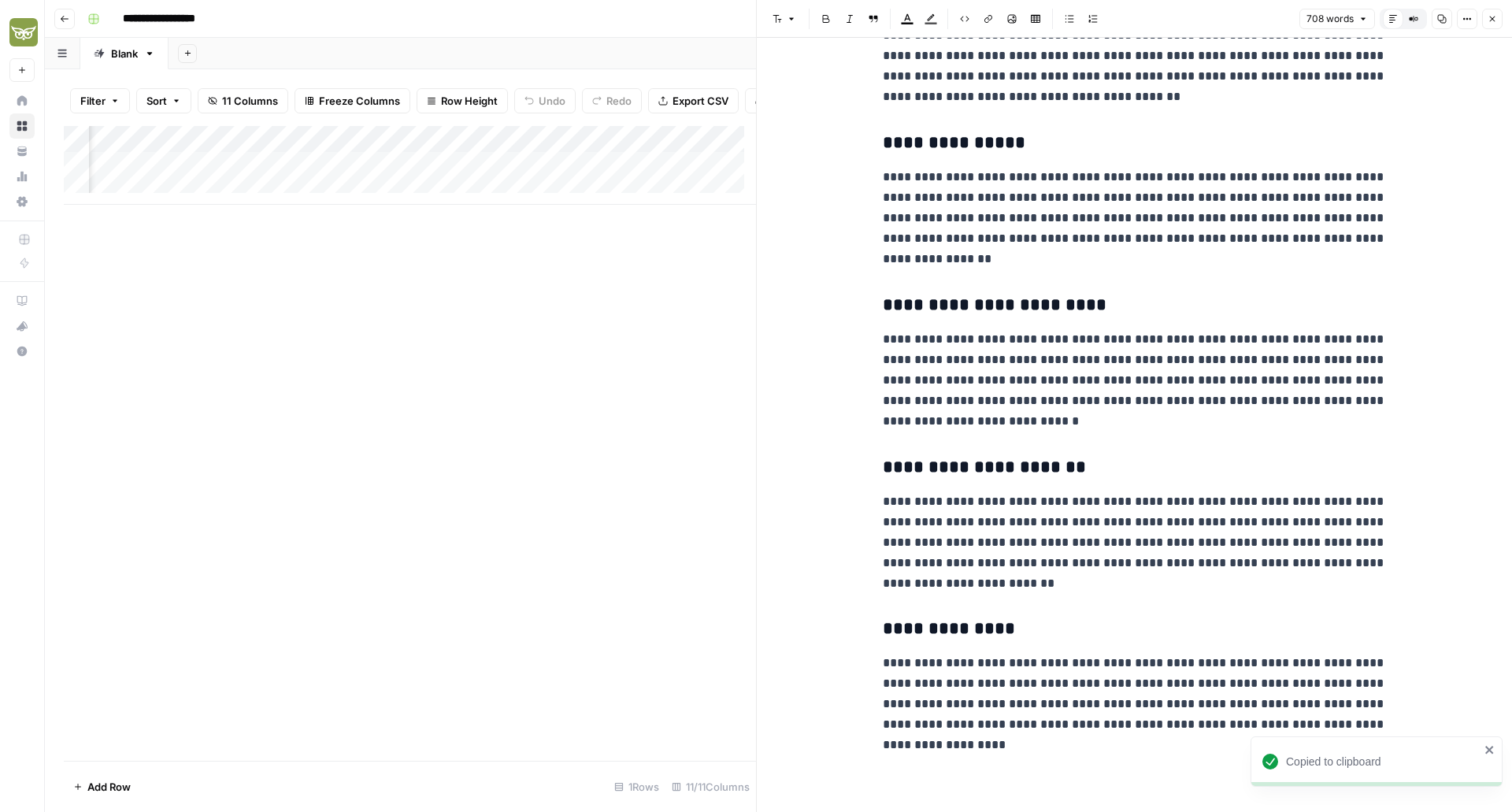
click at [632, 445] on div "Add Column" at bounding box center [410, 443] width 692 height 635
click at [526, 174] on div "Add Column" at bounding box center [410, 166] width 692 height 79
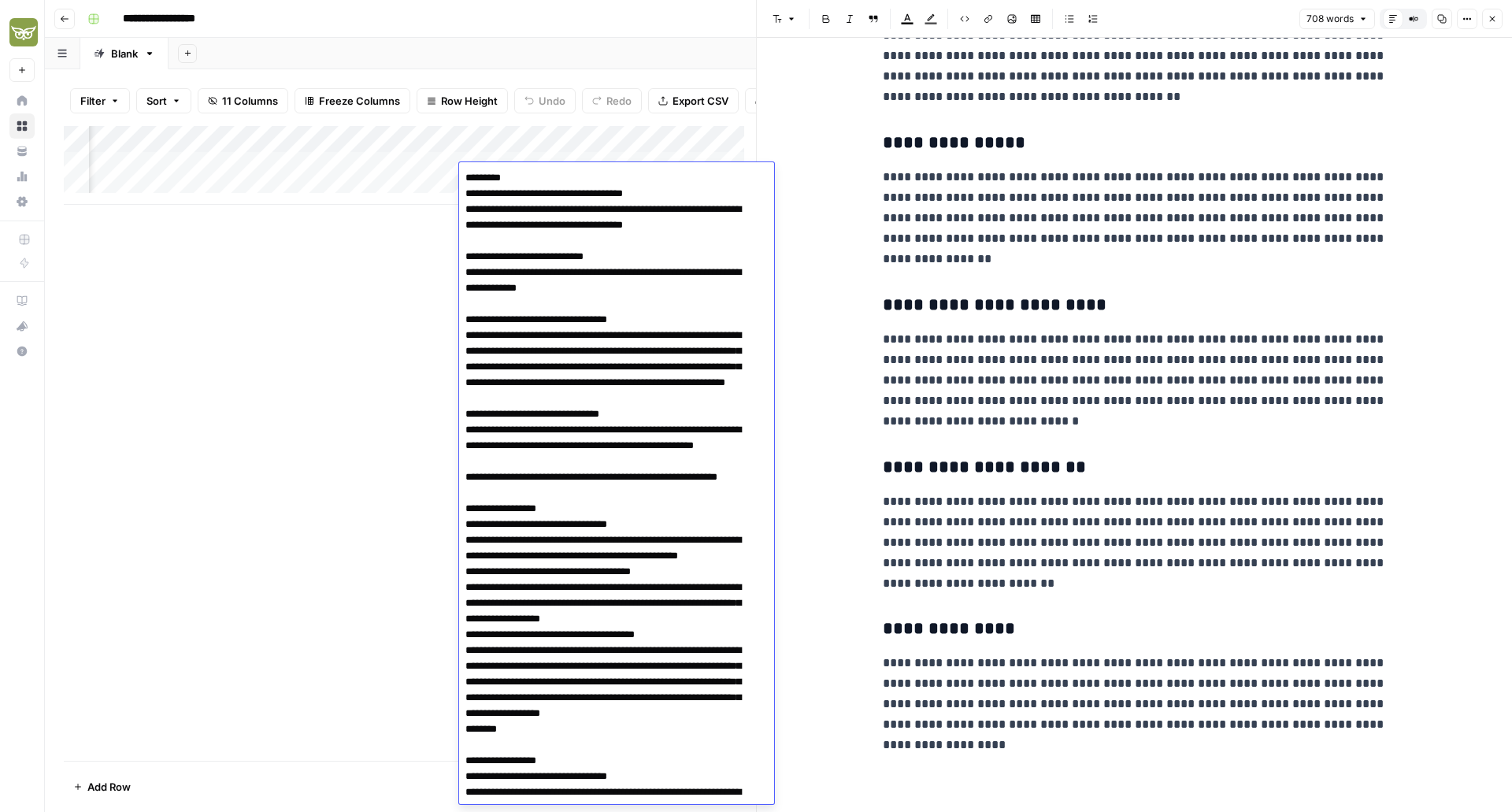
scroll to position [3498, 0]
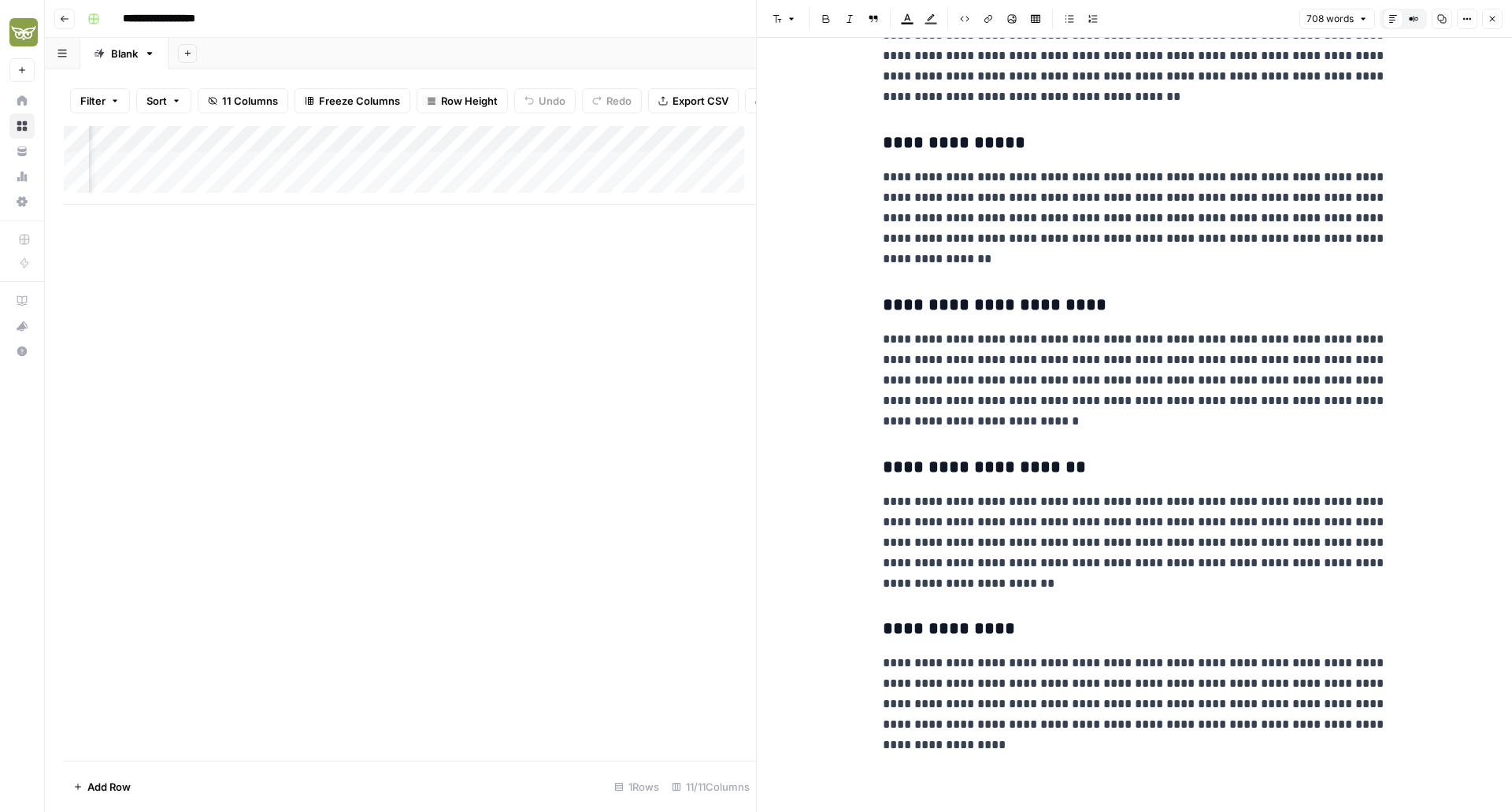
click at [382, 674] on div "Add Column" at bounding box center [410, 443] width 692 height 635
click at [1491, 28] on button "Close" at bounding box center [1492, 19] width 21 height 21
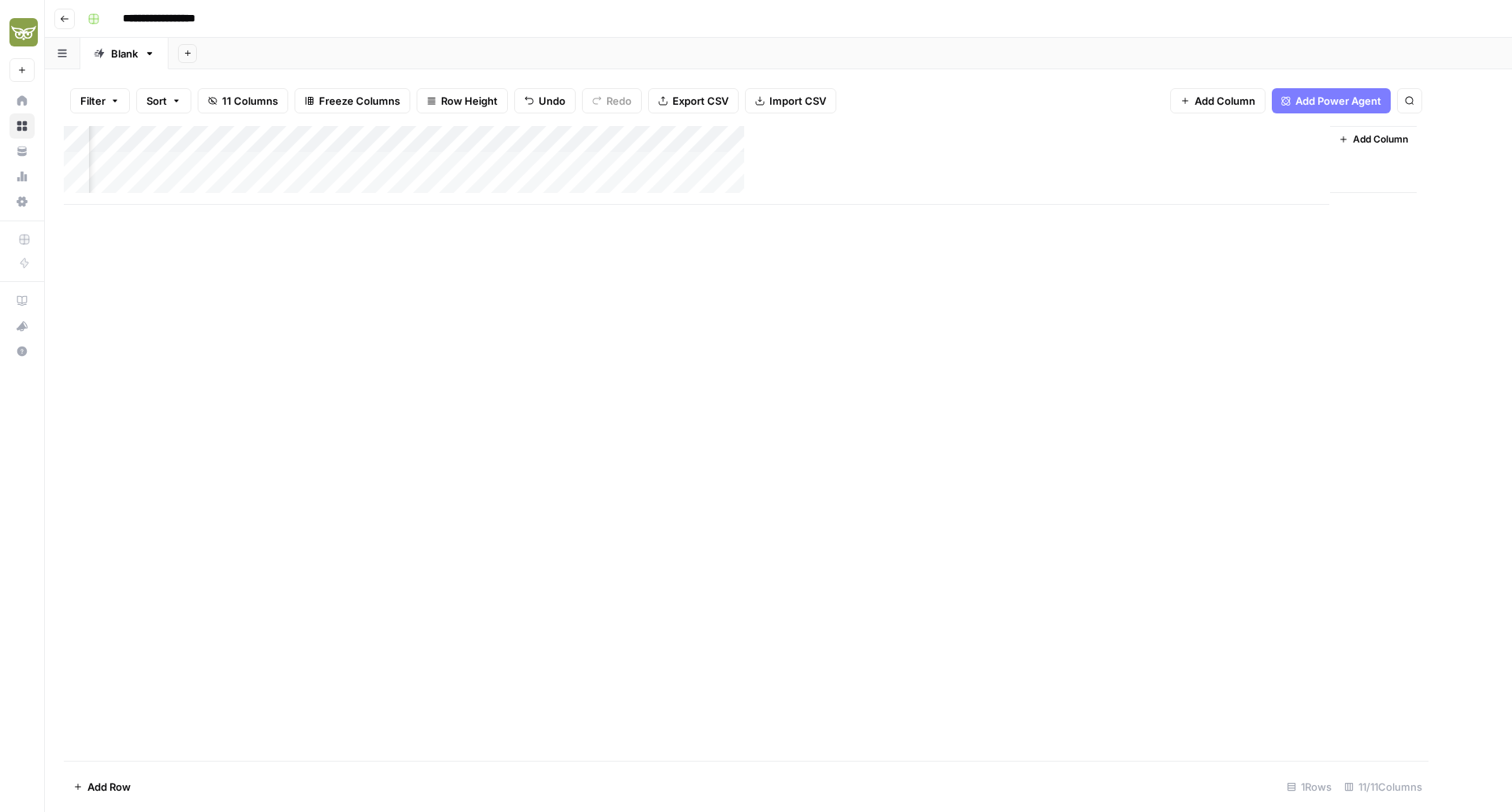
scroll to position [0, 236]
click at [1171, 135] on div "Add Column" at bounding box center [779, 166] width 1430 height 79
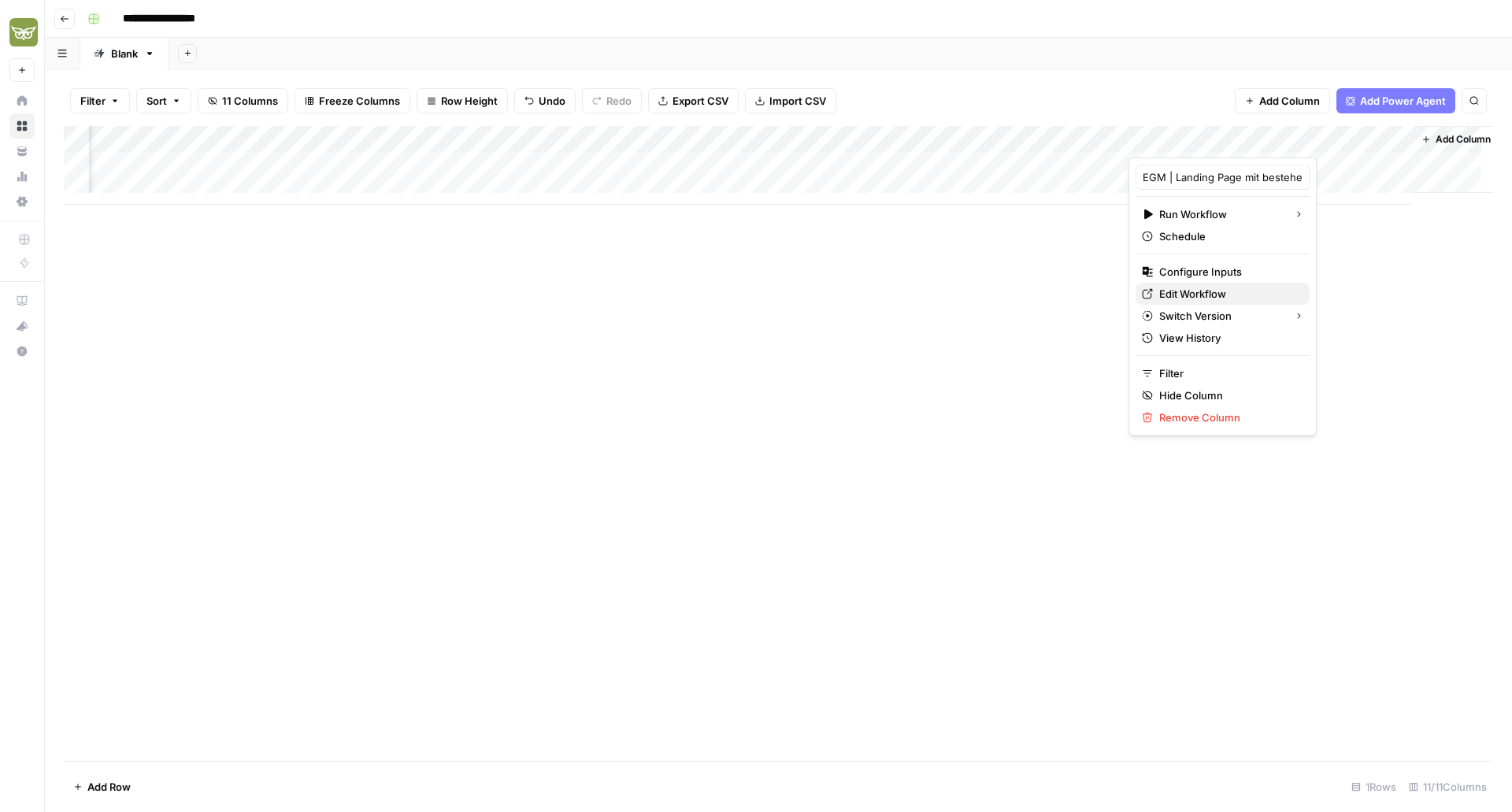
click at [1180, 291] on span "Edit Workflow" at bounding box center [1229, 293] width 138 height 16
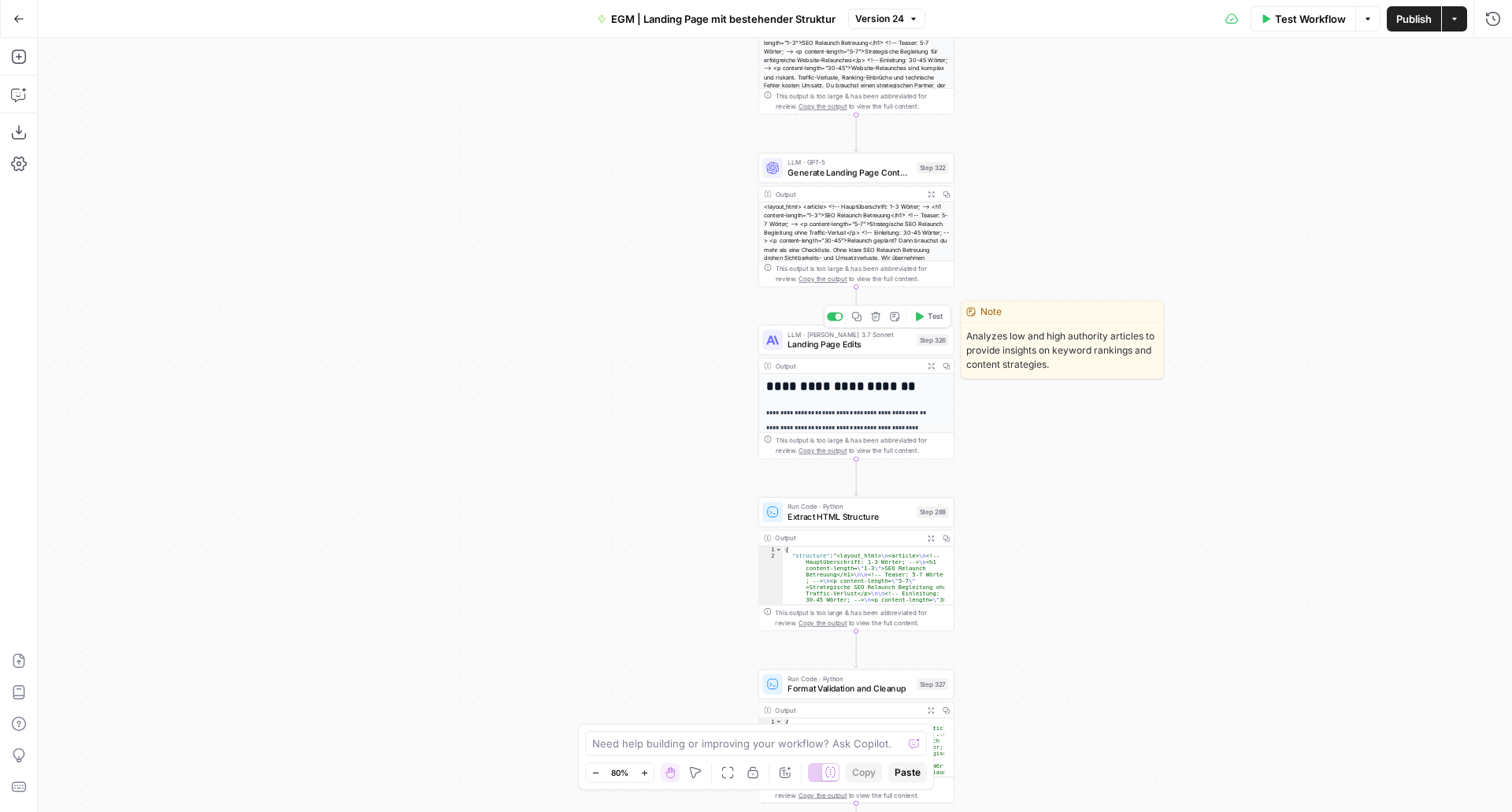
click at [830, 342] on span "Landing Page Edits" at bounding box center [850, 344] width 124 height 12
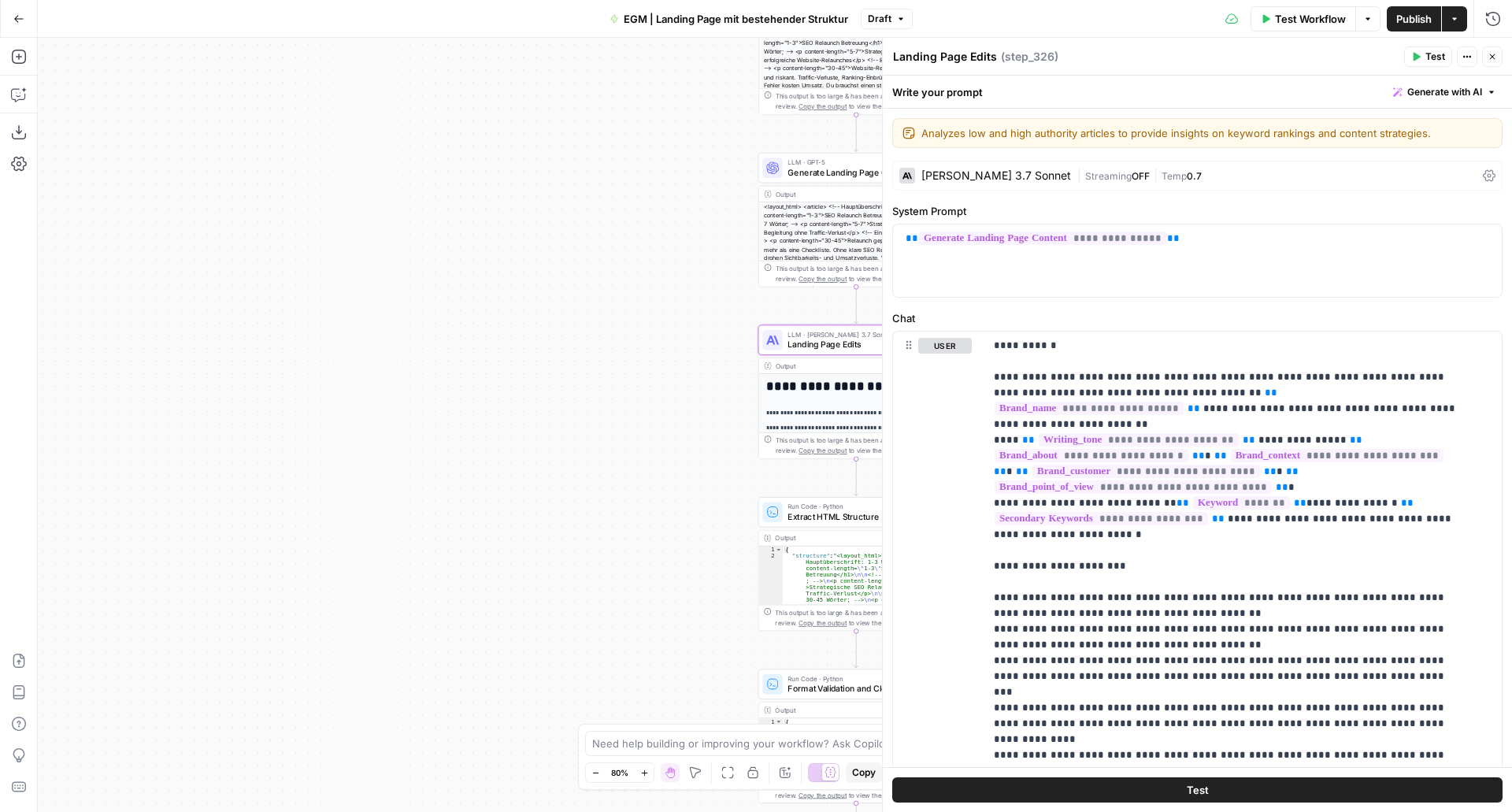
click at [1419, 56] on icon "button" at bounding box center [1417, 57] width 7 height 9
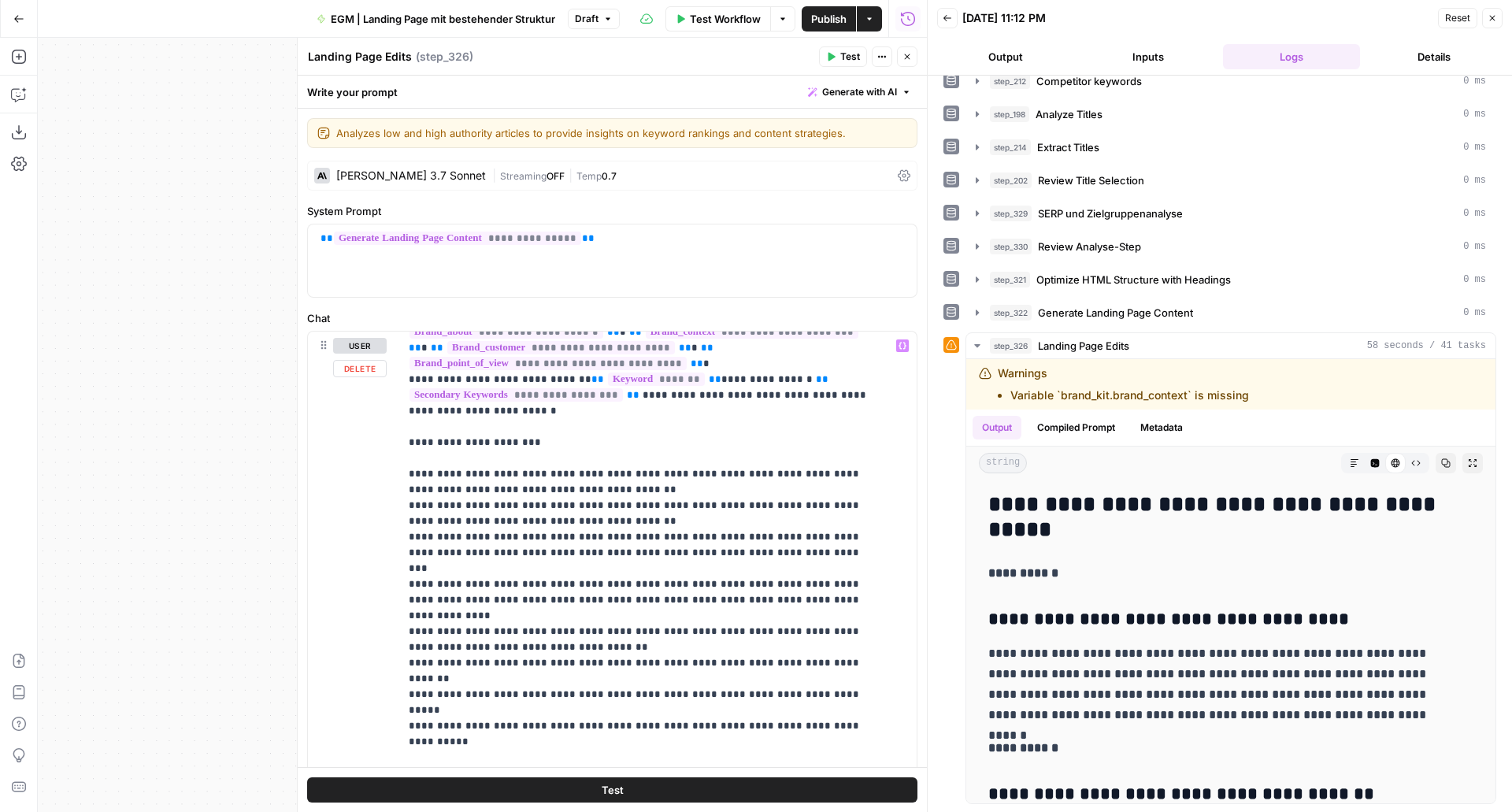
scroll to position [125, 0]
drag, startPoint x: 588, startPoint y: 487, endPoint x: 766, endPoint y: 488, distance: 178.0
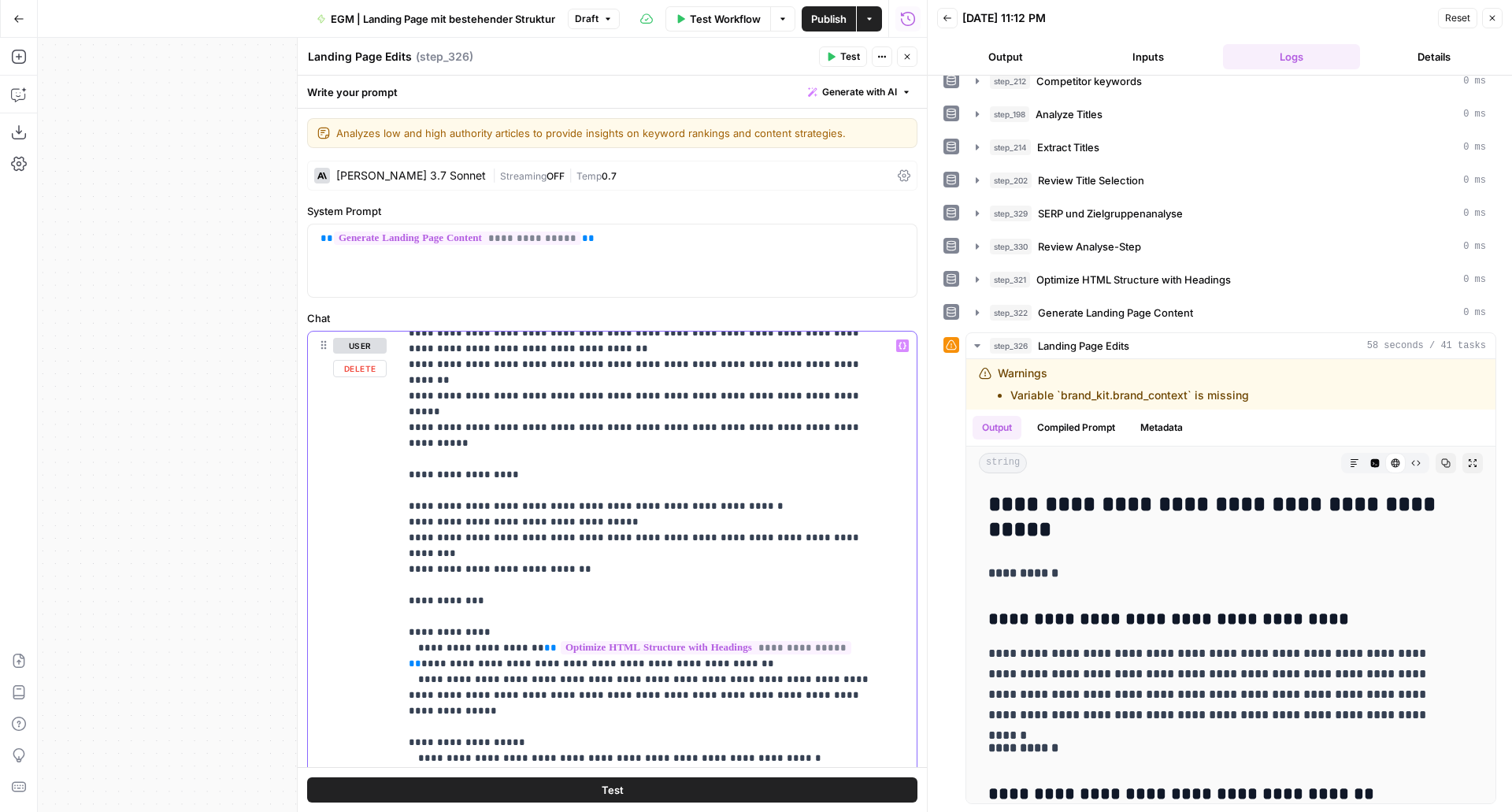
scroll to position [428, 0]
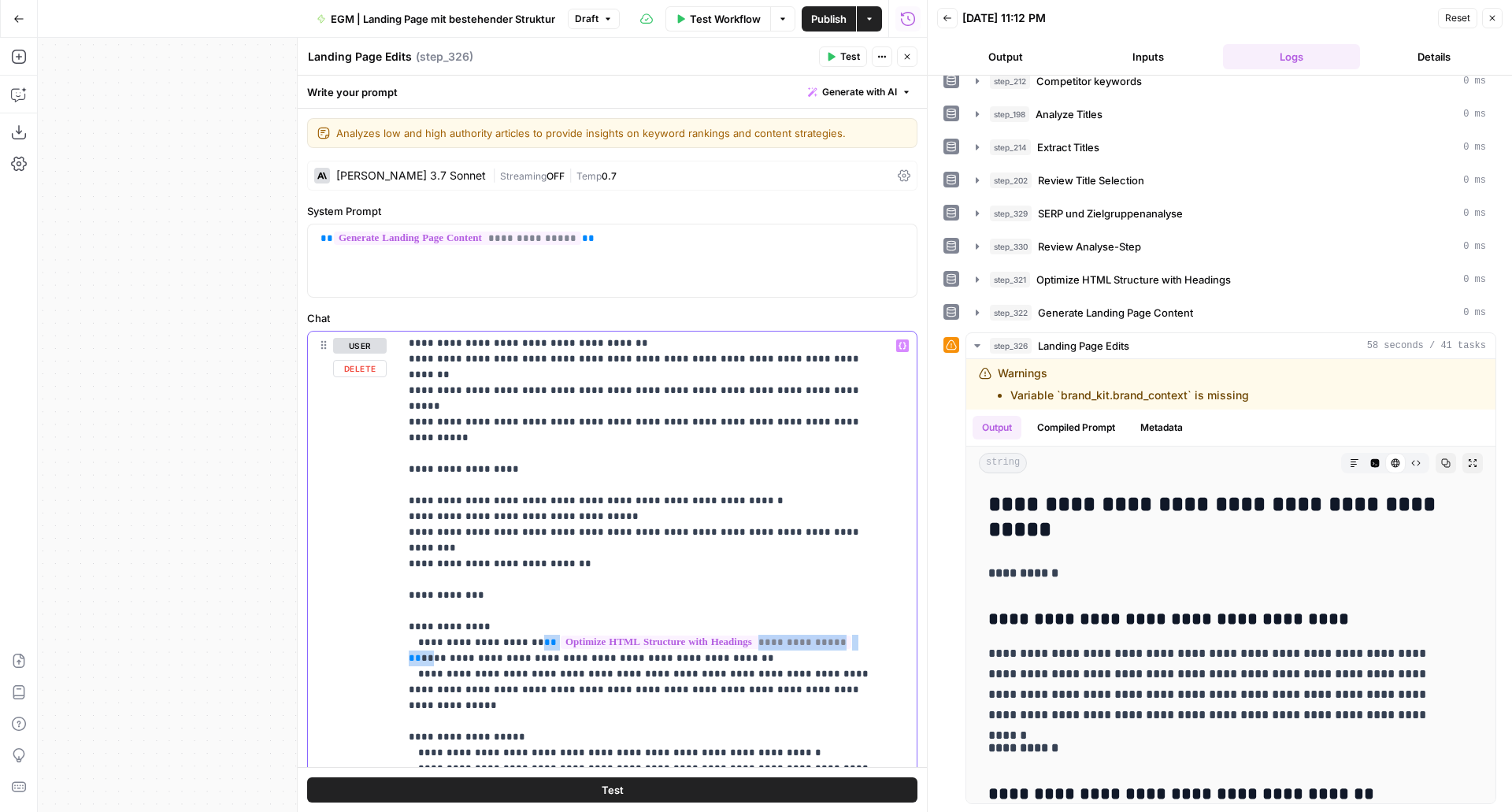
drag, startPoint x: 841, startPoint y: 516, endPoint x: 531, endPoint y: 512, distance: 310.0
click at [531, 512] on p "**********" at bounding box center [646, 525] width 475 height 1229
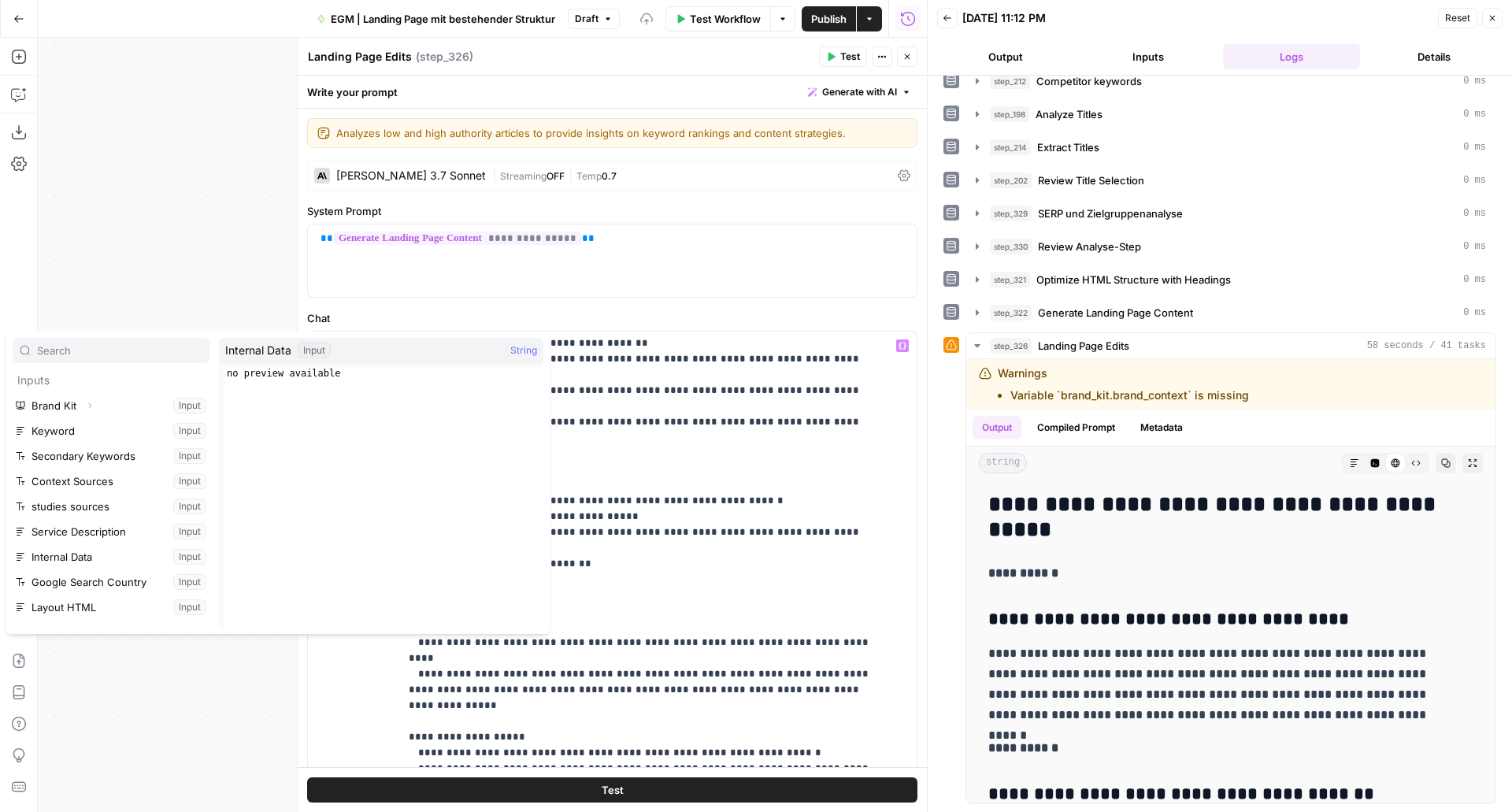
scroll to position [370, 0]
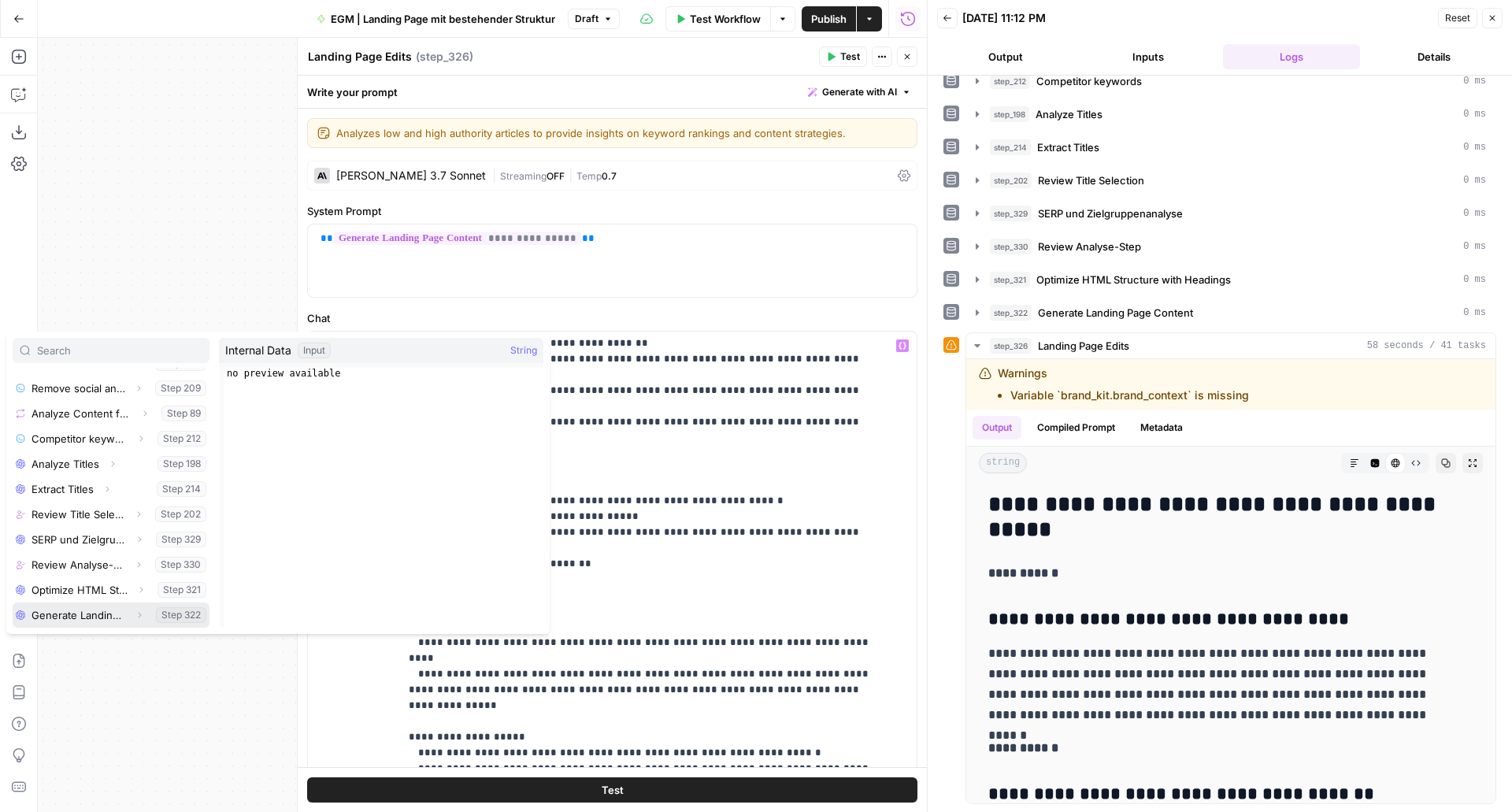
click at [88, 617] on button "Select variable Generate Landing Page Content" at bounding box center [111, 615] width 197 height 25
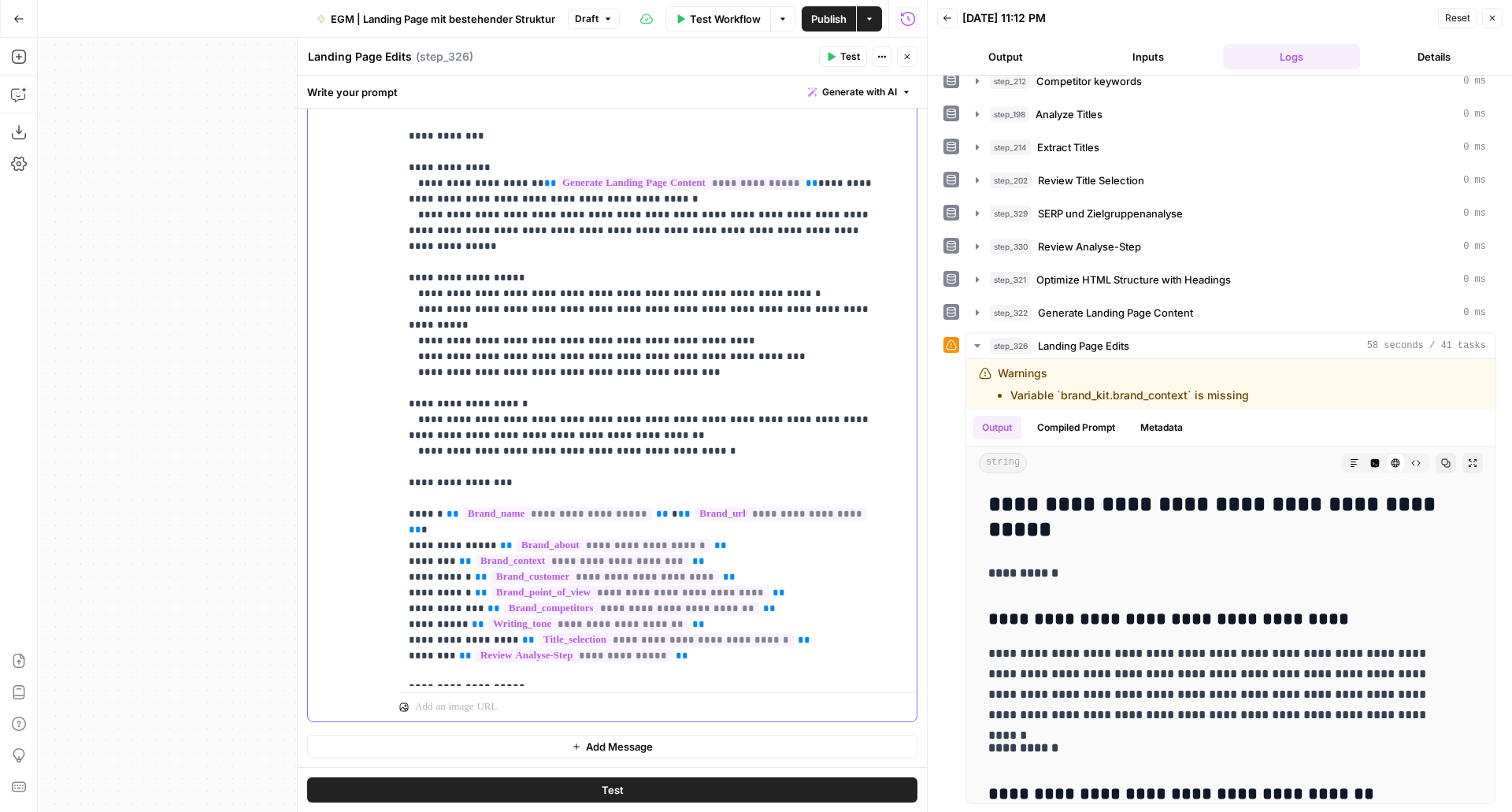
scroll to position [288, 0]
click at [848, 57] on span "Test" at bounding box center [850, 56] width 20 height 14
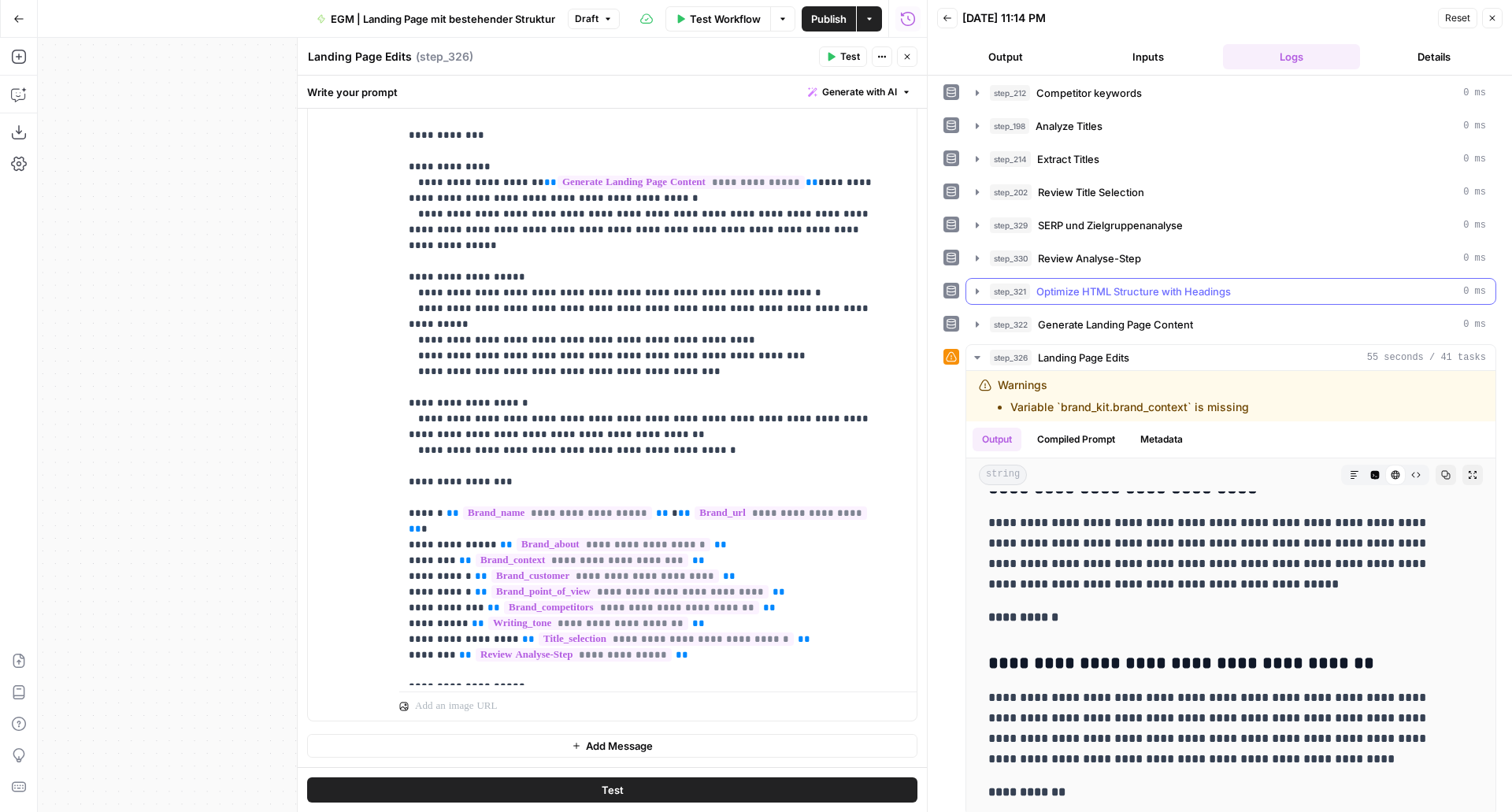
scroll to position [214, 0]
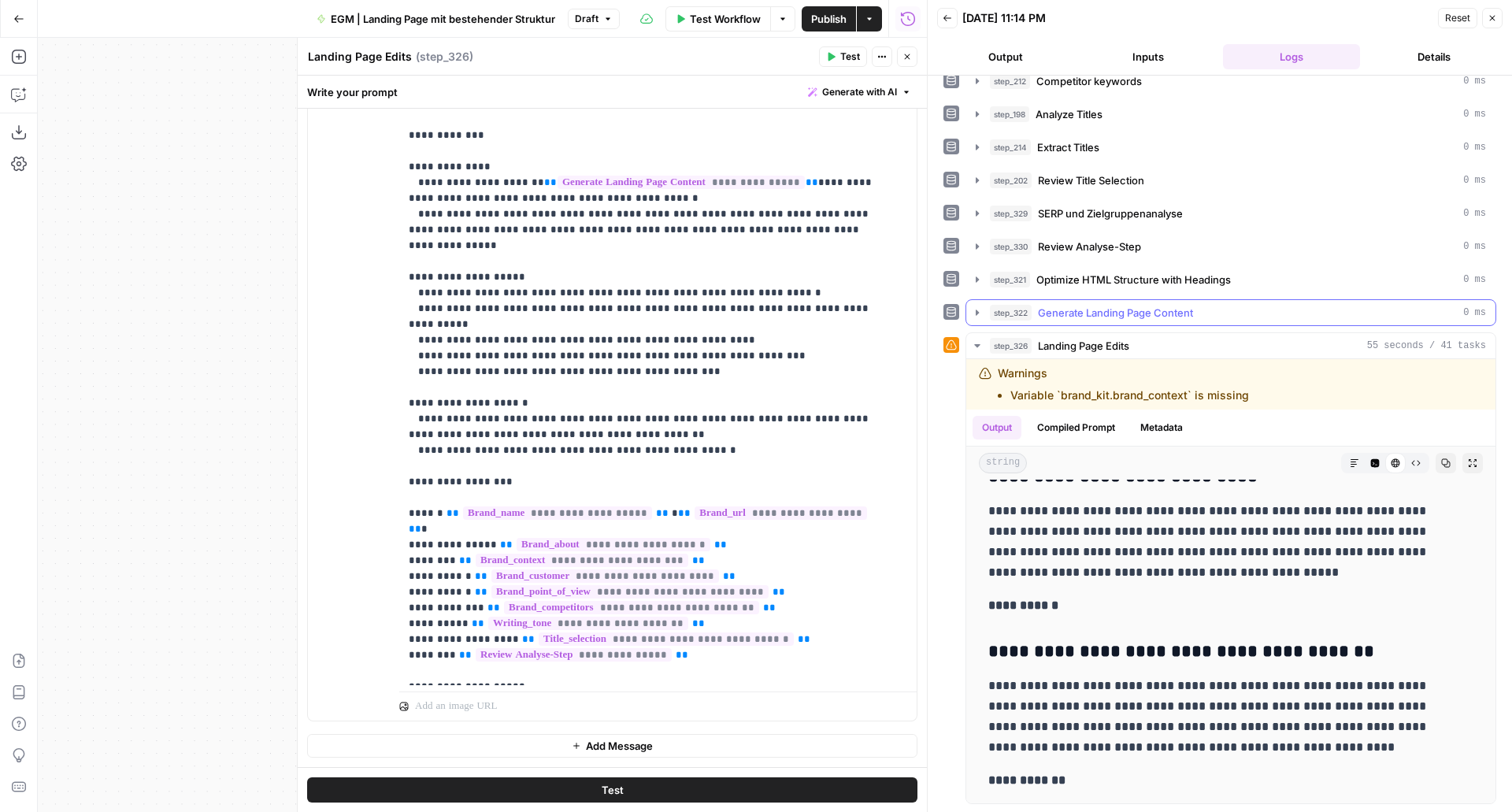
click at [982, 316] on icon "button" at bounding box center [977, 312] width 12 height 12
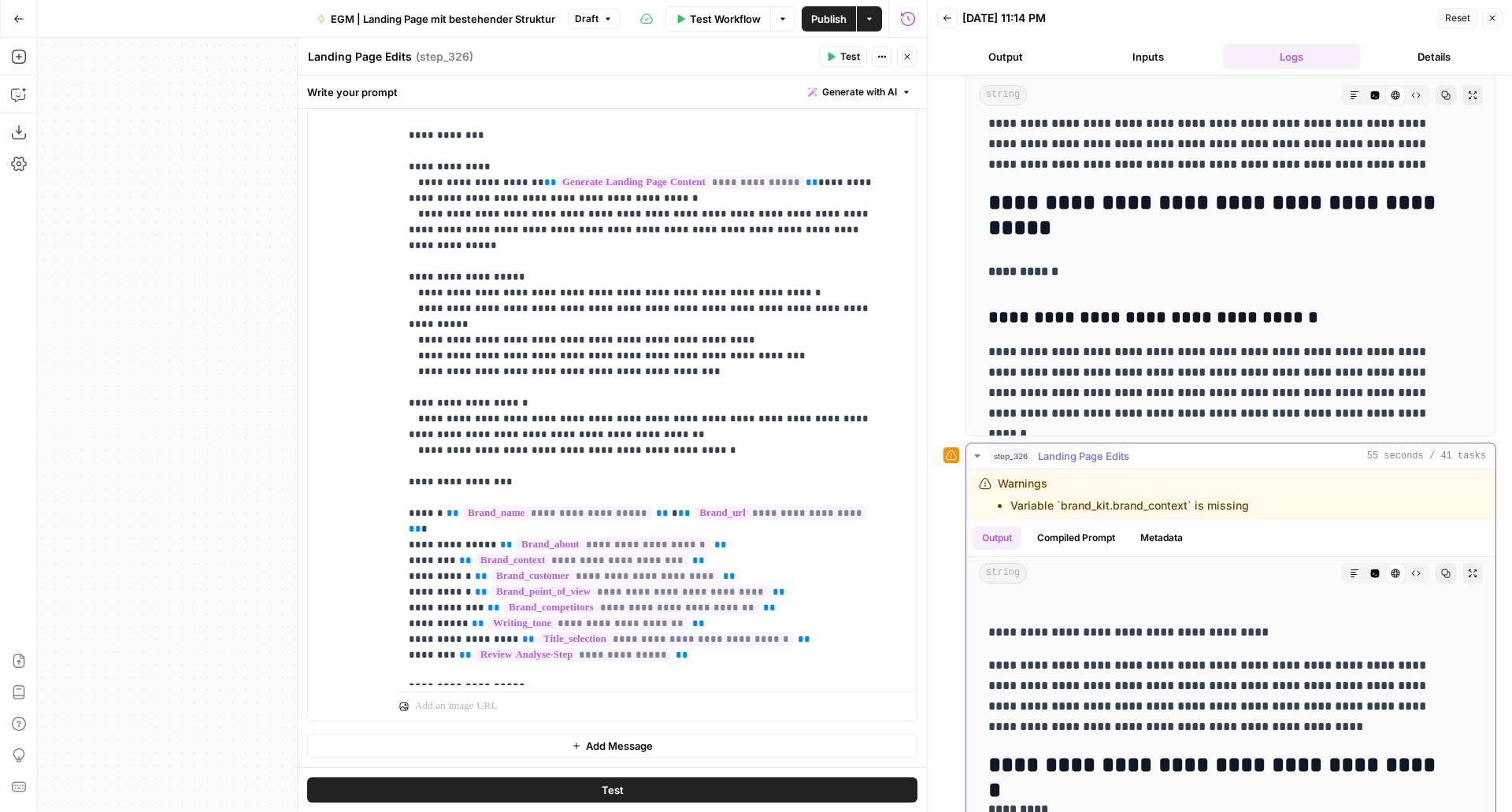
scroll to position [46, 0]
click at [843, 15] on span "Publish" at bounding box center [828, 18] width 35 height 16
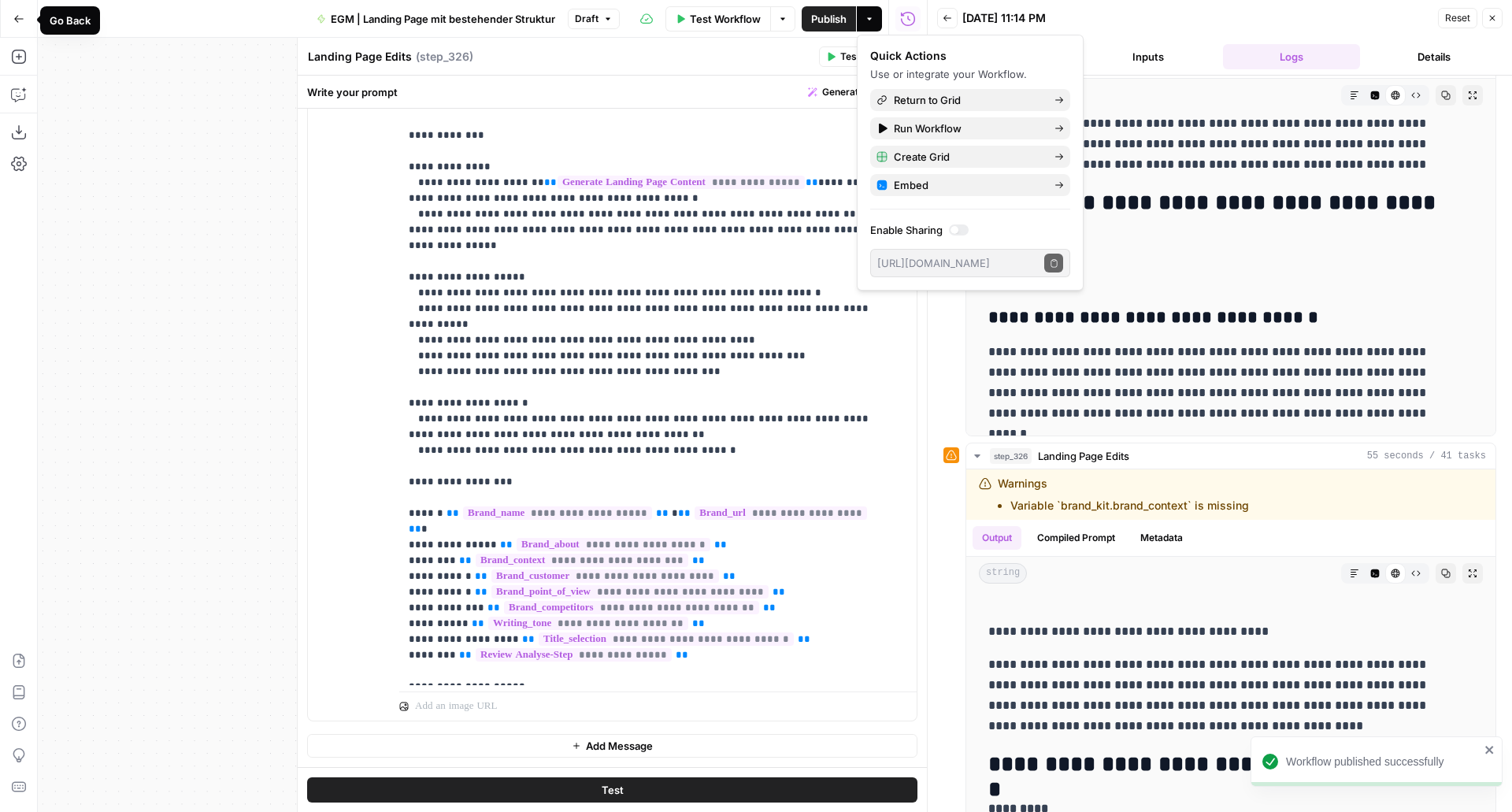
click at [18, 17] on icon "button" at bounding box center [18, 18] width 11 height 11
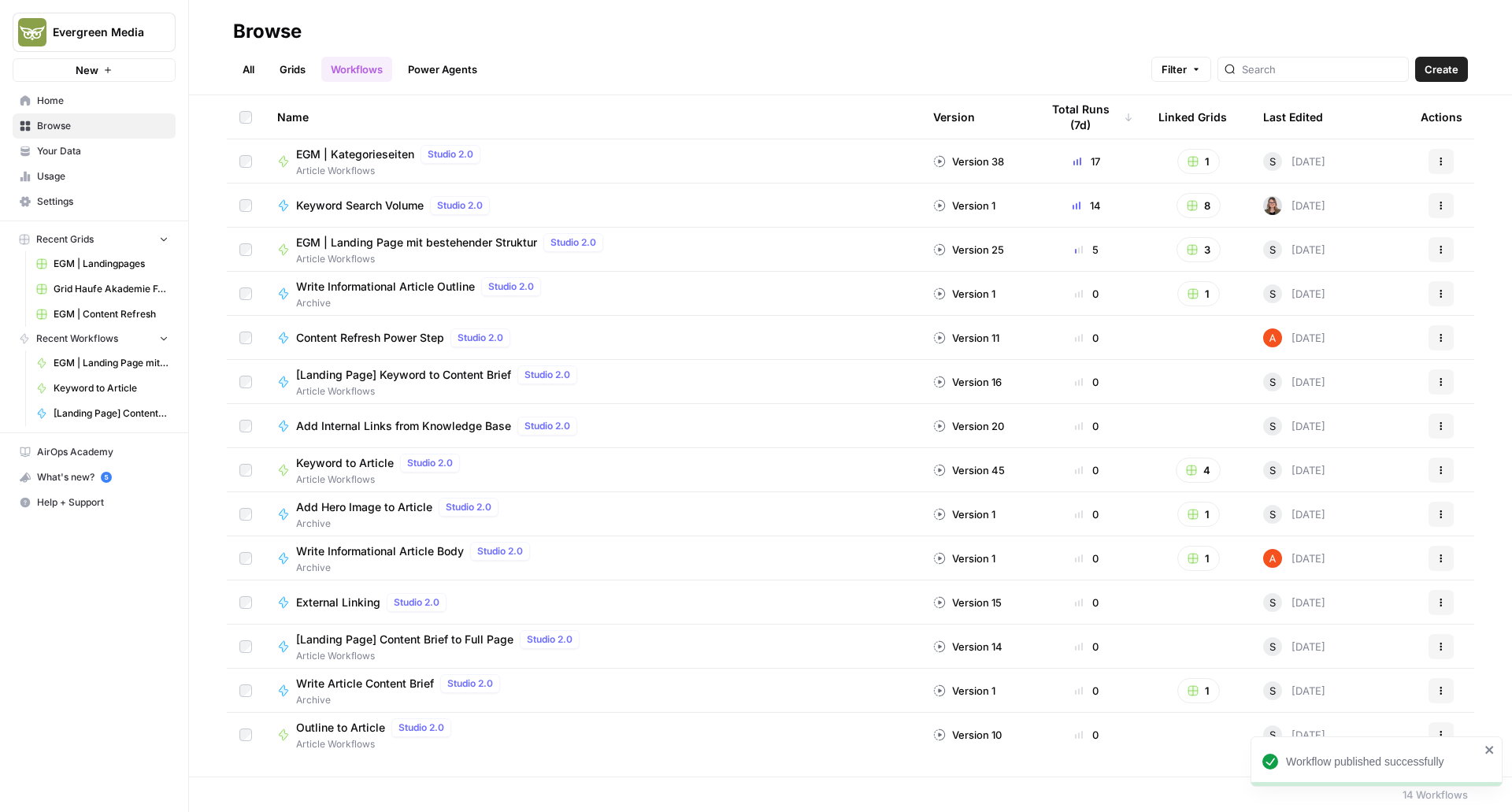
click at [295, 71] on link "Grids" at bounding box center [292, 69] width 45 height 25
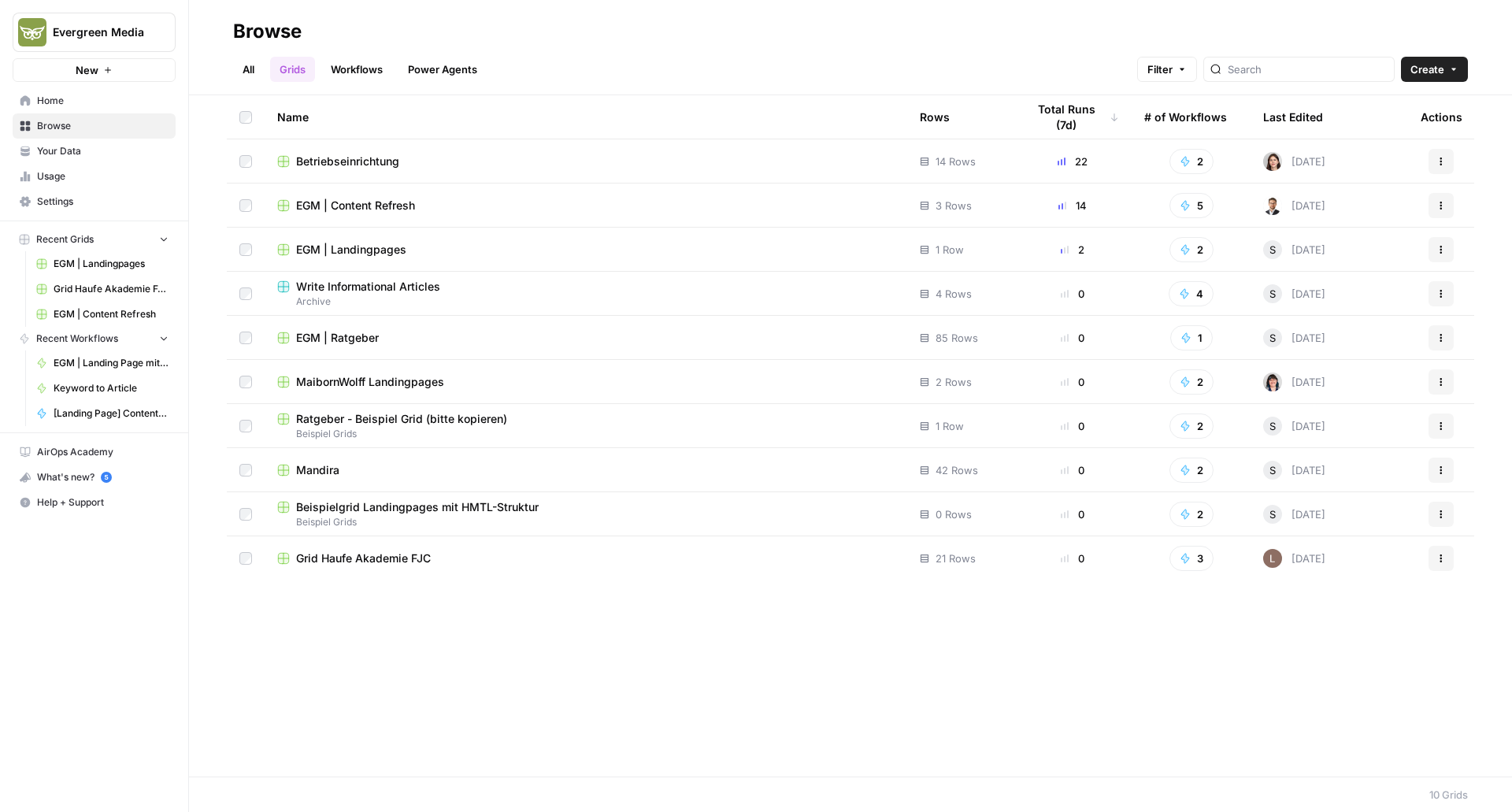
click at [342, 245] on span "EGM | Landingpages" at bounding box center [351, 250] width 110 height 16
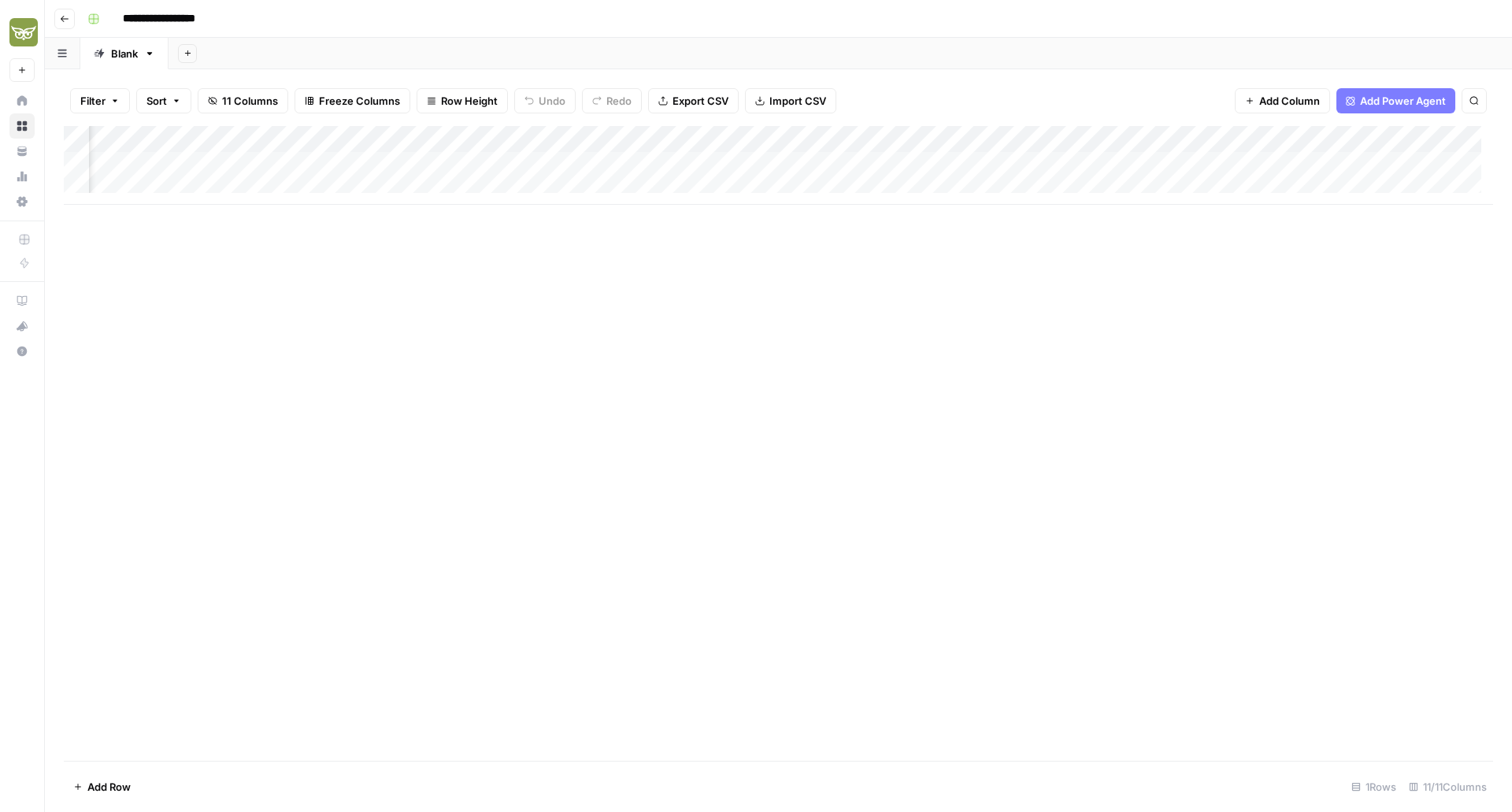
scroll to position [0, 255]
click at [1238, 166] on div "Add Column" at bounding box center [779, 166] width 1430 height 79
click at [1237, 162] on div "Add Column" at bounding box center [779, 166] width 1430 height 79
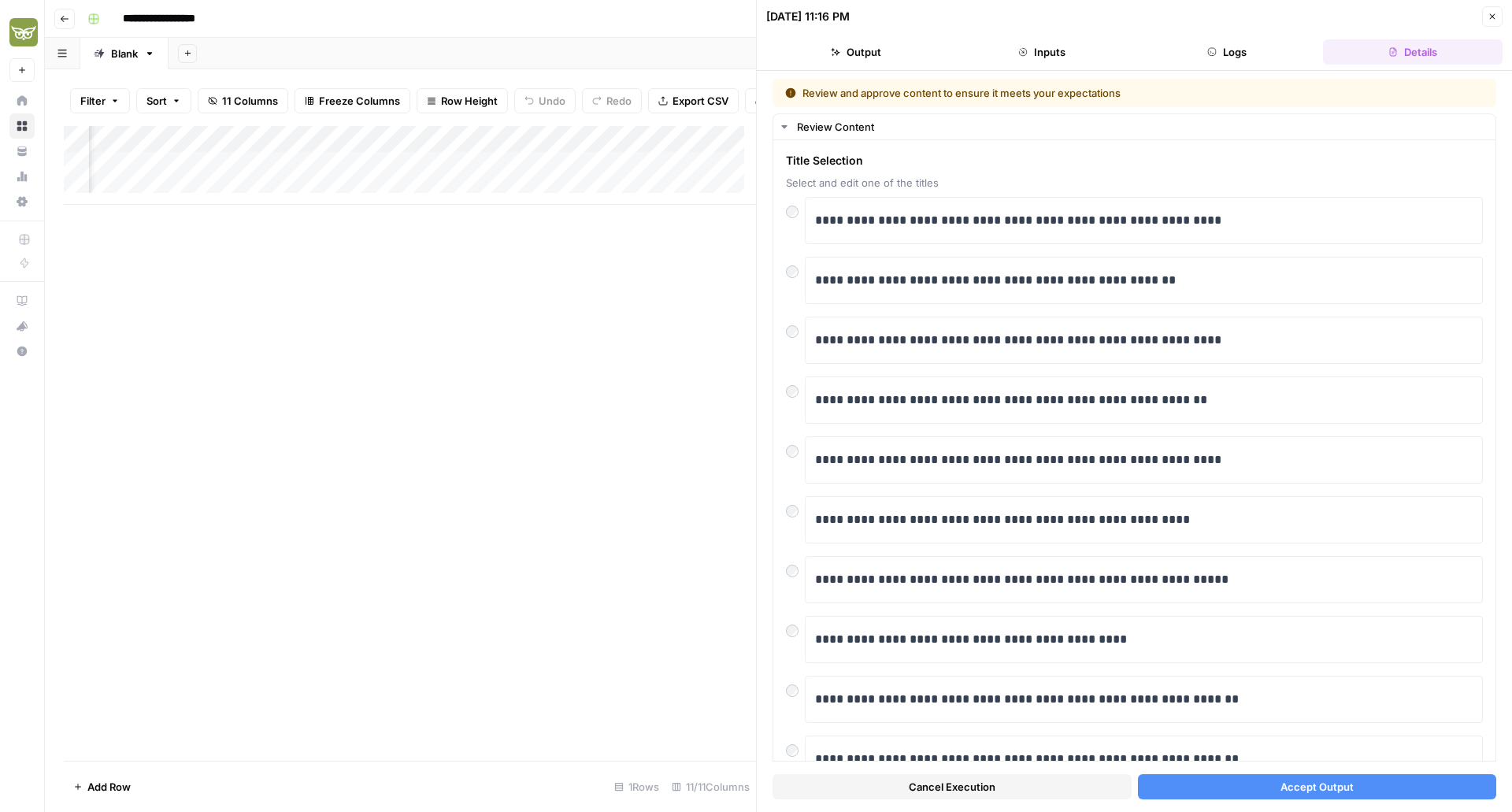
click at [1207, 784] on button "Accept Output" at bounding box center [1318, 787] width 360 height 25
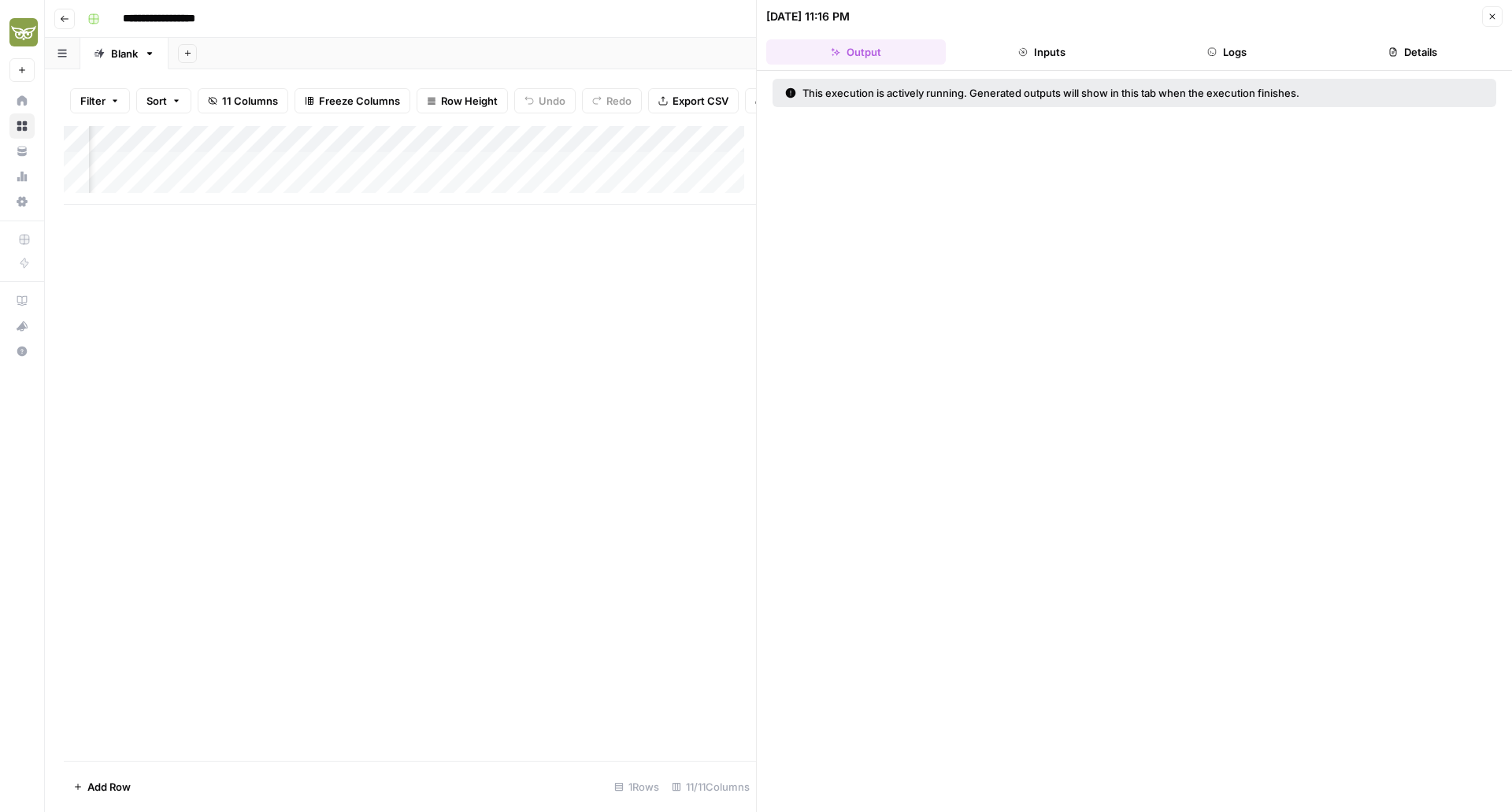
click at [1245, 57] on button "Logs" at bounding box center [1228, 52] width 180 height 25
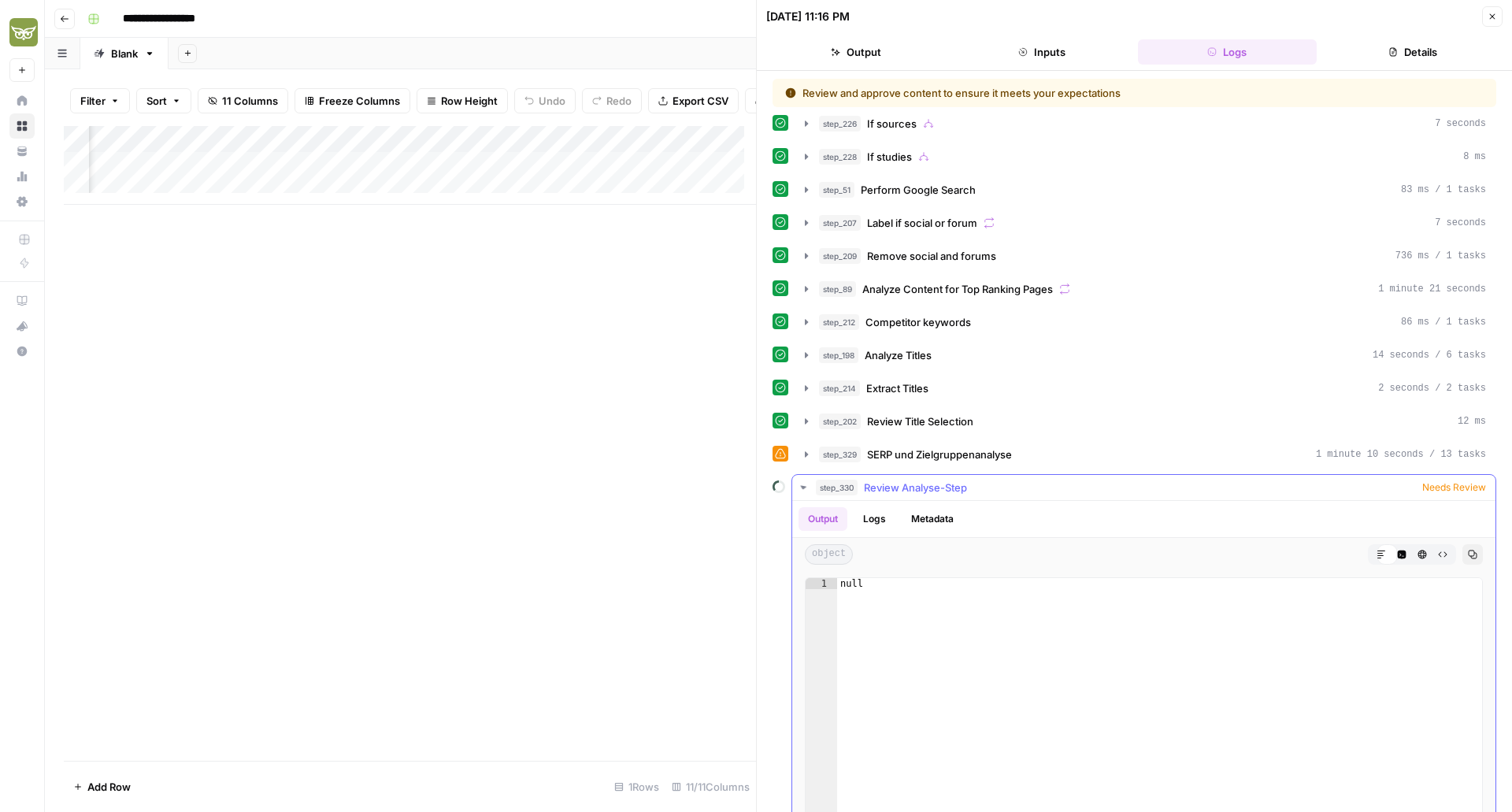
scroll to position [0, 255]
click at [1439, 53] on button "Details" at bounding box center [1413, 52] width 180 height 25
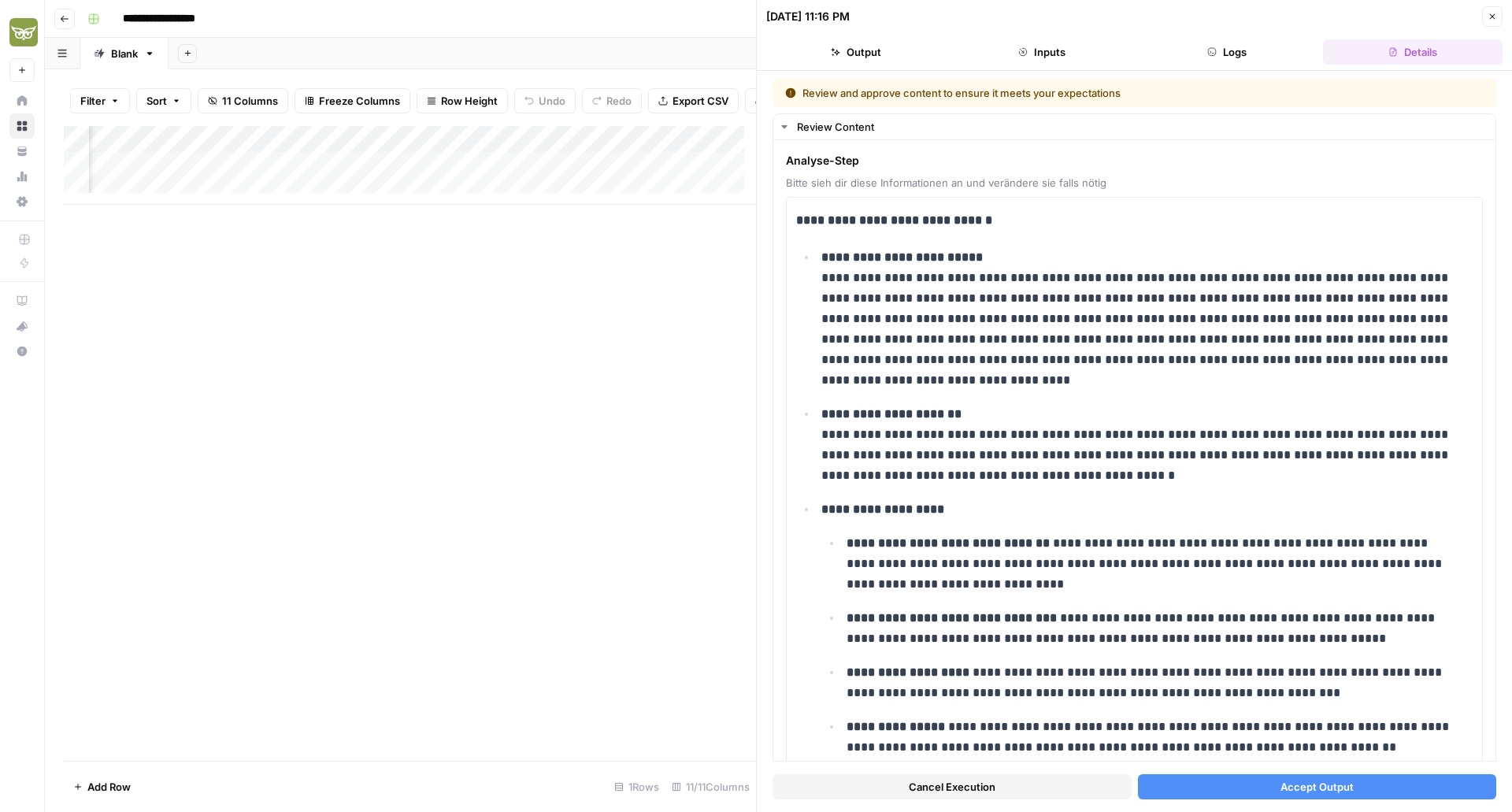
click at [1256, 788] on button "Accept Output" at bounding box center [1318, 787] width 360 height 25
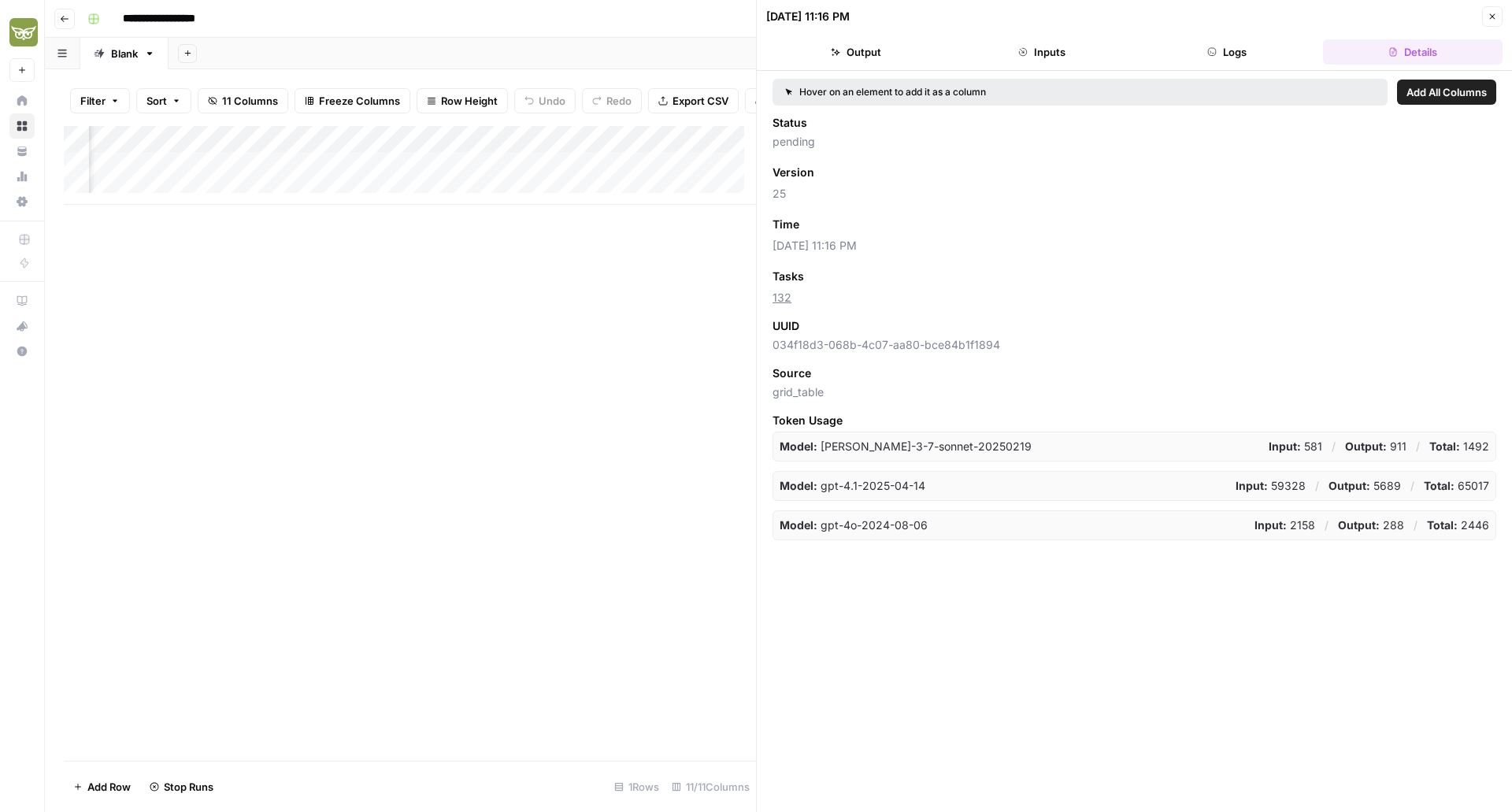
click at [1215, 48] on icon "button" at bounding box center [1212, 53] width 10 height 10
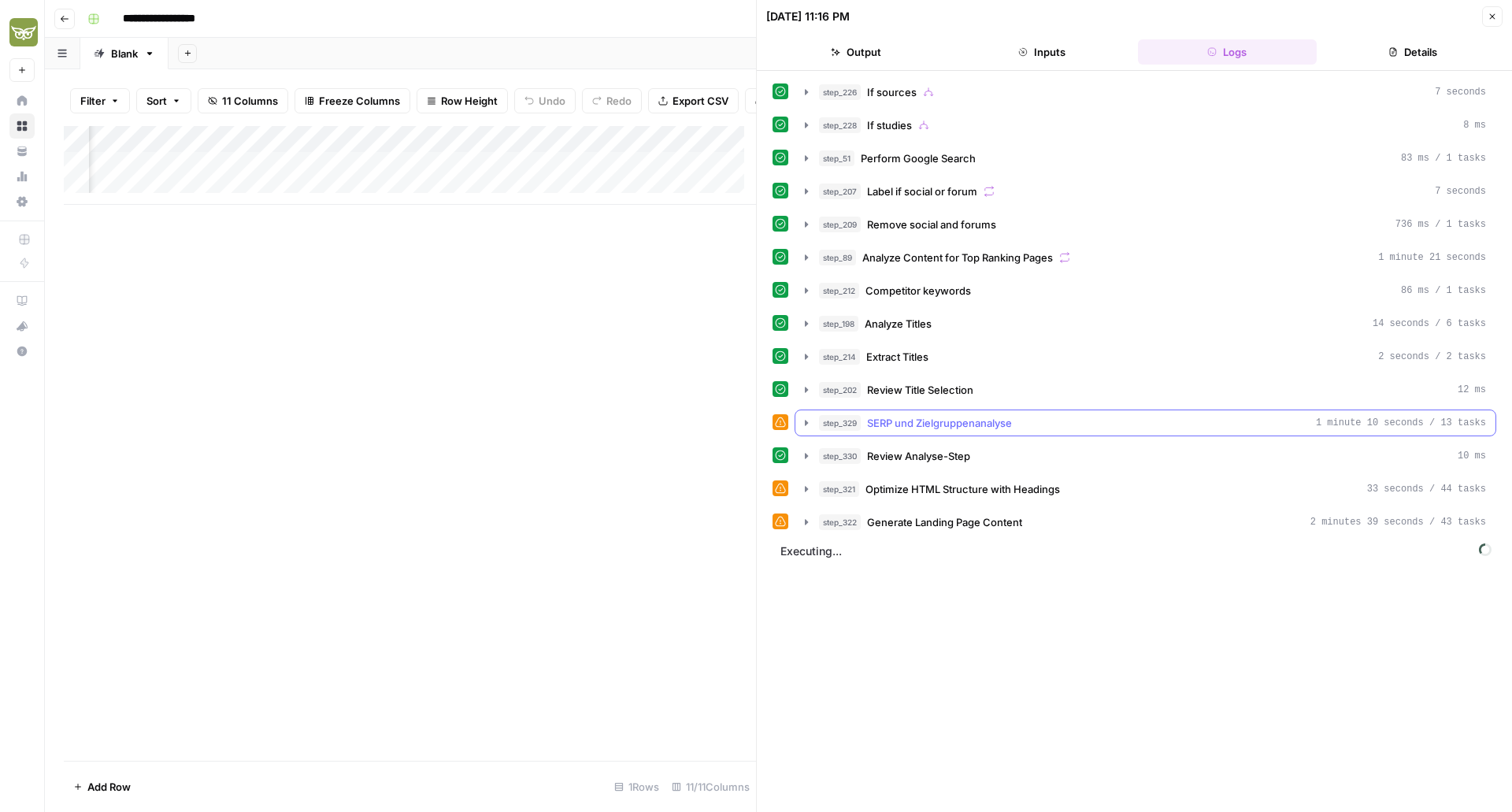
click at [808, 420] on icon "button" at bounding box center [806, 423] width 12 height 12
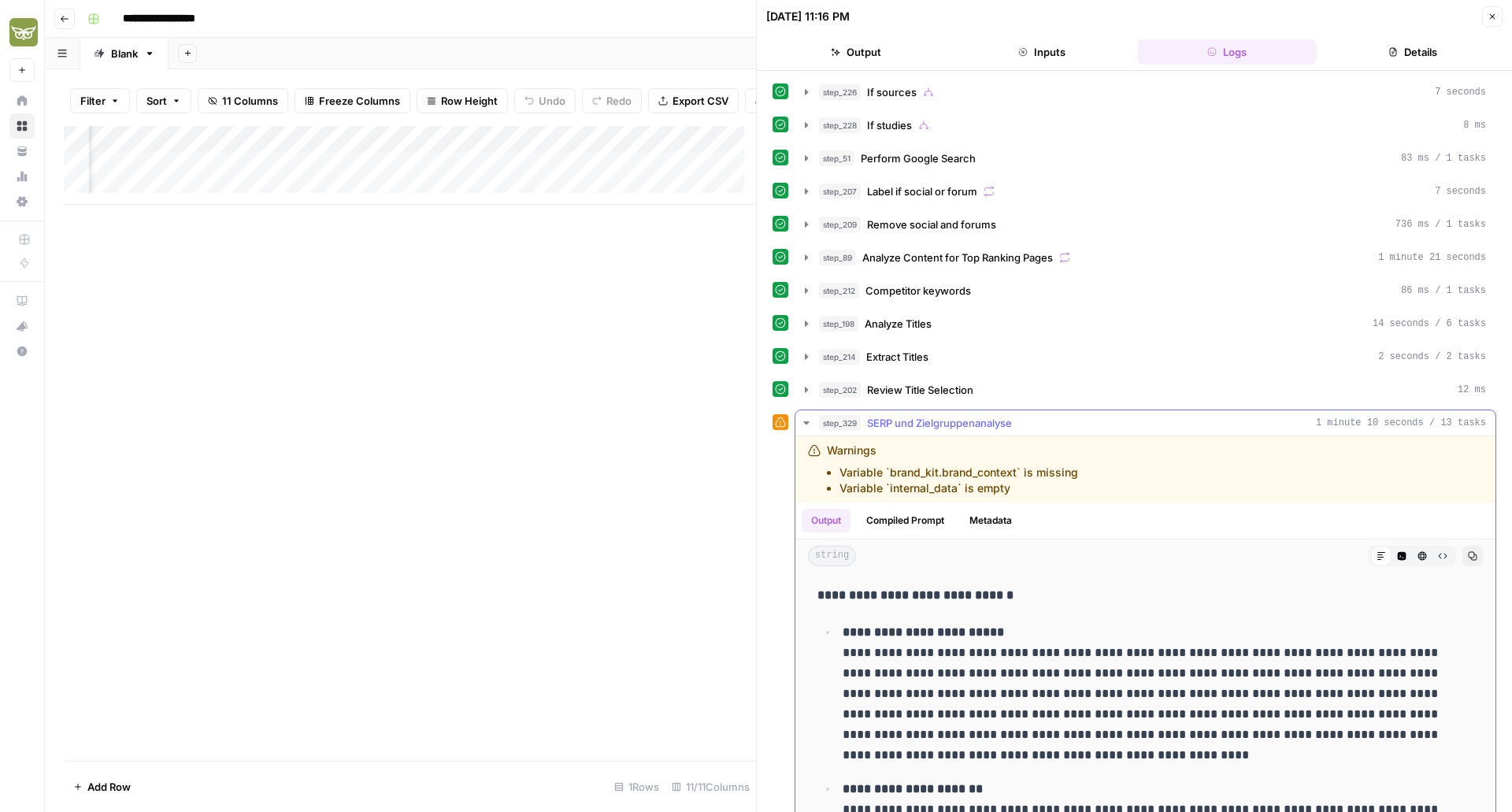
click at [808, 423] on icon "button" at bounding box center [806, 423] width 6 height 3
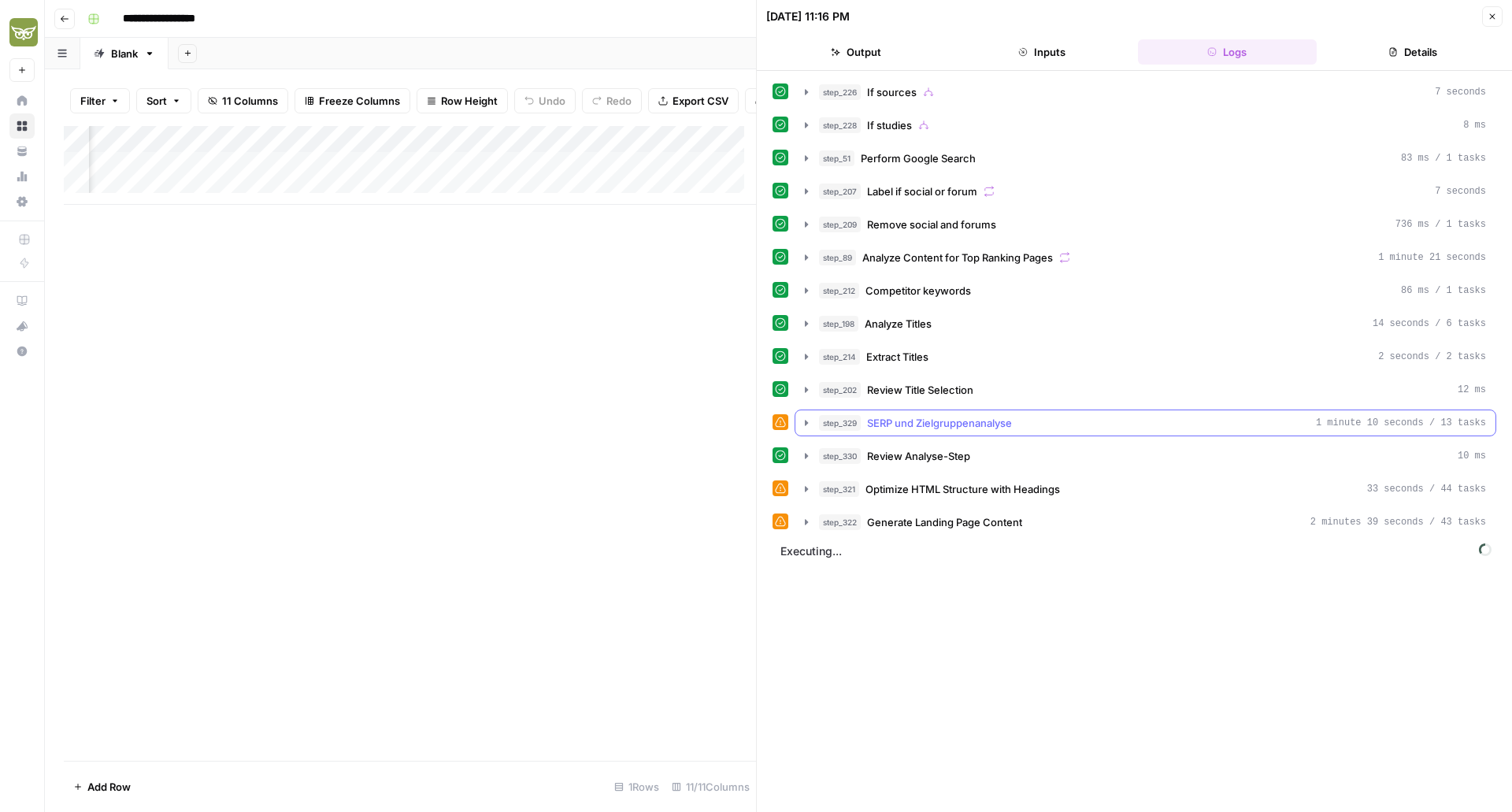
click at [804, 417] on icon "button" at bounding box center [806, 423] width 12 height 12
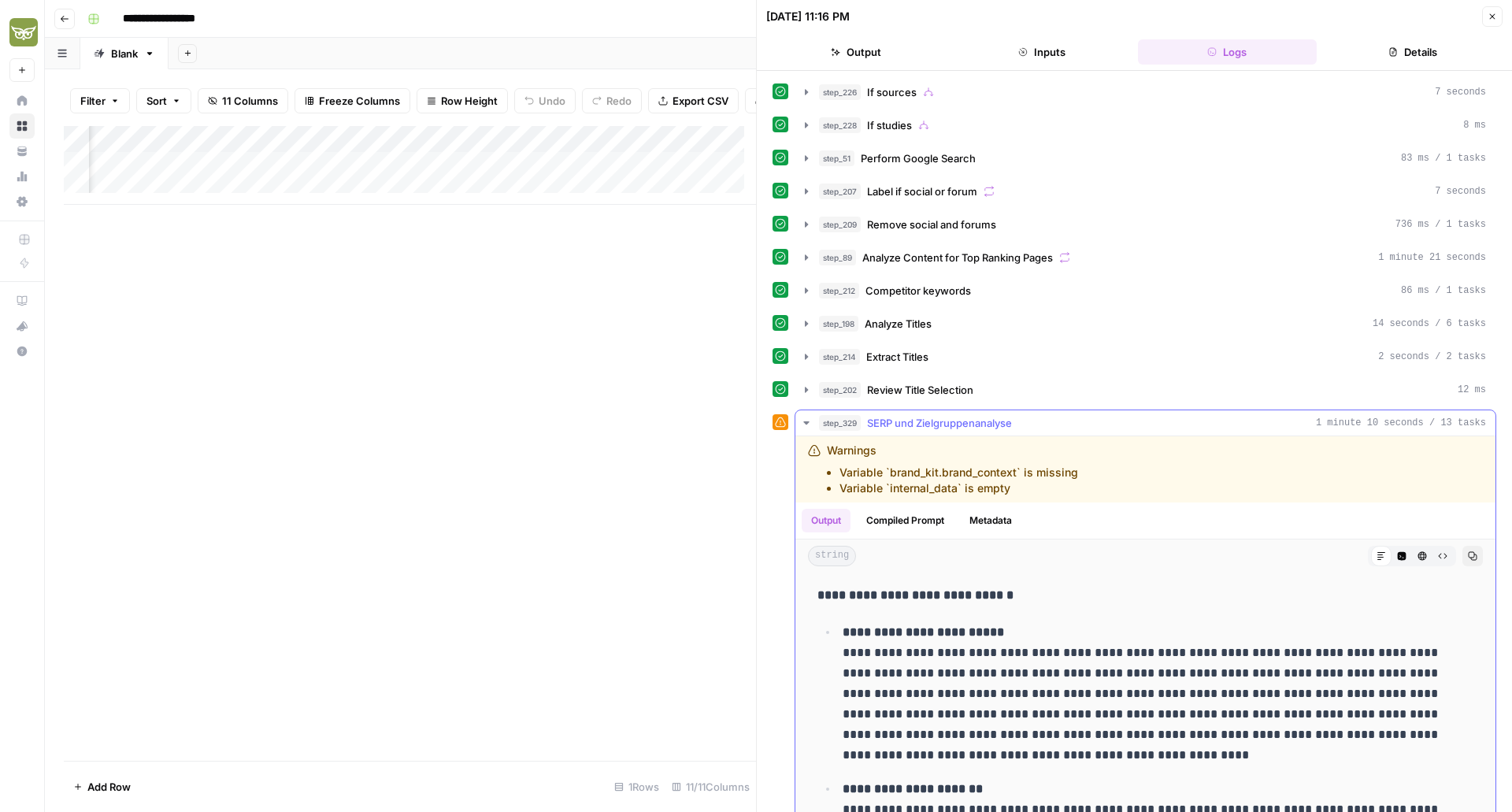
click at [804, 417] on icon "button" at bounding box center [806, 423] width 12 height 12
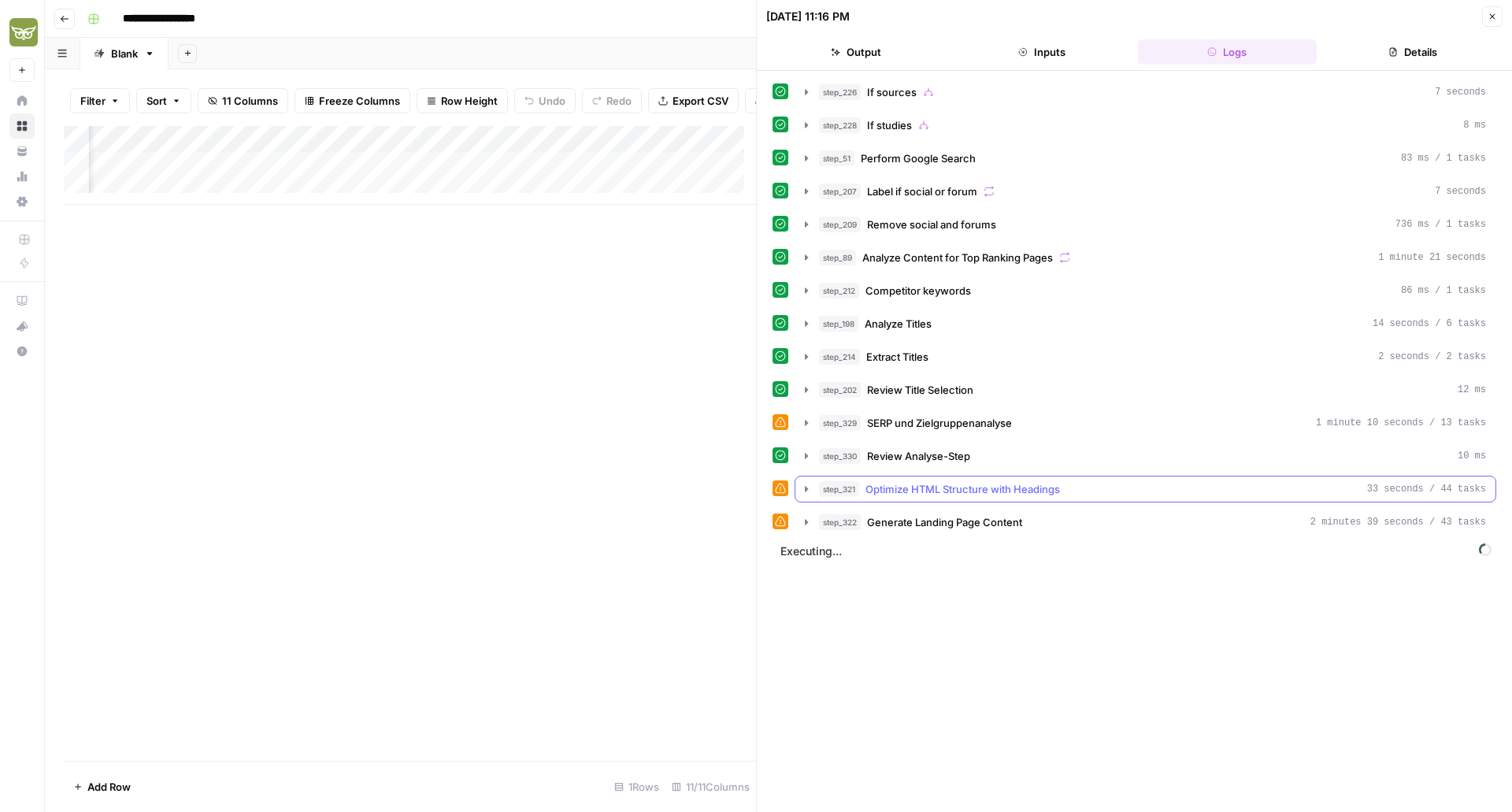
click at [806, 489] on icon "button" at bounding box center [807, 489] width 3 height 6
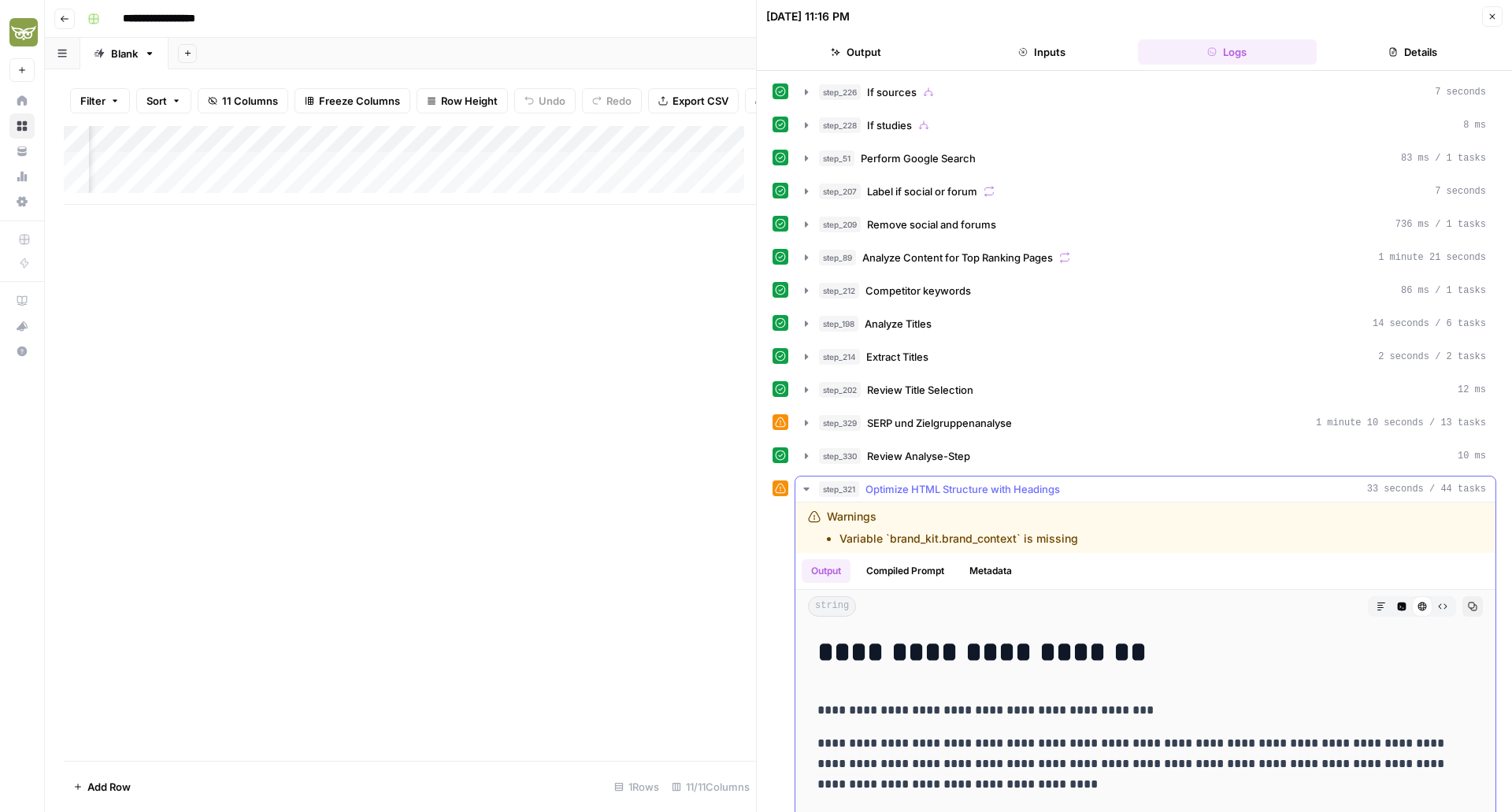
click at [806, 489] on icon "button" at bounding box center [806, 489] width 6 height 3
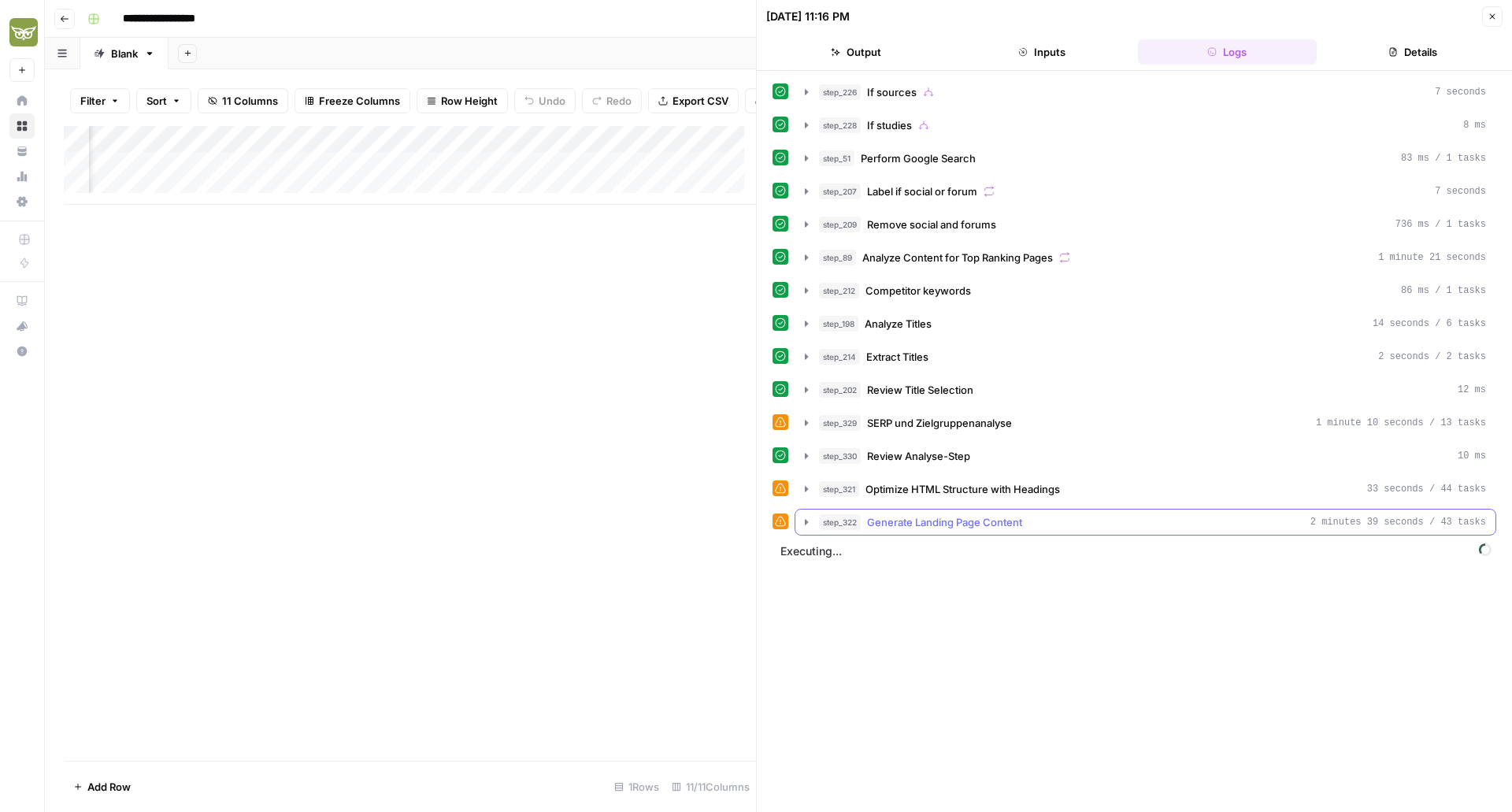
click at [807, 517] on icon "button" at bounding box center [806, 522] width 12 height 12
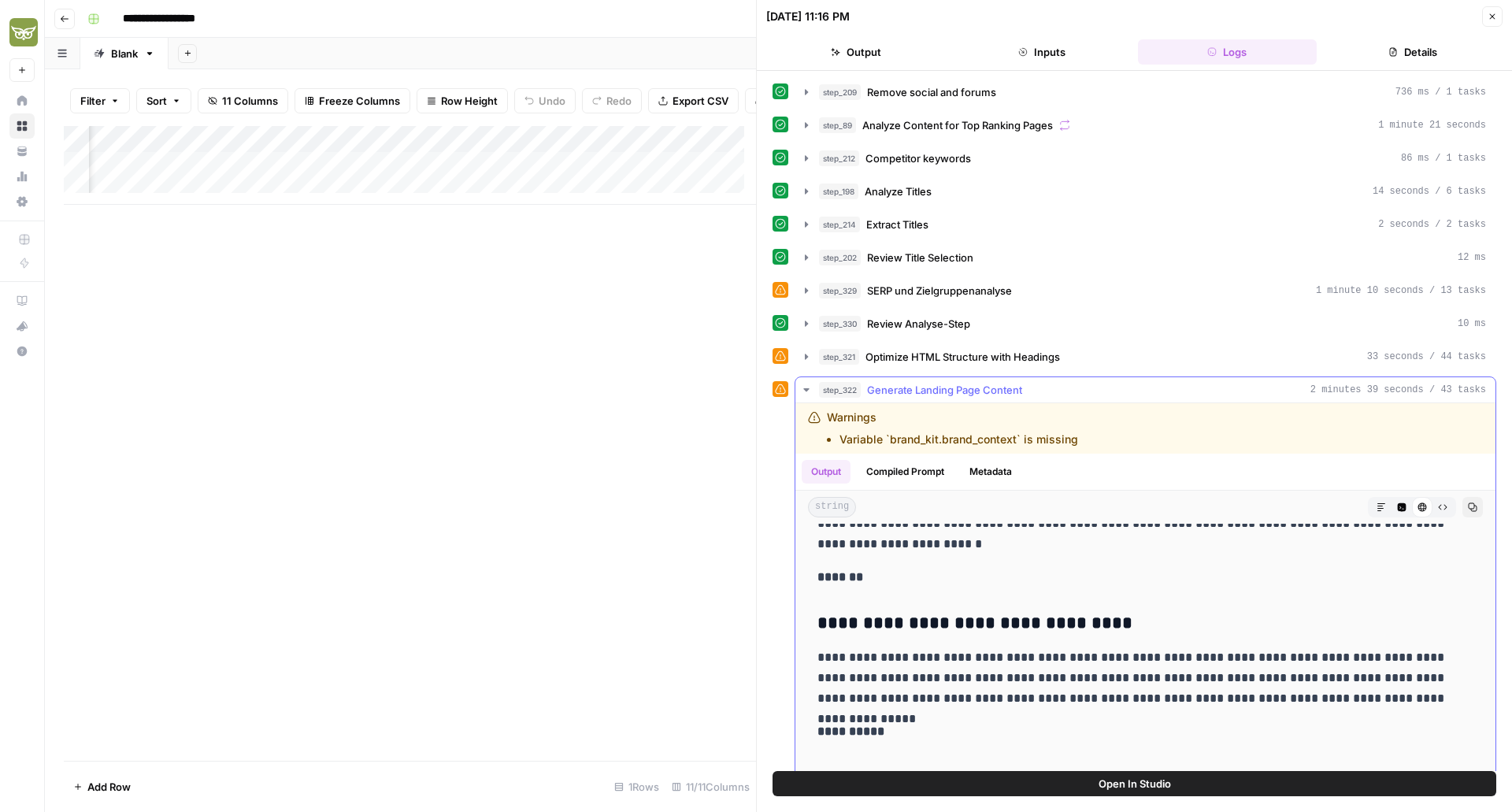
scroll to position [1289, 0]
